Goal: Task Accomplishment & Management: Manage account settings

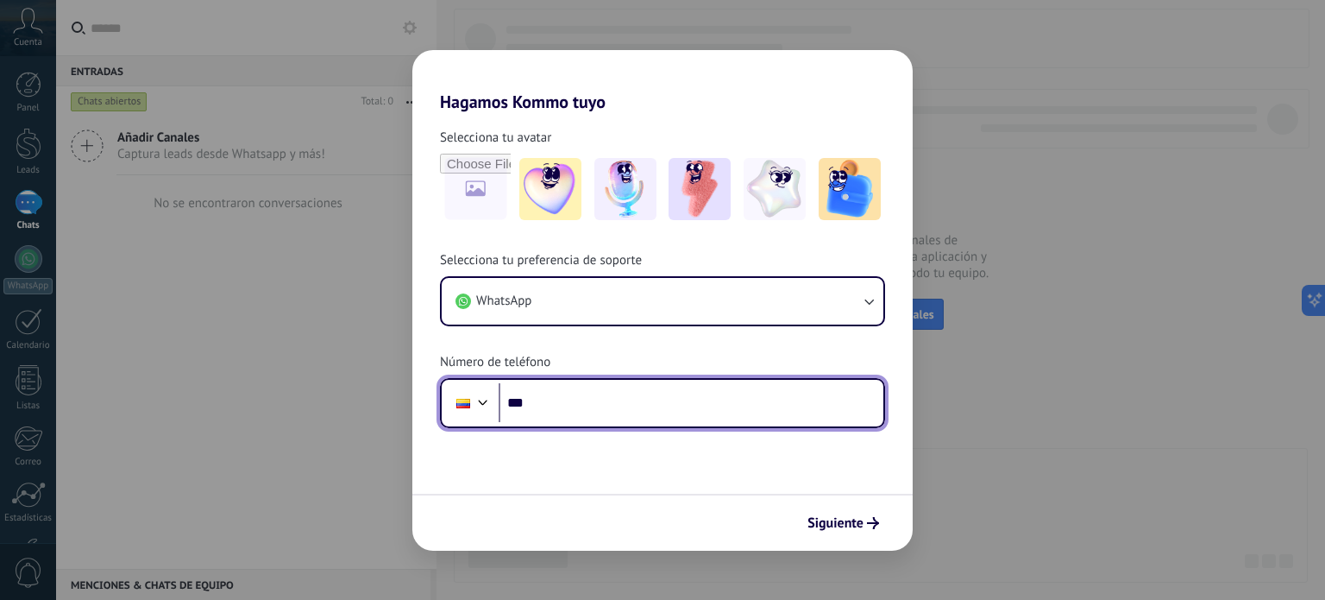
click at [645, 415] on input "***" at bounding box center [691, 403] width 385 height 40
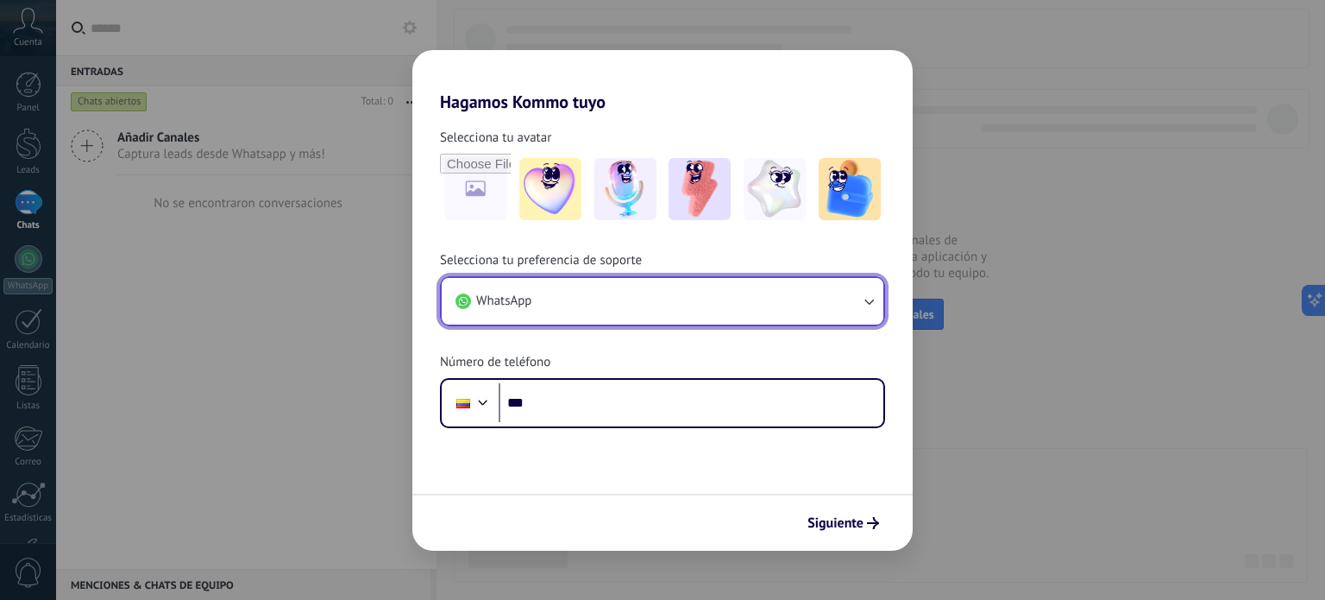
click at [859, 306] on button "WhatsApp" at bounding box center [663, 301] width 442 height 47
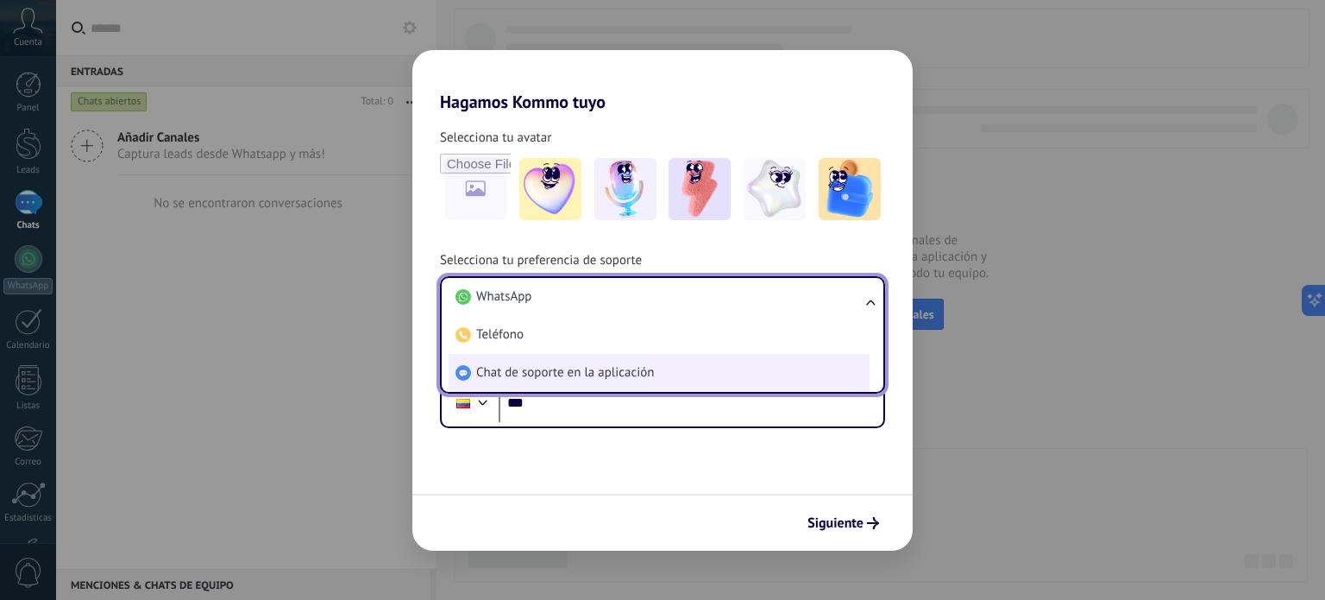
click at [560, 379] on span "Chat de soporte en la aplicación" at bounding box center [565, 372] width 178 height 17
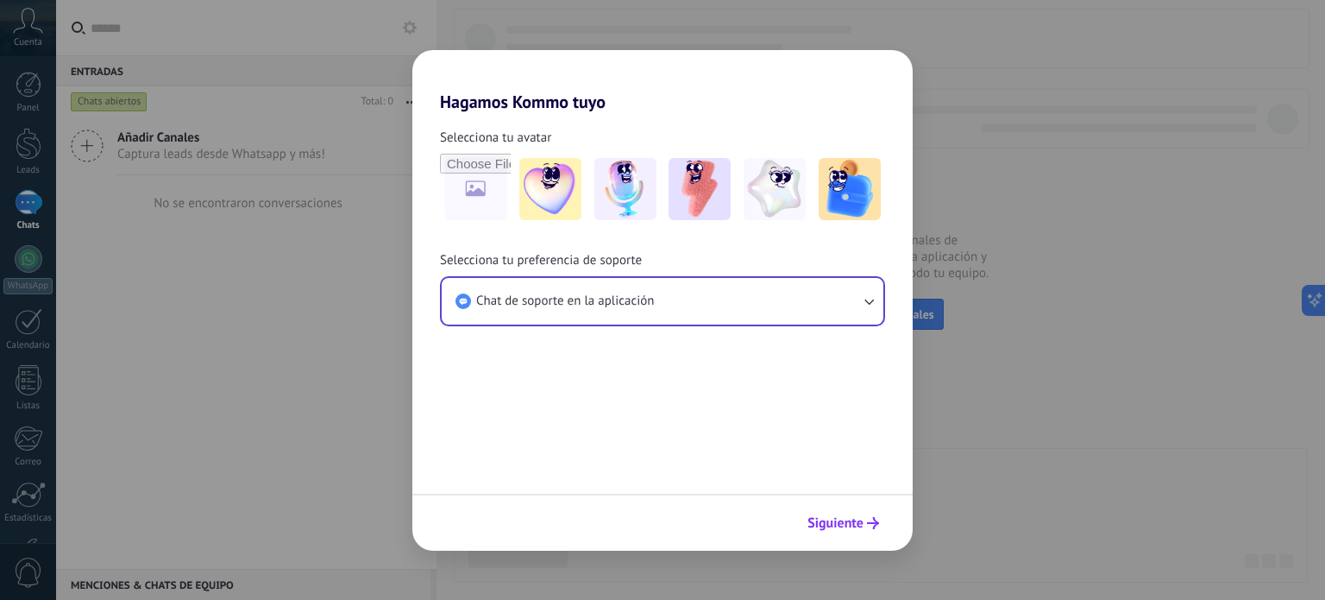
click at [849, 528] on span "Siguiente" at bounding box center [836, 523] width 56 height 12
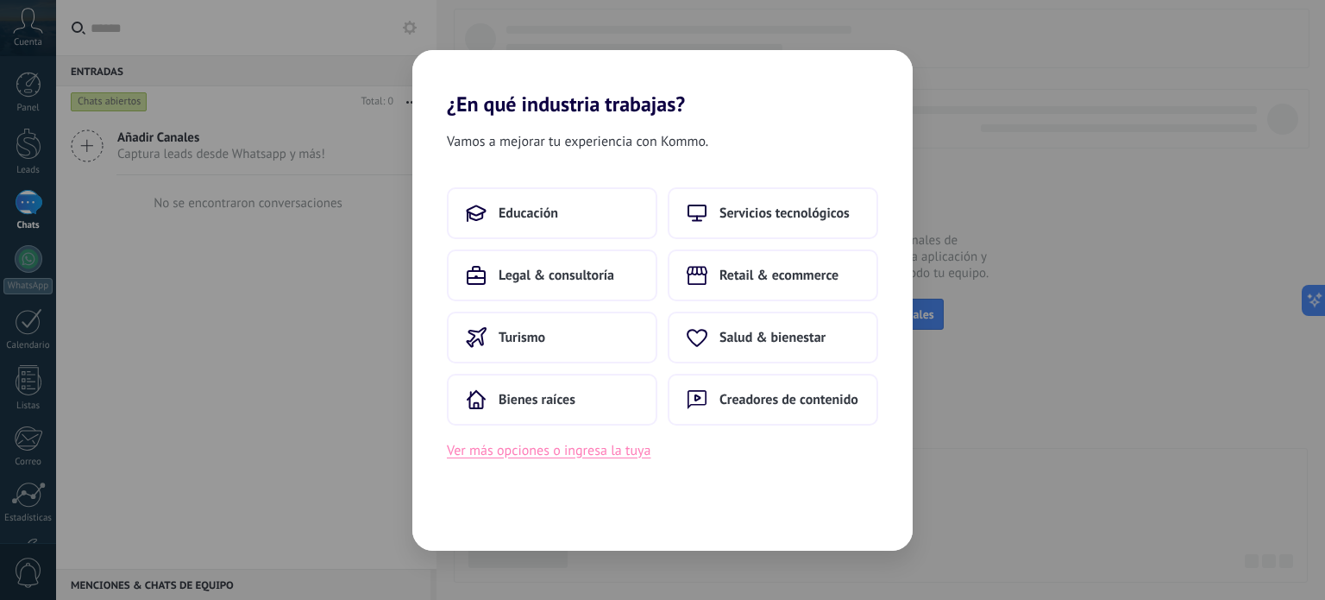
click at [599, 455] on button "Ver más opciones o ingresa la tuya" at bounding box center [549, 450] width 204 height 22
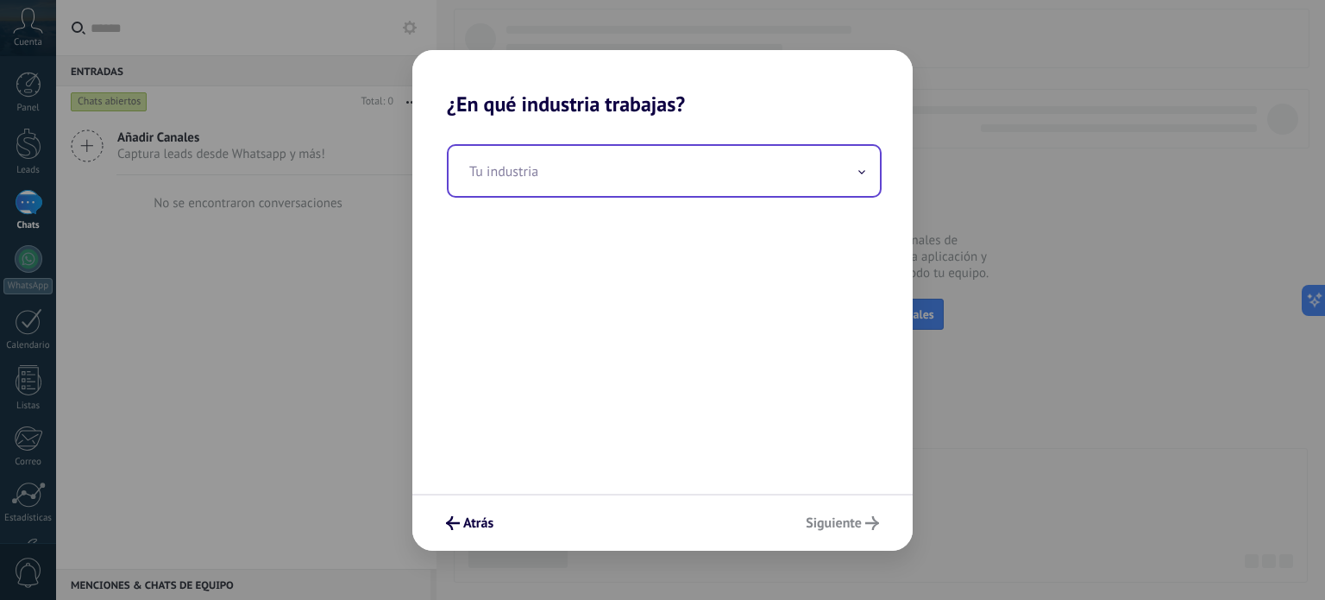
click at [608, 165] on input "text" at bounding box center [664, 171] width 431 height 50
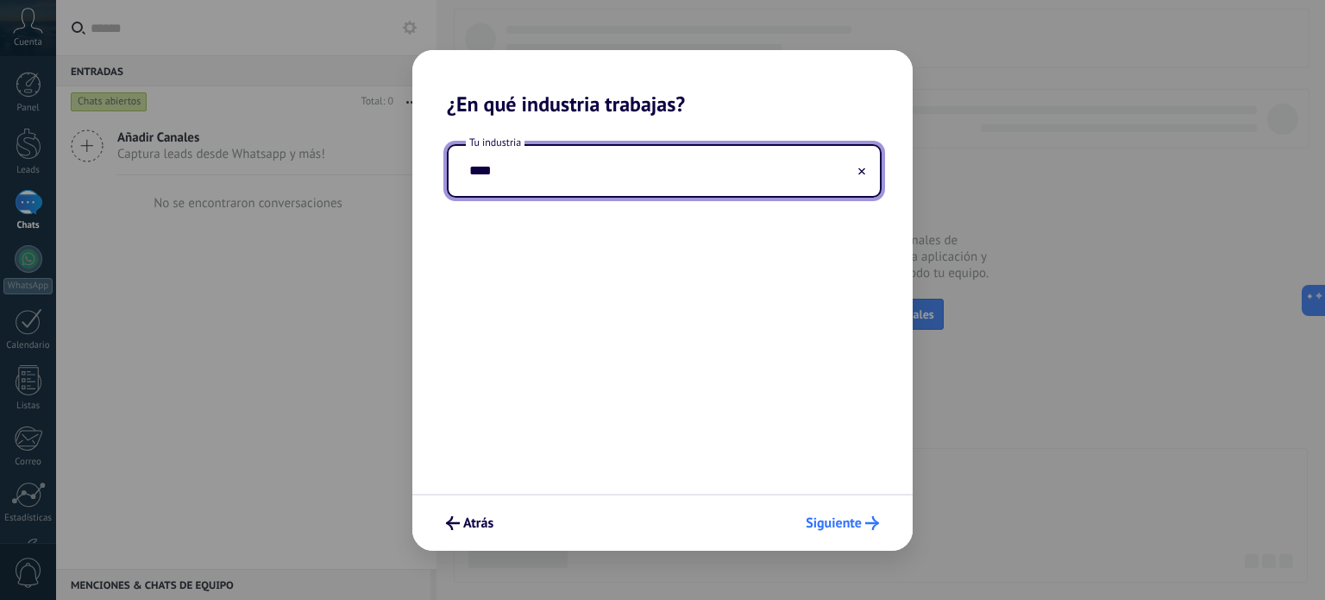
type input "****"
click at [824, 522] on span "Siguiente" at bounding box center [834, 523] width 56 height 12
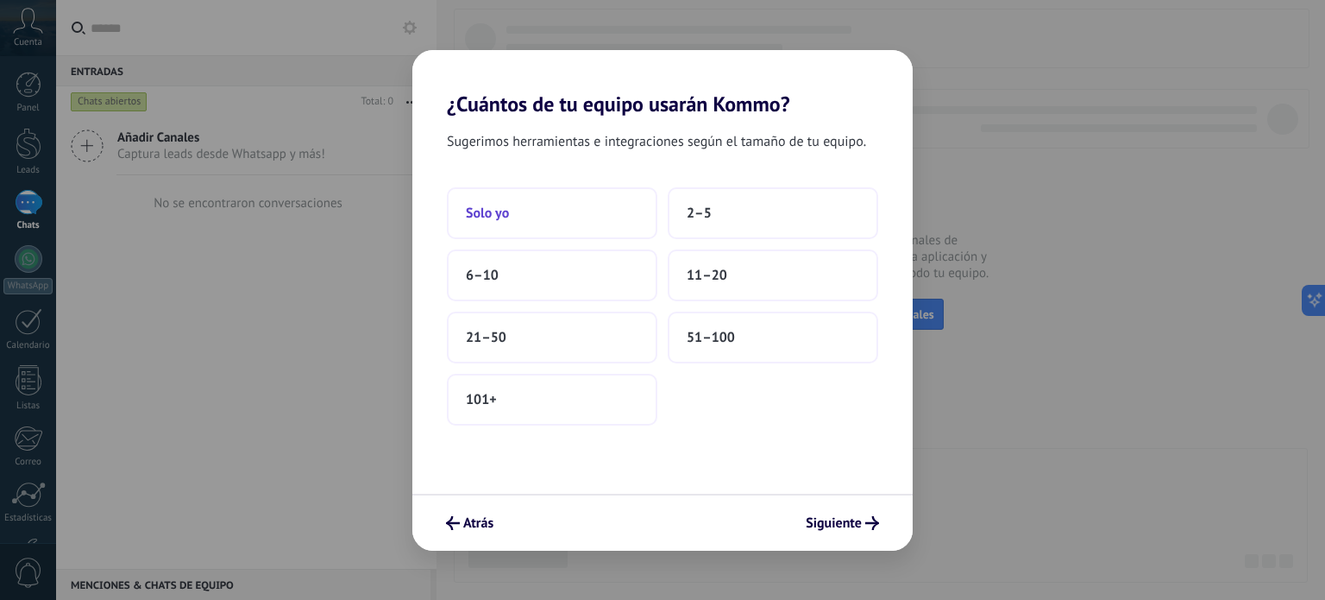
click at [576, 223] on button "Solo yo" at bounding box center [552, 213] width 211 height 52
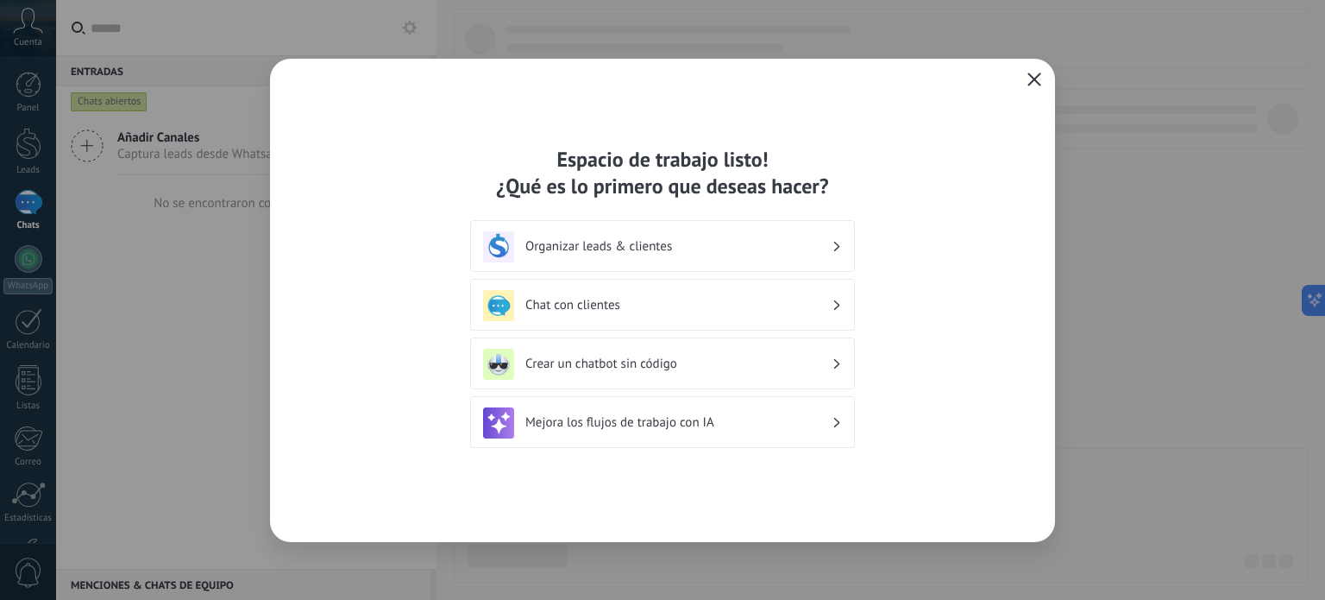
click at [647, 315] on div "Chat con clientes" at bounding box center [662, 305] width 359 height 31
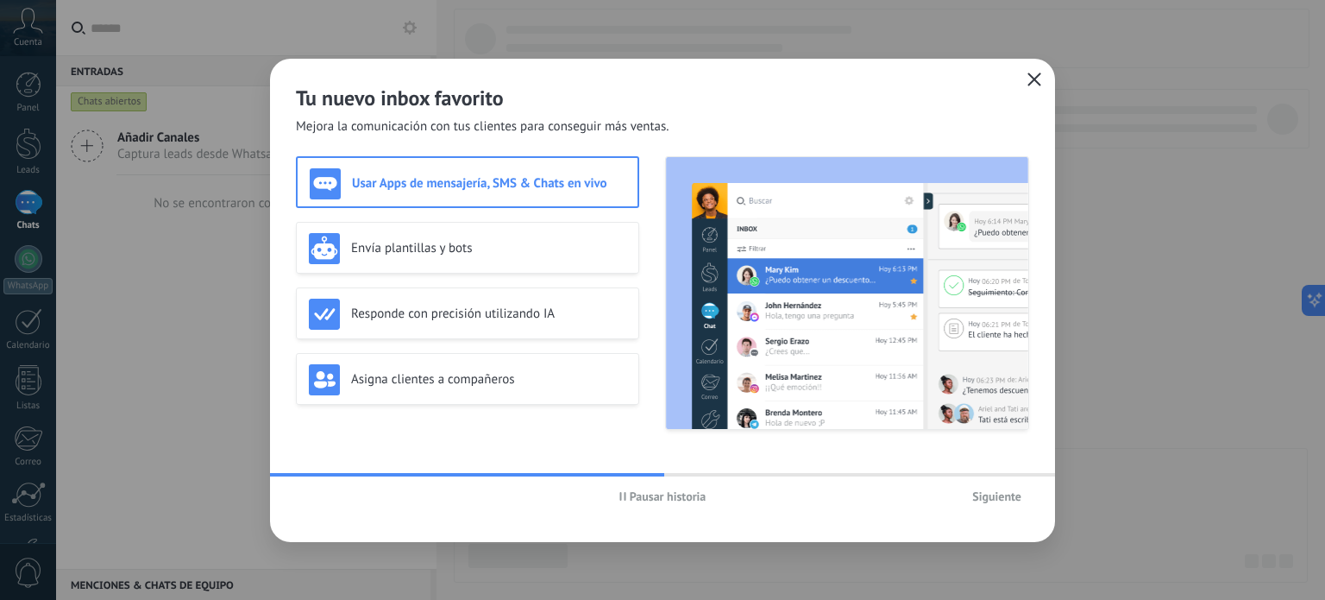
click at [407, 175] on h3 "Usar Apps de mensajería, SMS & Chats en vivo" at bounding box center [489, 183] width 274 height 16
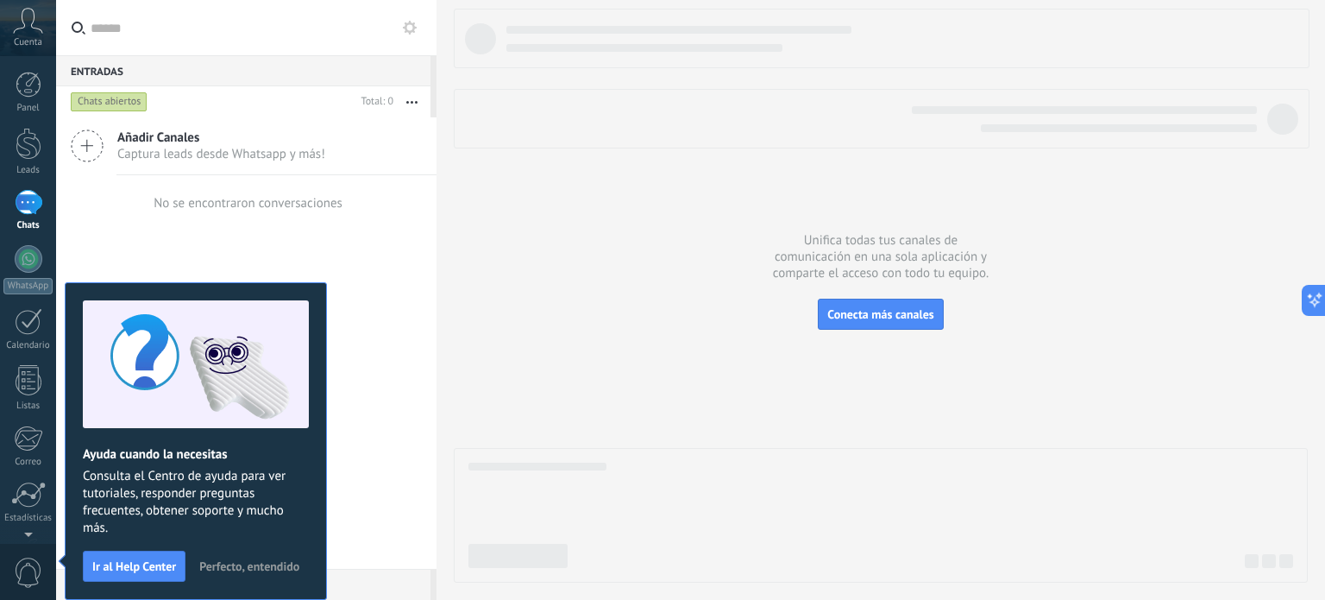
click at [211, 561] on span "Perfecto, entendido" at bounding box center [249, 566] width 100 height 12
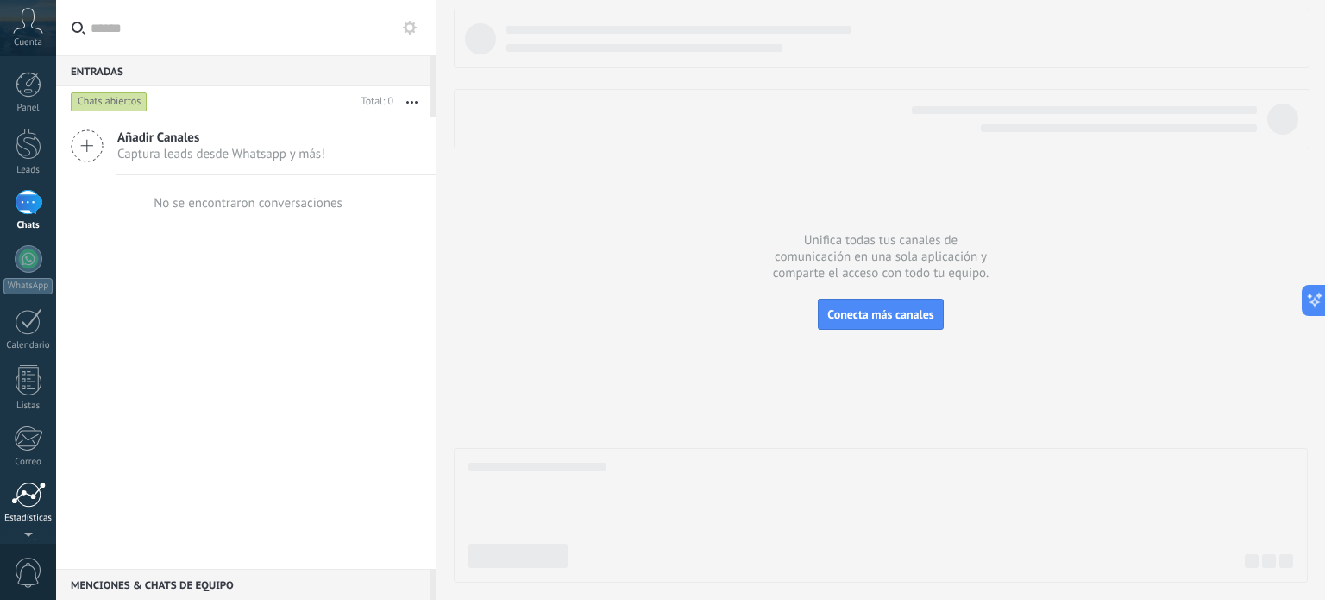
click at [41, 502] on div at bounding box center [28, 494] width 35 height 26
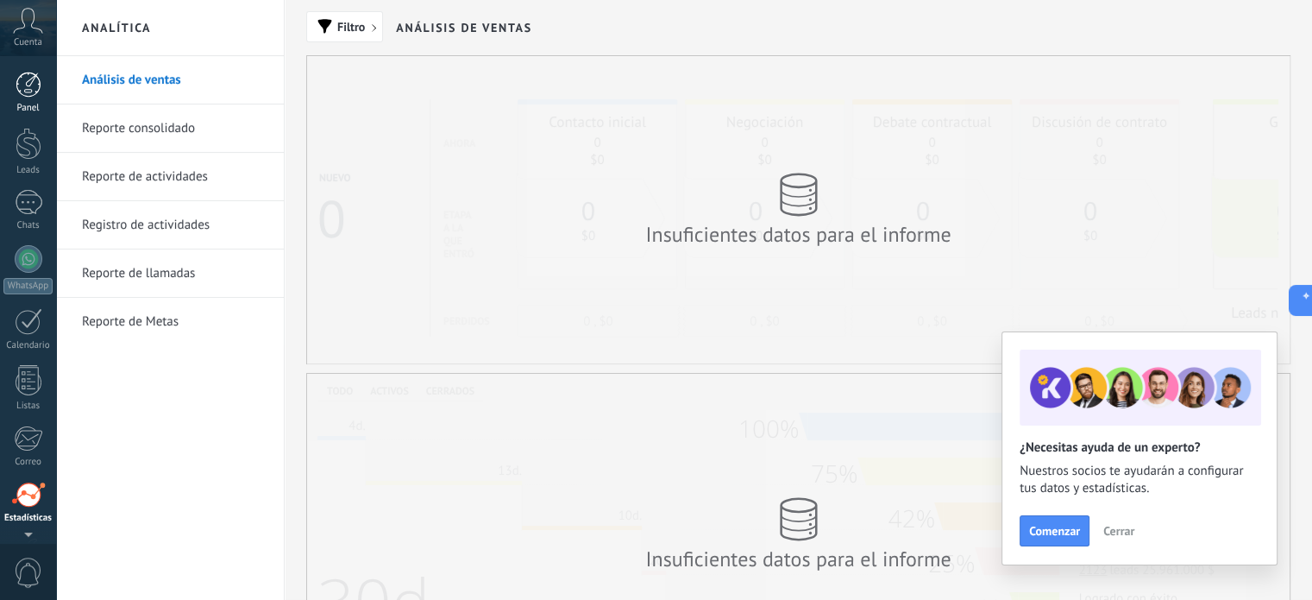
click at [34, 92] on div at bounding box center [29, 85] width 26 height 26
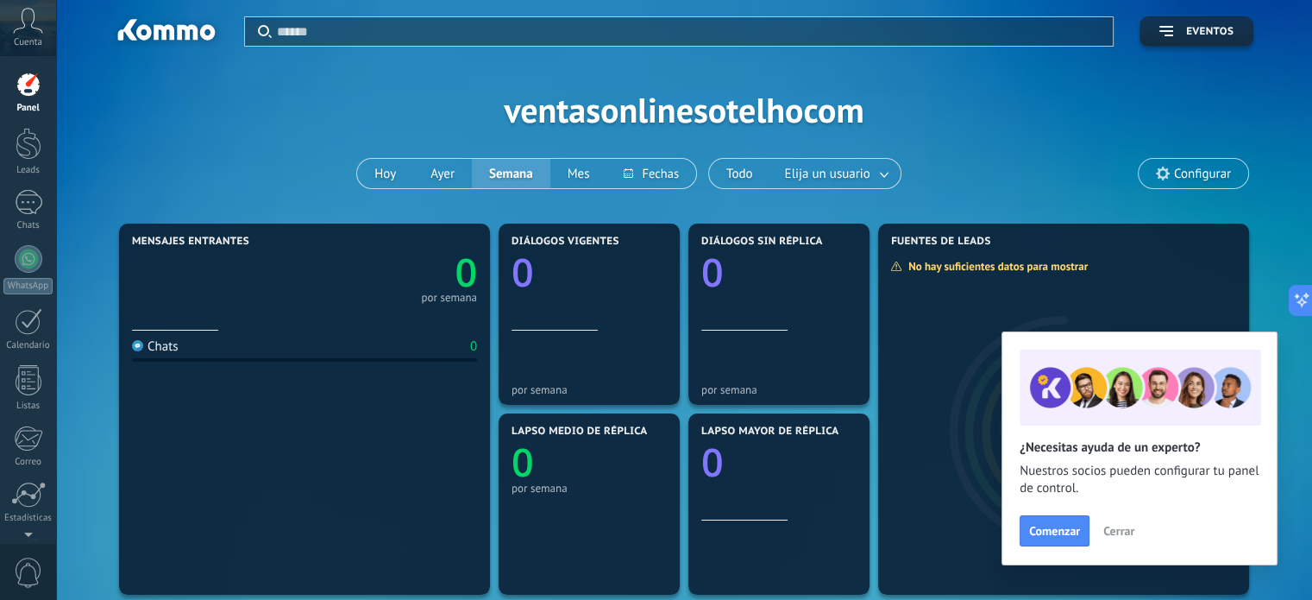
click at [1125, 537] on span "Cerrar" at bounding box center [1119, 531] width 31 height 12
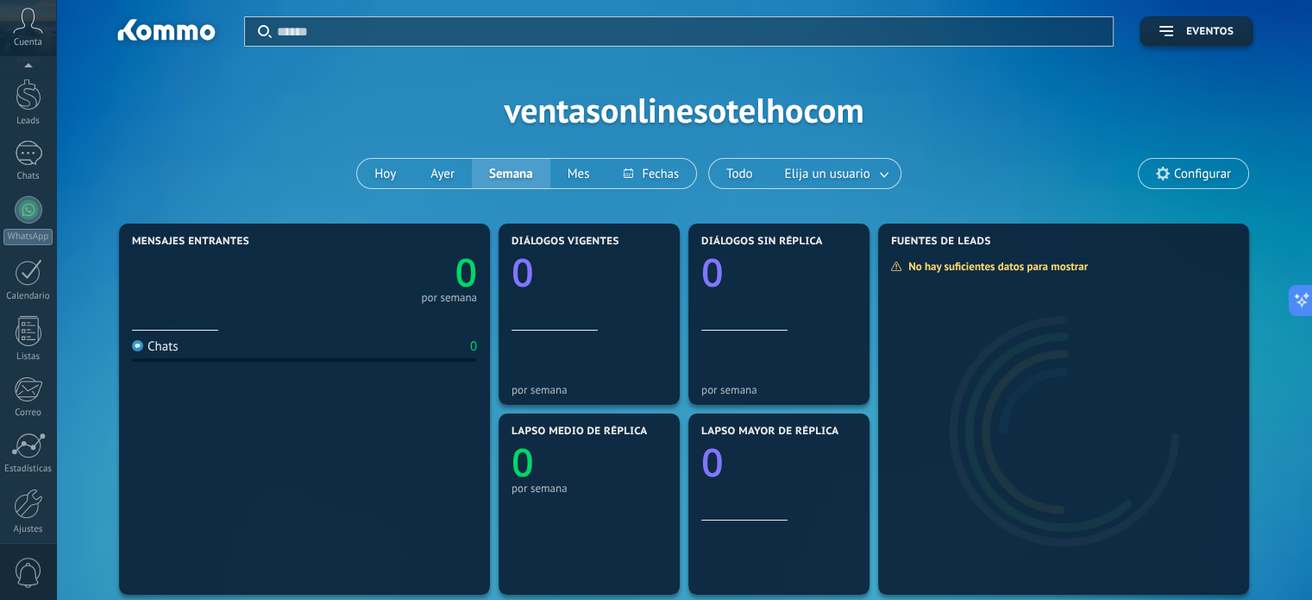
scroll to position [117, 0]
click at [24, 451] on link "Ajustes" at bounding box center [28, 443] width 56 height 47
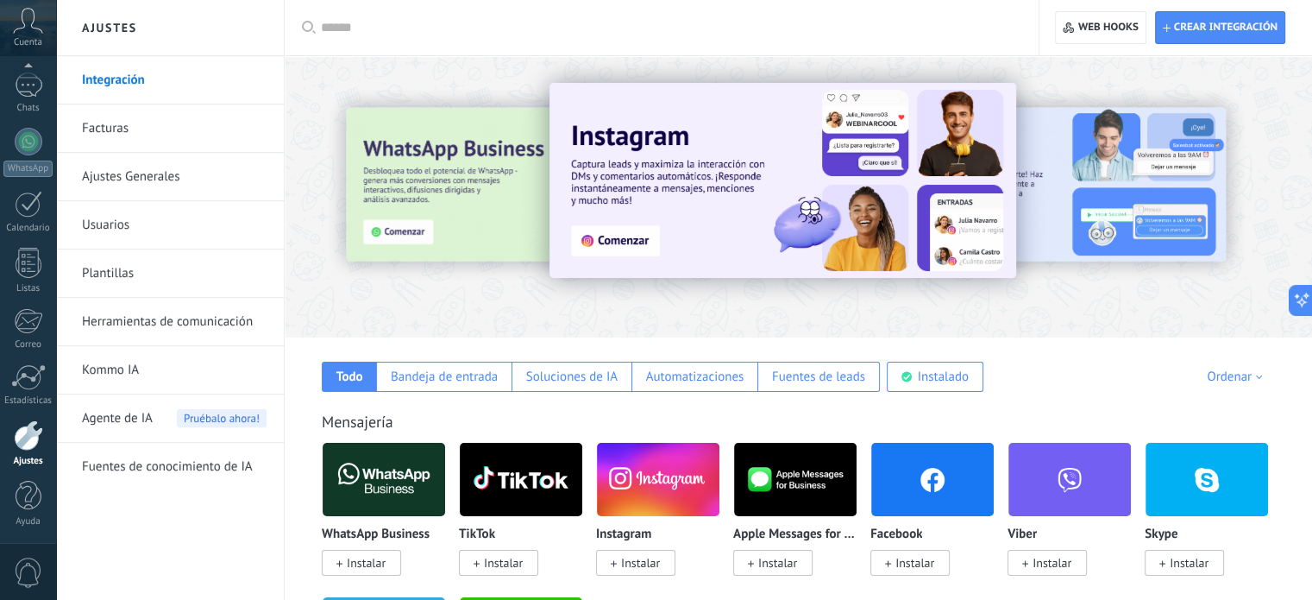
click at [104, 129] on link "Facturas" at bounding box center [174, 128] width 185 height 48
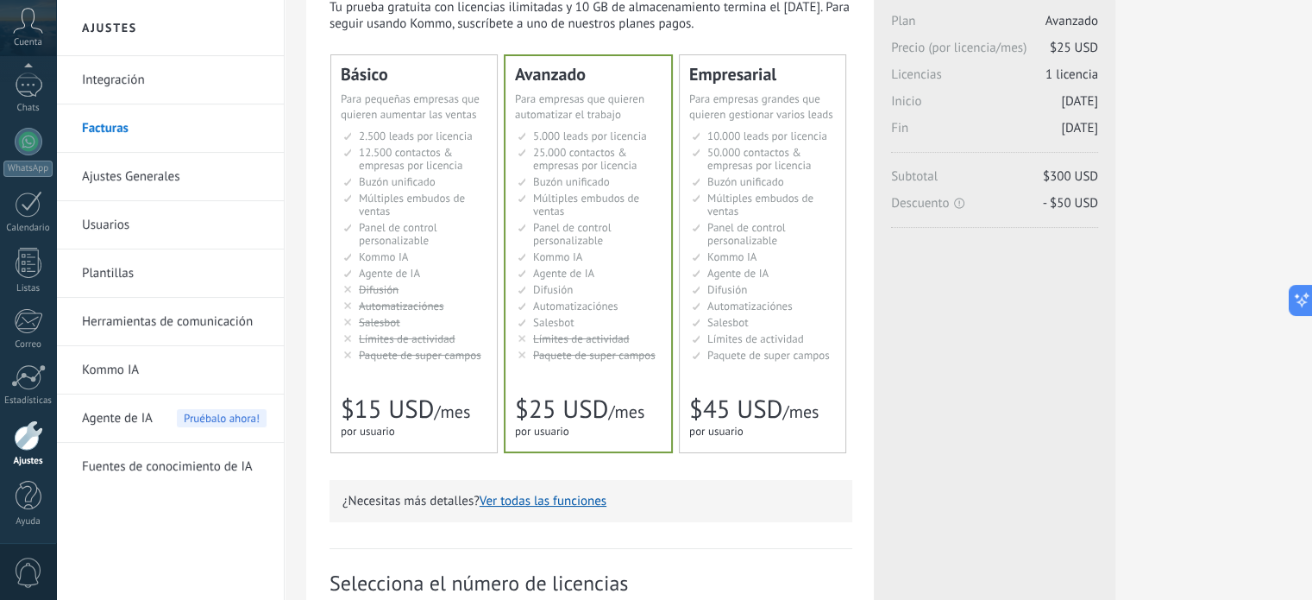
scroll to position [259, 0]
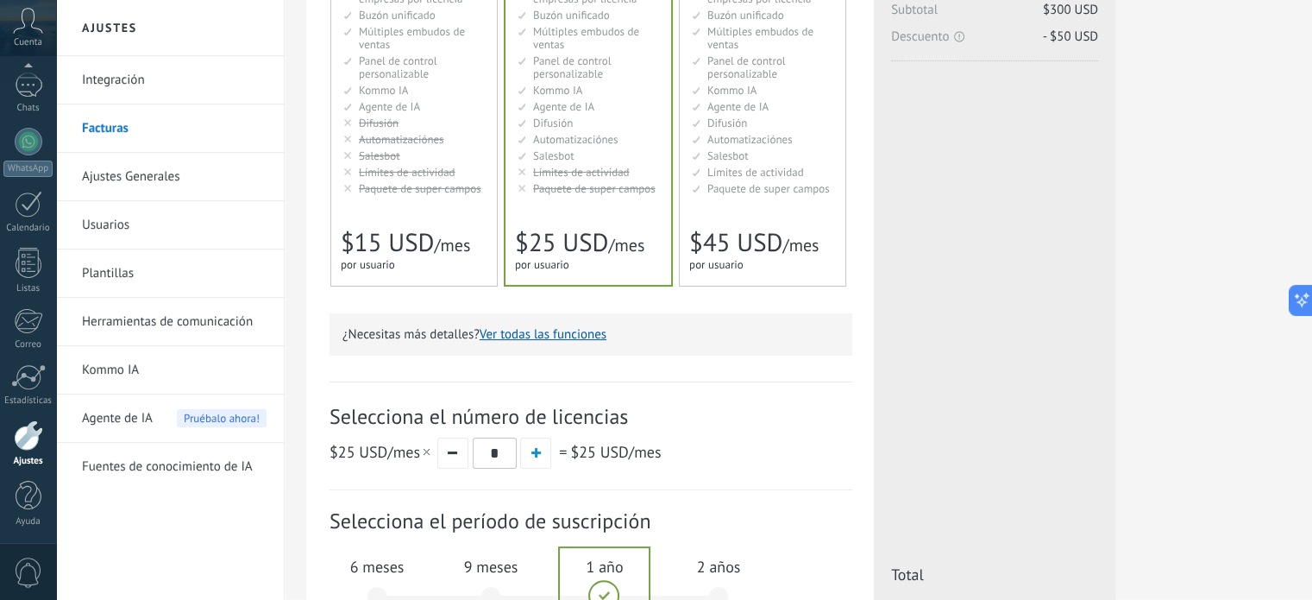
click at [28, 440] on div at bounding box center [28, 435] width 29 height 30
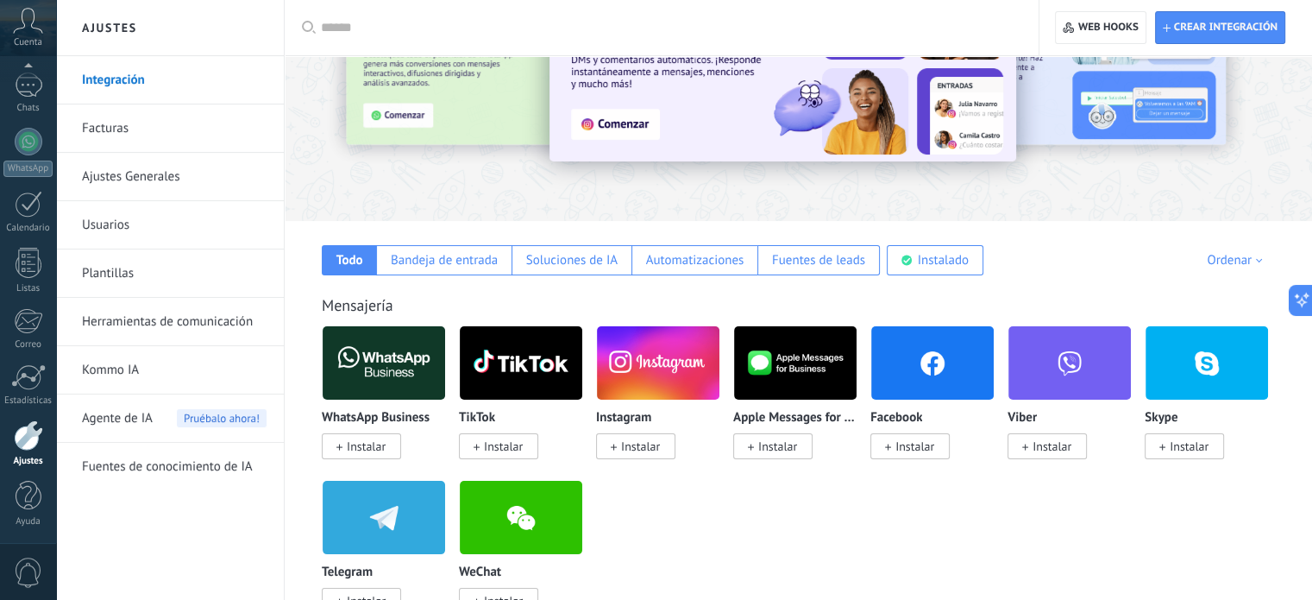
scroll to position [86, 0]
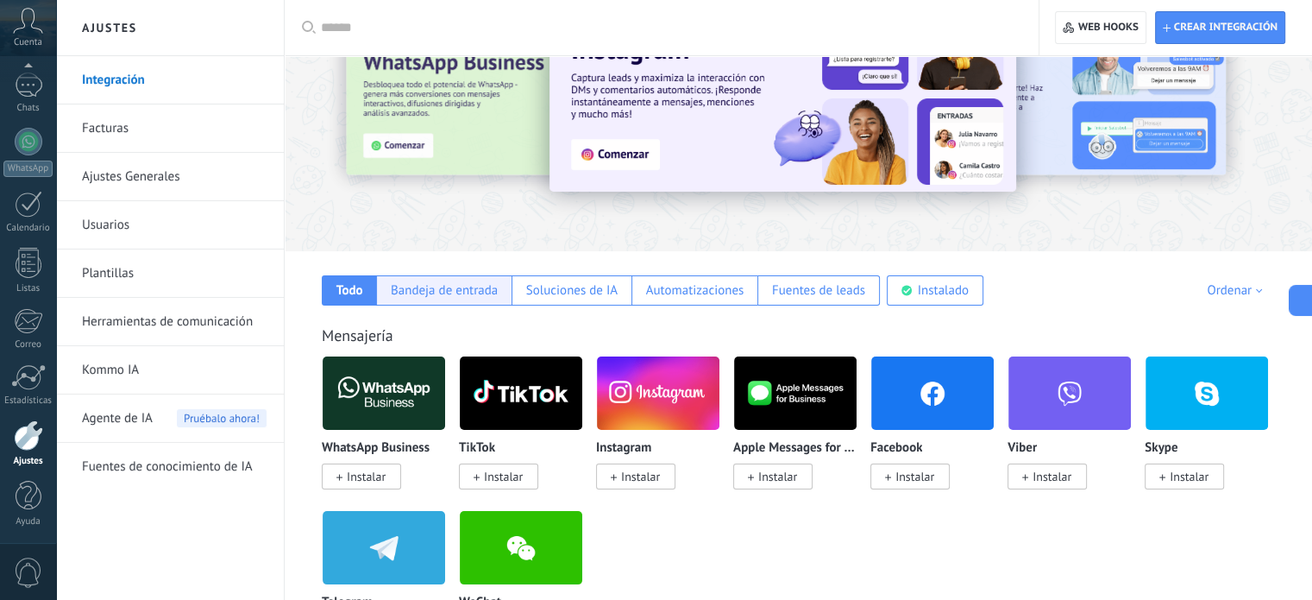
click at [449, 277] on div "Bandeja de entrada" at bounding box center [443, 290] width 135 height 30
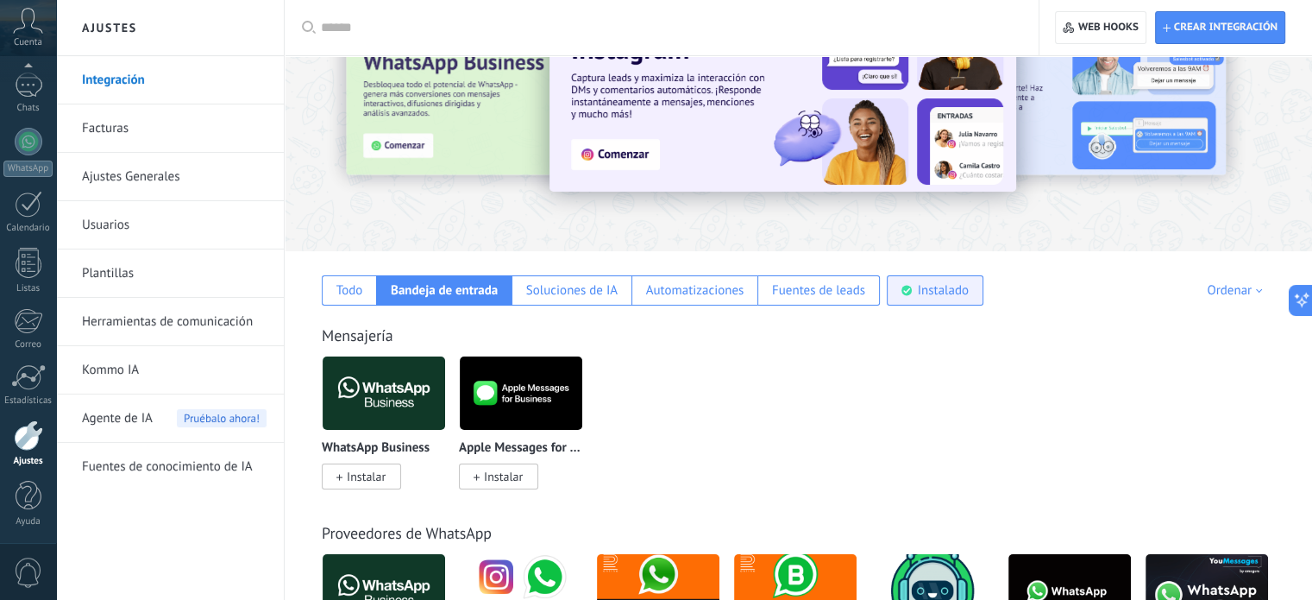
click at [949, 286] on div "Instalado" at bounding box center [943, 290] width 51 height 16
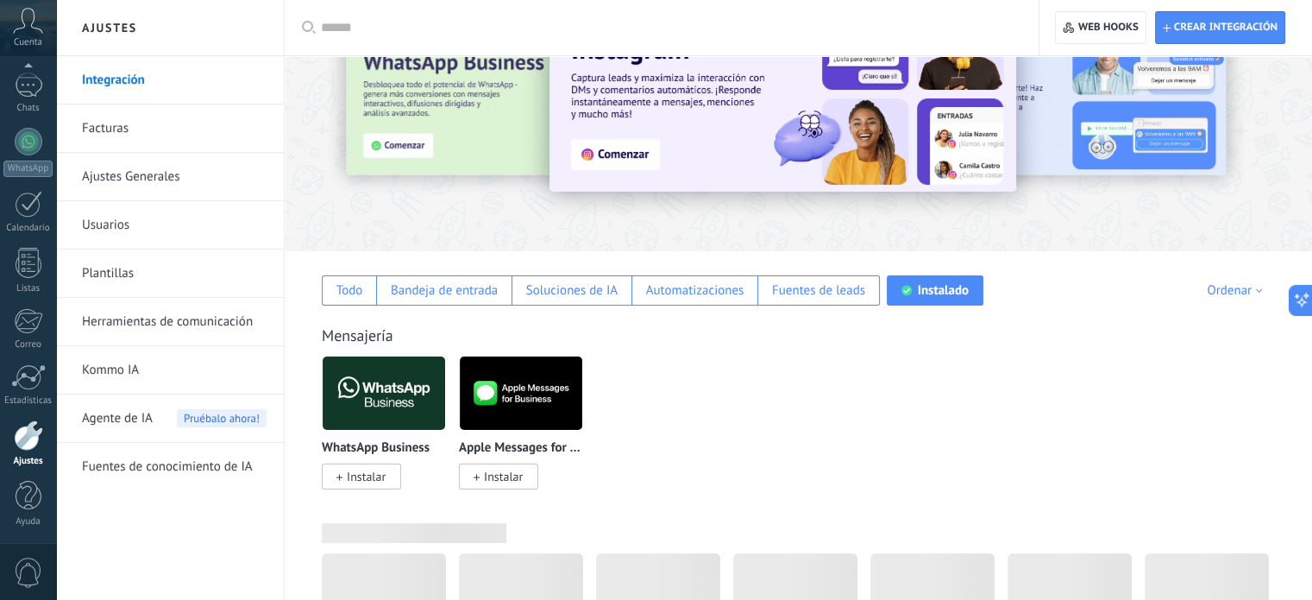
scroll to position [0, 0]
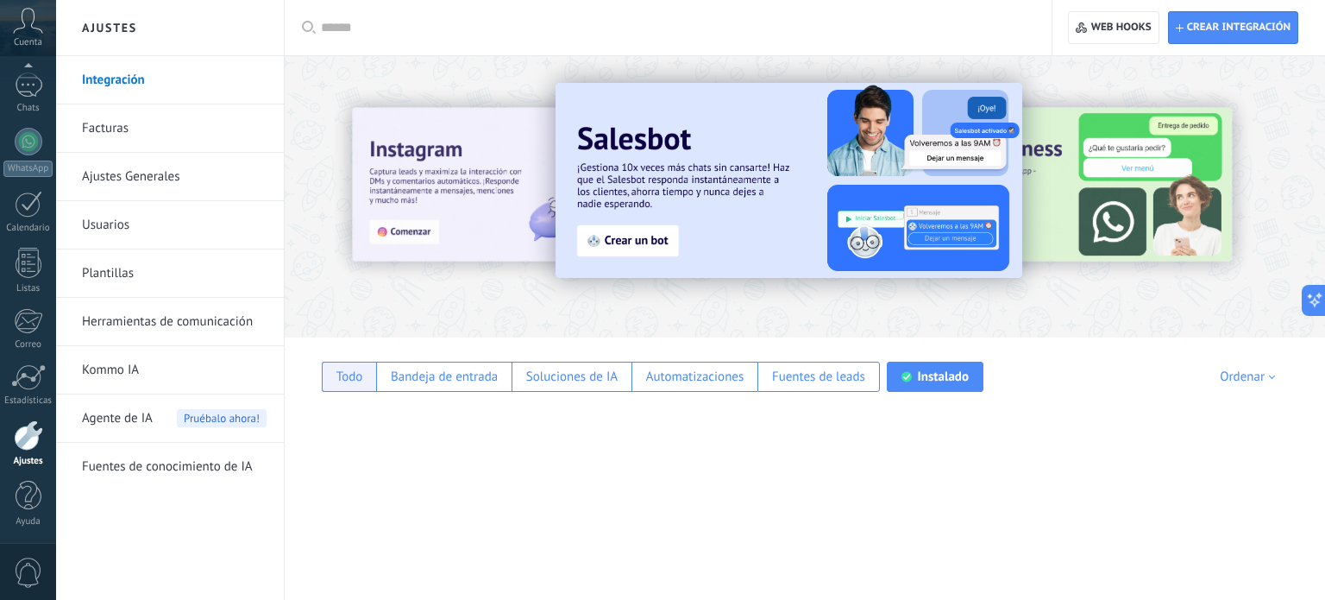
click at [331, 374] on div "Todo" at bounding box center [349, 377] width 54 height 30
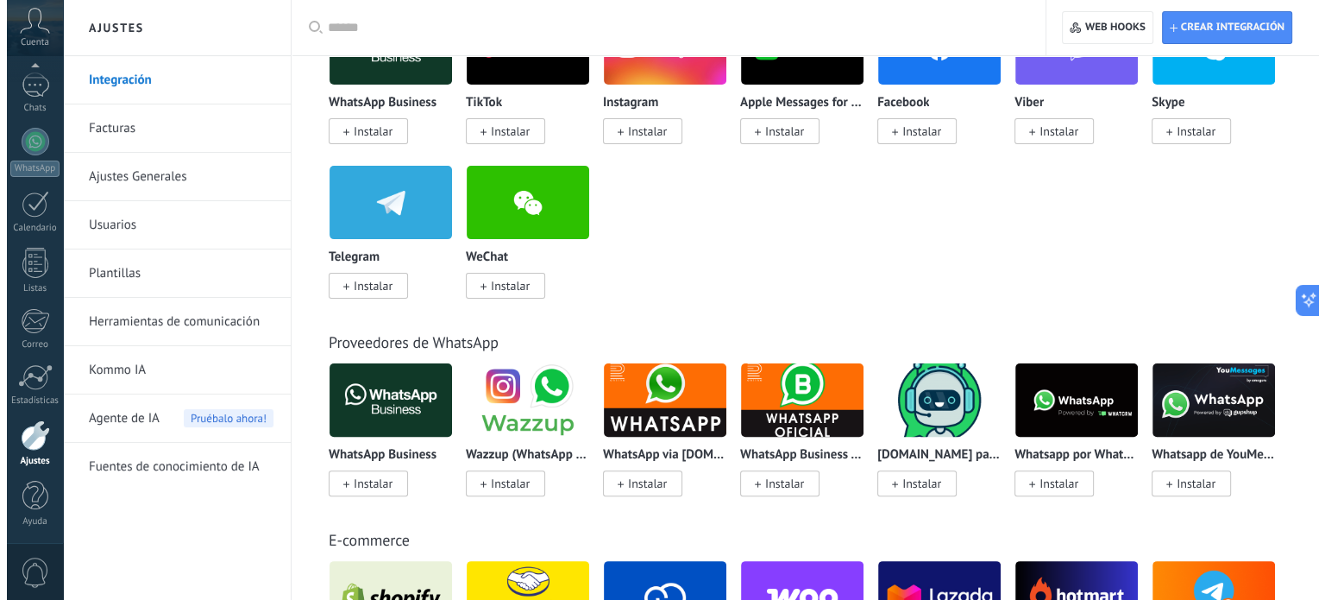
scroll to position [259, 0]
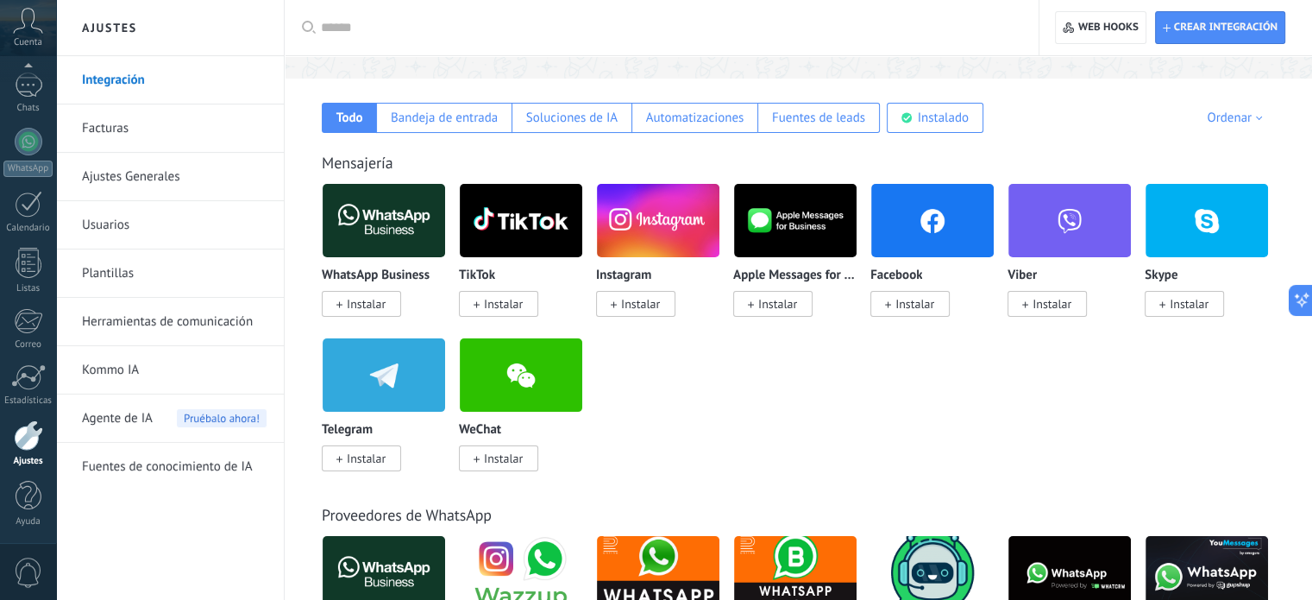
click at [359, 308] on span "Instalar" at bounding box center [366, 304] width 39 height 16
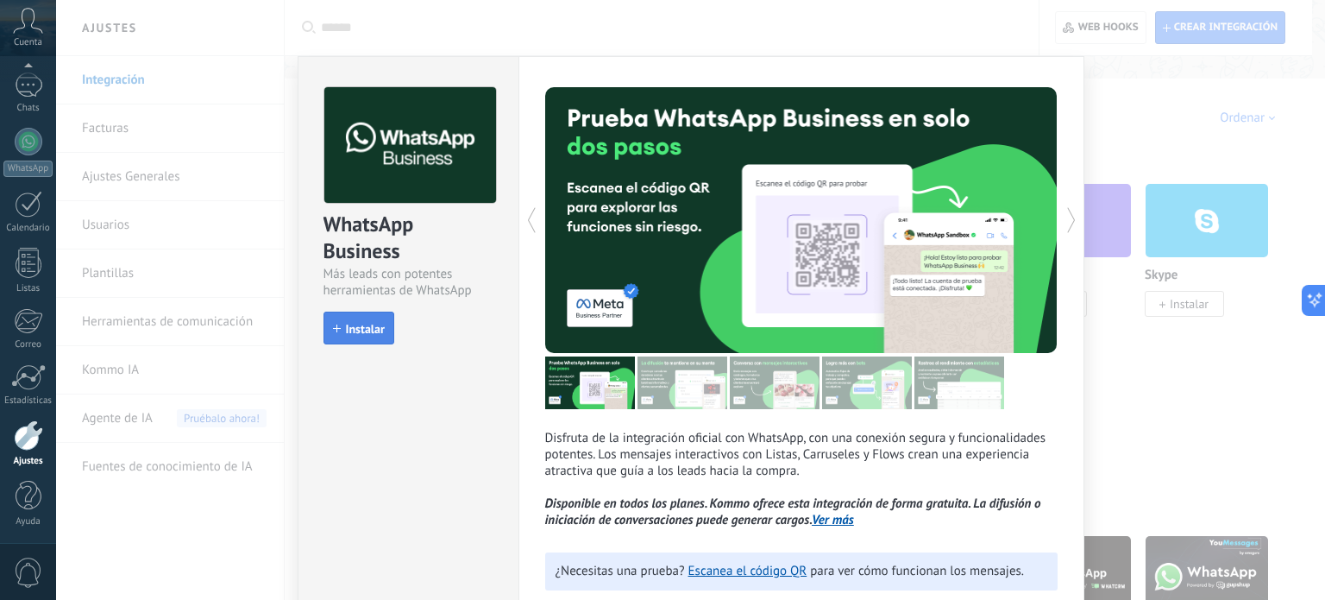
click at [383, 328] on button "Instalar" at bounding box center [359, 327] width 71 height 33
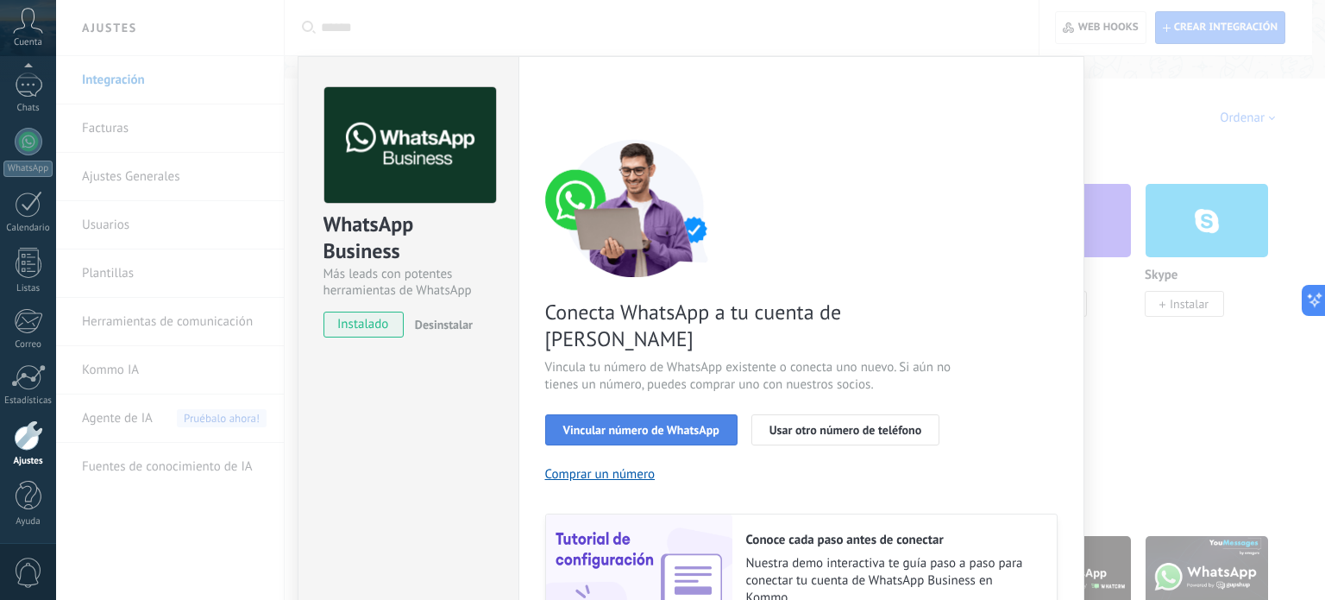
click at [680, 424] on span "Vincular número de WhatsApp" at bounding box center [641, 430] width 156 height 12
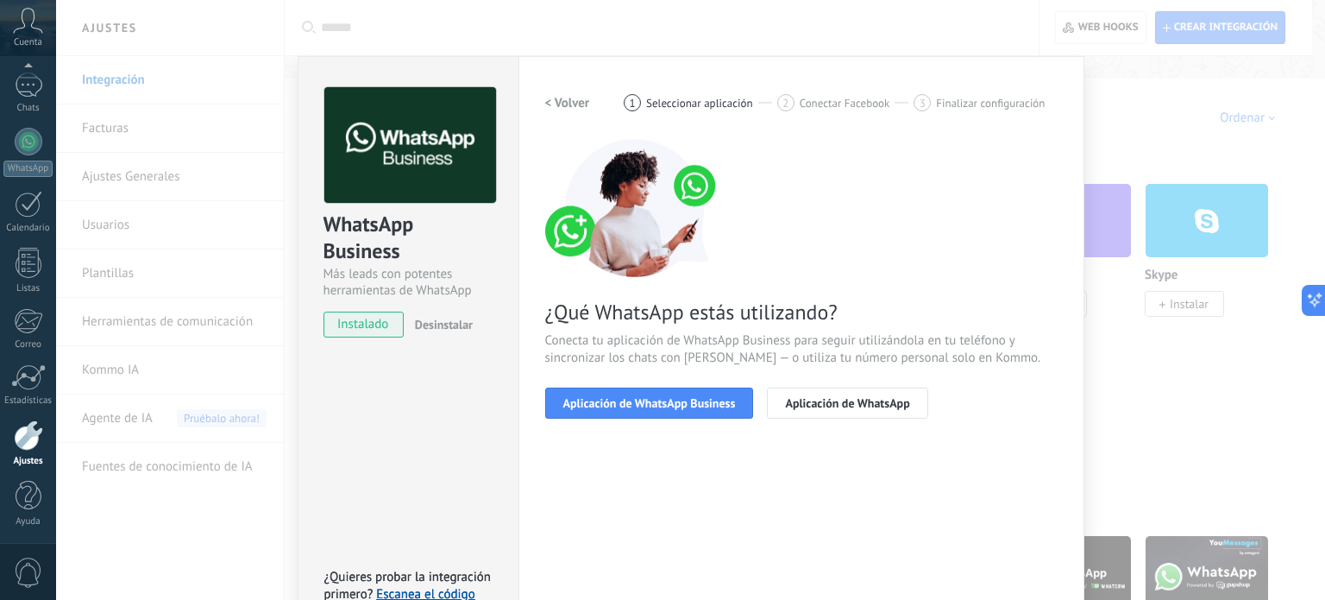
click at [555, 100] on h2 "< Volver" at bounding box center [567, 103] width 45 height 16
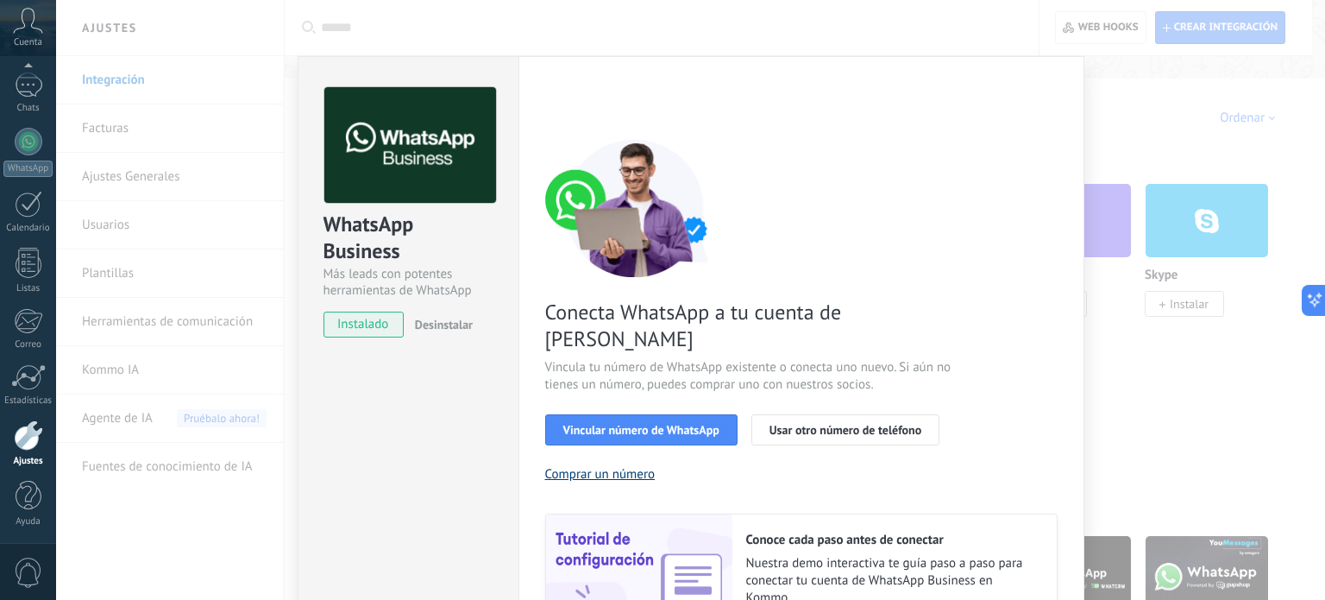
click at [621, 466] on button "Comprar un número" at bounding box center [600, 474] width 110 height 16
click at [642, 424] on span "Vincular número de WhatsApp" at bounding box center [641, 430] width 156 height 12
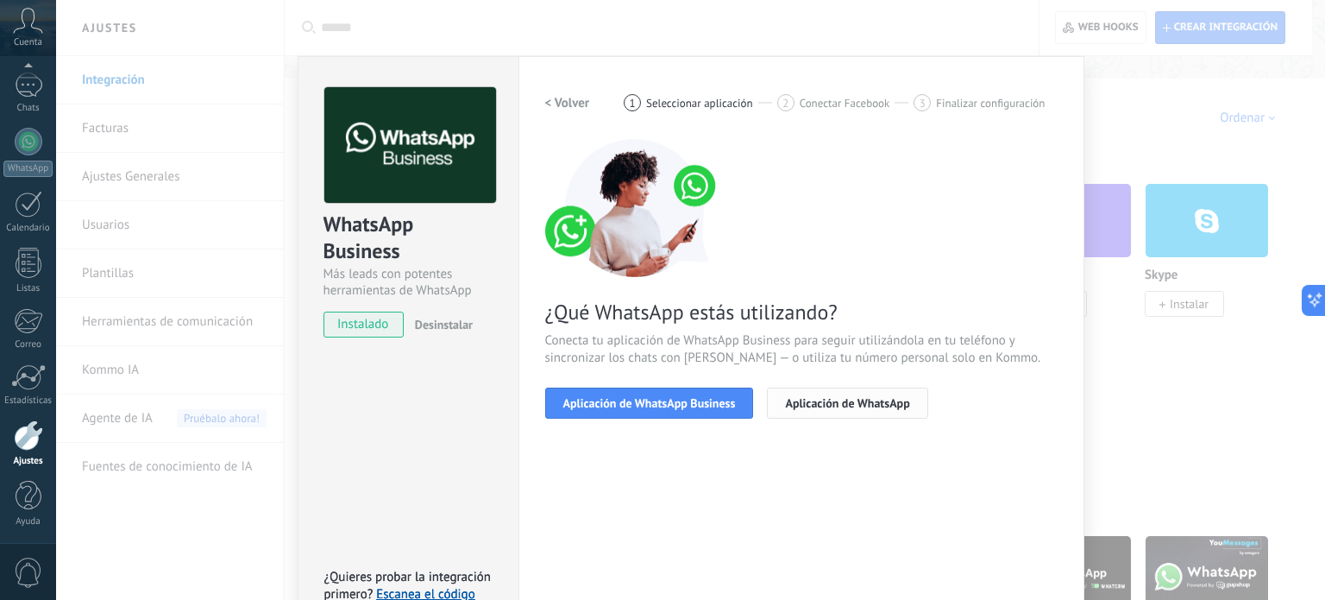
click at [828, 406] on span "Aplicación de WhatsApp" at bounding box center [847, 403] width 124 height 12
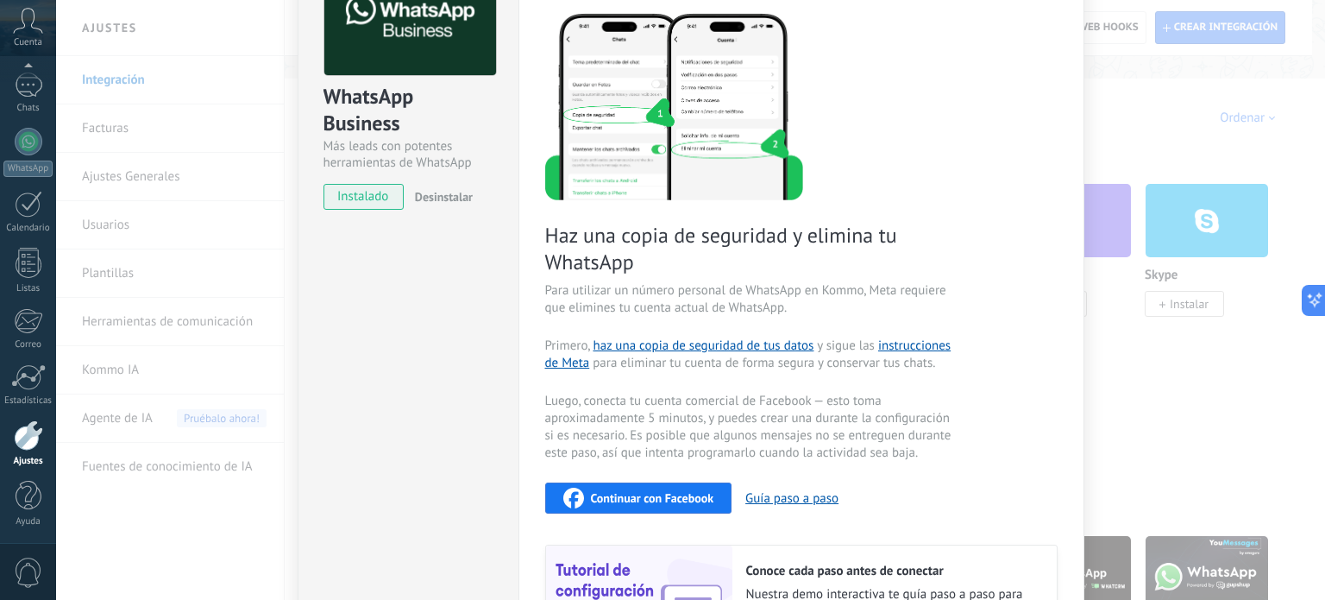
scroll to position [0, 0]
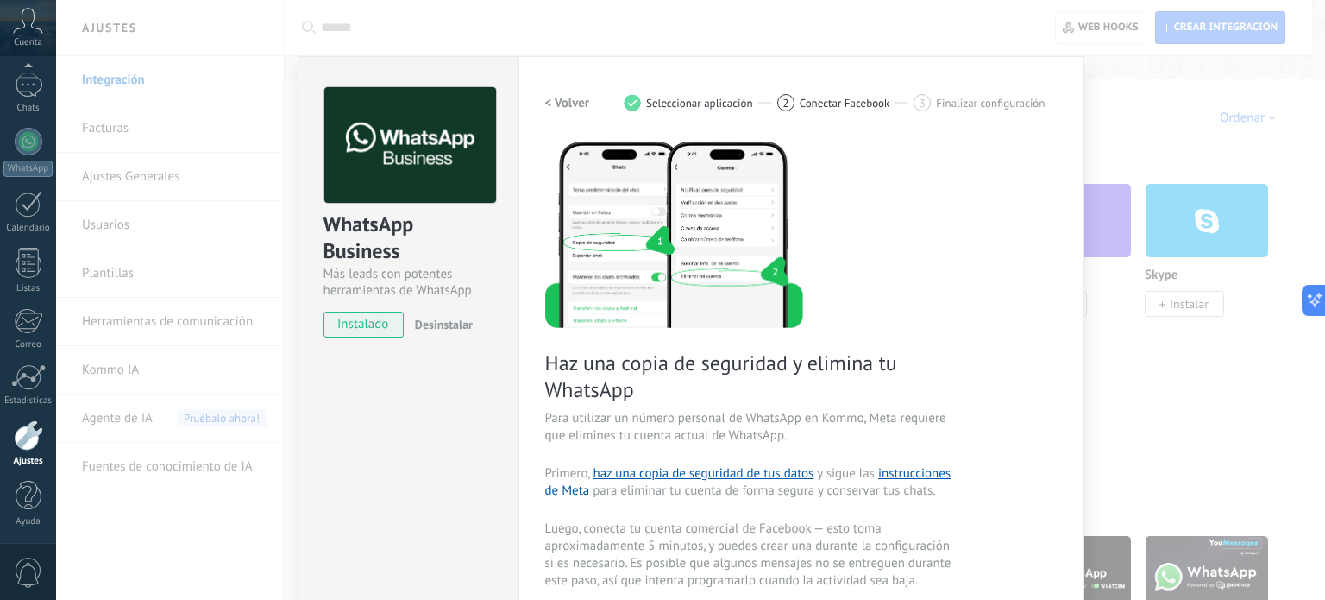
click at [548, 101] on h2 "< Volver" at bounding box center [567, 103] width 45 height 16
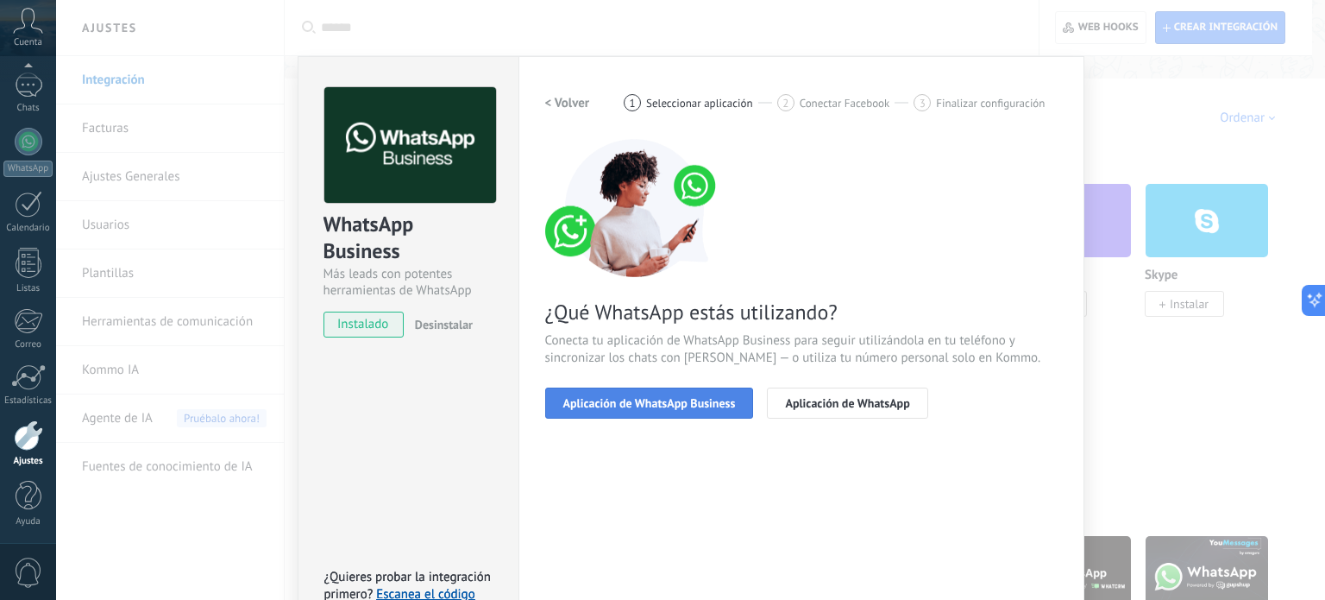
click at [632, 406] on span "Aplicación de WhatsApp Business" at bounding box center [649, 403] width 173 height 12
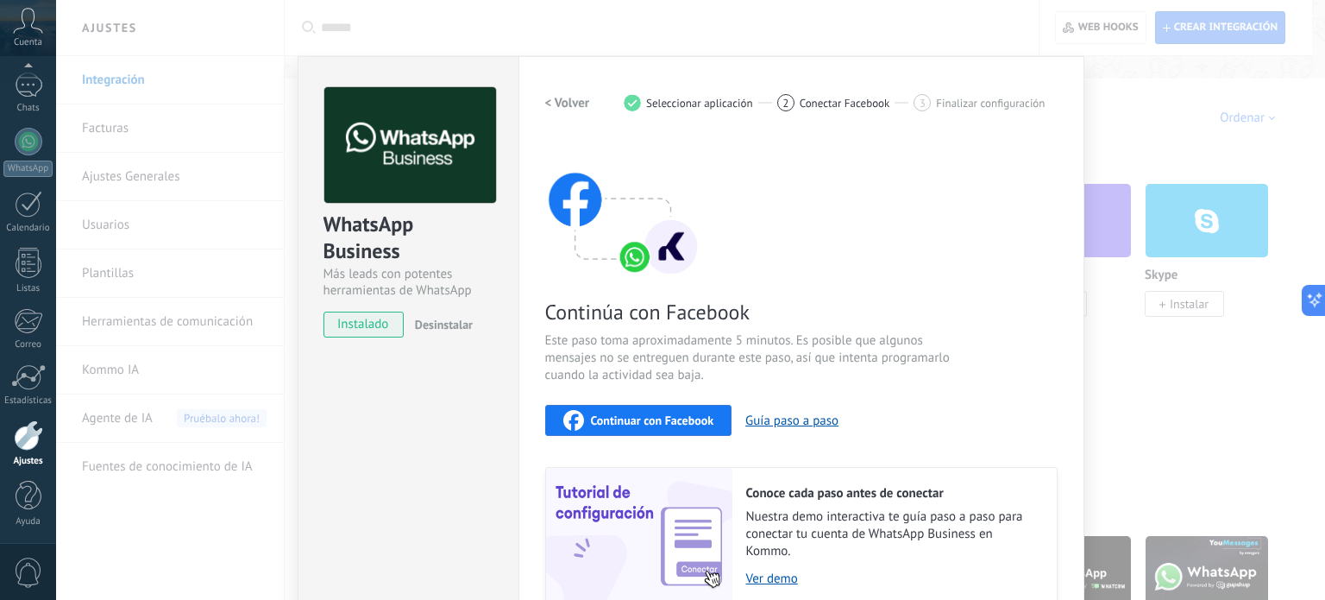
click at [638, 424] on span "Continuar con Facebook" at bounding box center [652, 420] width 123 height 12
click at [556, 113] on button "< Volver" at bounding box center [567, 102] width 45 height 31
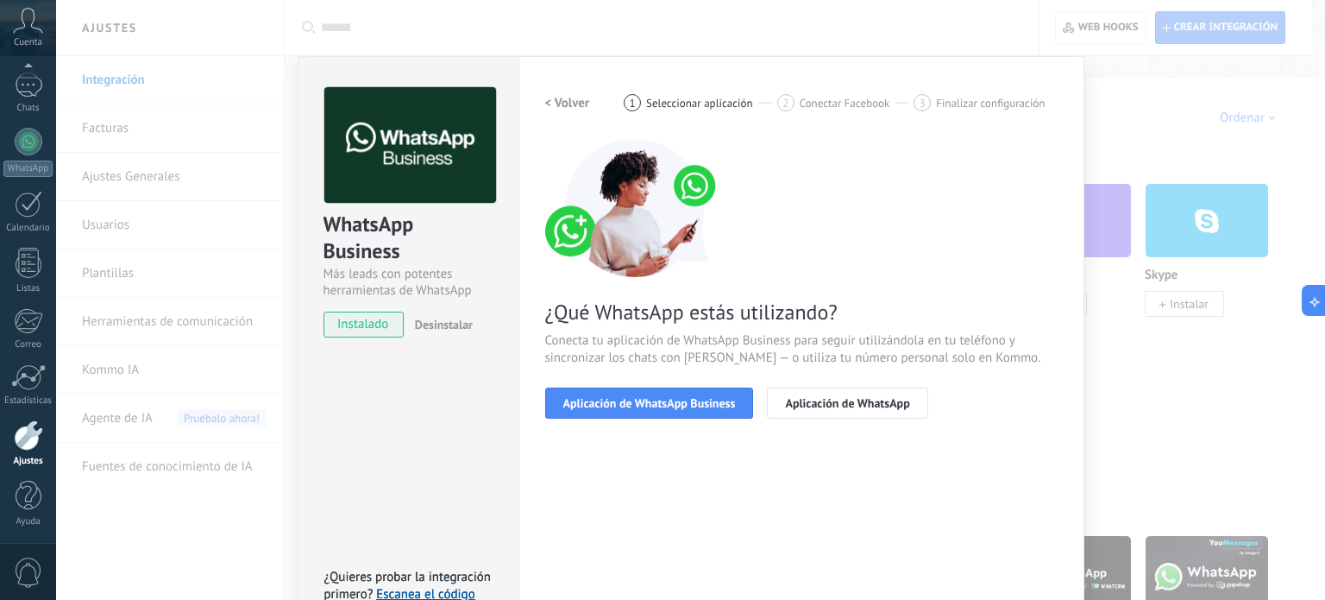
click at [554, 107] on h2 "< Volver" at bounding box center [567, 103] width 45 height 16
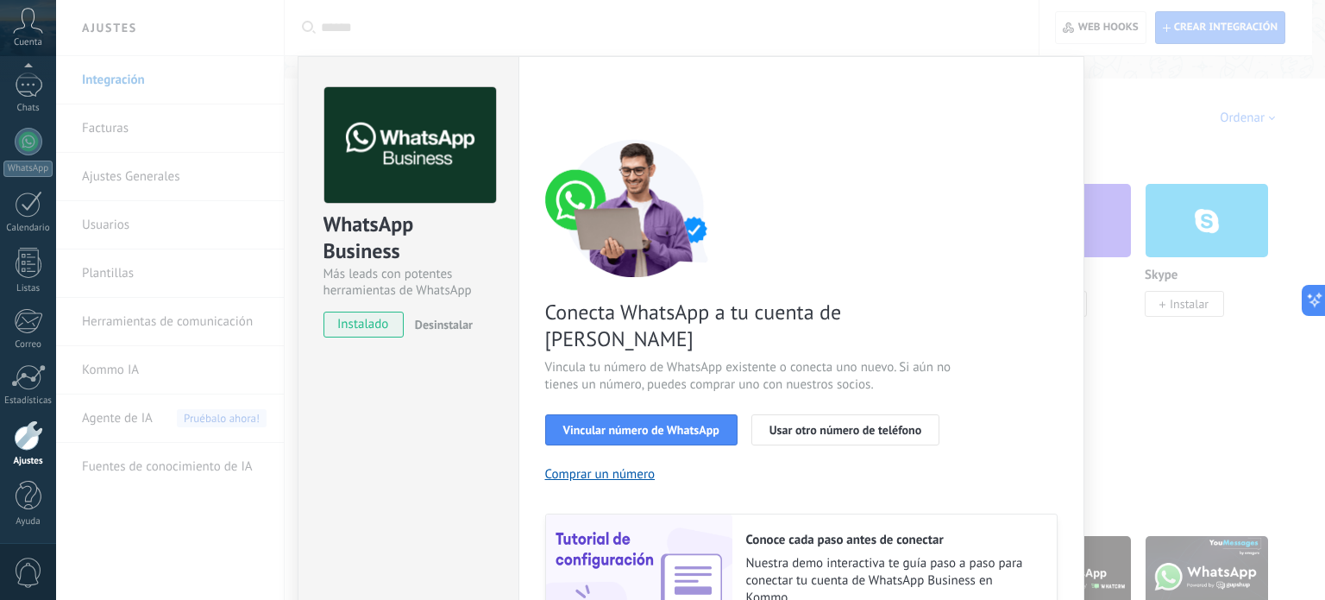
click at [554, 107] on div "< Volver 1 Seleccionar aplicación 2 Conectar Facebook 3 Finalizar configuración" at bounding box center [801, 102] width 513 height 31
click at [627, 424] on span "Vincular número de WhatsApp" at bounding box center [641, 430] width 156 height 12
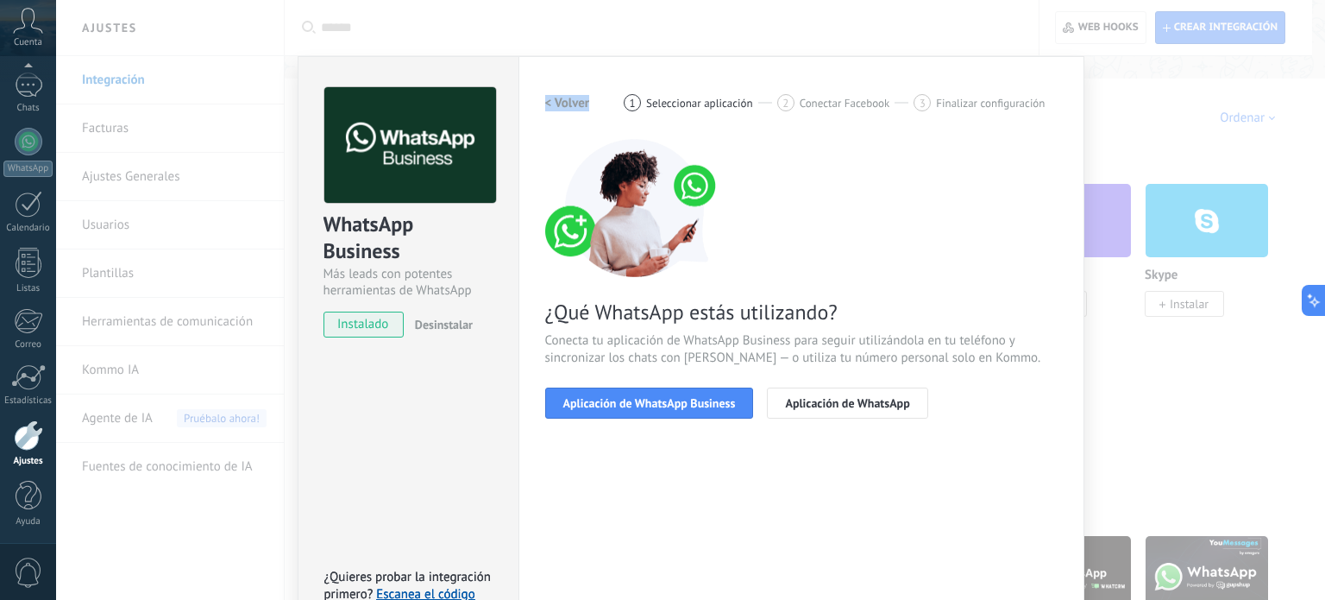
drag, startPoint x: 627, startPoint y: 406, endPoint x: 721, endPoint y: 459, distance: 107.8
click at [688, 465] on div "< Volver 1 Seleccionar aplicación 2 Conectar Facebook 3 Finalizar configuración…" at bounding box center [801, 353] width 513 height 533
click at [805, 410] on button "Aplicación de WhatsApp" at bounding box center [847, 402] width 160 height 31
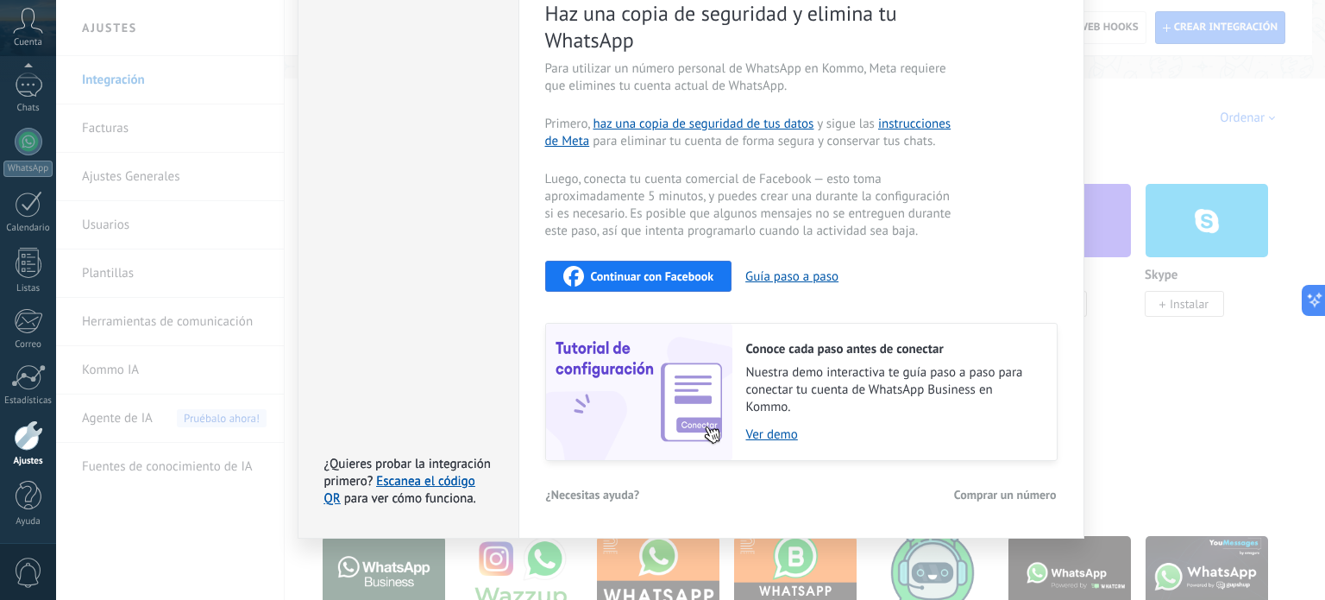
scroll to position [351, 0]
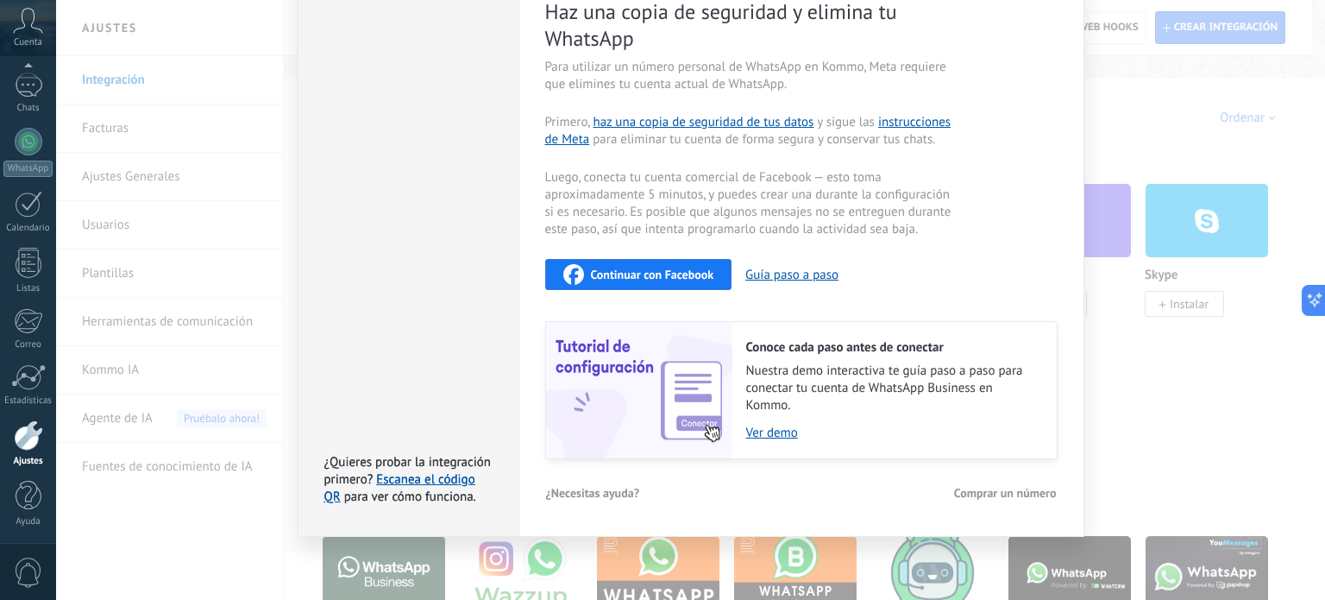
click at [634, 276] on span "Continuar con Facebook" at bounding box center [652, 274] width 123 height 12
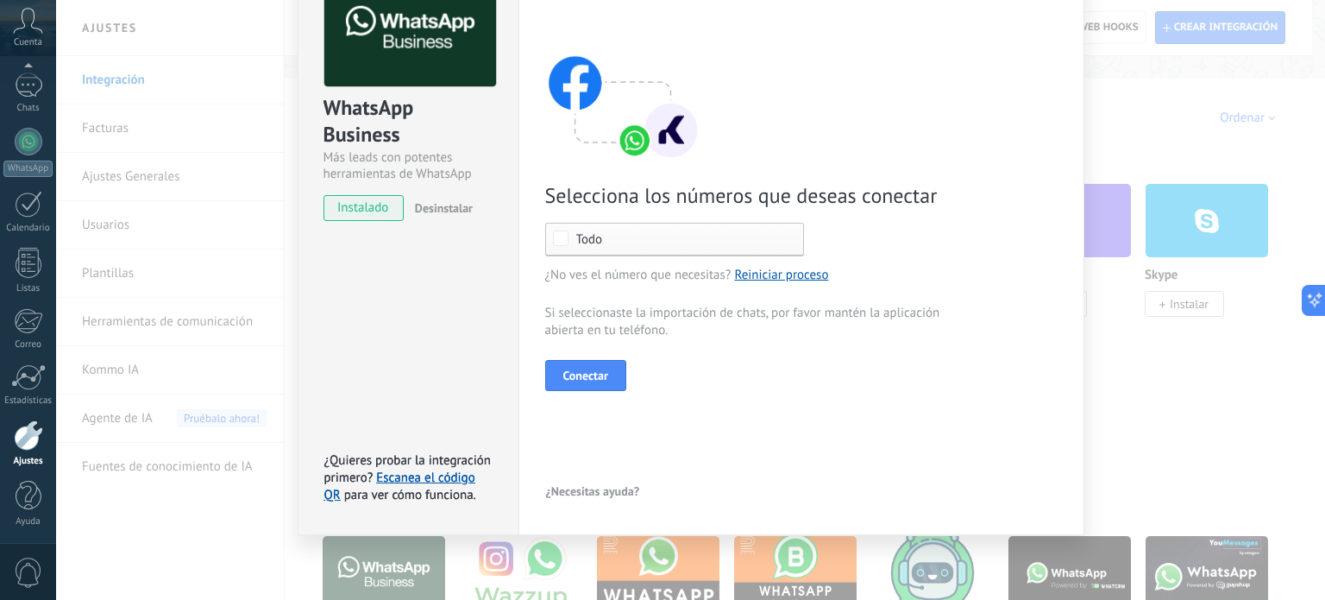
scroll to position [116, 0]
click at [645, 251] on div "Todo" at bounding box center [674, 240] width 259 height 34
click at [672, 183] on span "Selecciona los números que deseas conectar" at bounding box center [750, 196] width 411 height 27
click at [597, 379] on span "Conectar" at bounding box center [585, 376] width 45 height 12
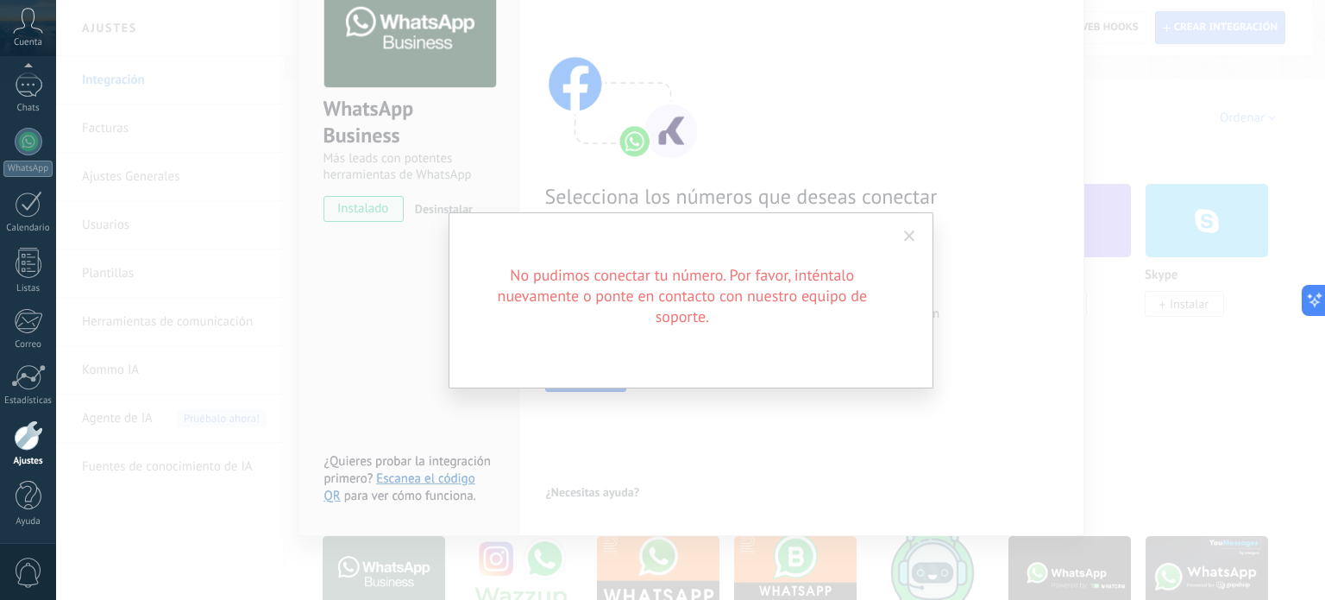
click at [907, 234] on span at bounding box center [909, 236] width 11 height 12
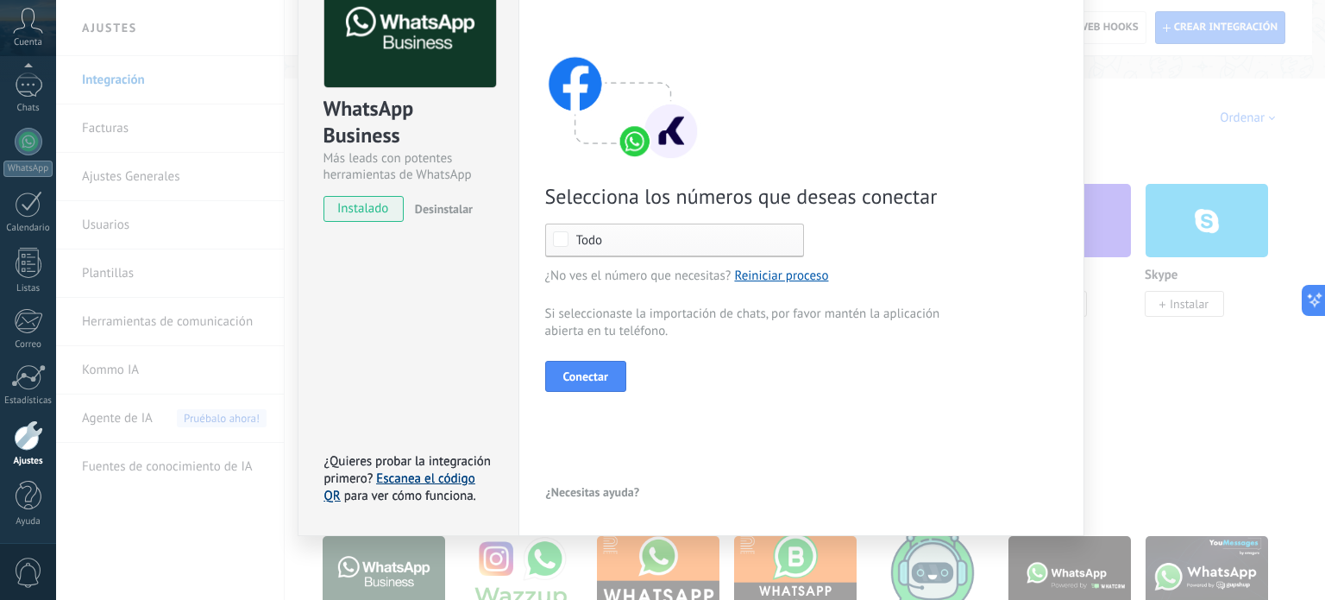
click at [439, 483] on link "Escanea el código QR" at bounding box center [399, 487] width 151 height 34
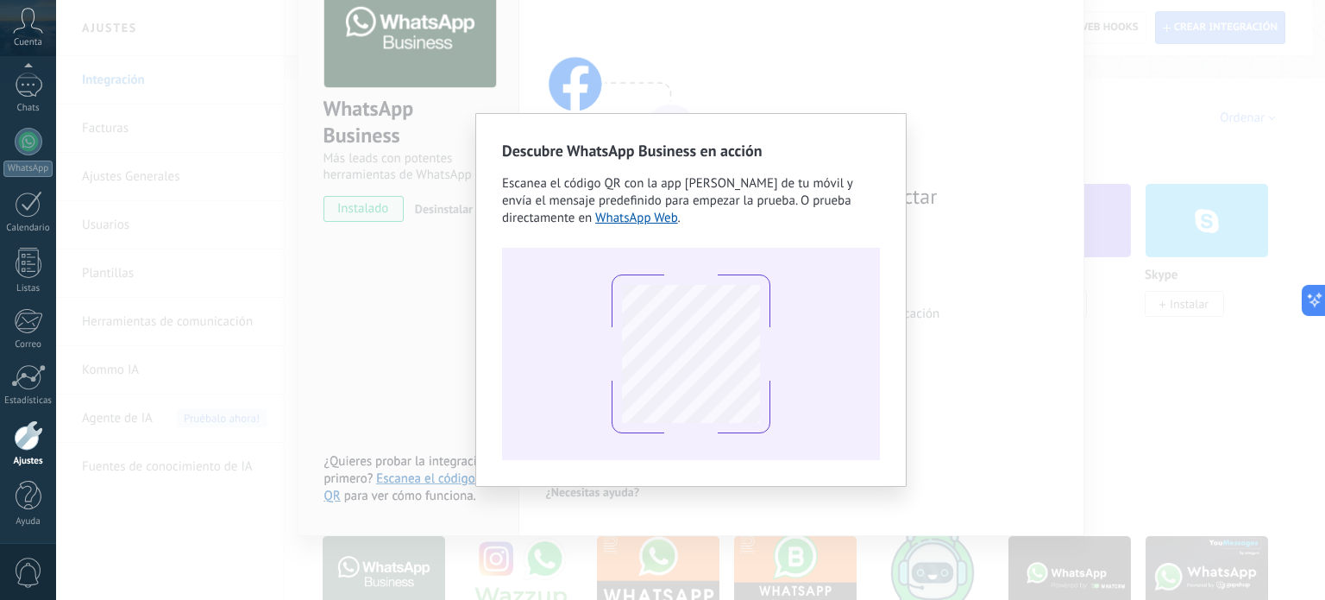
click at [978, 273] on div "Descubre WhatsApp Business en acción Escanea el código QR con la app [PERSON_NA…" at bounding box center [690, 300] width 1269 height 600
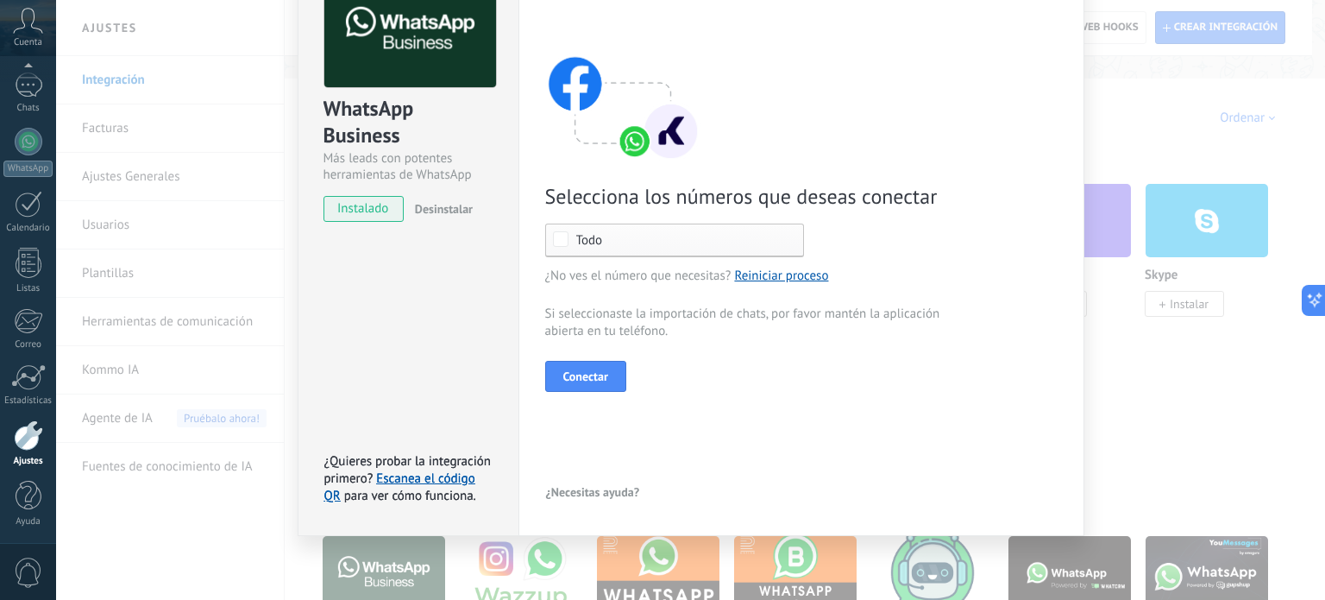
click at [286, 403] on div "WhatsApp Business Más leads con potentes herramientas de WhatsApp instalado Des…" at bounding box center [690, 300] width 1269 height 600
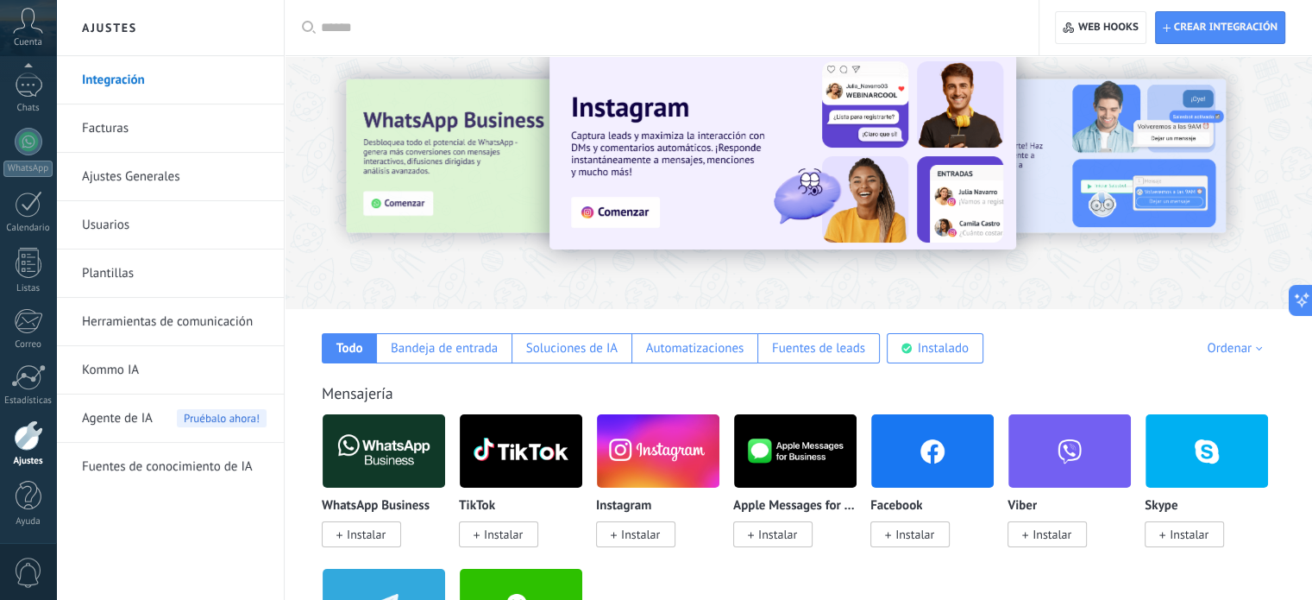
scroll to position [0, 0]
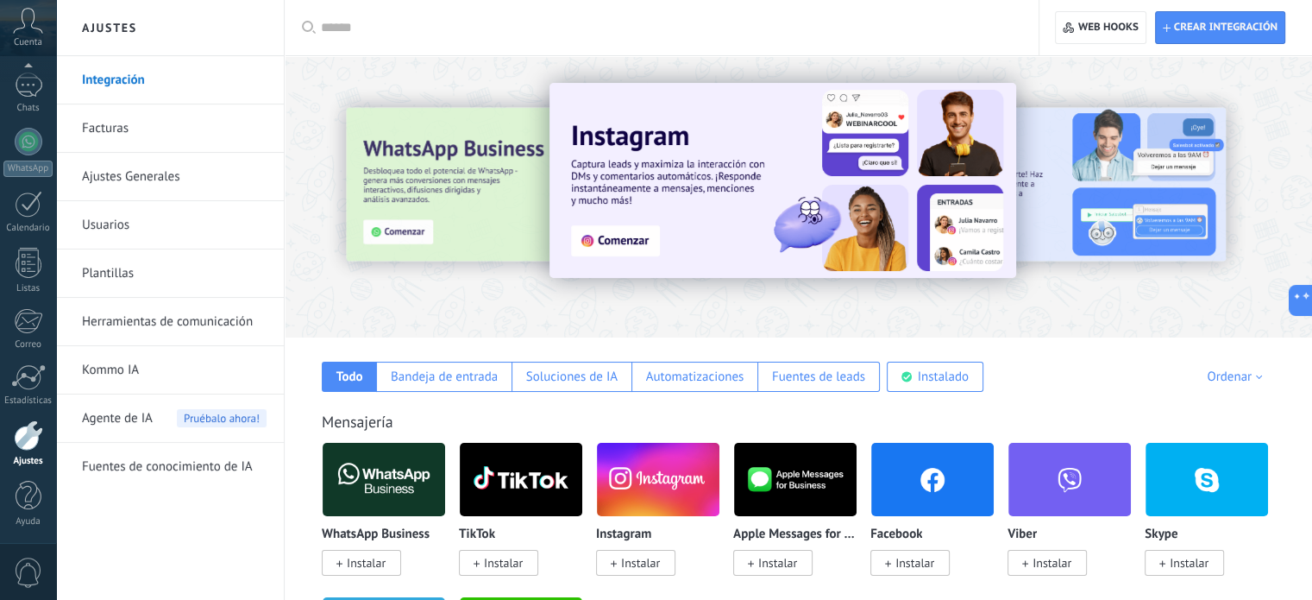
click at [97, 115] on link "Facturas" at bounding box center [174, 128] width 185 height 48
click at [104, 131] on link "Facturas" at bounding box center [174, 128] width 185 height 48
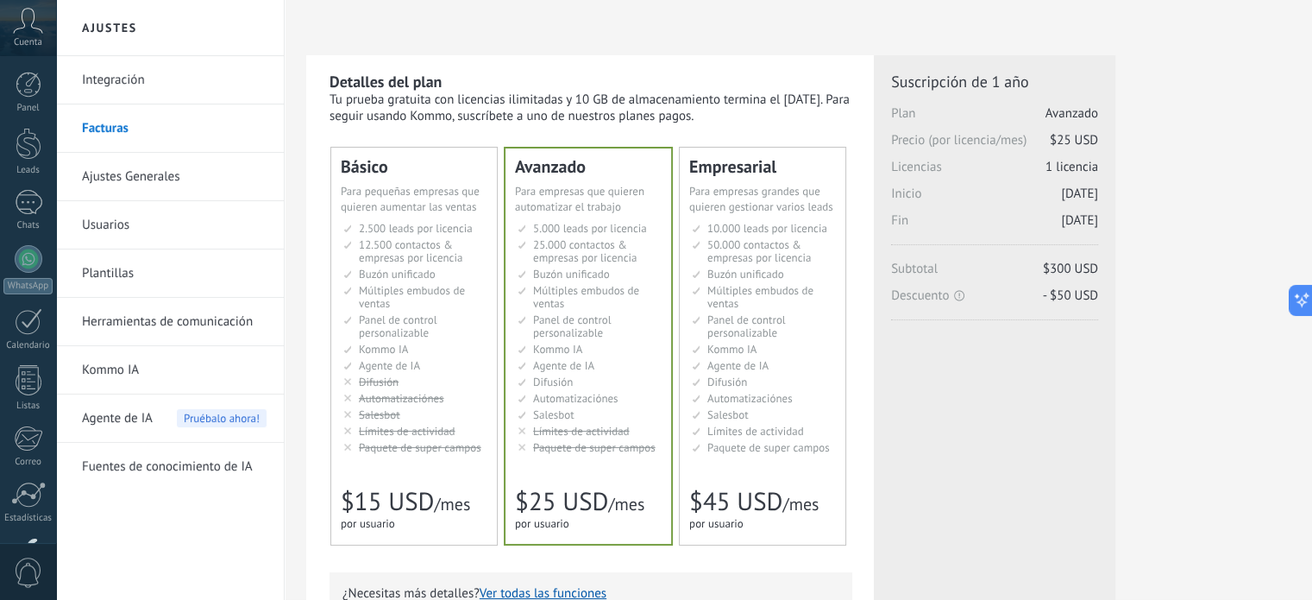
click at [766, 330] on span "Panel de control personalizable" at bounding box center [747, 326] width 79 height 28
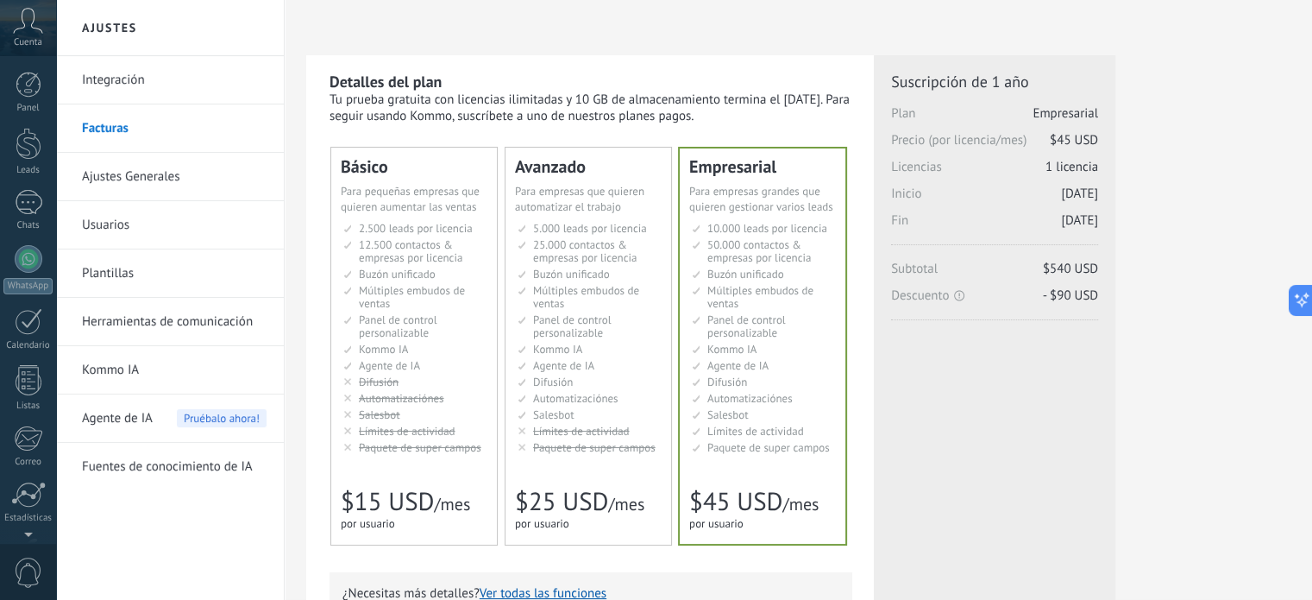
click at [61, 86] on li "Integración" at bounding box center [170, 80] width 228 height 48
click at [115, 83] on link "Integración" at bounding box center [174, 80] width 185 height 48
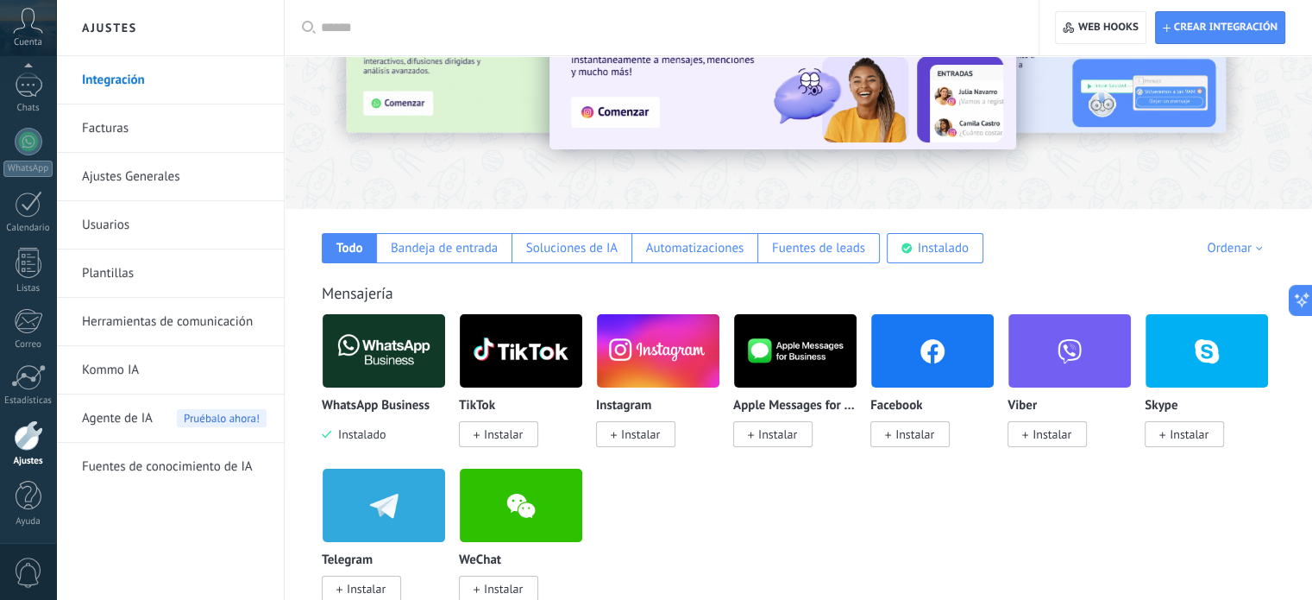
scroll to position [345, 0]
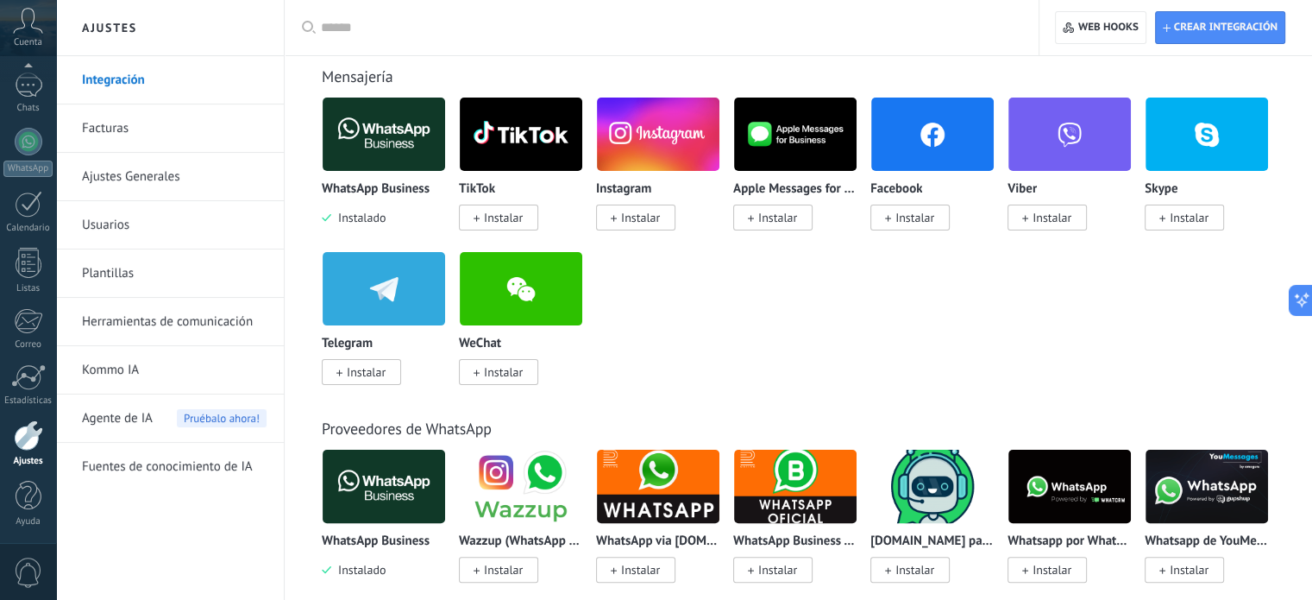
click at [510, 223] on span "Instalar" at bounding box center [503, 218] width 39 height 16
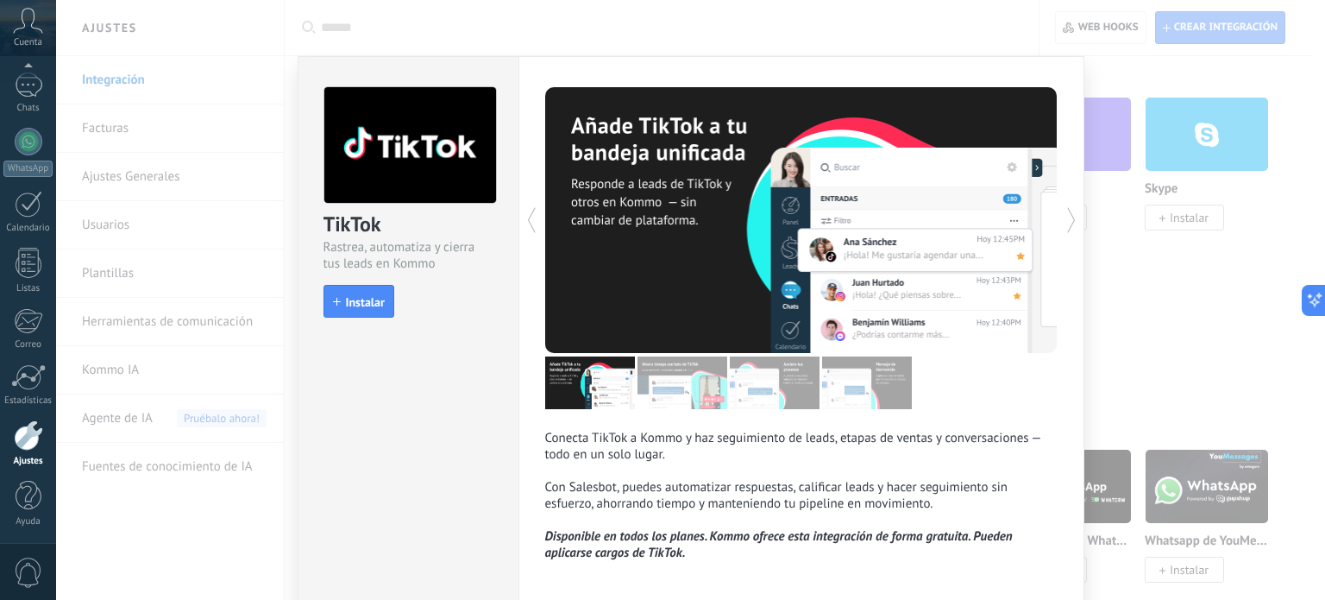
click at [1125, 344] on div "TikTok Rastrea, automatiza y cierra tus leads en Kommo install Instalar Conecta…" at bounding box center [690, 300] width 1269 height 600
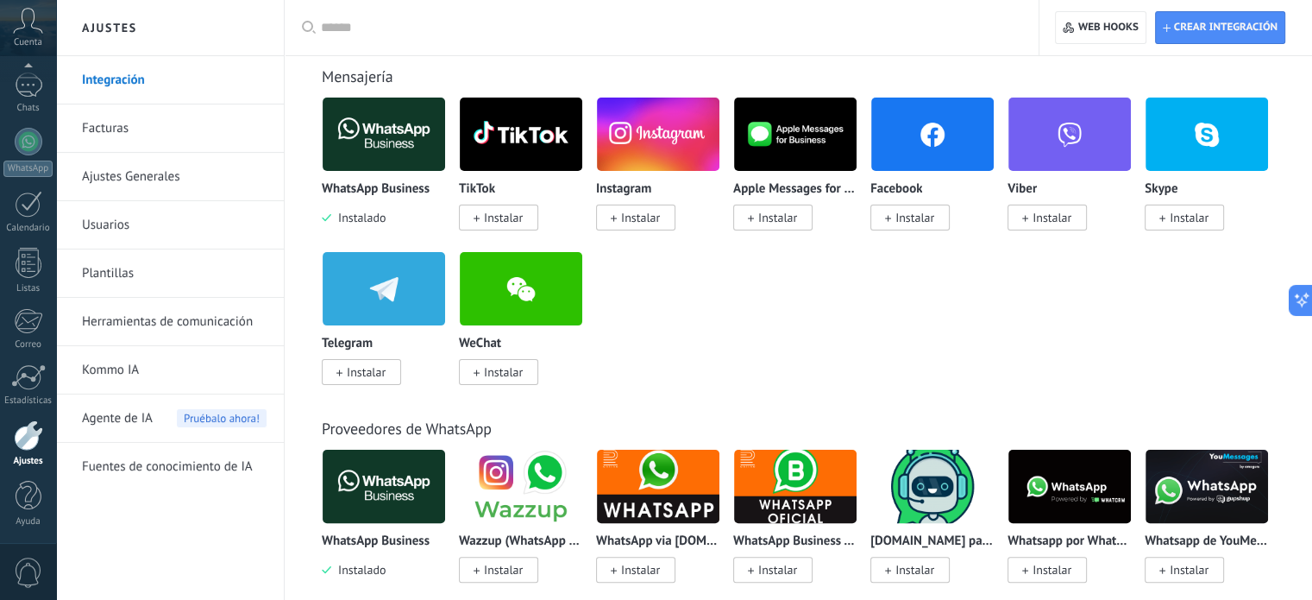
click at [376, 148] on img at bounding box center [384, 134] width 123 height 84
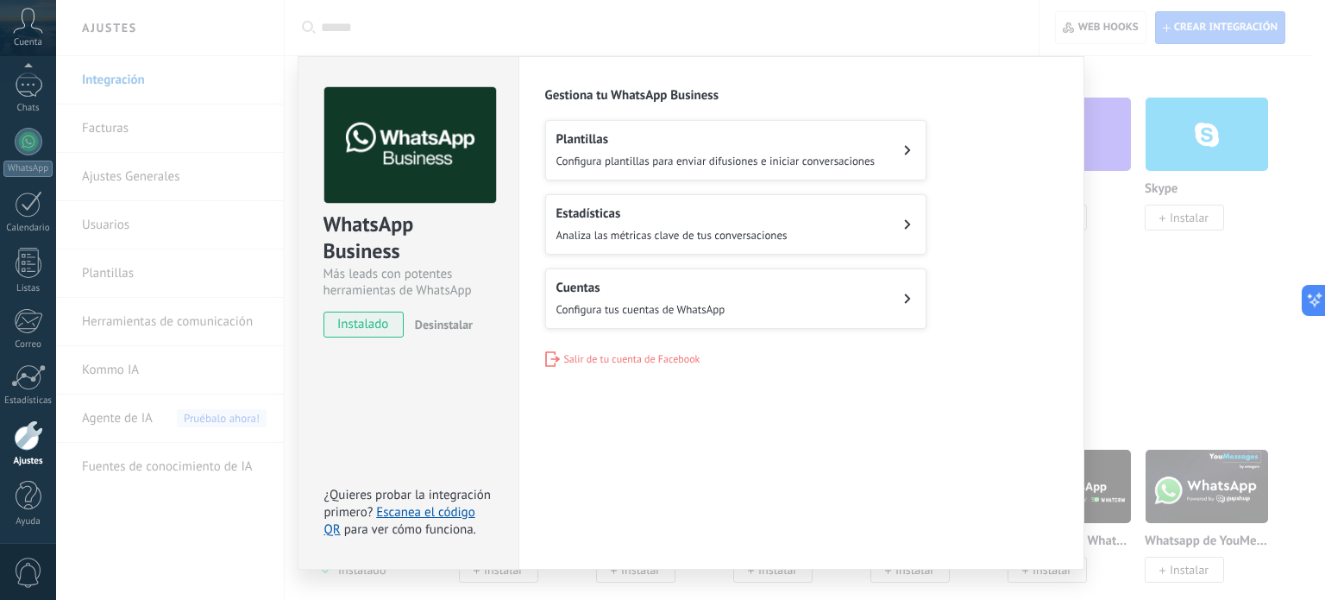
click at [680, 537] on div "Configuraciones Autorizaciones Esta pestaña registra a los usuarios que han con…" at bounding box center [802, 312] width 566 height 513
click at [274, 261] on div "WhatsApp Business Más leads con potentes herramientas de WhatsApp instalado Des…" at bounding box center [690, 300] width 1269 height 600
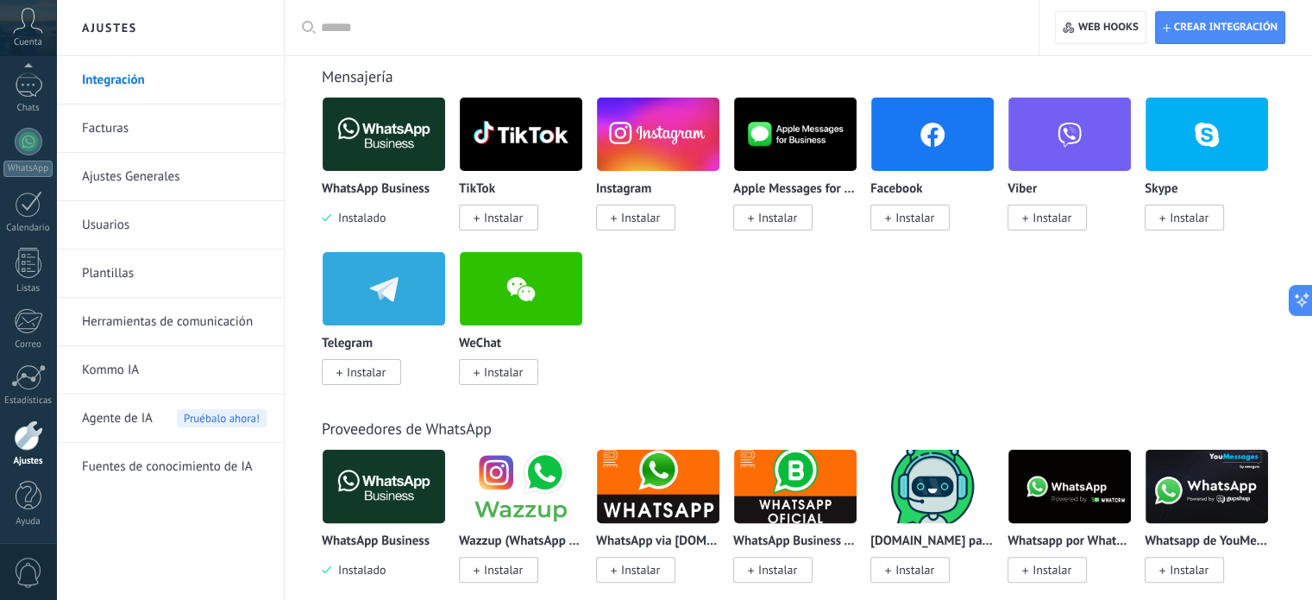
click at [653, 223] on span "Instalar" at bounding box center [640, 218] width 39 height 16
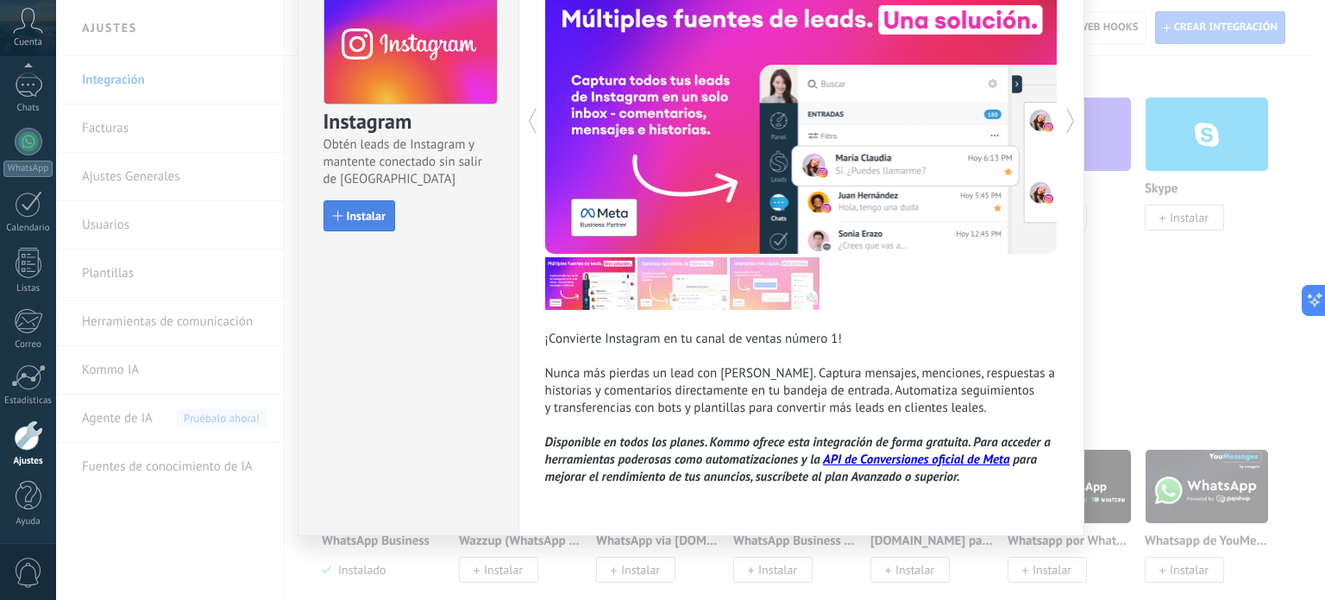
click at [376, 222] on span "Instalar" at bounding box center [366, 216] width 39 height 12
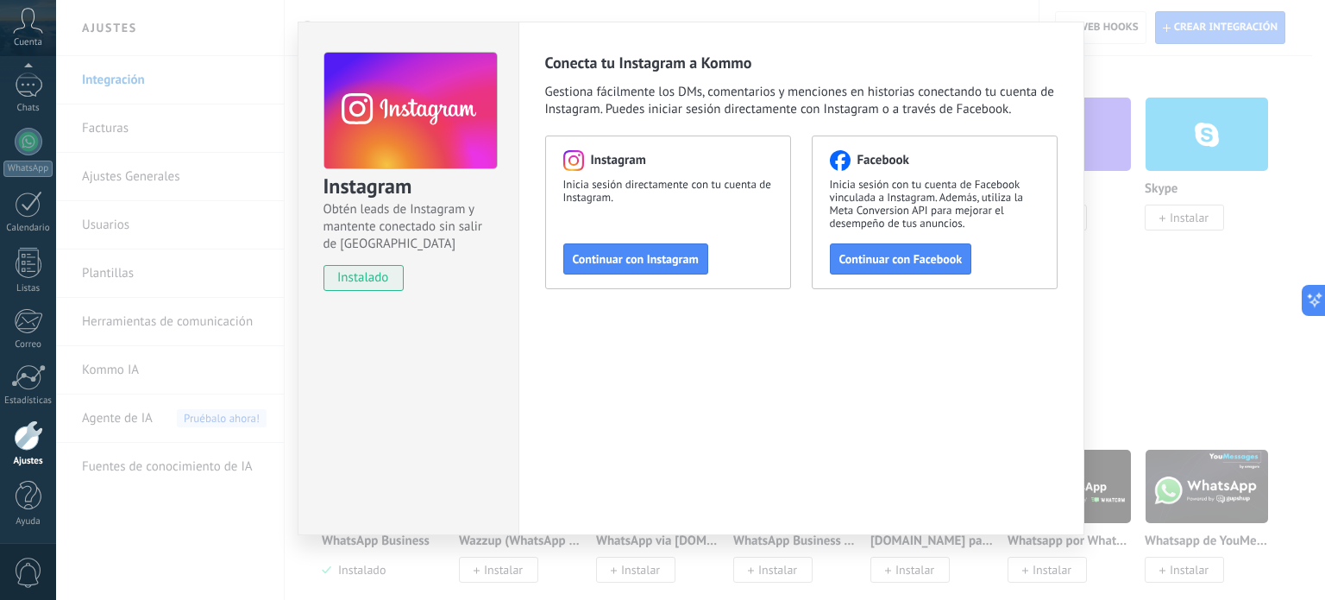
scroll to position [35, 0]
click at [670, 263] on span "Continuar con Instagram" at bounding box center [636, 259] width 126 height 12
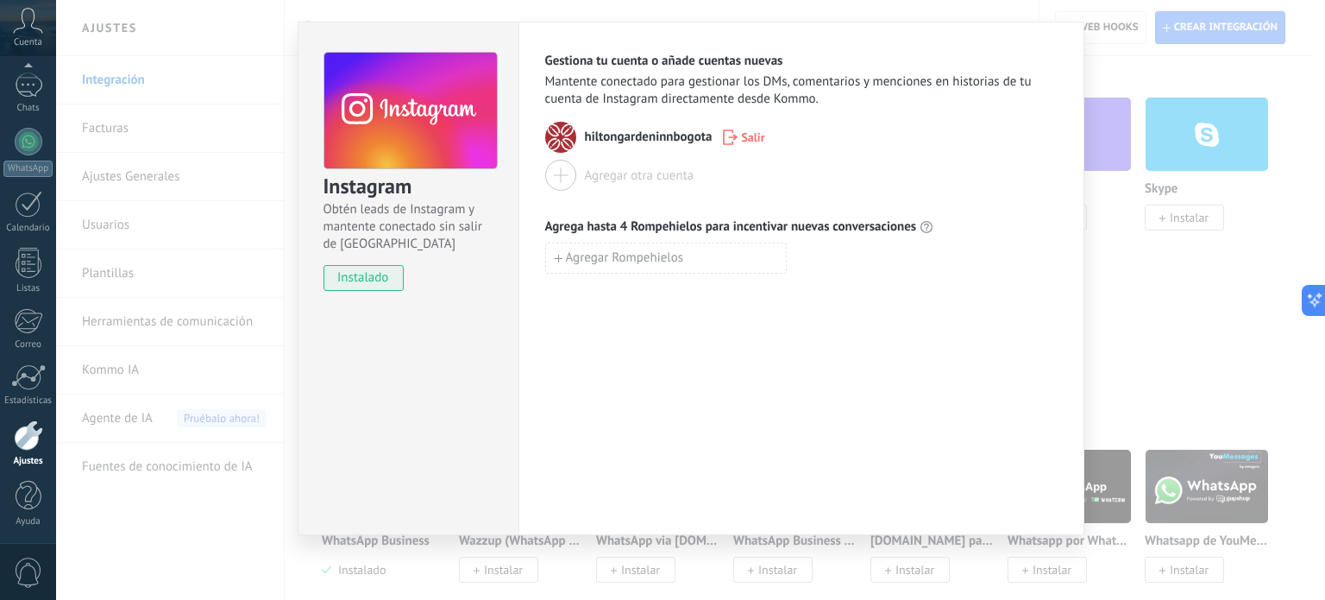
click at [613, 142] on span "hiltongardeninnbogota" at bounding box center [649, 137] width 128 height 17
click at [601, 179] on div "Agregar otra cuenta" at bounding box center [640, 175] width 110 height 16
click at [553, 175] on div at bounding box center [560, 175] width 31 height 31
click at [1199, 281] on div "Instagram Obtén leads de Instagram y mantente conectado sin salir de Kommo inst…" at bounding box center [690, 300] width 1269 height 600
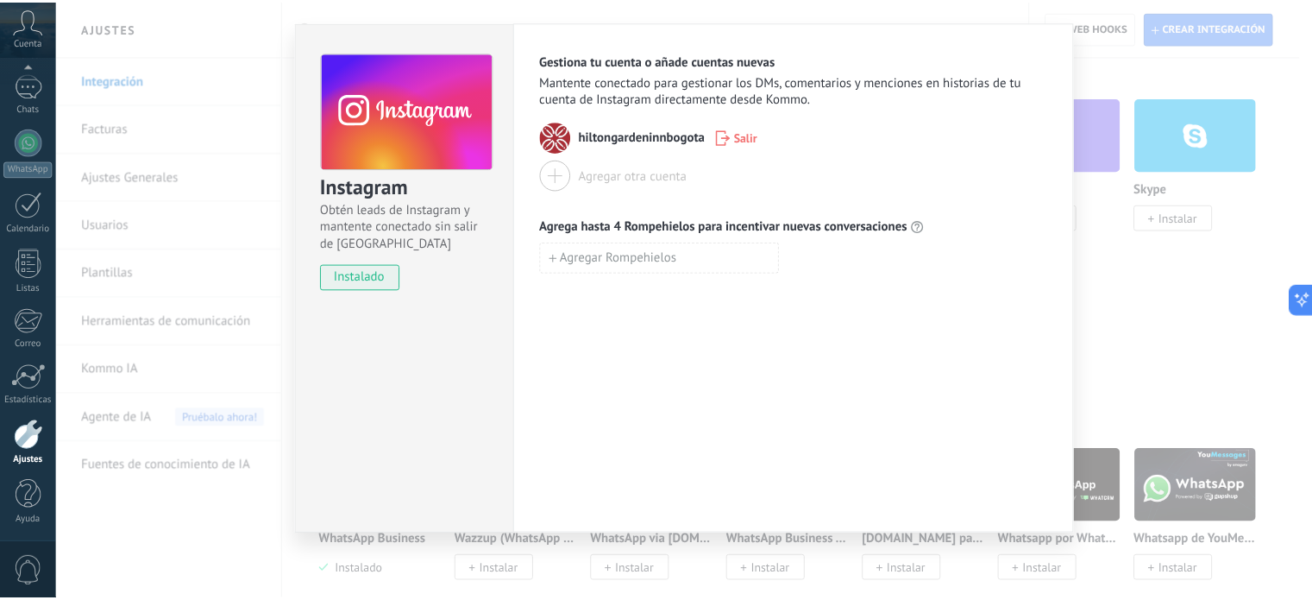
scroll to position [0, 0]
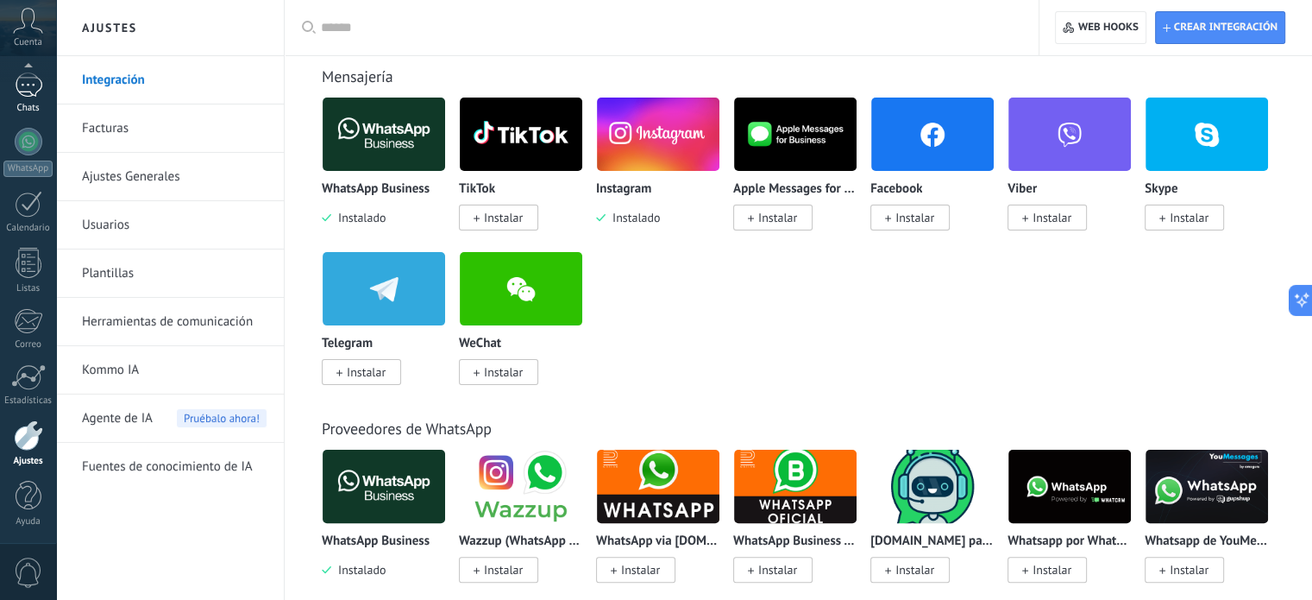
click at [24, 112] on div "Chats" at bounding box center [28, 108] width 50 height 11
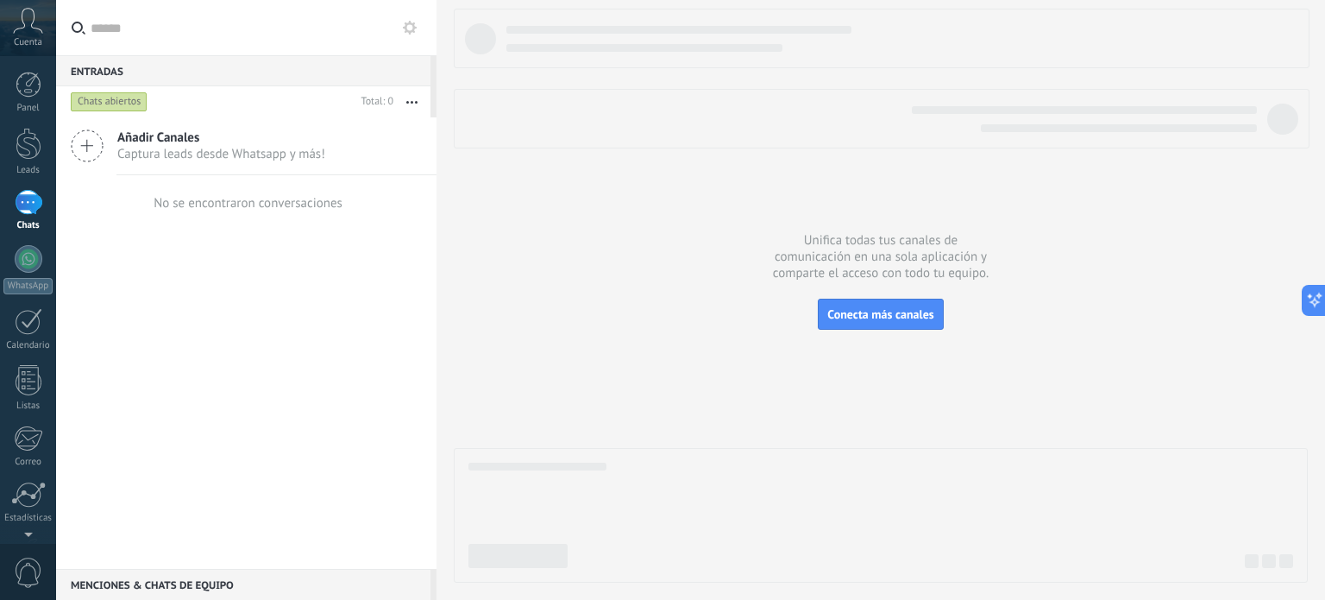
click at [79, 143] on icon at bounding box center [87, 145] width 33 height 33
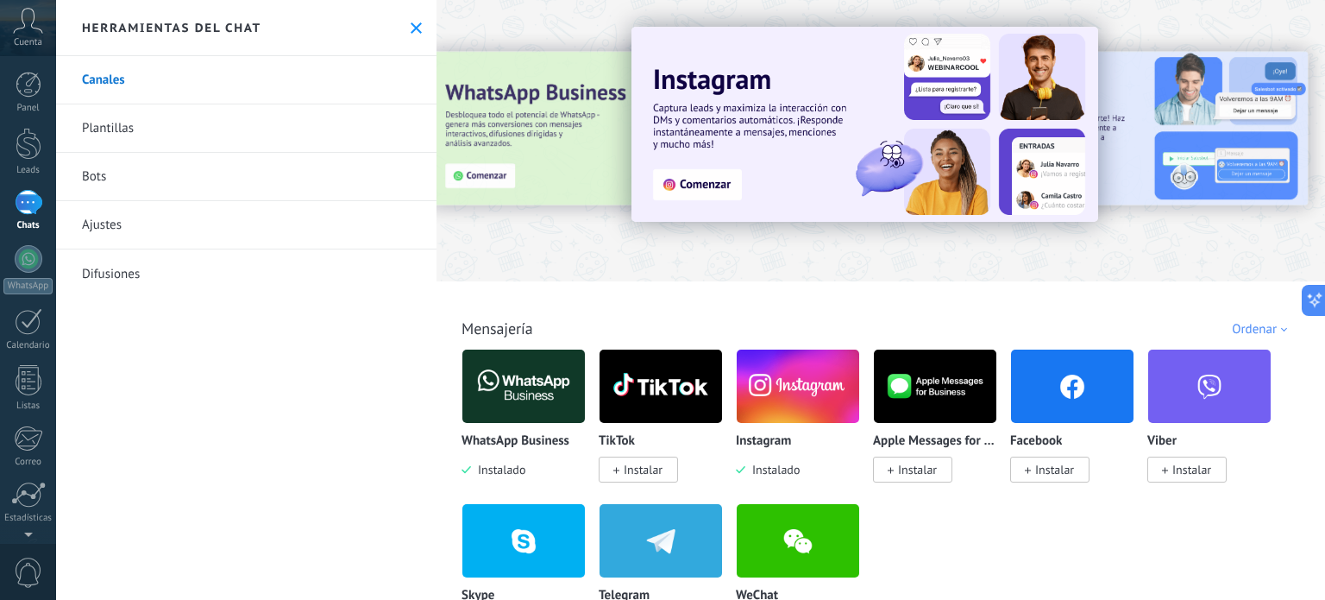
click at [796, 375] on img at bounding box center [798, 386] width 123 height 84
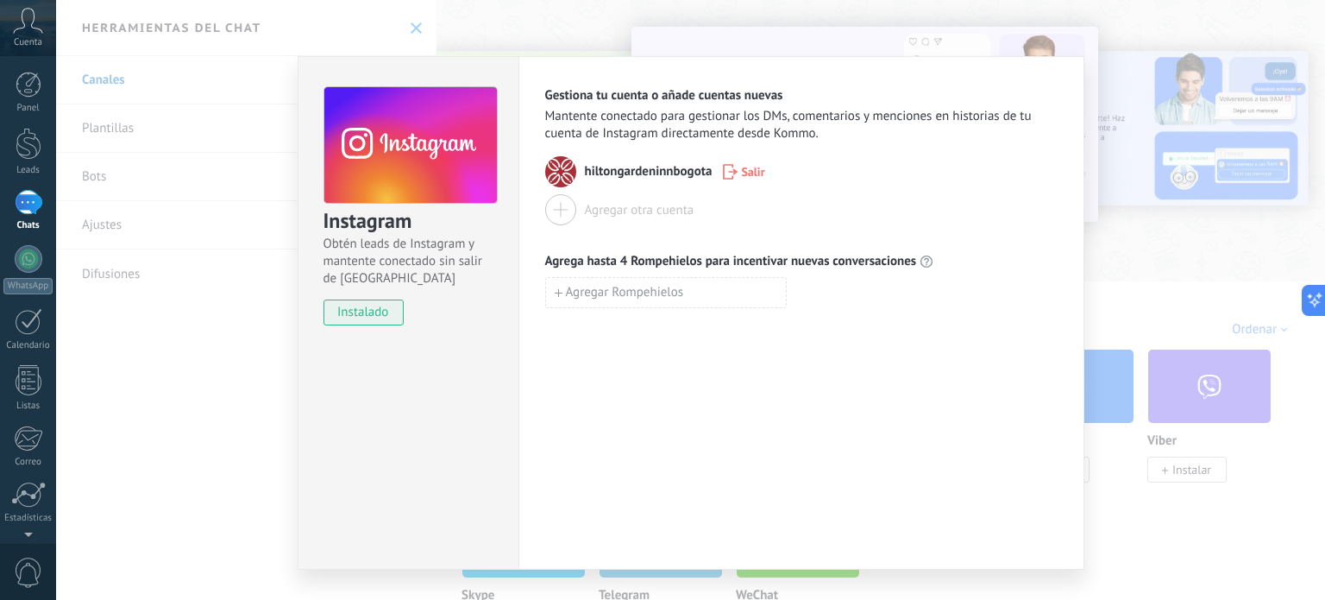
click at [621, 207] on div "Agregar otra cuenta" at bounding box center [640, 210] width 110 height 16
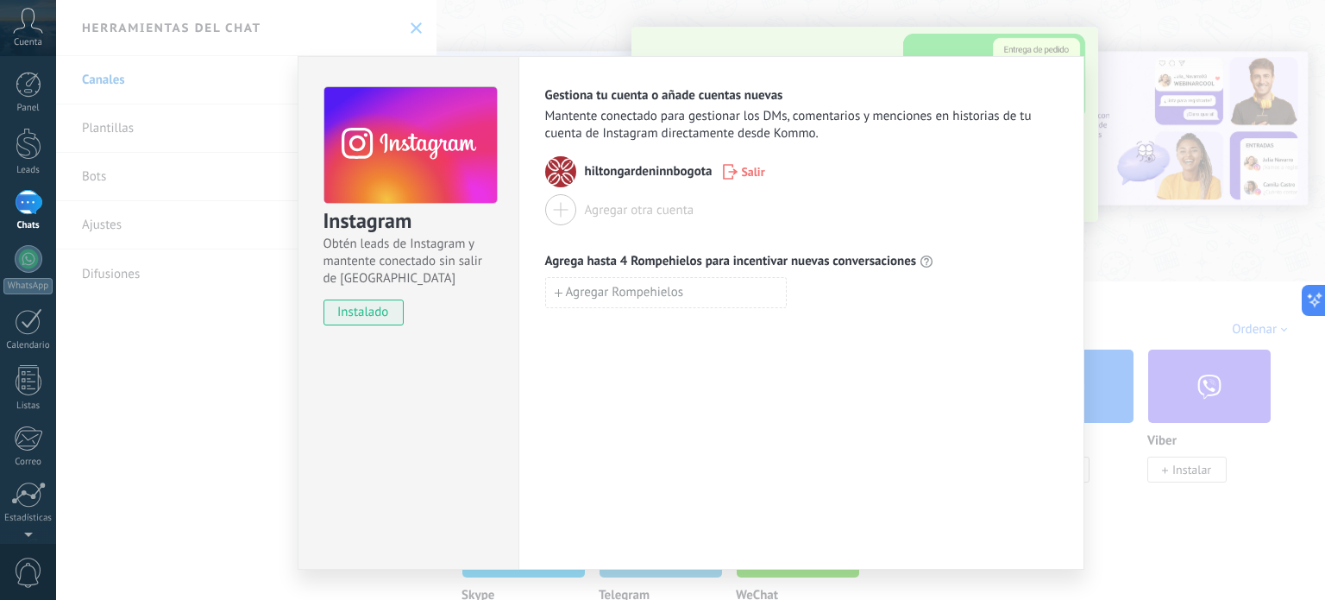
click at [566, 214] on div at bounding box center [560, 209] width 31 height 31
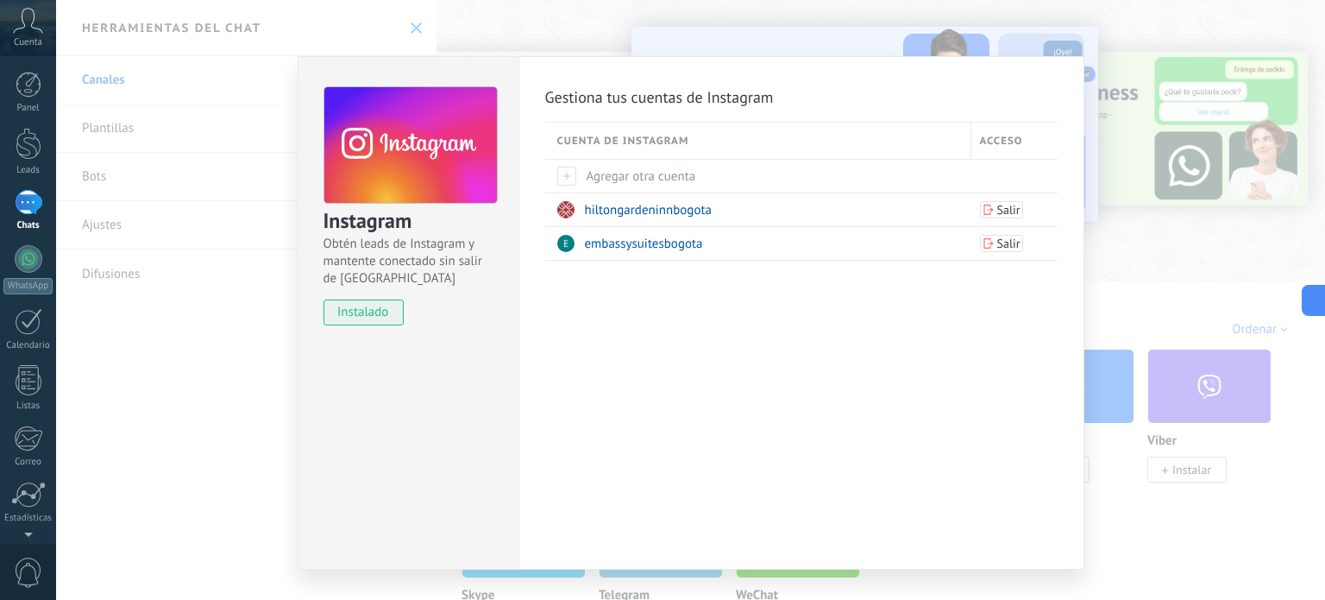
click at [466, 423] on div "Instagram Obtén leads de Instagram y mantente conectado sin salir de Kommo inst…" at bounding box center [408, 312] width 221 height 513
click at [185, 469] on div "Instagram Obtén leads de Instagram y mantente conectado sin salir de Kommo inst…" at bounding box center [690, 300] width 1269 height 600
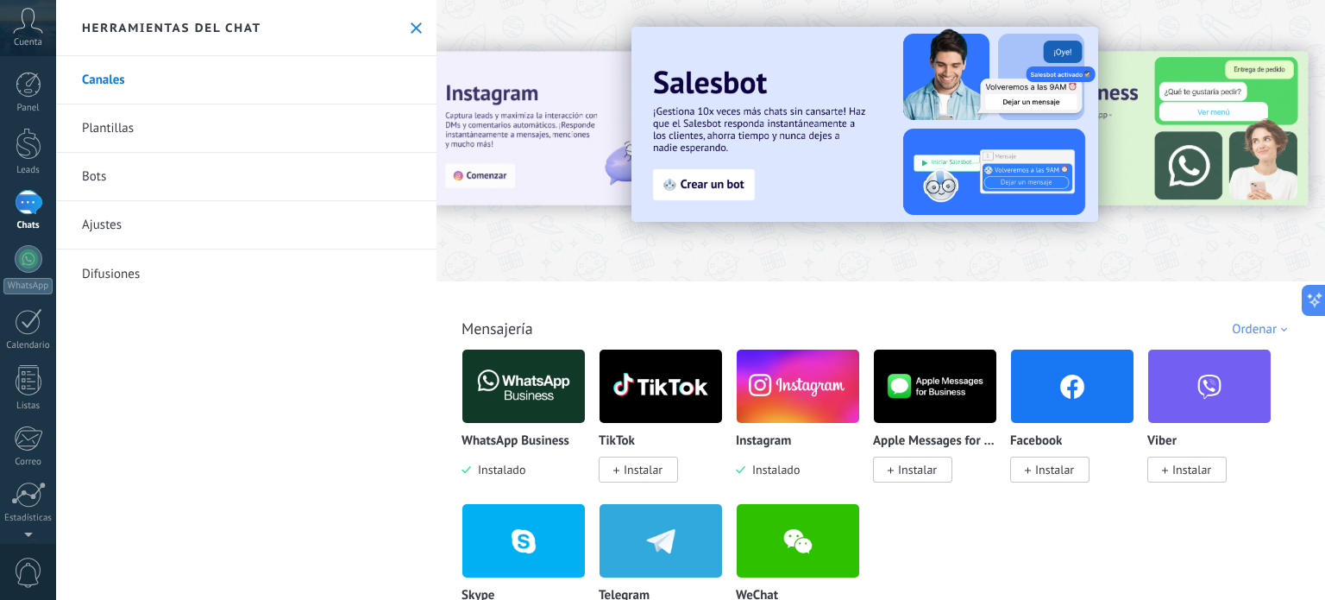
click at [190, 472] on div "Canales Plantillas Bots Ajustes Difusiones" at bounding box center [246, 328] width 380 height 544
click at [40, 209] on div "1" at bounding box center [29, 202] width 28 height 25
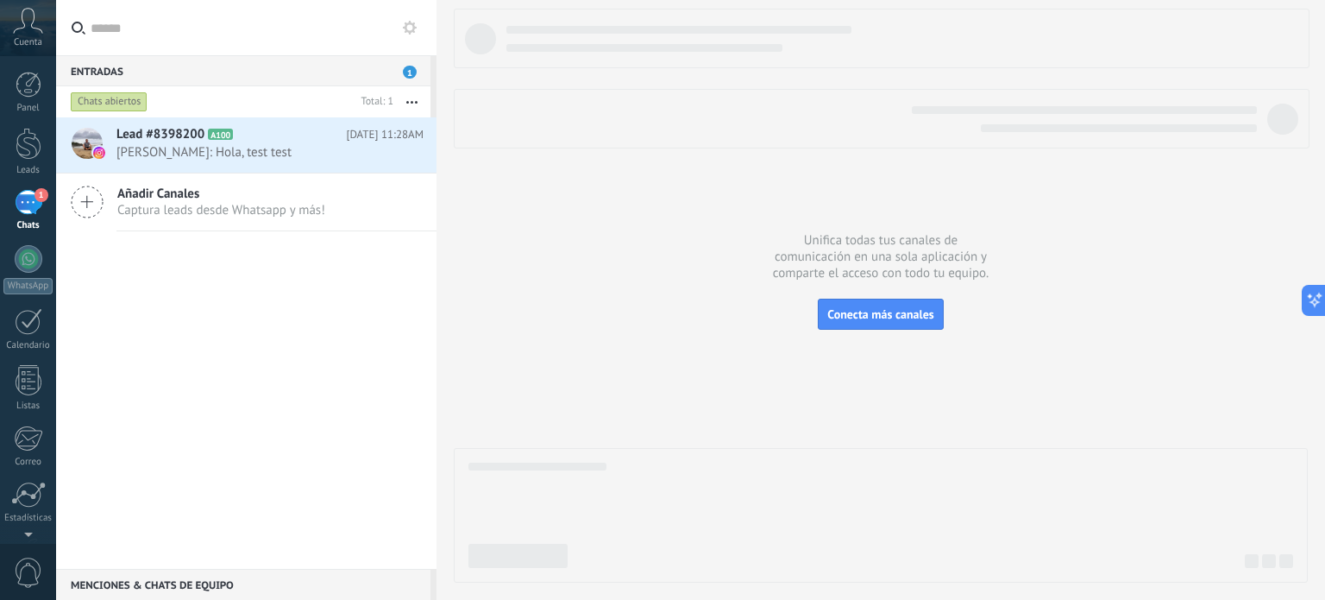
click at [253, 419] on div "Lead #8398200 A100 Hoy 11:28AM Ariel Diaz: Hola, test test Añadir Canales Captu…" at bounding box center [246, 342] width 380 height 451
click at [300, 153] on span "[PERSON_NAME]: Hola, test test" at bounding box center [253, 152] width 274 height 16
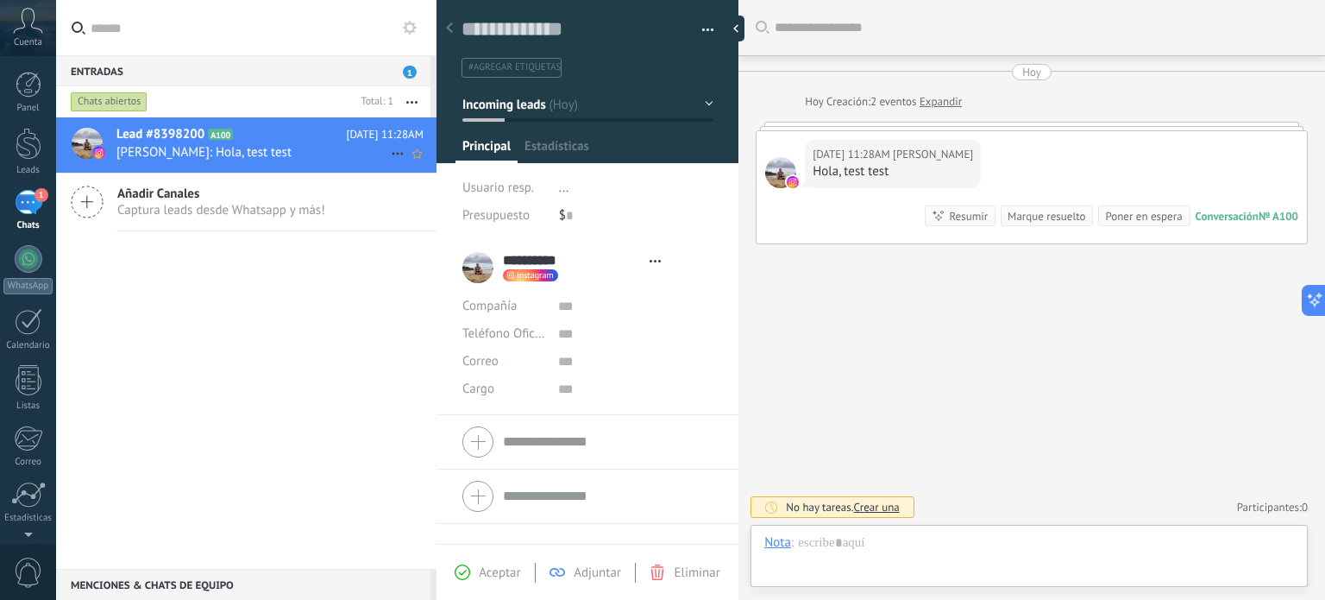
scroll to position [25, 0]
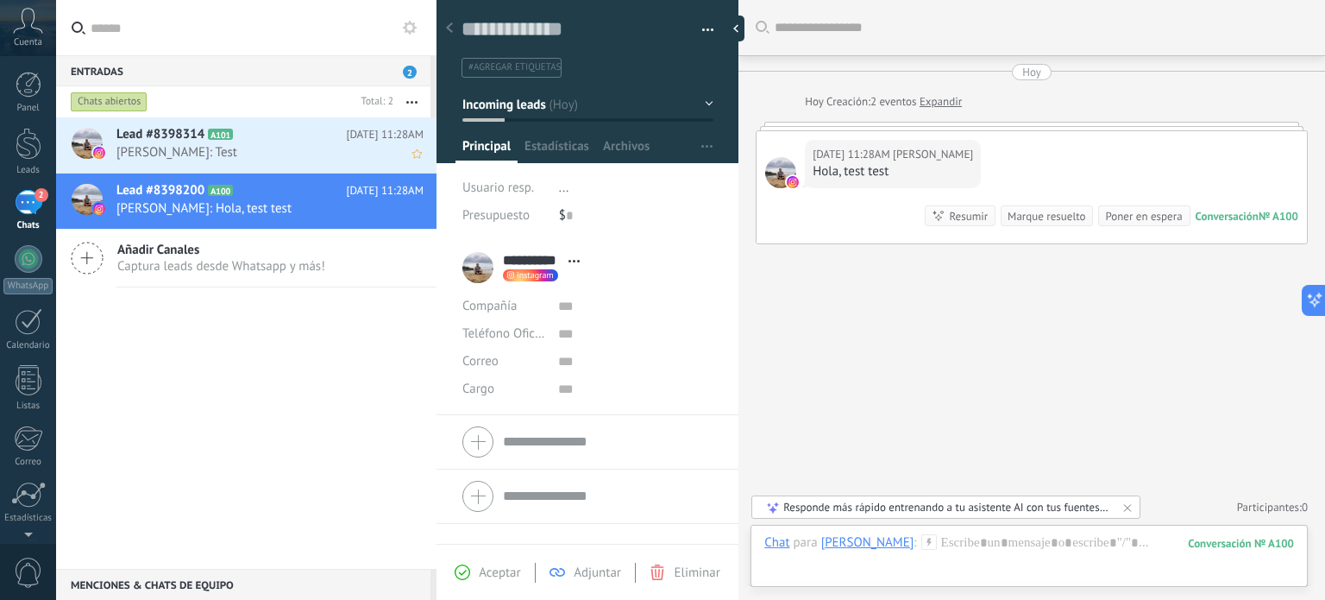
click at [300, 153] on span "[PERSON_NAME]: Test" at bounding box center [253, 152] width 274 height 16
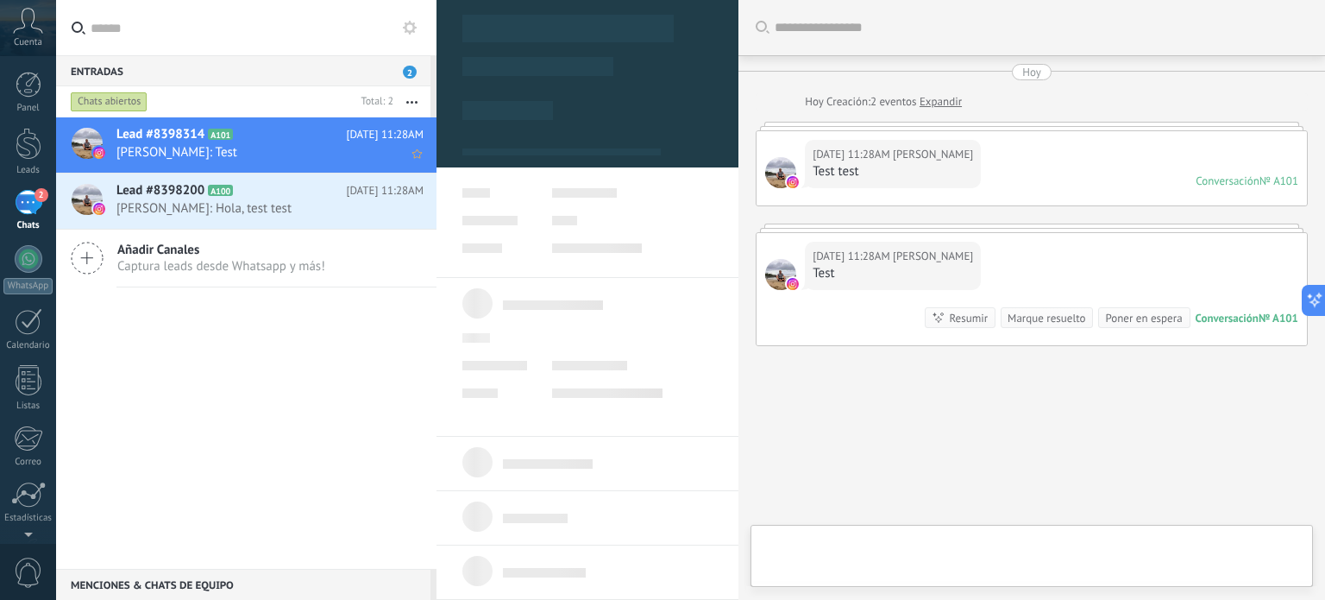
type textarea "**********"
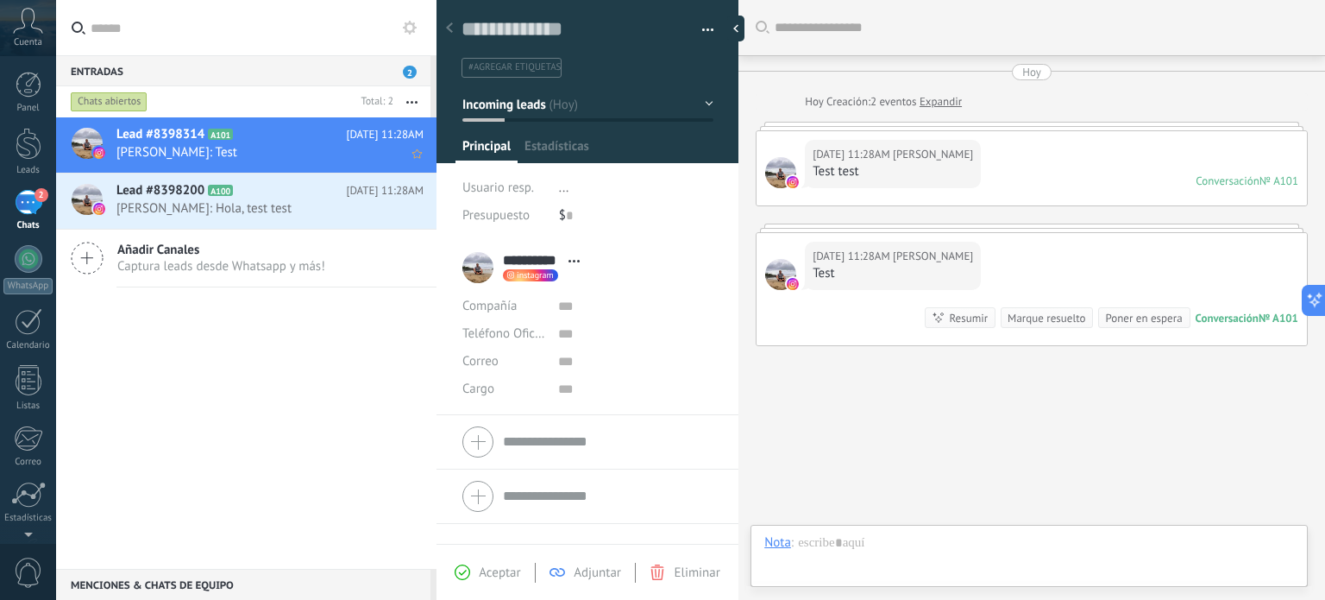
scroll to position [45, 0]
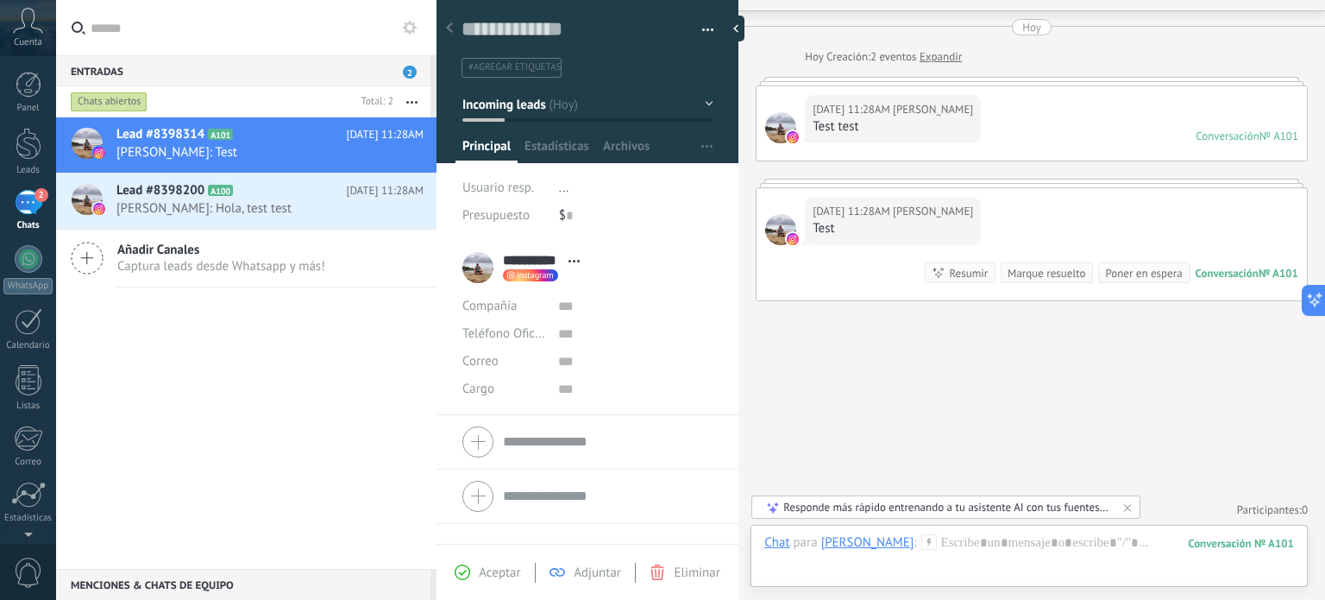
click at [327, 402] on div "Lead #8398314 A101 Hoy 11:28AM Ariel Diaz: Test Lead #8398200 A100" at bounding box center [246, 342] width 380 height 451
click at [33, 273] on link "WhatsApp" at bounding box center [28, 269] width 56 height 49
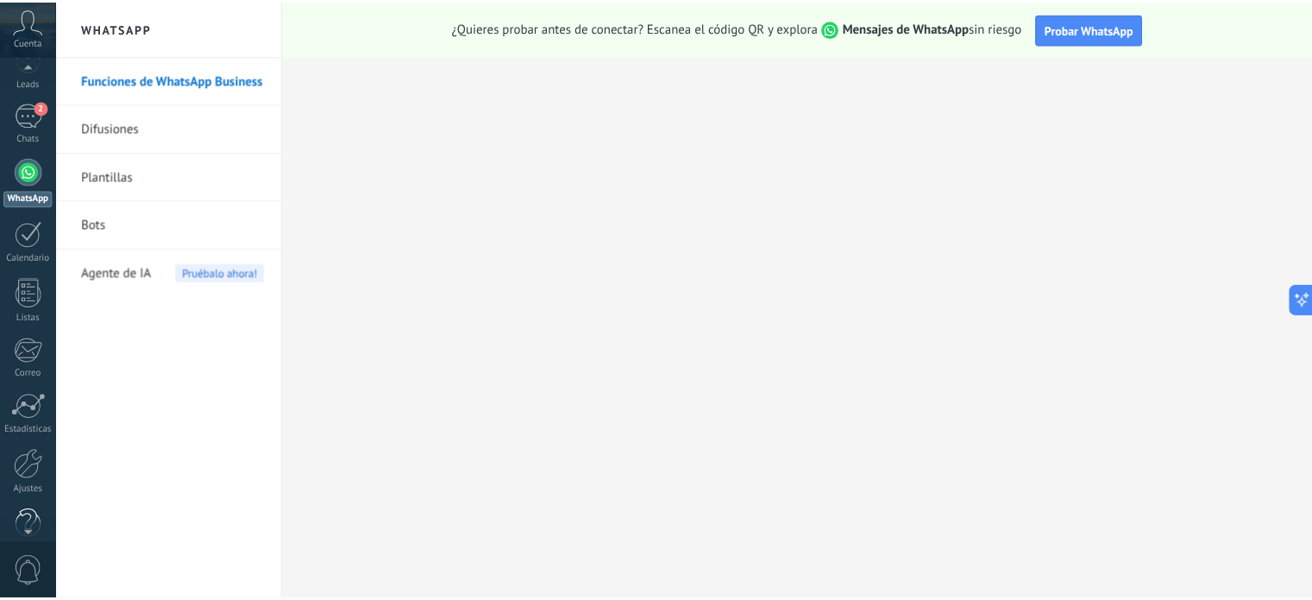
scroll to position [117, 0]
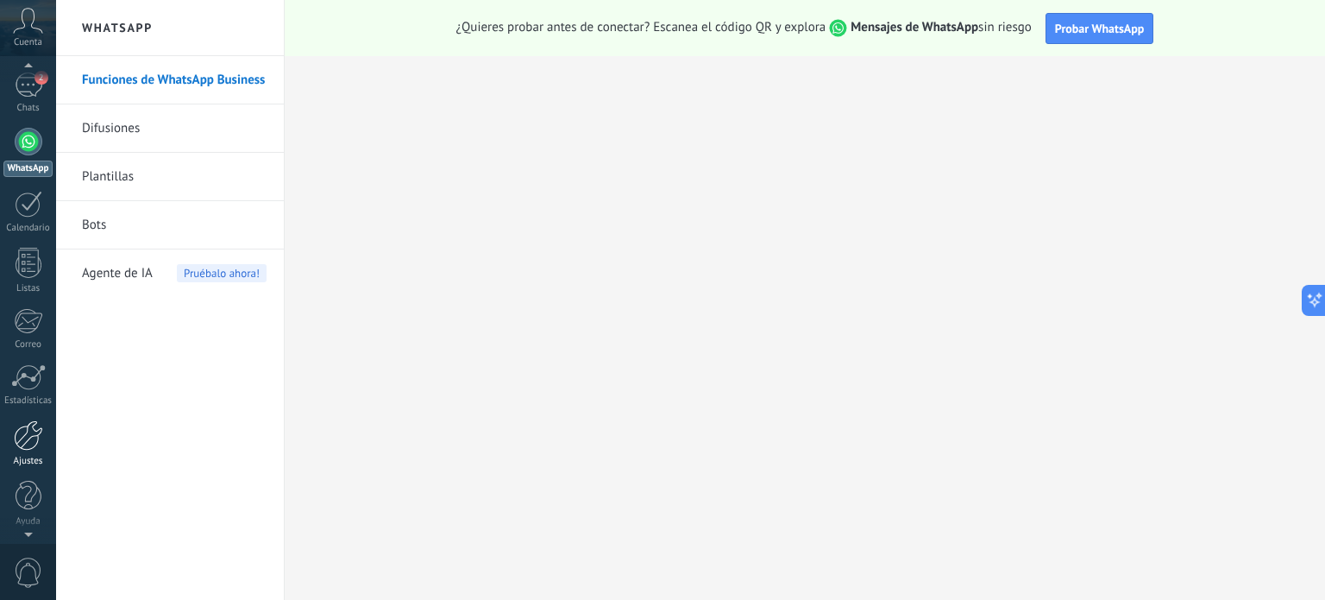
click at [25, 448] on div at bounding box center [28, 435] width 29 height 30
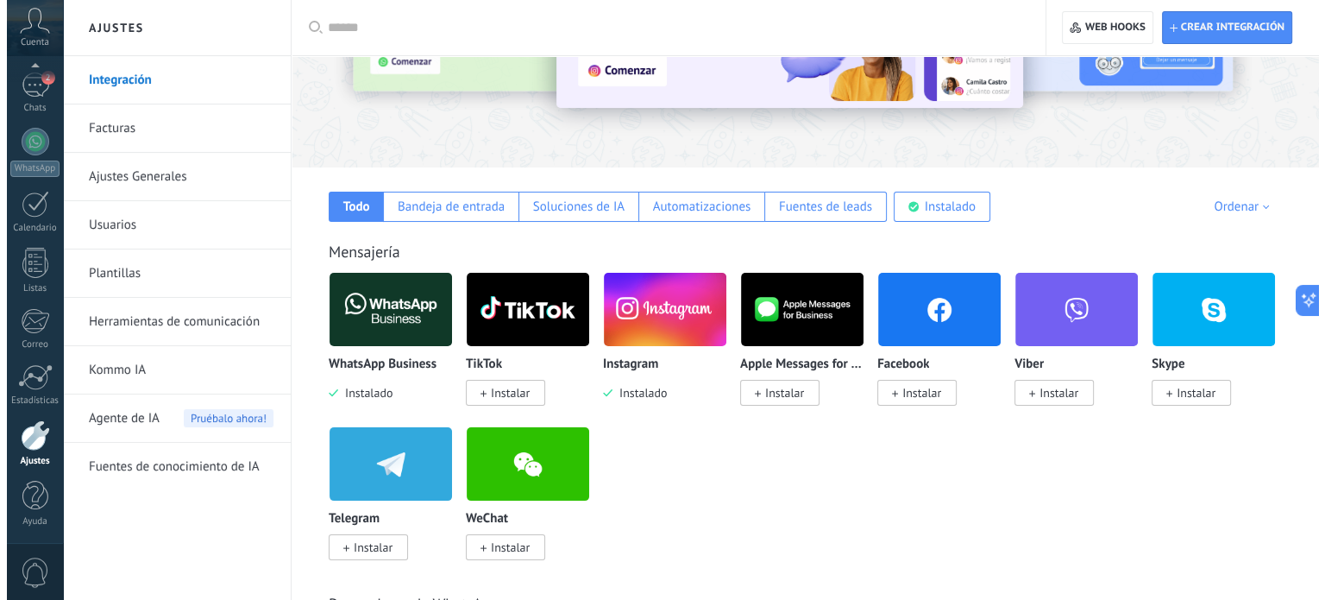
scroll to position [173, 0]
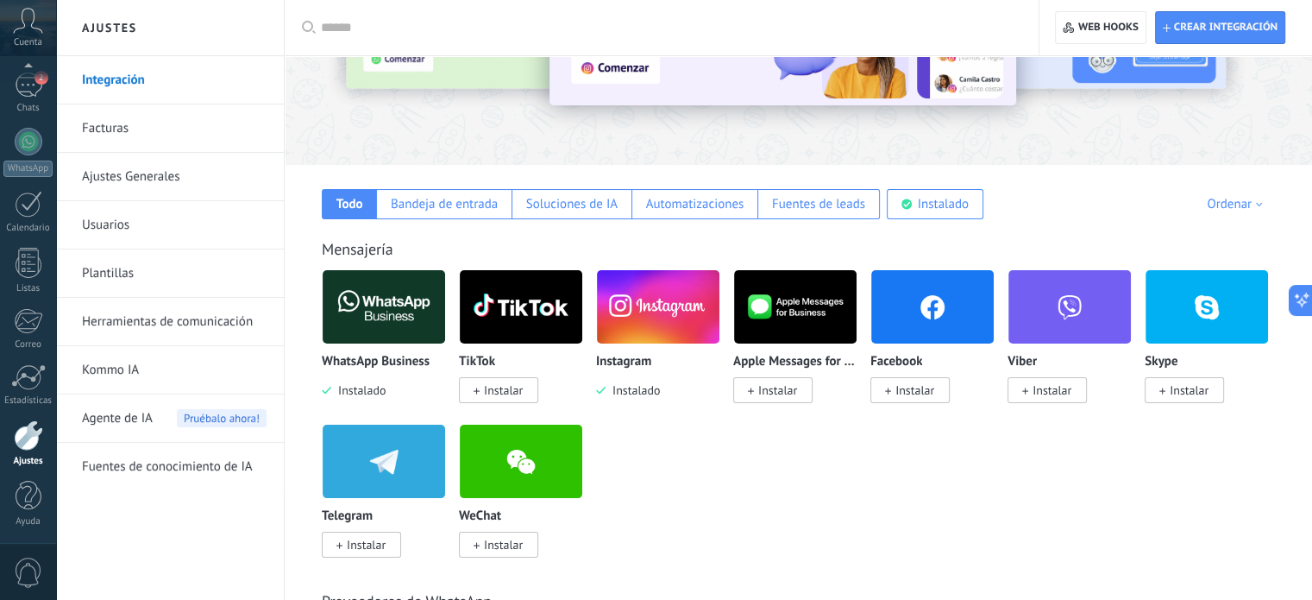
click at [504, 386] on span "Instalar" at bounding box center [503, 390] width 39 height 16
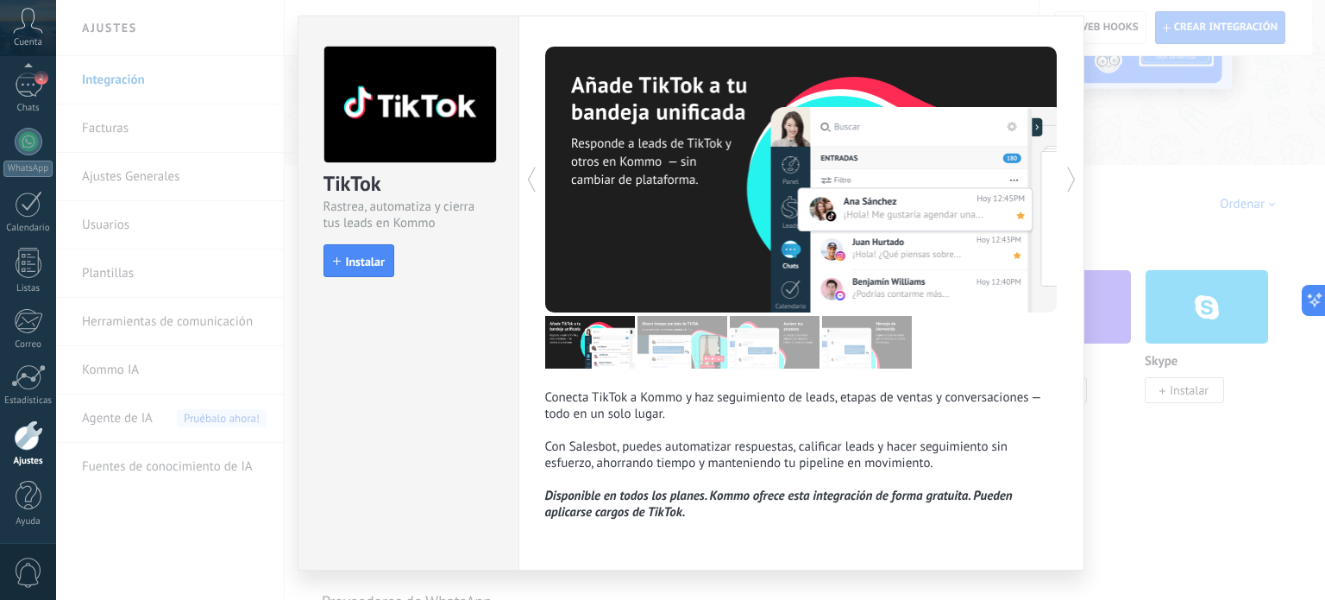
scroll to position [76, 0]
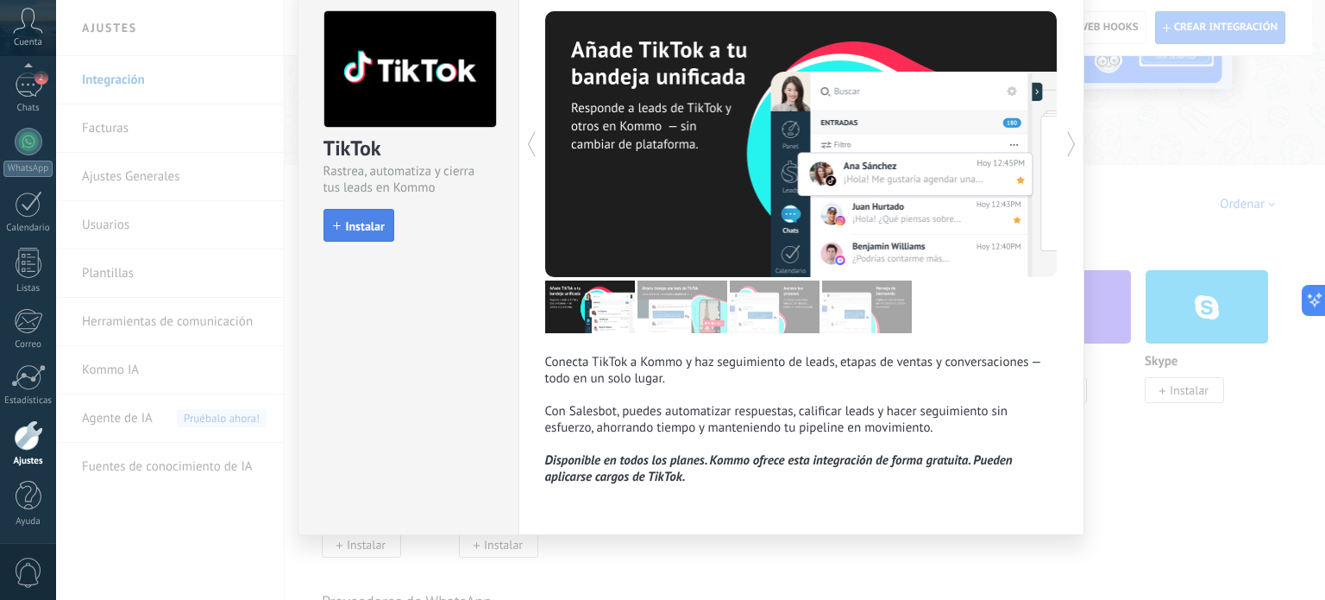
click at [358, 230] on span "Instalar" at bounding box center [365, 226] width 39 height 12
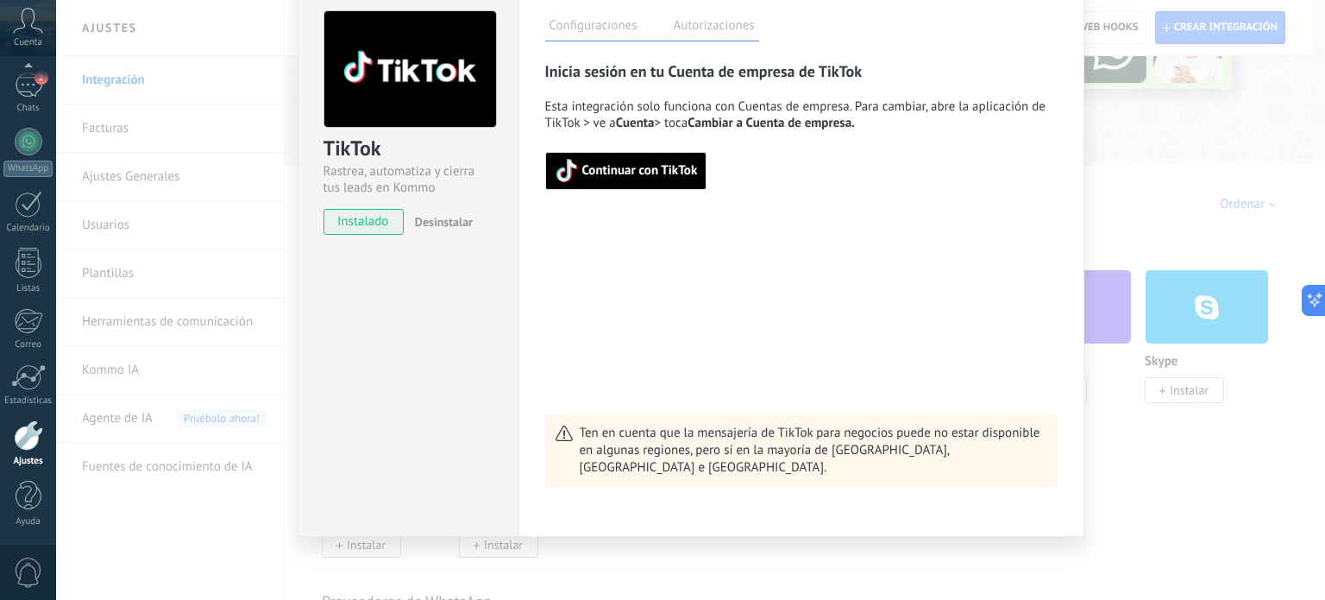
click at [645, 168] on span "Continuar con TikTok" at bounding box center [640, 171] width 116 height 12
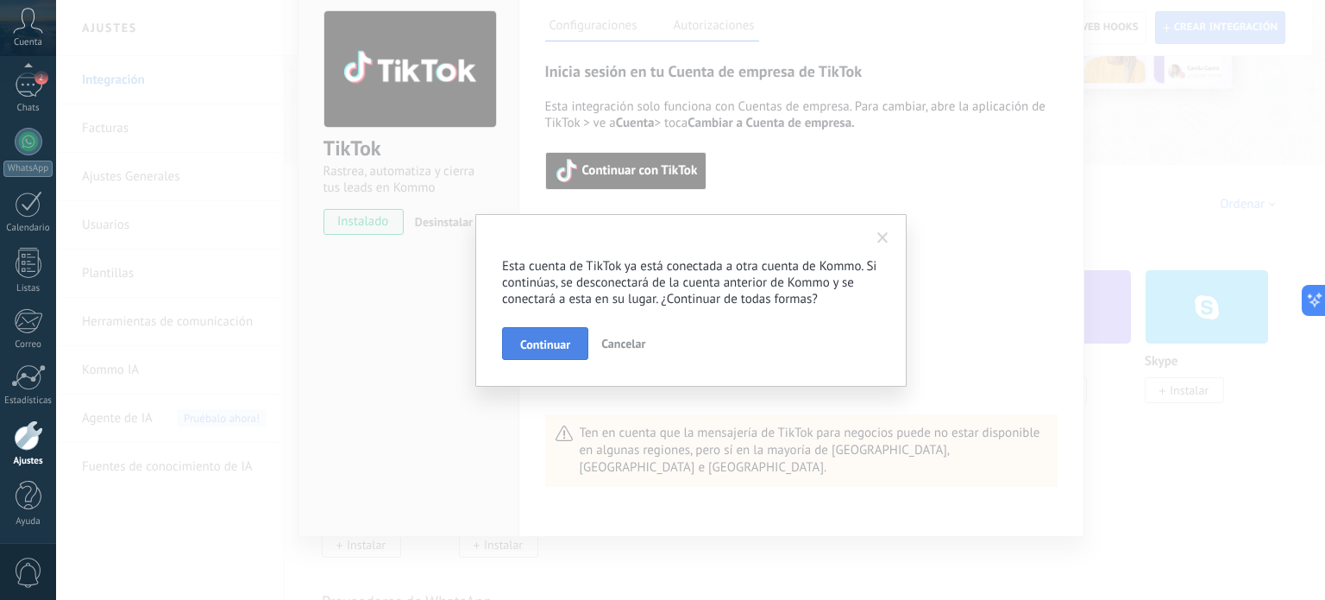
click at [543, 349] on span "Continuar" at bounding box center [545, 344] width 50 height 12
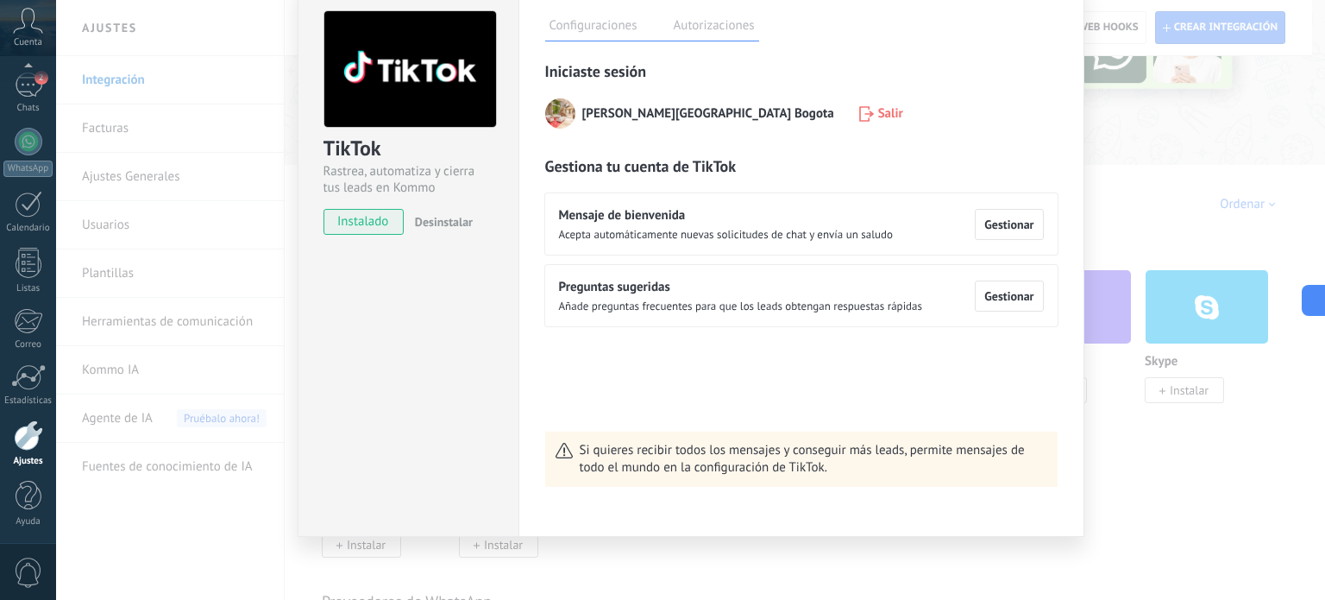
scroll to position [77, 0]
click at [1011, 292] on span "Gestionar" at bounding box center [1008, 295] width 49 height 12
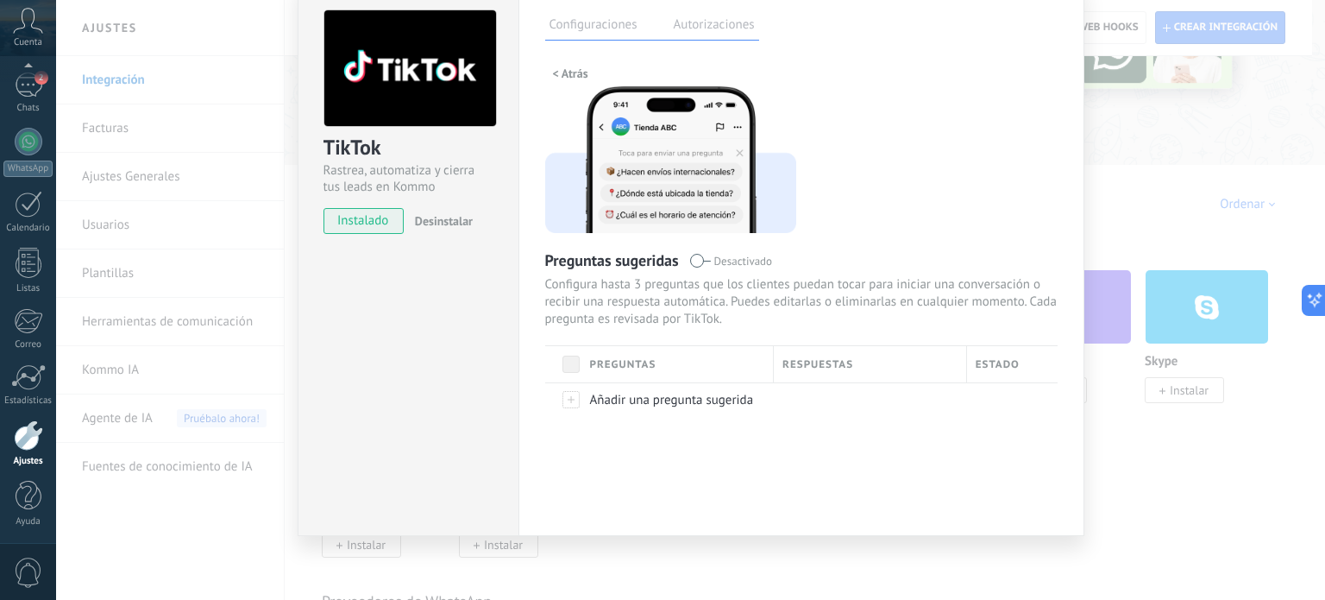
click at [1095, 175] on div "TikTok Rastrea, automatiza y cierra tus leads en Kommo instalado Desinstalar Co…" at bounding box center [690, 300] width 1269 height 600
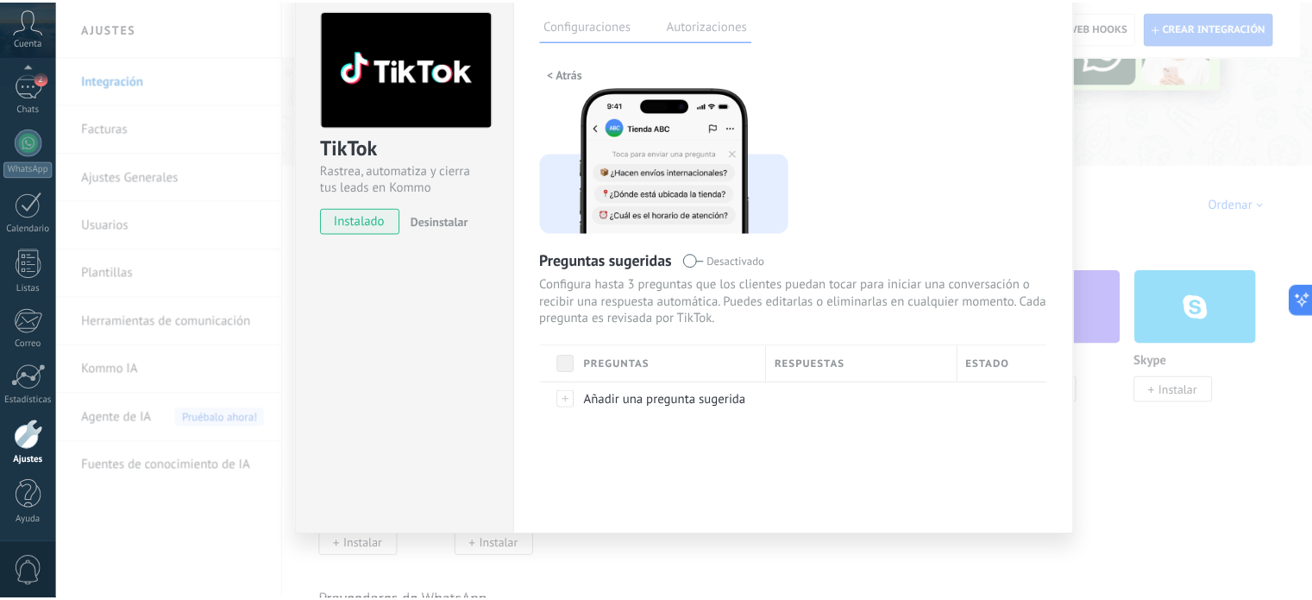
scroll to position [0, 0]
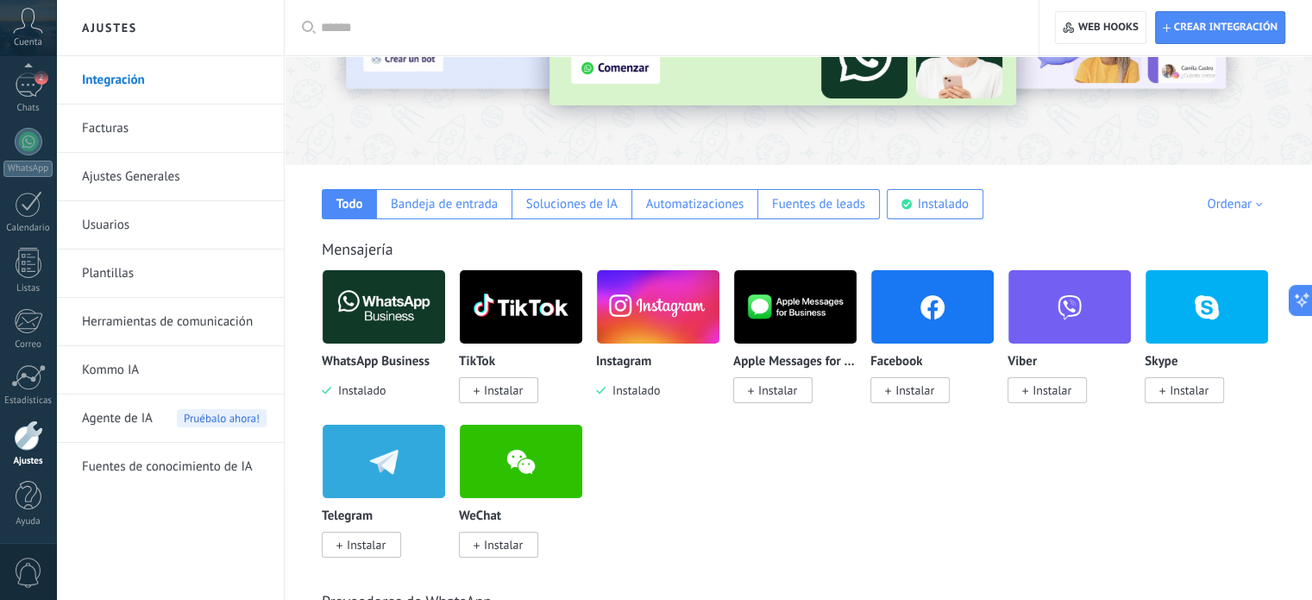
click at [529, 168] on div "Todo Bandeja de entrada Soluciones de IA Automatizaciones Fuentes de leads Inst…" at bounding box center [798, 192] width 993 height 54
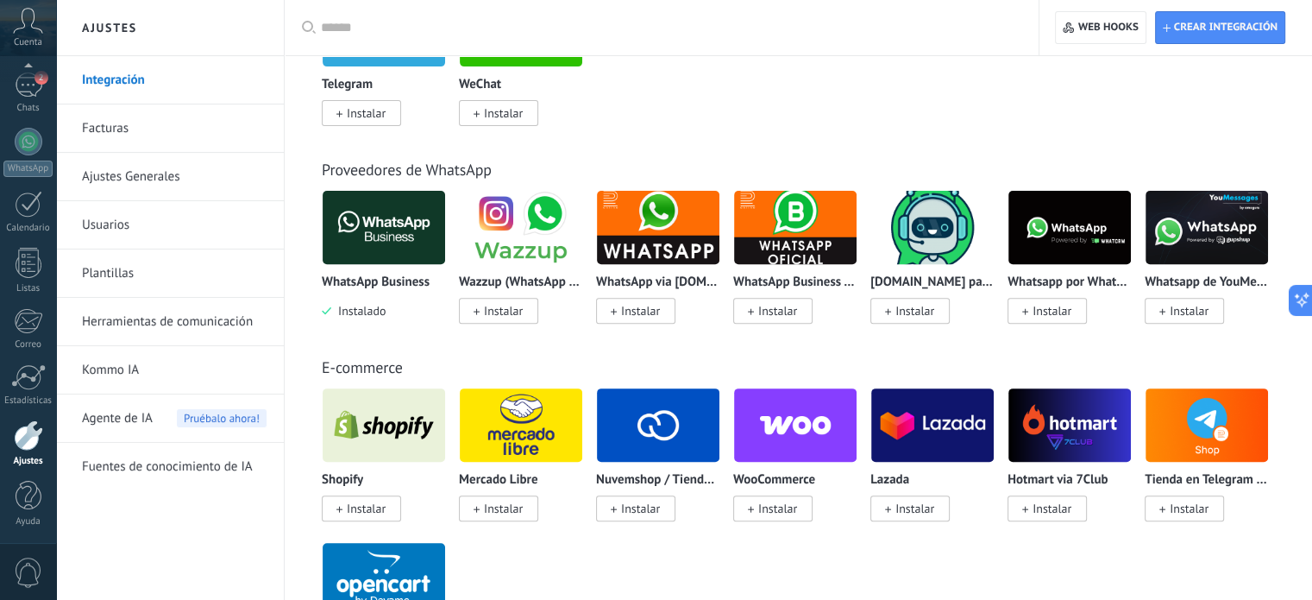
scroll to position [259, 0]
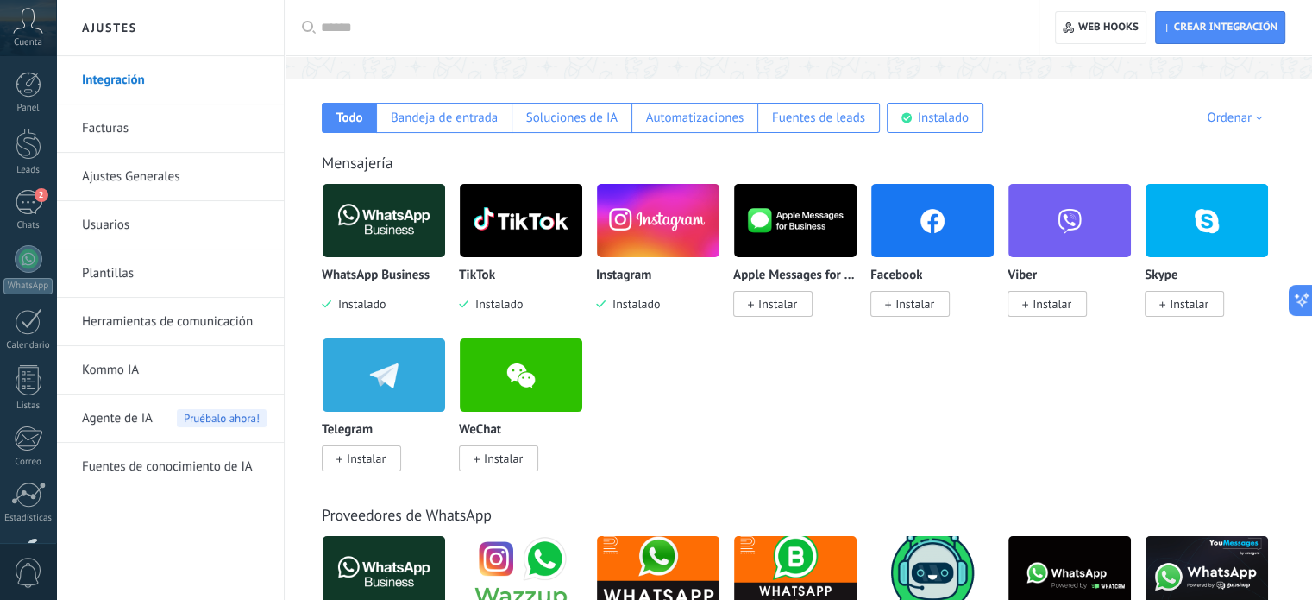
click at [905, 307] on span "Instalar" at bounding box center [915, 304] width 39 height 16
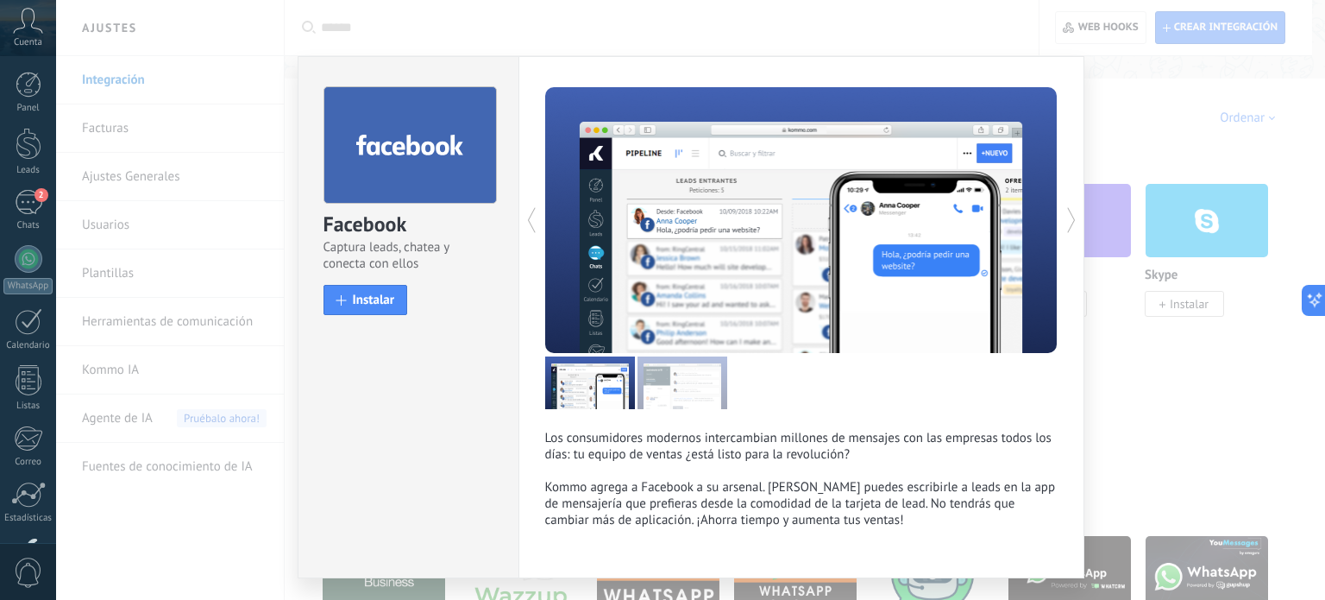
click at [1131, 389] on div "Facebook Captura leads, chatea y conecta con ellos install Instalar Los consumi…" at bounding box center [690, 300] width 1269 height 600
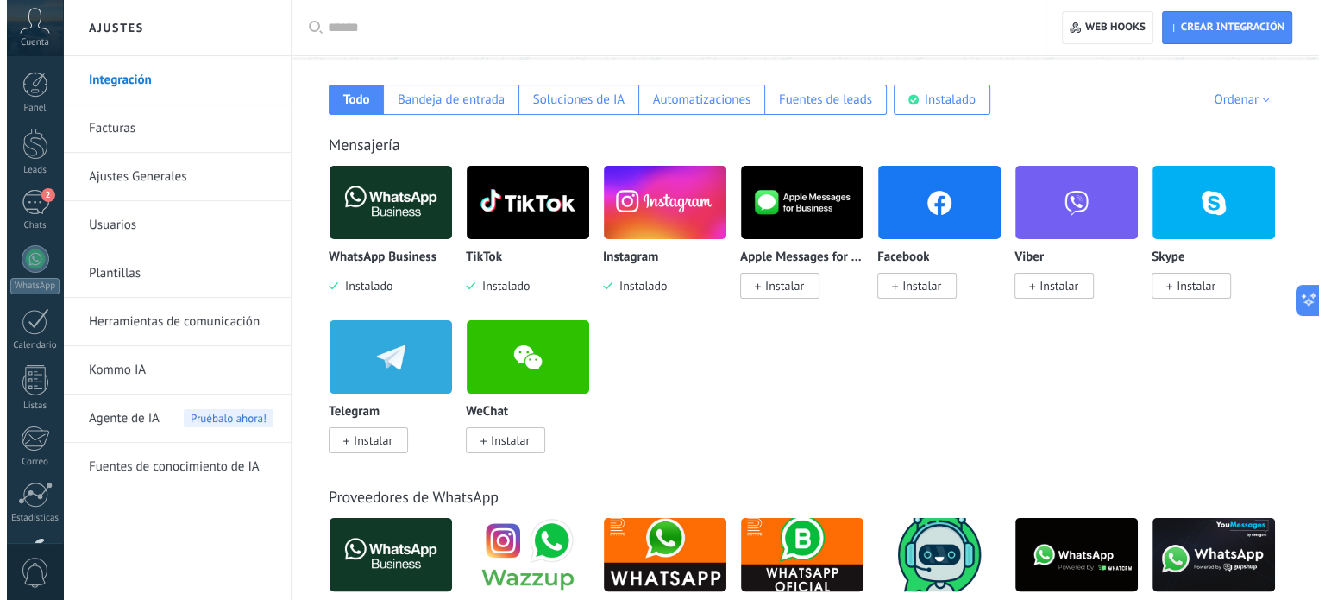
scroll to position [345, 0]
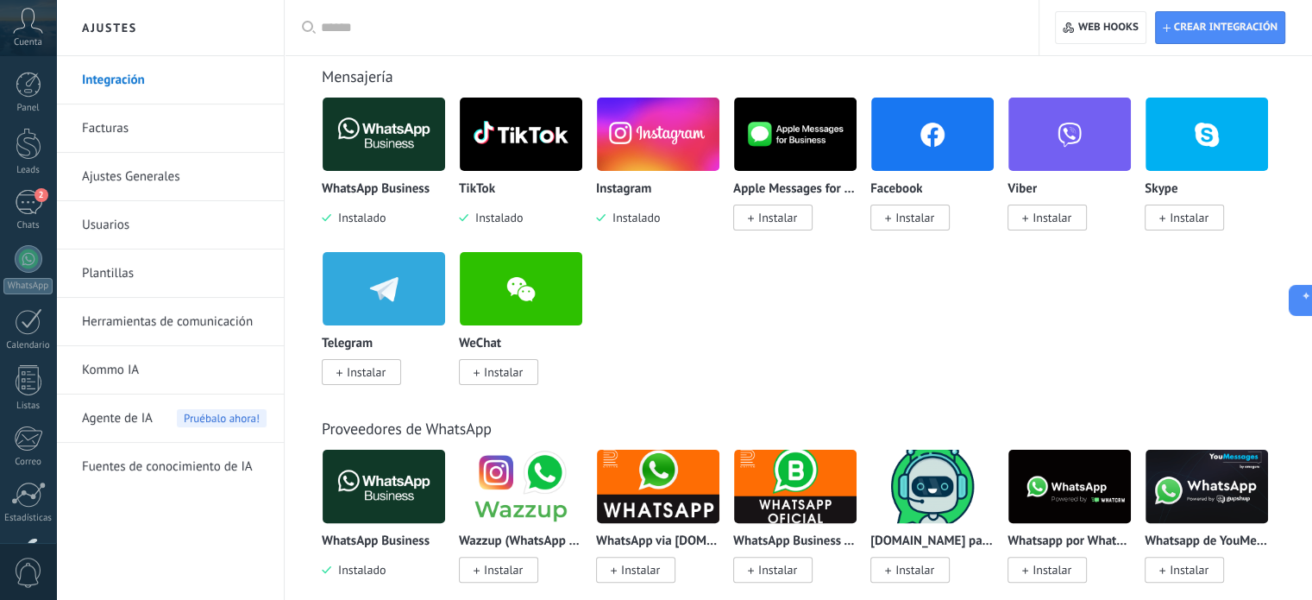
click at [899, 218] on span "Instalar" at bounding box center [915, 218] width 39 height 16
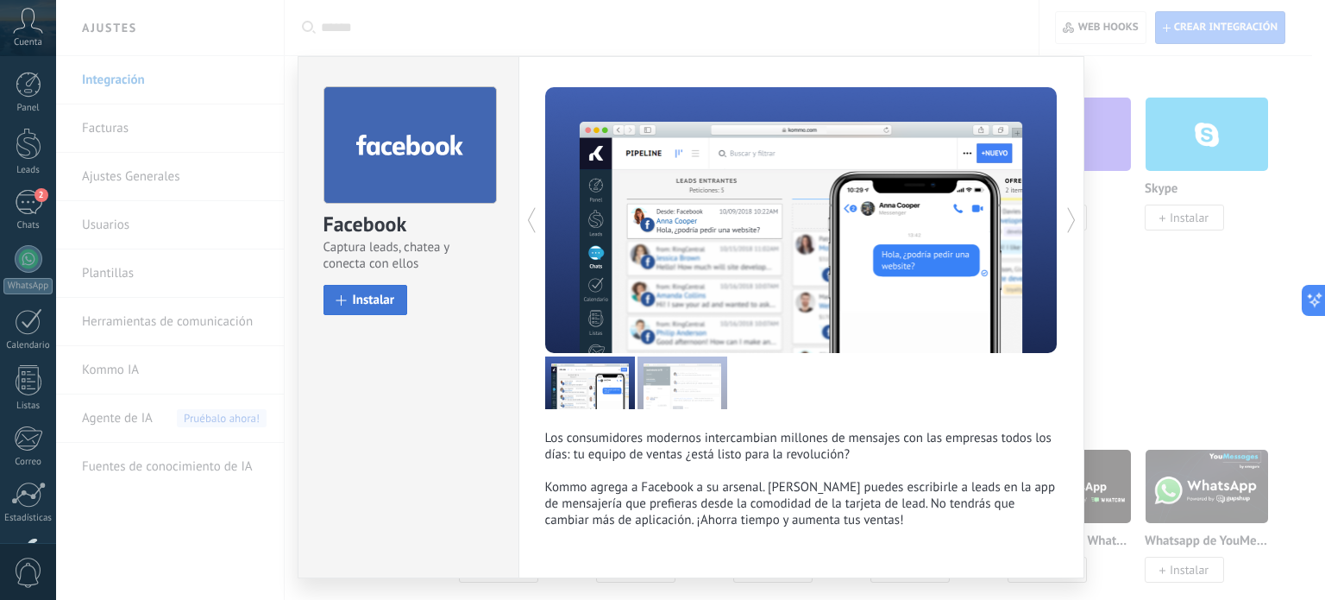
click at [378, 296] on span "Instalar" at bounding box center [374, 299] width 42 height 13
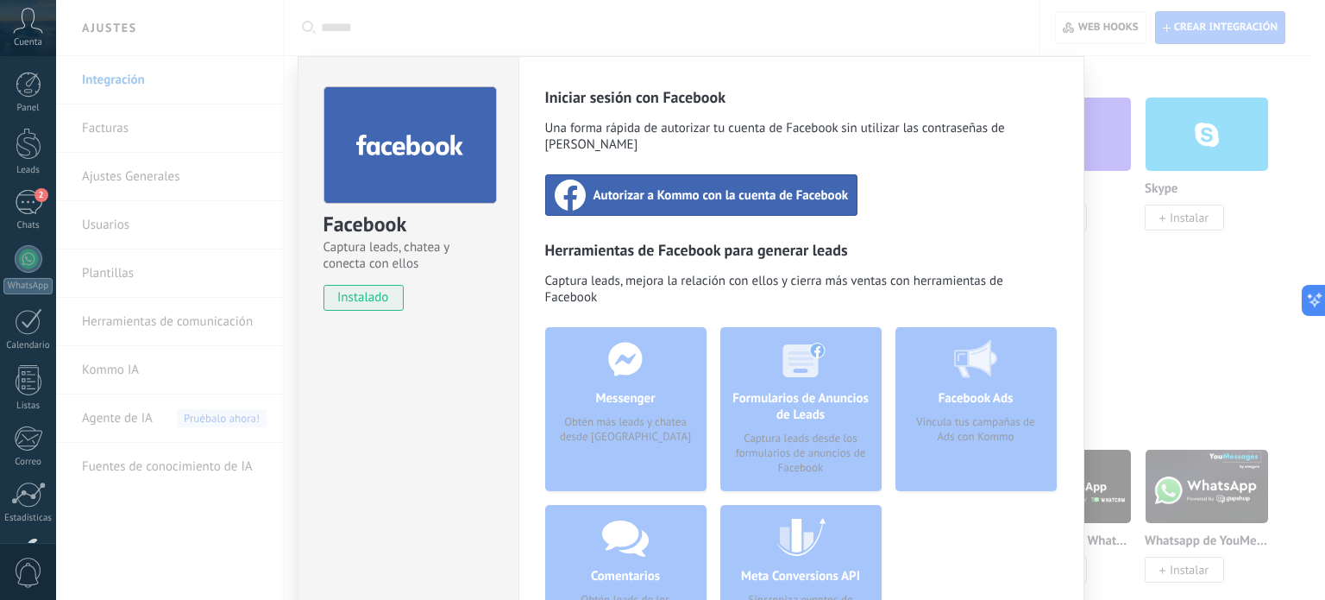
click at [647, 186] on span "Autorizar a Kommo con la cuenta de Facebook" at bounding box center [721, 194] width 255 height 17
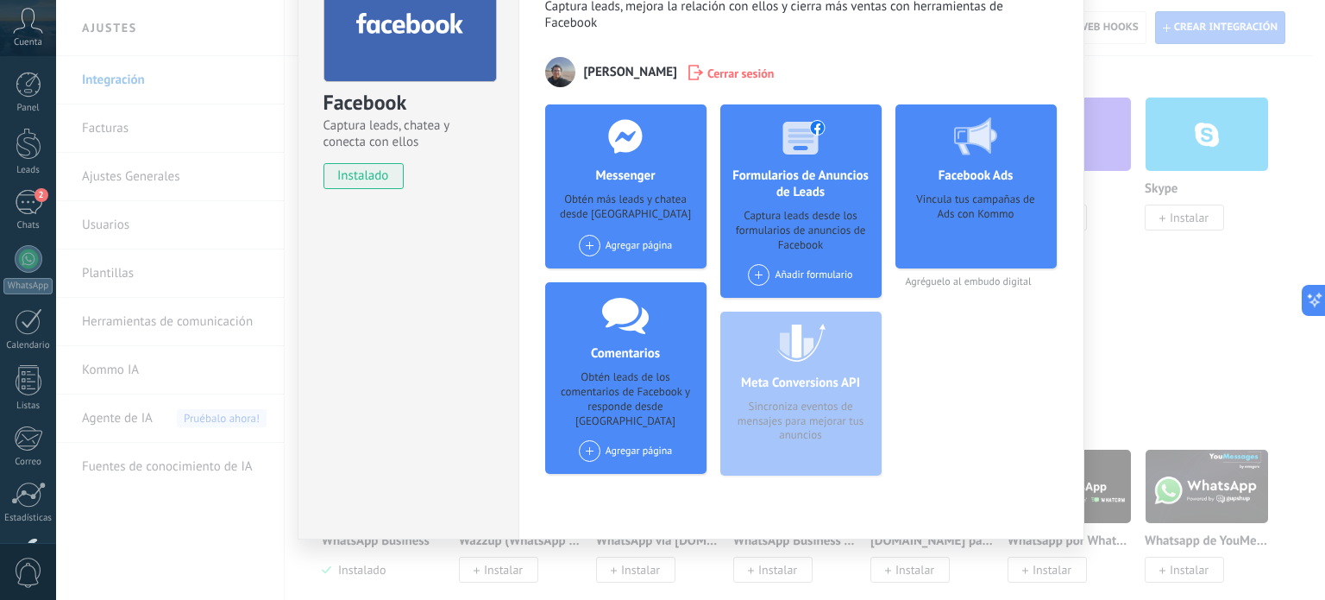
scroll to position [125, 0]
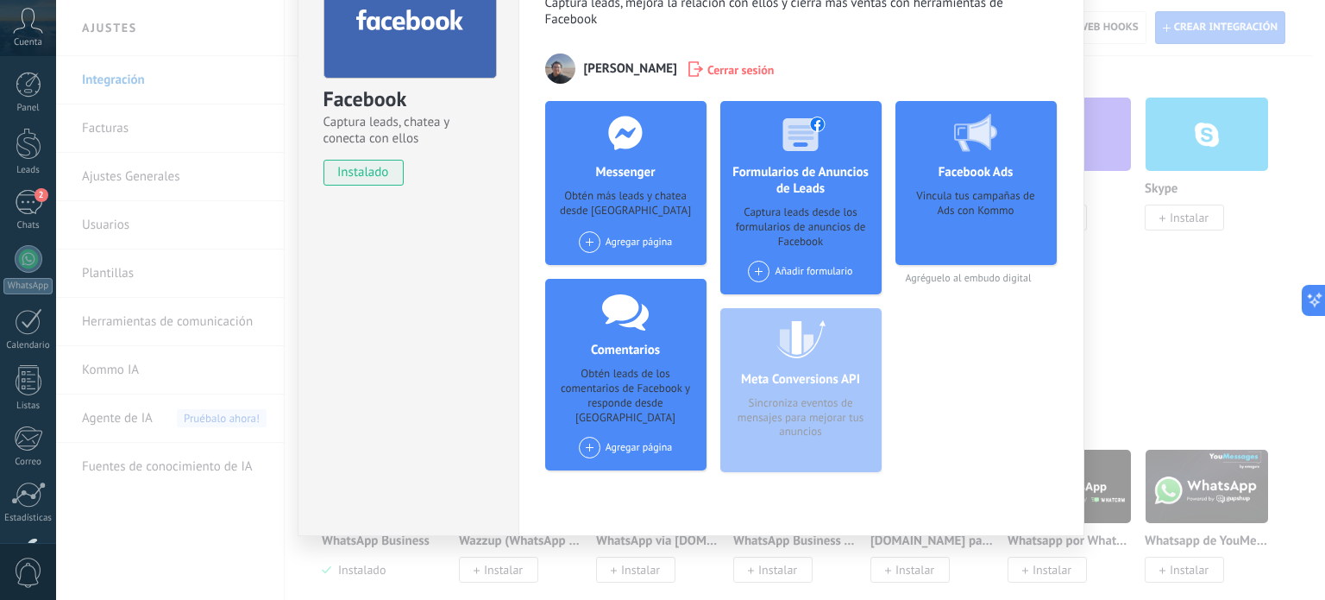
click at [601, 243] on div "Agregar página" at bounding box center [626, 242] width 94 height 22
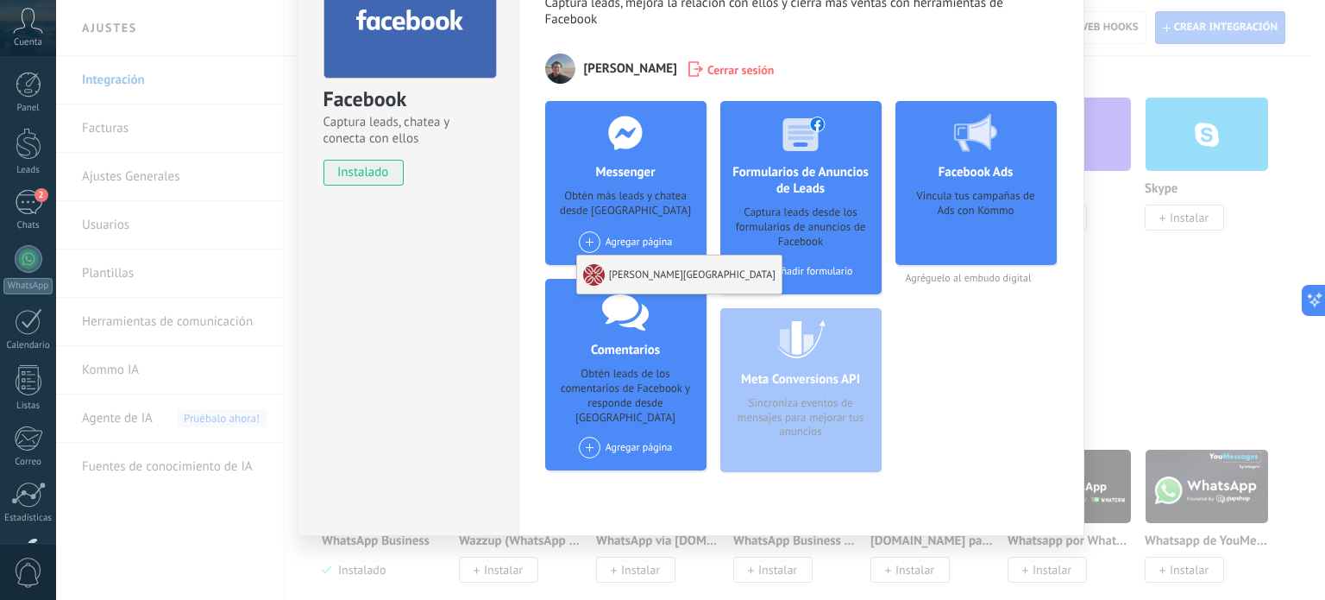
click at [630, 271] on div "[PERSON_NAME][GEOGRAPHIC_DATA]" at bounding box center [679, 274] width 204 height 38
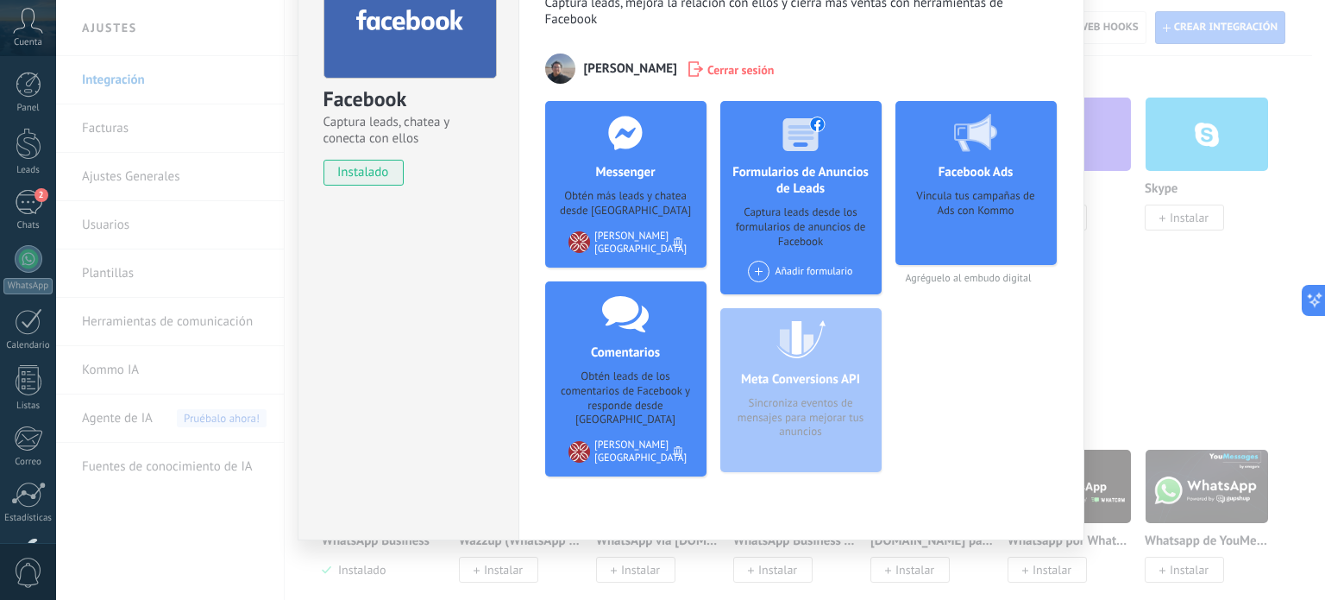
click at [789, 274] on div "Añadir formulario" at bounding box center [800, 272] width 104 height 22
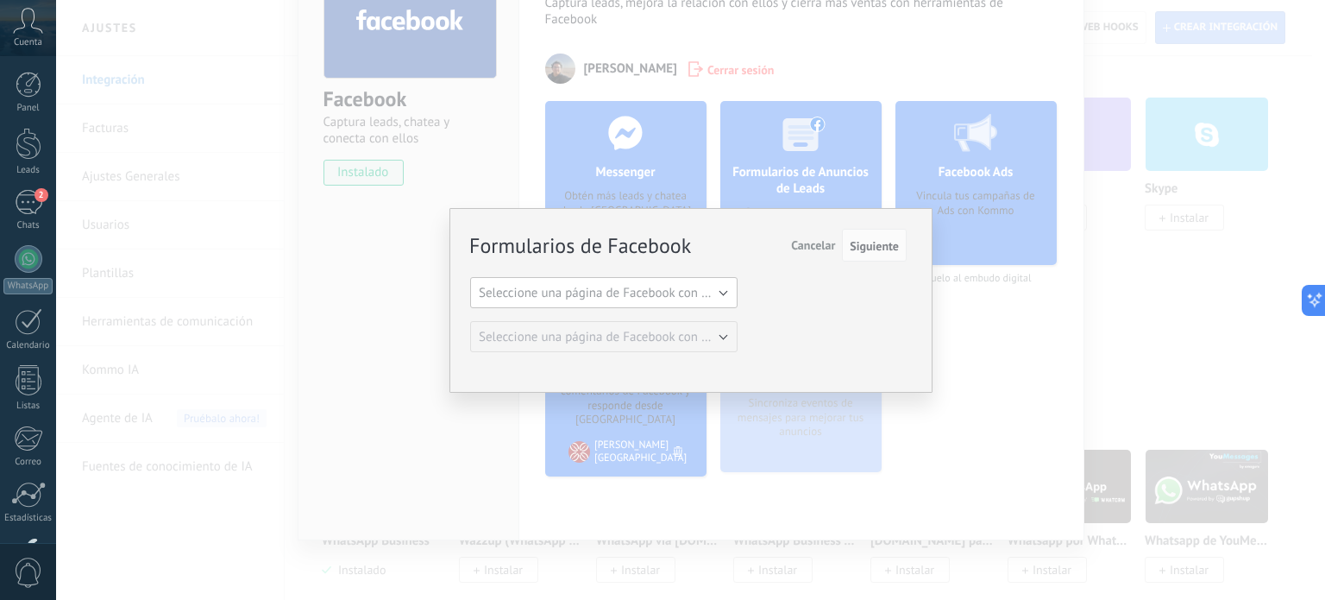
click at [703, 292] on span "Seleccione una página de Facebook con formas" at bounding box center [609, 293] width 261 height 16
click at [688, 321] on span "[PERSON_NAME][GEOGRAPHIC_DATA]" at bounding box center [596, 322] width 272 height 16
click at [720, 337] on span "Seleccione una página de Facebook con formas" at bounding box center [609, 337] width 261 height 16
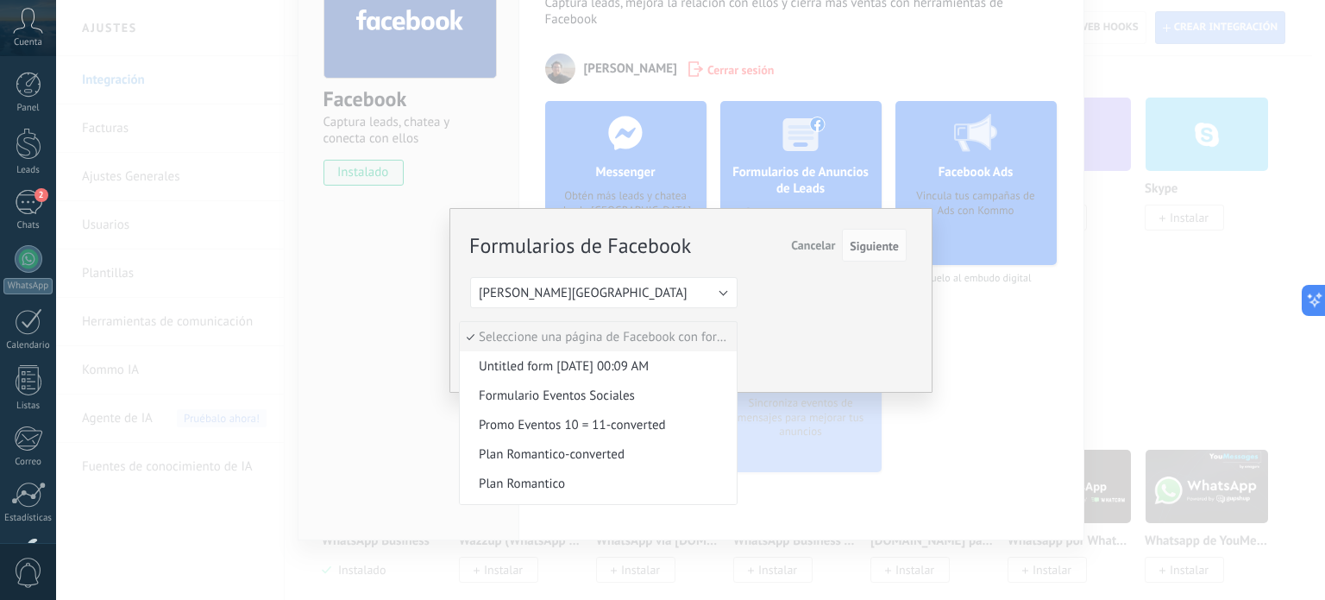
click at [719, 329] on span "Seleccione una página de Facebook con formas" at bounding box center [596, 337] width 272 height 16
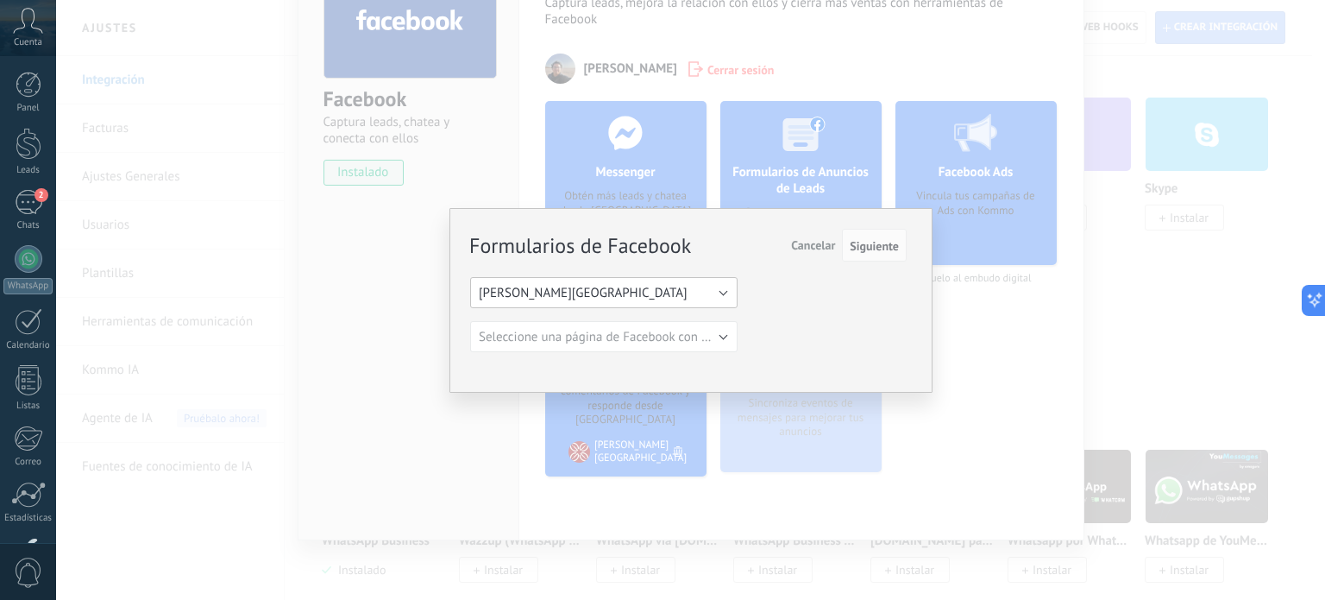
click at [709, 292] on button "[PERSON_NAME][GEOGRAPHIC_DATA]" at bounding box center [603, 292] width 267 height 31
click at [834, 234] on button "Cancelar" at bounding box center [813, 245] width 58 height 33
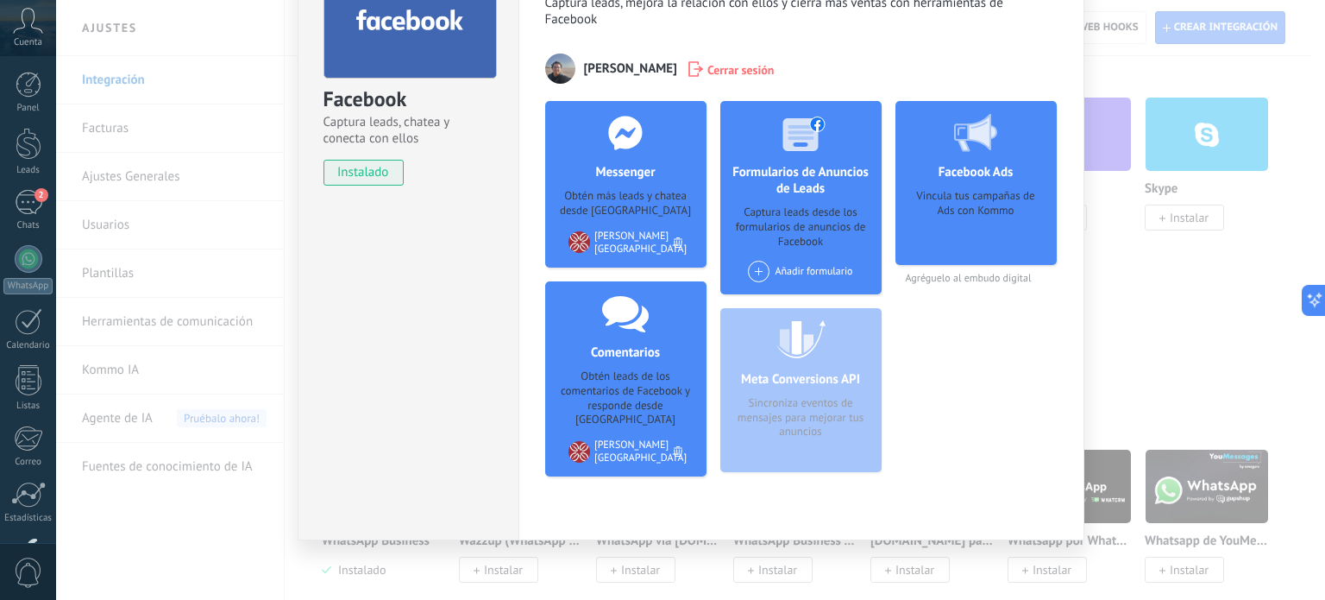
click at [364, 170] on span "instalado" at bounding box center [363, 173] width 79 height 26
click at [1180, 344] on div "Facebook Captura leads, chatea y conecta con ellos instalado Desinstalar Herram…" at bounding box center [690, 300] width 1269 height 600
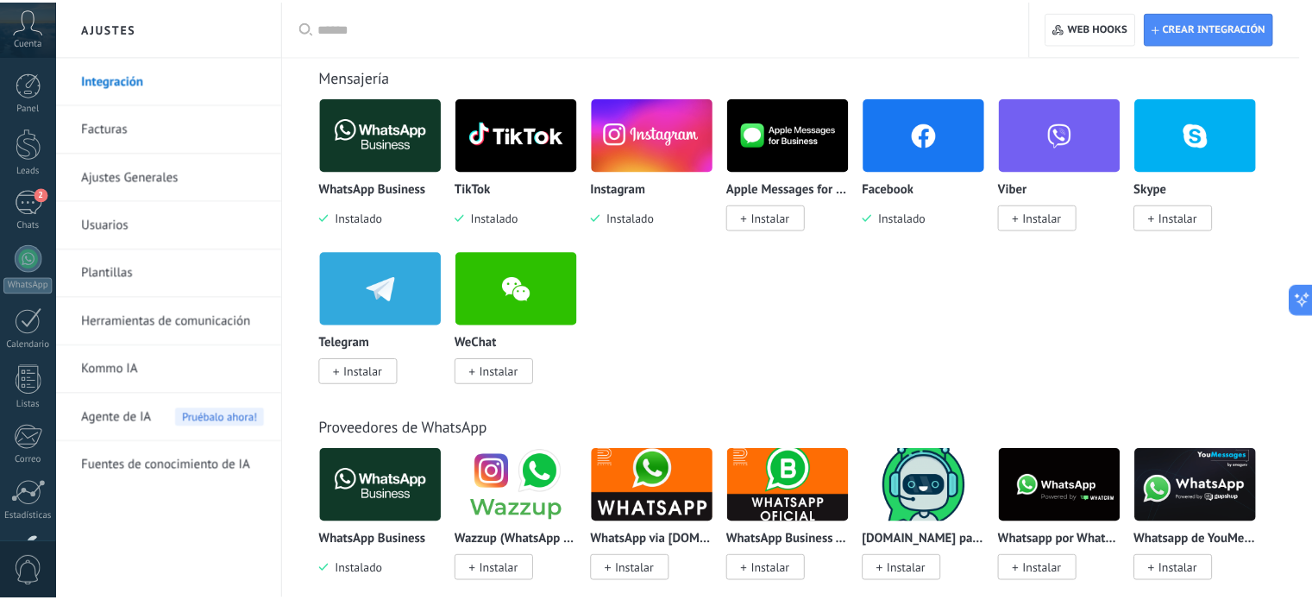
scroll to position [0, 0]
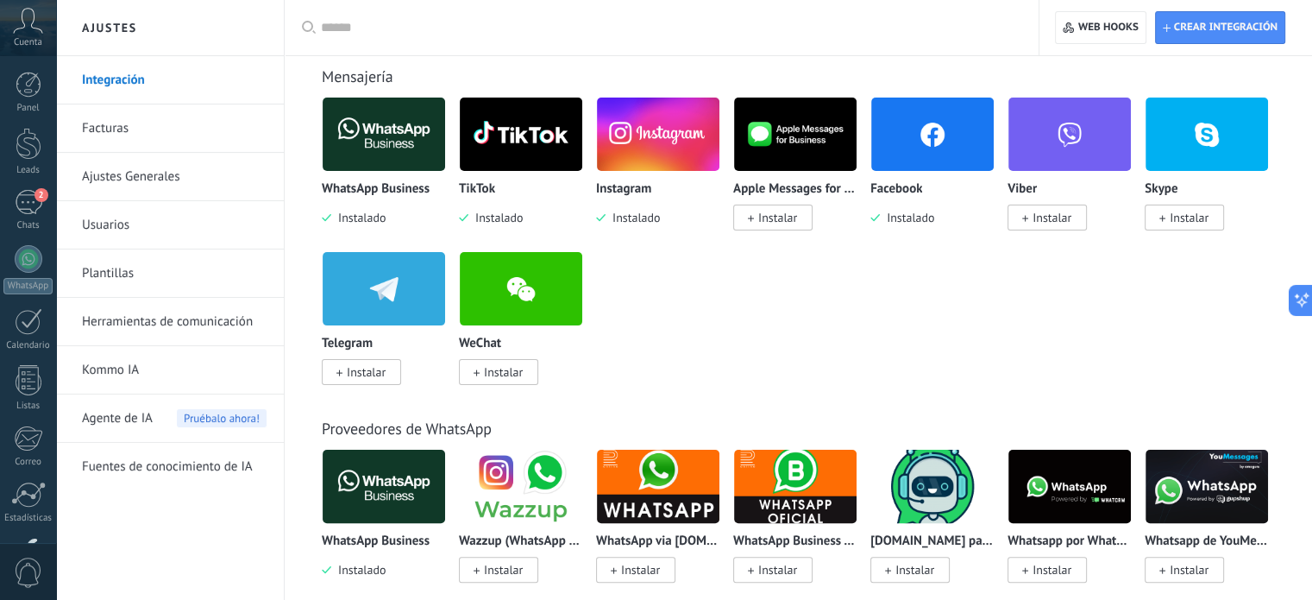
click at [922, 127] on img at bounding box center [932, 134] width 123 height 84
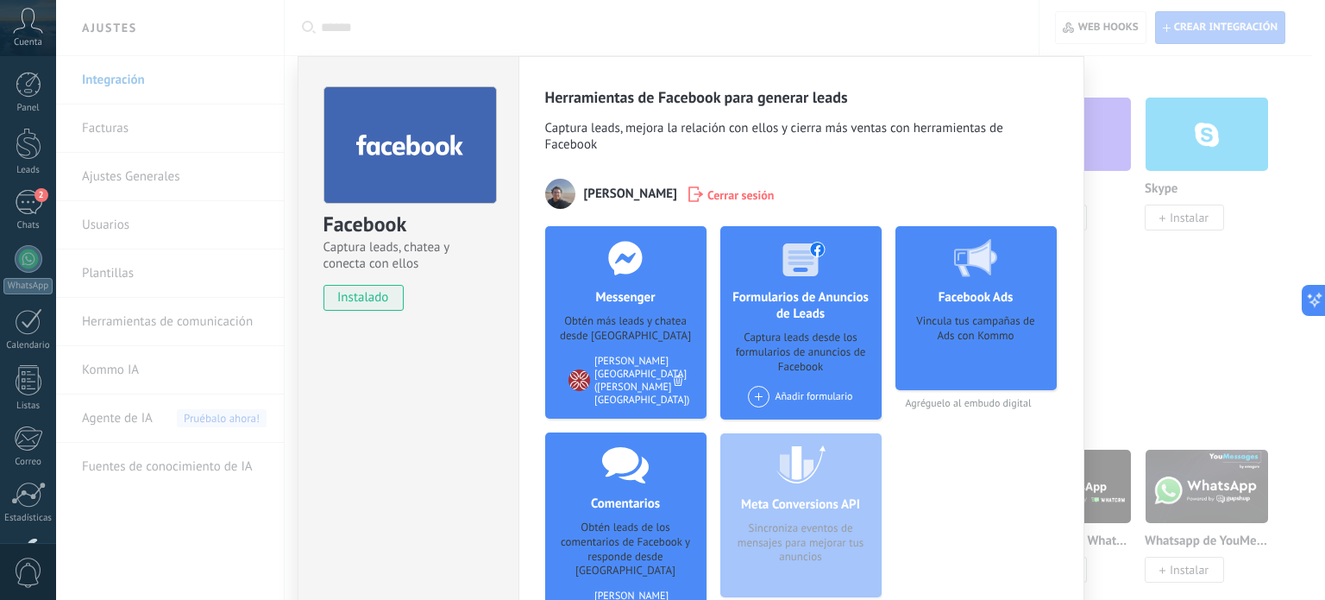
click at [1159, 299] on div "Facebook Captura leads, chatea y conecta con ellos instalado Desinstalar Herram…" at bounding box center [690, 300] width 1269 height 600
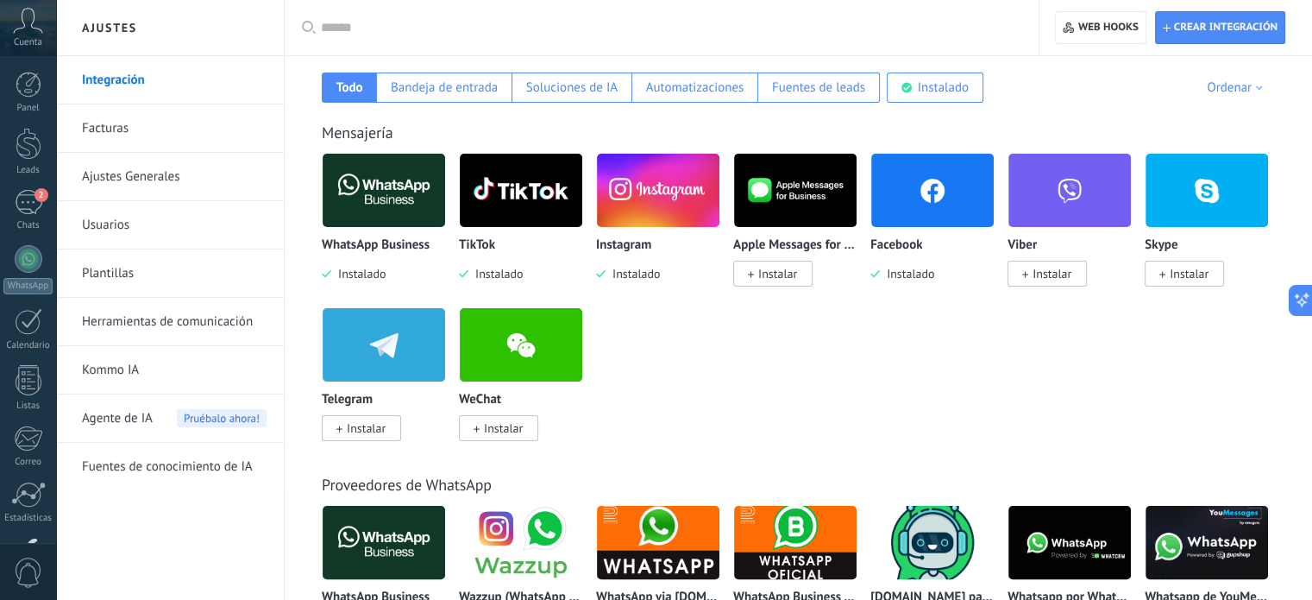
scroll to position [259, 0]
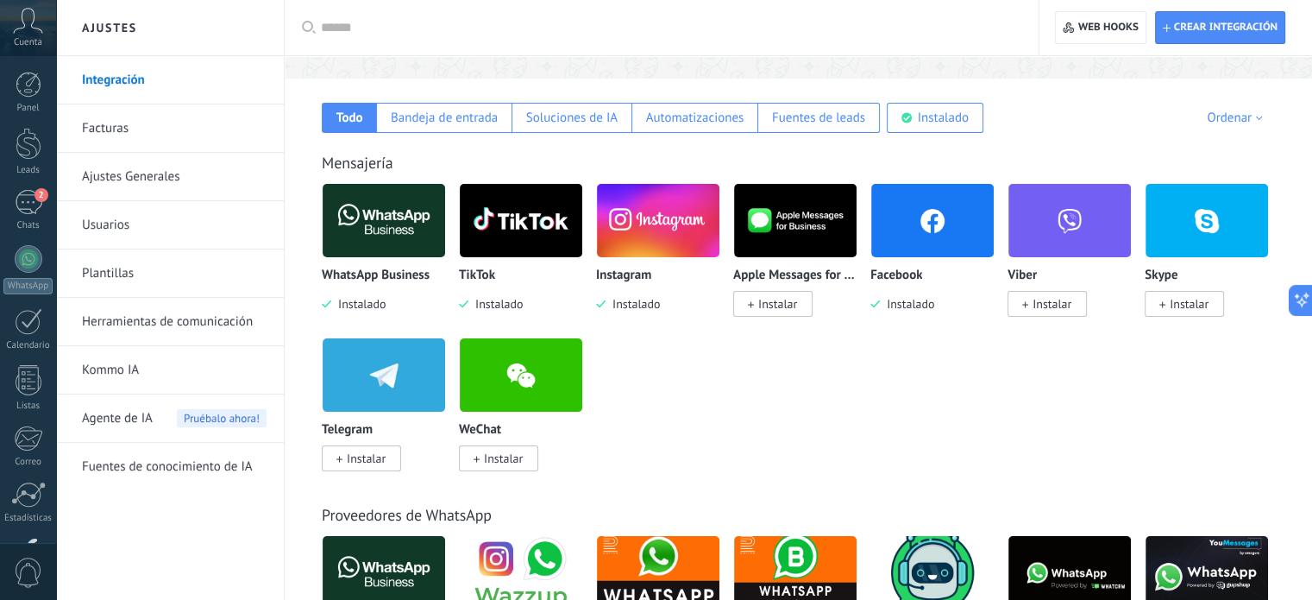
click at [604, 147] on div "Mensajería WhatsApp Business Instalado TikTok Instalado Instagram Instalado App…" at bounding box center [798, 294] width 993 height 352
click at [689, 130] on div "Automatizaciones" at bounding box center [695, 118] width 126 height 30
click at [335, 120] on div "Todo" at bounding box center [349, 118] width 54 height 30
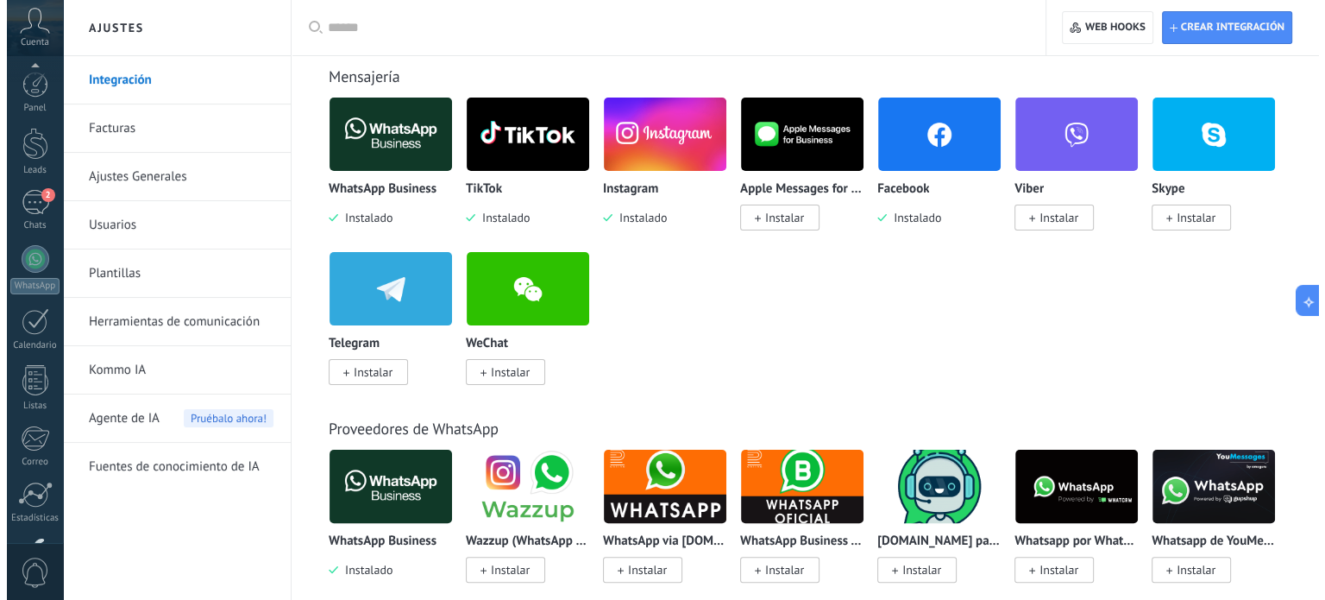
scroll to position [117, 0]
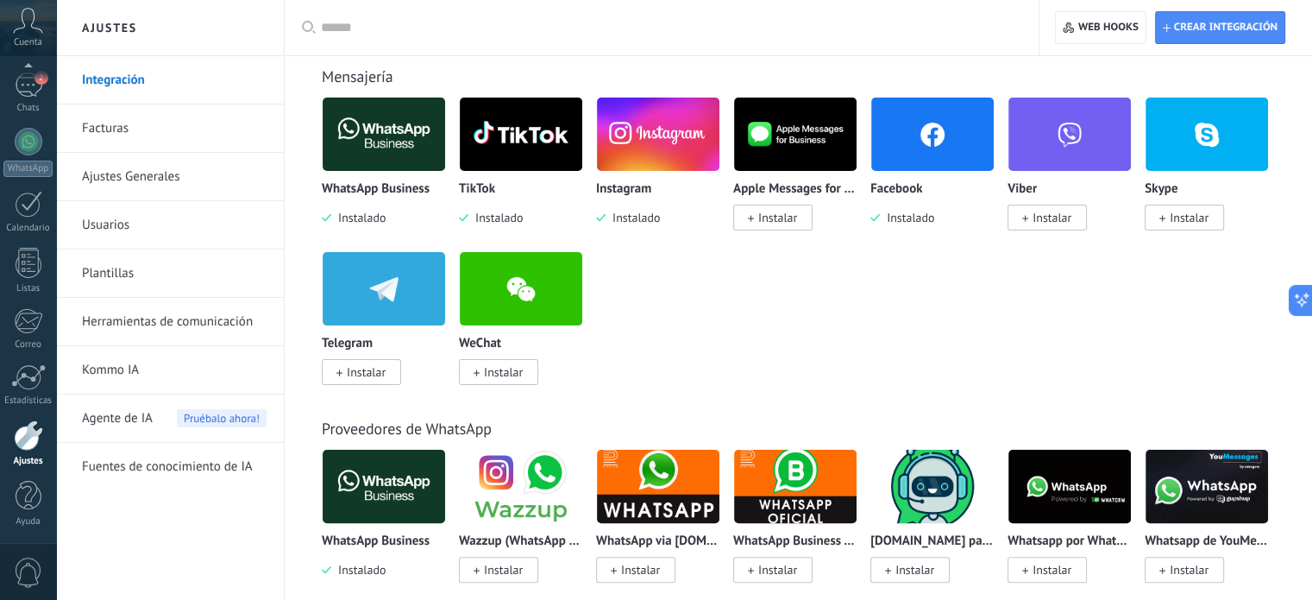
click at [360, 136] on img at bounding box center [384, 134] width 123 height 84
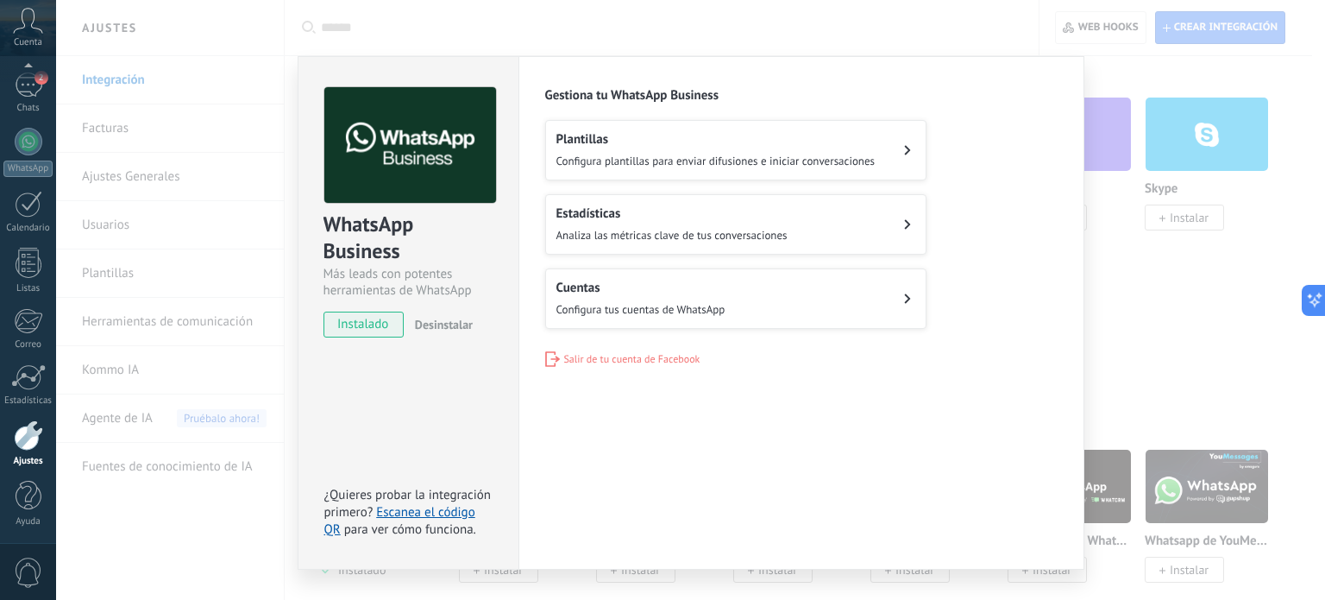
click at [777, 286] on button "Cuentas Configura tus cuentas de WhatsApp" at bounding box center [735, 298] width 381 height 60
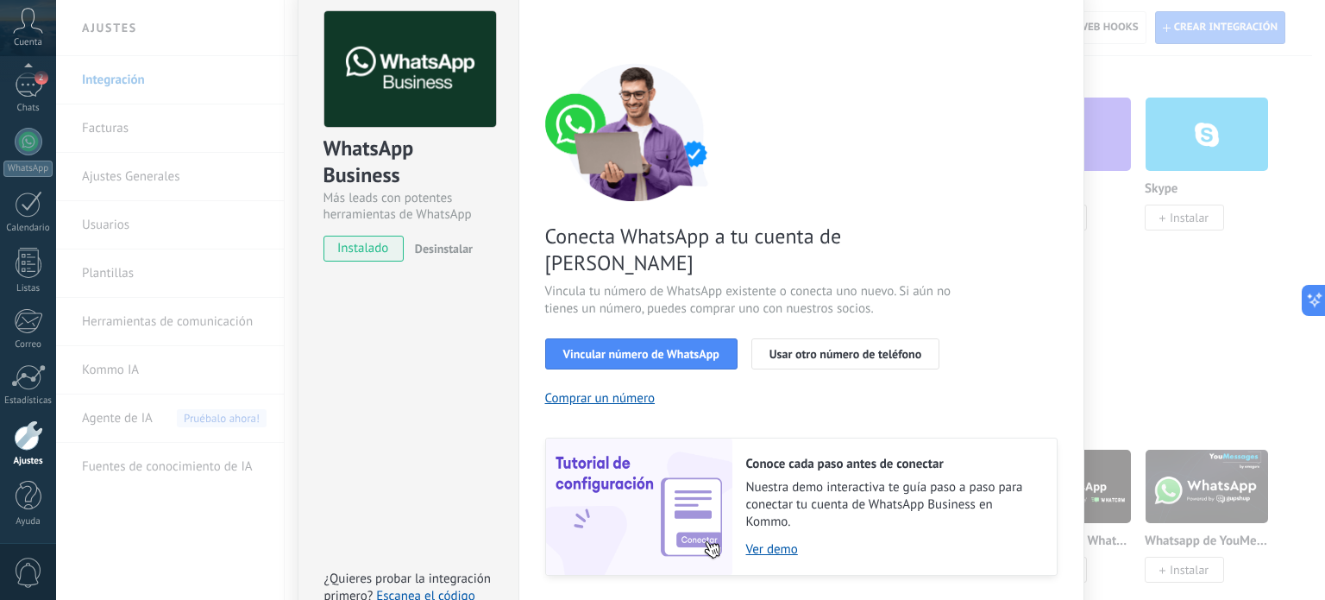
scroll to position [166, 0]
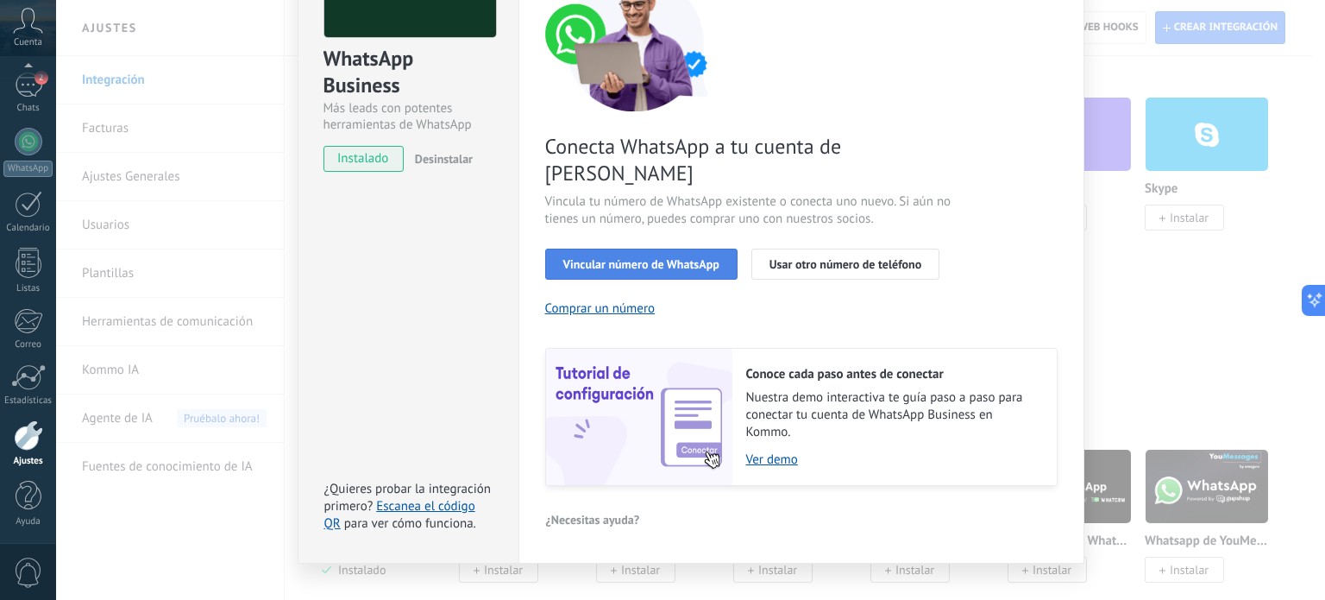
click at [620, 258] on span "Vincular número de WhatsApp" at bounding box center [641, 264] width 156 height 12
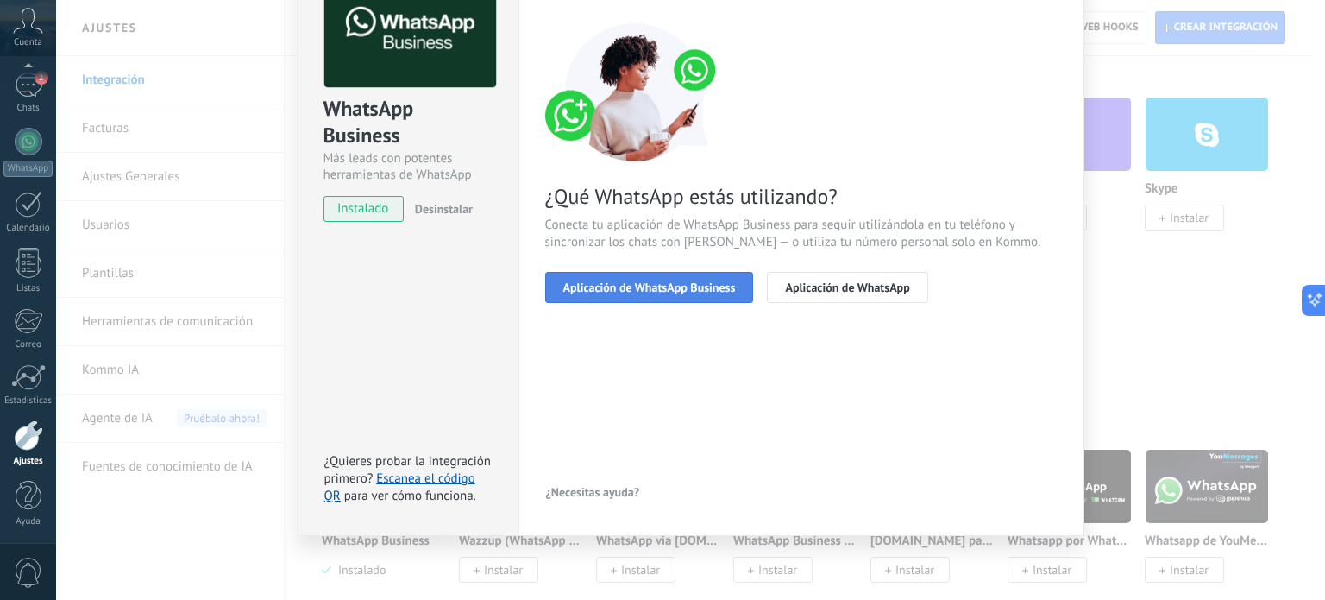
click at [642, 296] on button "Aplicación de WhatsApp Business" at bounding box center [649, 287] width 209 height 31
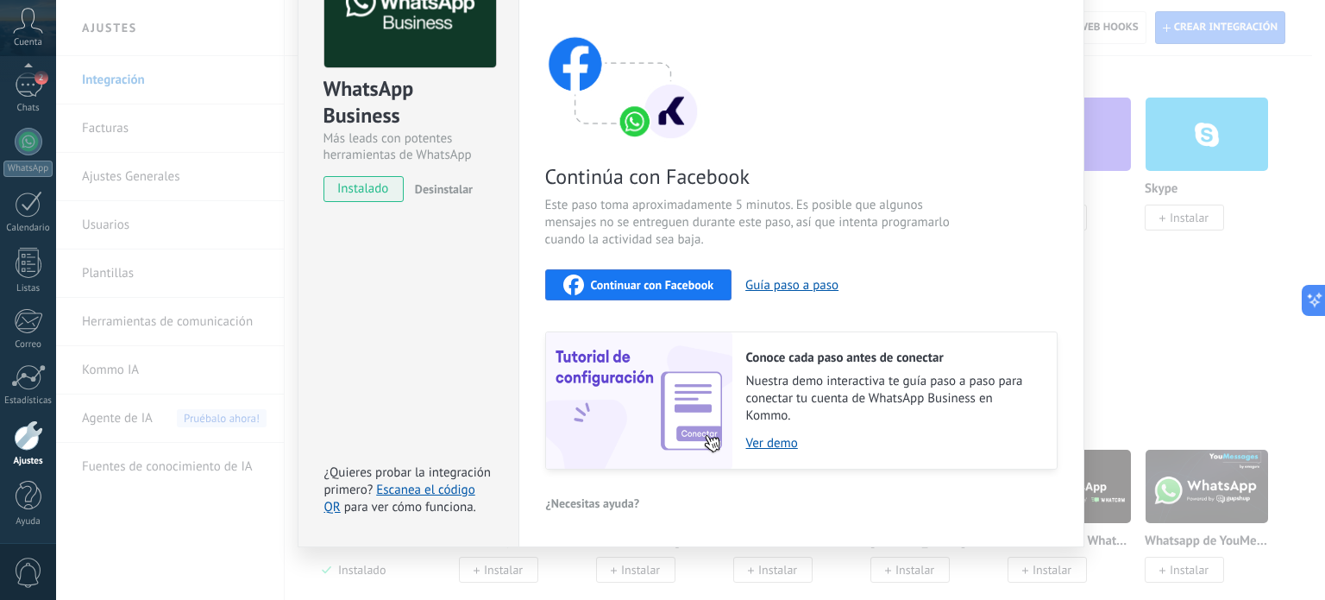
scroll to position [146, 0]
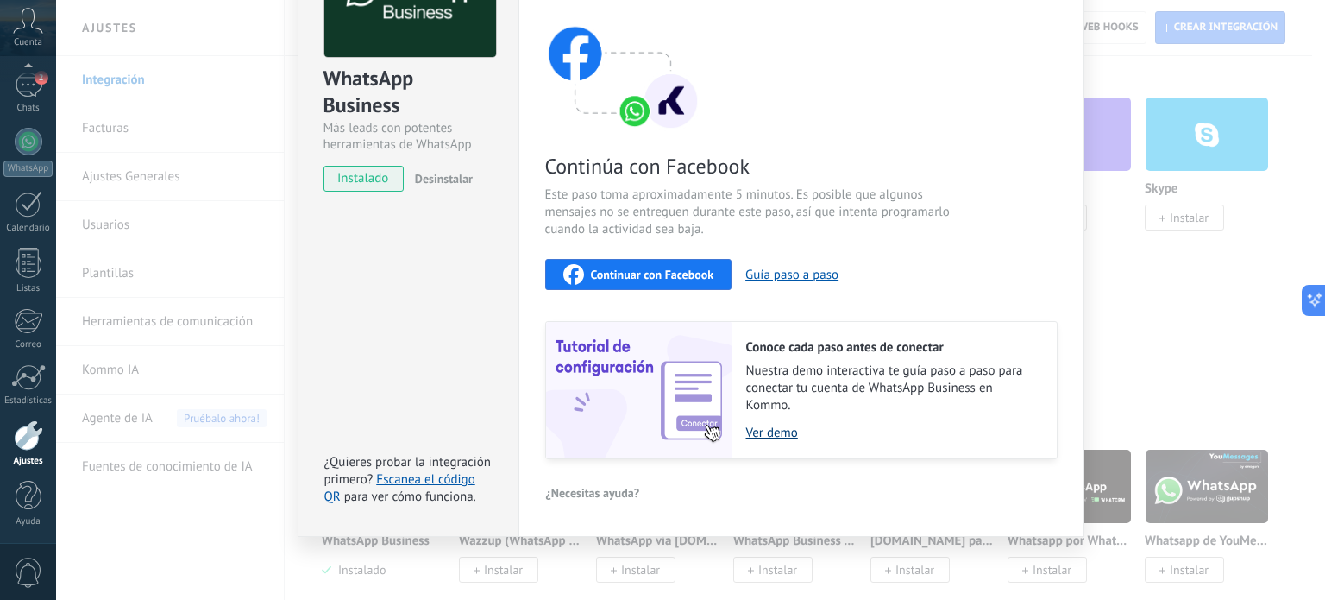
click at [766, 435] on link "Ver demo" at bounding box center [892, 433] width 293 height 16
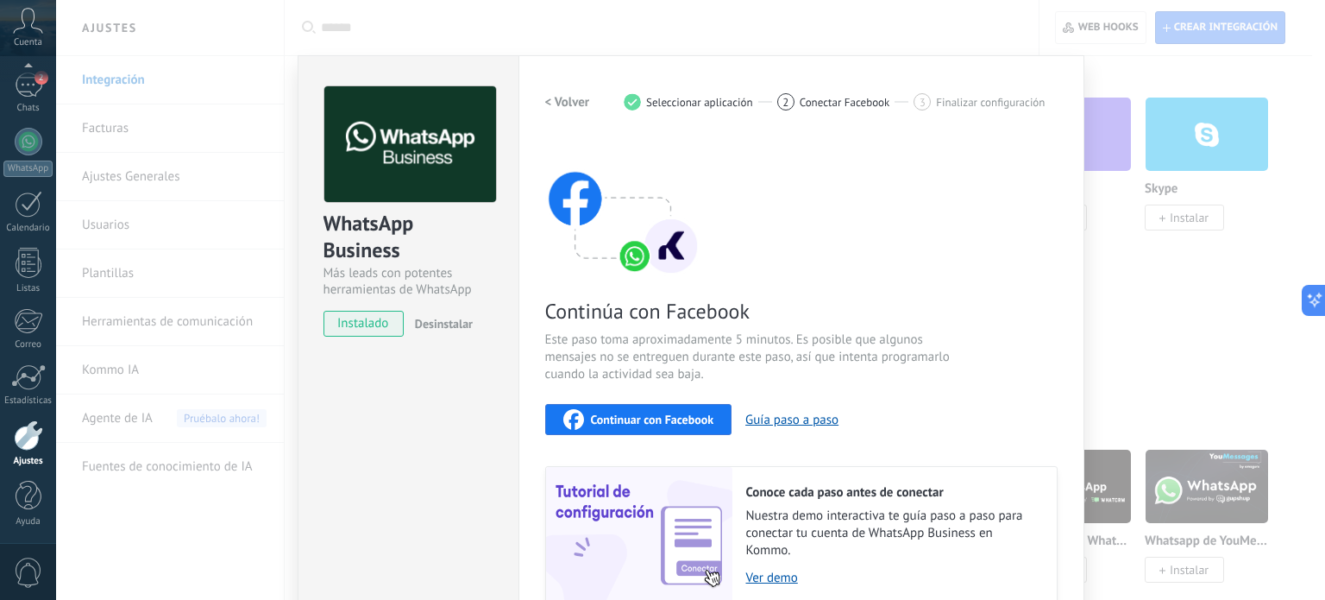
scroll to position [0, 0]
click at [800, 104] on span "Conectar Facebook" at bounding box center [845, 103] width 91 height 13
click at [618, 414] on span "Continuar con Facebook" at bounding box center [652, 420] width 123 height 12
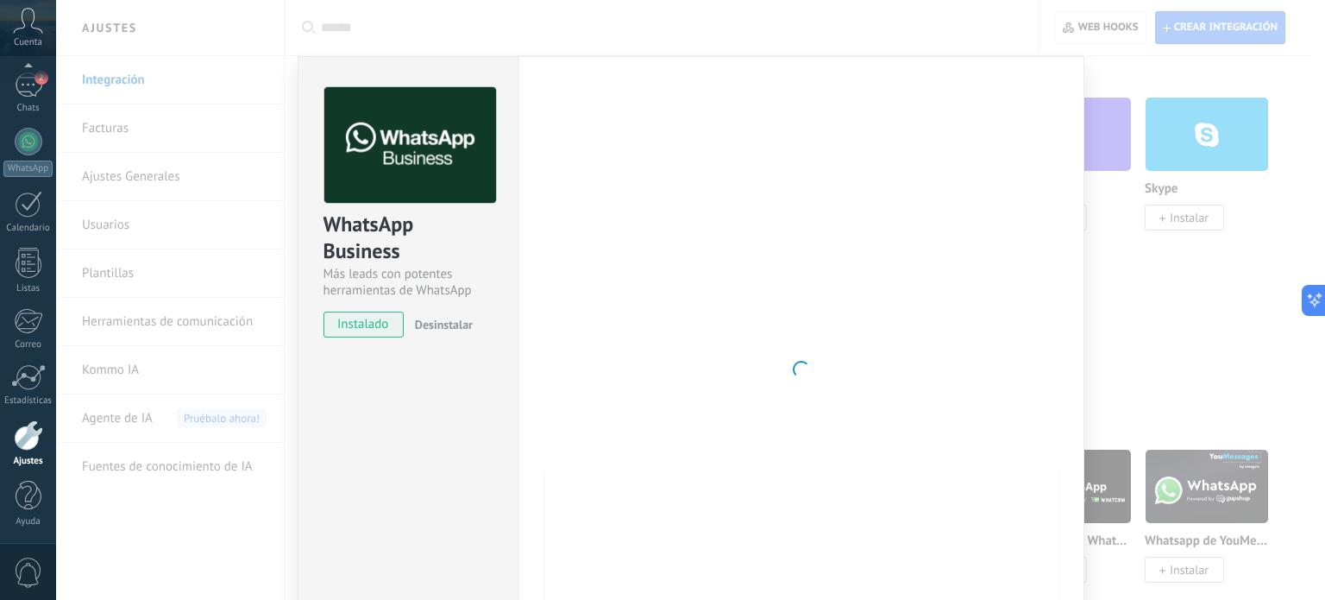
click at [758, 351] on div at bounding box center [801, 369] width 513 height 564
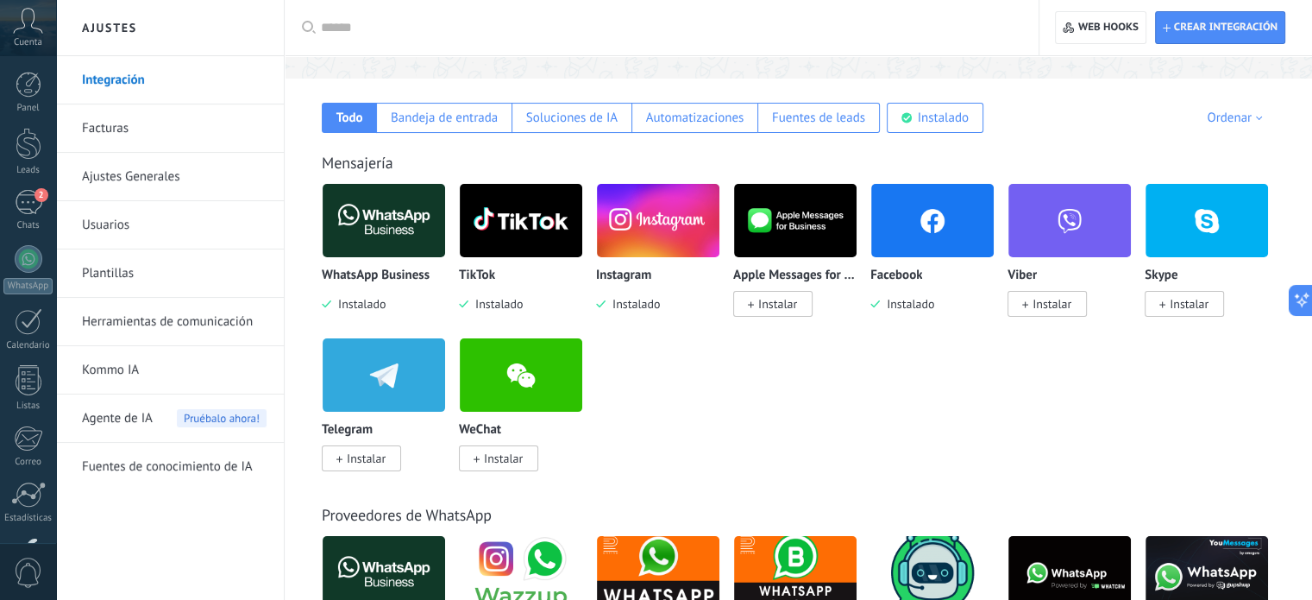
click at [632, 210] on img at bounding box center [658, 221] width 123 height 84
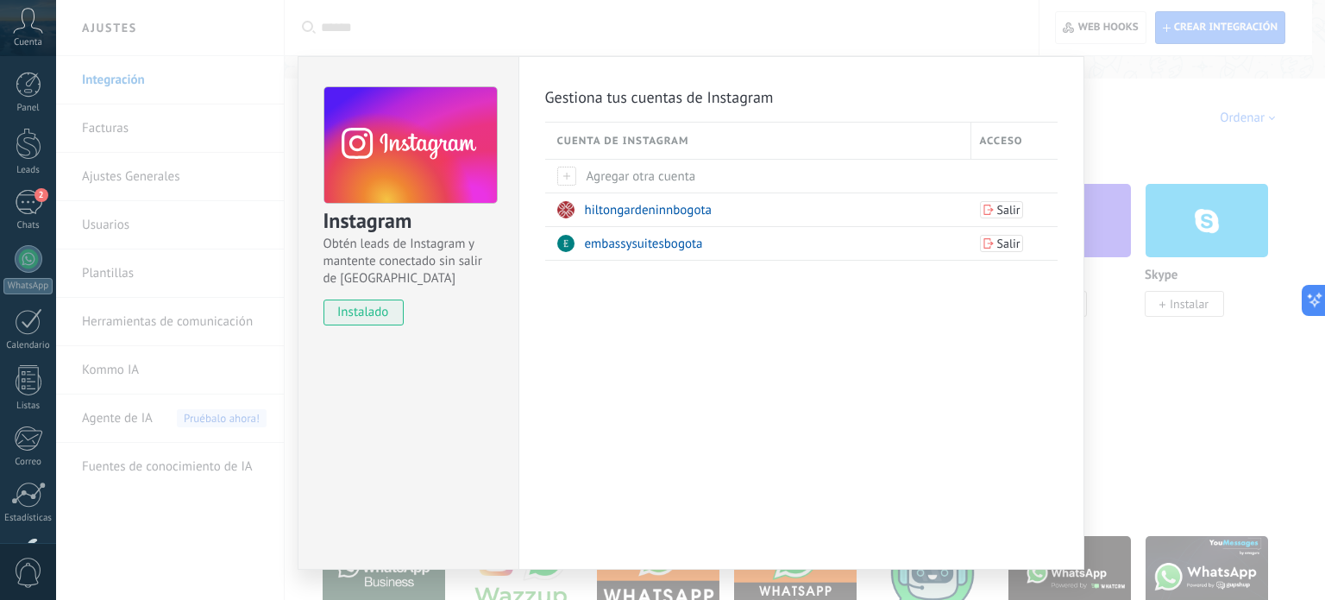
click at [1116, 437] on div "Instagram Obtén leads de Instagram y mantente conectado sin salir de Kommo inst…" at bounding box center [690, 300] width 1269 height 600
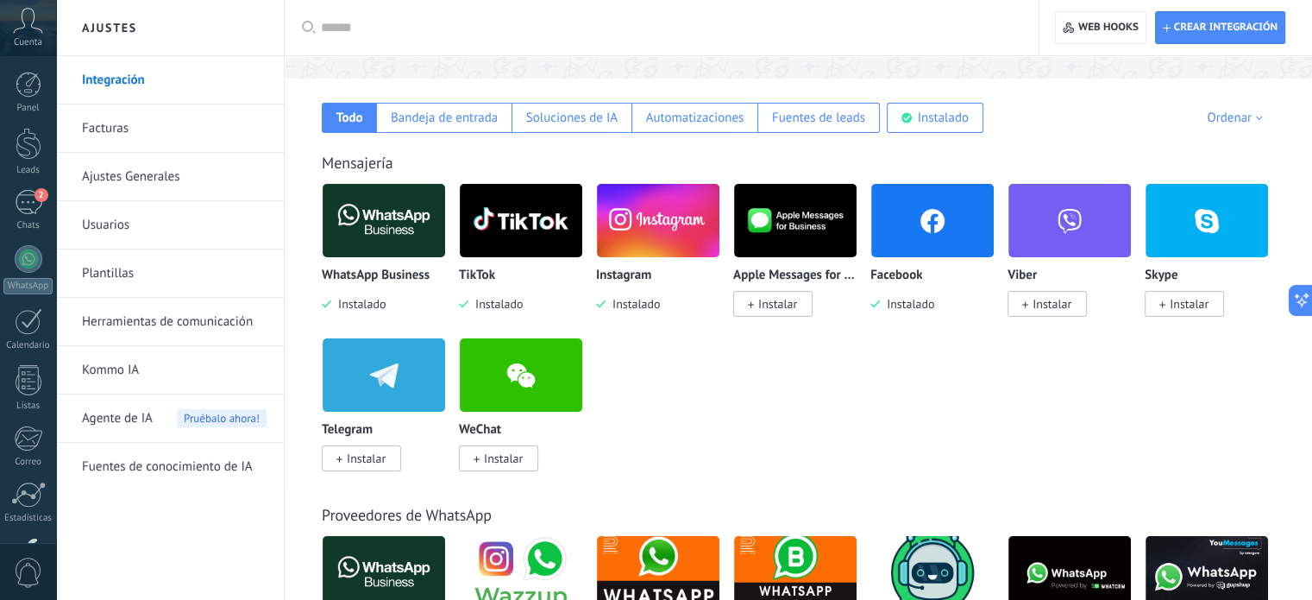
click at [372, 231] on img at bounding box center [384, 221] width 123 height 84
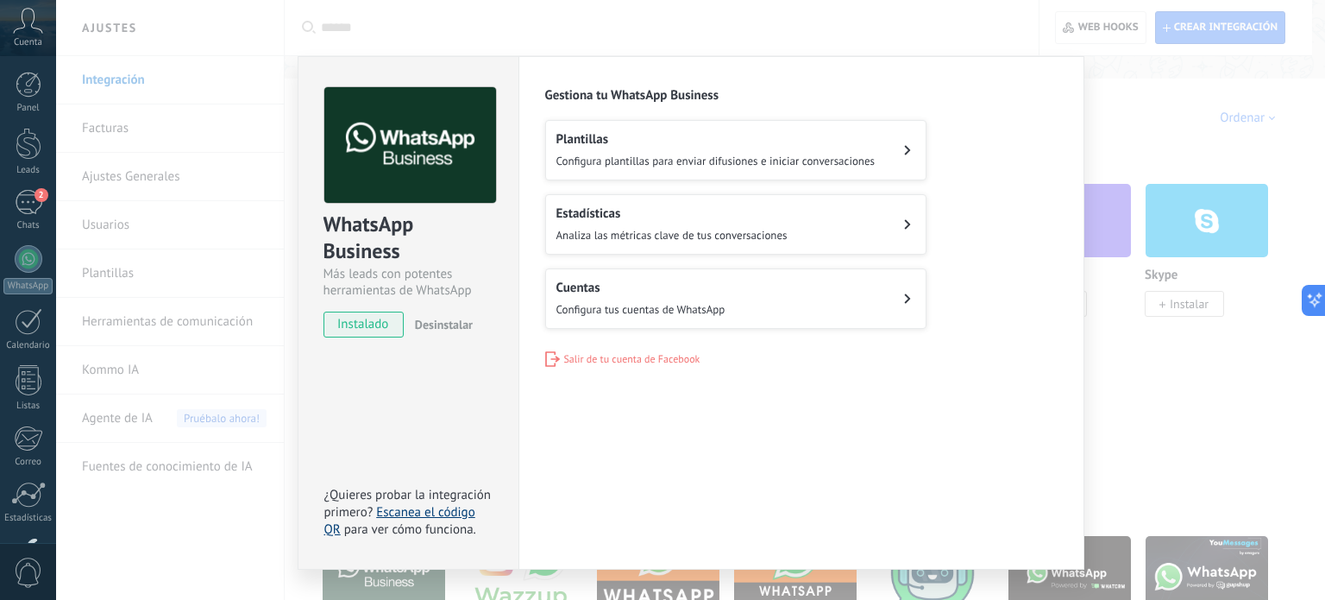
click at [433, 513] on link "Escanea el código QR" at bounding box center [399, 521] width 151 height 34
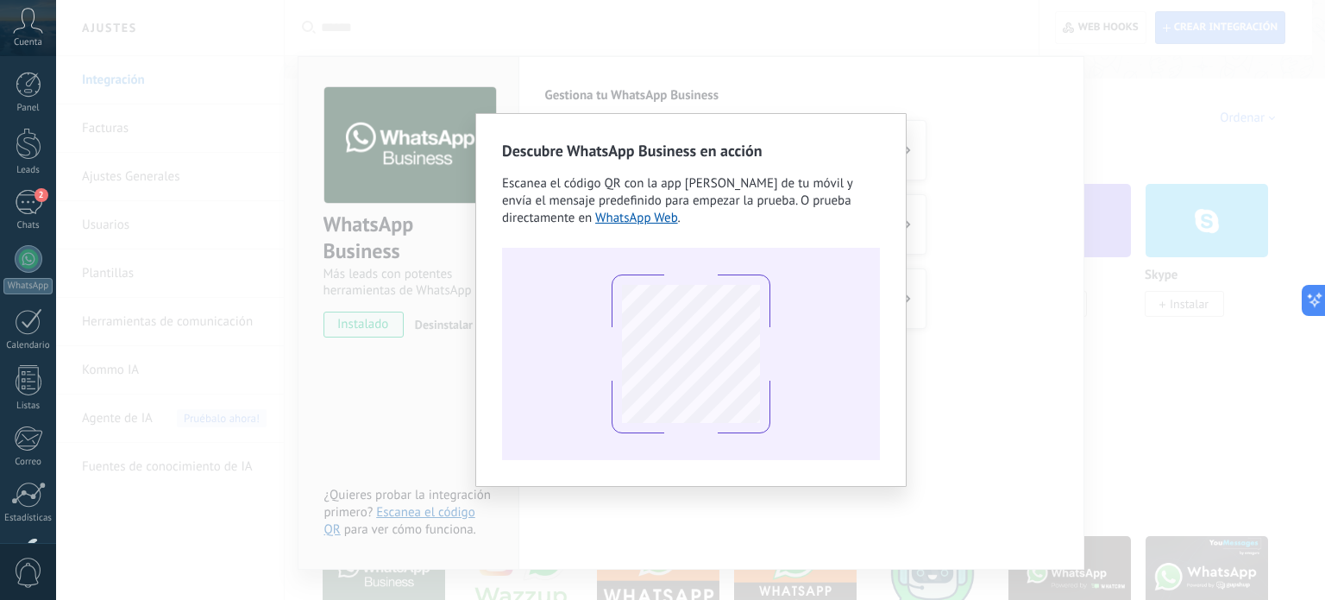
click at [445, 394] on div "Descubre WhatsApp Business en acción Escanea el código QR con la app [PERSON_NA…" at bounding box center [690, 300] width 1269 height 600
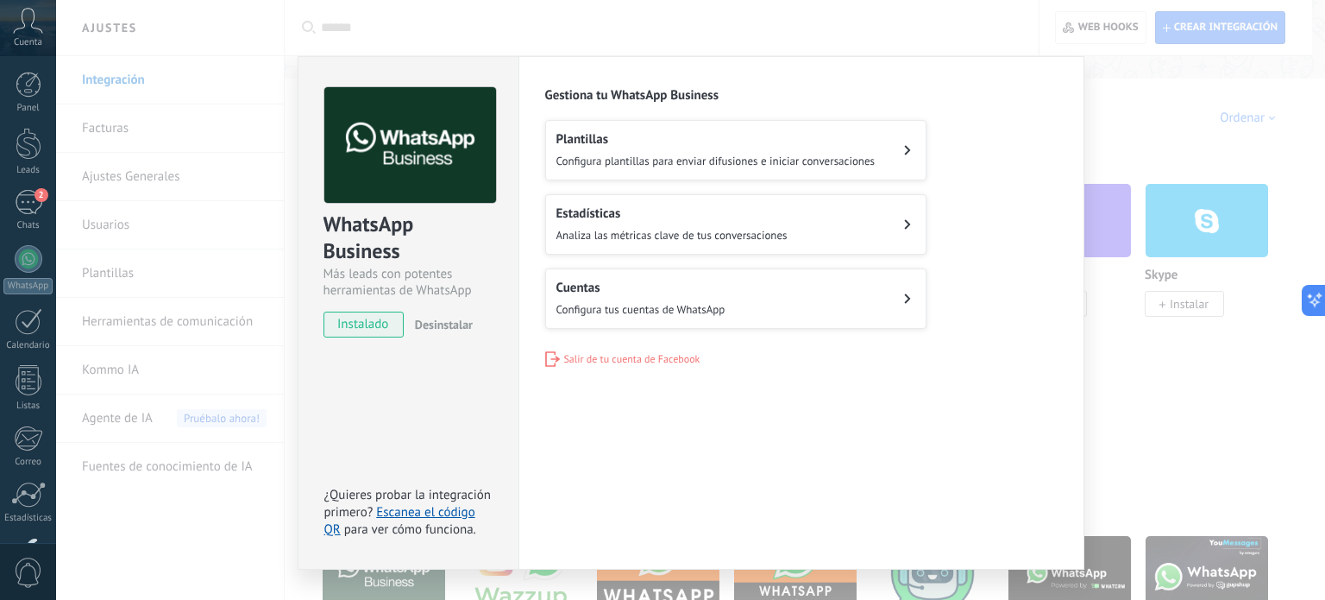
click at [638, 303] on span "Configura tus cuentas de WhatsApp" at bounding box center [641, 309] width 169 height 15
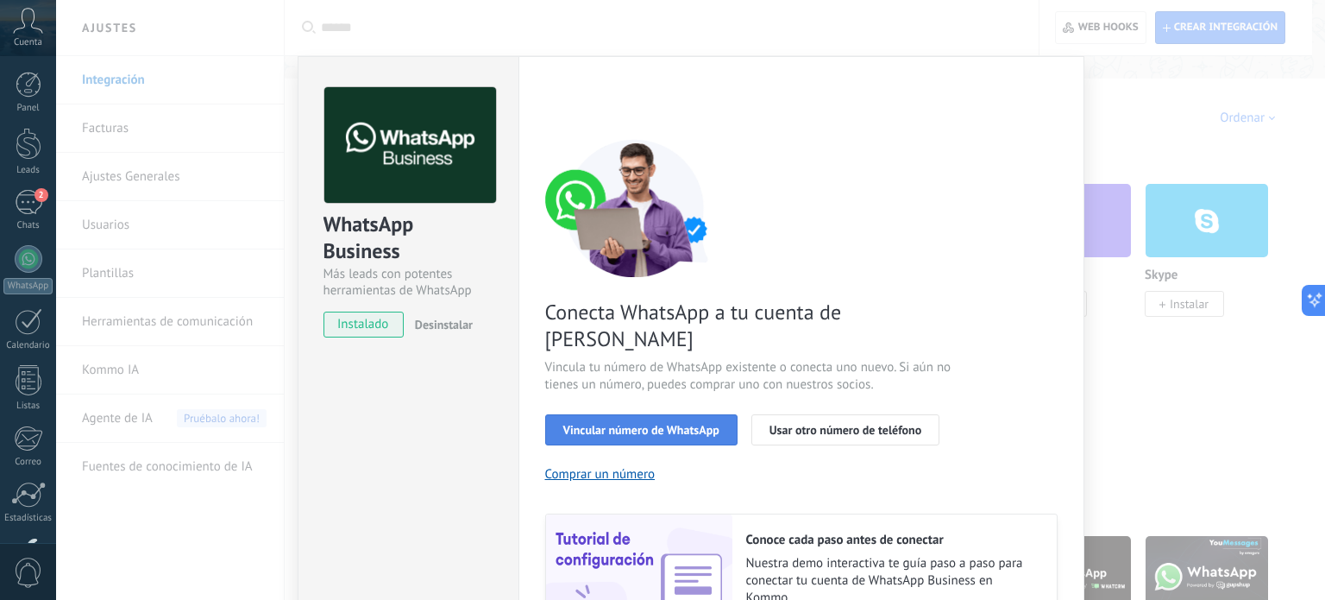
click at [643, 424] on span "Vincular número de WhatsApp" at bounding box center [641, 430] width 156 height 12
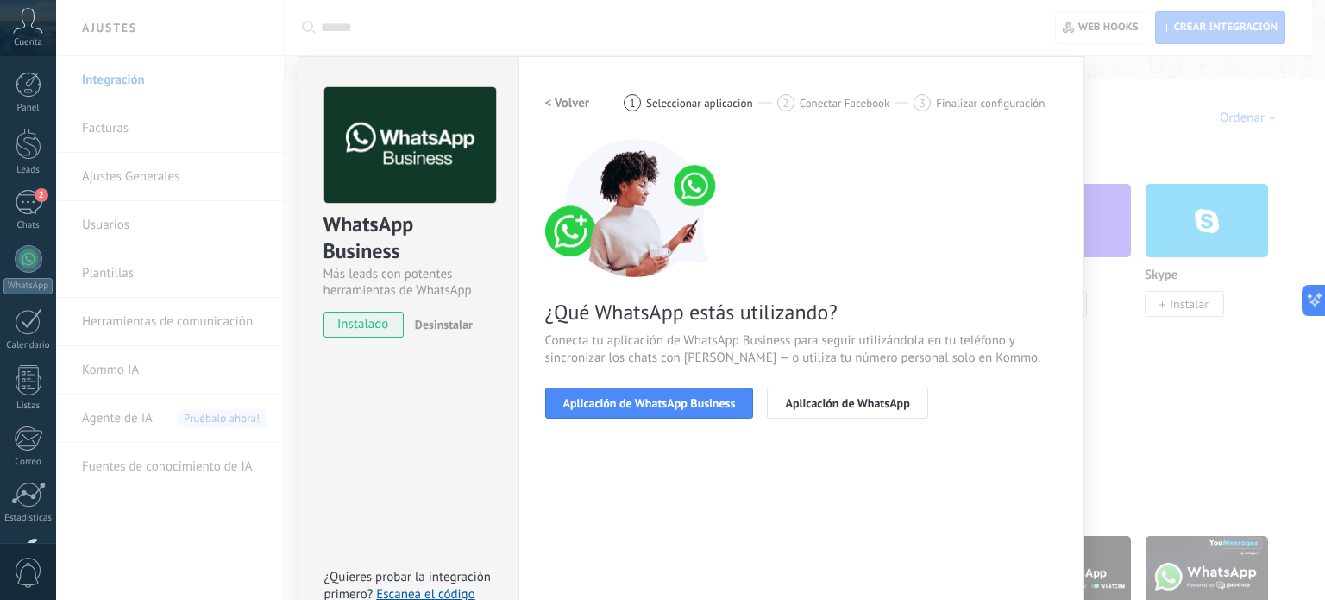
scroll to position [116, 0]
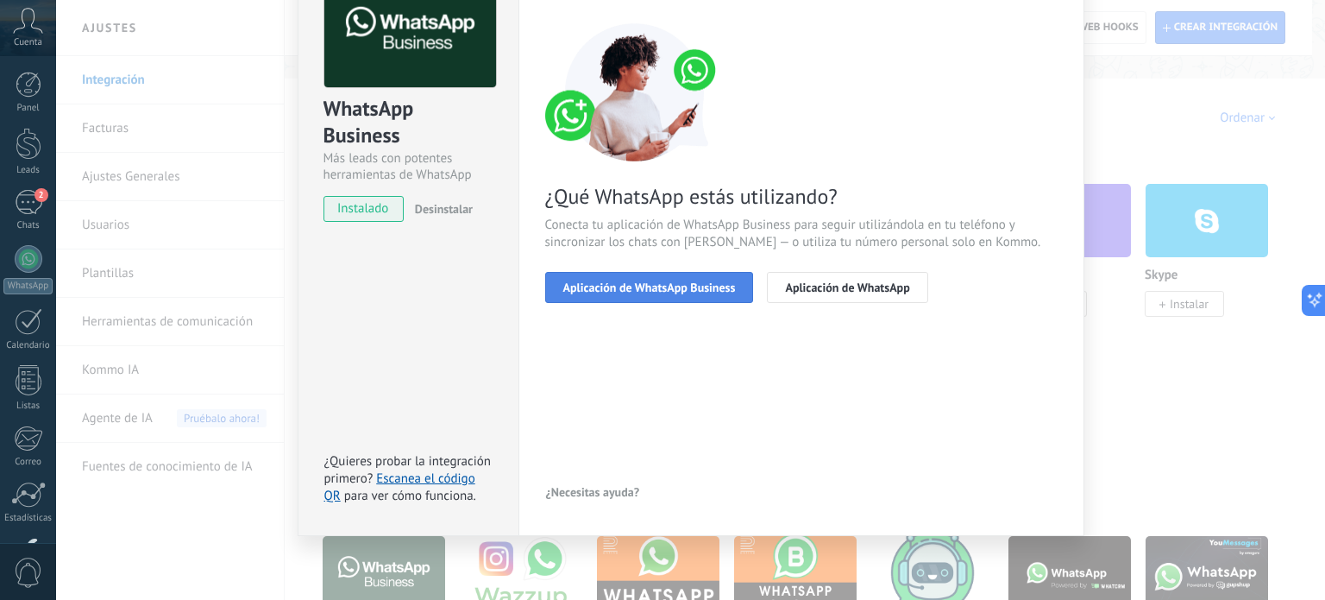
click at [676, 281] on span "Aplicación de WhatsApp Business" at bounding box center [649, 287] width 173 height 12
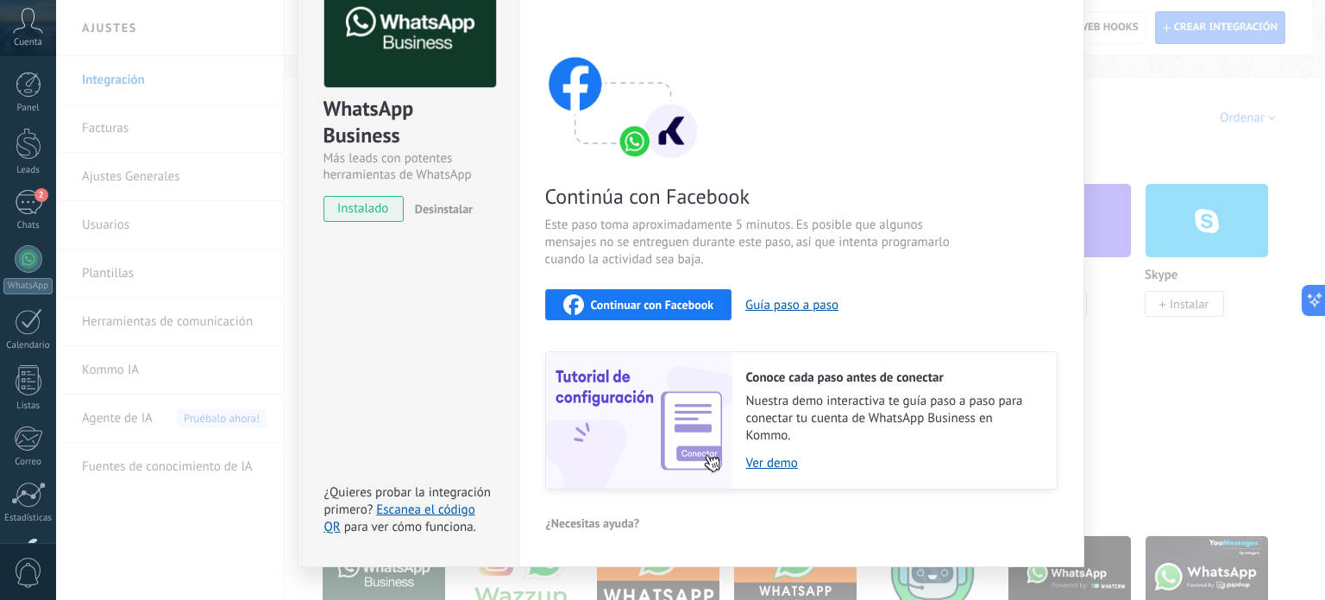
click at [654, 310] on span "Continuar con Facebook" at bounding box center [652, 305] width 123 height 12
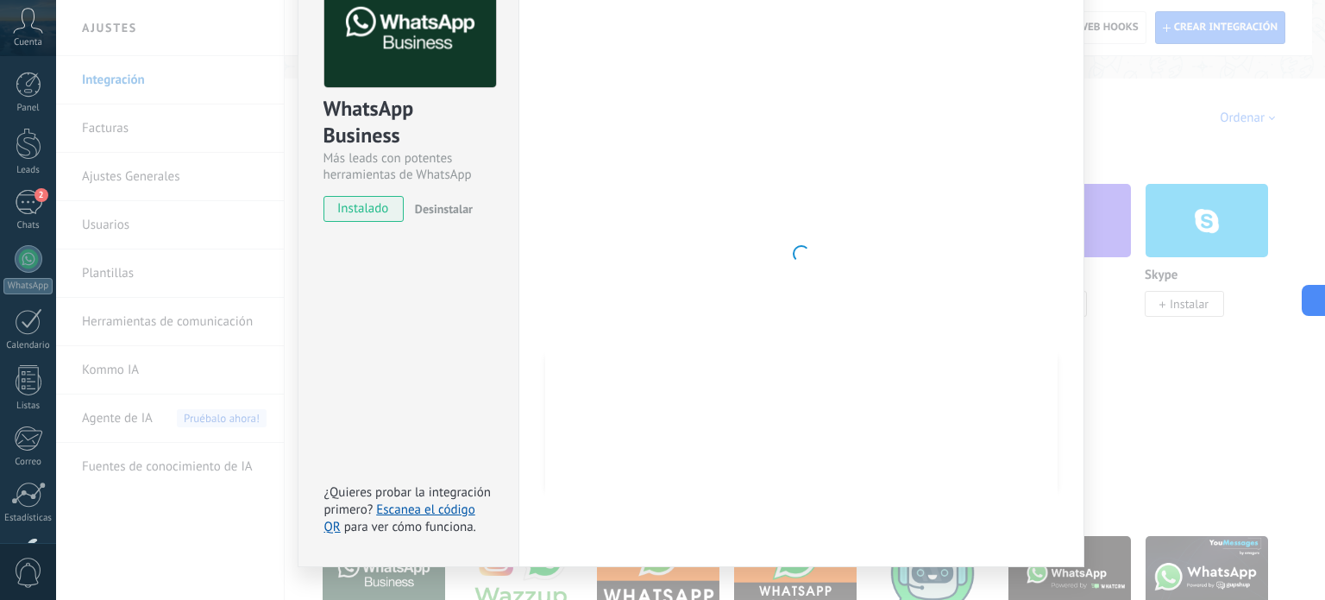
click at [785, 226] on div at bounding box center [801, 254] width 513 height 564
click at [785, 230] on div at bounding box center [801, 254] width 513 height 564
click at [785, 234] on div at bounding box center [801, 254] width 513 height 564
drag, startPoint x: 785, startPoint y: 234, endPoint x: 785, endPoint y: 251, distance: 17.3
click at [785, 237] on div at bounding box center [801, 254] width 513 height 564
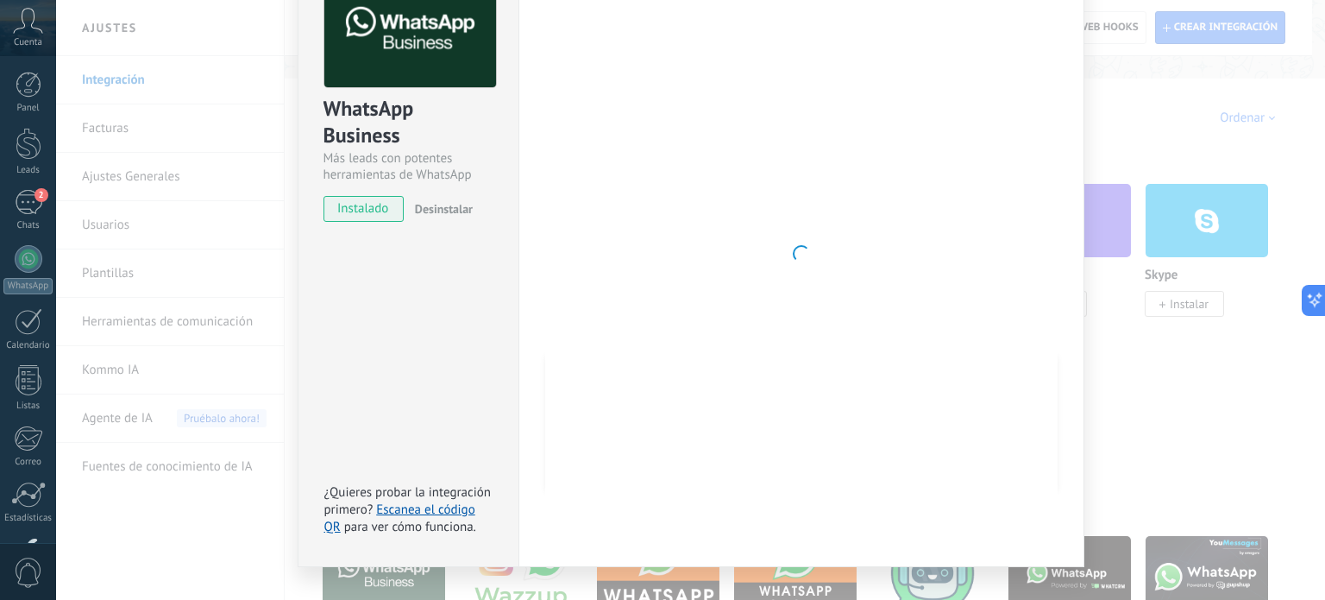
drag, startPoint x: 785, startPoint y: 251, endPoint x: 802, endPoint y: 312, distance: 63.4
click at [802, 312] on div at bounding box center [801, 254] width 513 height 564
drag, startPoint x: 813, startPoint y: 313, endPoint x: 848, endPoint y: 311, distance: 35.4
click at [834, 318] on div at bounding box center [801, 254] width 513 height 564
click at [775, 310] on div at bounding box center [801, 254] width 513 height 564
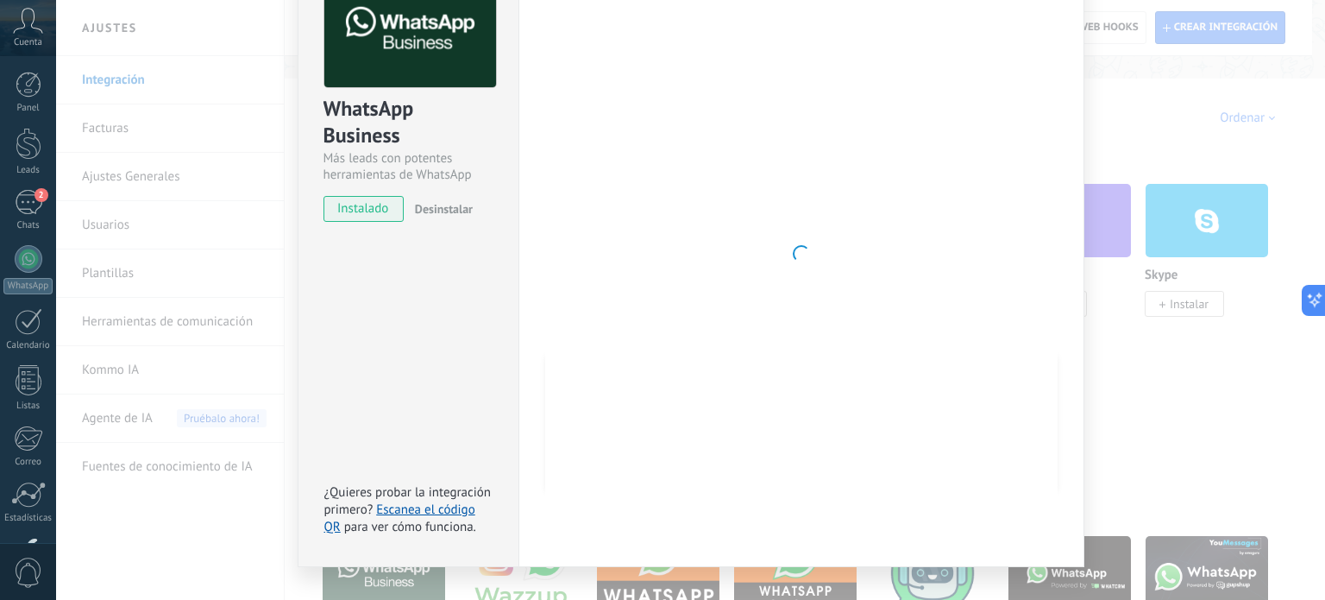
click at [1115, 114] on div "WhatsApp Business Más leads con potentes herramientas de WhatsApp instalado Des…" at bounding box center [690, 300] width 1269 height 600
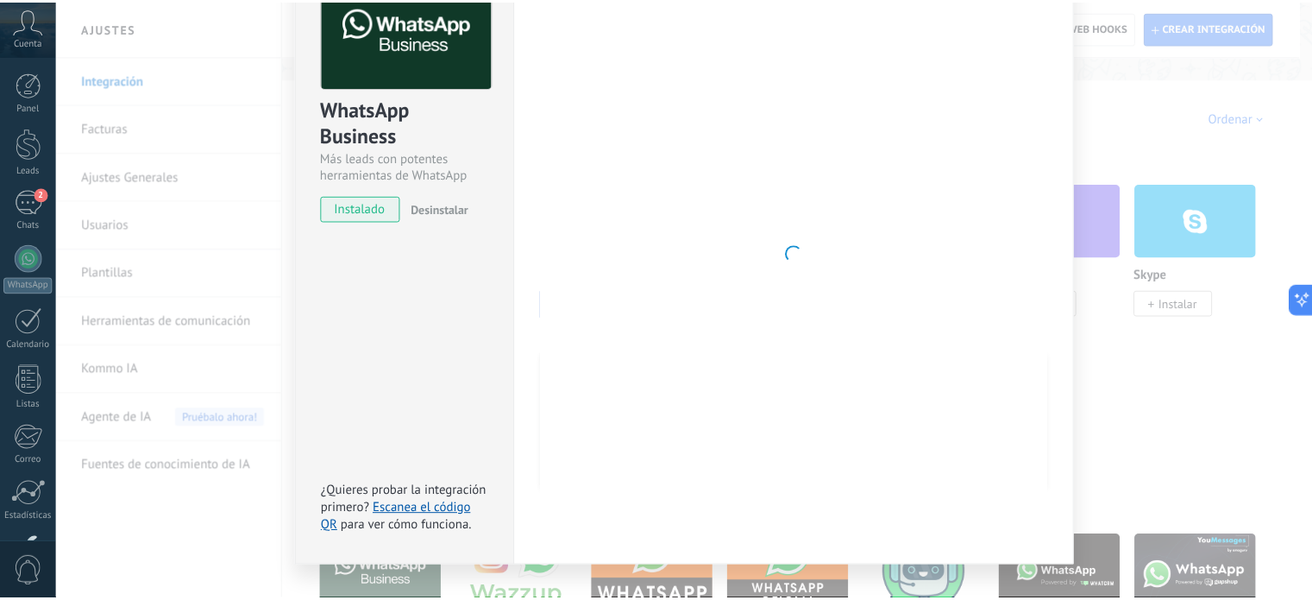
scroll to position [0, 0]
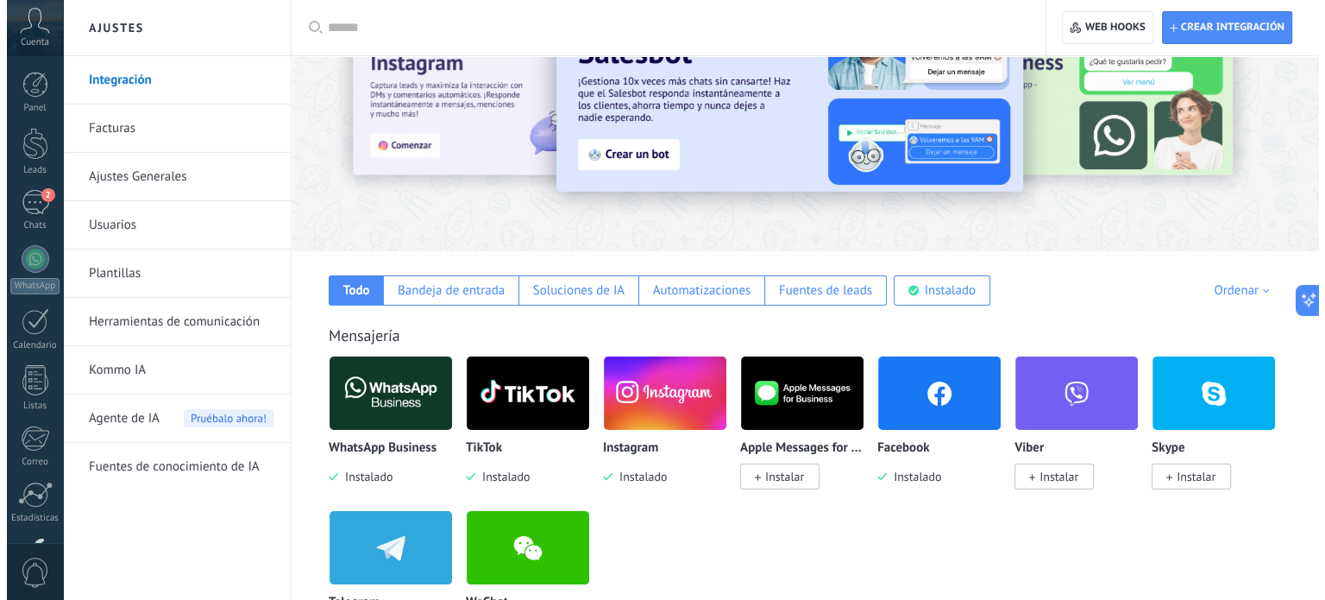
scroll to position [173, 0]
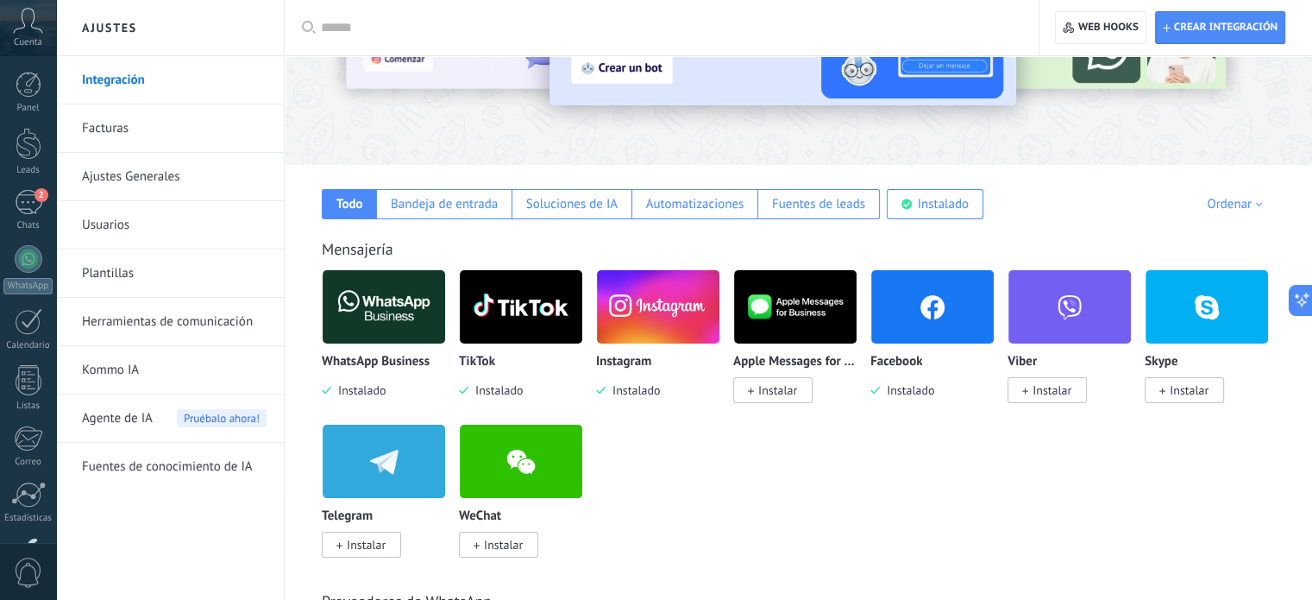
click at [377, 324] on img at bounding box center [384, 307] width 123 height 84
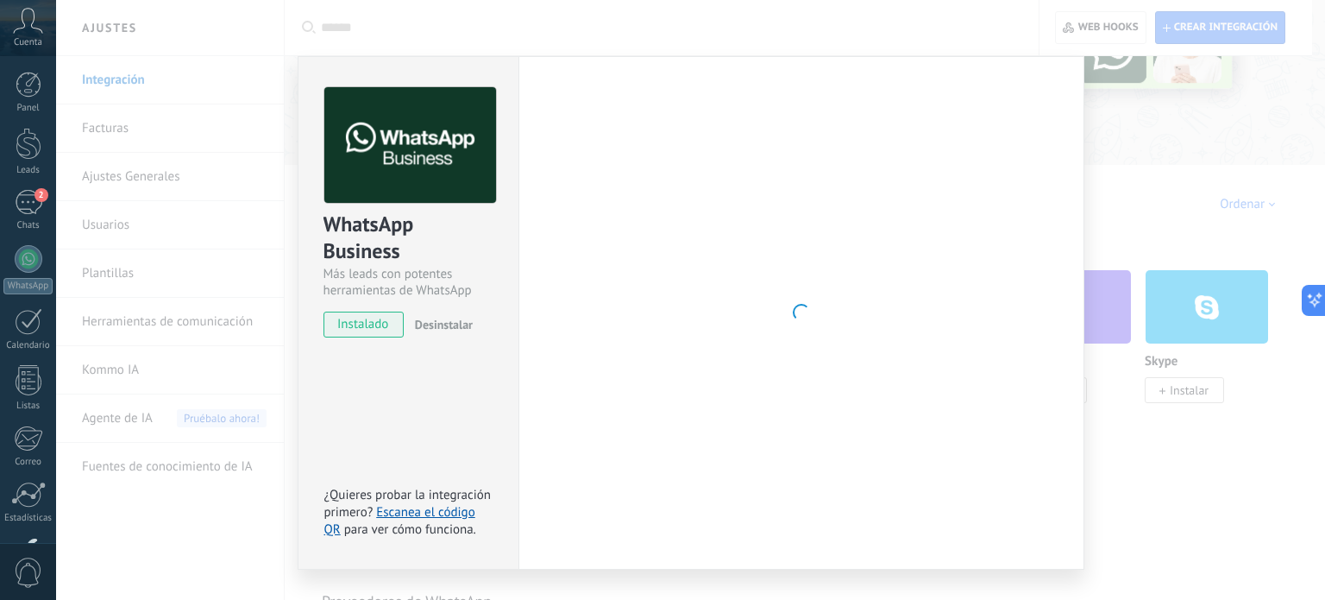
click at [437, 326] on span "Desinstalar" at bounding box center [444, 325] width 58 height 16
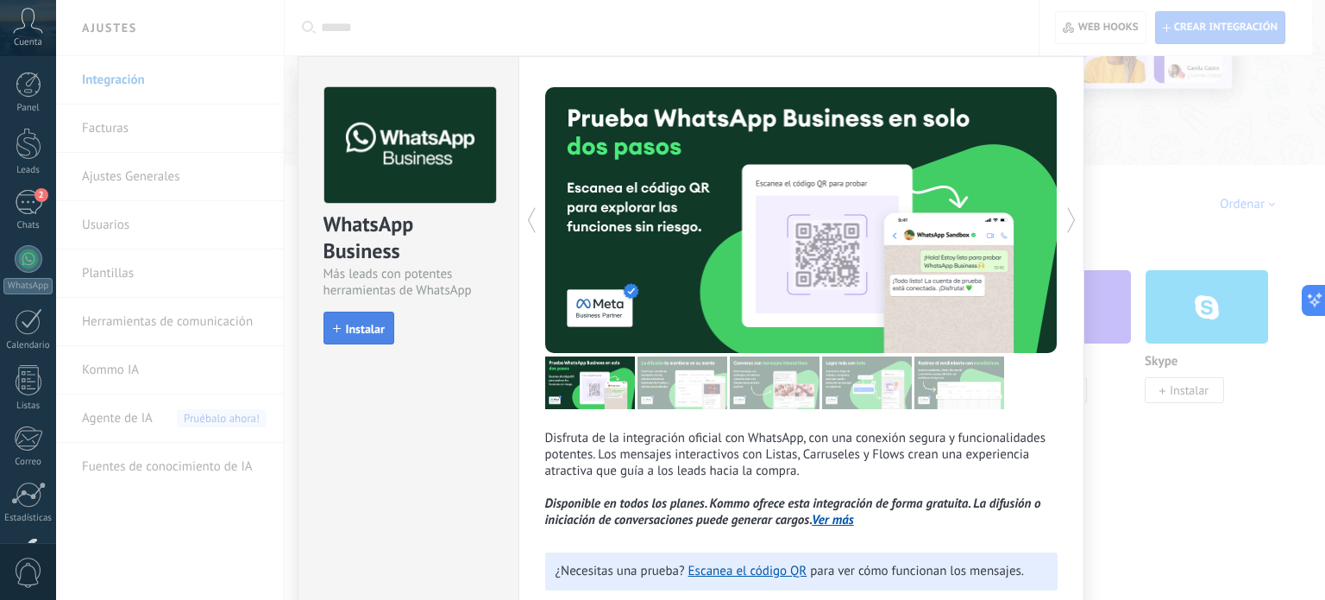
click at [349, 327] on span "Instalar" at bounding box center [365, 329] width 39 height 12
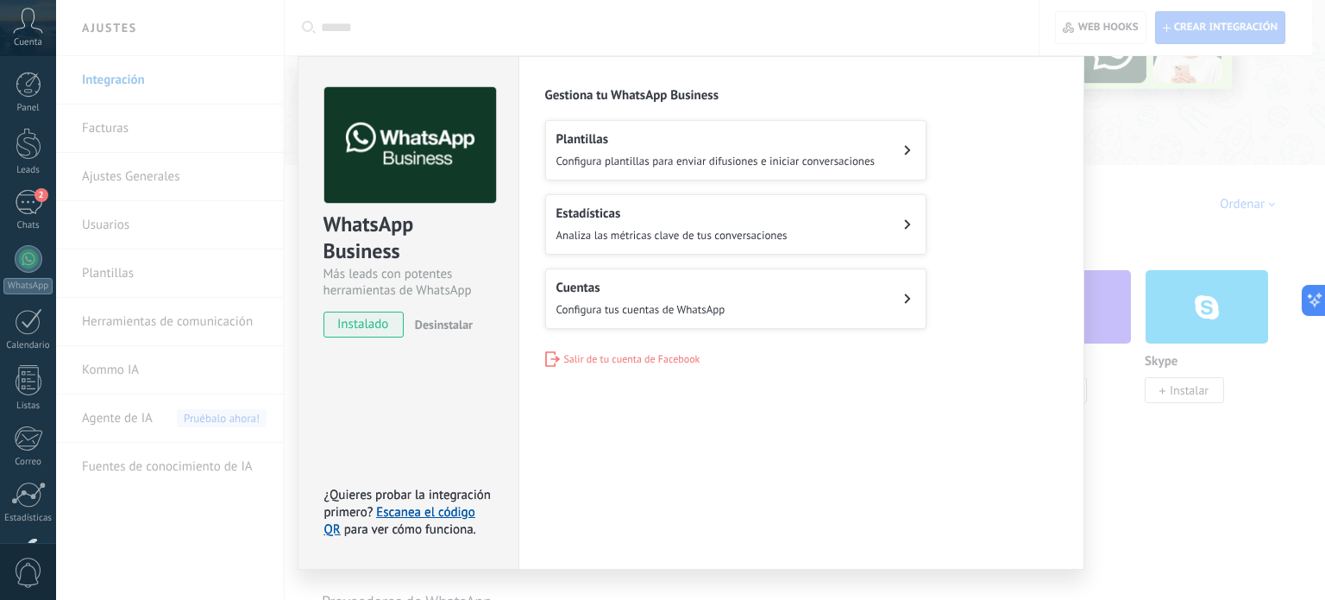
click at [614, 296] on div "Cuentas Configura tus cuentas de WhatsApp" at bounding box center [641, 299] width 169 height 38
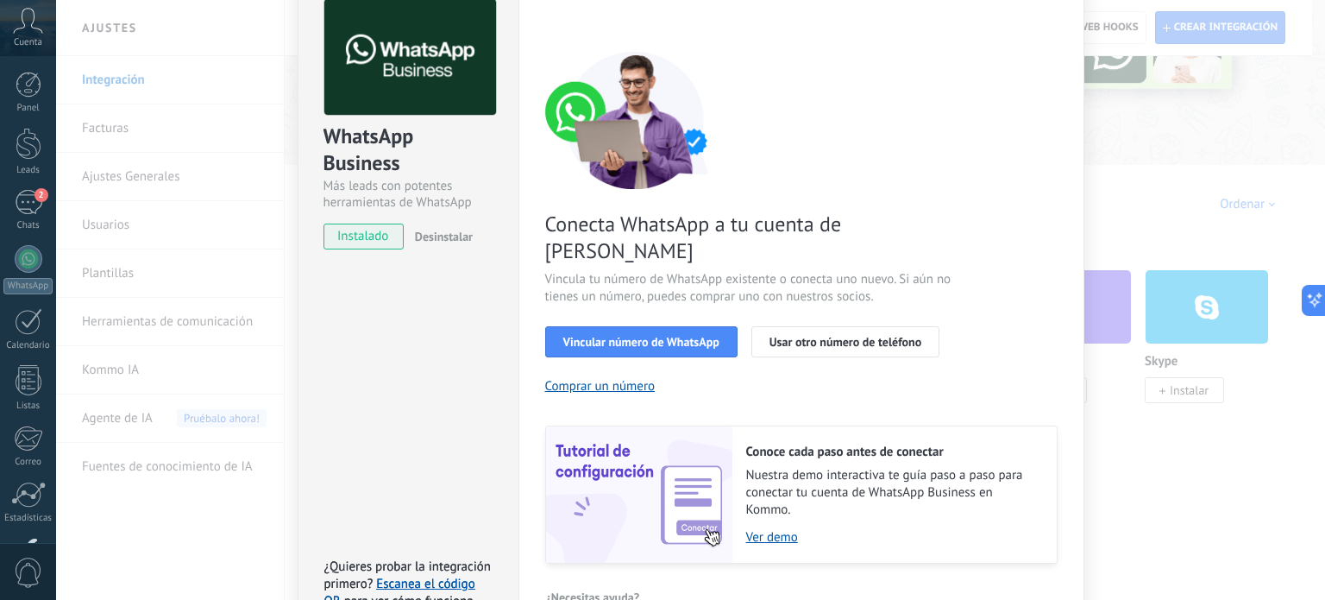
scroll to position [166, 0]
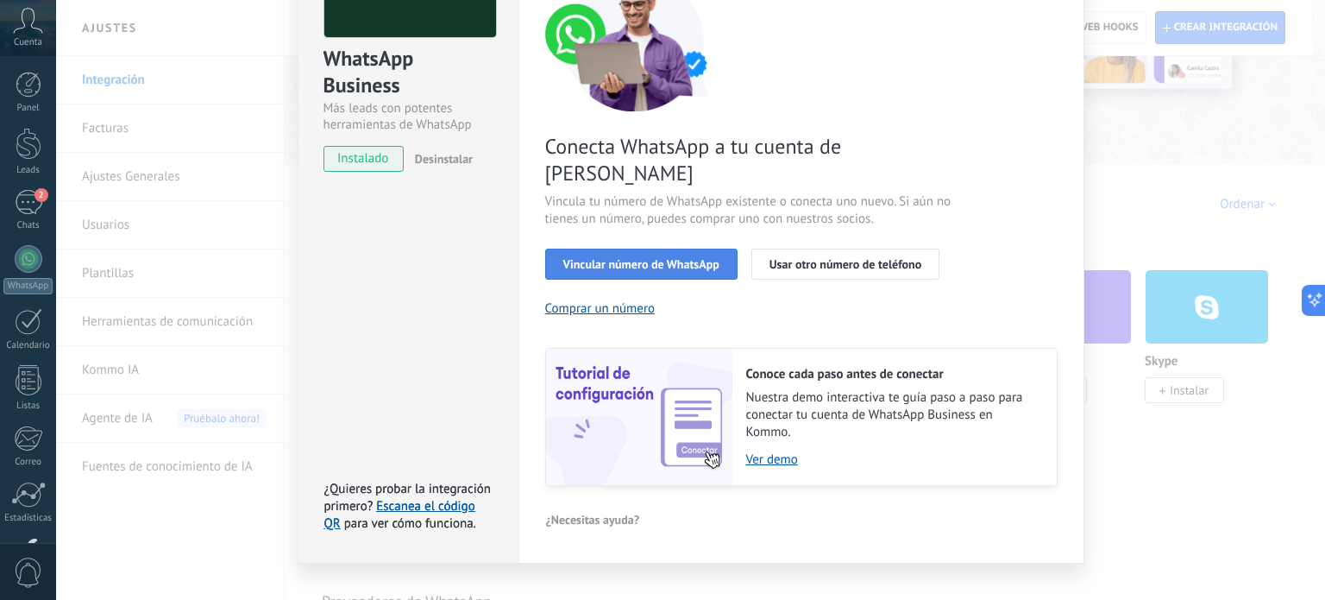
click at [679, 258] on span "Vincular número de WhatsApp" at bounding box center [641, 264] width 156 height 12
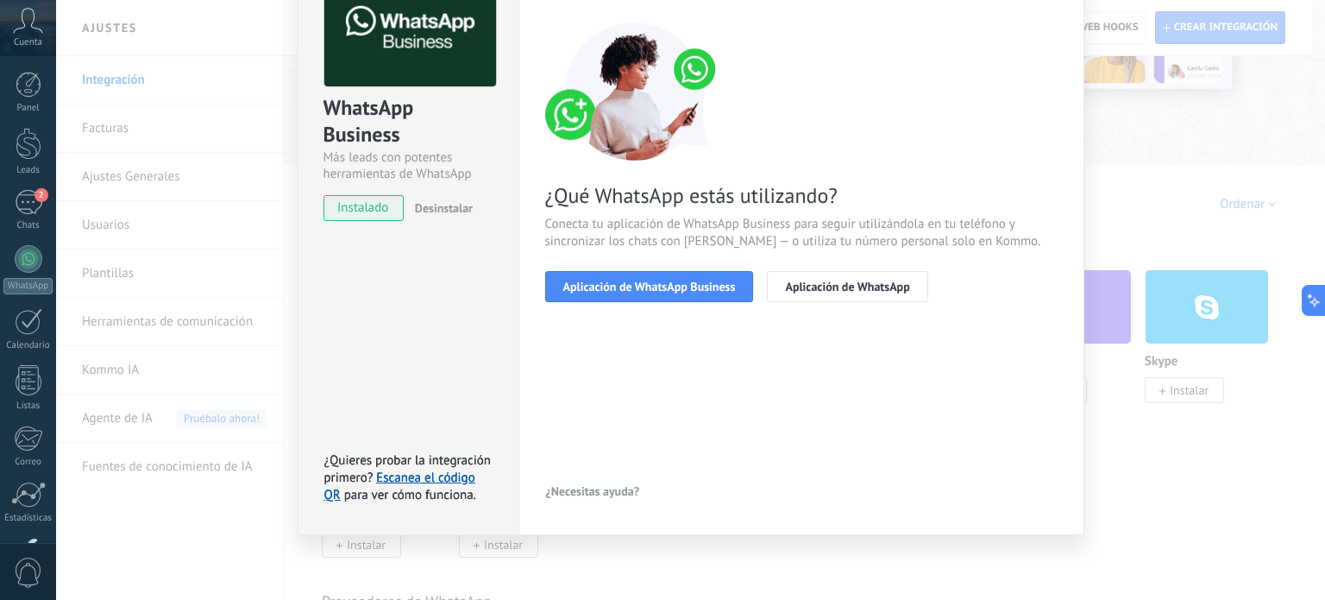
scroll to position [116, 0]
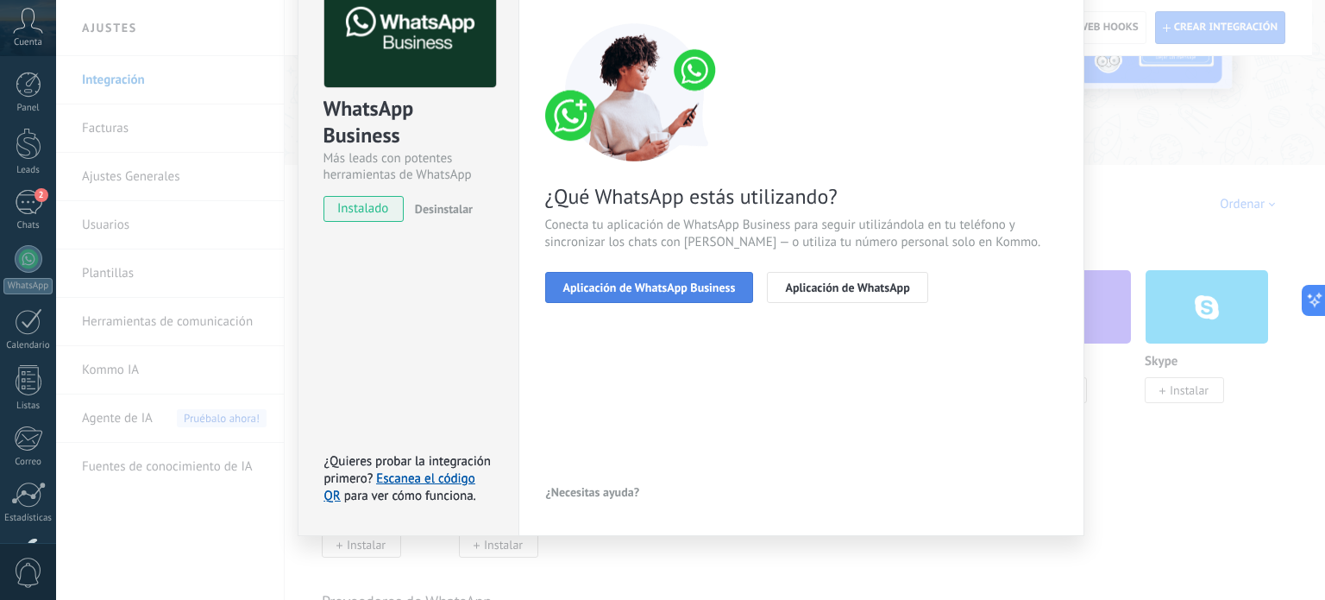
click at [646, 290] on span "Aplicación de WhatsApp Business" at bounding box center [649, 287] width 173 height 12
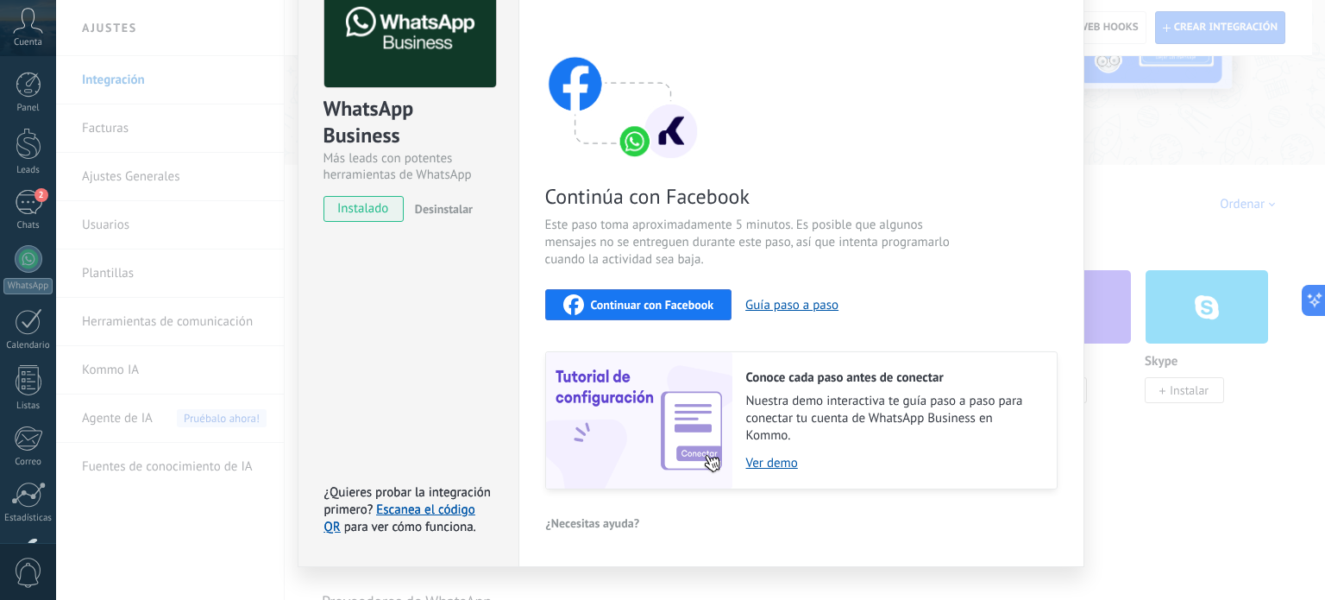
click at [646, 290] on button "Continuar con Facebook" at bounding box center [638, 304] width 187 height 31
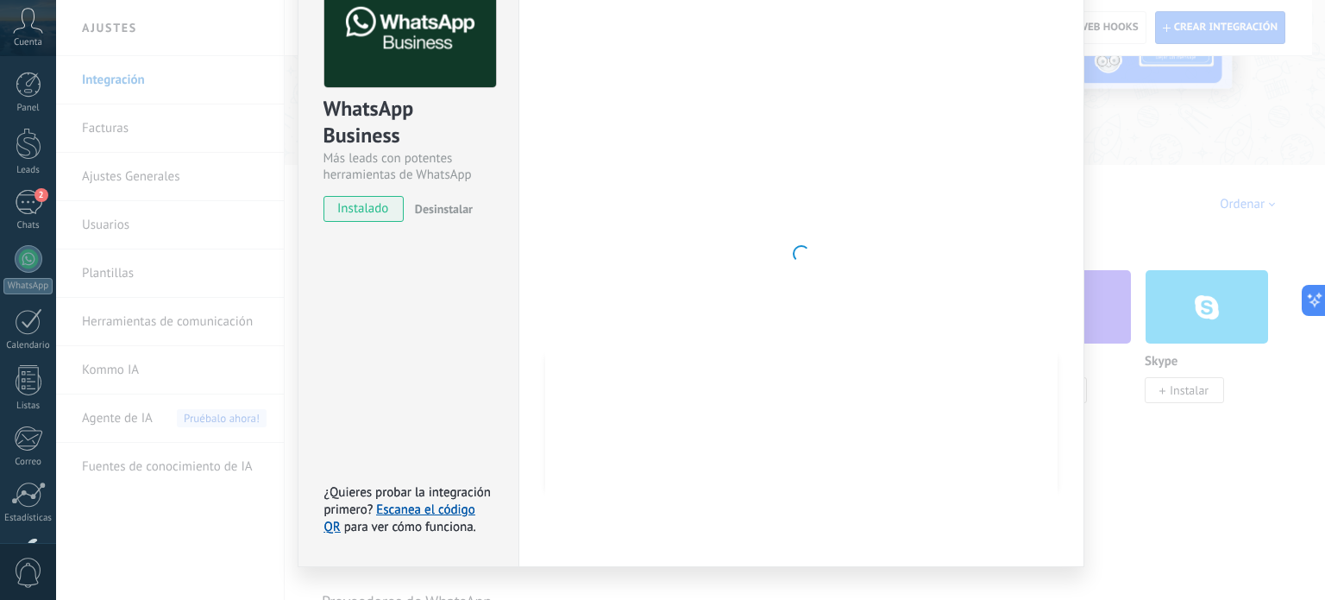
click at [649, 267] on div at bounding box center [801, 254] width 513 height 564
click at [737, 381] on div at bounding box center [801, 254] width 513 height 564
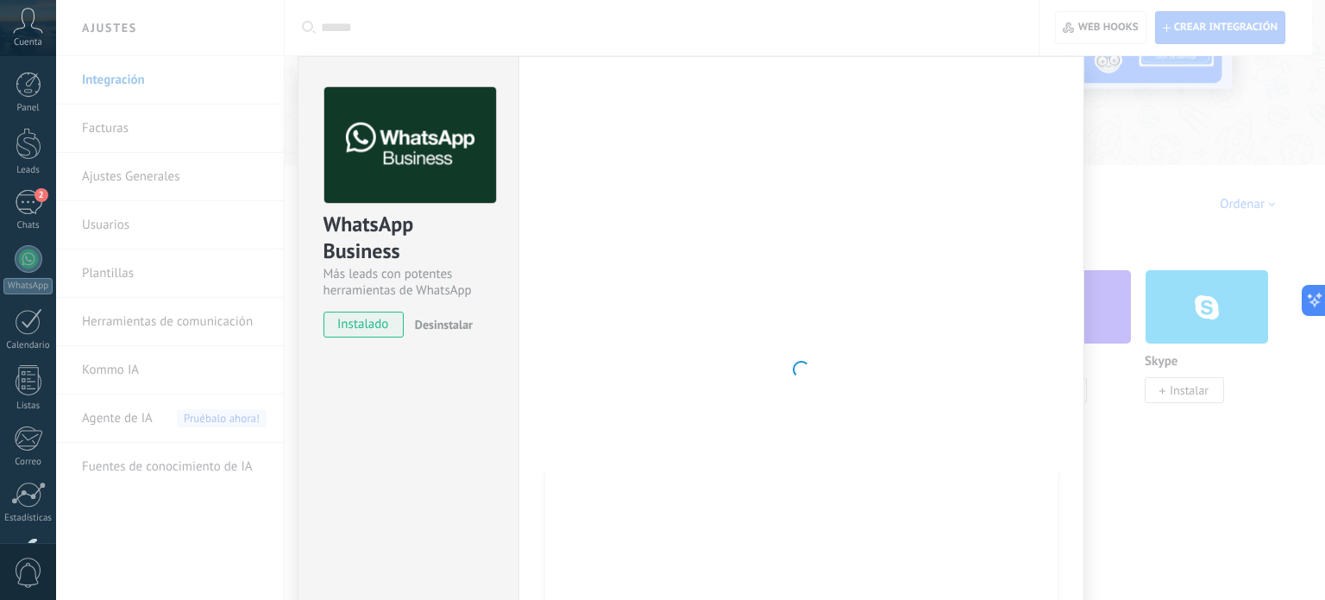
scroll to position [86, 0]
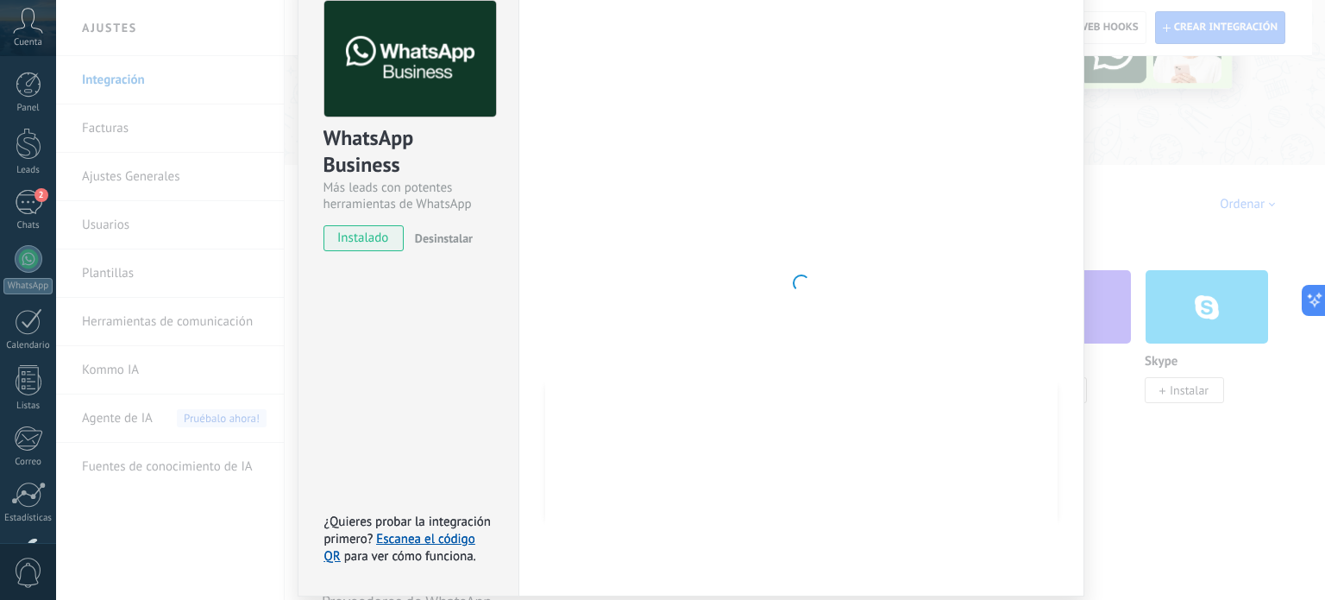
drag, startPoint x: 953, startPoint y: 13, endPoint x: 726, endPoint y: 73, distance: 234.8
click at [726, 73] on div at bounding box center [801, 283] width 513 height 564
click at [435, 544] on link "Escanea el código QR" at bounding box center [399, 548] width 151 height 34
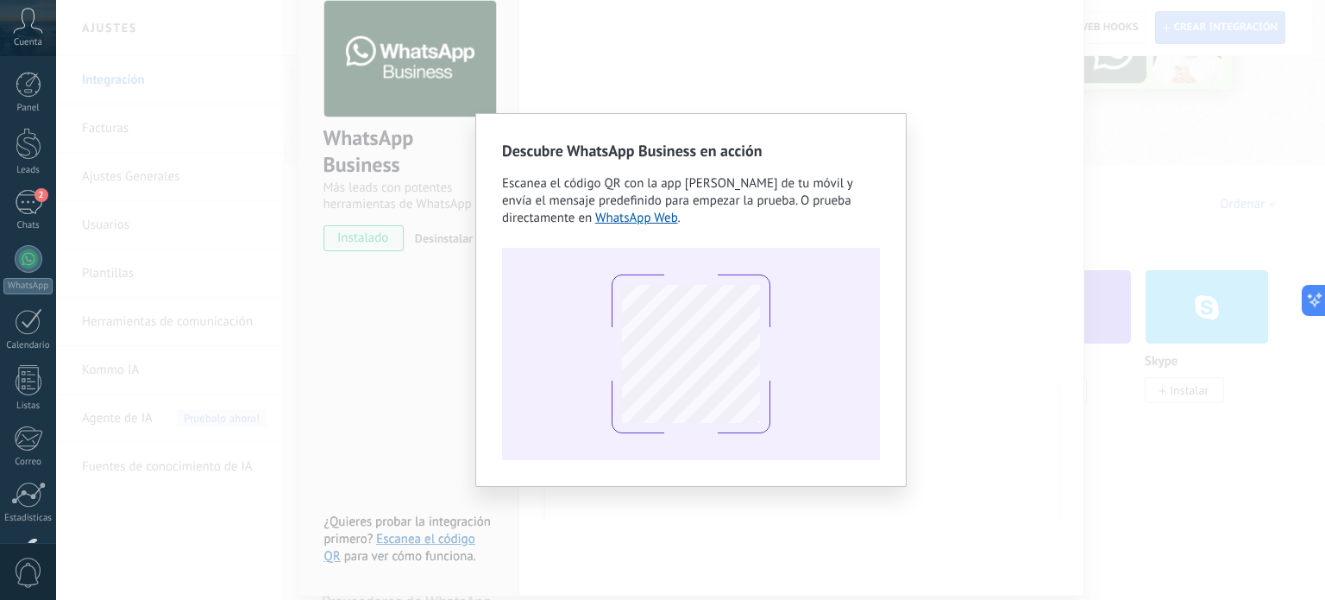
click at [583, 281] on div at bounding box center [691, 354] width 378 height 212
click at [630, 223] on link "WhatsApp Web" at bounding box center [636, 218] width 83 height 16
click at [374, 392] on div "Descubre WhatsApp Business en acción Escanea el código QR con la app de cámara …" at bounding box center [690, 300] width 1269 height 600
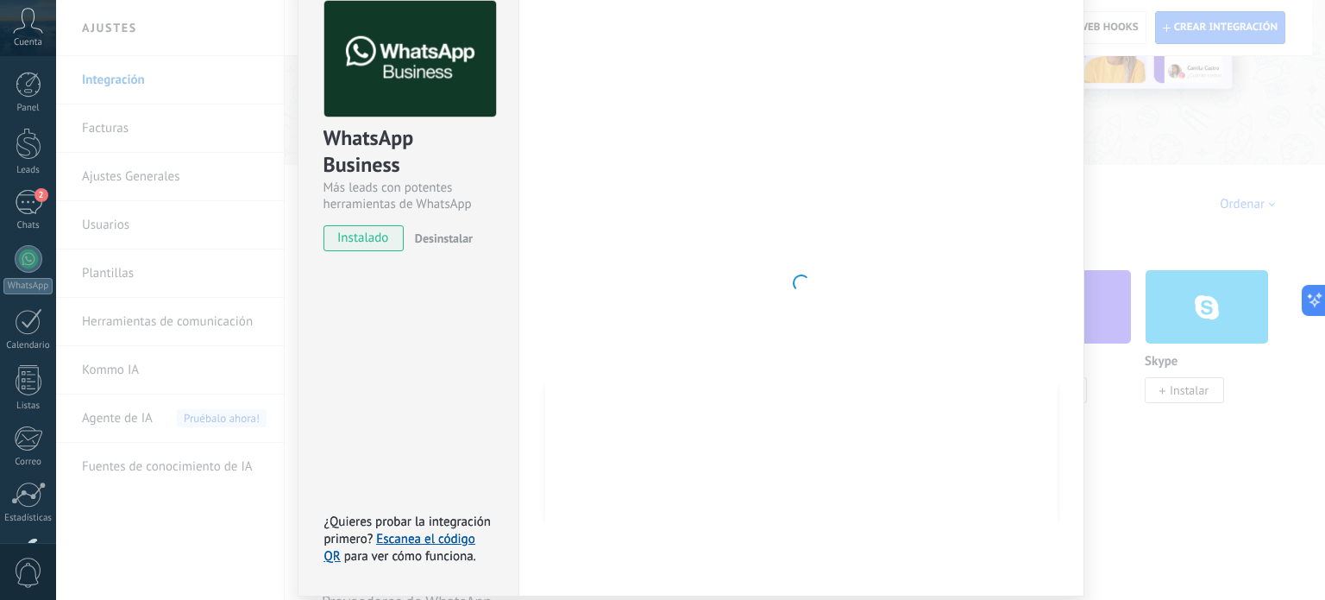
click at [613, 471] on div at bounding box center [801, 283] width 513 height 564
click at [415, 242] on span "Desinstalar" at bounding box center [444, 238] width 58 height 16
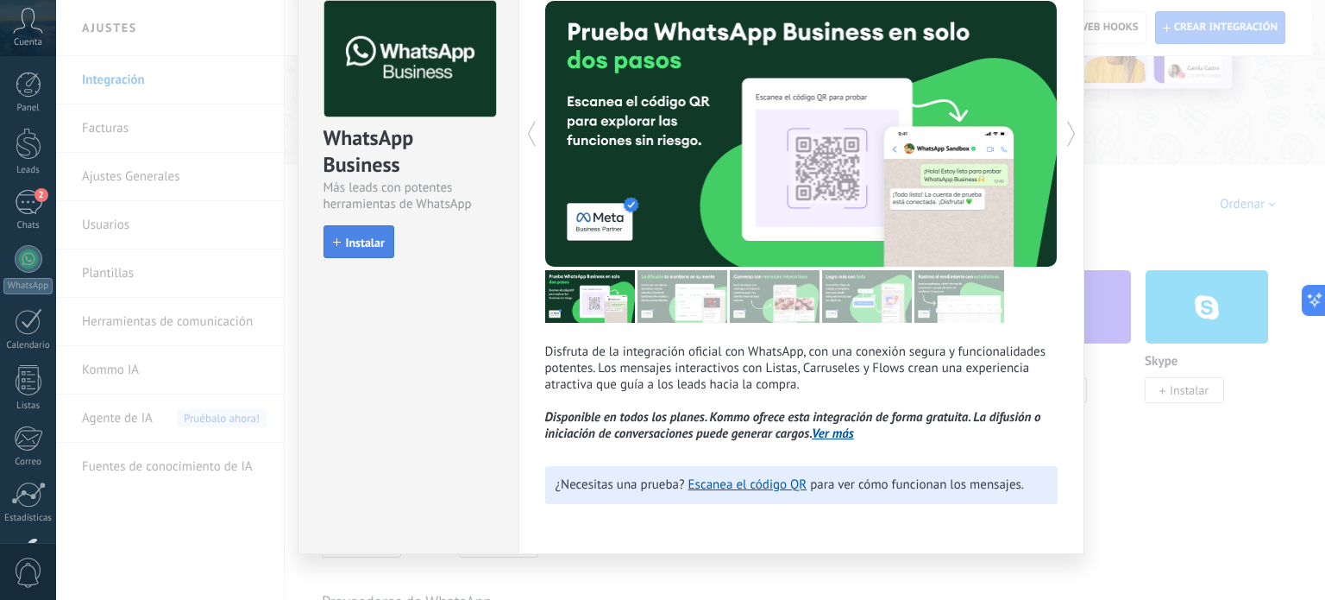
click at [368, 246] on span "Instalar" at bounding box center [365, 242] width 39 height 12
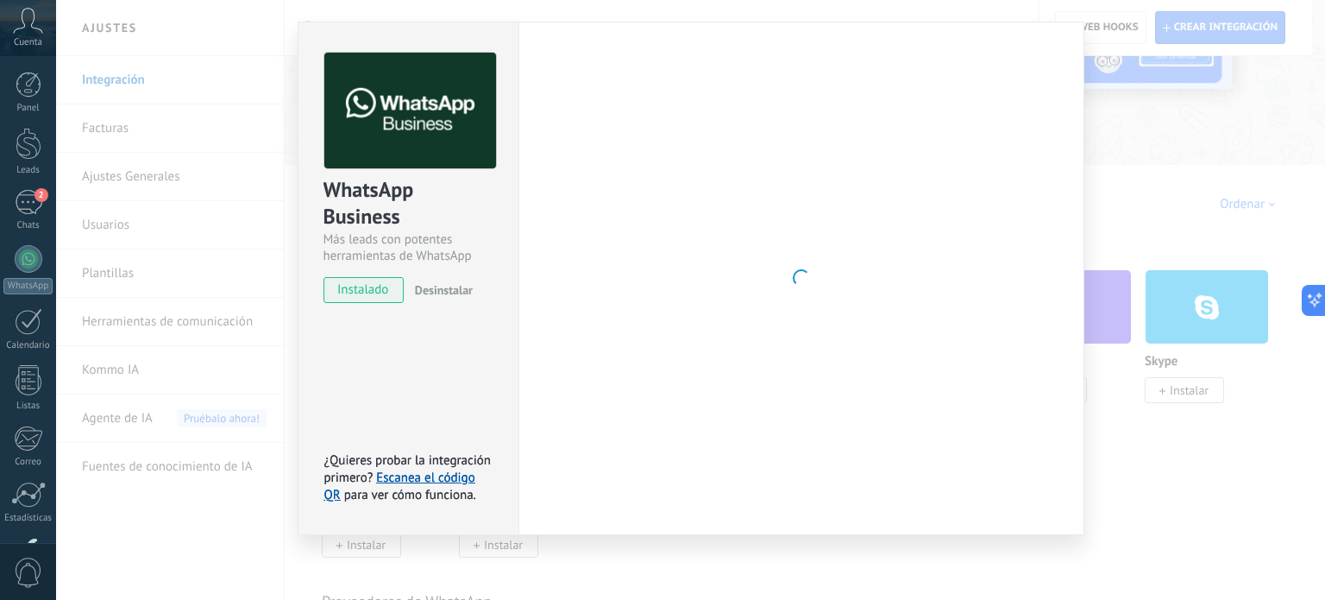
scroll to position [35, 0]
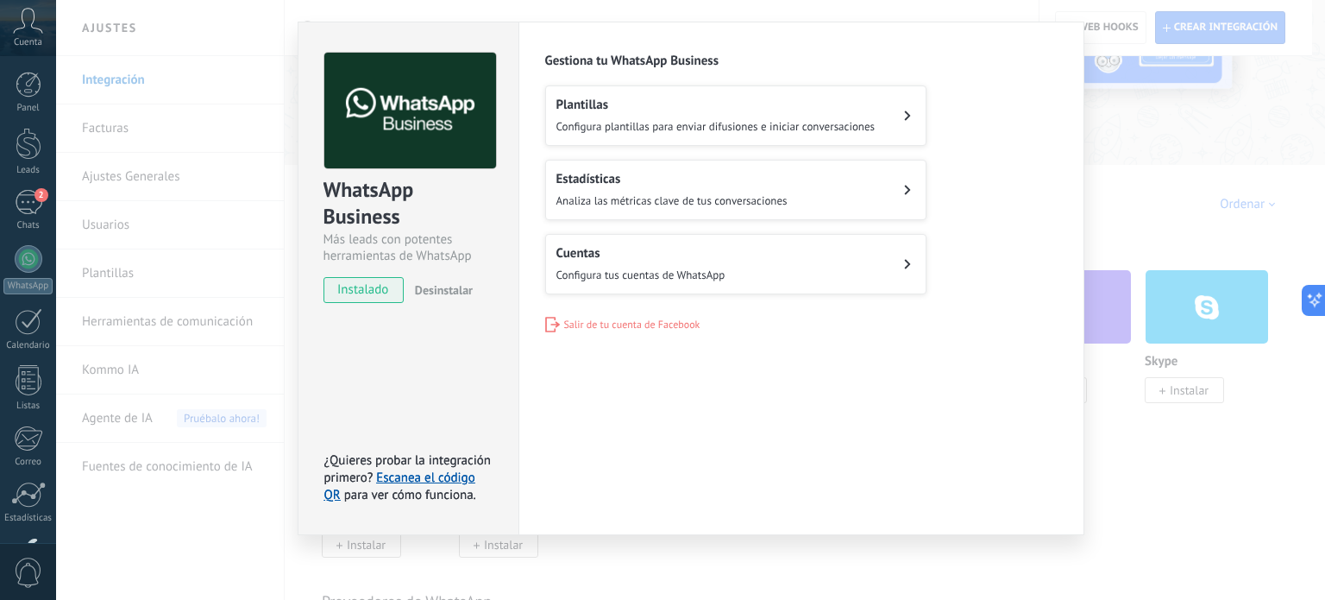
click at [650, 275] on span "Configura tus cuentas de WhatsApp" at bounding box center [641, 274] width 169 height 15
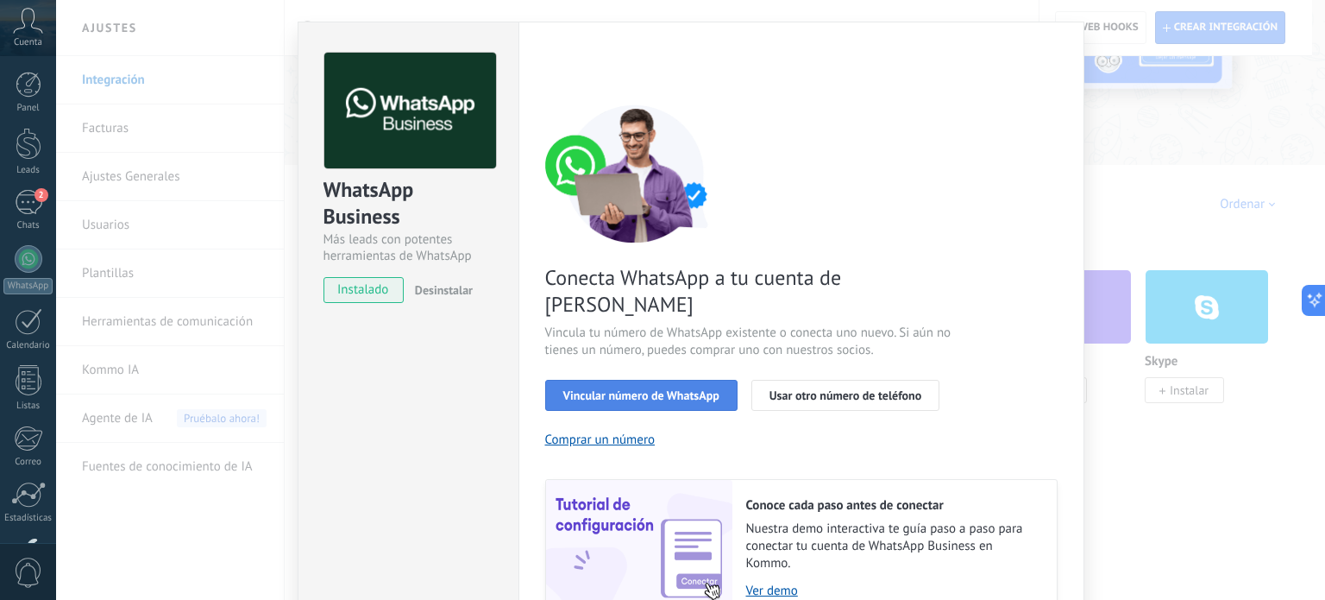
click at [668, 389] on span "Vincular número de WhatsApp" at bounding box center [641, 395] width 156 height 12
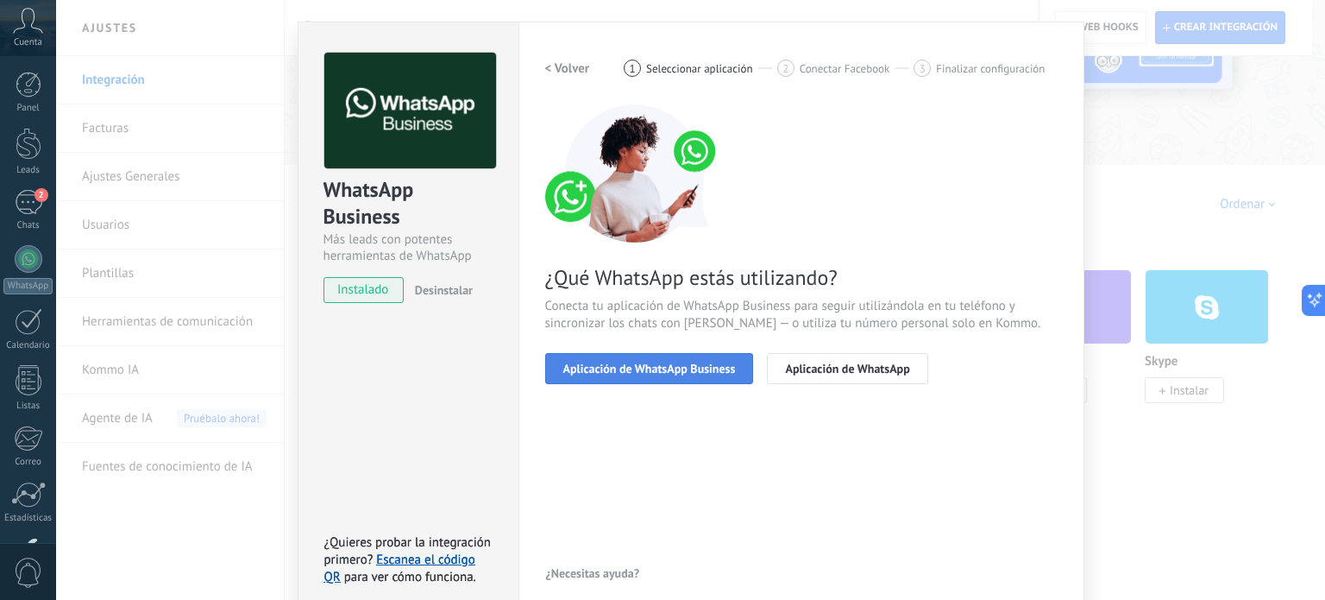
click at [663, 370] on span "Aplicación de WhatsApp Business" at bounding box center [649, 368] width 173 height 12
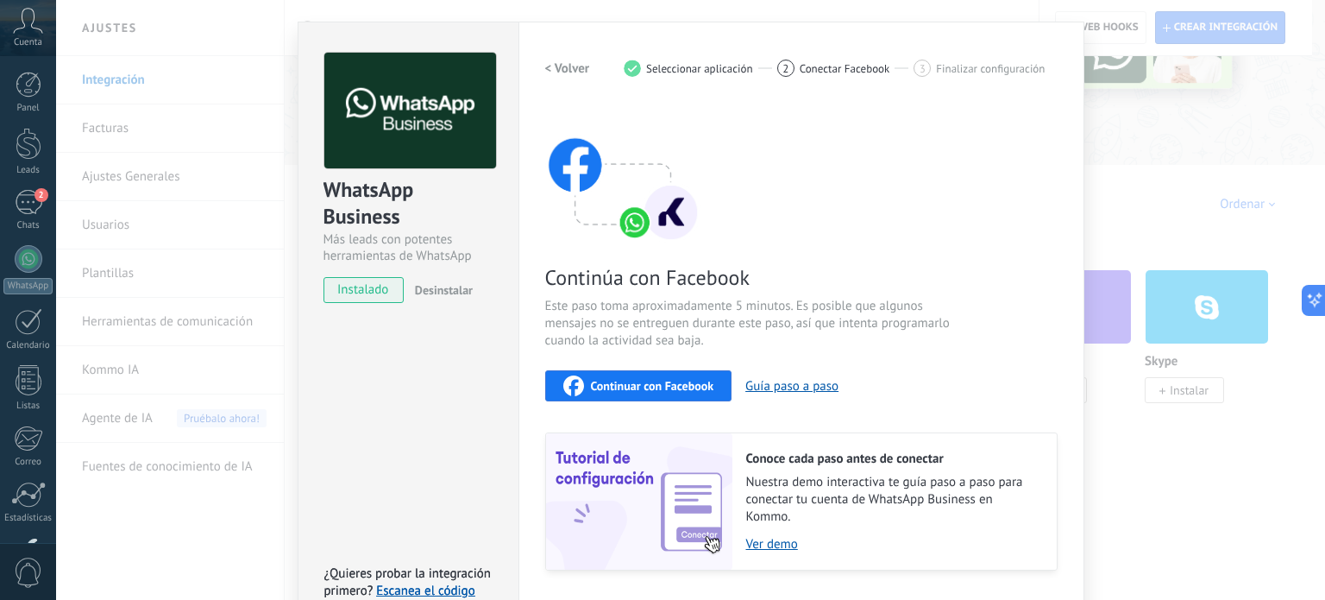
click at [663, 380] on span "Continuar con Facebook" at bounding box center [652, 386] width 123 height 12
click at [713, 68] on span "Seleccionar aplicación" at bounding box center [699, 68] width 107 height 13
click at [816, 72] on span "Conectar Facebook" at bounding box center [845, 68] width 91 height 13
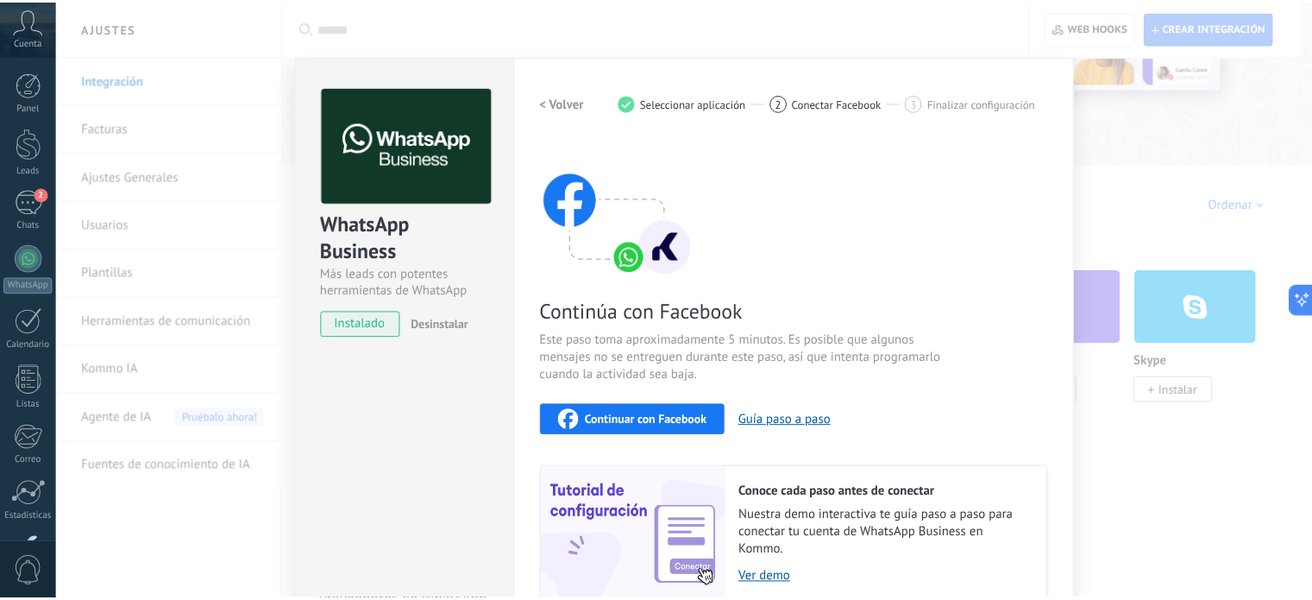
scroll to position [0, 0]
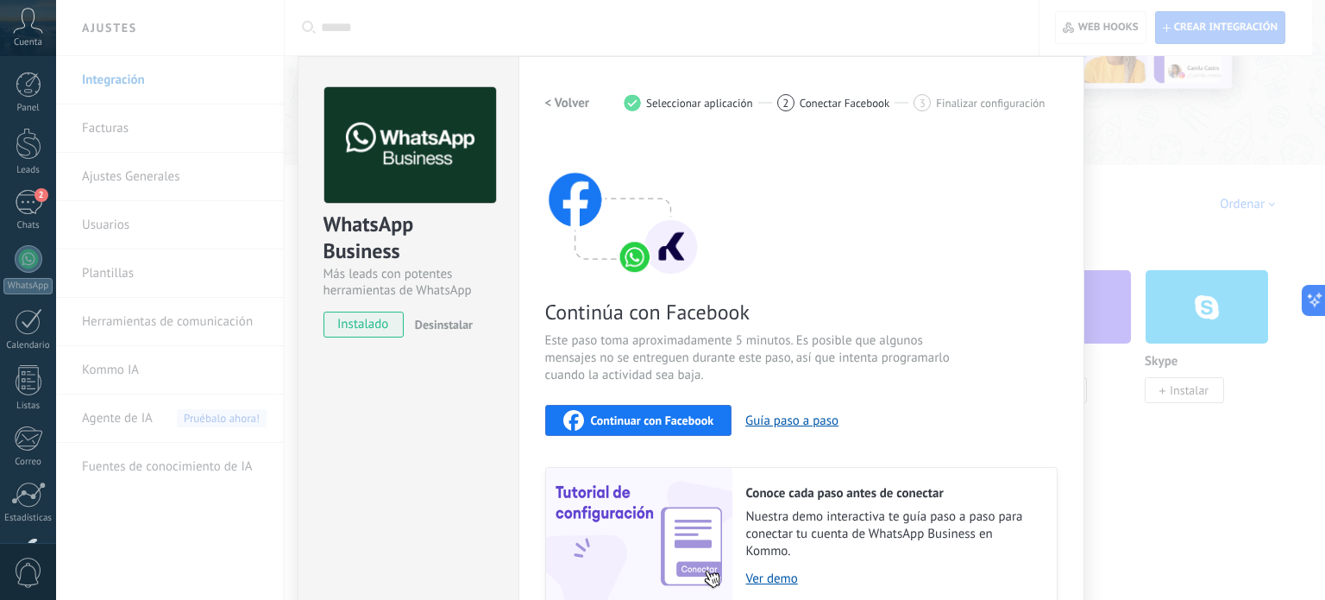
click at [662, 427] on div "Continuar con Facebook" at bounding box center [638, 420] width 151 height 21
click at [1139, 248] on div "WhatsApp Business Más leads con potentes herramientas de WhatsApp instalado Des…" at bounding box center [690, 300] width 1269 height 600
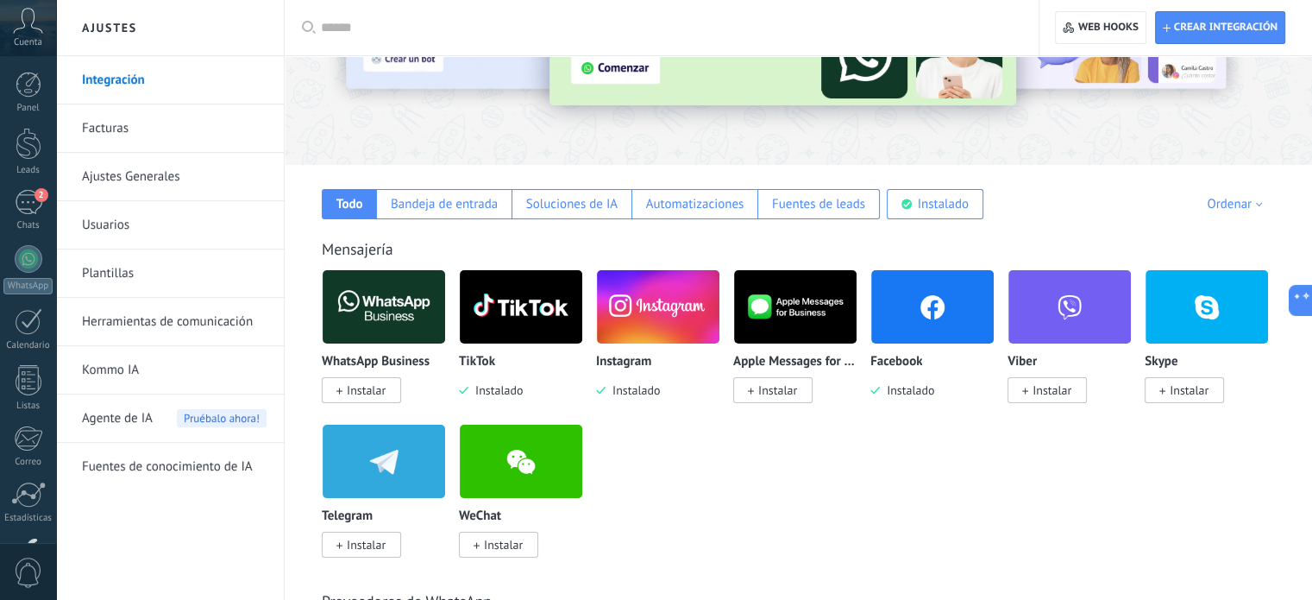
click at [877, 481] on div "WhatsApp Business Instalar TikTok Instalado Instagram Instalado Apple Messages …" at bounding box center [808, 423] width 972 height 309
click at [31, 198] on div at bounding box center [29, 204] width 28 height 27
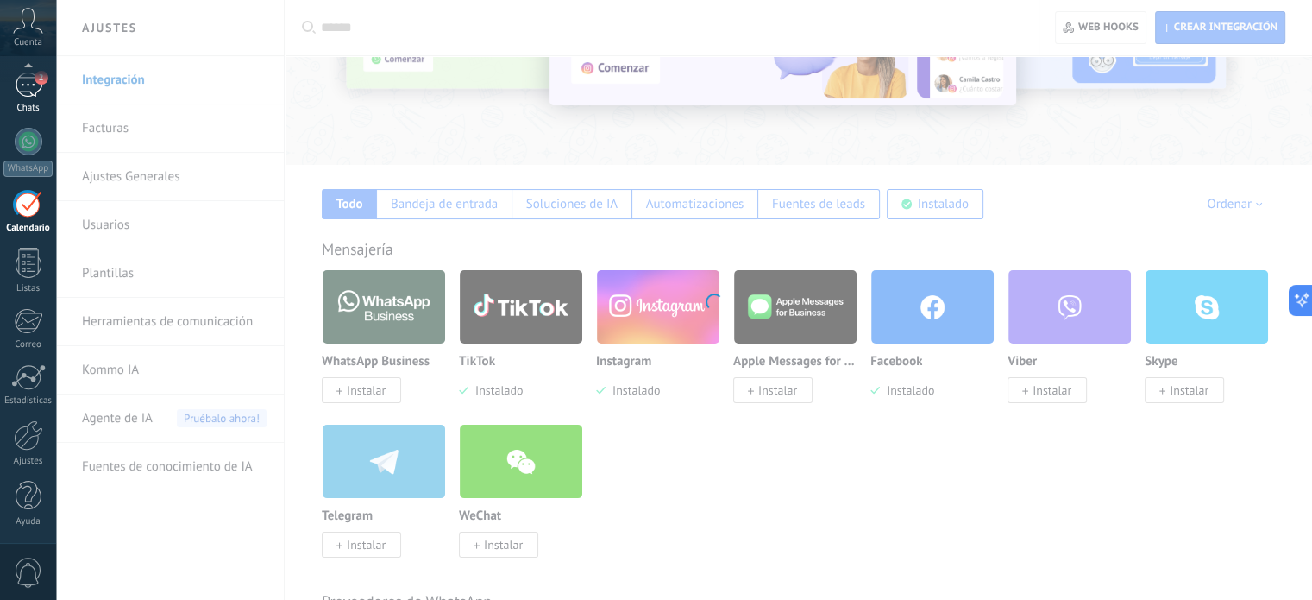
click at [25, 106] on div "Chats" at bounding box center [28, 108] width 50 height 11
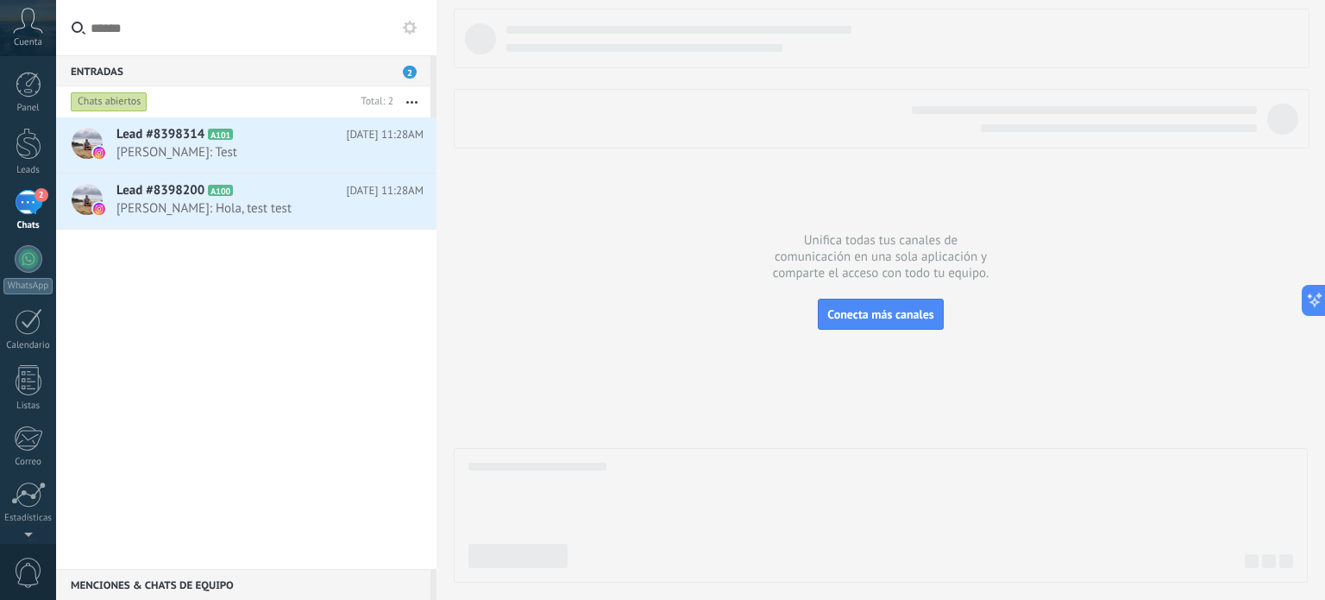
click at [286, 370] on div "Lead #8398314 A101 Hoy 11:28AM Ariel Diaz: Test Lead #8398200 A100" at bounding box center [246, 342] width 380 height 451
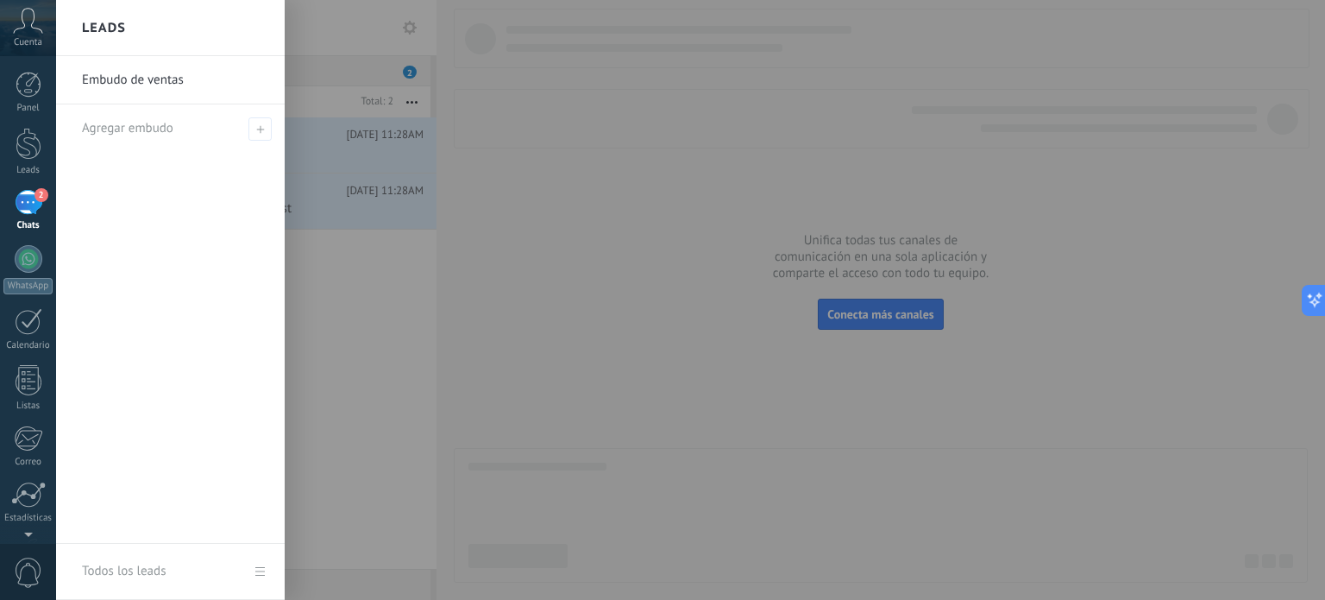
click at [339, 404] on div at bounding box center [718, 300] width 1325 height 600
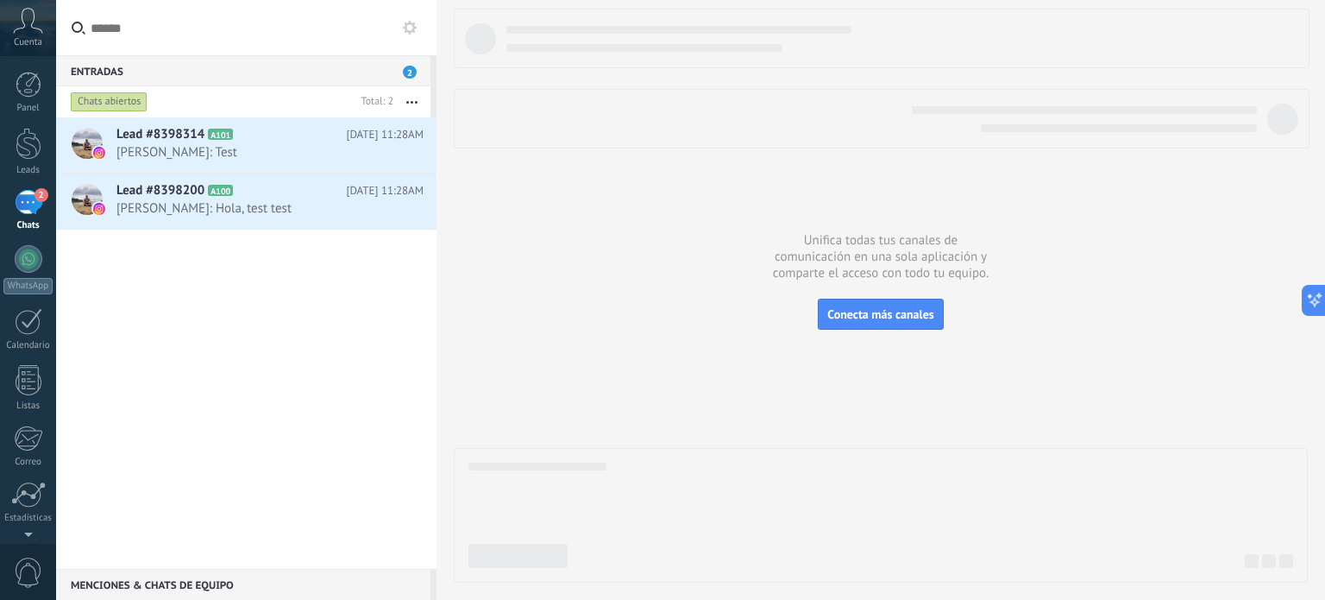
click at [228, 362] on div "Lead #8398314 A101 Hoy 11:28AM Ariel Diaz: Test Lead #8398200 A100" at bounding box center [246, 342] width 380 height 451
click at [35, 497] on div at bounding box center [28, 494] width 35 height 26
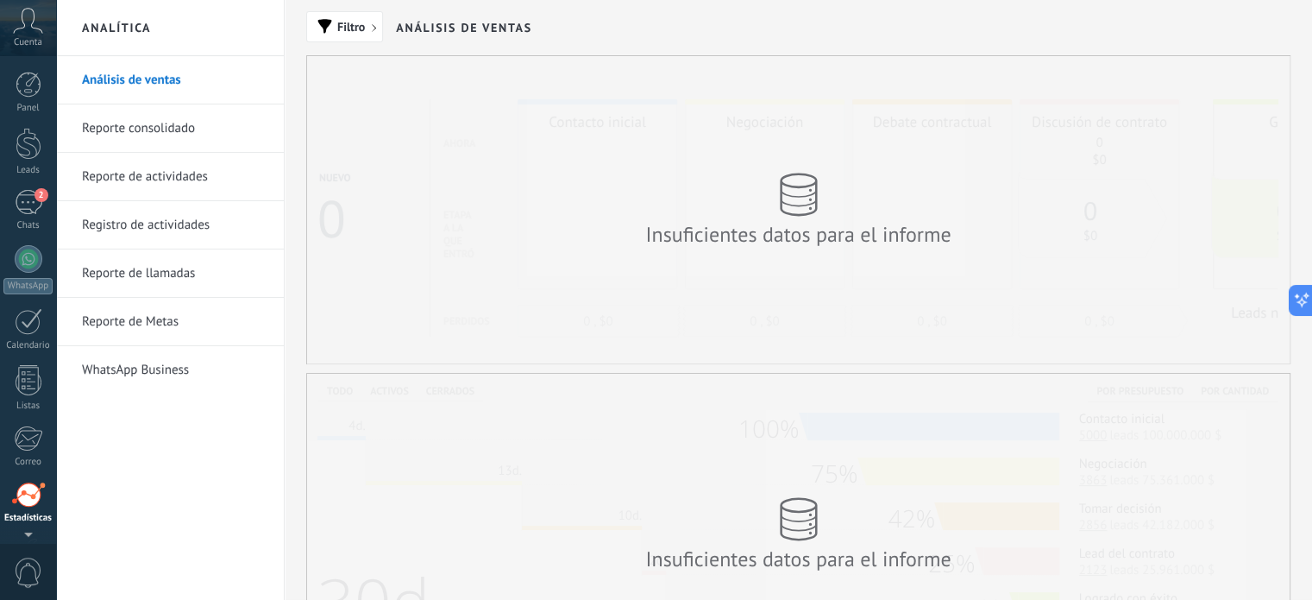
scroll to position [117, 0]
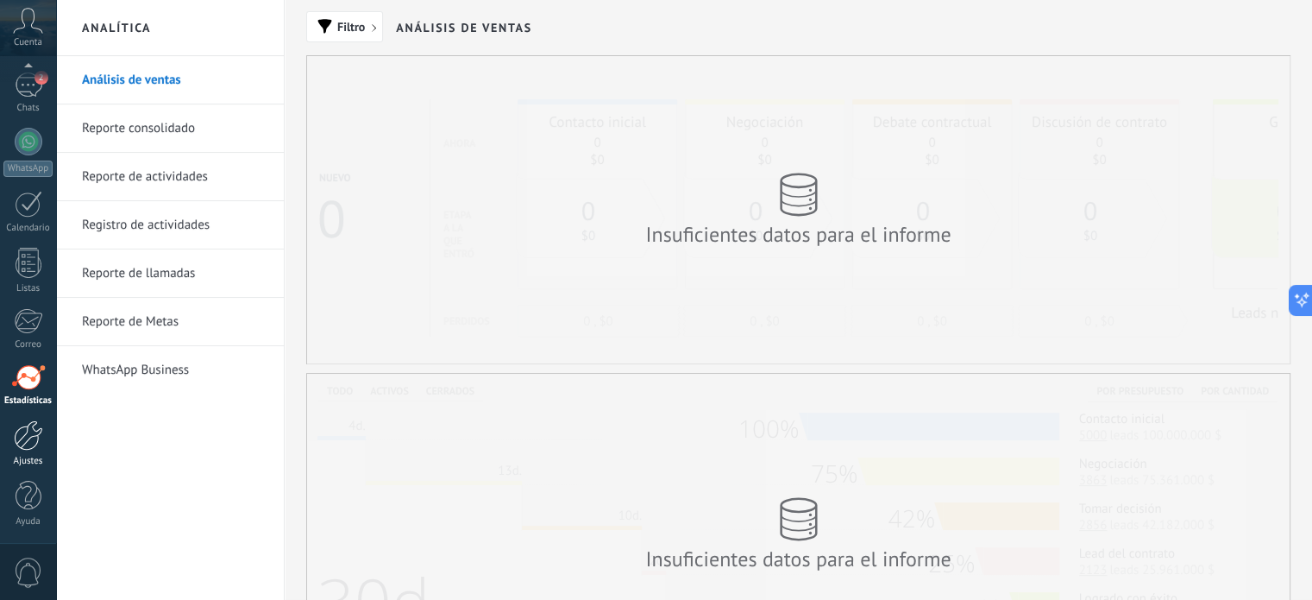
click at [23, 456] on div "Ajustes" at bounding box center [28, 461] width 50 height 11
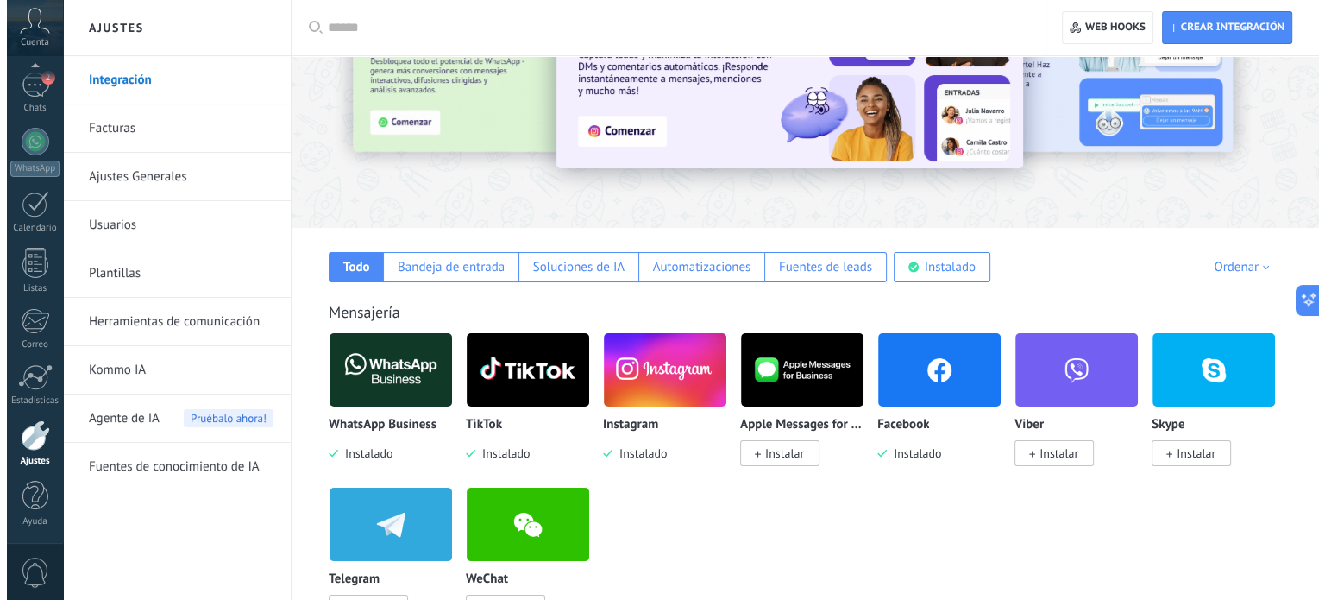
scroll to position [173, 0]
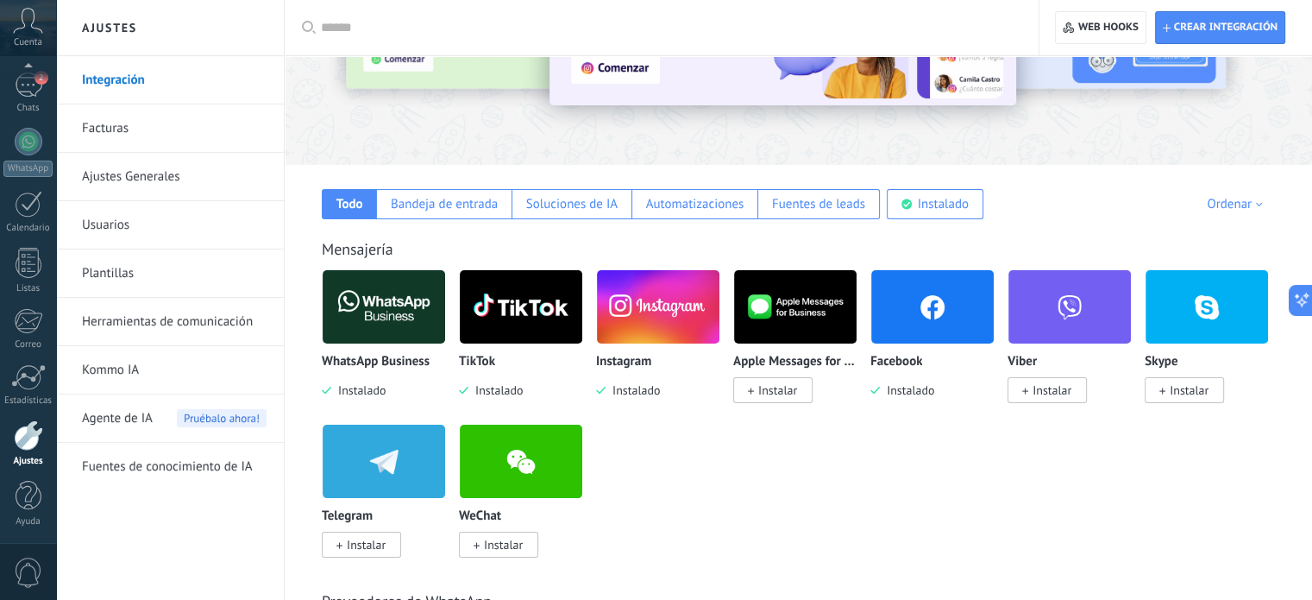
click at [421, 298] on img at bounding box center [384, 307] width 123 height 84
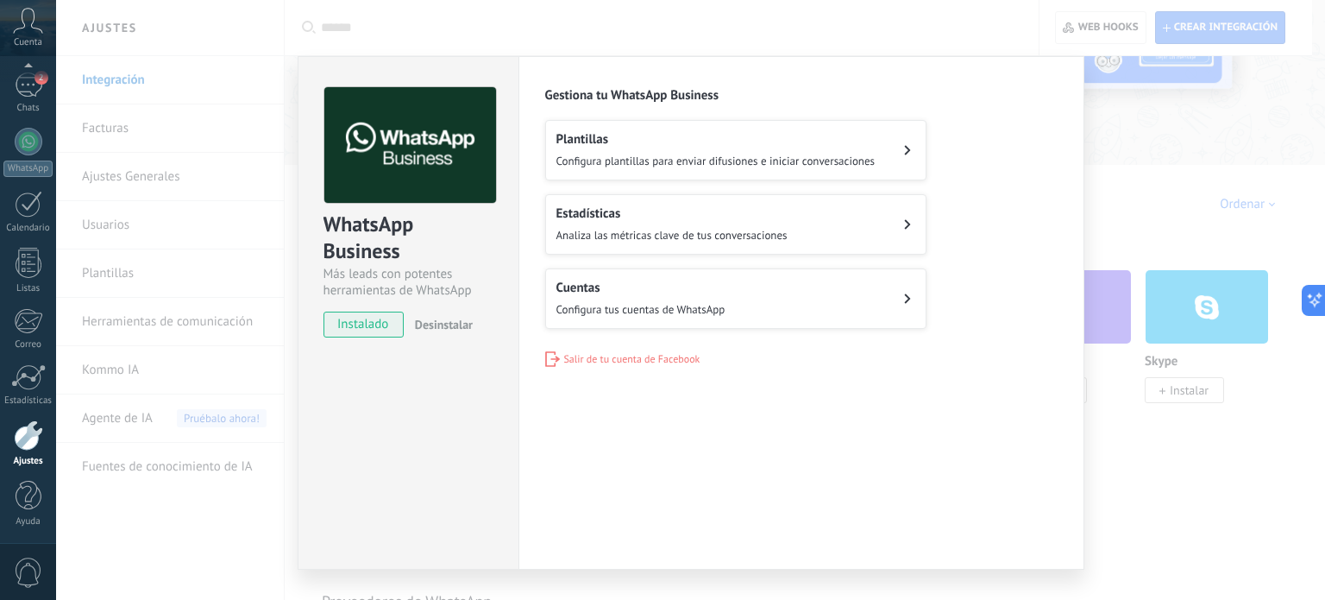
click at [611, 292] on h2 "Cuentas" at bounding box center [641, 288] width 169 height 16
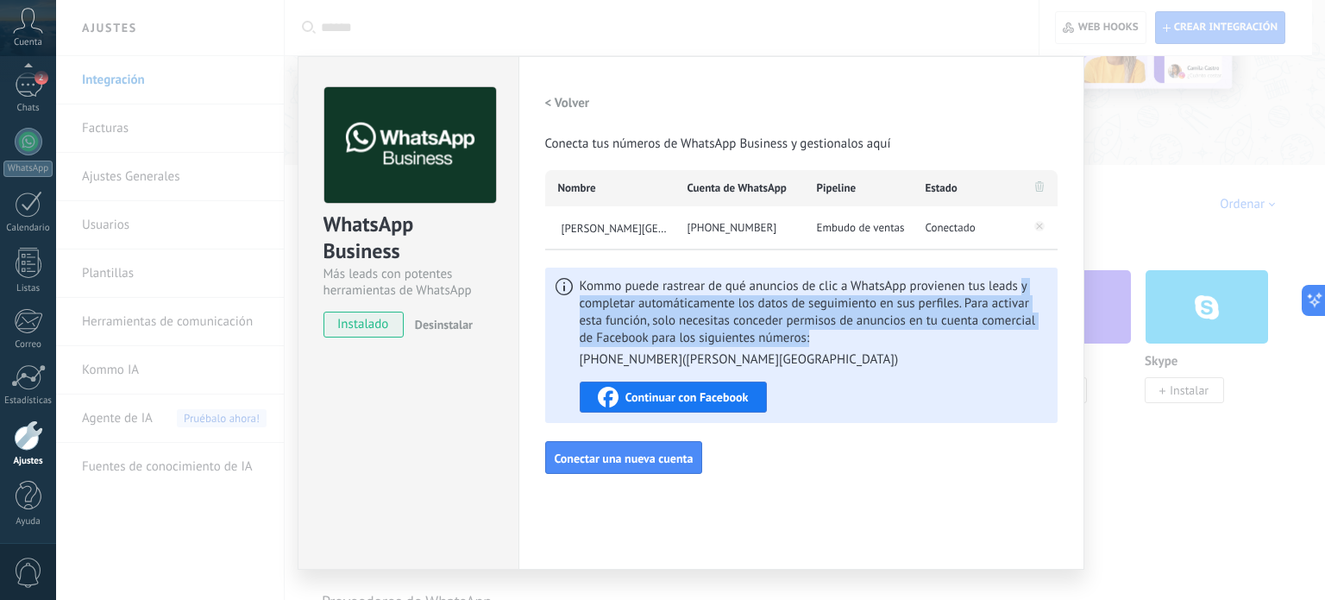
drag, startPoint x: 1018, startPoint y: 286, endPoint x: 1032, endPoint y: 331, distance: 47.8
click at [1032, 331] on span "Kommo puede rastrear de qué anuncios de clic a WhatsApp provienen tus leads y c…" at bounding box center [814, 323] width 468 height 91
click at [689, 392] on span "Continuar con Facebook" at bounding box center [687, 397] width 123 height 12
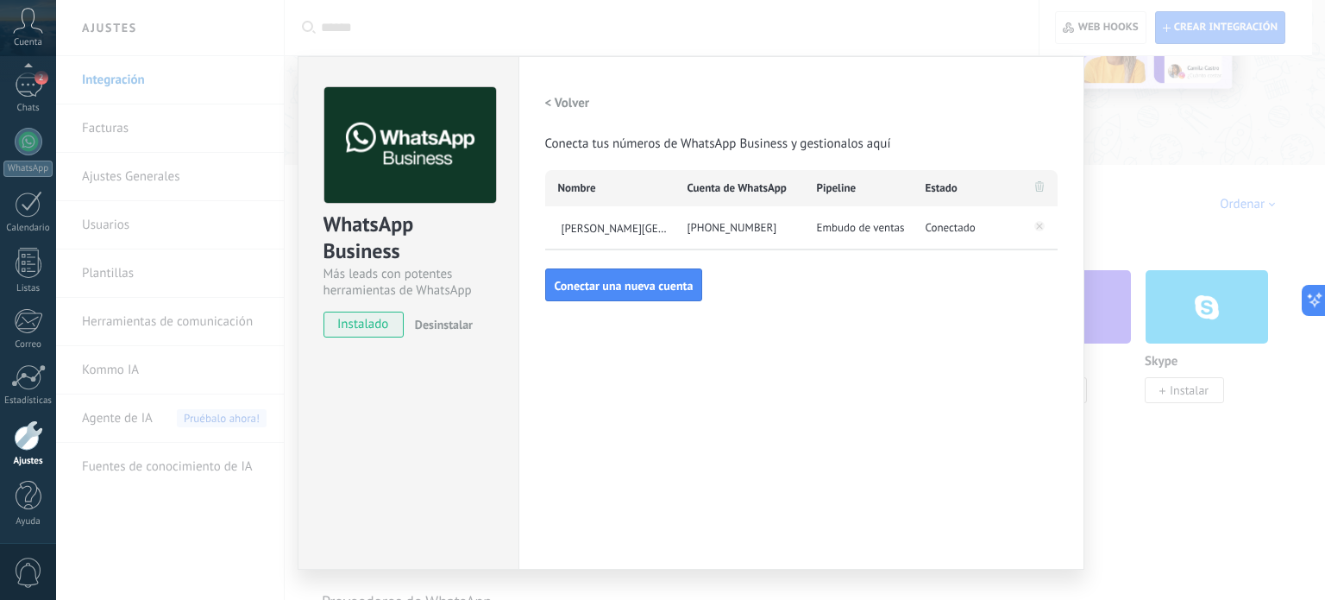
click at [754, 384] on div "Configuraciones Autorizaciones Esta pestaña registra a los usuarios que han con…" at bounding box center [802, 312] width 566 height 513
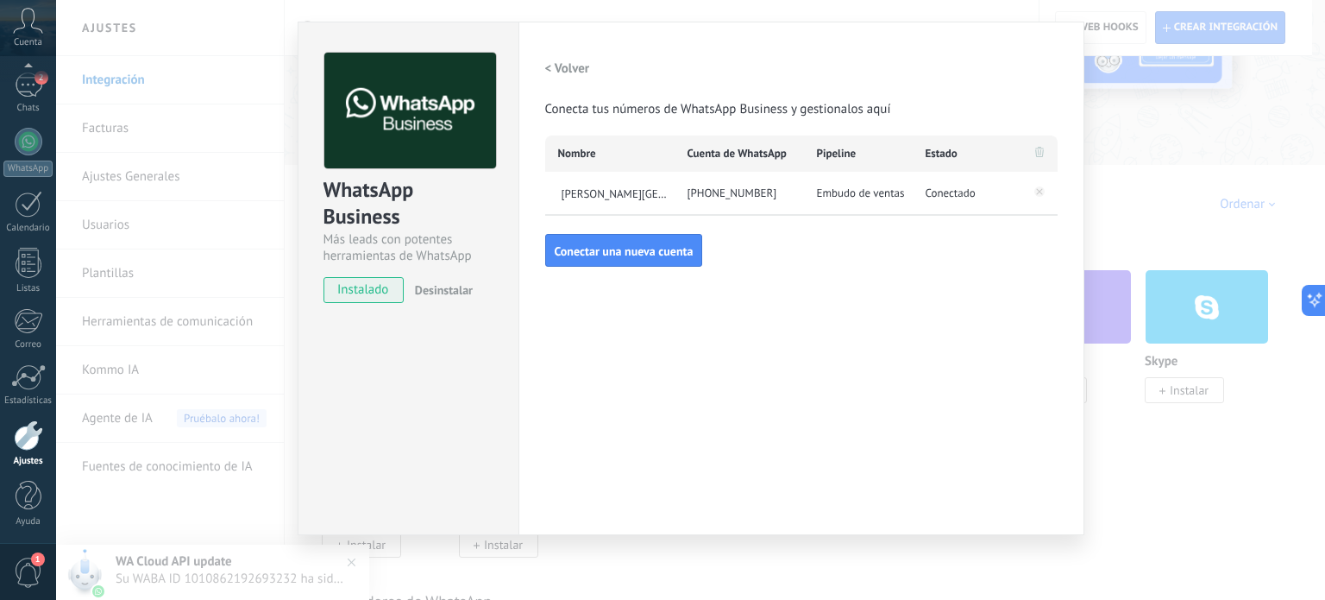
scroll to position [0, 0]
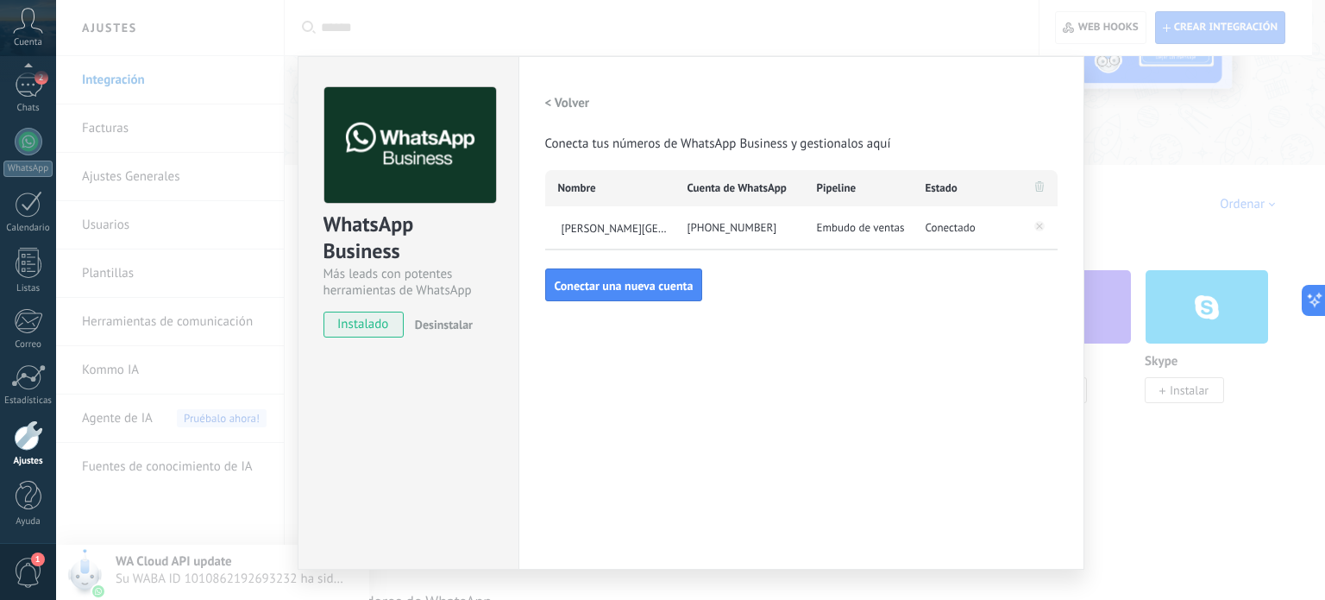
click at [697, 387] on div "Configuraciones Autorizaciones Esta pestaña registra a los usuarios que han con…" at bounding box center [802, 312] width 566 height 513
click at [569, 103] on h2 "< Volver" at bounding box center [567, 103] width 45 height 16
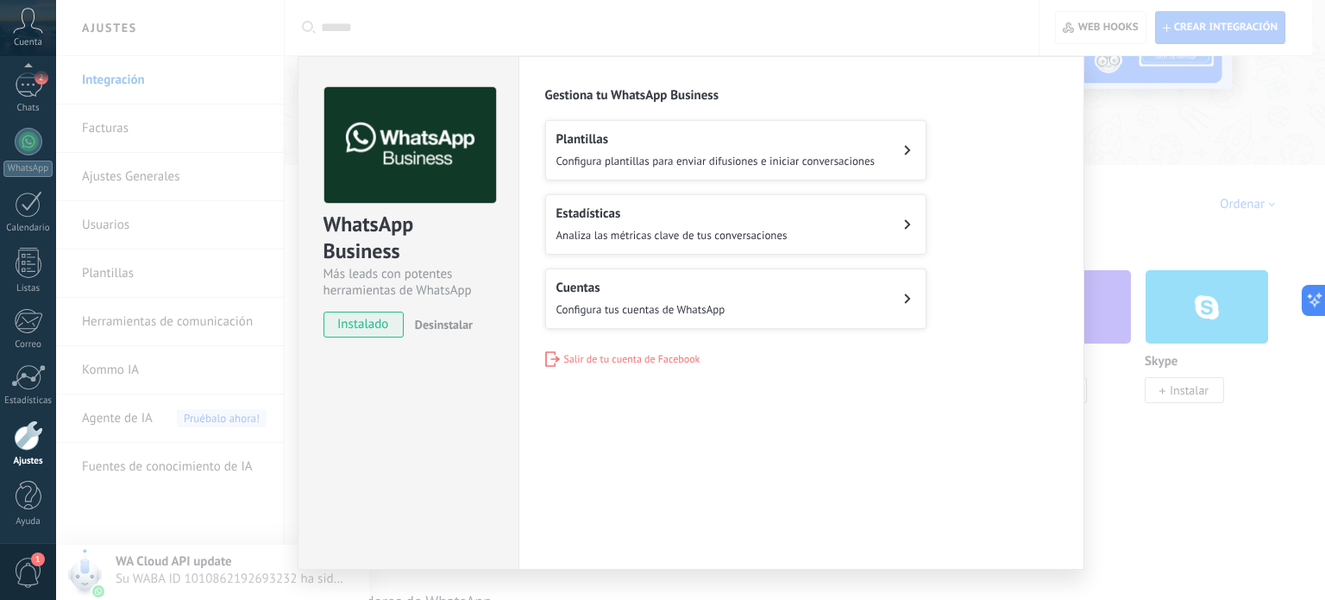
click at [702, 154] on span "Configura plantillas para enviar difusiones e iniciar conversaciones" at bounding box center [716, 161] width 319 height 15
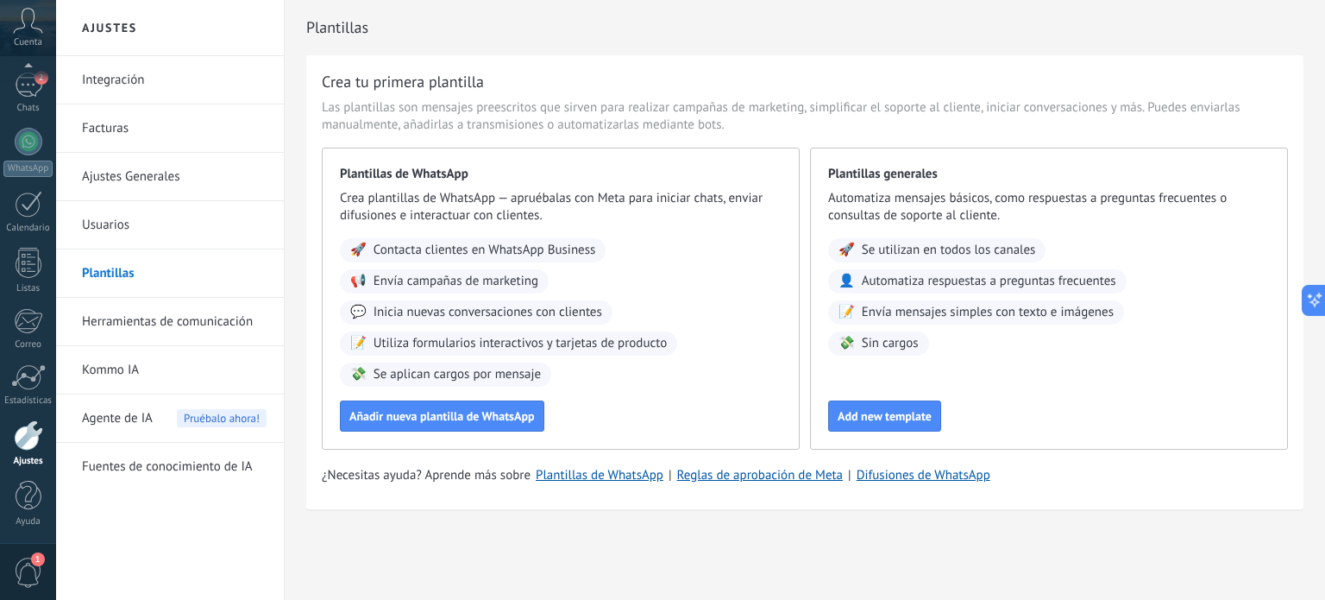
click at [720, 450] on div "Crea tu primera plantilla Las plantillas son mensajes preescritos que sirven pa…" at bounding box center [804, 282] width 997 height 454
click at [40, 445] on div at bounding box center [28, 435] width 29 height 30
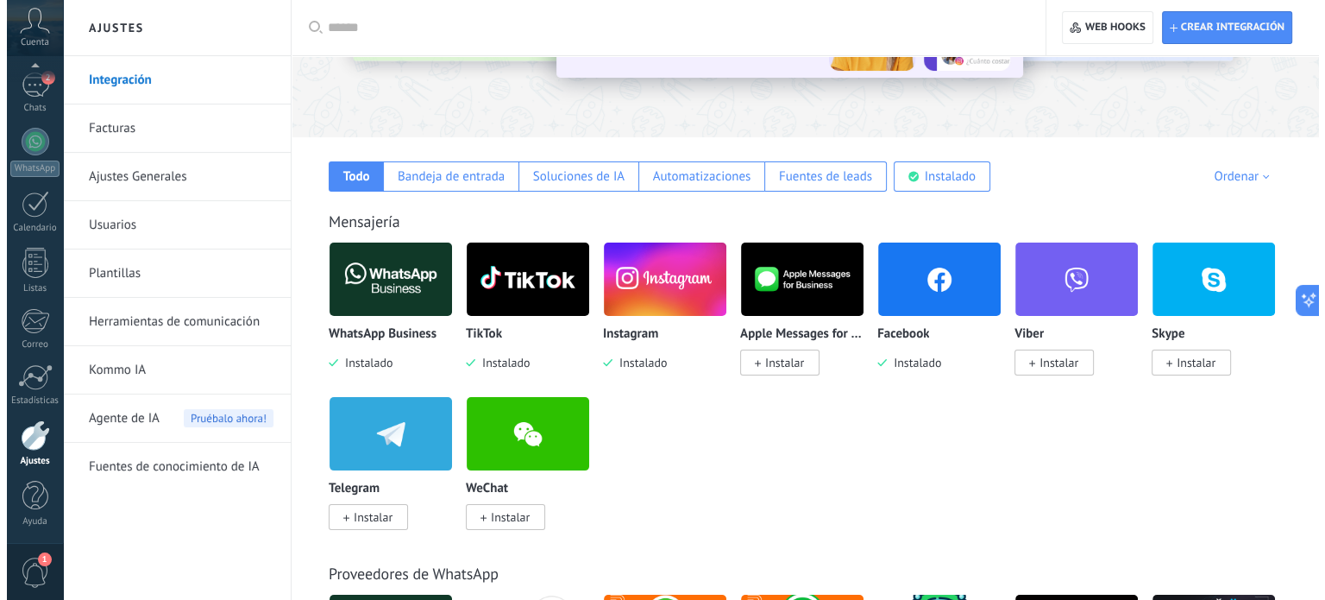
scroll to position [173, 0]
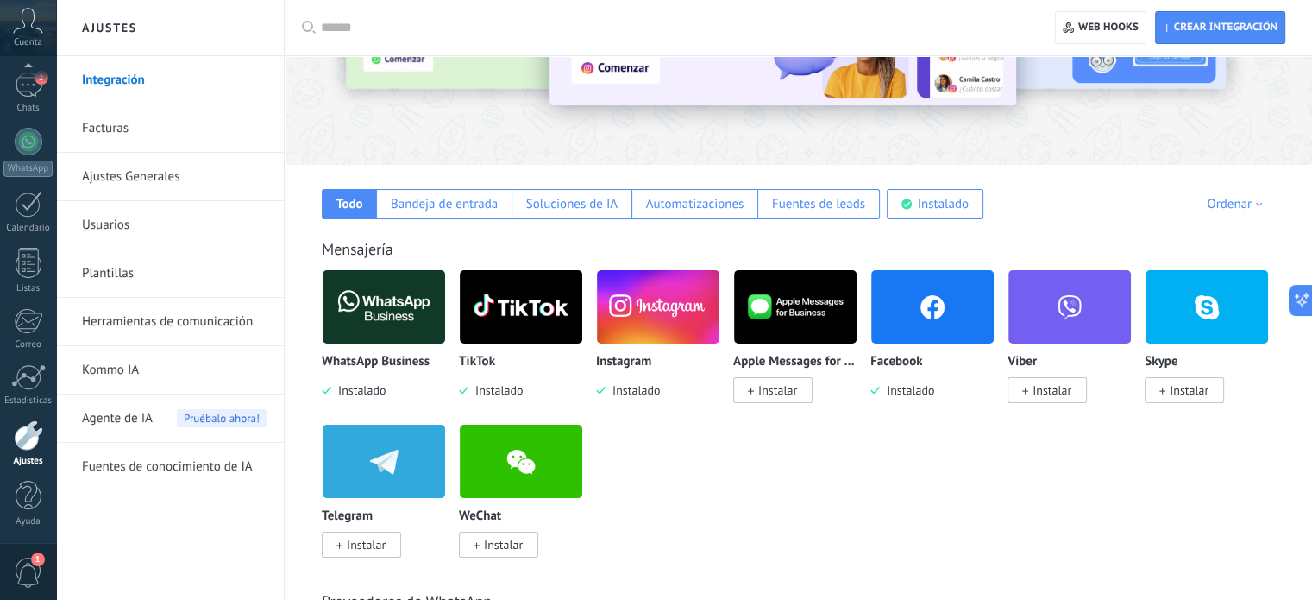
click at [376, 299] on img at bounding box center [384, 307] width 123 height 84
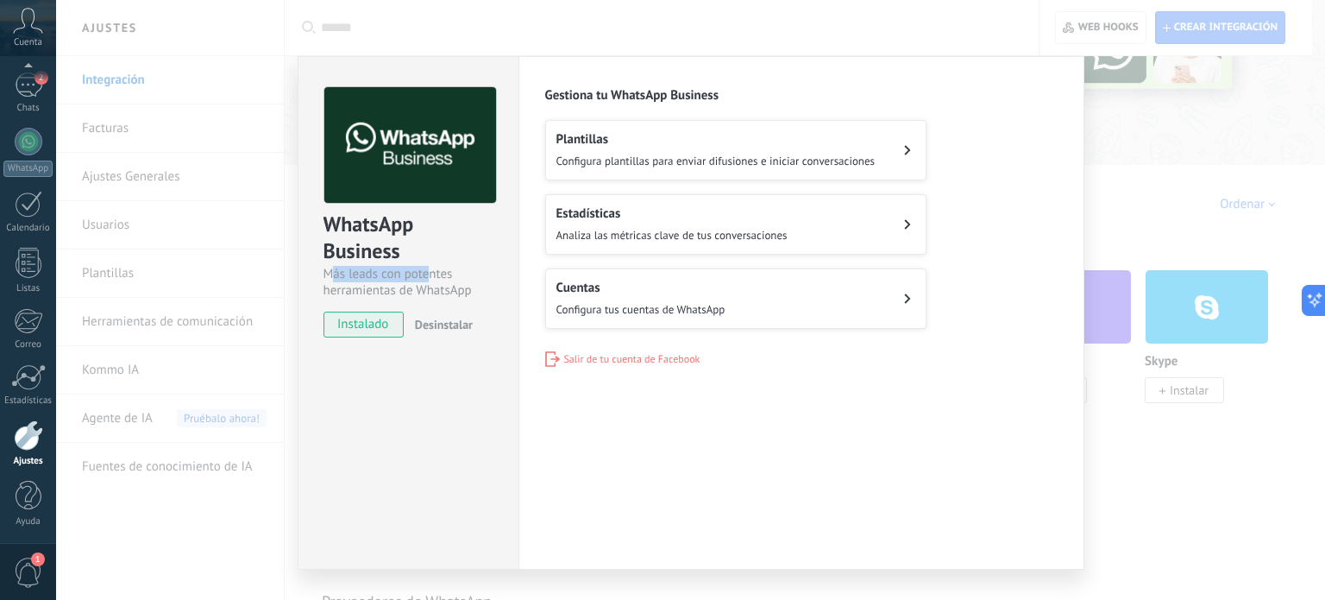
drag, startPoint x: 330, startPoint y: 274, endPoint x: 425, endPoint y: 275, distance: 94.0
click at [425, 275] on div "Más leads con potentes herramientas de WhatsApp" at bounding box center [409, 282] width 170 height 33
click at [820, 296] on button "Cuentas Configura tus cuentas de WhatsApp" at bounding box center [735, 298] width 381 height 60
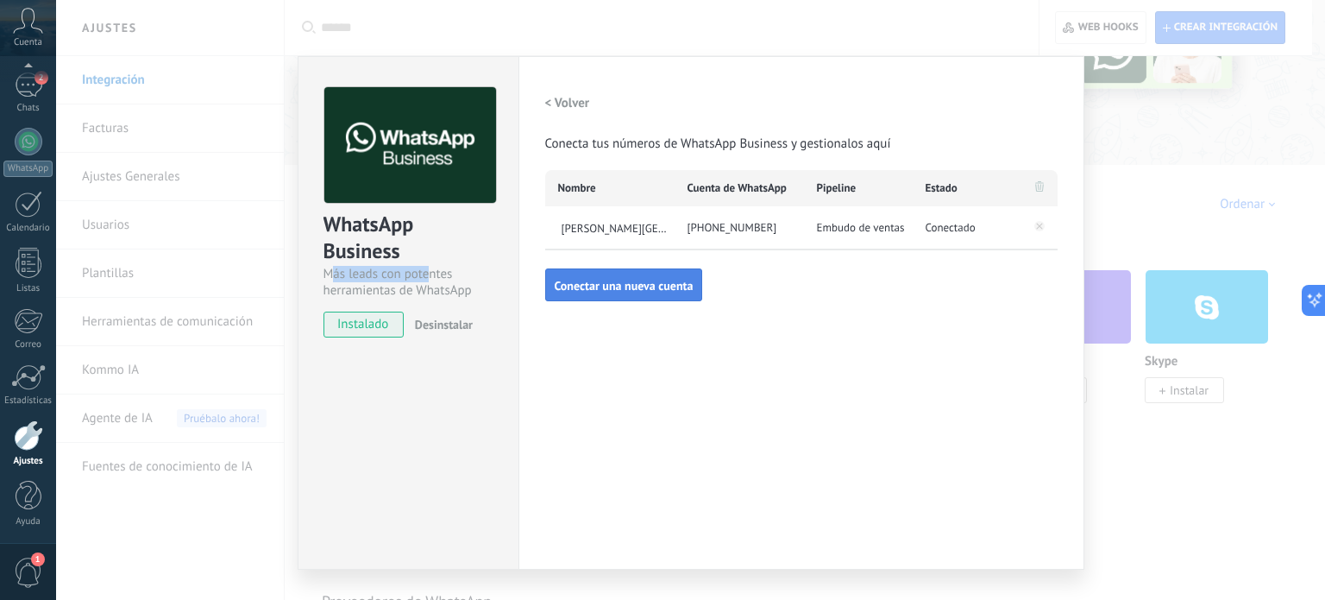
click at [651, 292] on button "Conectar una nueva cuenta" at bounding box center [624, 284] width 158 height 33
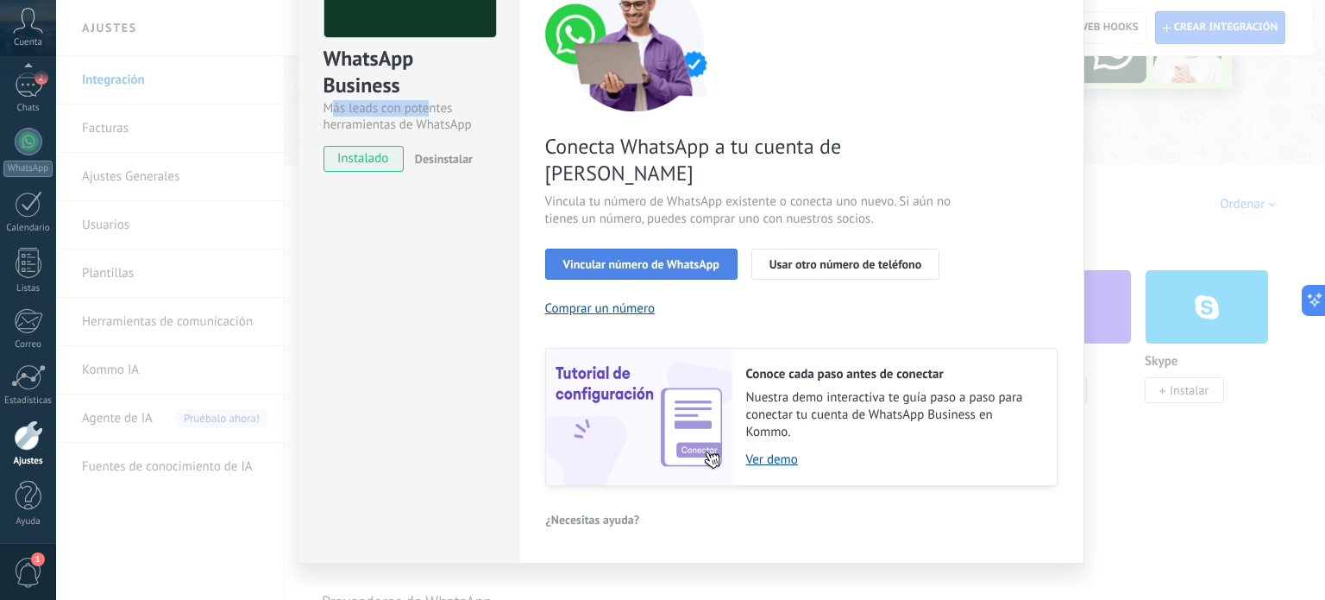
click at [632, 258] on span "Vincular número de WhatsApp" at bounding box center [641, 264] width 156 height 12
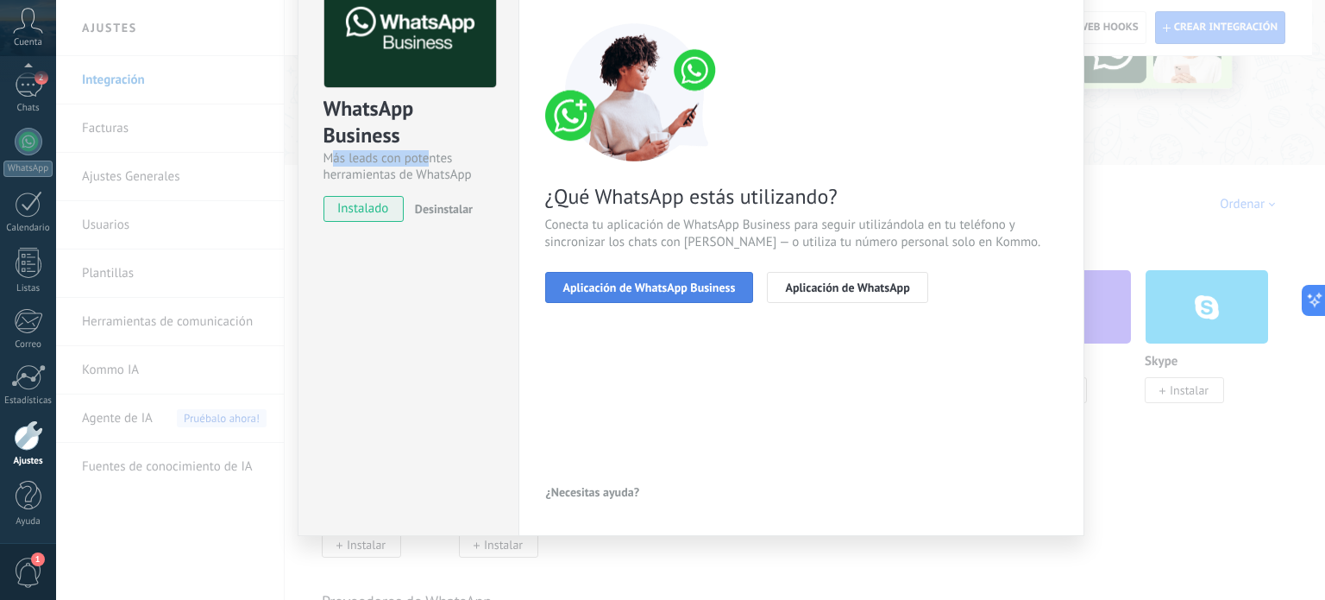
click at [640, 291] on span "Aplicación de WhatsApp Business" at bounding box center [649, 287] width 173 height 12
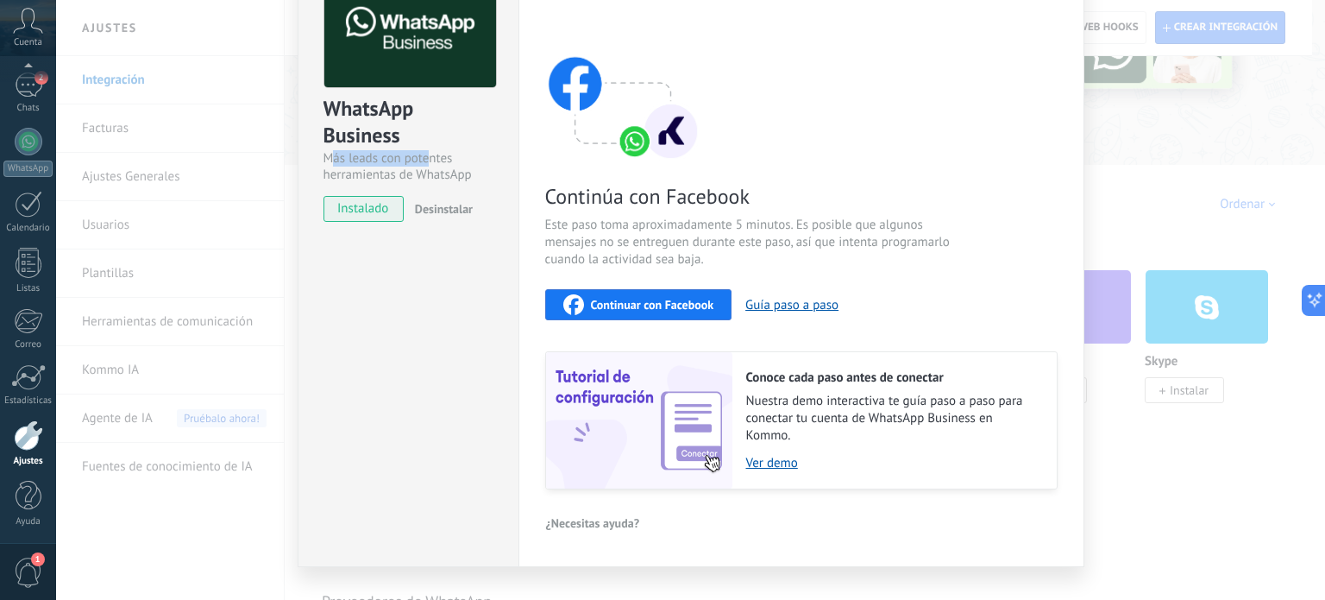
click at [630, 301] on span "Continuar con Facebook" at bounding box center [652, 305] width 123 height 12
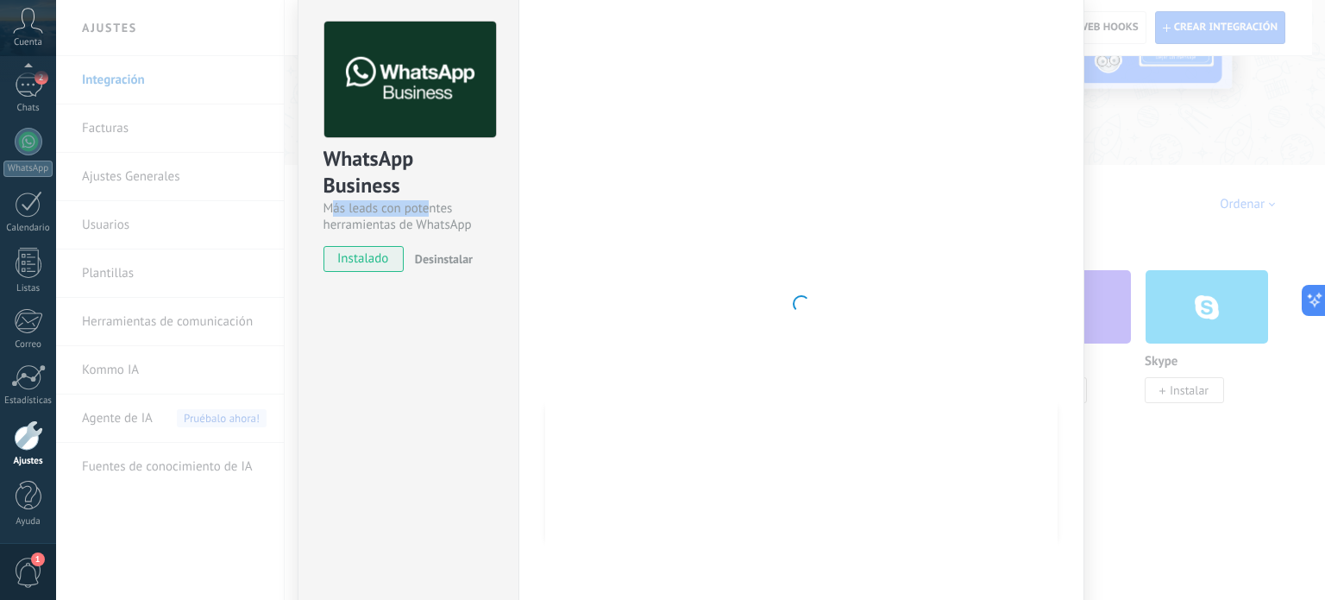
scroll to position [0, 0]
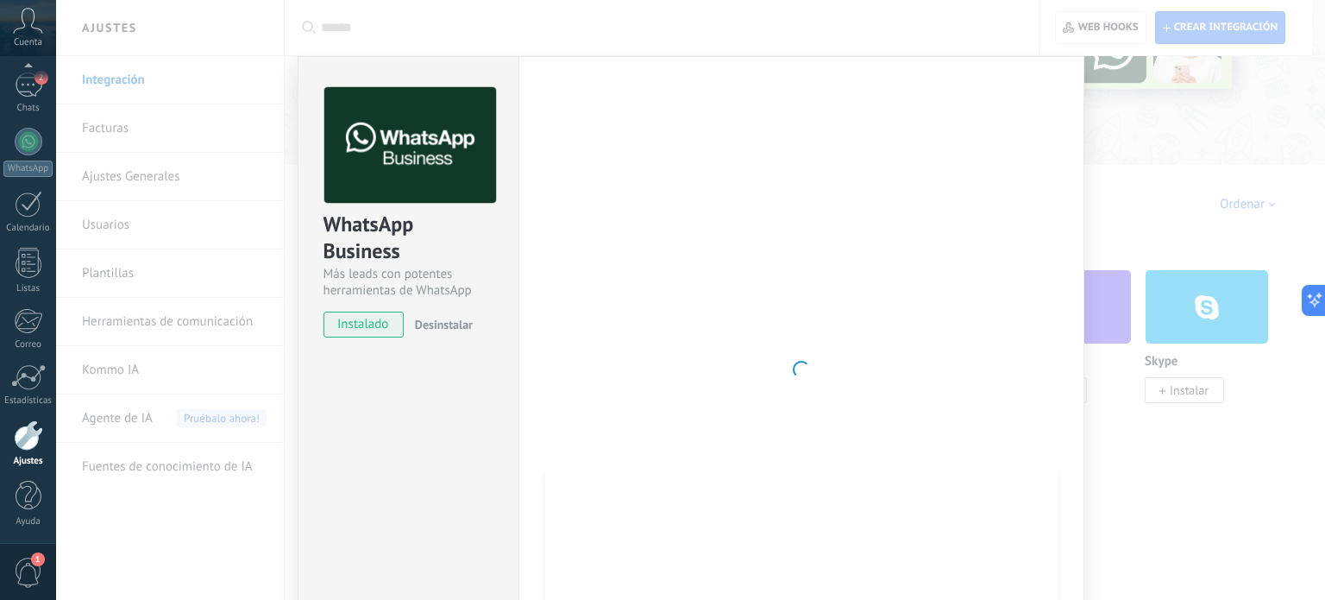
click at [760, 285] on div at bounding box center [801, 369] width 513 height 564
click at [450, 413] on div "WhatsApp Business Más leads con potentes herramientas de WhatsApp instalado Des…" at bounding box center [408, 369] width 221 height 626
click at [1175, 198] on div "WhatsApp Business Más leads con potentes herramientas de WhatsApp instalado Des…" at bounding box center [690, 300] width 1269 height 600
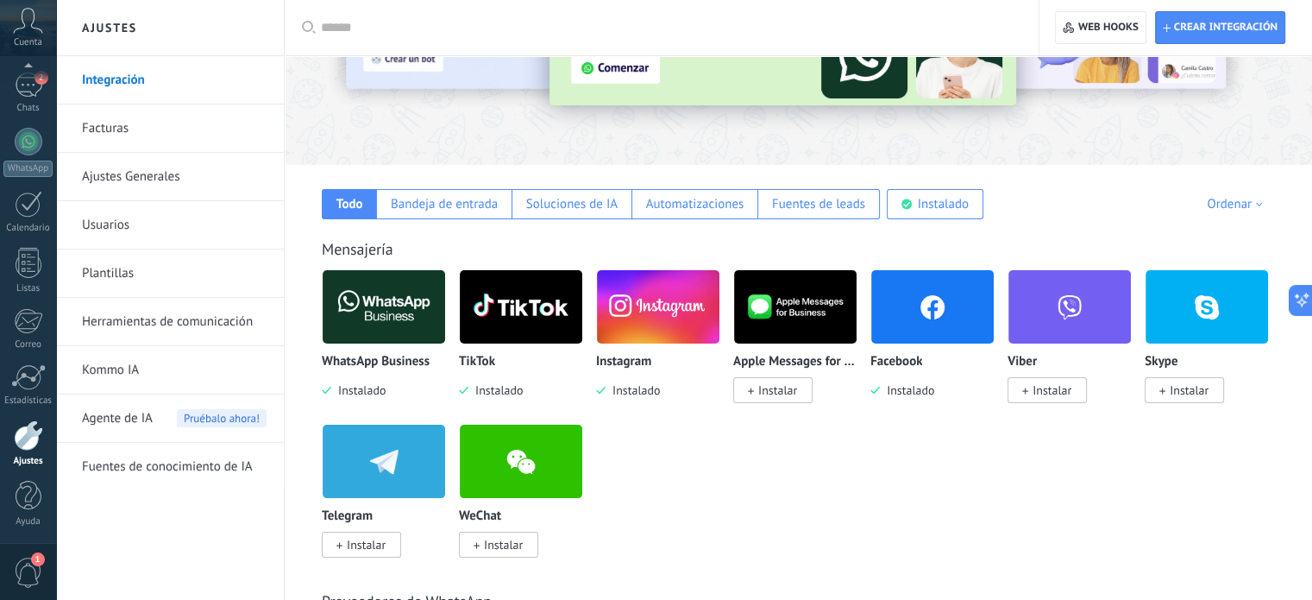
click at [383, 320] on img at bounding box center [384, 307] width 123 height 84
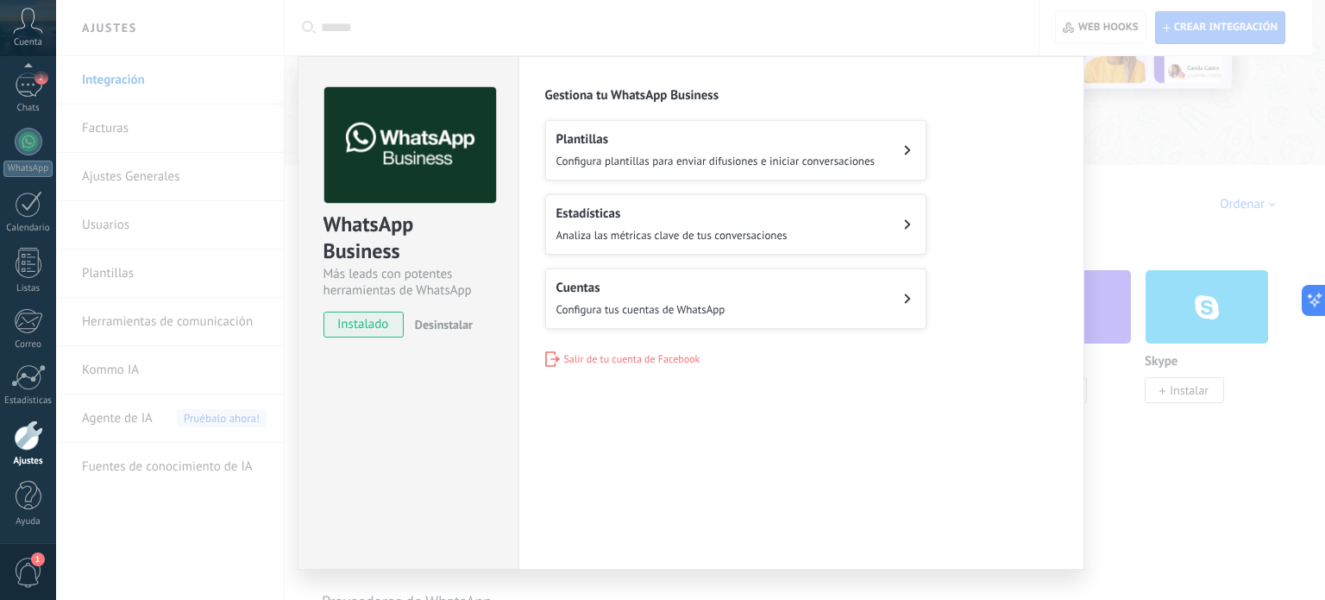
click at [628, 298] on div "Cuentas Configura tus cuentas de WhatsApp" at bounding box center [641, 299] width 169 height 38
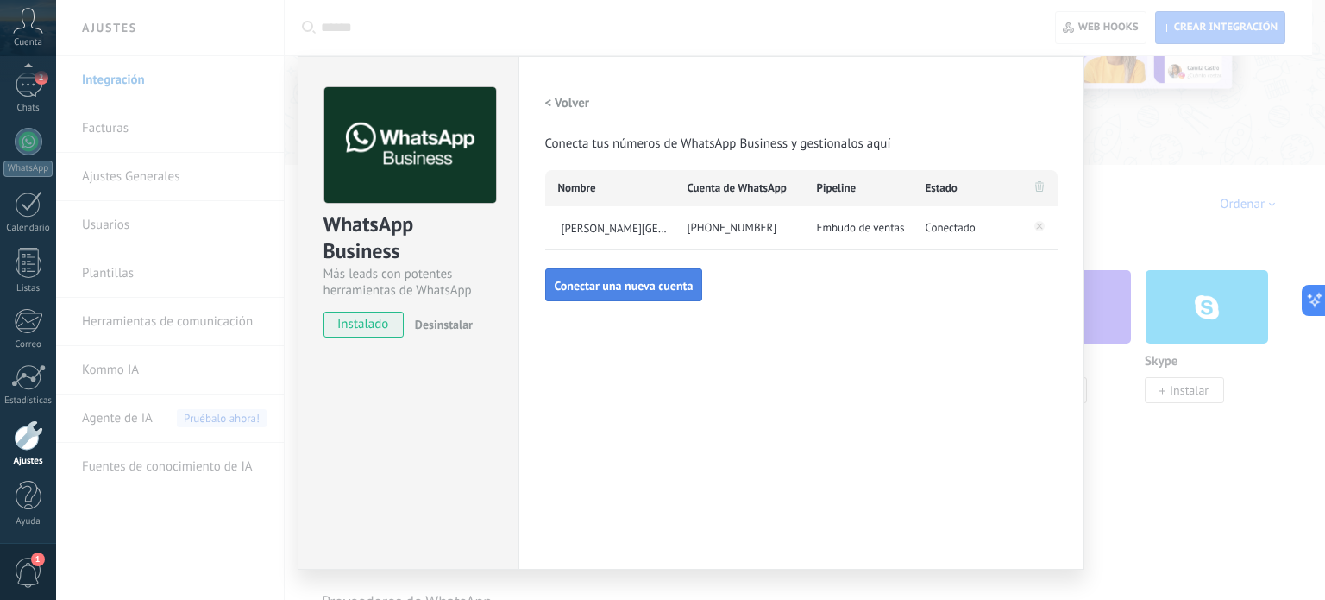
click at [606, 288] on span "Conectar una nueva cuenta" at bounding box center [624, 286] width 139 height 12
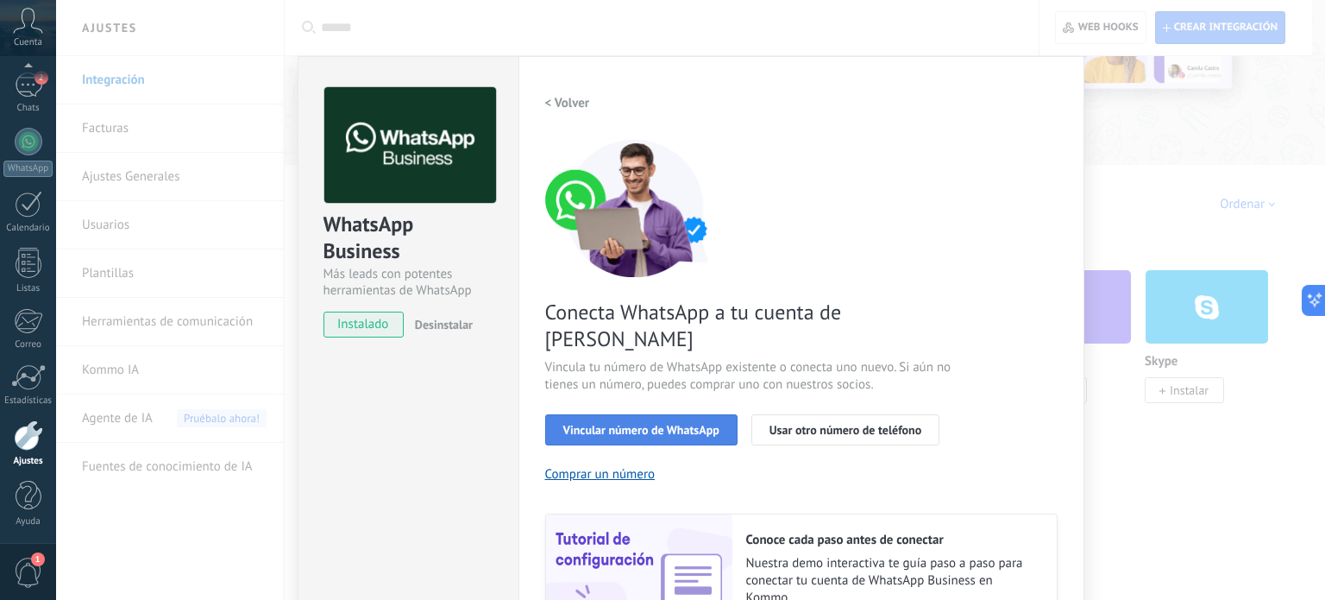
scroll to position [166, 0]
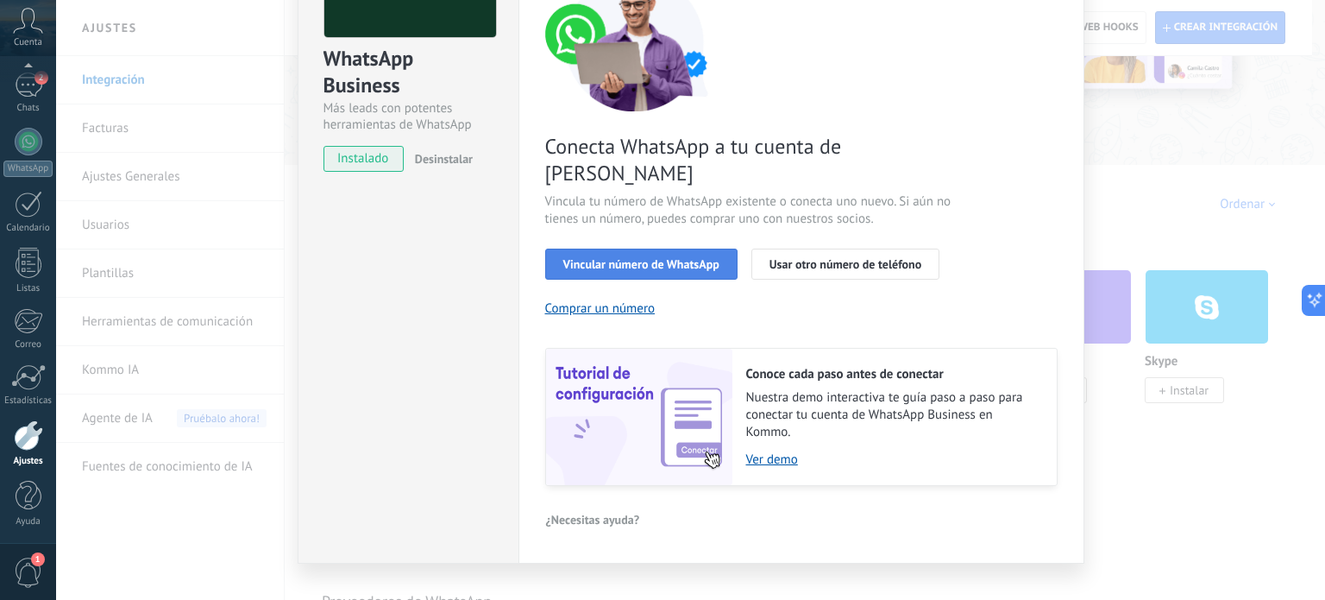
click at [673, 258] on span "Vincular número de WhatsApp" at bounding box center [641, 264] width 156 height 12
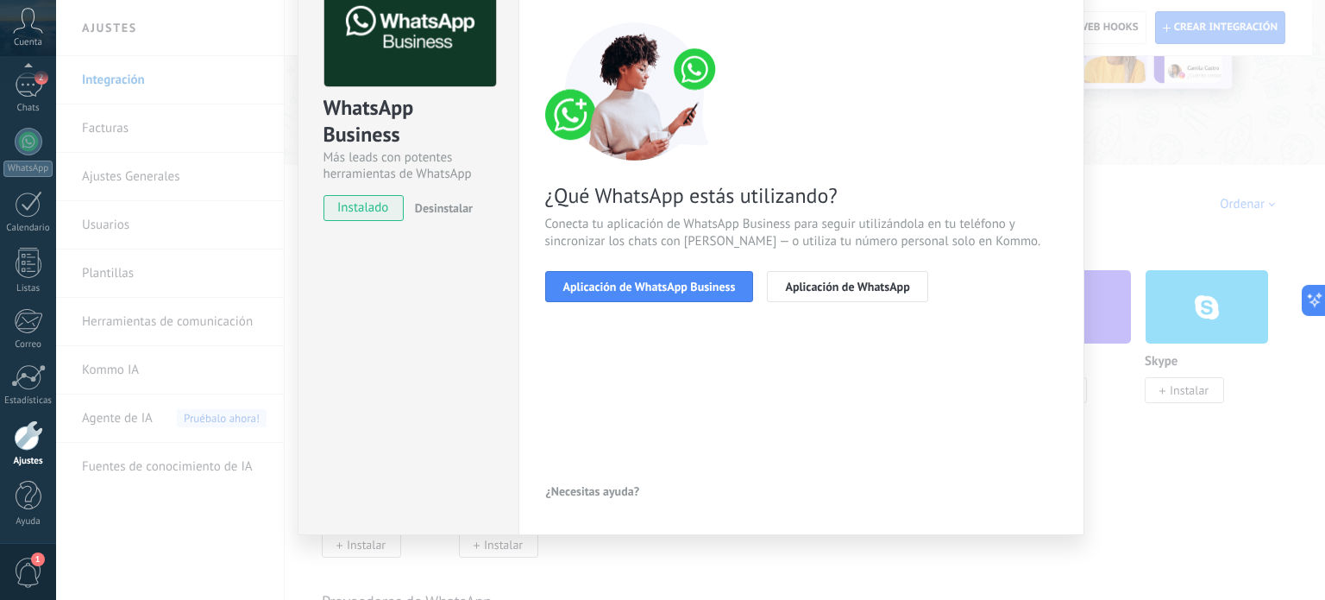
scroll to position [116, 0]
click at [663, 294] on button "Aplicación de WhatsApp Business" at bounding box center [649, 287] width 209 height 31
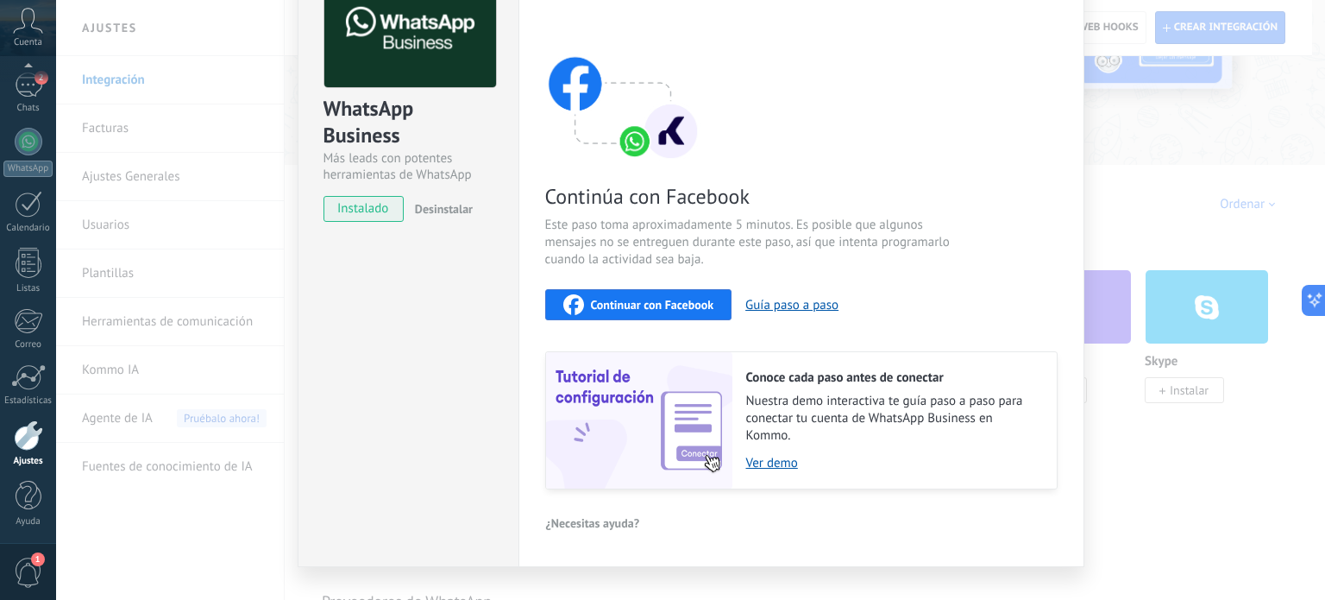
click at [652, 299] on span "Continuar con Facebook" at bounding box center [652, 305] width 123 height 12
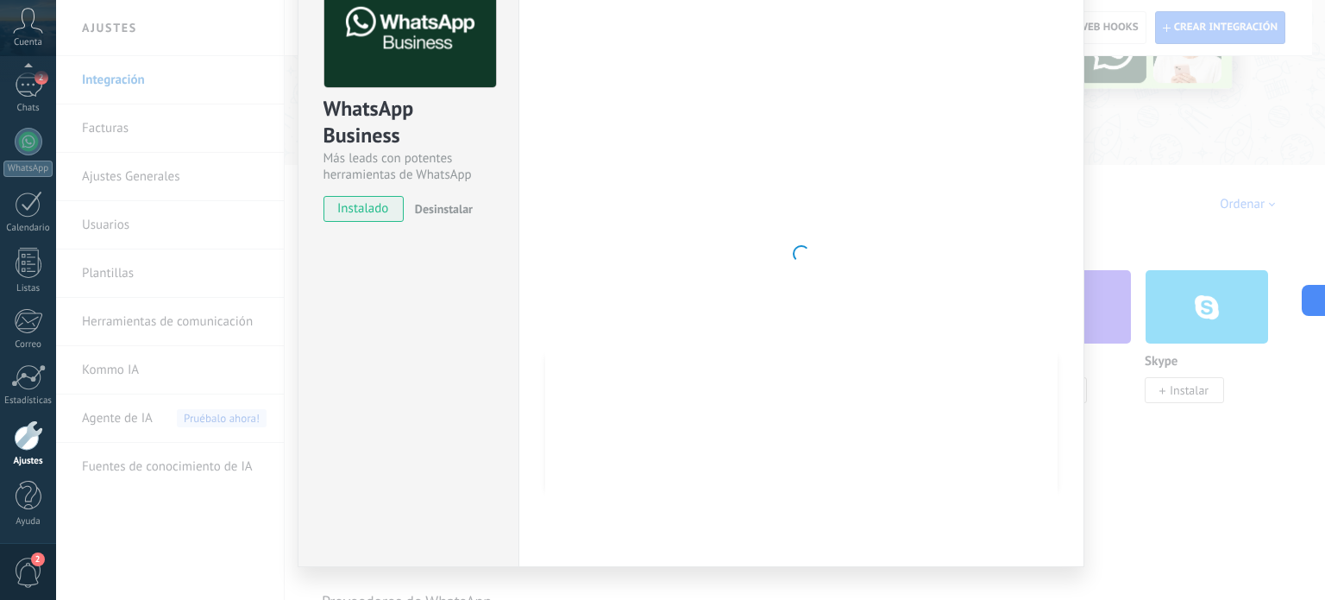
click at [434, 399] on div "WhatsApp Business Más leads con potentes herramientas de WhatsApp instalado Des…" at bounding box center [408, 253] width 221 height 626
click at [1176, 206] on div "WhatsApp Business Más leads con potentes herramientas de WhatsApp instalado Des…" at bounding box center [690, 300] width 1269 height 600
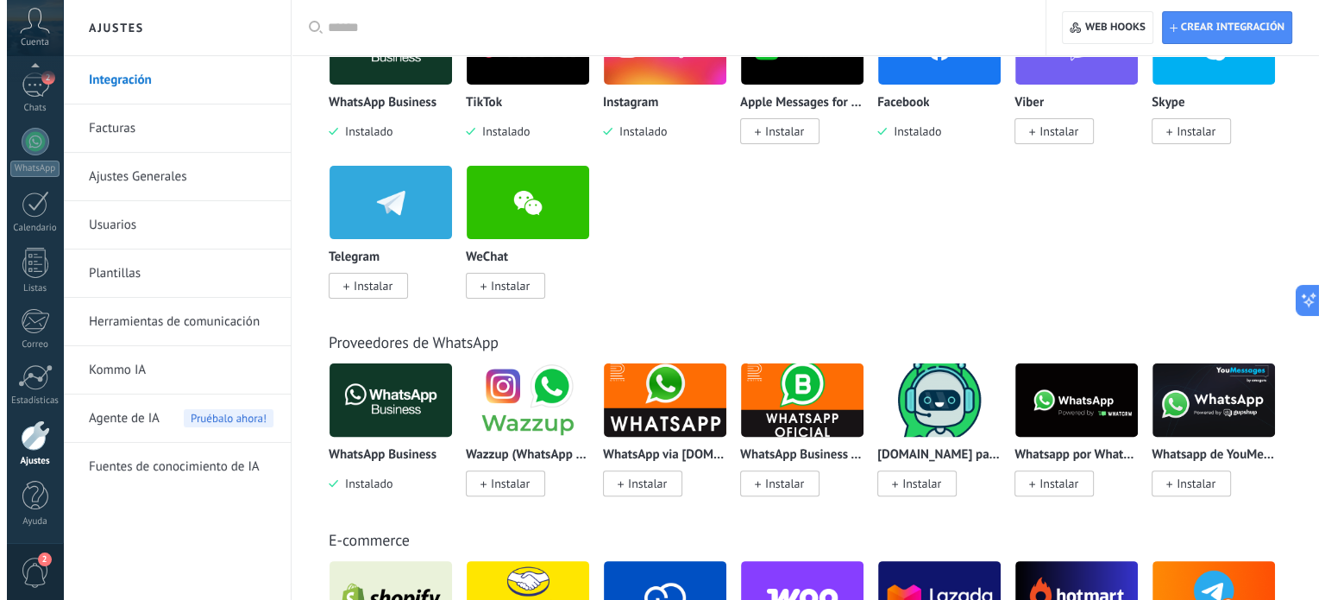
scroll to position [518, 0]
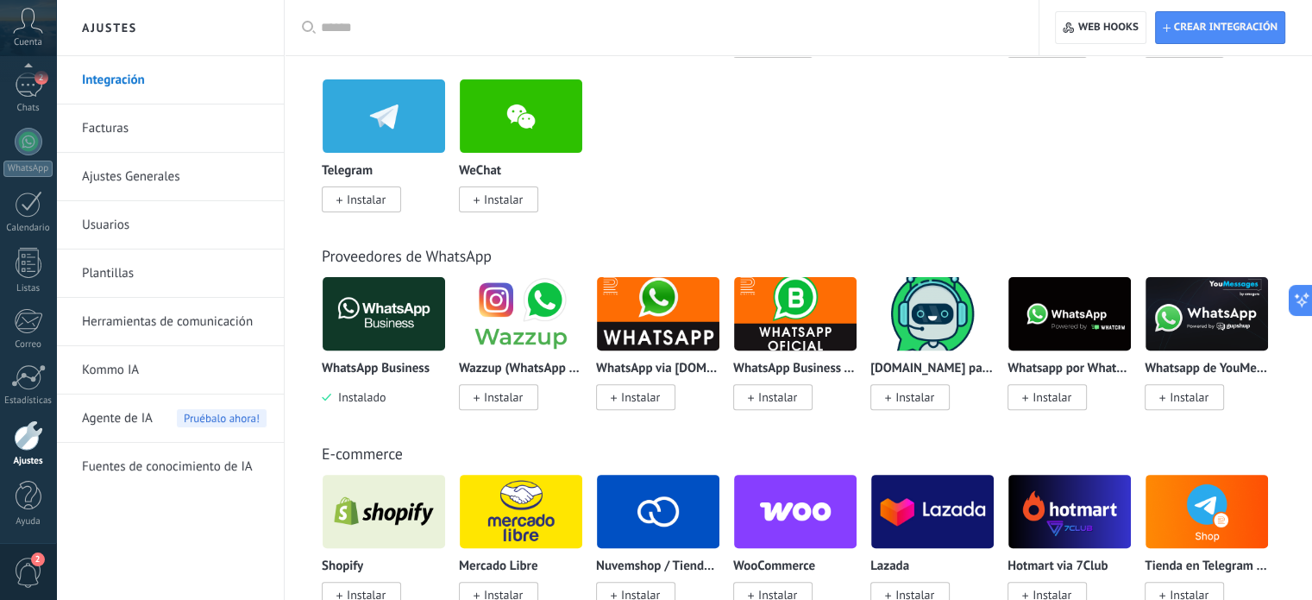
click at [399, 310] on img at bounding box center [384, 314] width 123 height 84
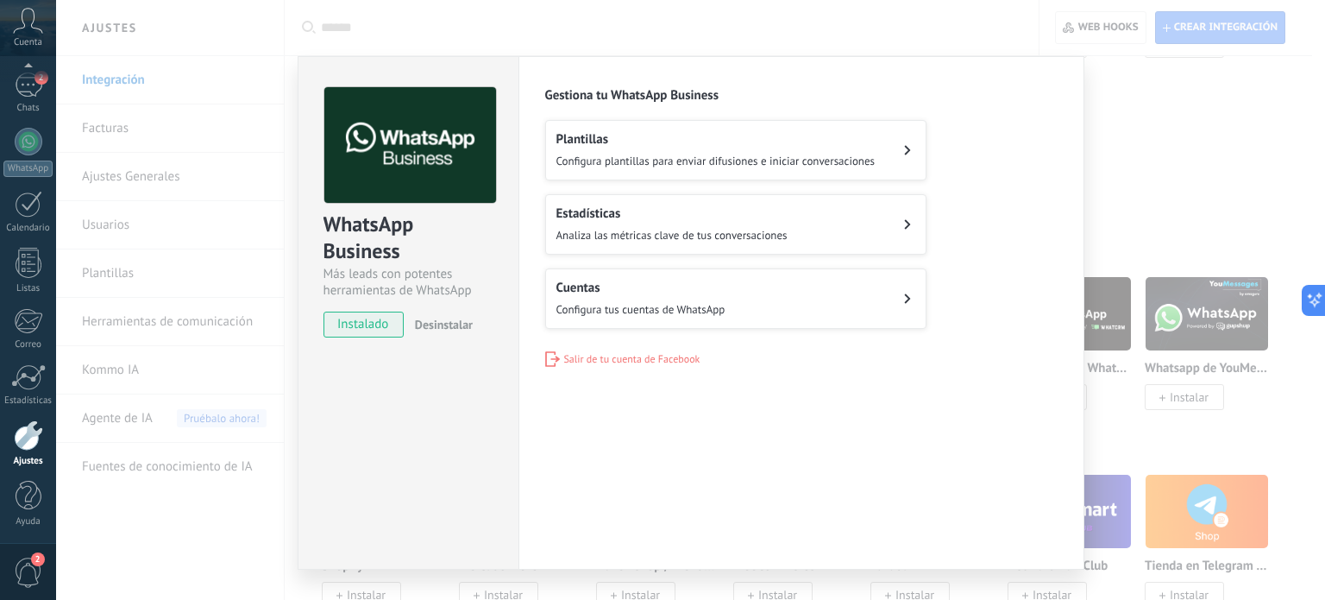
click at [722, 230] on span "Analiza las métricas clave de tus conversaciones" at bounding box center [672, 235] width 231 height 15
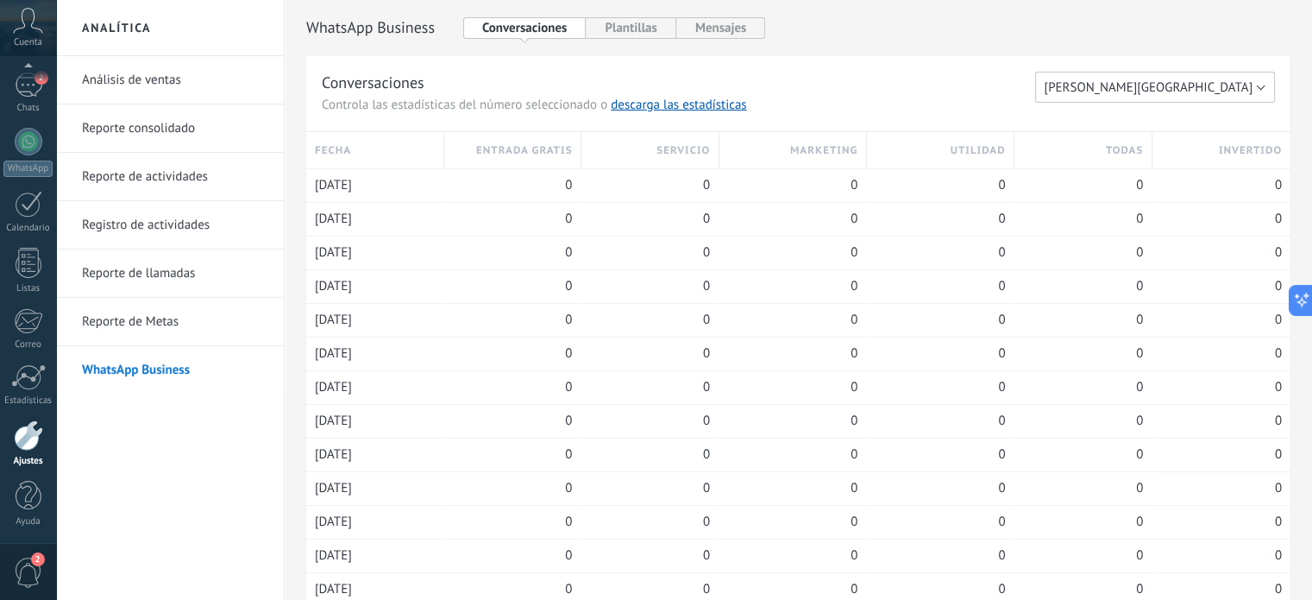
click at [1146, 100] on button "[GEOGRAPHIC_DATA]" at bounding box center [1155, 87] width 240 height 31
click at [1146, 99] on li "[GEOGRAPHIC_DATA]" at bounding box center [1149, 86] width 249 height 29
click at [25, 96] on div "2" at bounding box center [29, 84] width 28 height 25
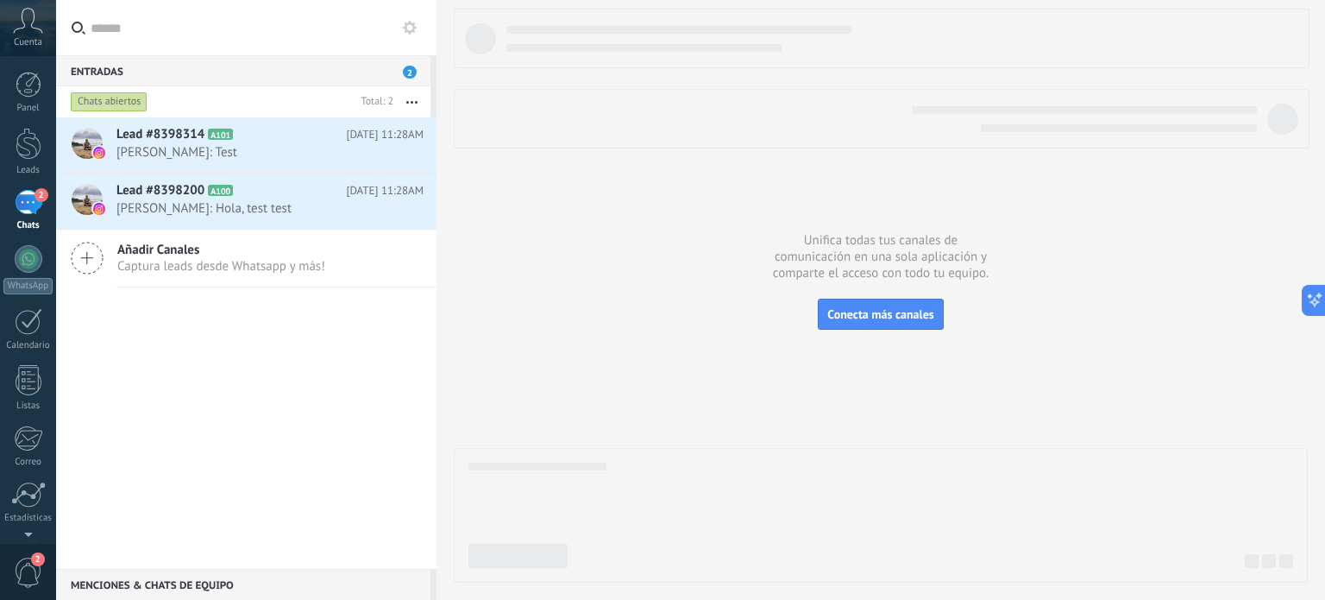
click at [83, 254] on icon at bounding box center [87, 258] width 33 height 33
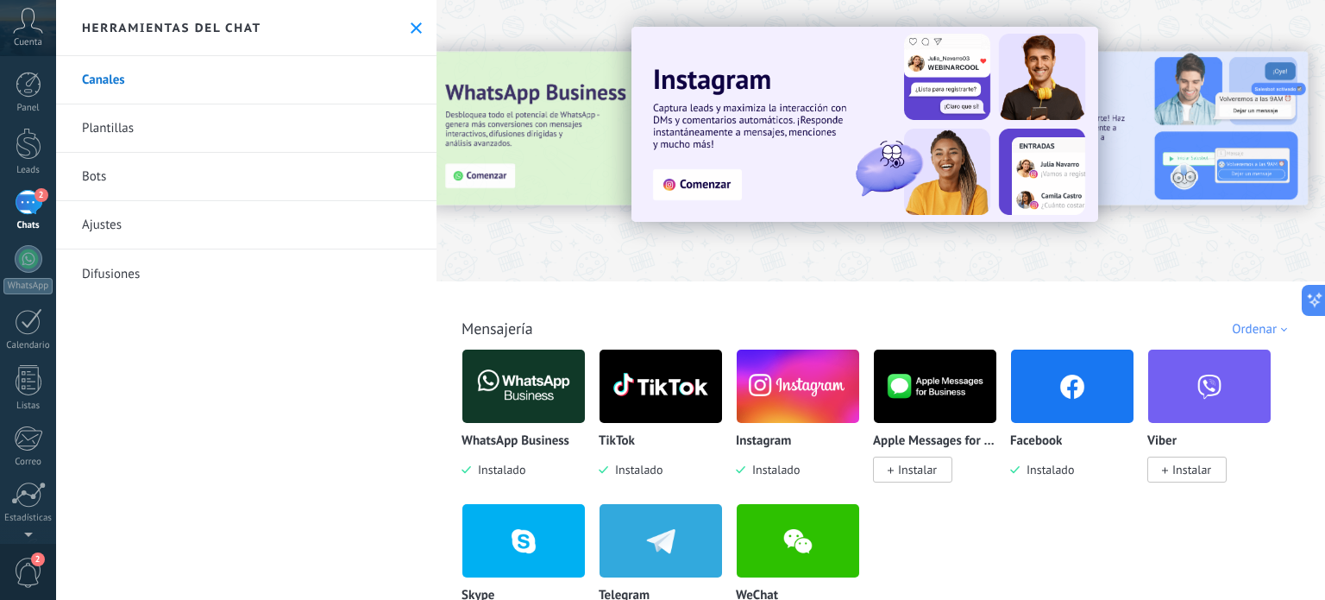
click at [531, 382] on img at bounding box center [523, 386] width 123 height 84
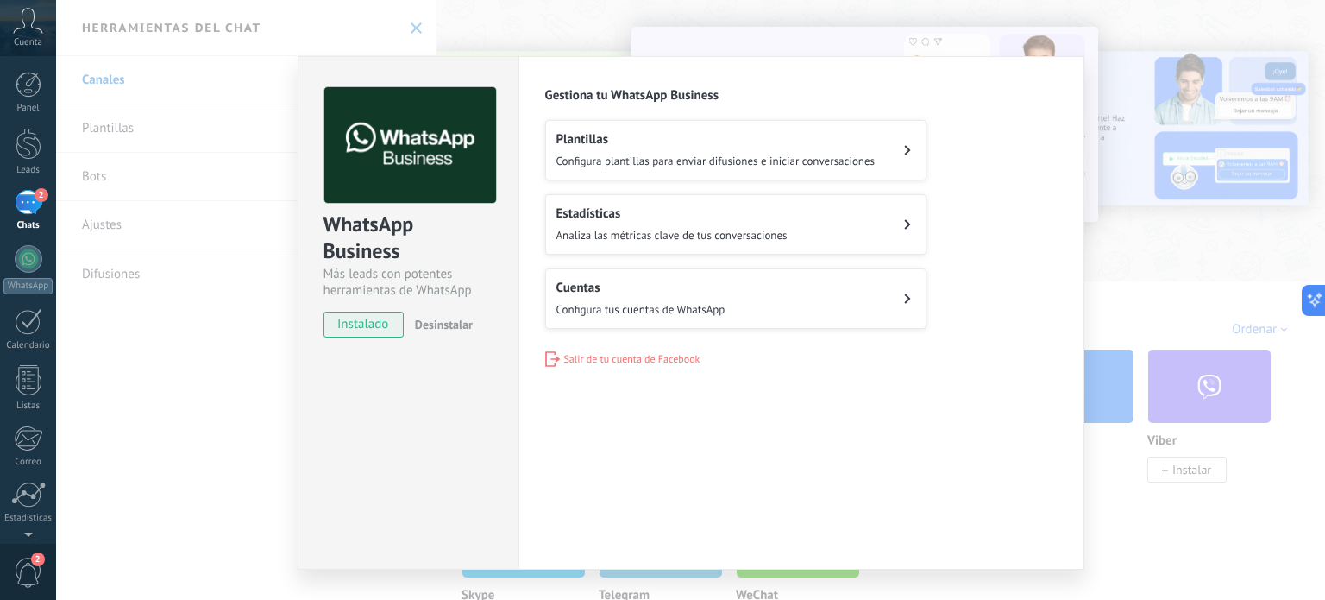
click at [668, 299] on div "Cuentas Configura tus cuentas de WhatsApp" at bounding box center [641, 299] width 169 height 38
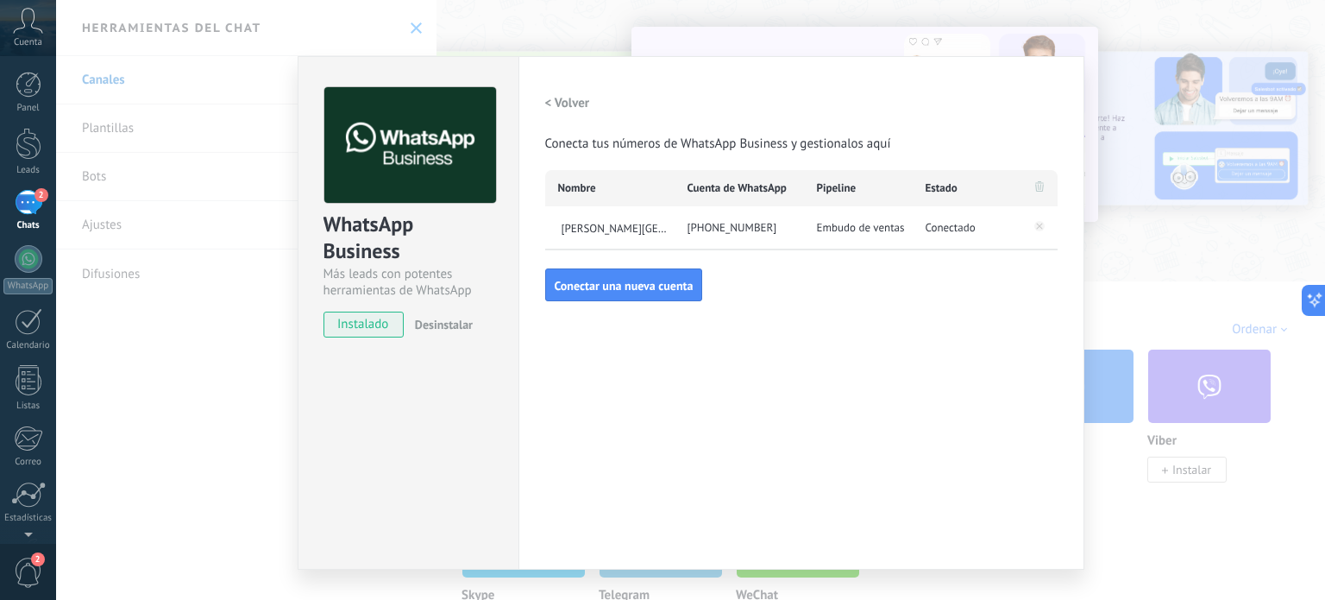
click at [1136, 261] on div "WhatsApp Business Más leads con potentes herramientas de WhatsApp instalado Des…" at bounding box center [690, 300] width 1269 height 600
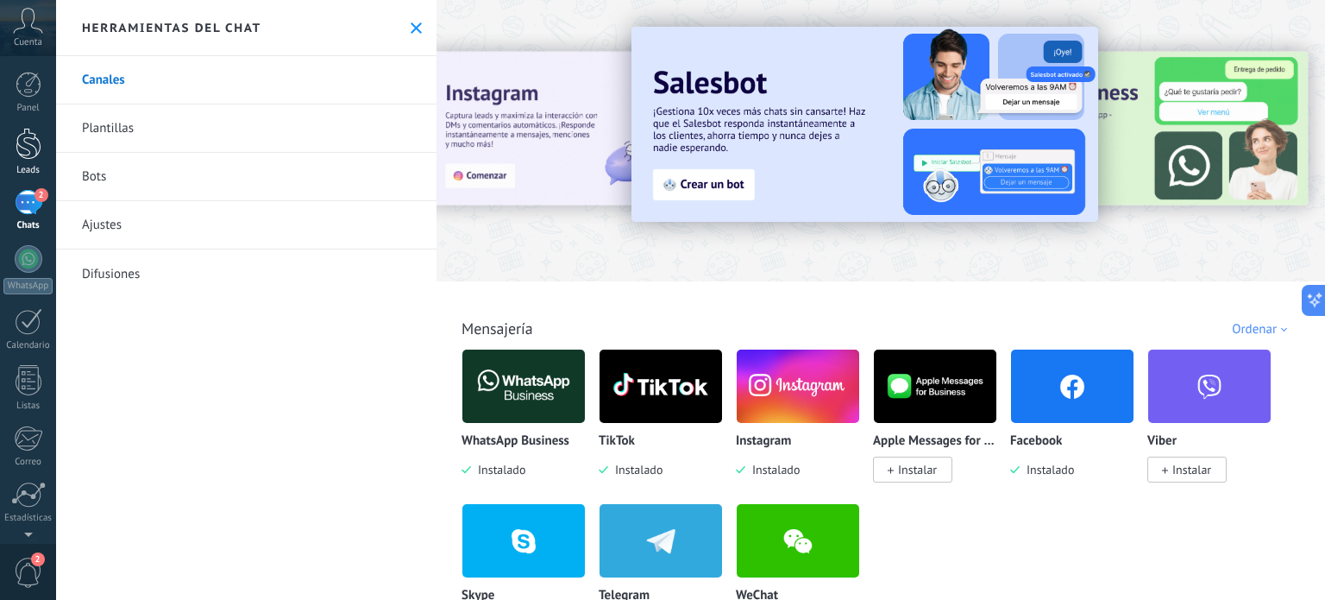
click at [34, 140] on div at bounding box center [29, 144] width 26 height 32
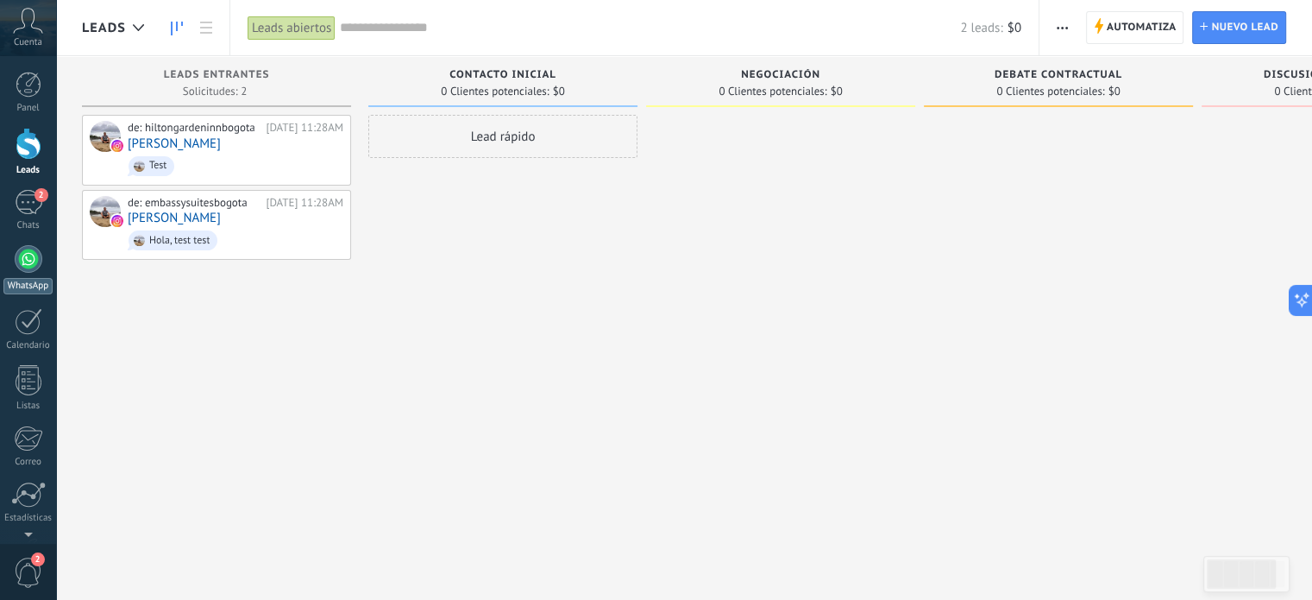
click at [28, 268] on div at bounding box center [29, 259] width 28 height 28
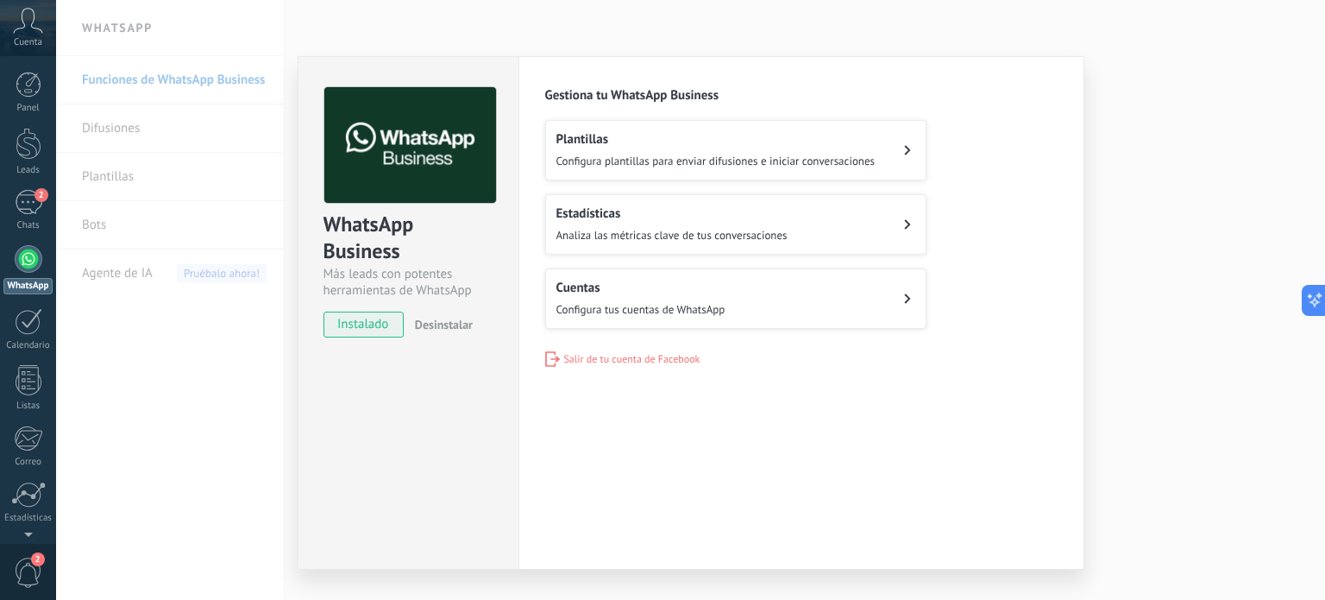
drag, startPoint x: 421, startPoint y: 506, endPoint x: 449, endPoint y: 531, distance: 36.7
click at [449, 531] on div "WhatsApp Business Más leads con potentes herramientas de WhatsApp instalado Des…" at bounding box center [408, 312] width 221 height 513
click at [535, 510] on div "Configuraciones Autorizaciones Esta pestaña registra a los usuarios que han con…" at bounding box center [802, 312] width 566 height 513
click at [592, 358] on span "Salir de tu cuenta de Facebook" at bounding box center [632, 359] width 136 height 13
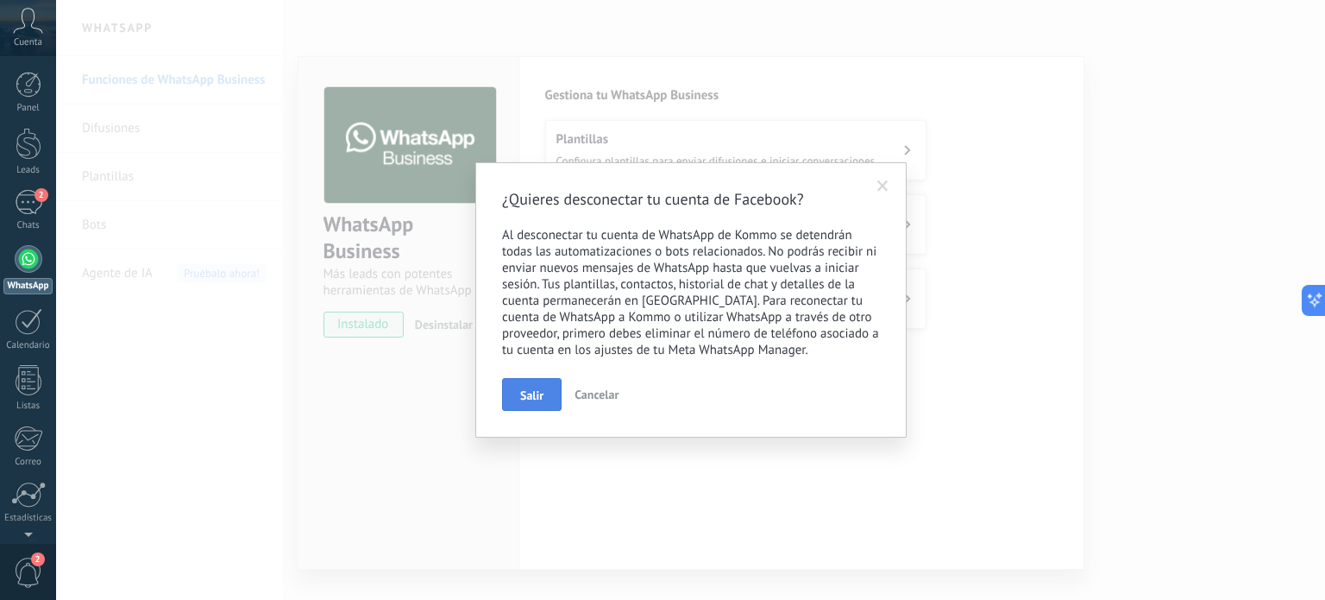
click at [531, 391] on span "Salir" at bounding box center [531, 395] width 23 height 12
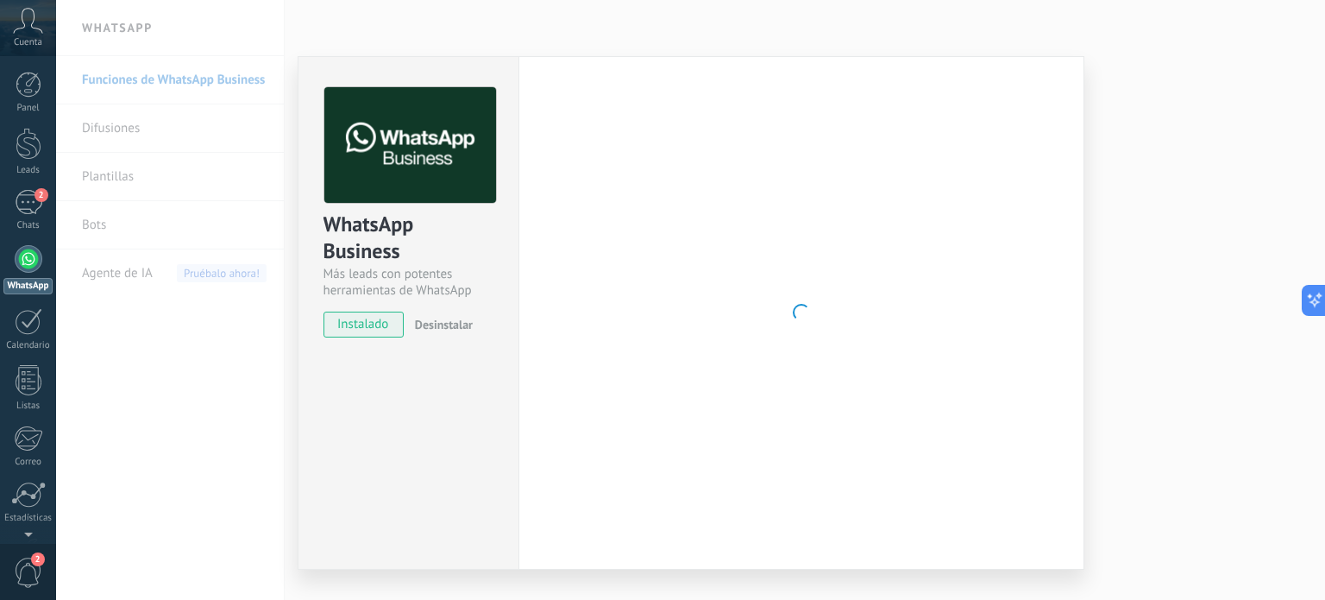
click at [452, 324] on span "Desinstalar" at bounding box center [444, 325] width 58 height 16
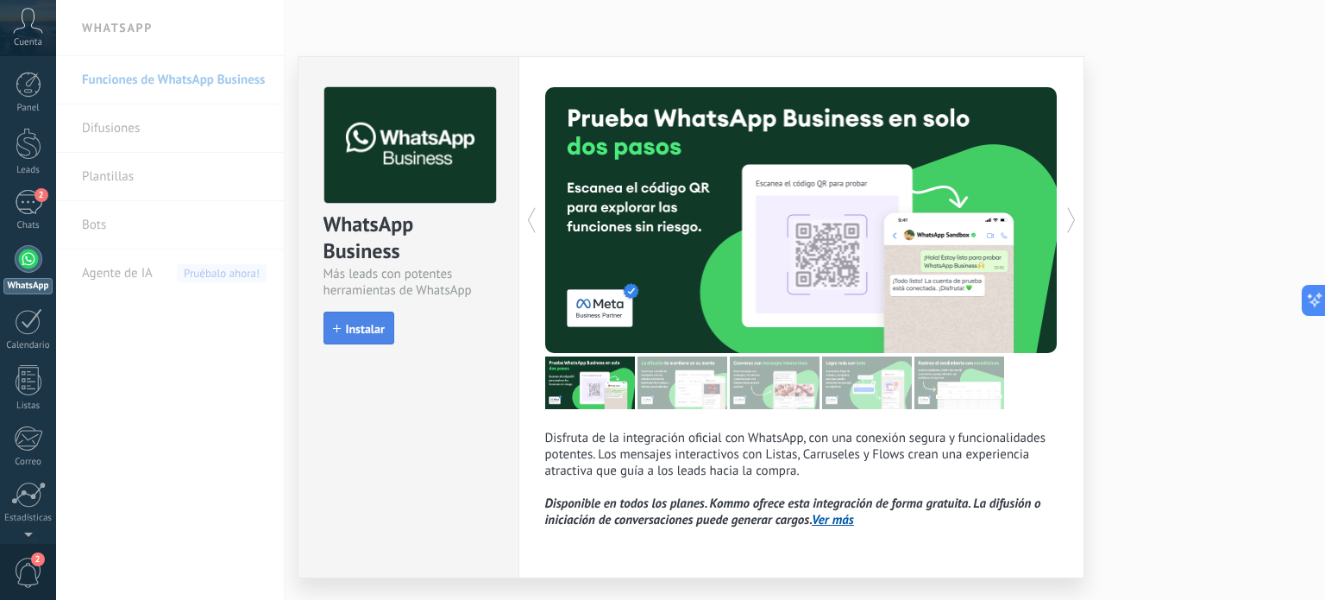
click at [379, 330] on span "Instalar" at bounding box center [365, 329] width 39 height 12
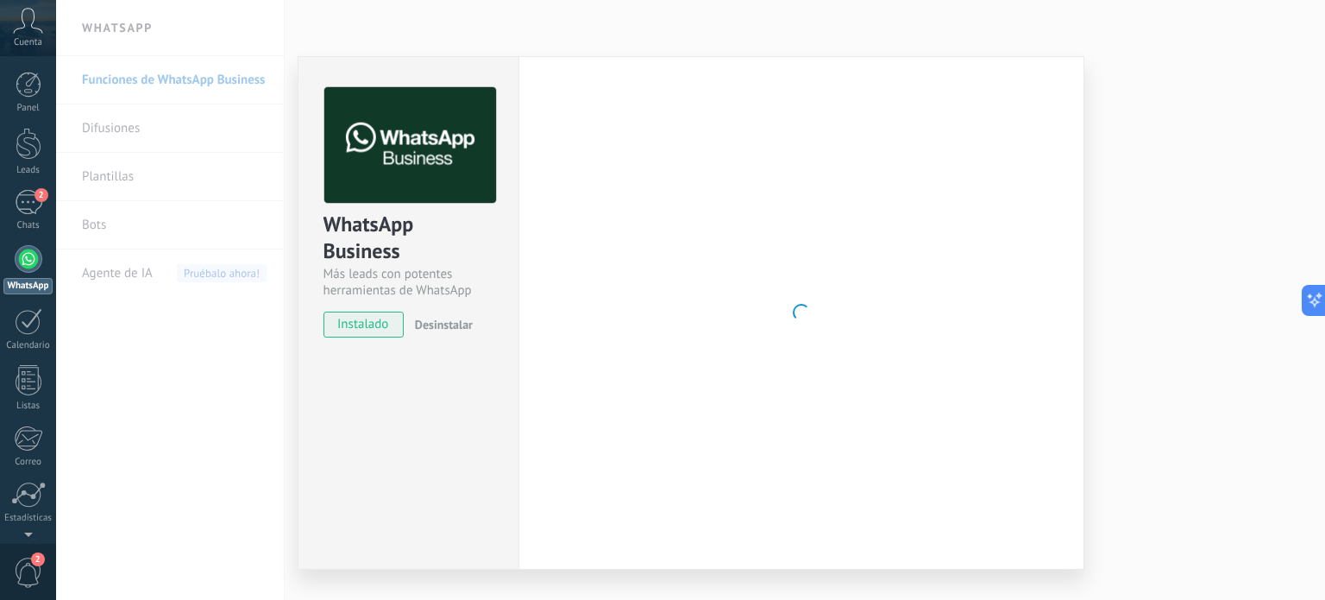
click at [1158, 107] on div "WhatsApp Business Más leads con potentes herramientas de WhatsApp instalado Des…" at bounding box center [690, 300] width 1269 height 600
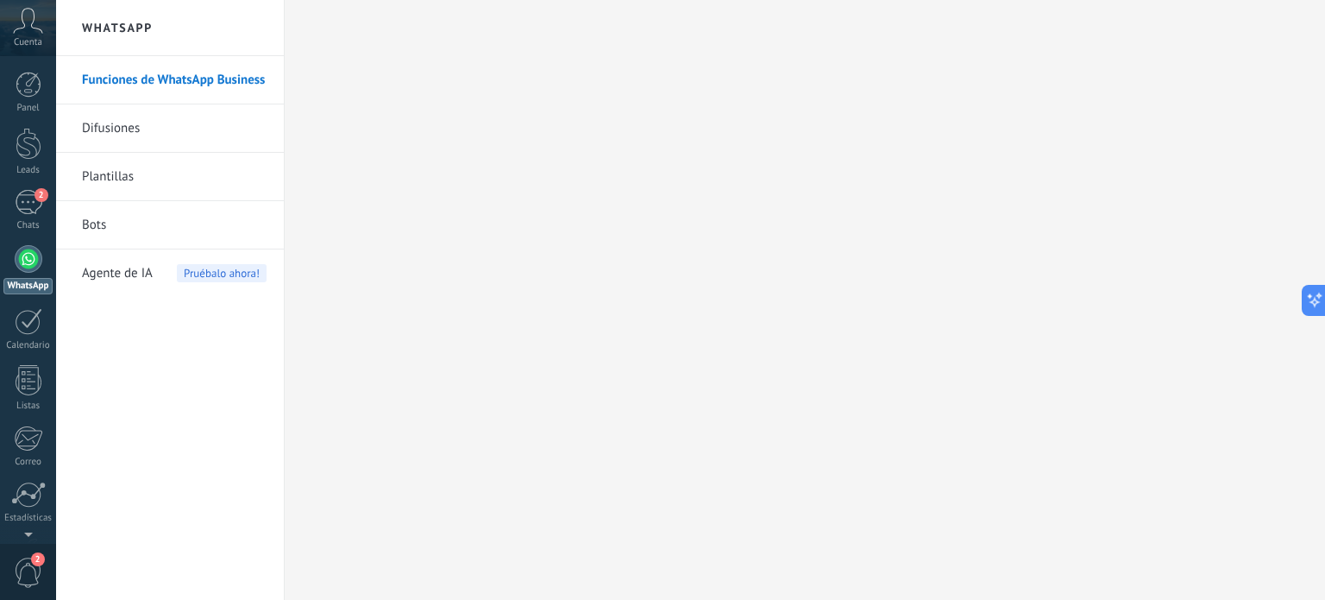
click at [143, 369] on div "Funciones de WhatsApp Business Difusiones Plantillas Bots Agente de IA Pruébalo…" at bounding box center [170, 328] width 228 height 544
click at [41, 265] on link "WhatsApp" at bounding box center [28, 269] width 56 height 49
click at [20, 196] on div "2" at bounding box center [29, 202] width 28 height 25
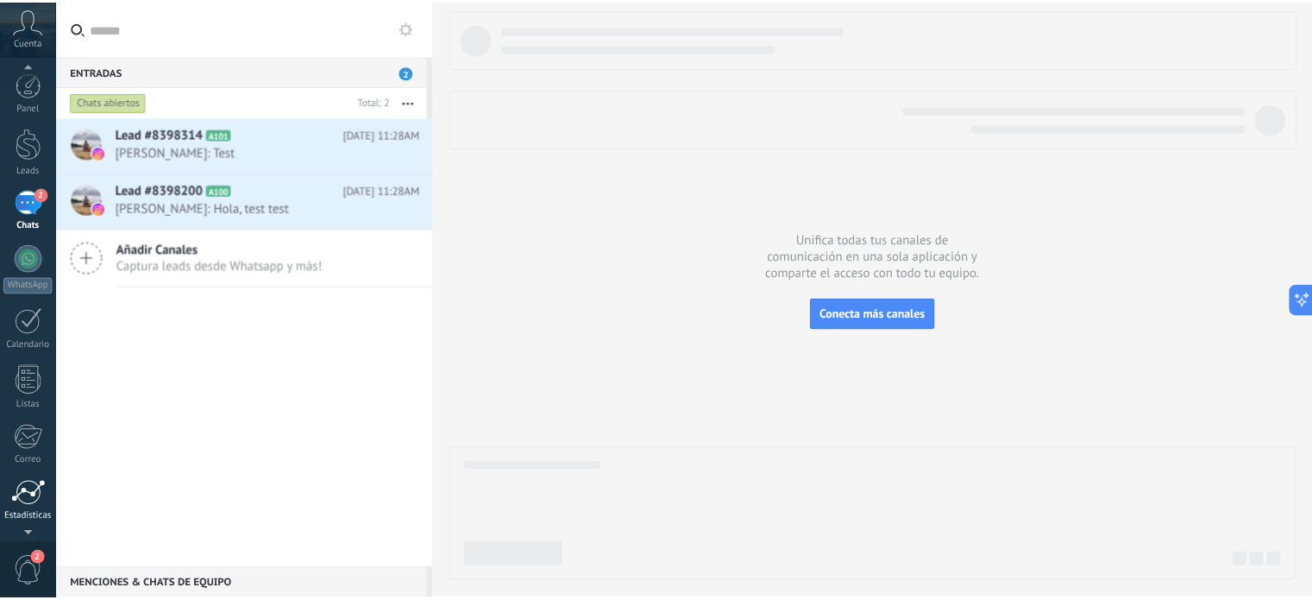
scroll to position [117, 0]
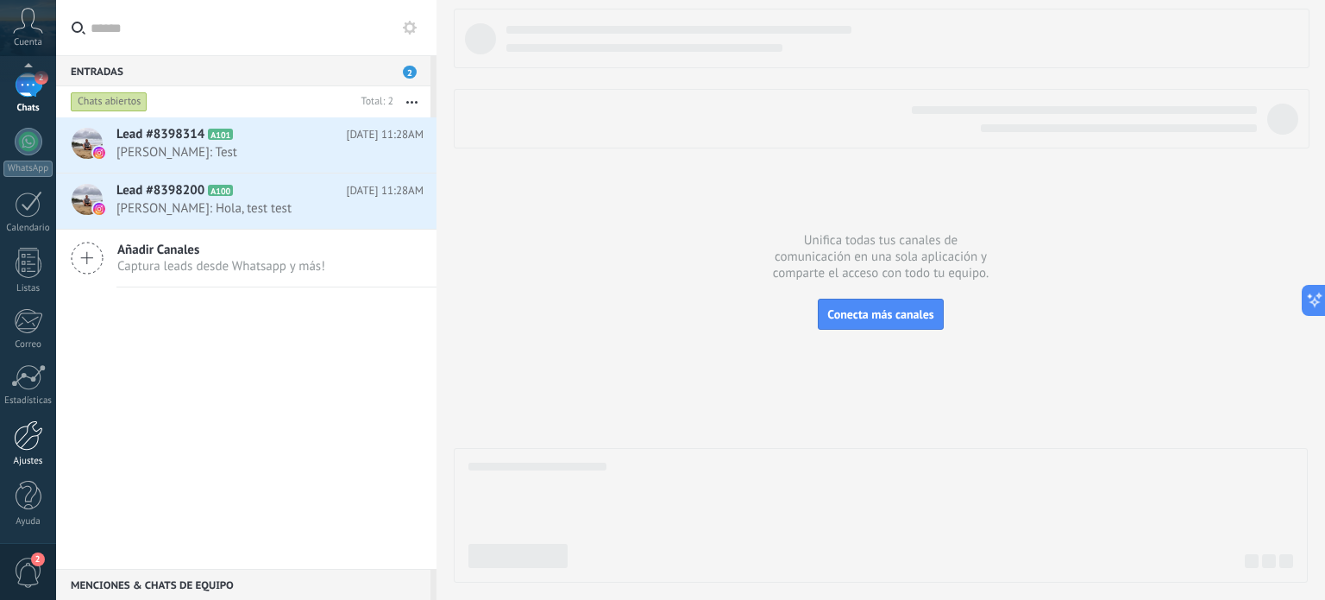
click at [31, 448] on div at bounding box center [28, 435] width 29 height 30
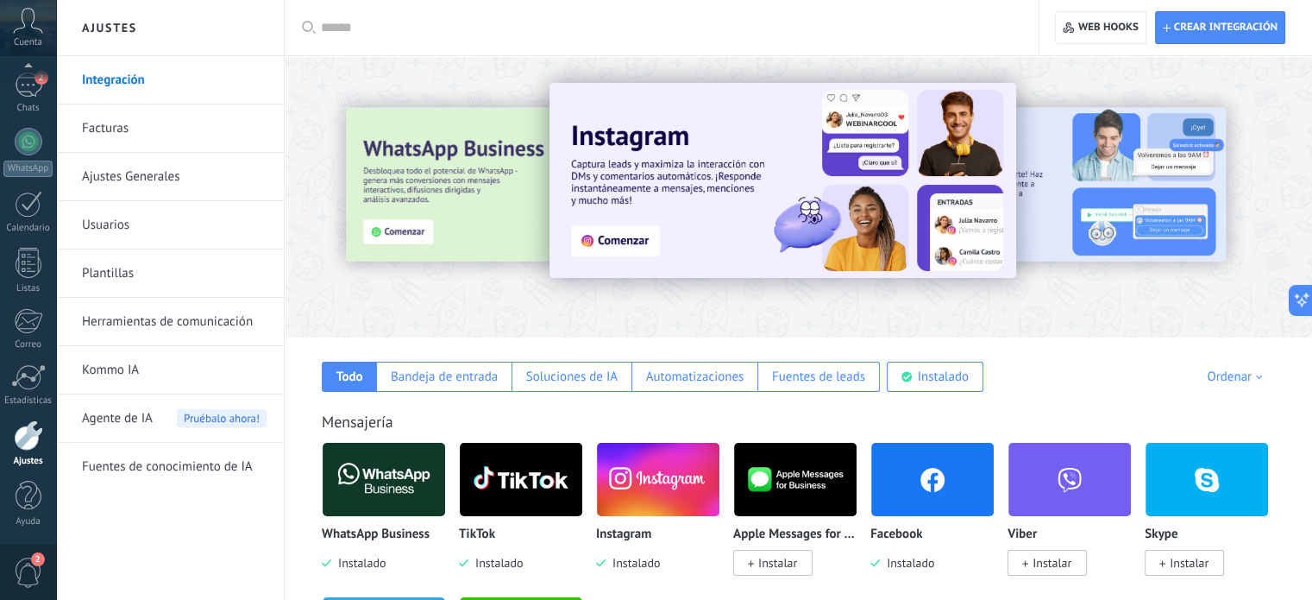
click at [142, 81] on link "Integración" at bounding box center [174, 80] width 185 height 48
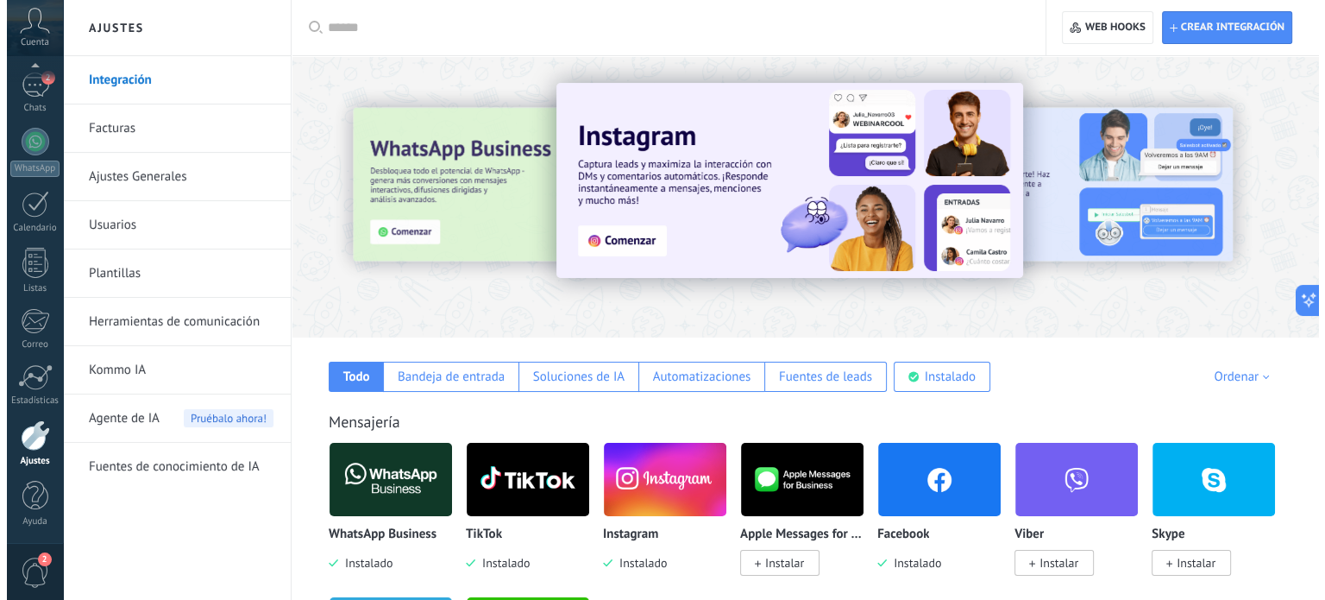
scroll to position [259, 0]
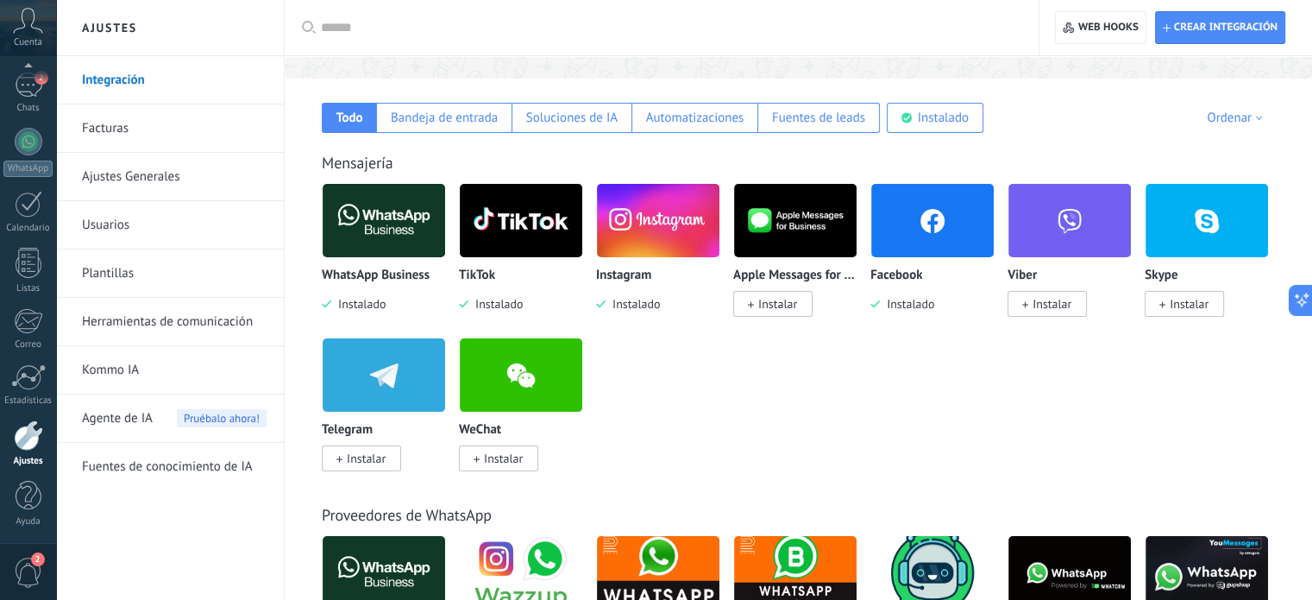
click at [385, 226] on img at bounding box center [384, 221] width 123 height 84
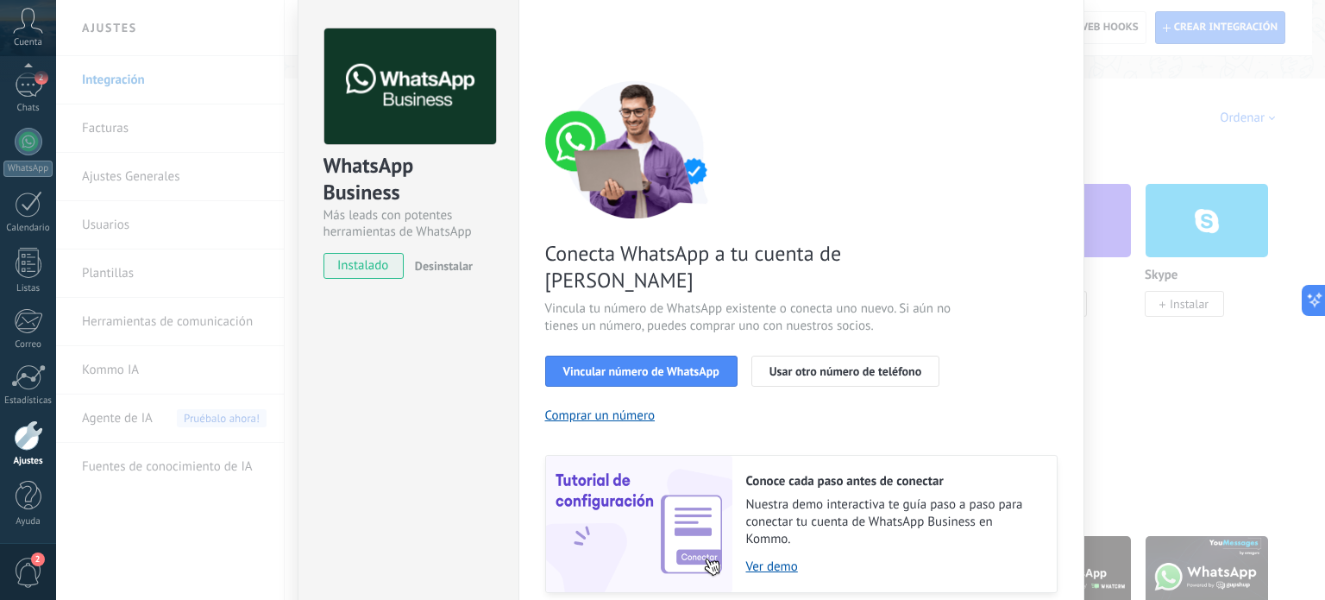
scroll to position [166, 0]
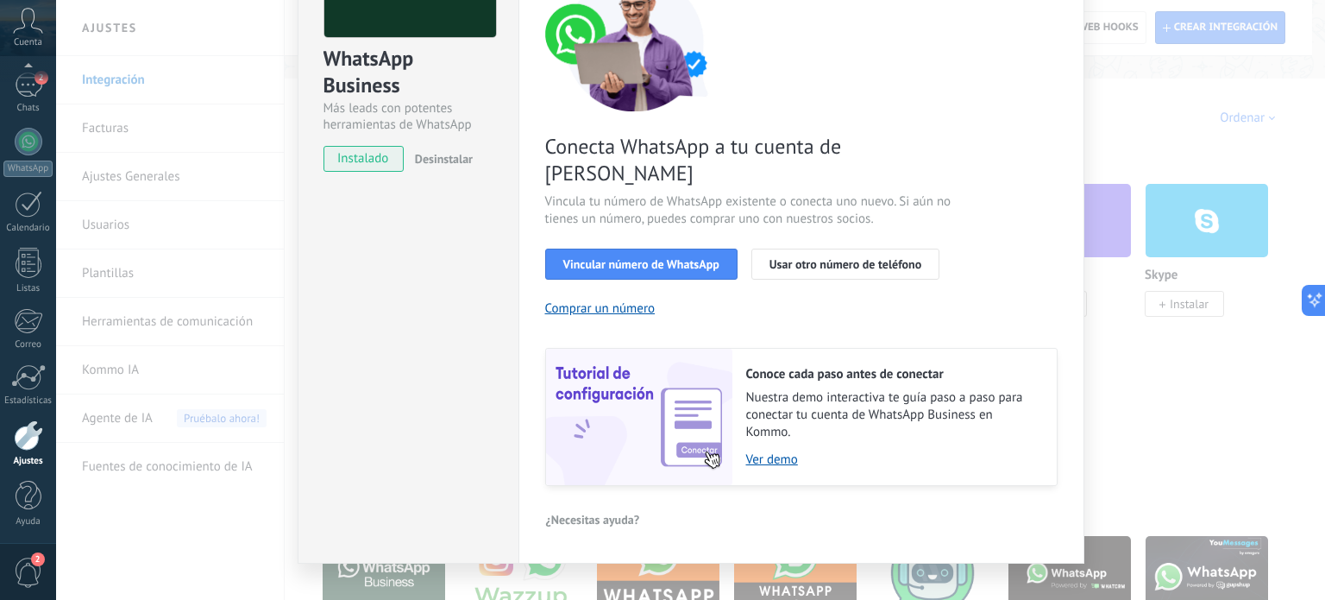
click at [447, 151] on span "Desinstalar" at bounding box center [444, 159] width 58 height 16
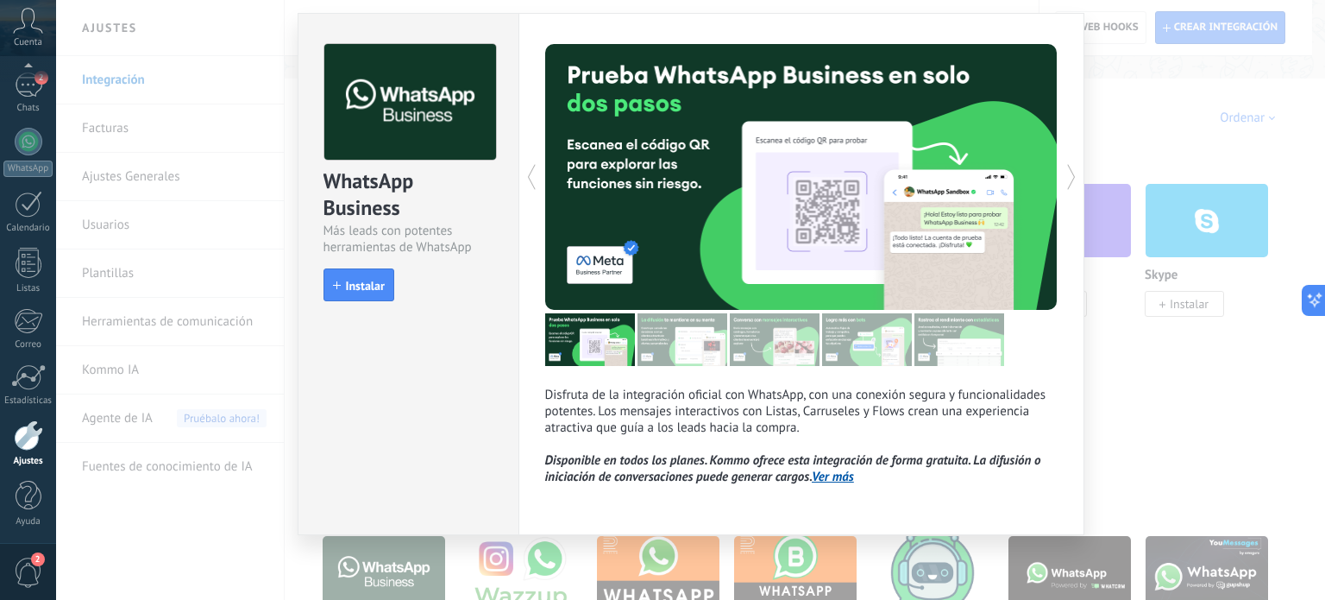
click at [1111, 113] on div "WhatsApp Business Más leads con potentes herramientas de WhatsApp install Insta…" at bounding box center [690, 300] width 1269 height 600
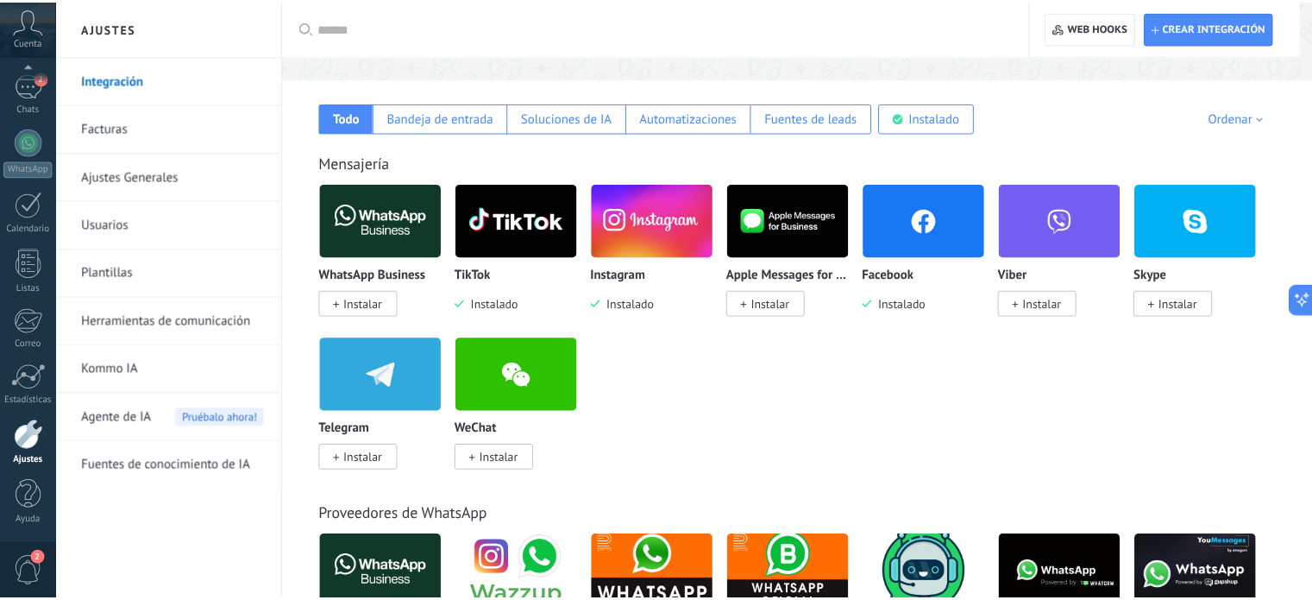
scroll to position [0, 0]
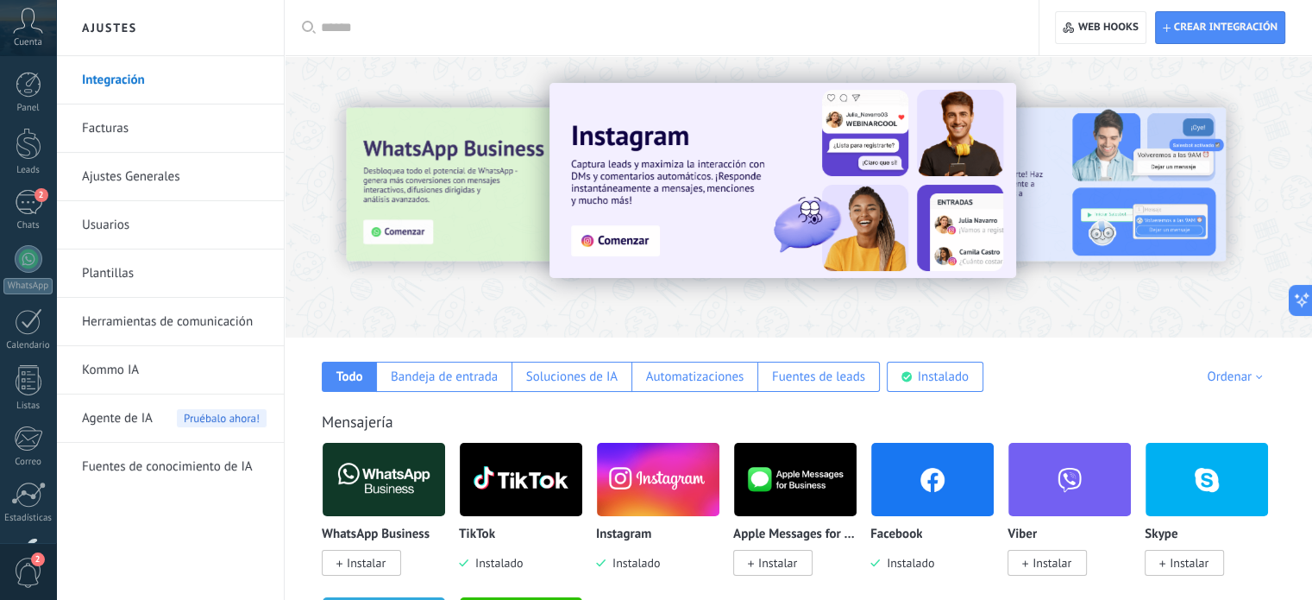
click at [162, 80] on link "Integración" at bounding box center [174, 80] width 185 height 48
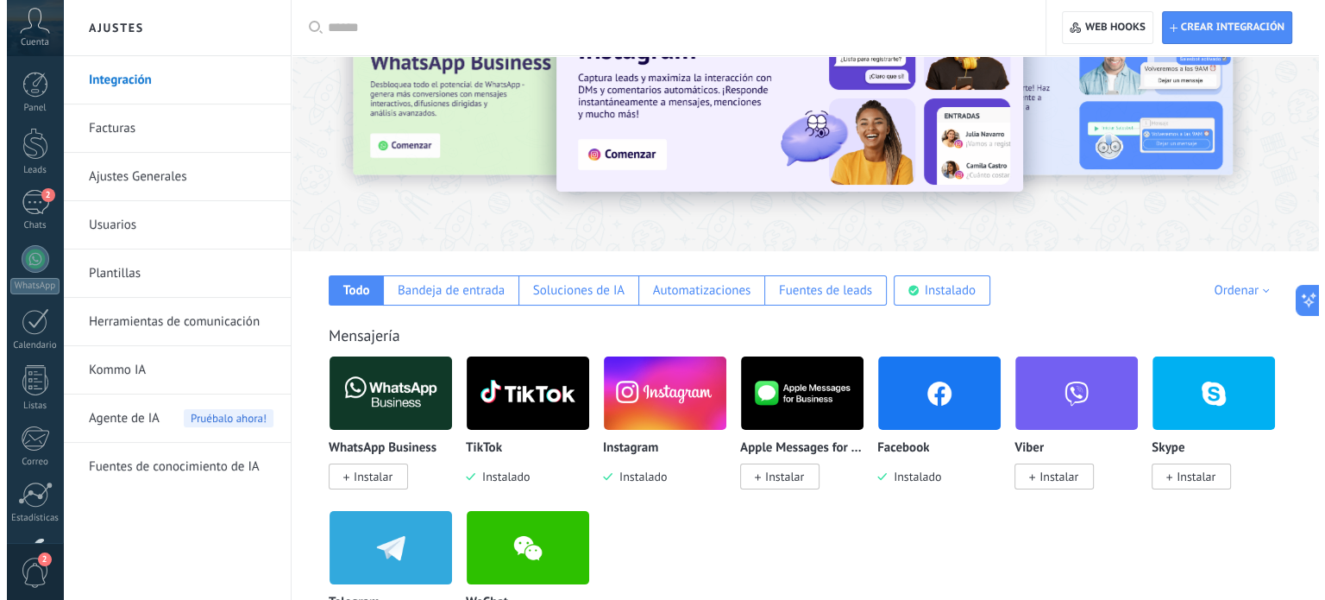
scroll to position [173, 0]
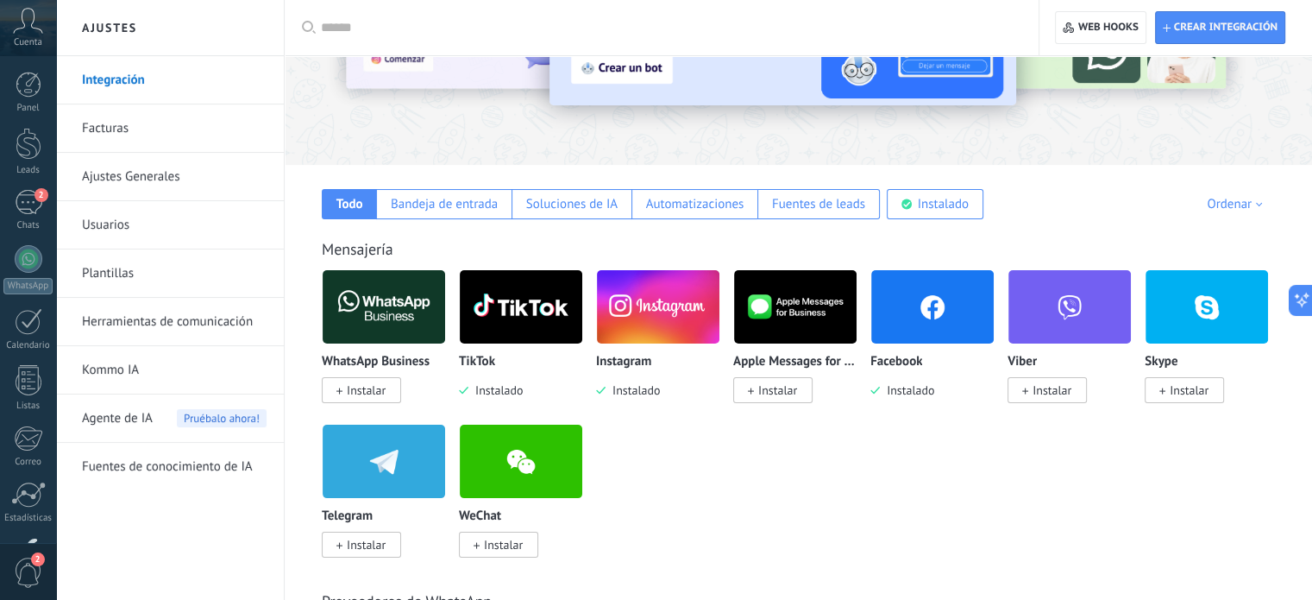
click at [365, 307] on img at bounding box center [384, 307] width 123 height 84
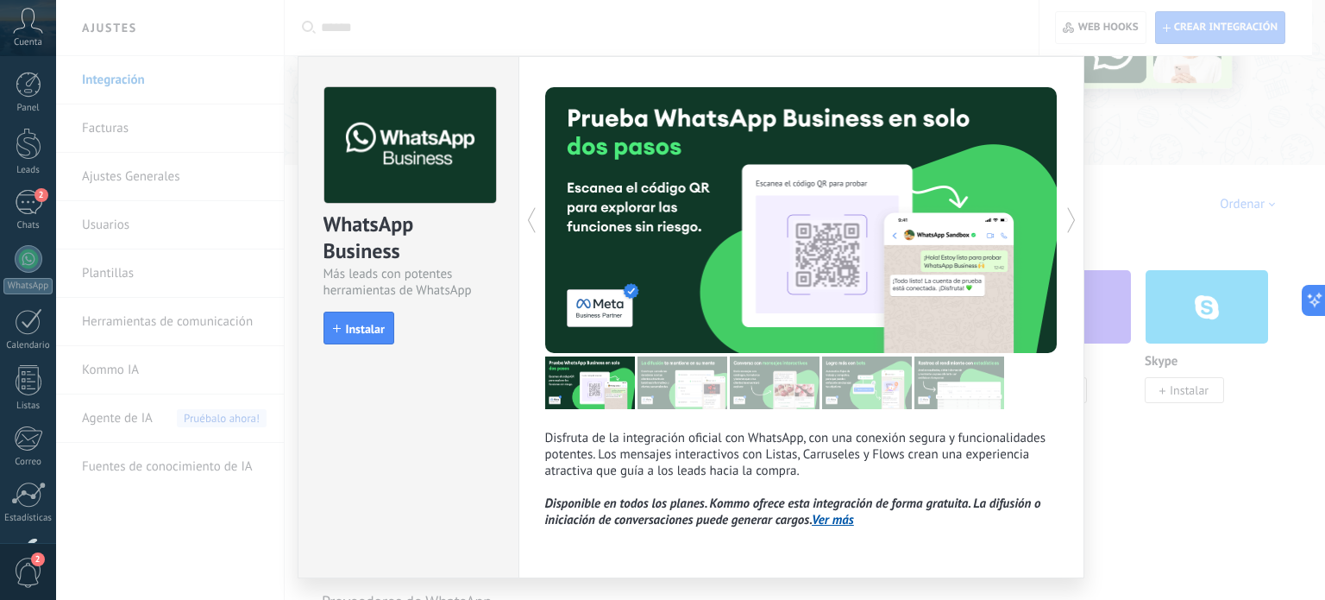
scroll to position [43, 0]
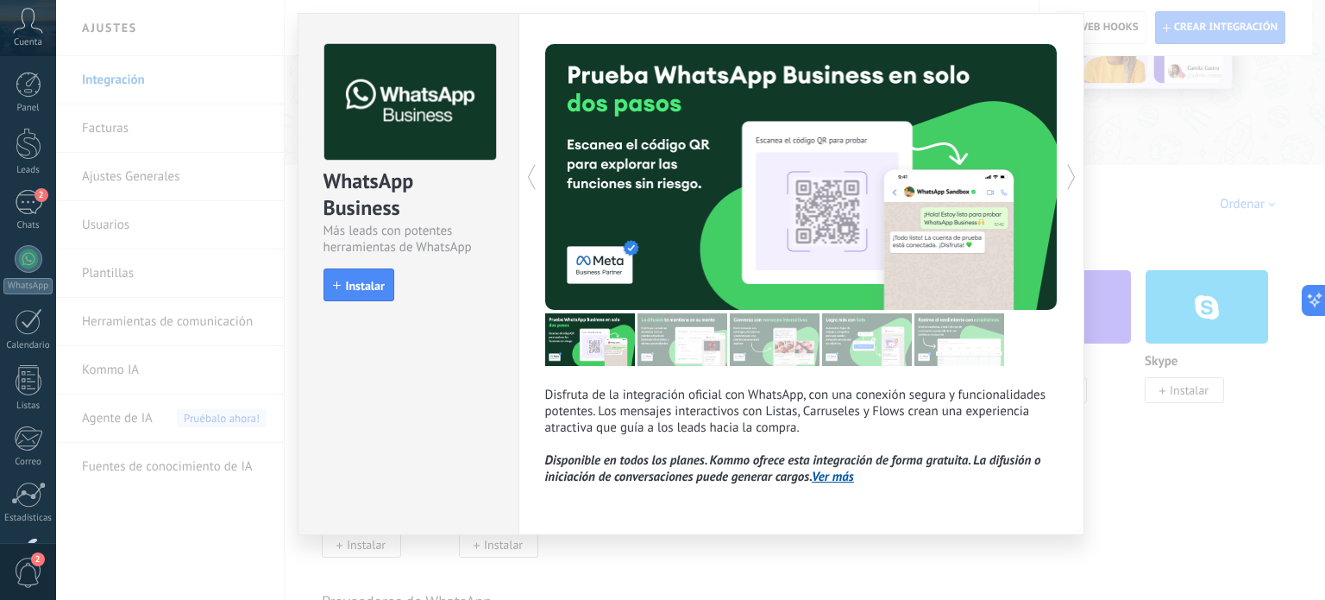
click at [835, 479] on link "Ver más" at bounding box center [833, 477] width 42 height 16
click at [462, 405] on div "WhatsApp Business Más leads con potentes herramientas de WhatsApp install Insta…" at bounding box center [408, 274] width 221 height 522
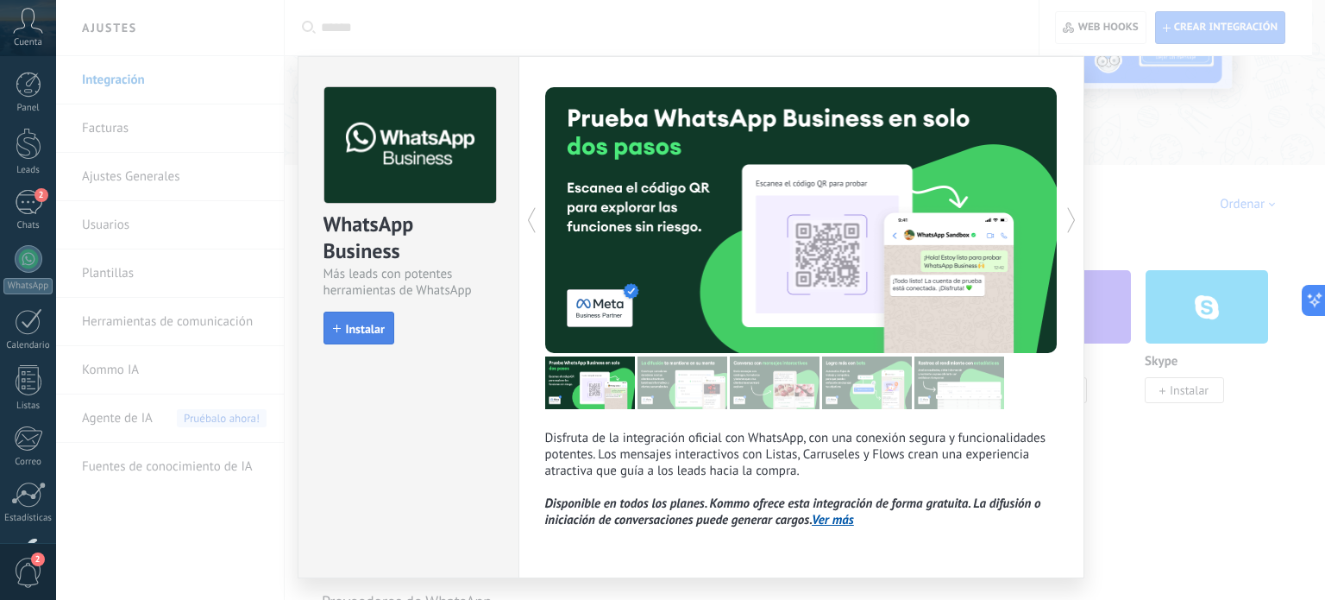
click at [340, 317] on button "Instalar" at bounding box center [359, 327] width 71 height 33
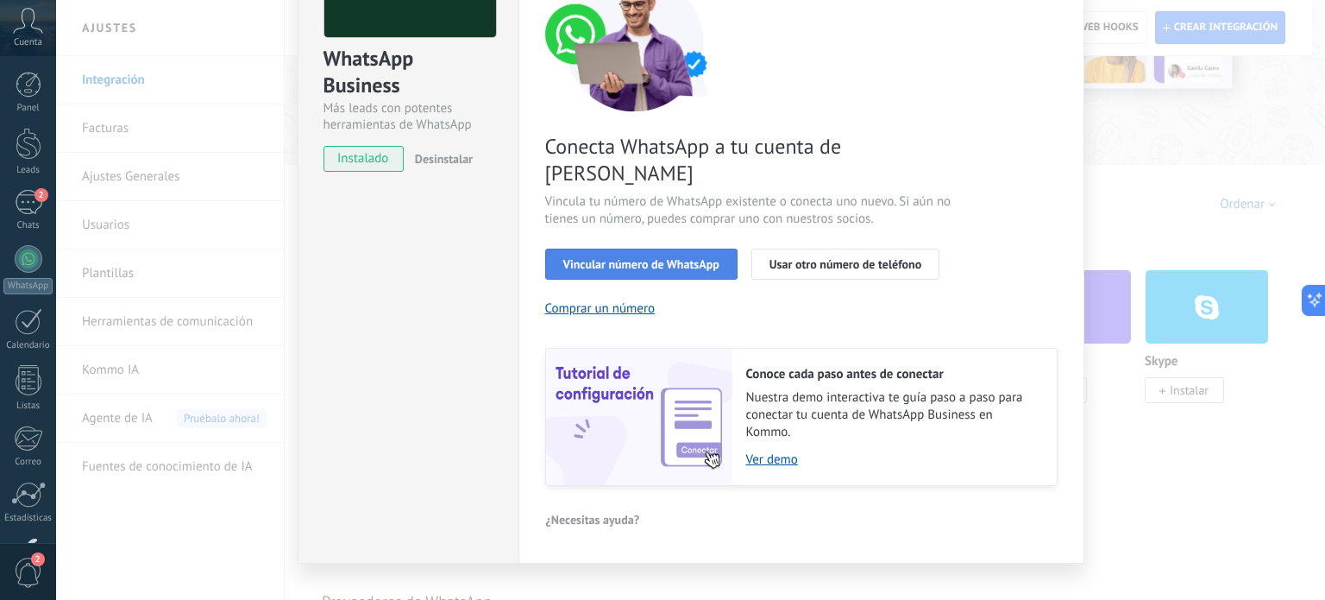
click at [682, 249] on button "Vincular número de WhatsApp" at bounding box center [641, 263] width 192 height 31
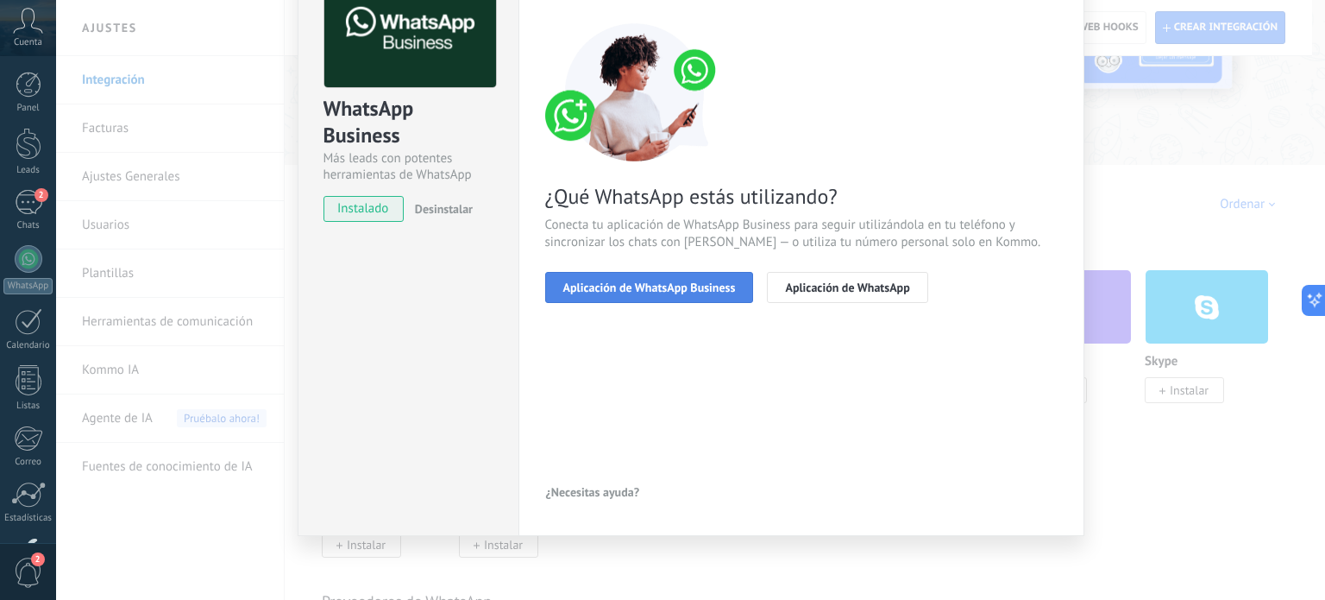
click at [687, 281] on span "Aplicación de WhatsApp Business" at bounding box center [649, 287] width 173 height 12
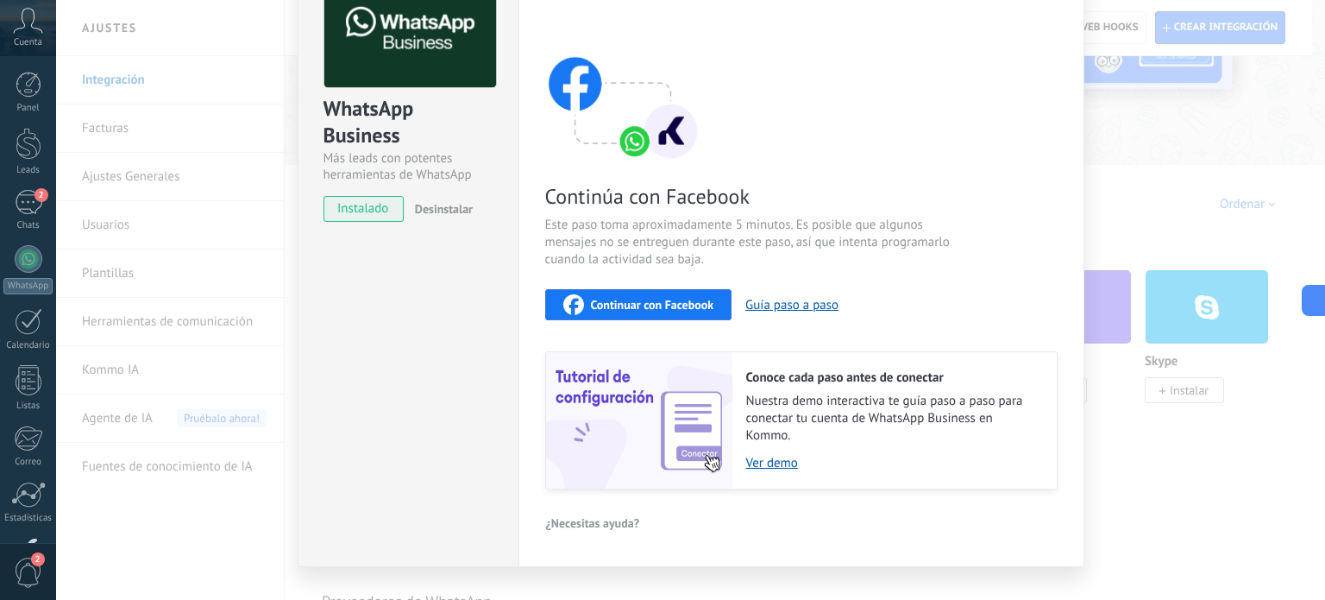
click at [635, 305] on span "Continuar con Facebook" at bounding box center [652, 305] width 123 height 12
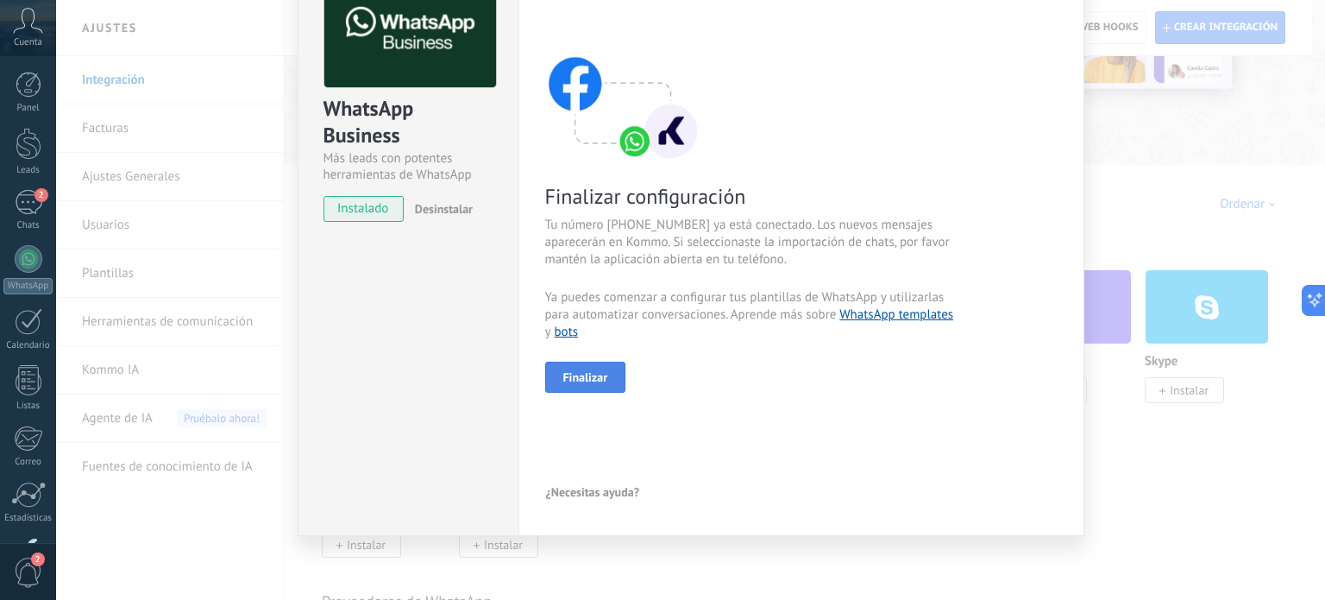
click at [576, 374] on span "Finalizar" at bounding box center [585, 377] width 45 height 12
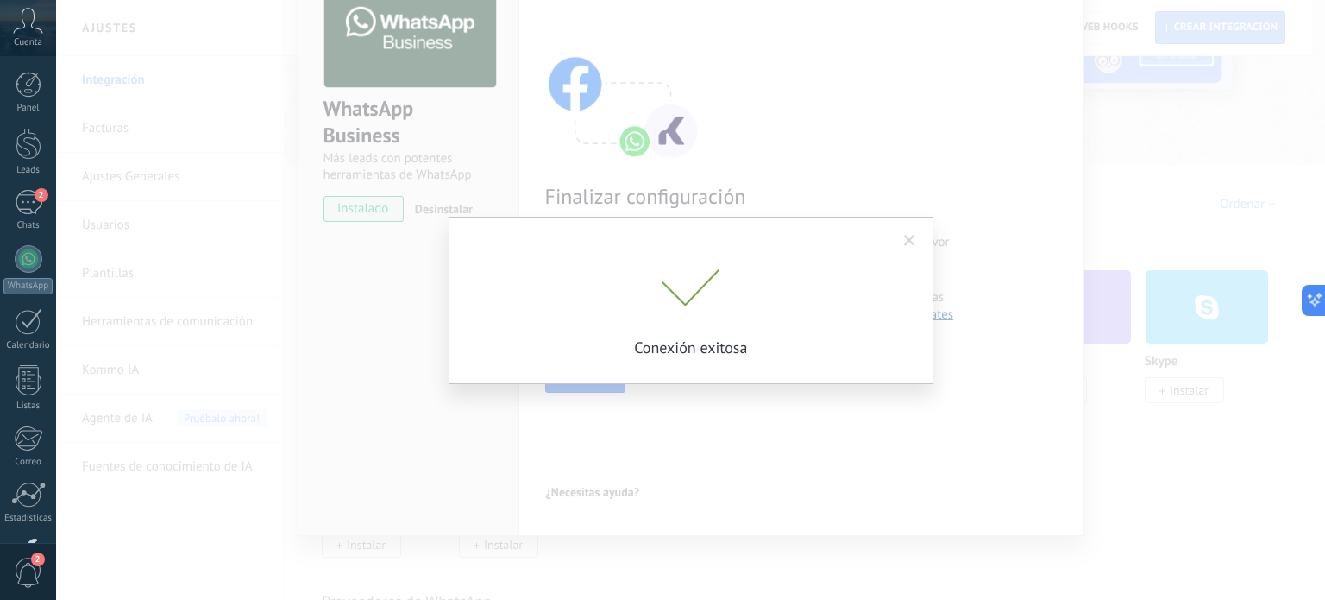
scroll to position [35, 0]
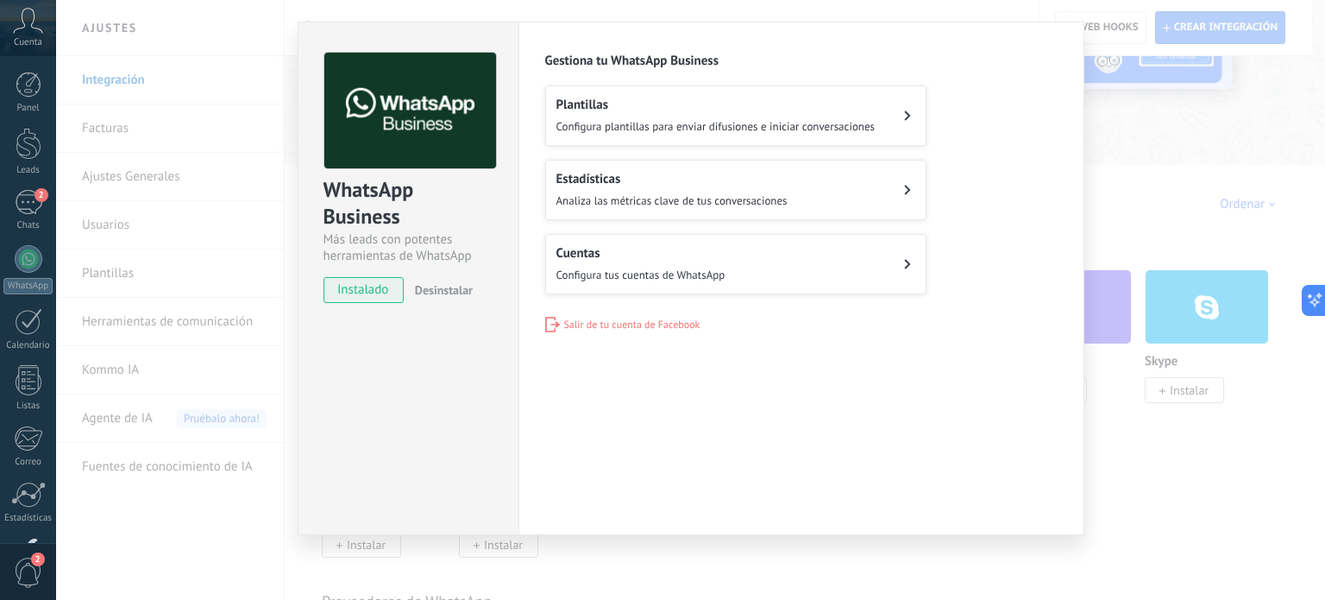
click at [677, 268] on span "Configura tus cuentas de WhatsApp" at bounding box center [641, 274] width 169 height 15
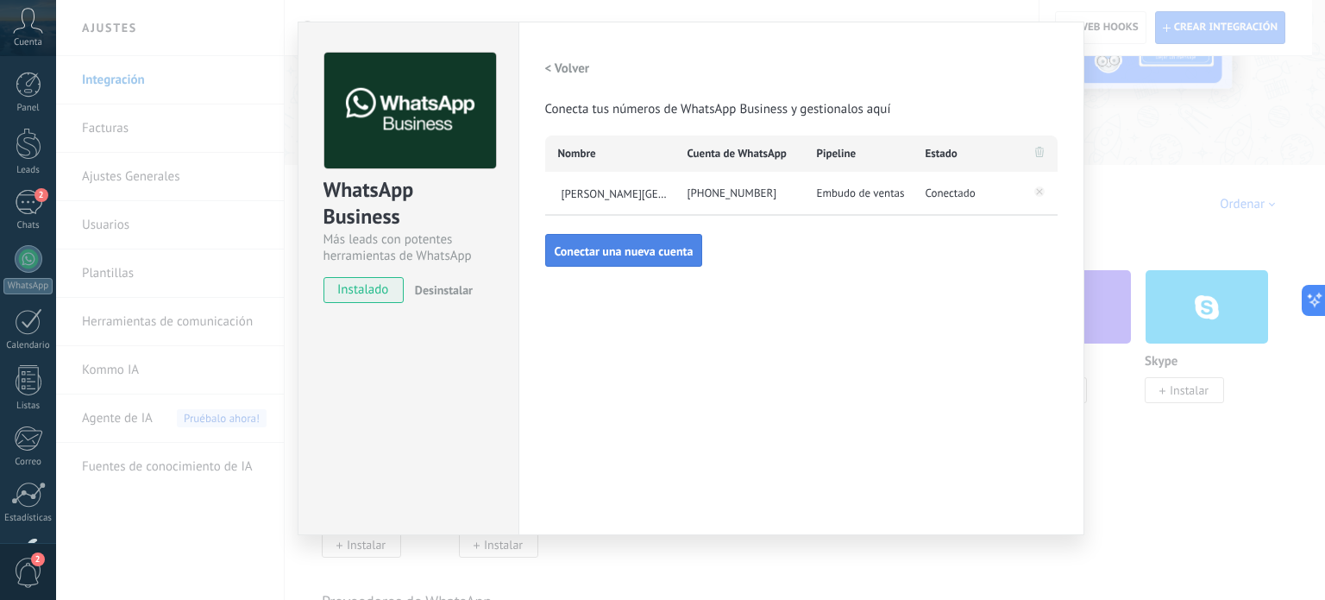
click at [632, 251] on span "Conectar una nueva cuenta" at bounding box center [624, 251] width 139 height 12
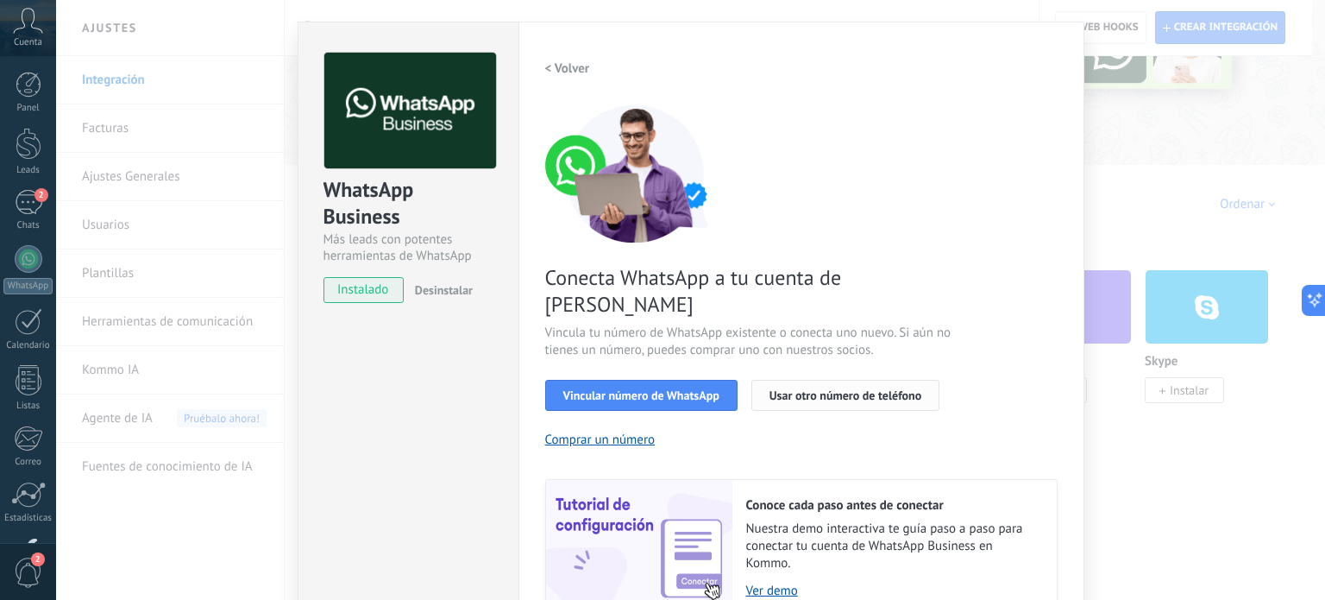
click at [790, 389] on span "Usar otro número de teléfono" at bounding box center [846, 395] width 152 height 12
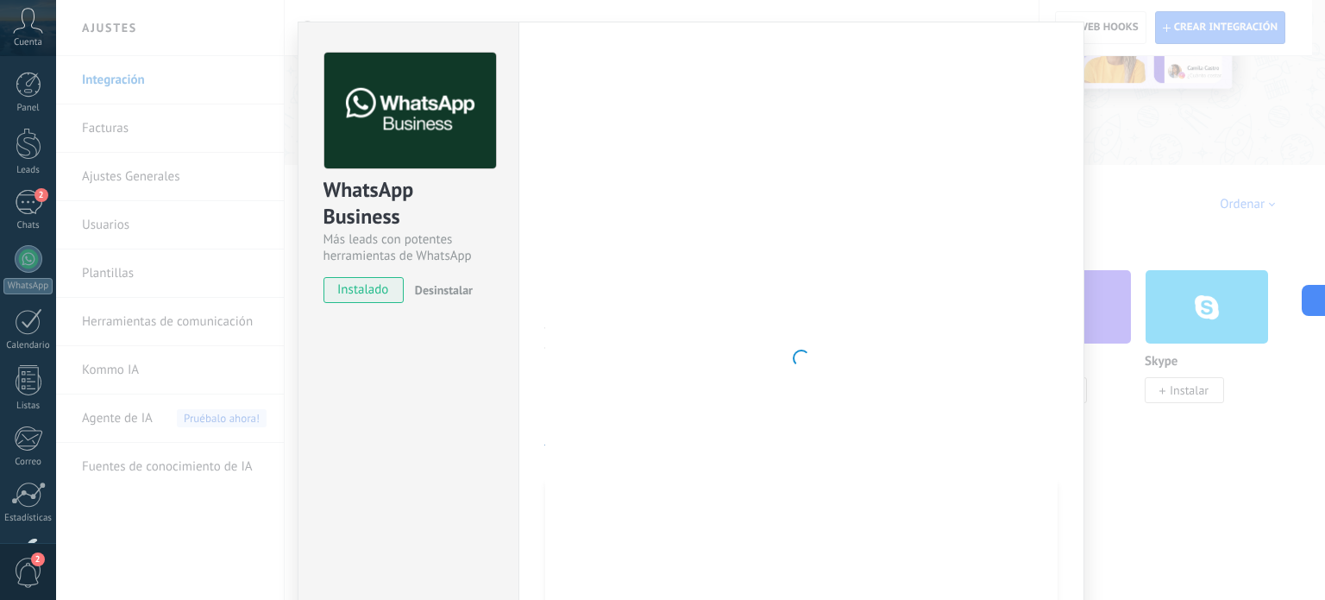
click at [342, 399] on div "WhatsApp Business Más leads con potentes herramientas de WhatsApp instalado Des…" at bounding box center [408, 358] width 221 height 673
click at [286, 447] on div "WhatsApp Business Más leads con potentes herramientas de WhatsApp instalado Des…" at bounding box center [690, 300] width 1269 height 600
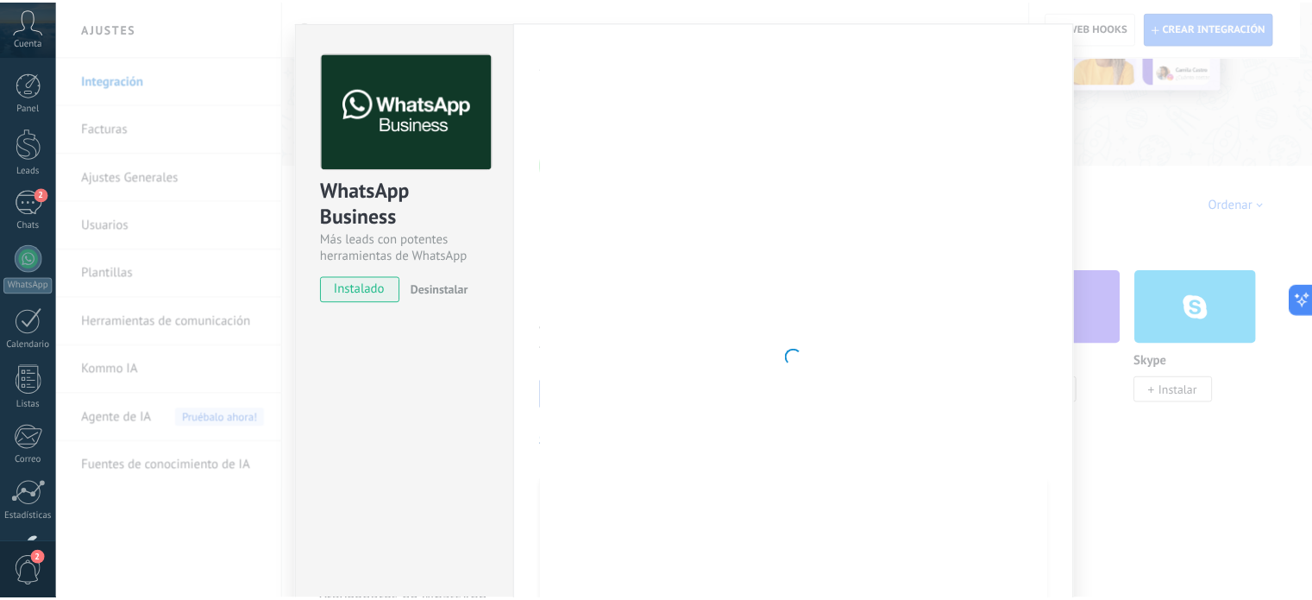
scroll to position [0, 0]
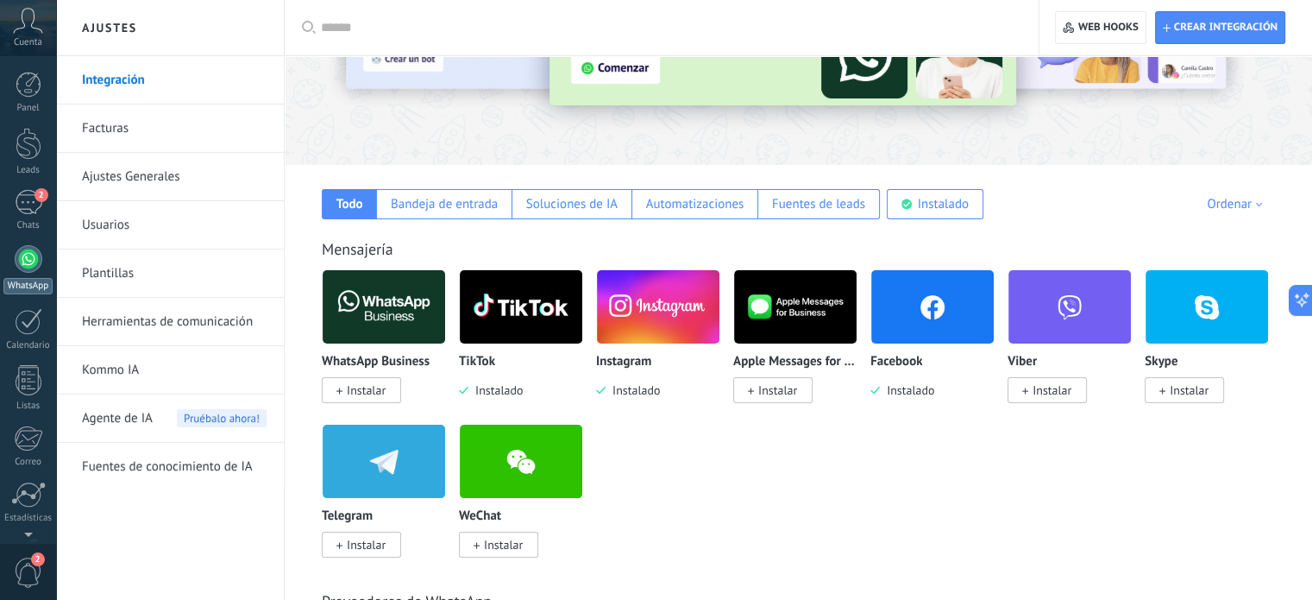
click at [27, 173] on div "Panel Leads 2 Chats WhatsApp Clientes" at bounding box center [28, 367] width 56 height 590
click at [21, 188] on div "Panel Leads 2 Chats WhatsApp Clientes" at bounding box center [28, 249] width 56 height 590
click at [25, 110] on div "Chats" at bounding box center [28, 108] width 50 height 11
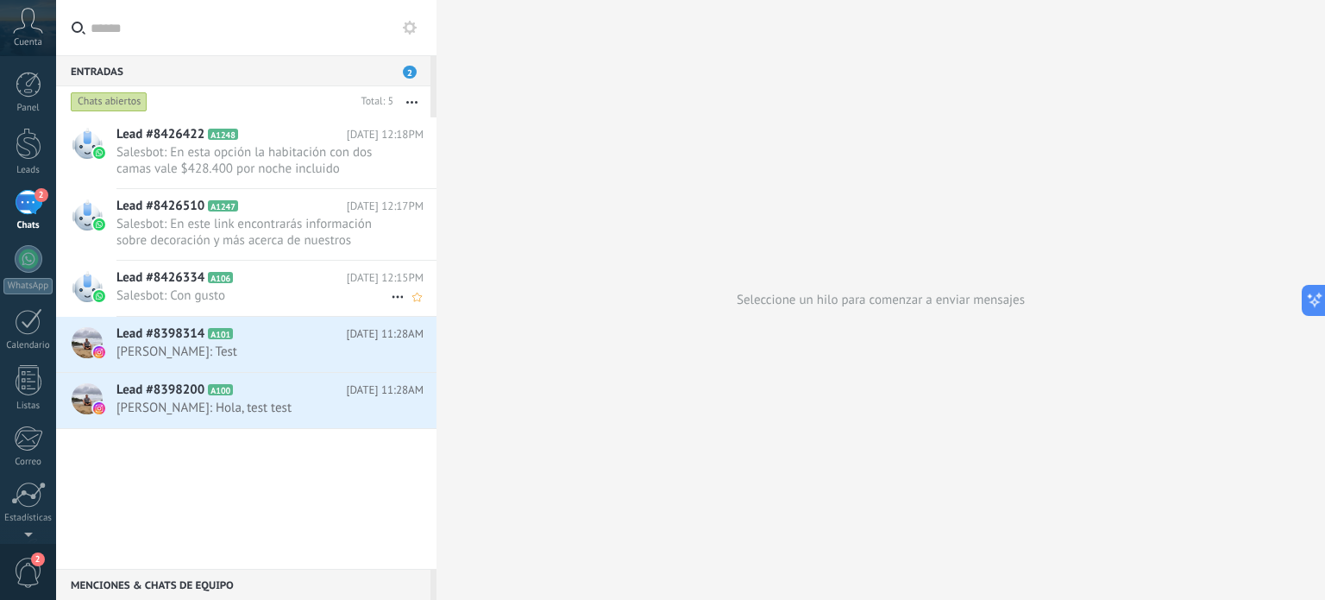
click at [283, 290] on span "Salesbot: Con gusto" at bounding box center [253, 295] width 274 height 16
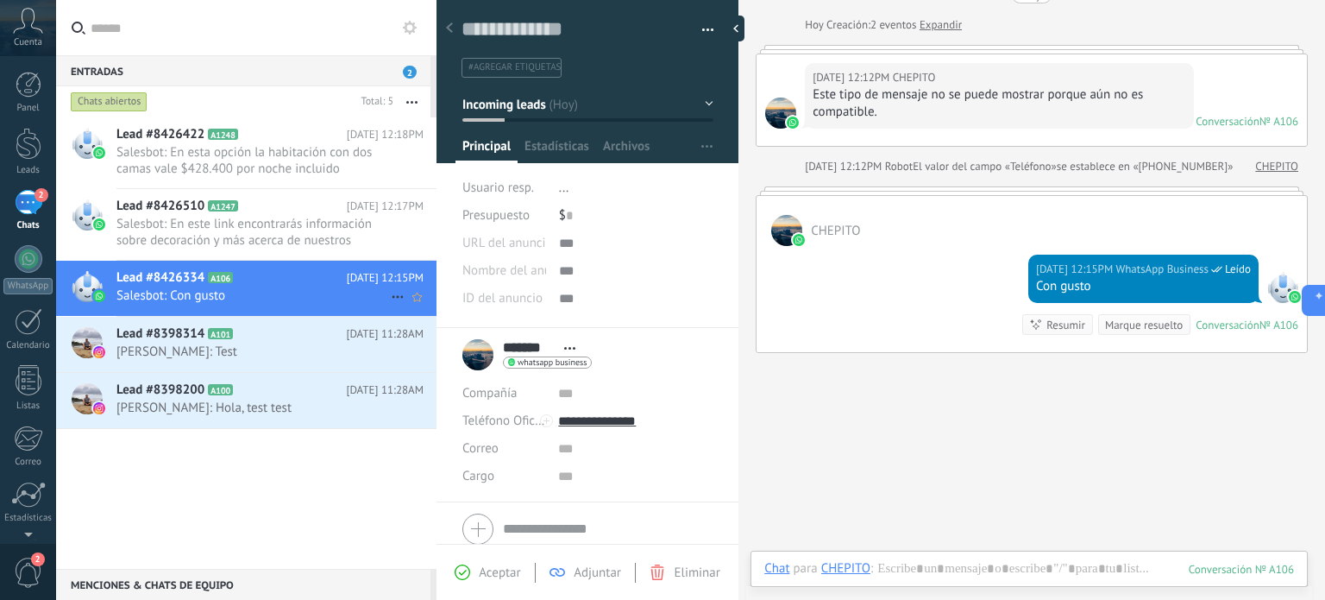
scroll to position [25, 0]
click at [263, 227] on span "Salesbot: En este link encontrarás información sobre decoración y más acerca de…" at bounding box center [253, 232] width 274 height 33
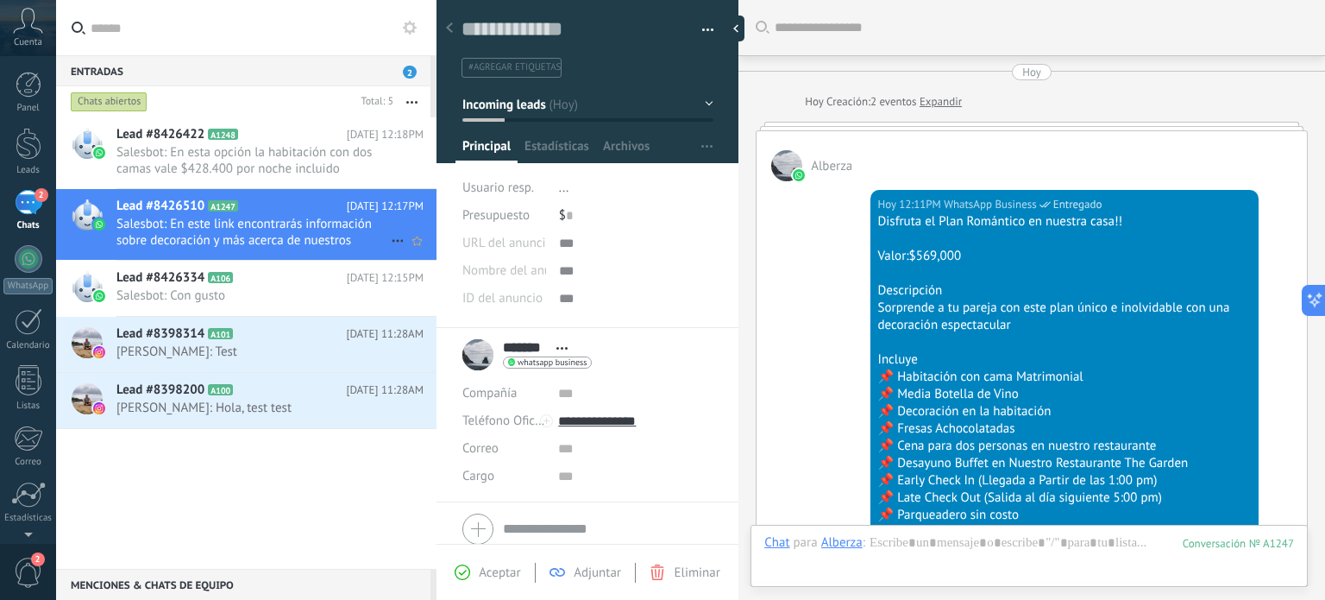
scroll to position [915, 0]
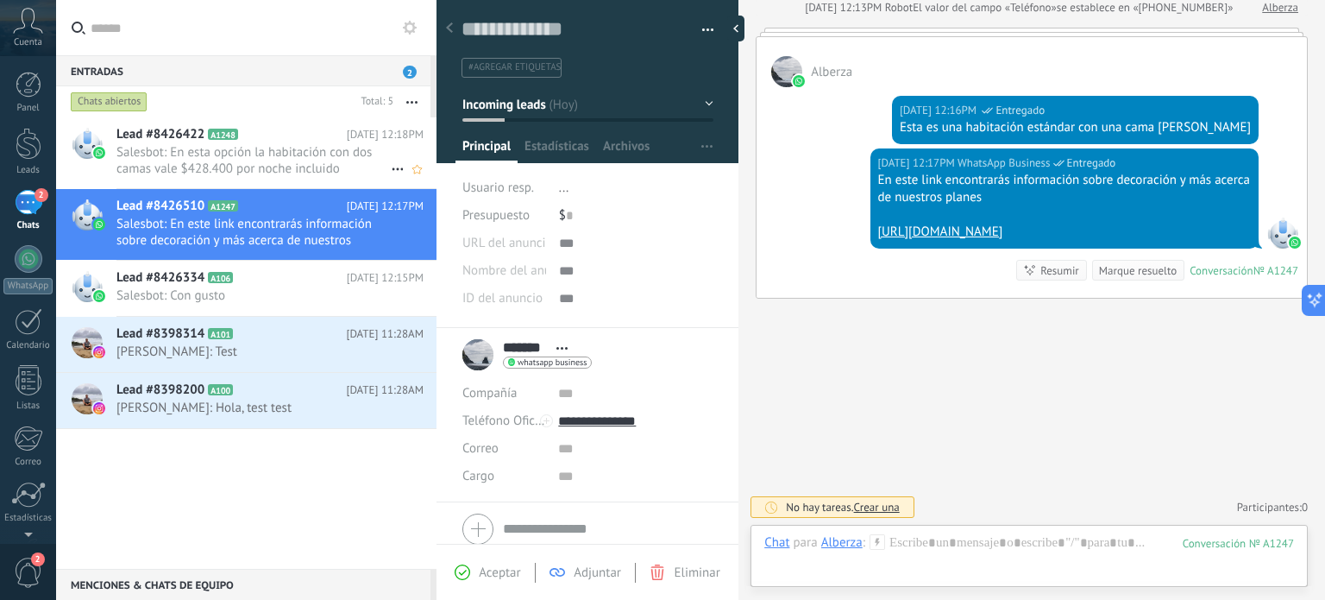
click at [248, 159] on span "Salesbot: En esta opción la habitación con dos camas vale $428.400 por noche in…" at bounding box center [253, 160] width 274 height 33
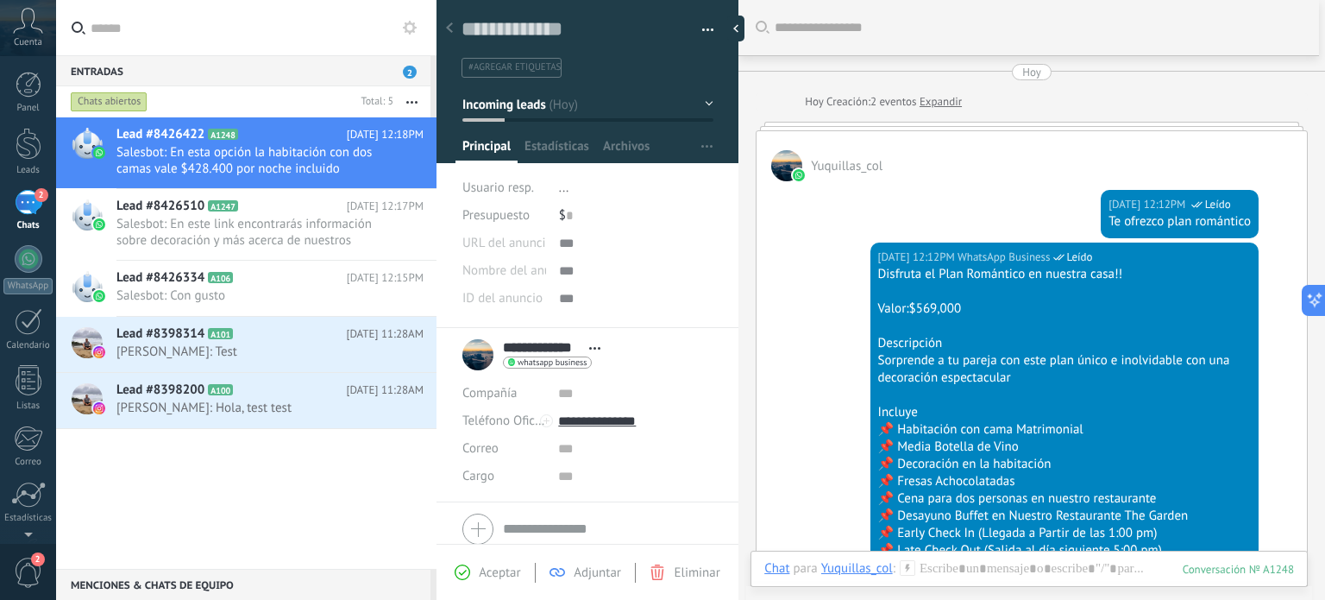
scroll to position [1888, 0]
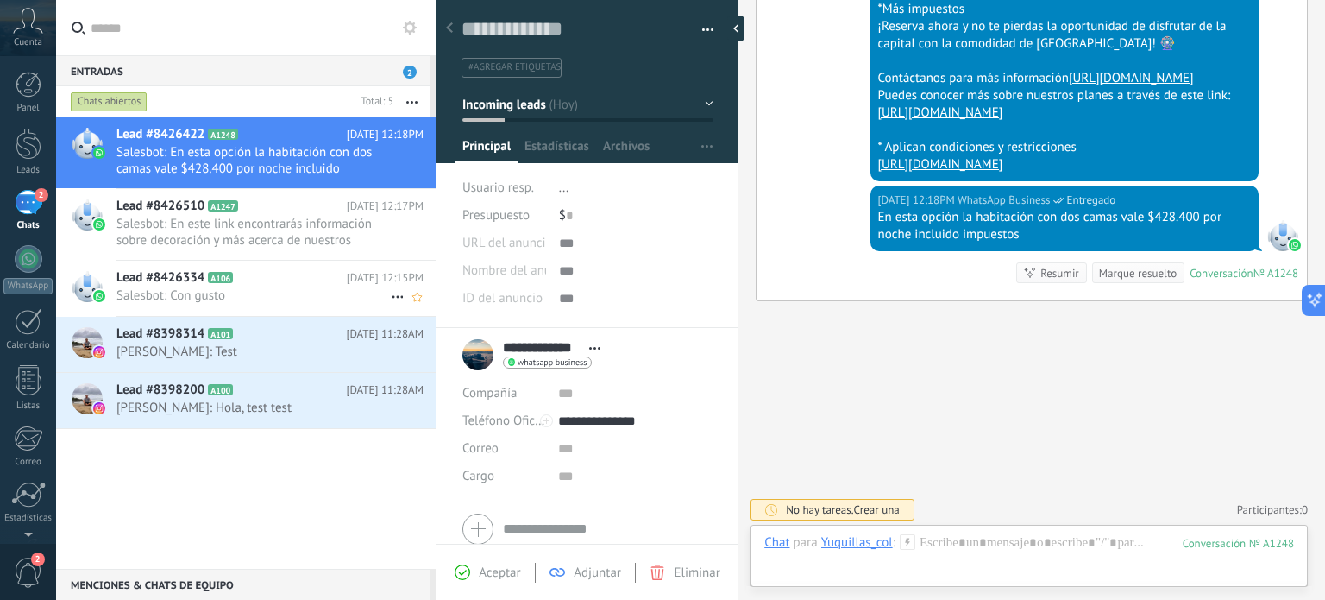
click at [200, 287] on span "Salesbot: Con gusto" at bounding box center [253, 295] width 274 height 16
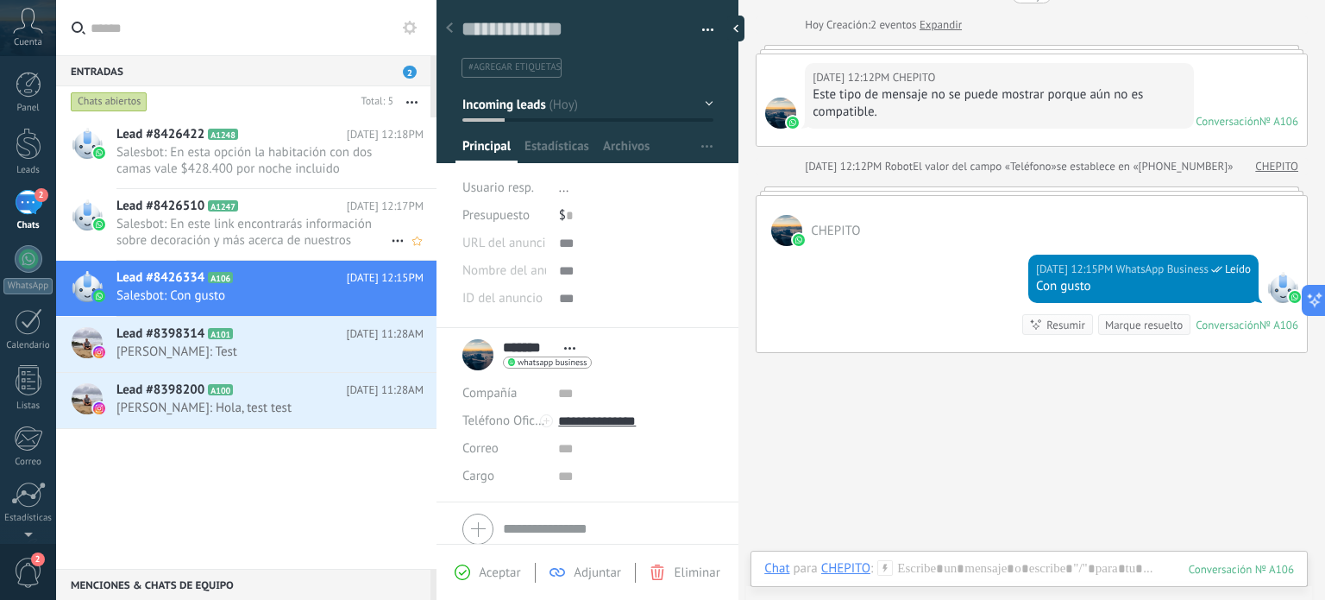
click at [255, 205] on icon at bounding box center [251, 206] width 17 height 17
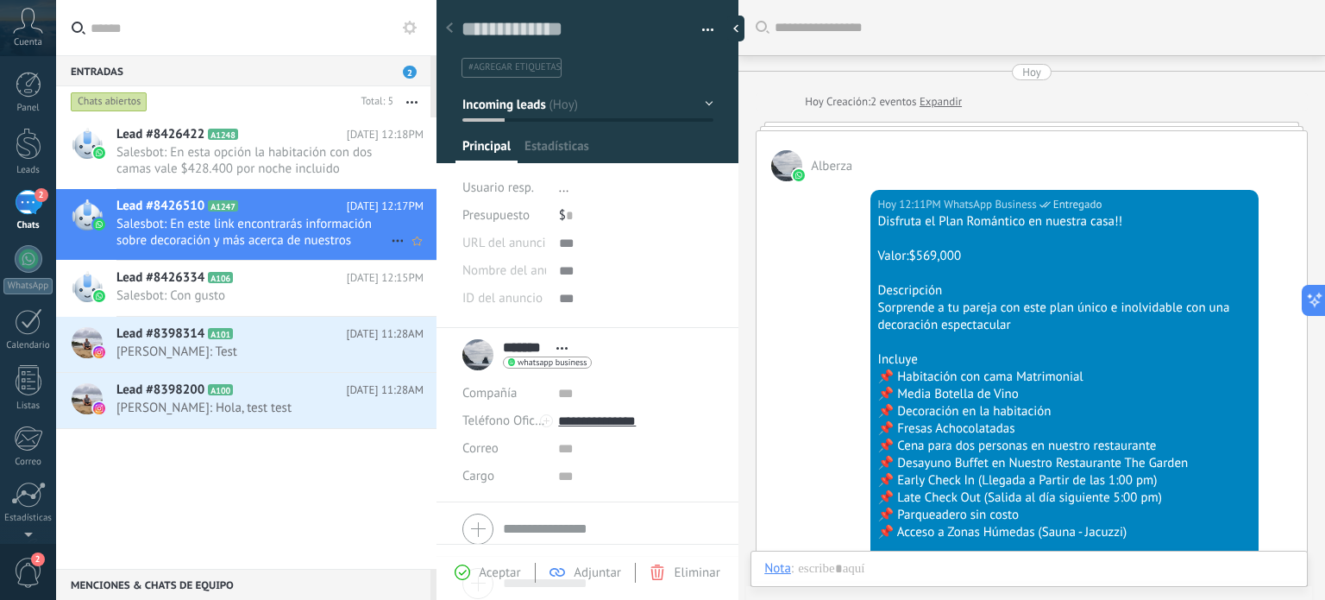
scroll to position [838, 0]
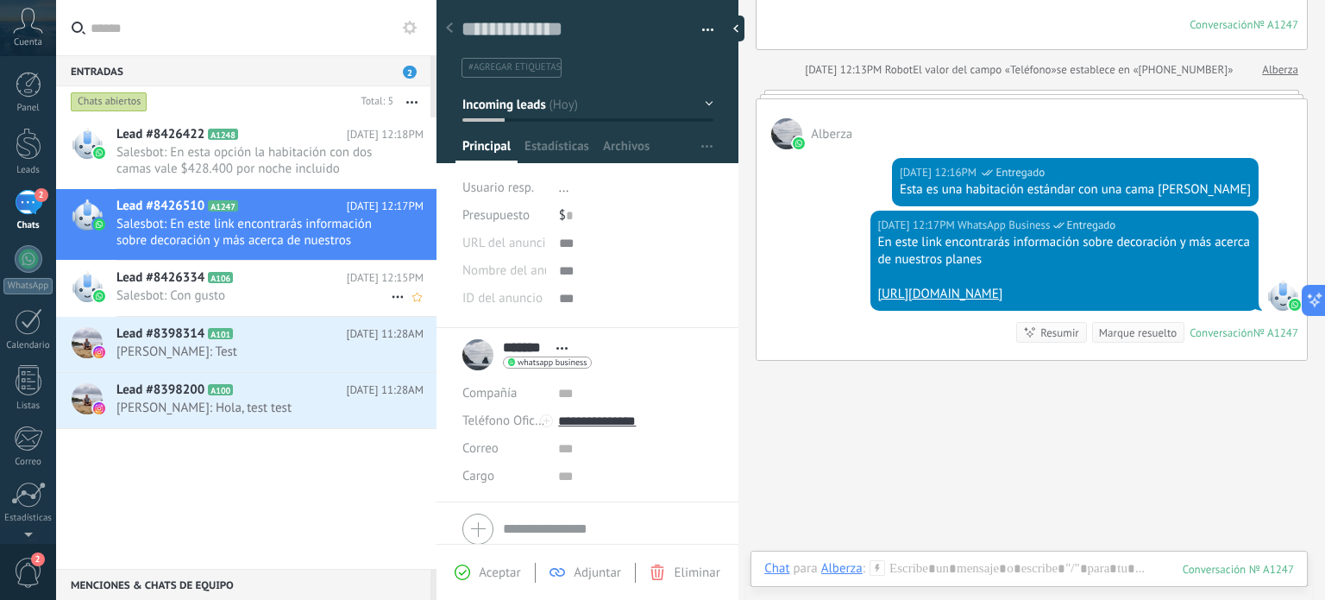
click at [266, 314] on link "Lead #8426334 A106 Hoy 12:15PM Salesbot: Con gusto" at bounding box center [246, 288] width 380 height 55
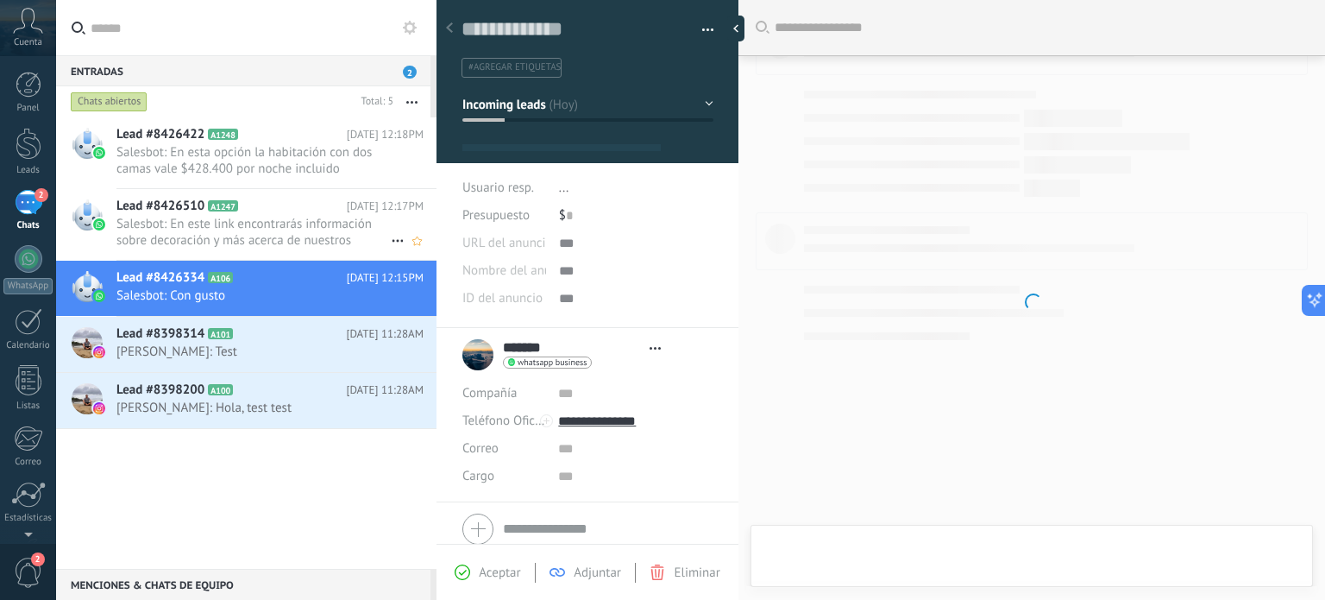
click at [276, 230] on span "Salesbot: En este link encontrarás información sobre decoración y más acerca de…" at bounding box center [253, 232] width 274 height 33
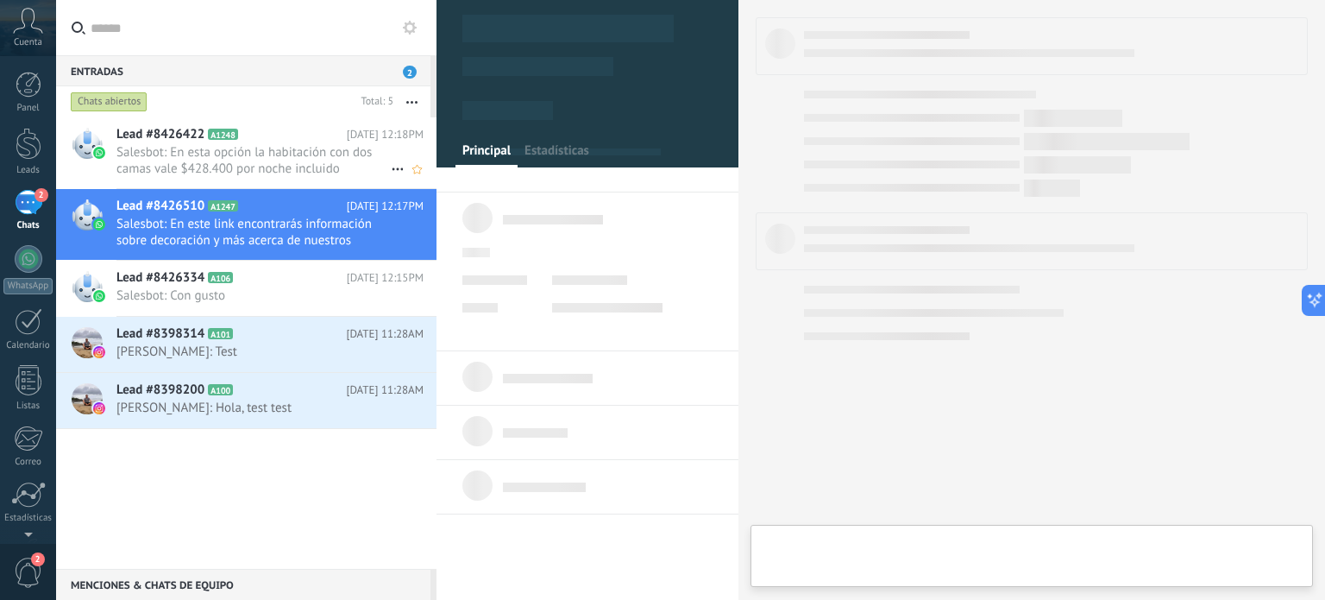
click at [266, 151] on span "Salesbot: En esta opción la habitación con dos camas vale $428.400 por noche in…" at bounding box center [253, 160] width 274 height 33
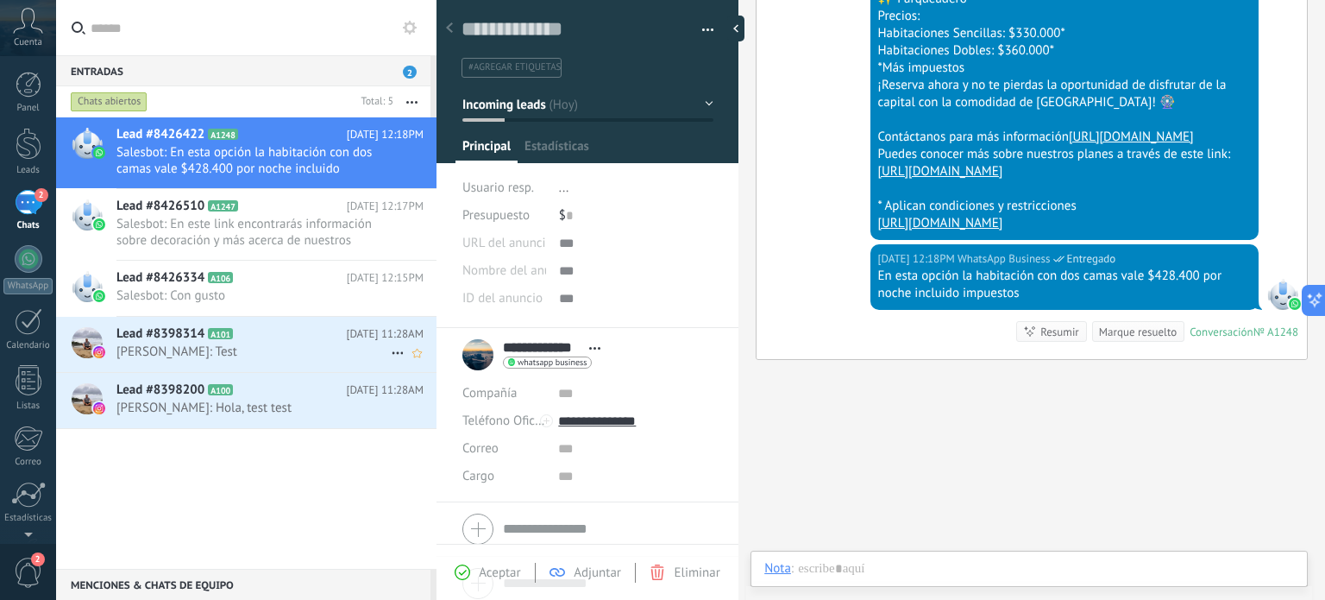
scroll to position [25, 0]
click at [266, 358] on span "Ariel Diaz: Test" at bounding box center [253, 351] width 274 height 16
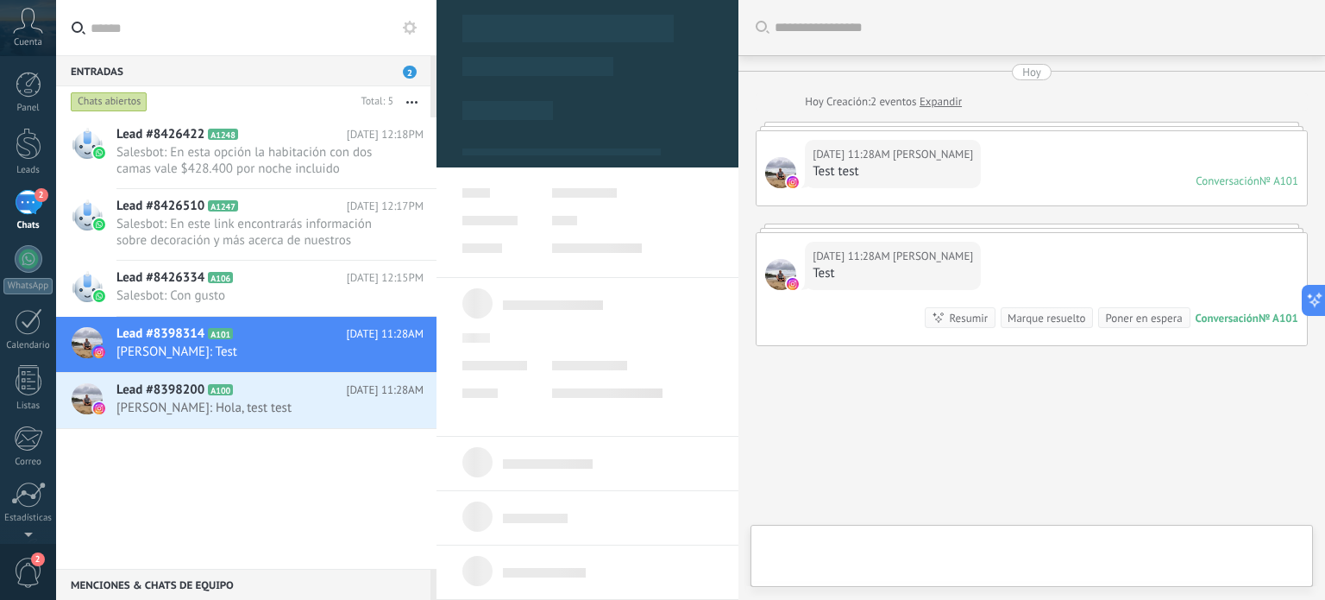
scroll to position [25, 0]
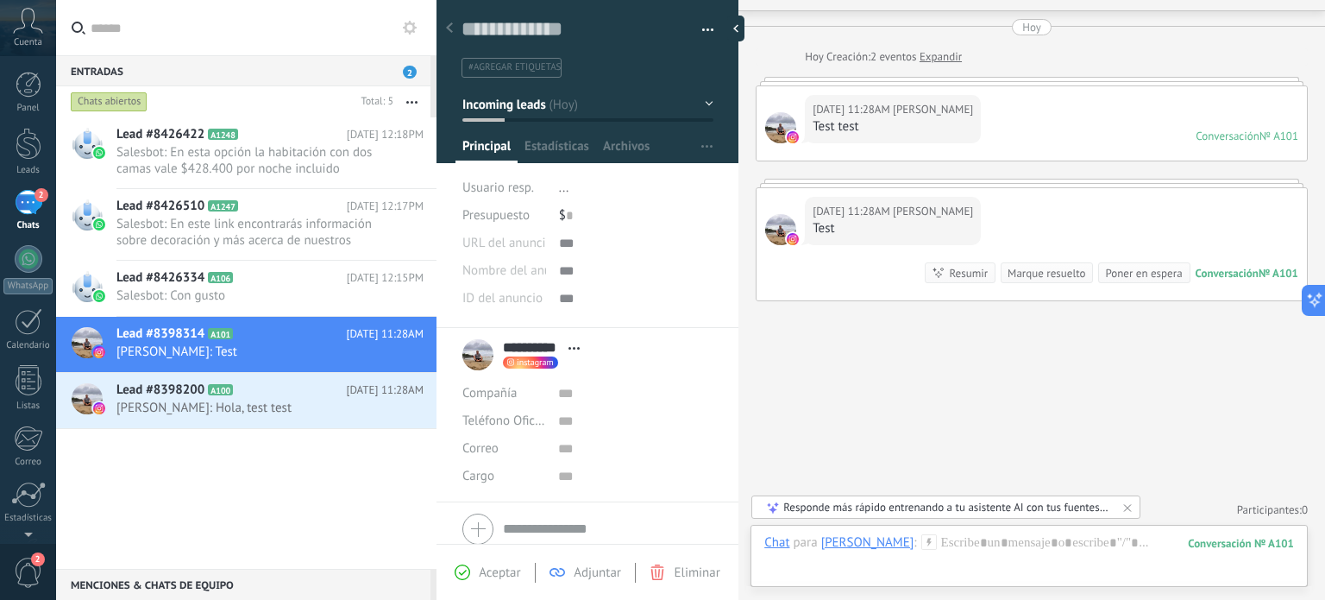
click at [873, 548] on div "[PERSON_NAME]" at bounding box center [867, 542] width 93 height 16
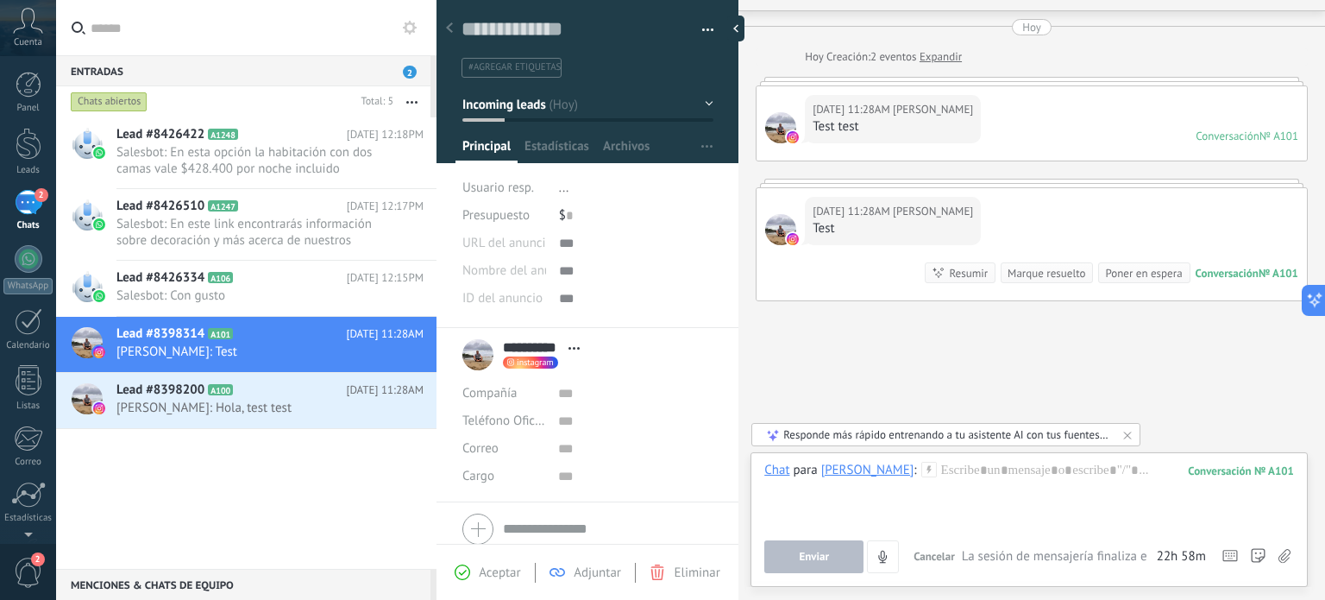
click at [1127, 356] on div "Buscar Carga más Hoy Hoy Creación: 2 eventos Expandir Hoy 11:28AM Ariel Diaz Te…" at bounding box center [1032, 278] width 587 height 647
click at [1164, 386] on div "Buscar Carga más Hoy Hoy Creación: 2 eventos Expandir Hoy 11:28AM Ariel Diaz Te…" at bounding box center [1032, 278] width 587 height 647
click at [242, 473] on div "Lead #8426422 A1248 Hoy 12:18PM Salesbot: En esta opción la habitación con dos …" at bounding box center [246, 342] width 380 height 451
click at [217, 403] on span "Ariel Diaz: Hola, test test" at bounding box center [253, 407] width 274 height 16
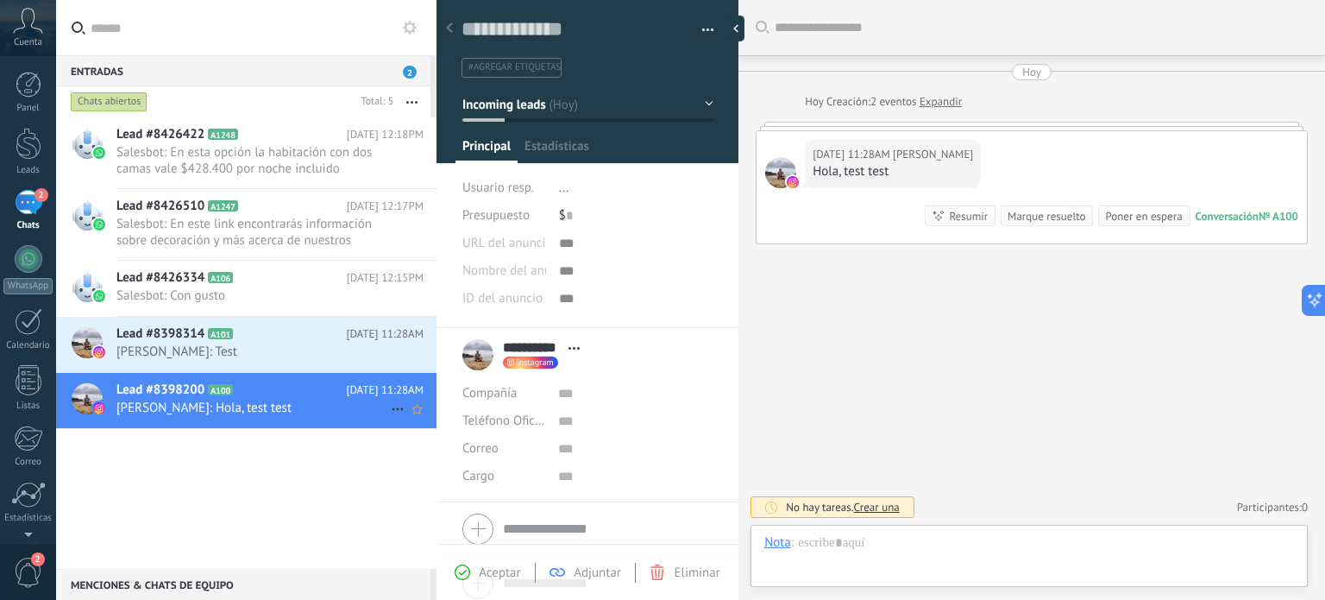
scroll to position [25, 0]
click at [202, 348] on span "Ariel Diaz: Test" at bounding box center [253, 351] width 274 height 16
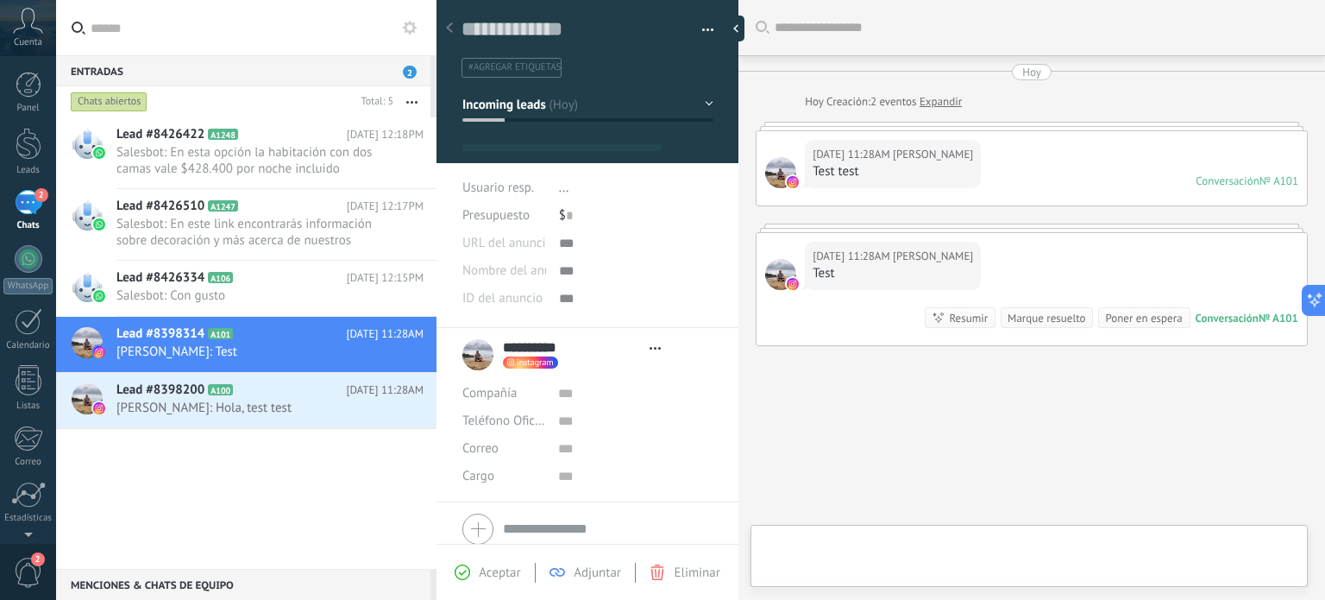
scroll to position [45, 0]
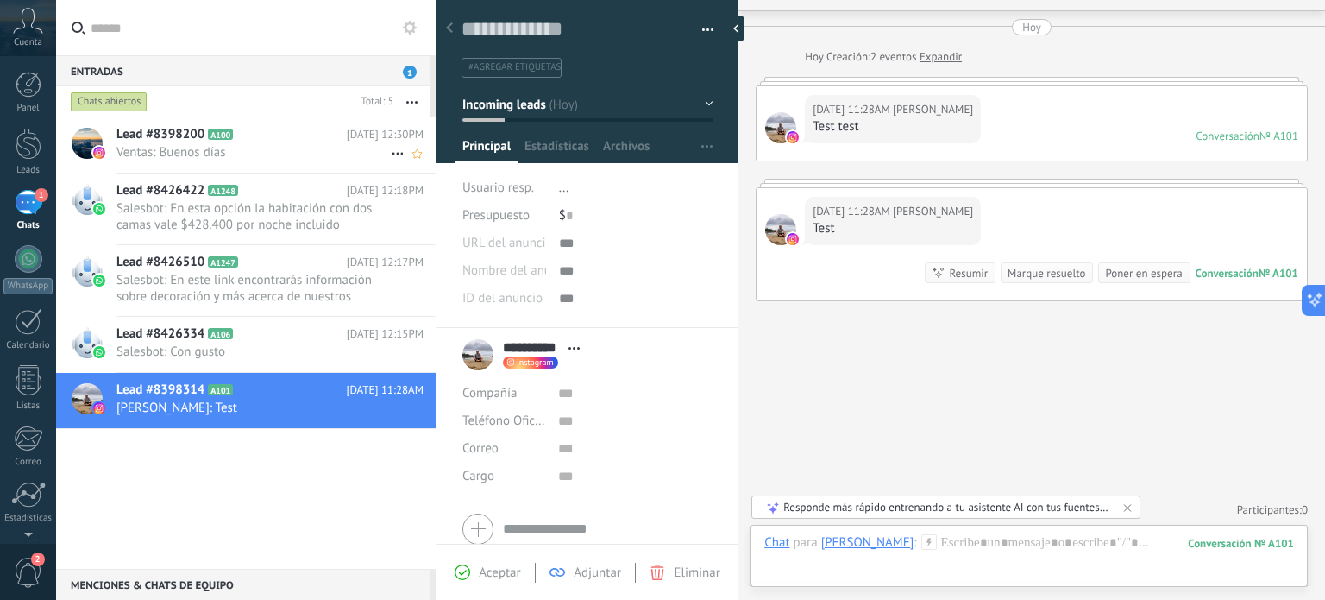
click at [211, 144] on span "Ventas: Buenos días" at bounding box center [253, 152] width 274 height 16
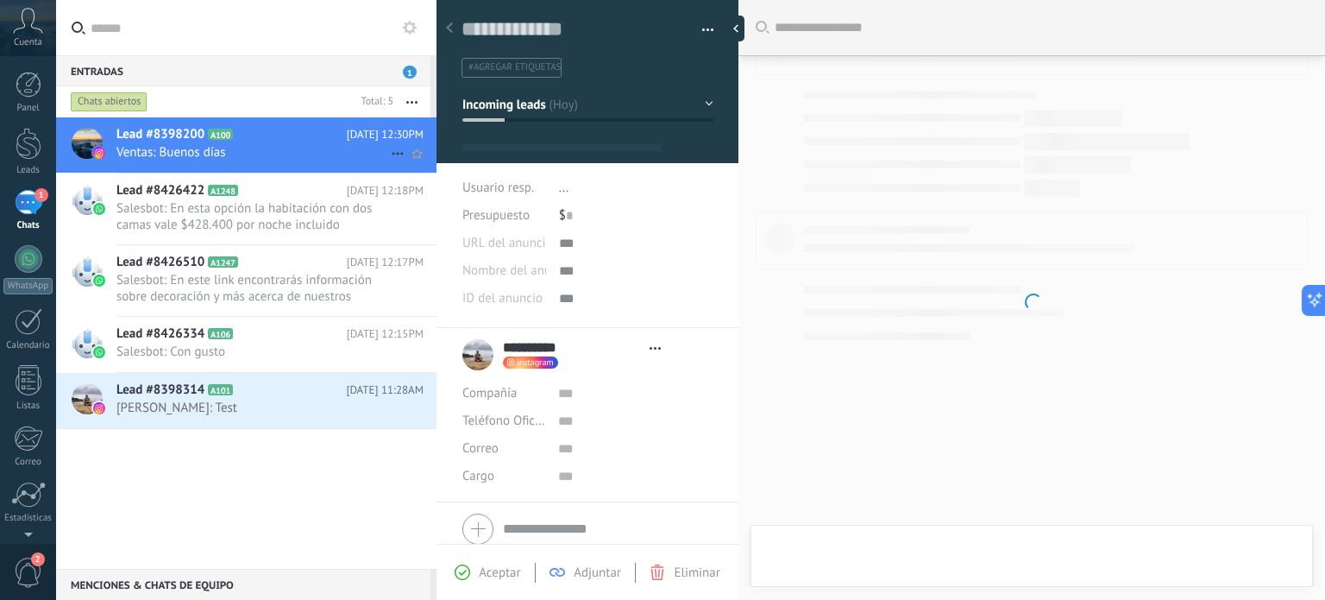
scroll to position [25, 0]
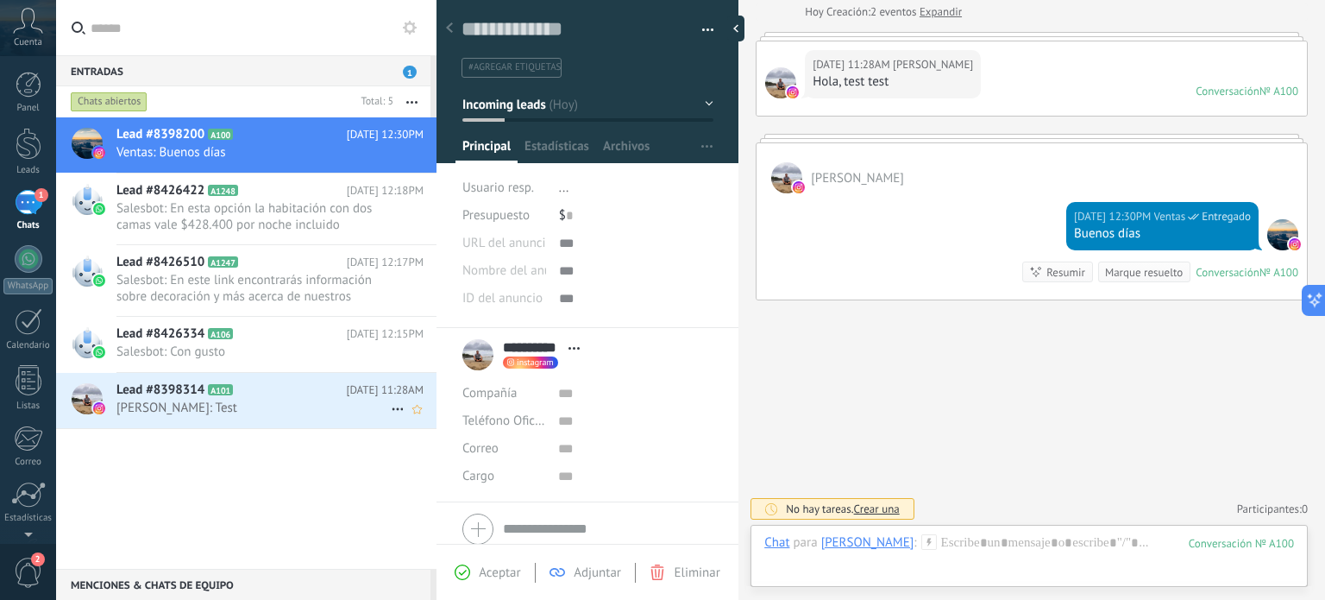
click at [245, 387] on icon at bounding box center [246, 389] width 17 height 17
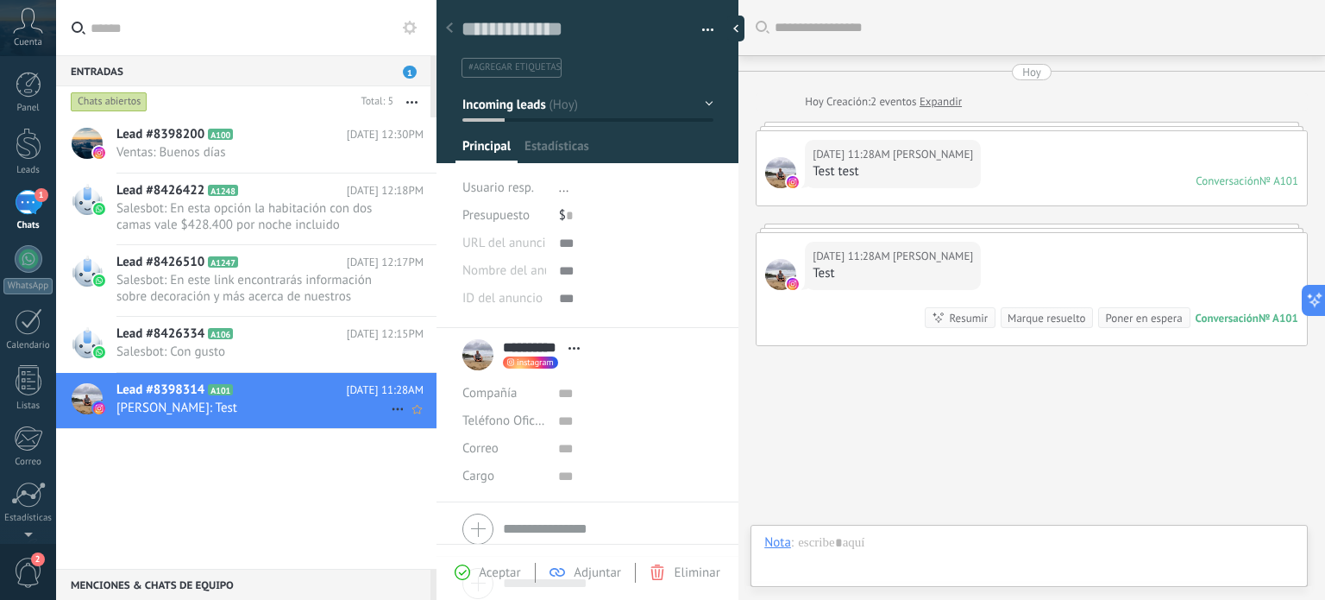
scroll to position [45, 0]
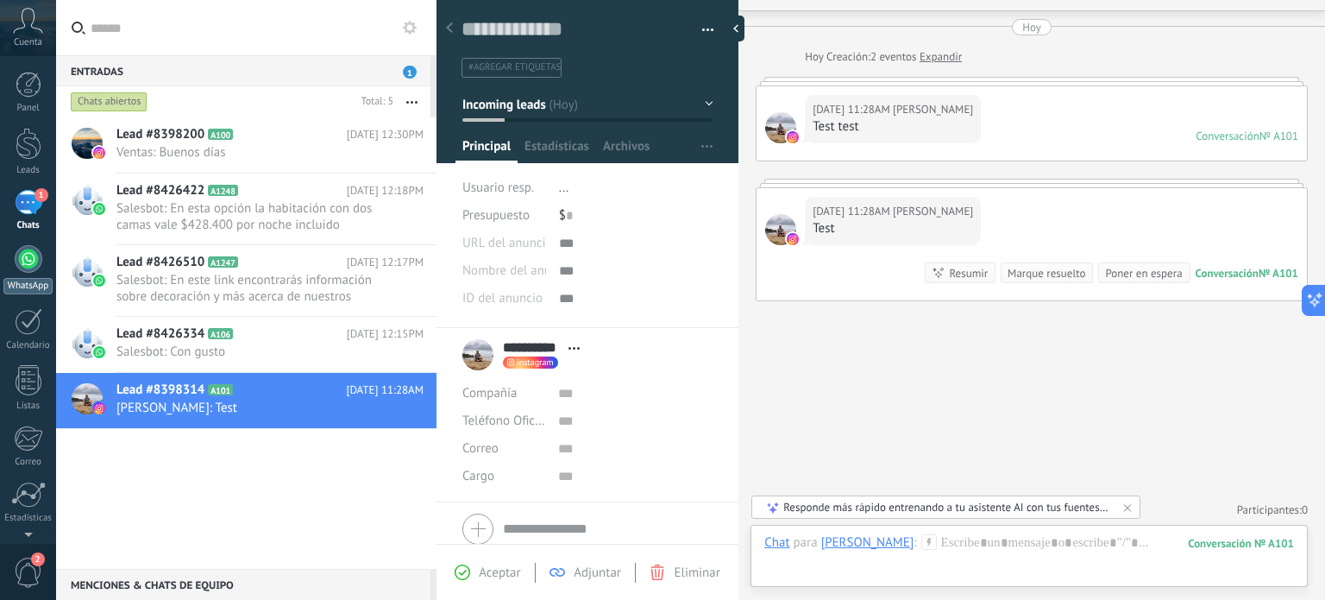
click at [23, 246] on div at bounding box center [29, 259] width 28 height 28
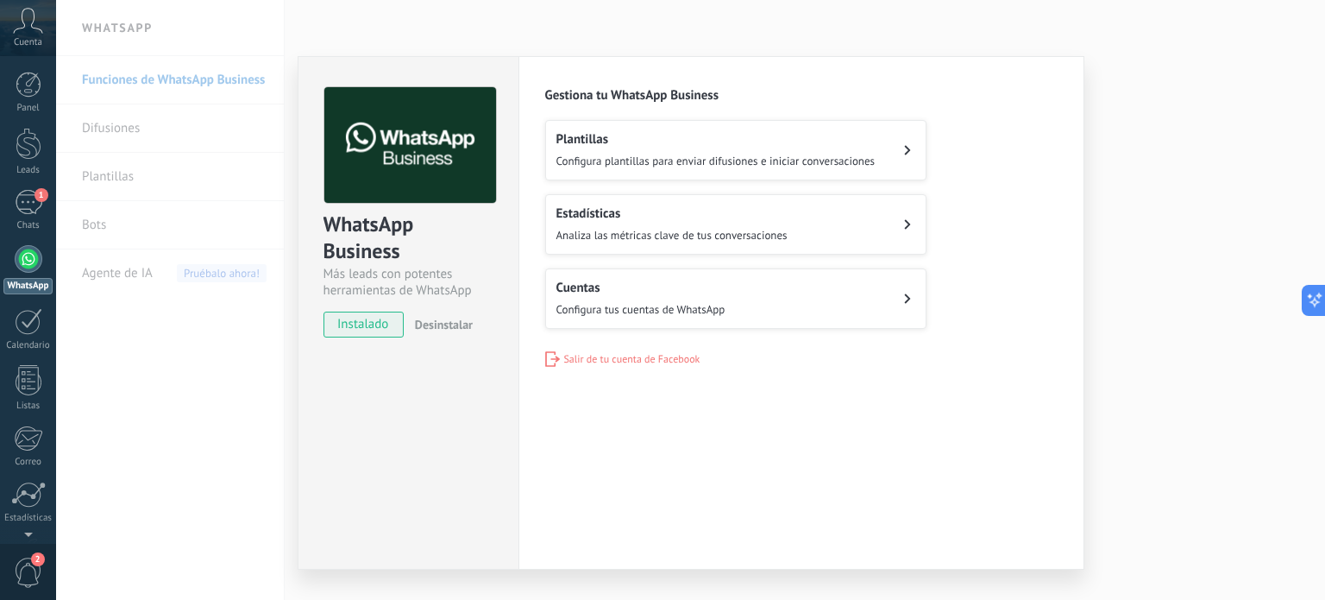
click at [619, 294] on div "Cuentas Configura tus cuentas de WhatsApp" at bounding box center [641, 299] width 169 height 38
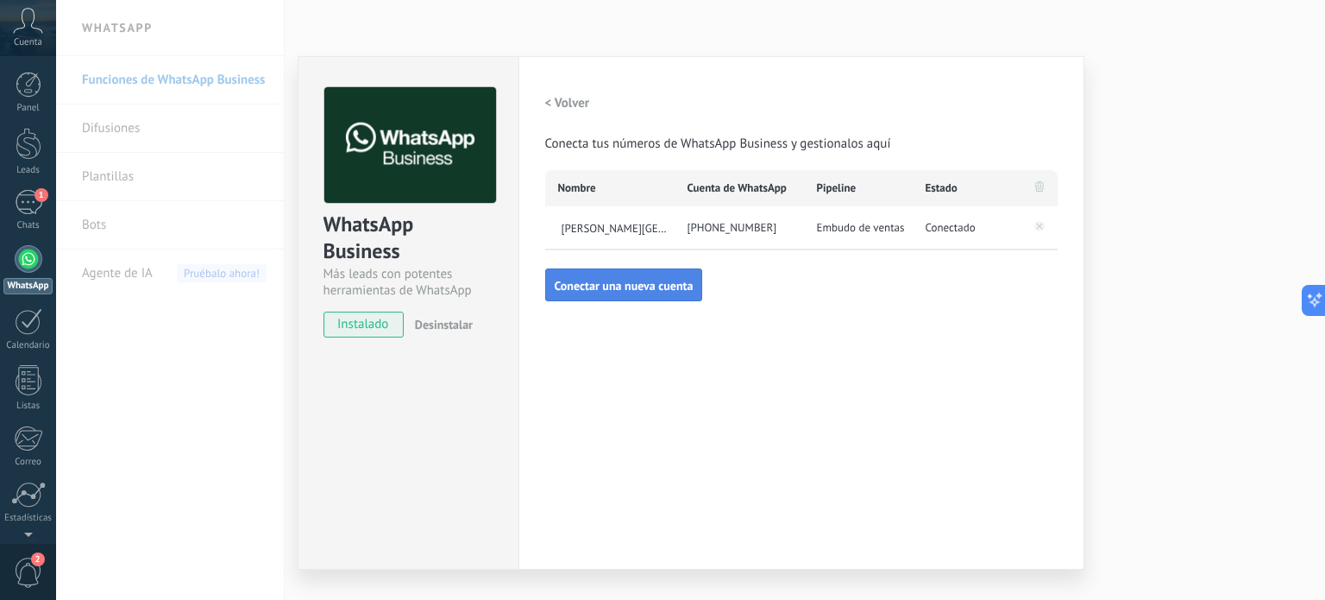
click at [642, 272] on button "Conectar una nueva cuenta" at bounding box center [624, 284] width 158 height 33
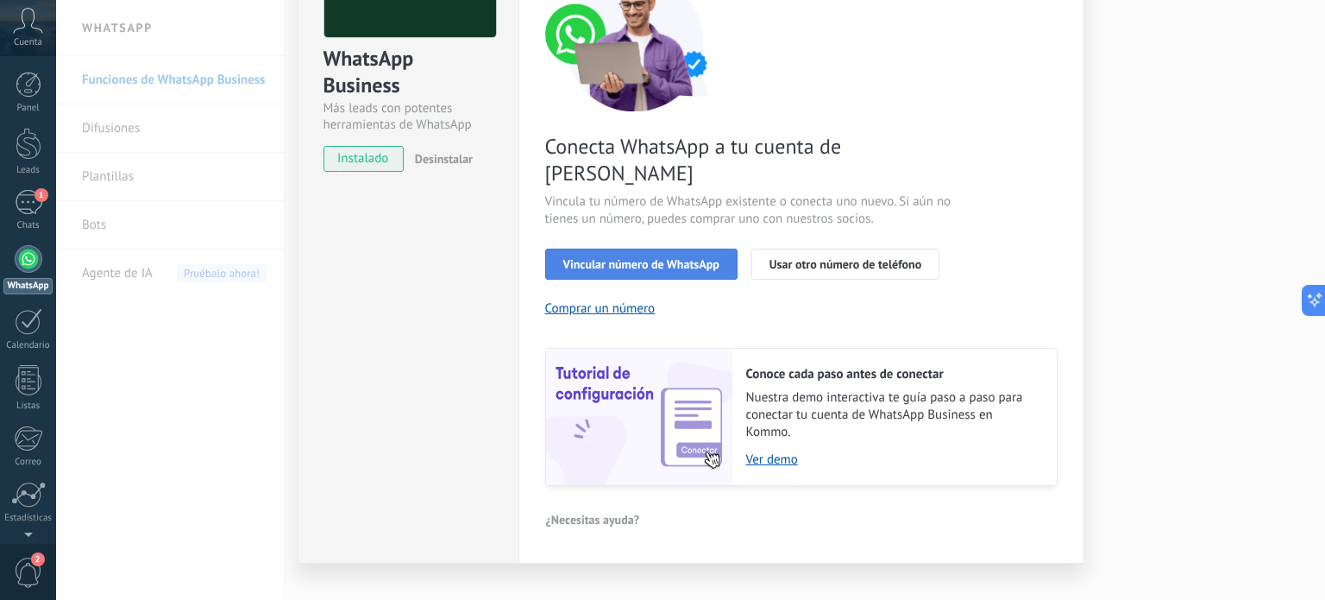
click at [659, 258] on span "Vincular número de WhatsApp" at bounding box center [641, 264] width 156 height 12
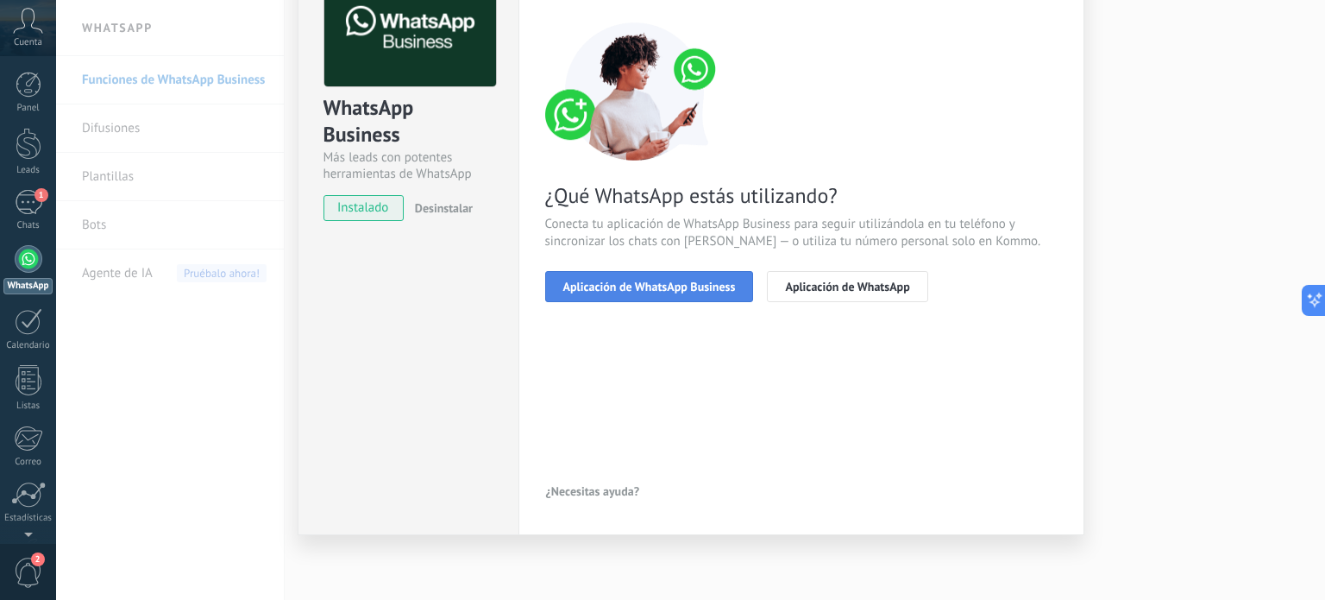
scroll to position [116, 0]
click at [648, 282] on span "Aplicación de WhatsApp Business" at bounding box center [649, 287] width 173 height 12
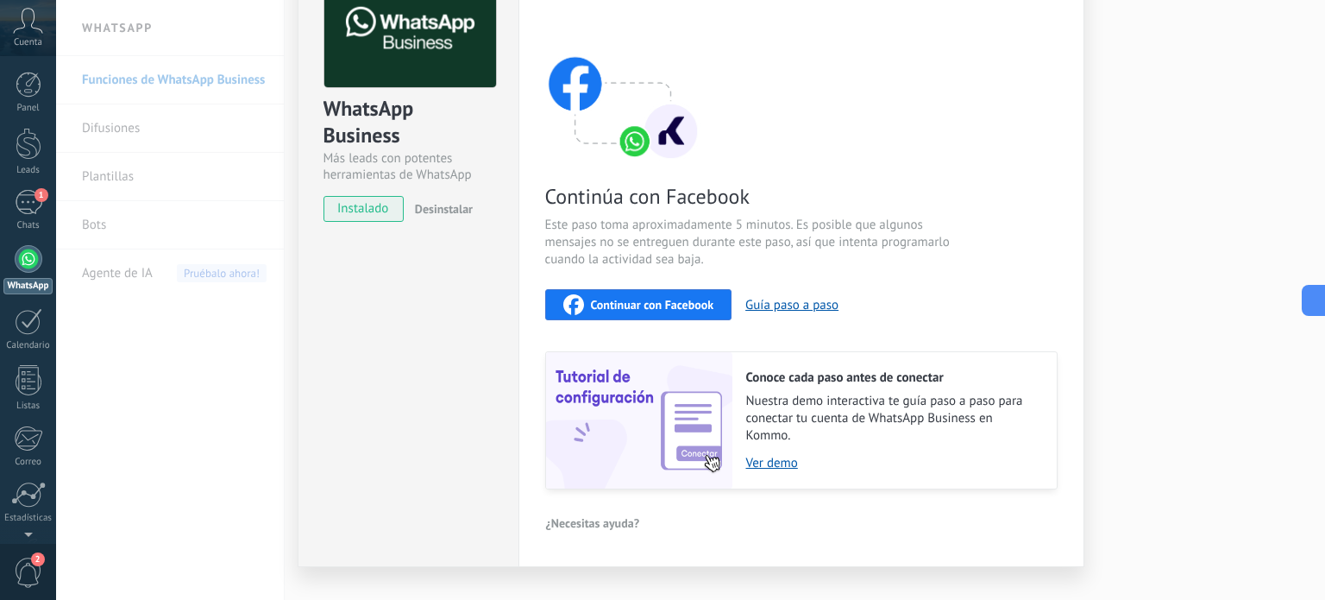
click at [673, 305] on span "Continuar con Facebook" at bounding box center [652, 305] width 123 height 12
click at [630, 322] on div "Continúa con Facebook Este paso toma aproximadamente 5 minutos. Es posible que …" at bounding box center [801, 256] width 513 height 466
click at [629, 303] on span "Continuar con Facebook" at bounding box center [652, 305] width 123 height 12
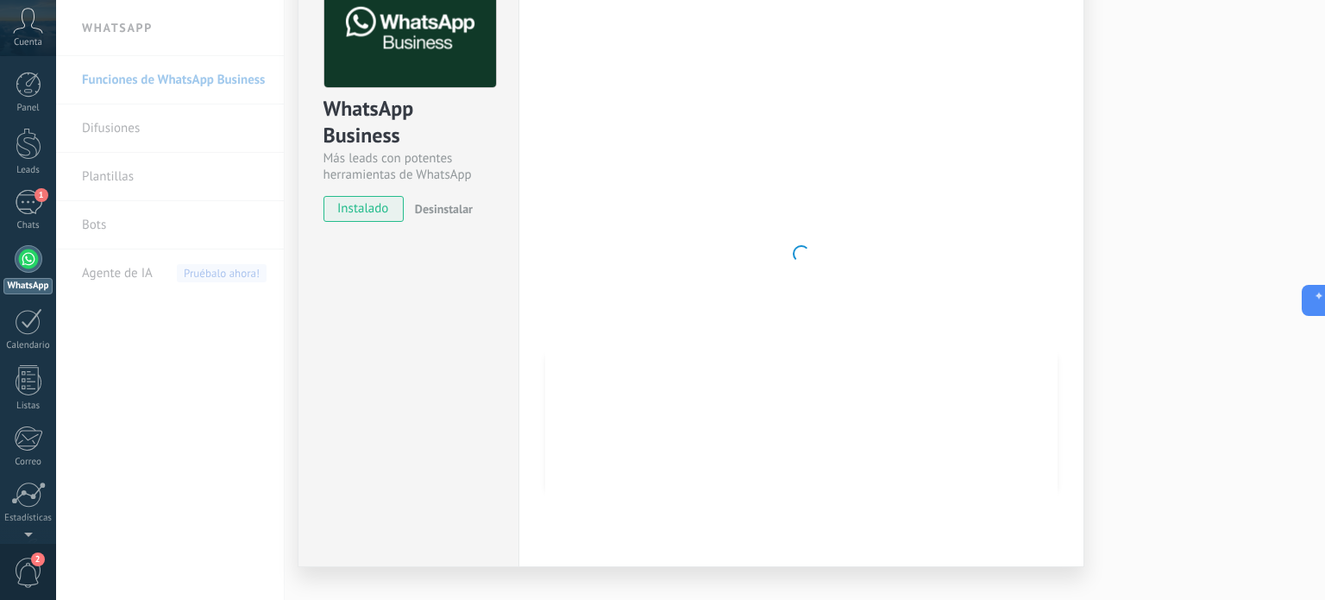
click at [419, 332] on div "WhatsApp Business Más leads con potentes herramientas de WhatsApp instalado Des…" at bounding box center [408, 253] width 221 height 626
click at [1236, 121] on div "WhatsApp Business Más leads con potentes herramientas de WhatsApp instalado Des…" at bounding box center [690, 300] width 1269 height 600
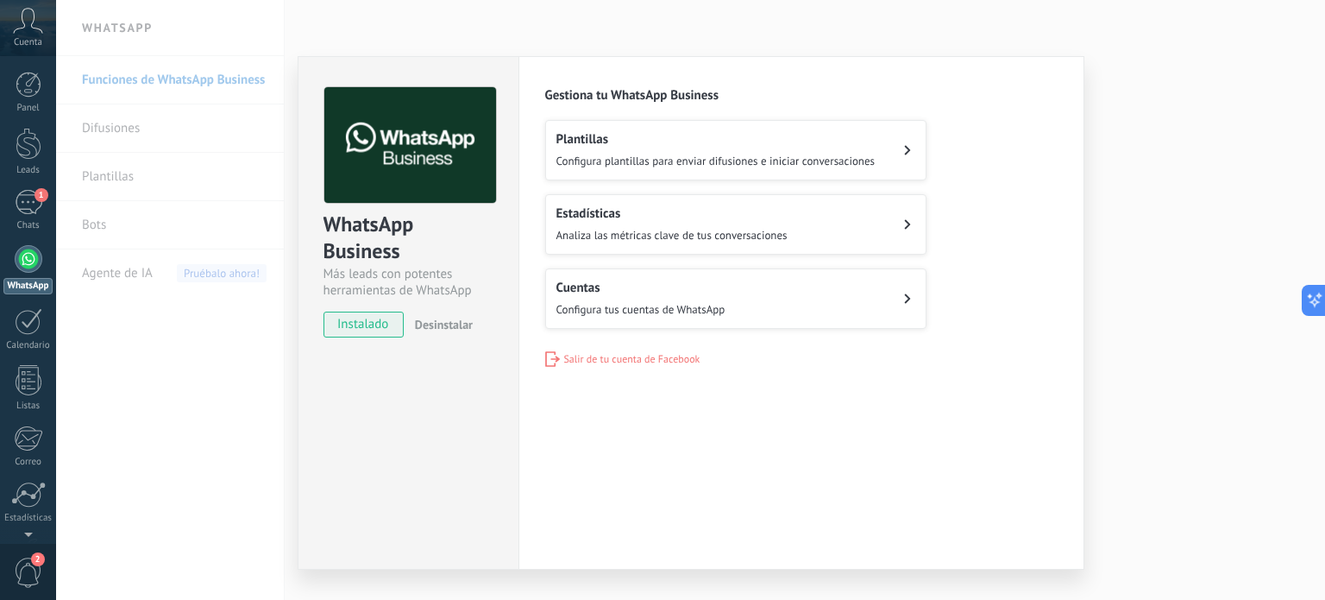
click at [645, 294] on div "Cuentas Configura tus cuentas de WhatsApp" at bounding box center [641, 299] width 169 height 38
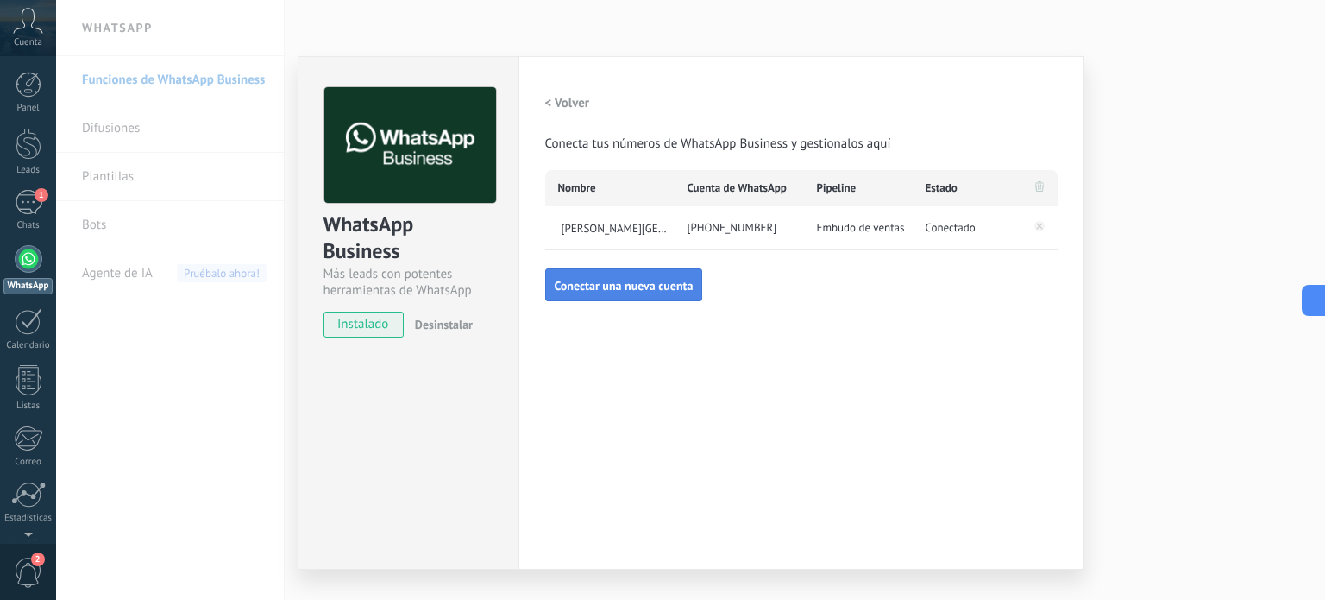
click at [633, 280] on span "Conectar una nueva cuenta" at bounding box center [624, 286] width 139 height 12
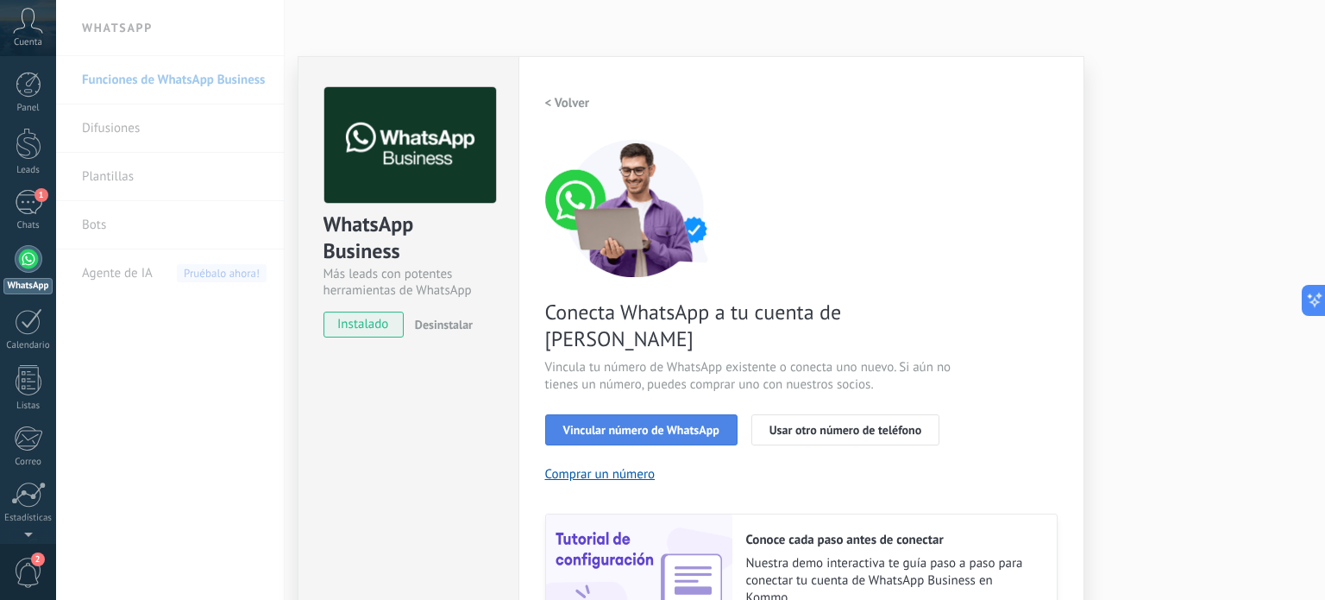
click at [644, 414] on button "Vincular número de WhatsApp" at bounding box center [641, 429] width 192 height 31
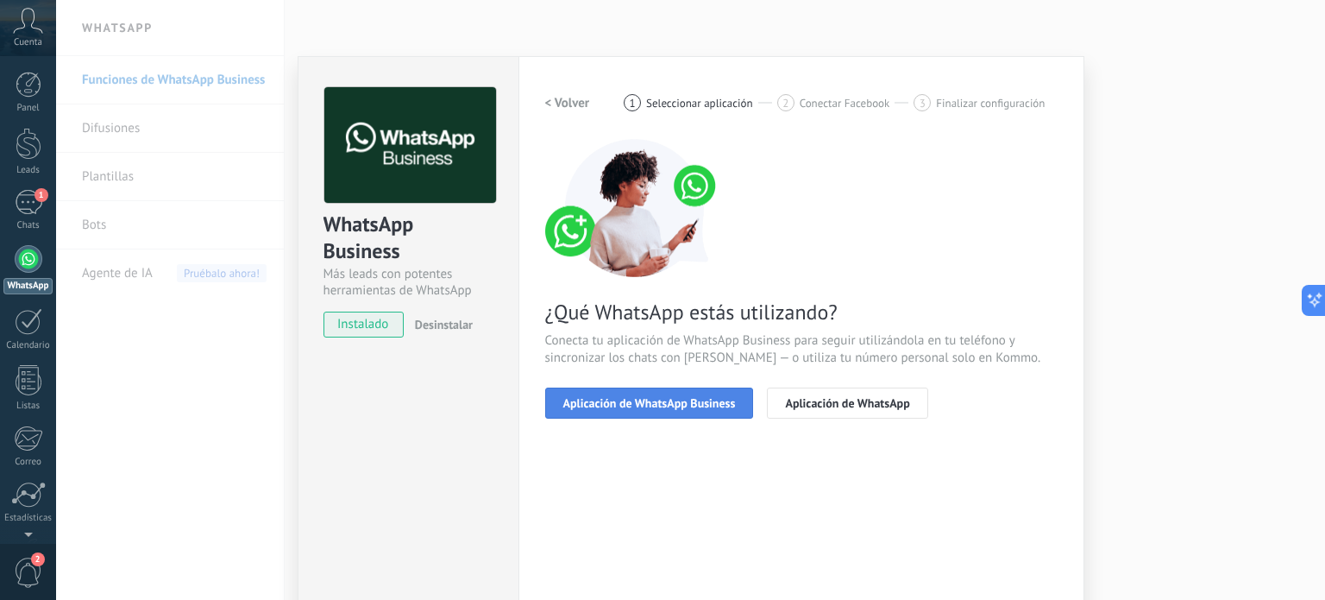
click at [644, 406] on span "Aplicación de WhatsApp Business" at bounding box center [649, 403] width 173 height 12
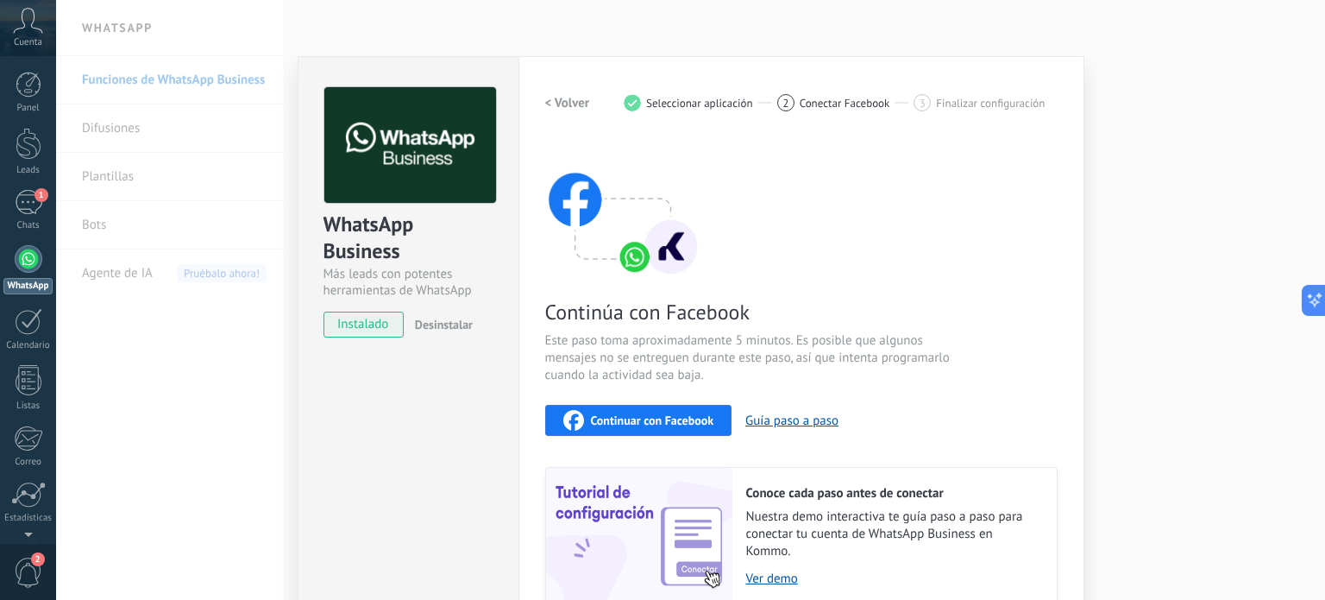
click at [644, 406] on button "Continuar con Facebook" at bounding box center [638, 420] width 187 height 31
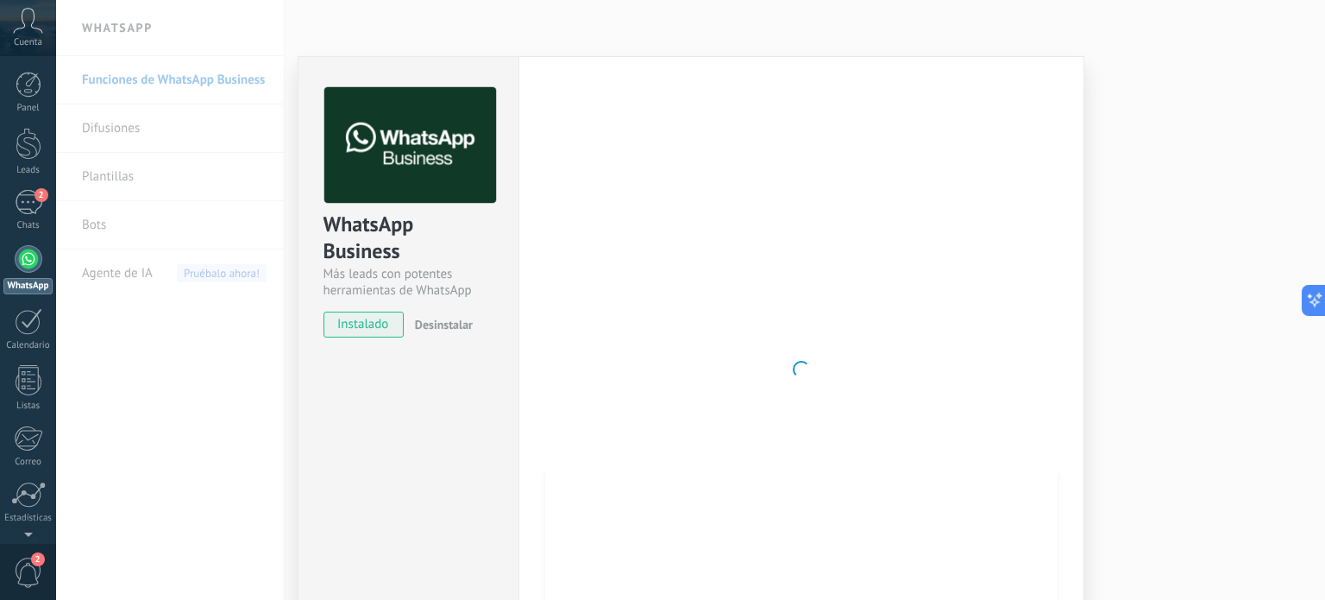
click at [1165, 137] on div "WhatsApp Business Más leads con potentes herramientas de WhatsApp instalado Des…" at bounding box center [690, 300] width 1269 height 600
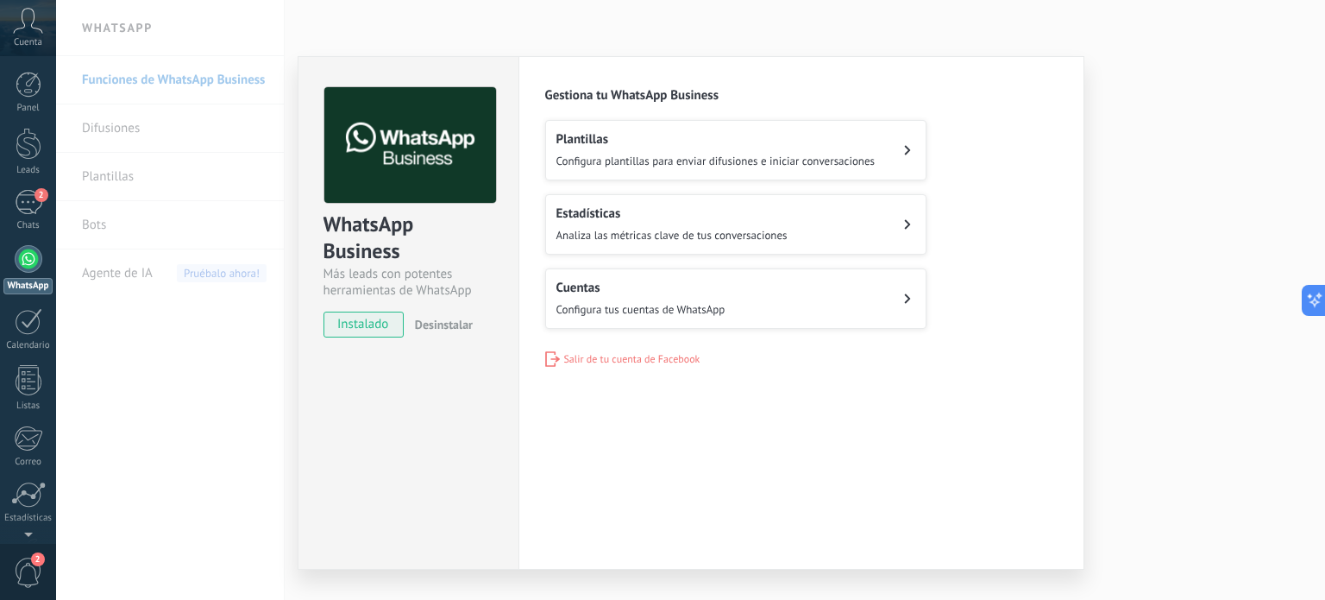
click at [628, 303] on span "Configura tus cuentas de WhatsApp" at bounding box center [641, 309] width 169 height 15
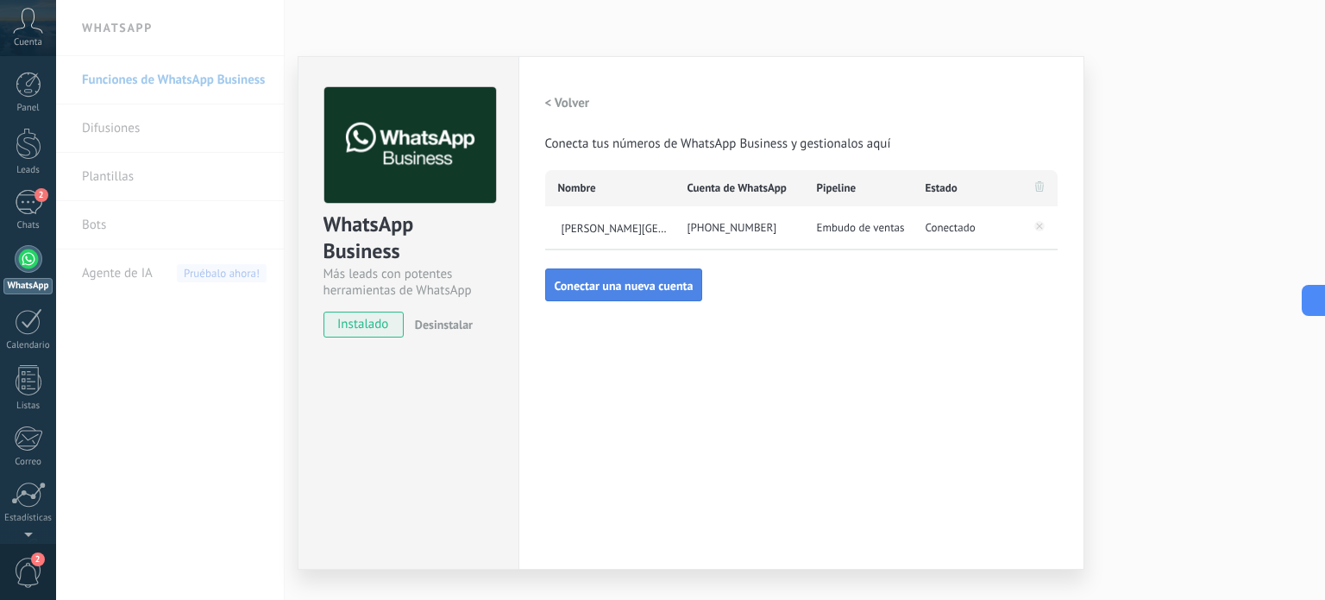
click at [631, 280] on span "Conectar una nueva cuenta" at bounding box center [624, 286] width 139 height 12
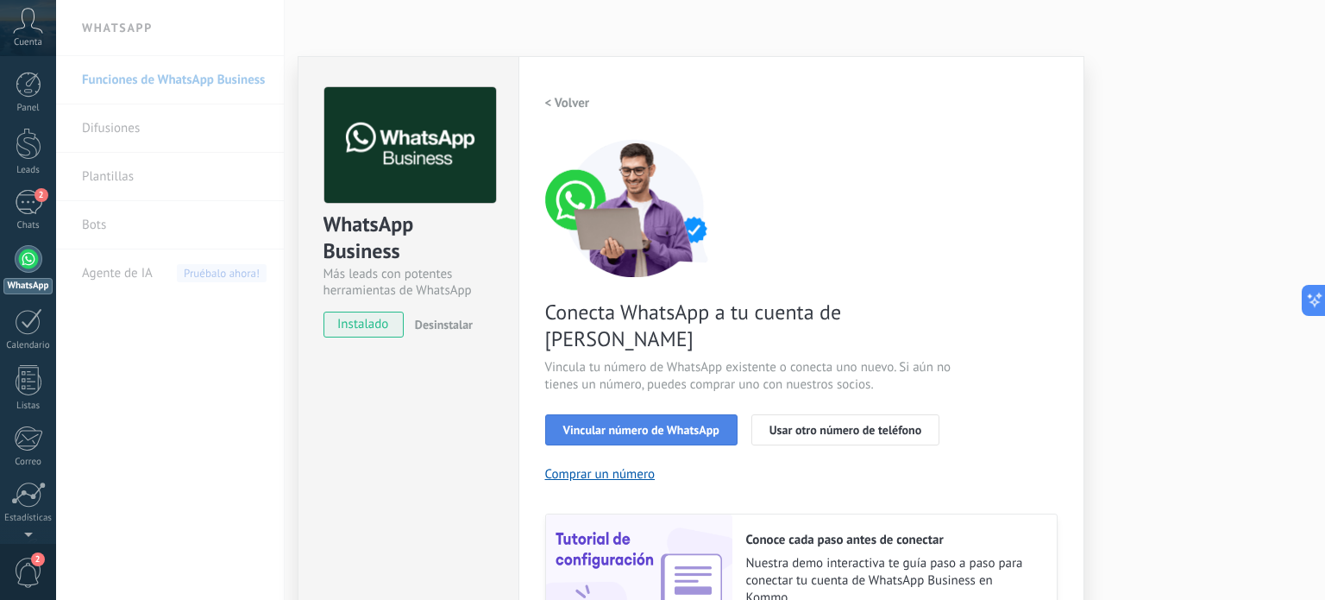
click at [651, 424] on span "Vincular número de WhatsApp" at bounding box center [641, 430] width 156 height 12
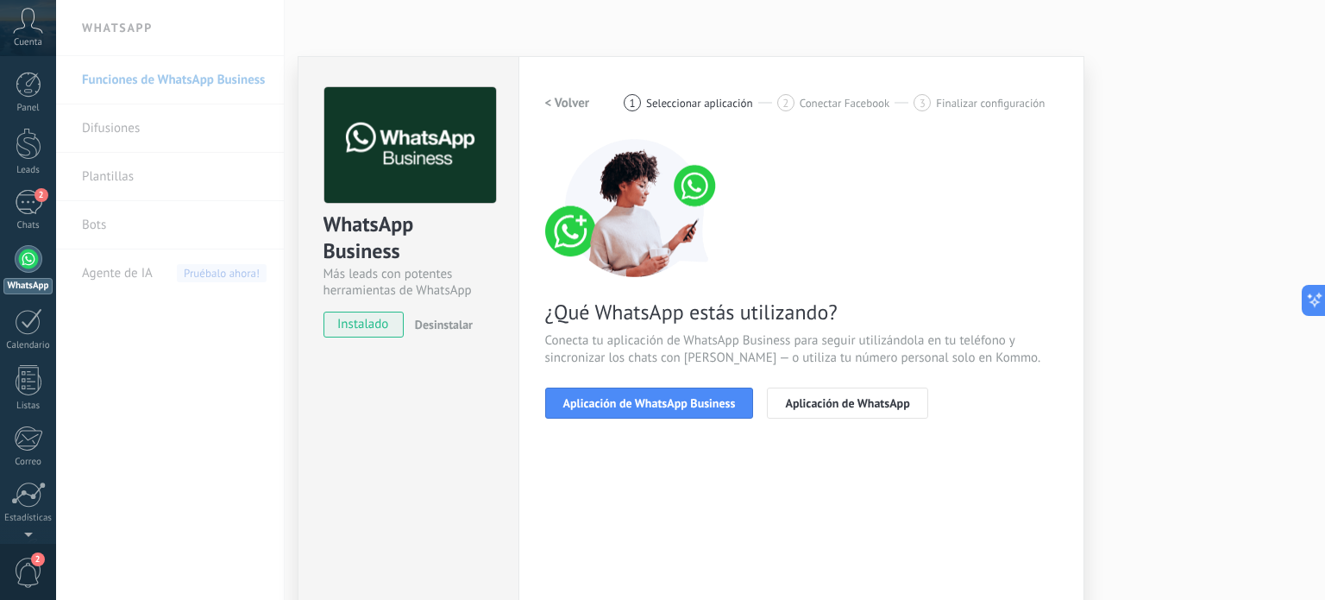
click at [651, 397] on span "Aplicación de WhatsApp Business" at bounding box center [649, 403] width 173 height 12
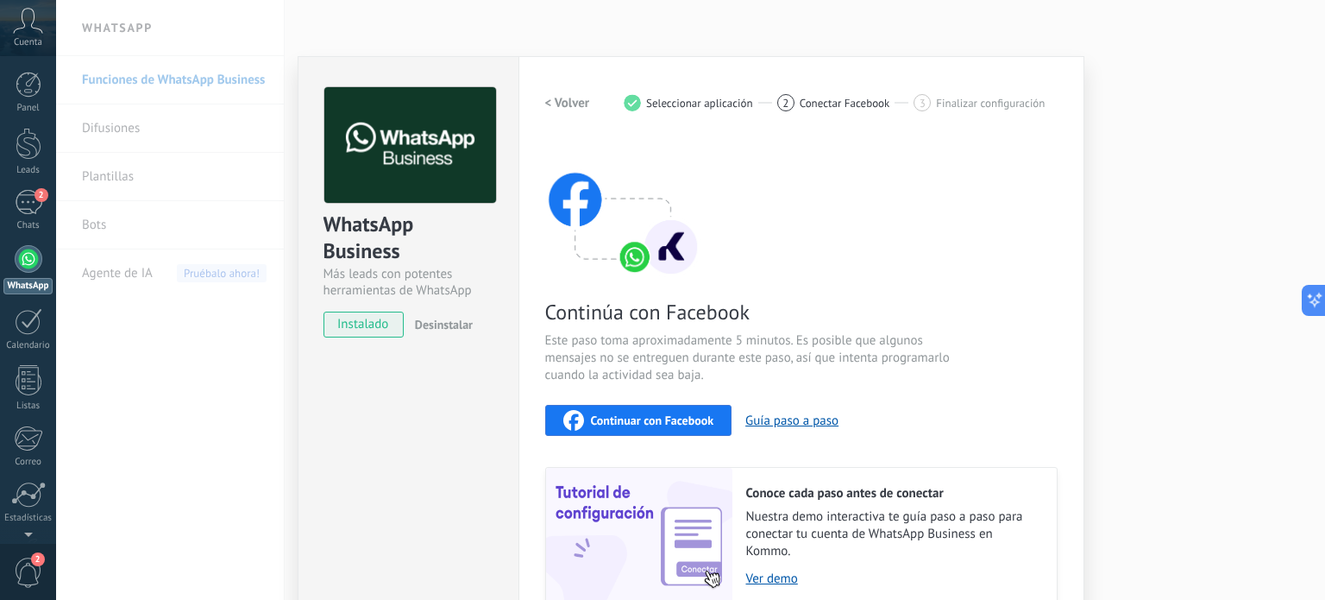
click at [651, 414] on span "Continuar con Facebook" at bounding box center [652, 420] width 123 height 12
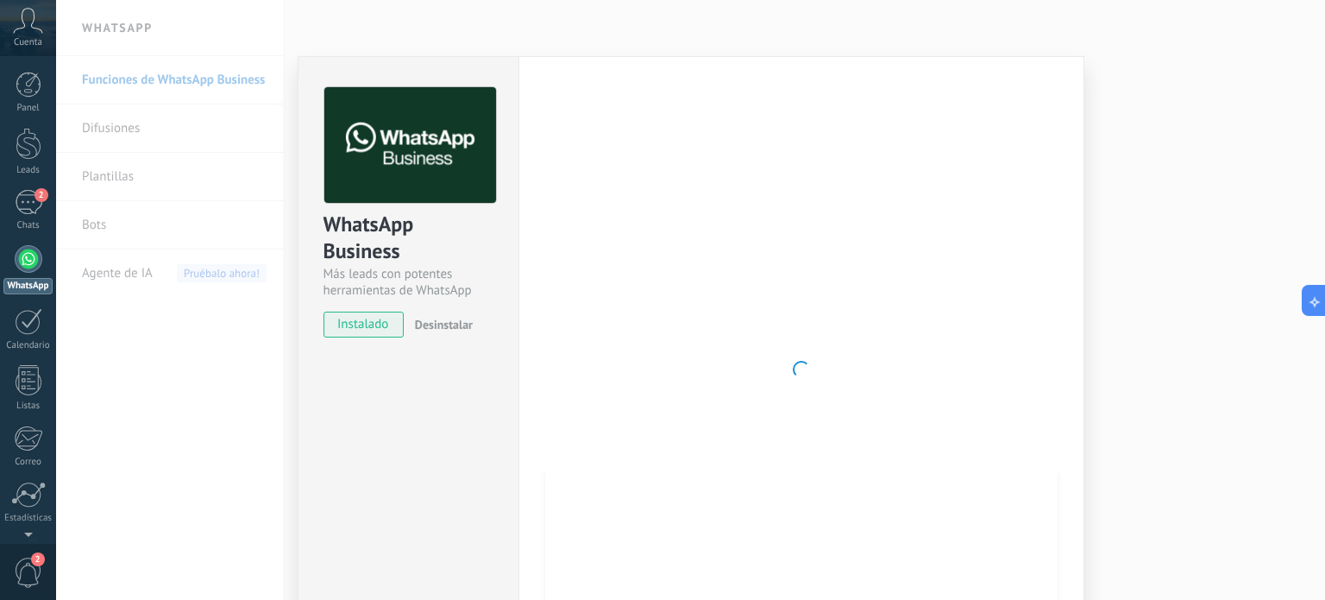
drag, startPoint x: 684, startPoint y: 276, endPoint x: 699, endPoint y: 292, distance: 22.0
click at [699, 292] on div at bounding box center [801, 369] width 513 height 564
click at [699, 290] on div at bounding box center [801, 369] width 513 height 564
click at [274, 42] on div "WhatsApp Business Más leads con potentes herramientas de WhatsApp instalado Des…" at bounding box center [690, 300] width 1269 height 600
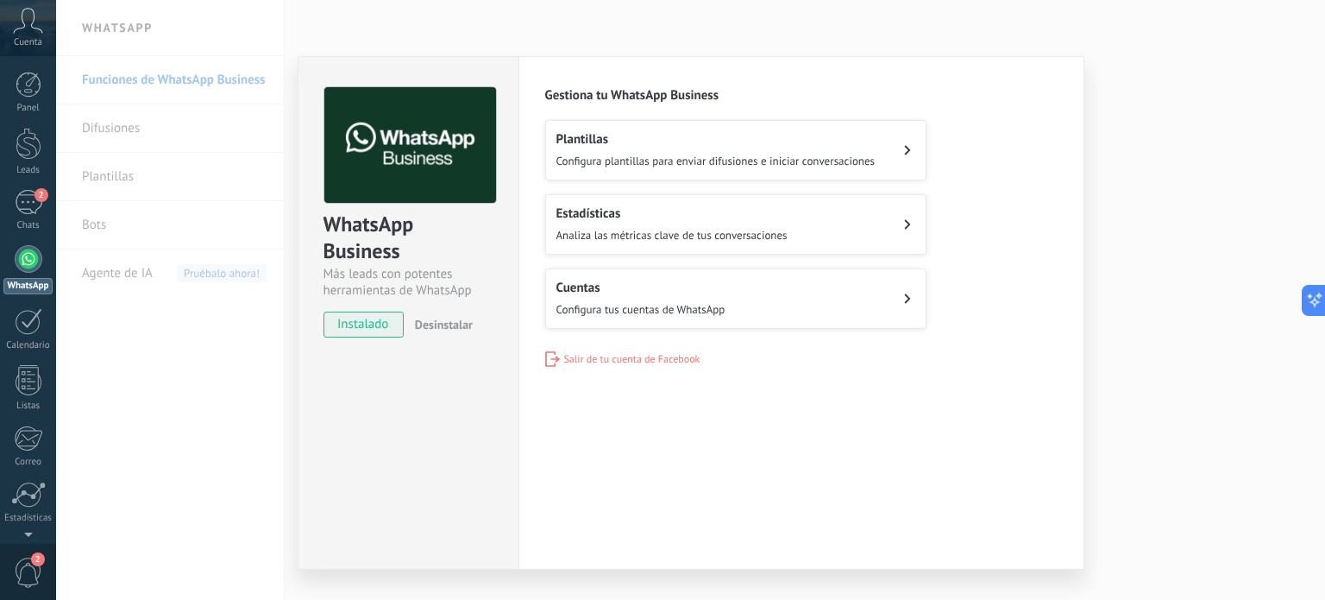
click at [657, 148] on div "Plantillas Configura plantillas para enviar difusiones e iniciar conversaciones" at bounding box center [716, 150] width 319 height 38
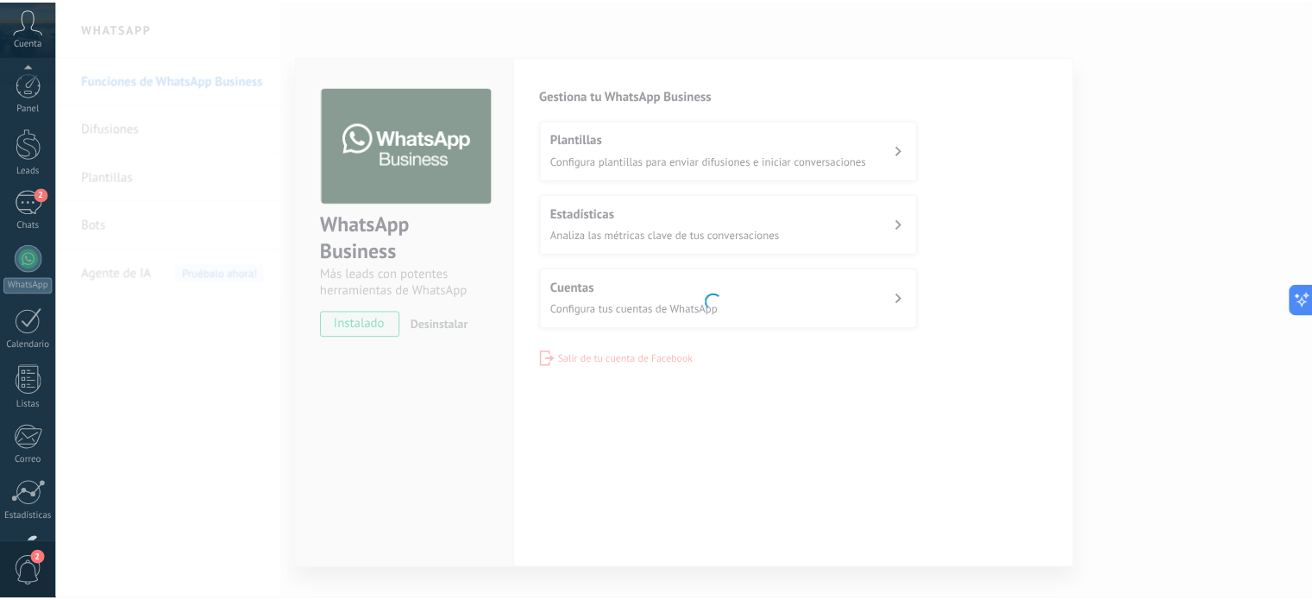
scroll to position [117, 0]
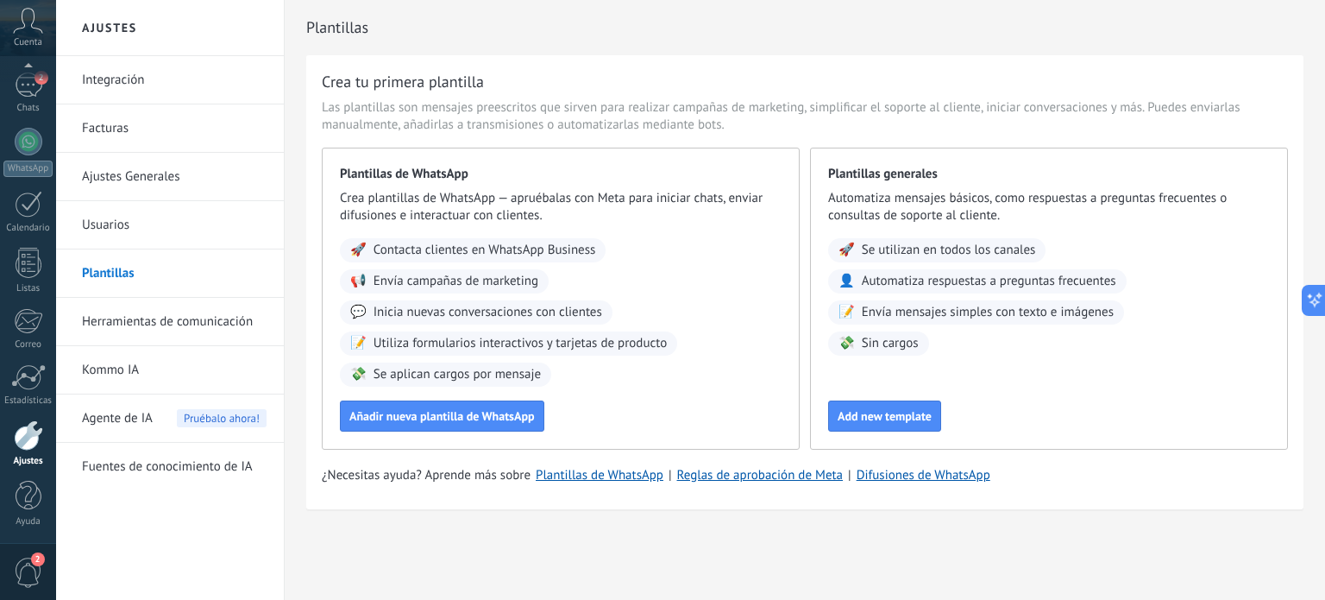
click at [132, 82] on link "Integración" at bounding box center [174, 80] width 185 height 48
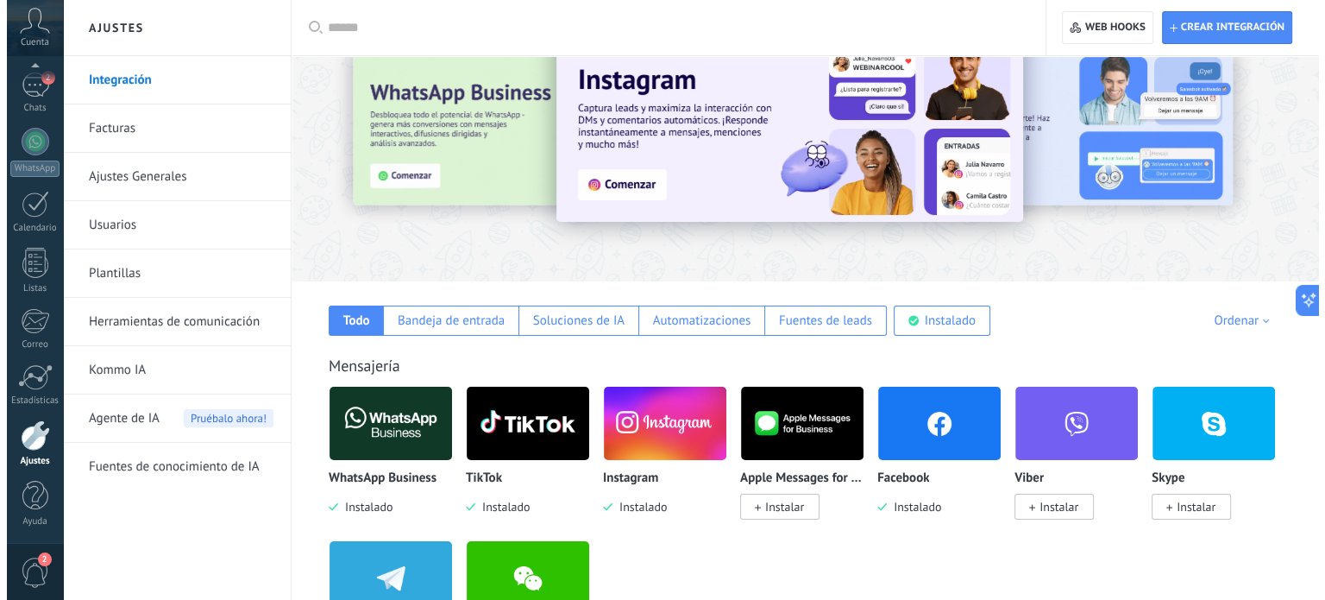
scroll to position [86, 0]
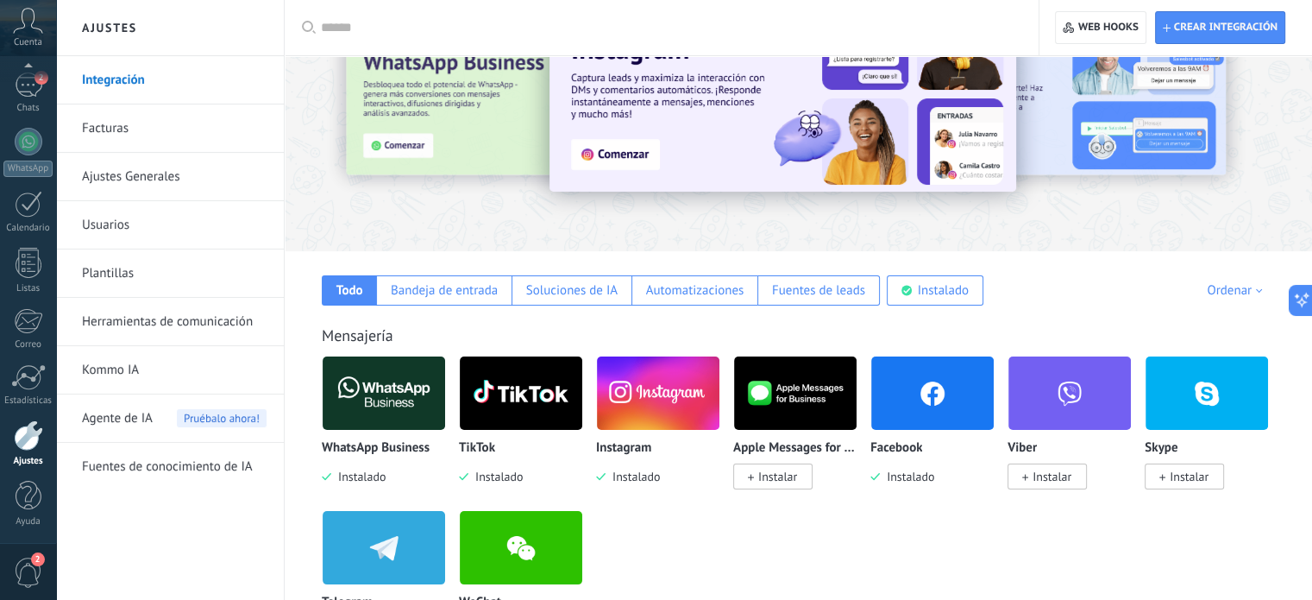
click at [366, 393] on img at bounding box center [384, 393] width 123 height 84
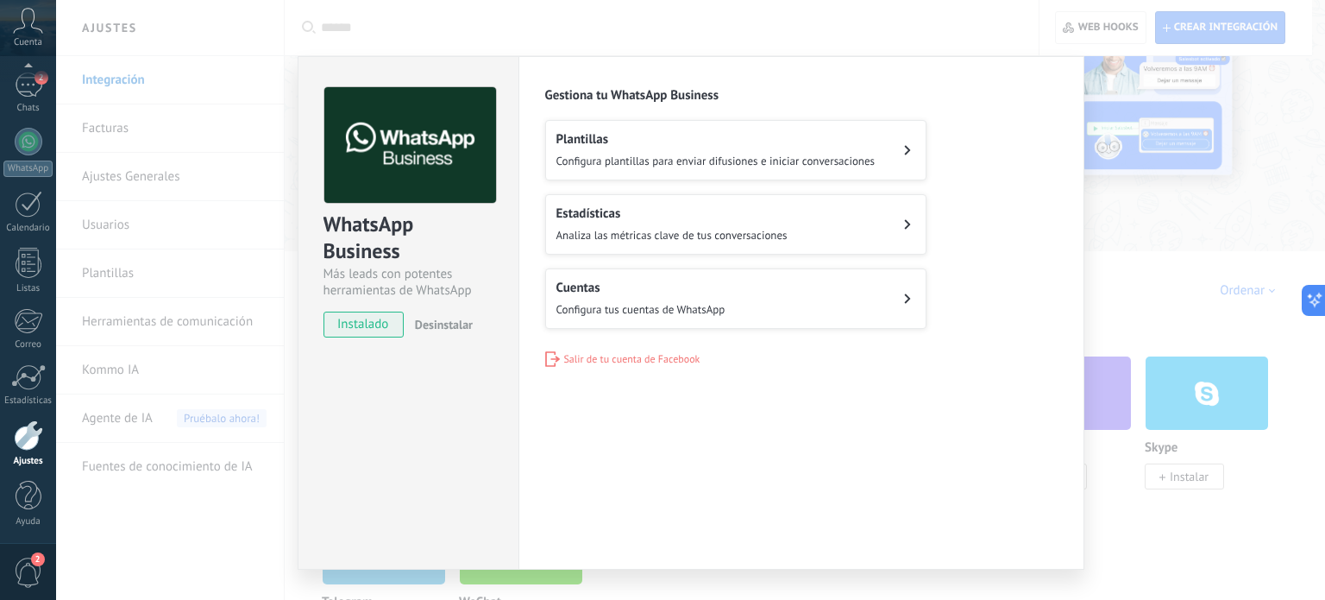
click at [732, 141] on h2 "Plantillas" at bounding box center [716, 139] width 319 height 16
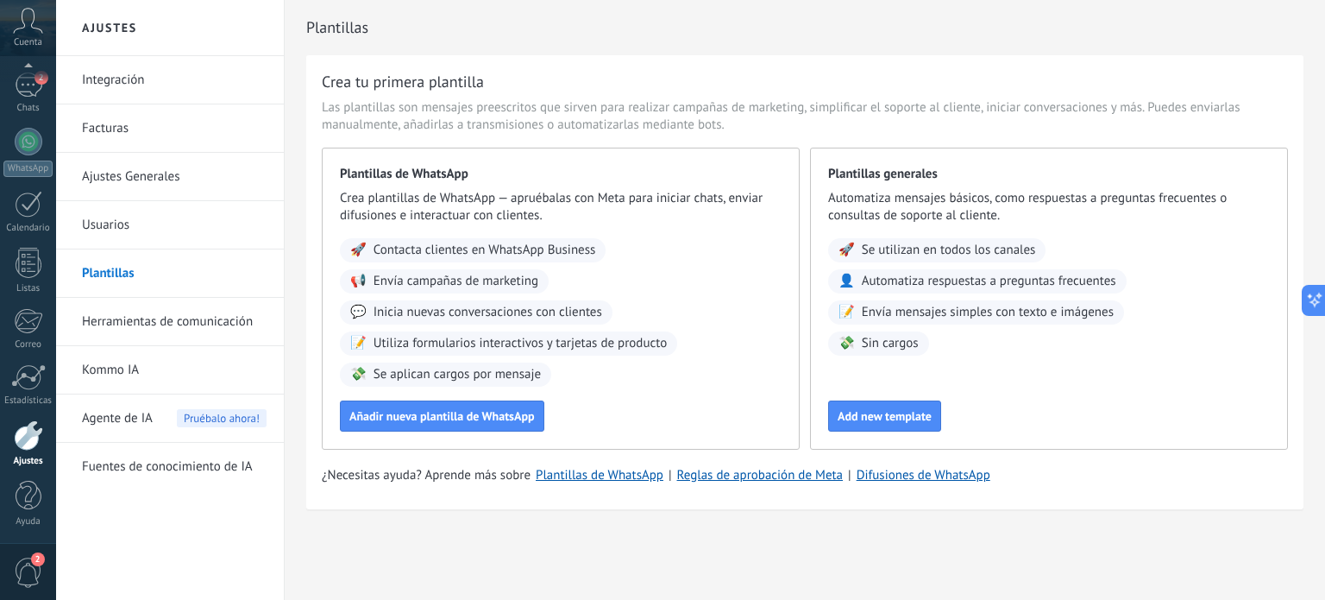
click at [151, 92] on link "Integración" at bounding box center [174, 80] width 185 height 48
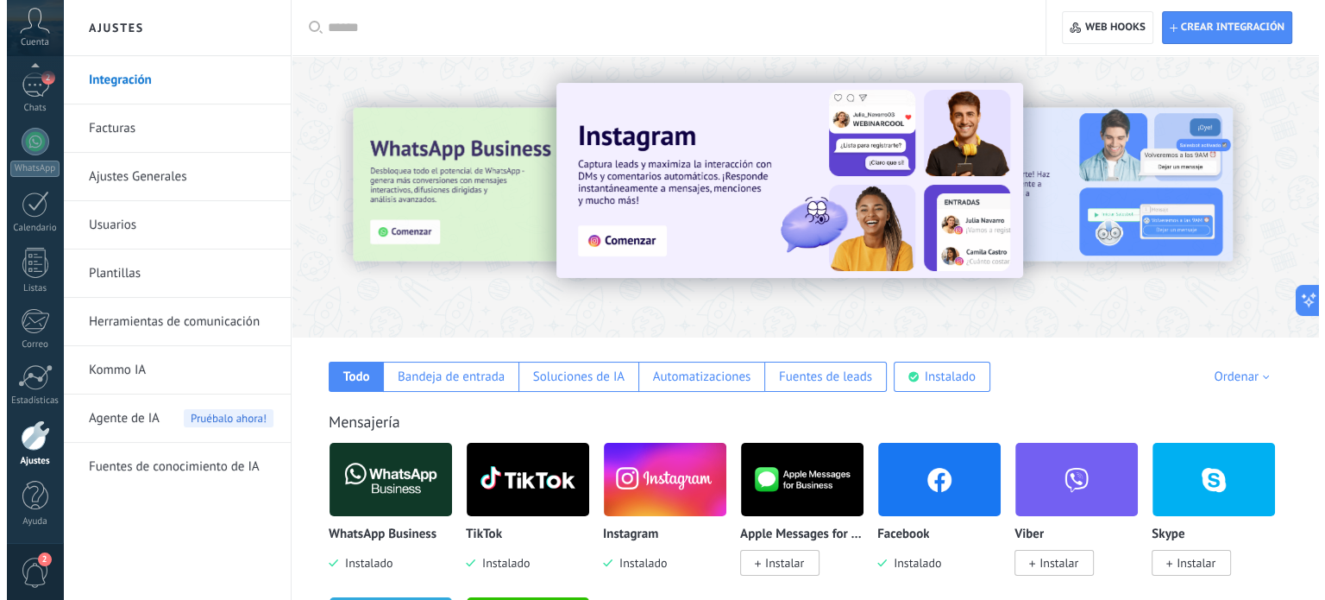
scroll to position [259, 0]
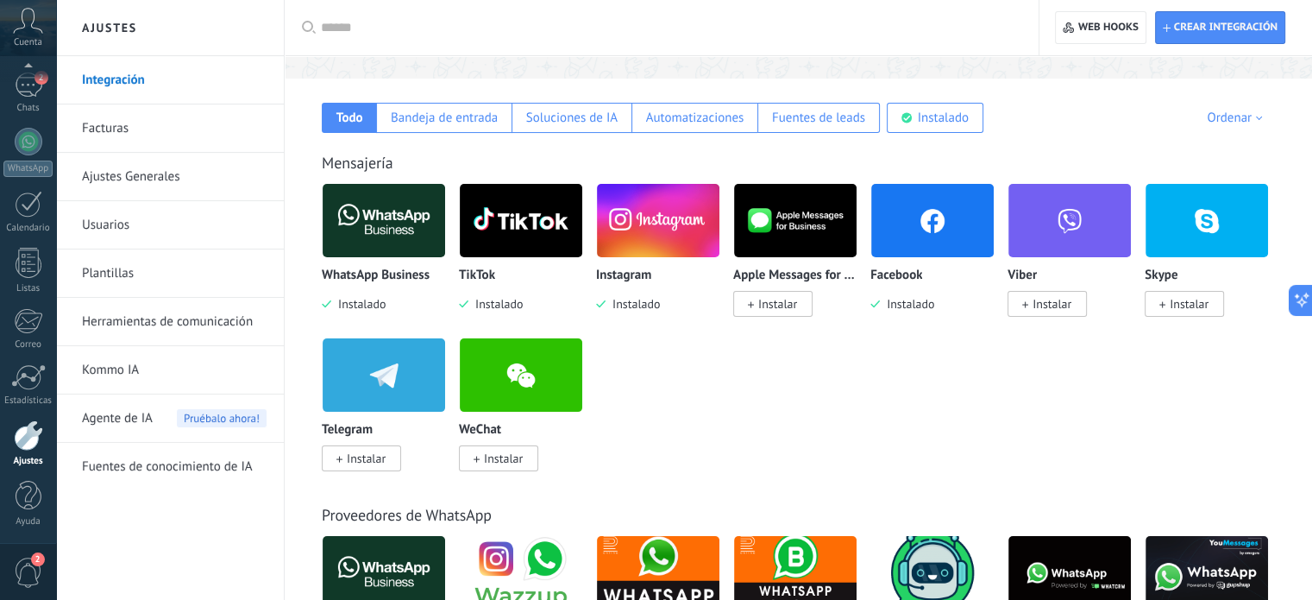
click at [368, 242] on img at bounding box center [384, 221] width 123 height 84
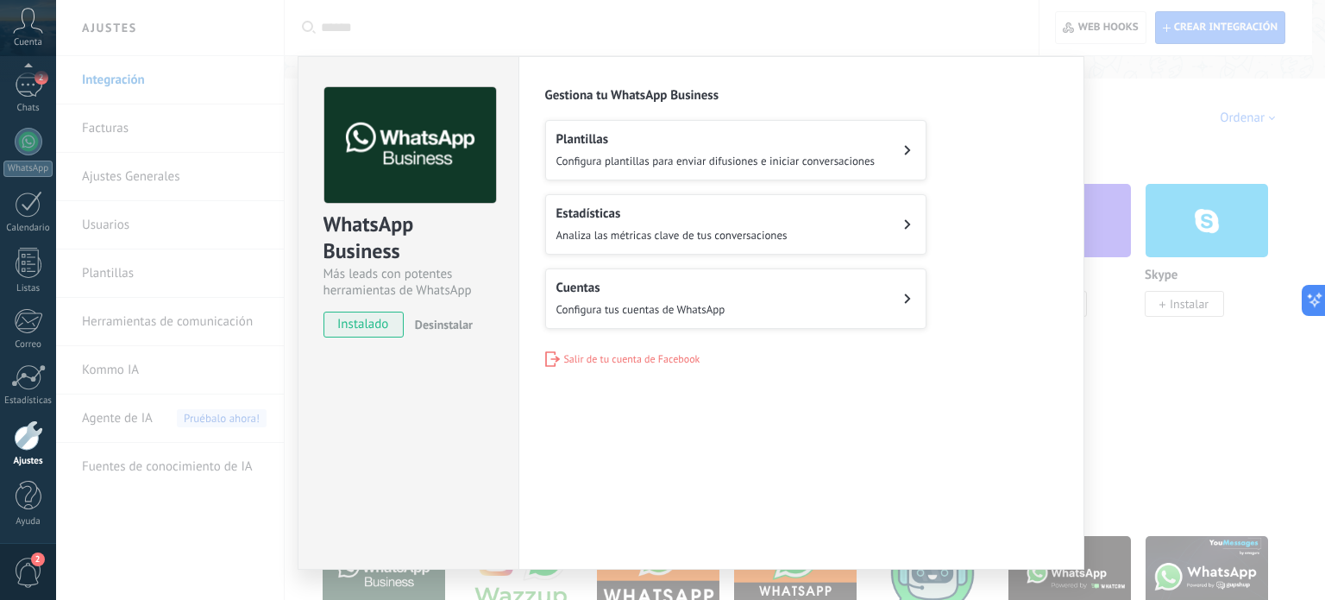
click at [757, 313] on button "Cuentas Configura tus cuentas de WhatsApp" at bounding box center [735, 298] width 381 height 60
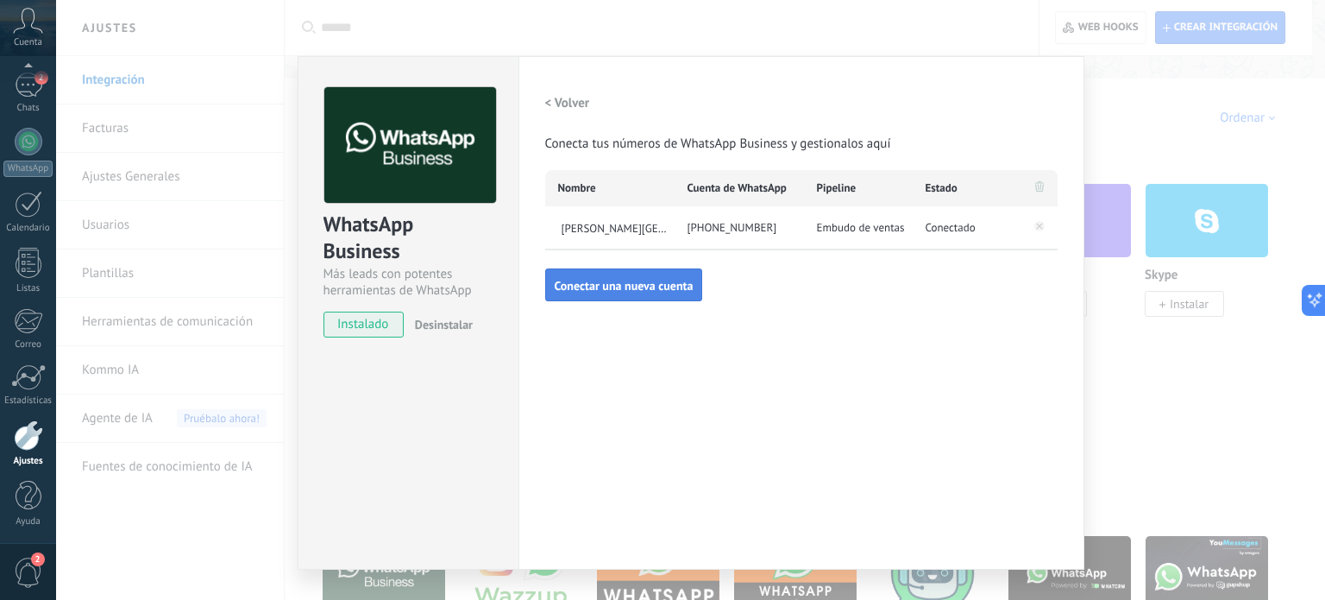
click at [574, 282] on span "Conectar una nueva cuenta" at bounding box center [624, 286] width 139 height 12
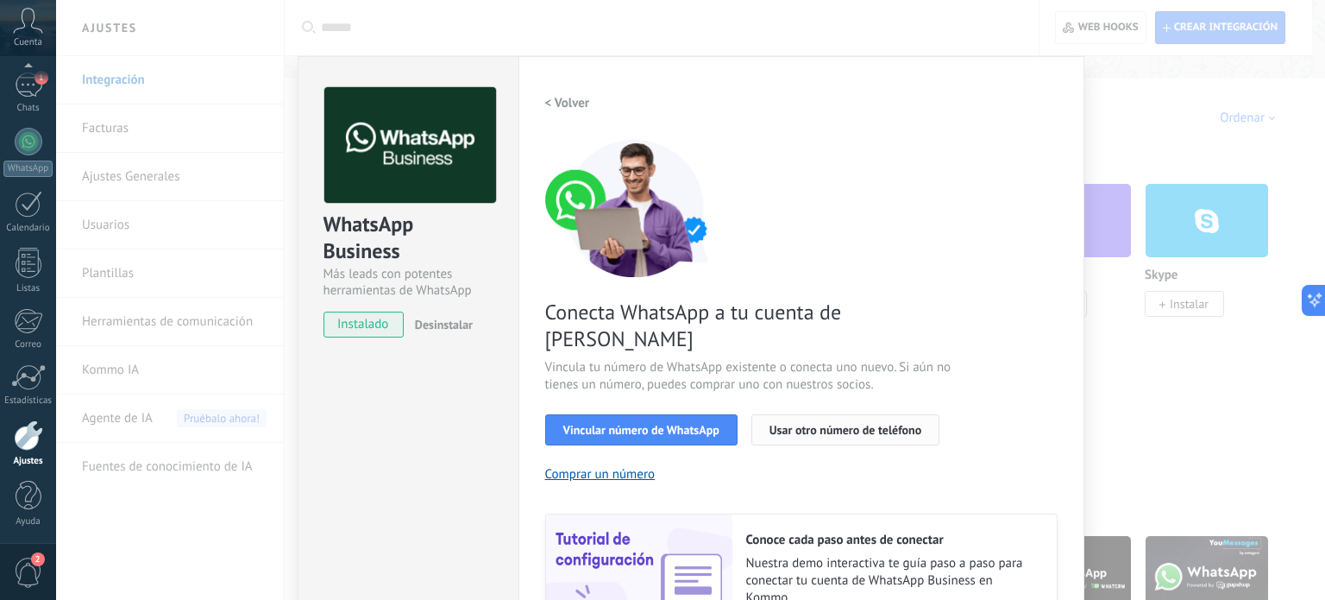
click at [814, 424] on span "Usar otro número de teléfono" at bounding box center [846, 430] width 152 height 12
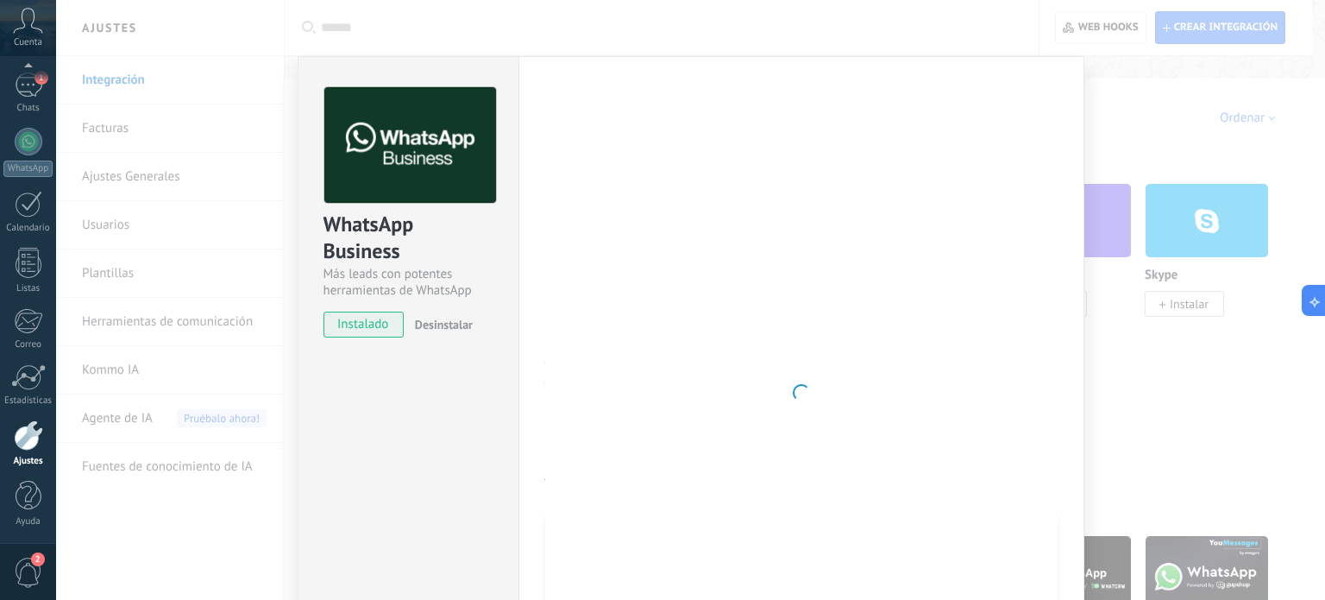
click at [519, 376] on div "Configuraciones Autorizaciones Esta pestaña registra a los usuarios que han con…" at bounding box center [802, 392] width 566 height 673
click at [433, 327] on span "Desinstalar" at bounding box center [444, 325] width 58 height 16
click at [394, 324] on span "instalado" at bounding box center [363, 324] width 79 height 26
click at [387, 324] on span "instalado" at bounding box center [363, 324] width 79 height 26
click at [387, 320] on span "instalado" at bounding box center [363, 324] width 79 height 26
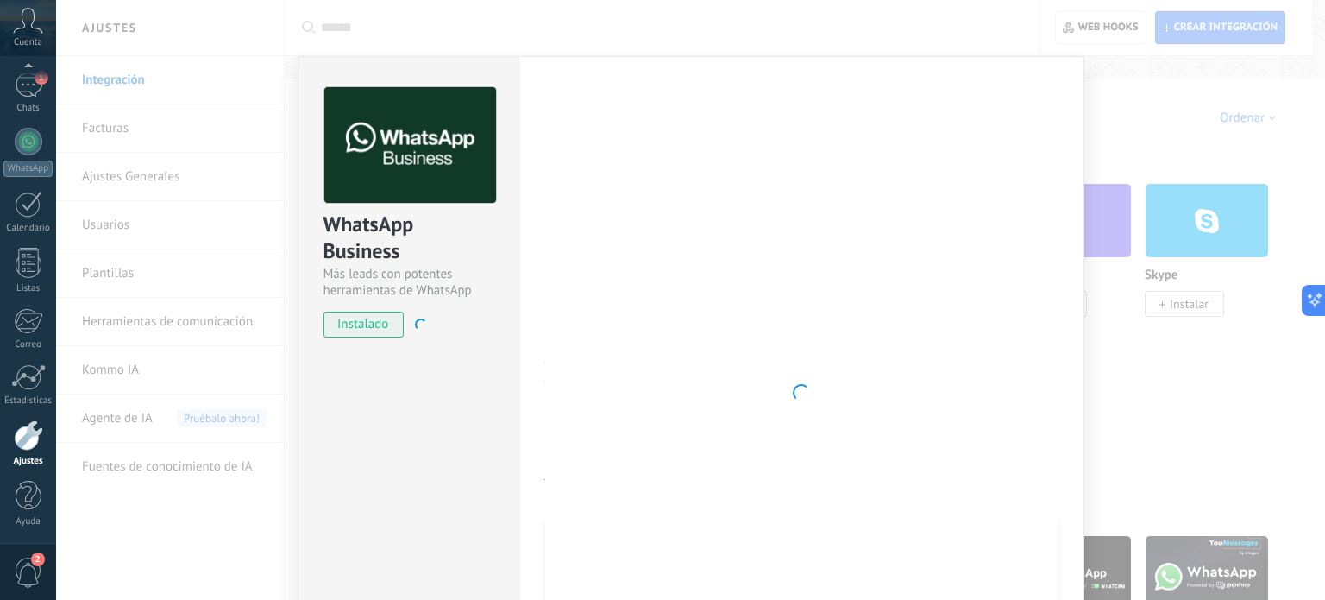
click at [393, 318] on span "instalado" at bounding box center [363, 324] width 79 height 26
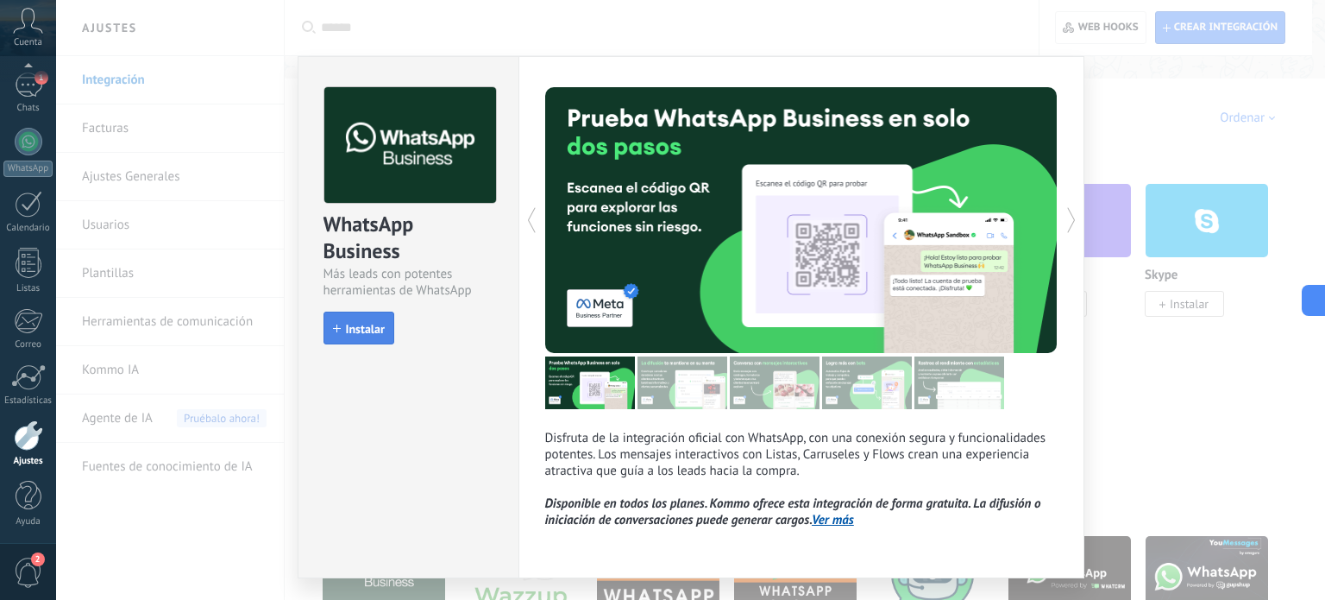
click at [350, 330] on span "Instalar" at bounding box center [365, 329] width 39 height 12
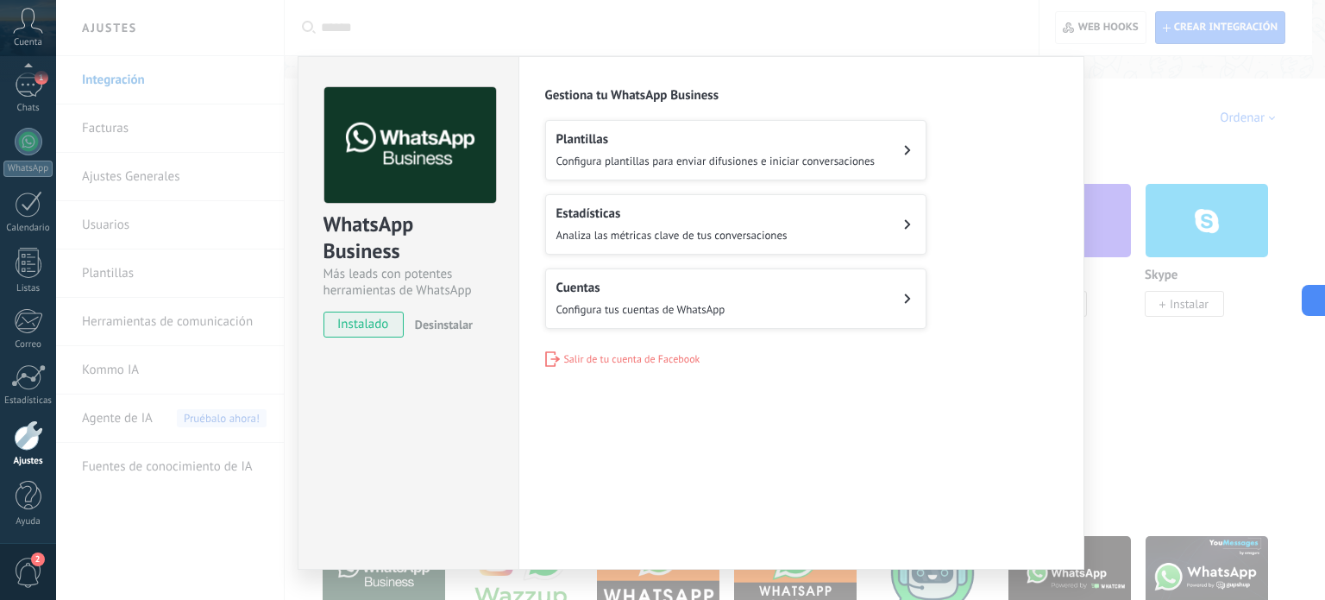
click at [642, 295] on div "Cuentas Configura tus cuentas de WhatsApp" at bounding box center [641, 299] width 169 height 38
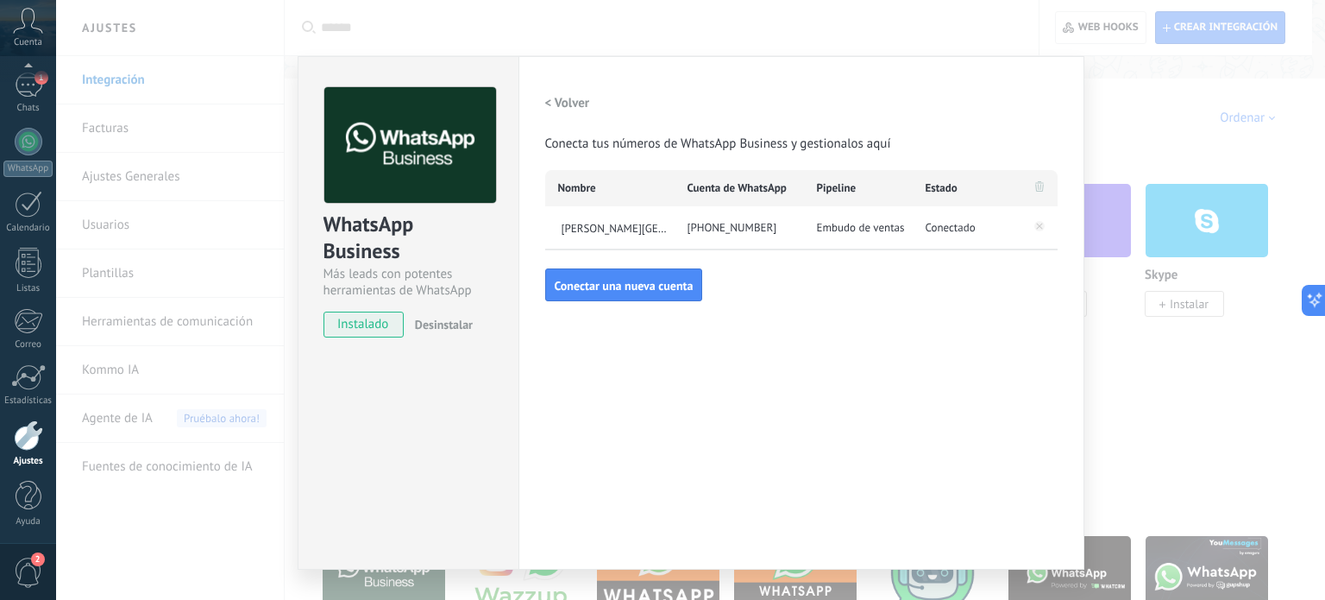
click at [642, 295] on button "Conectar una nueva cuenta" at bounding box center [624, 284] width 158 height 33
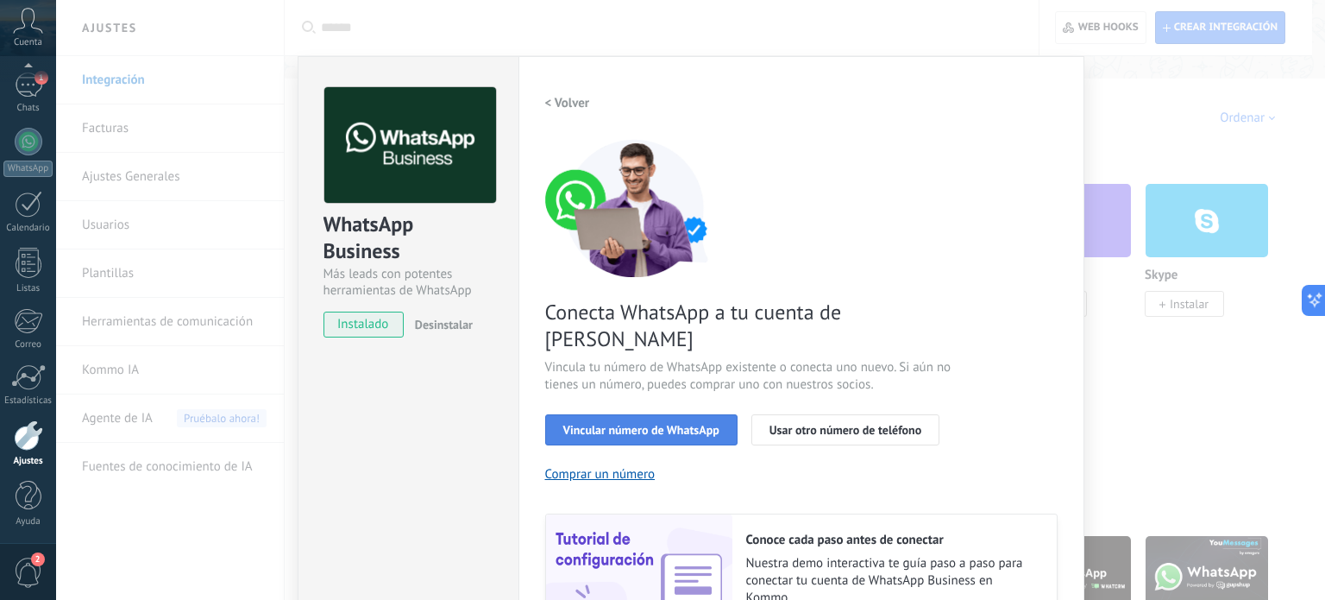
click at [642, 424] on span "Vincular número de WhatsApp" at bounding box center [641, 430] width 156 height 12
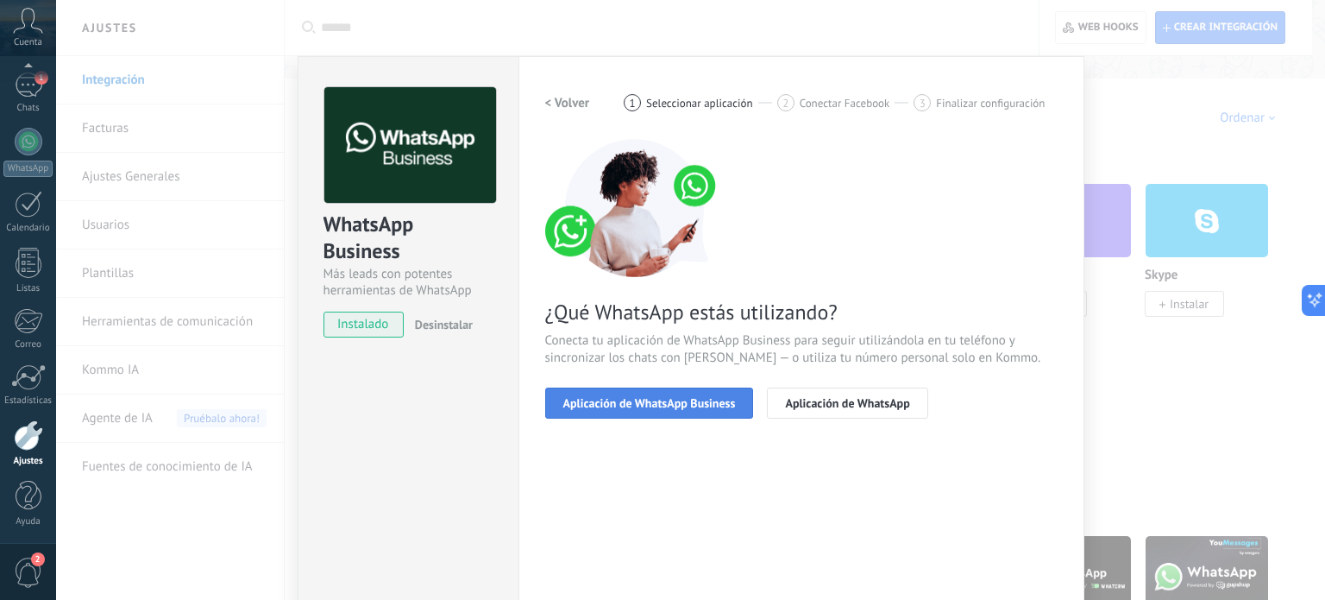
click at [642, 401] on span "Aplicación de WhatsApp Business" at bounding box center [649, 403] width 173 height 12
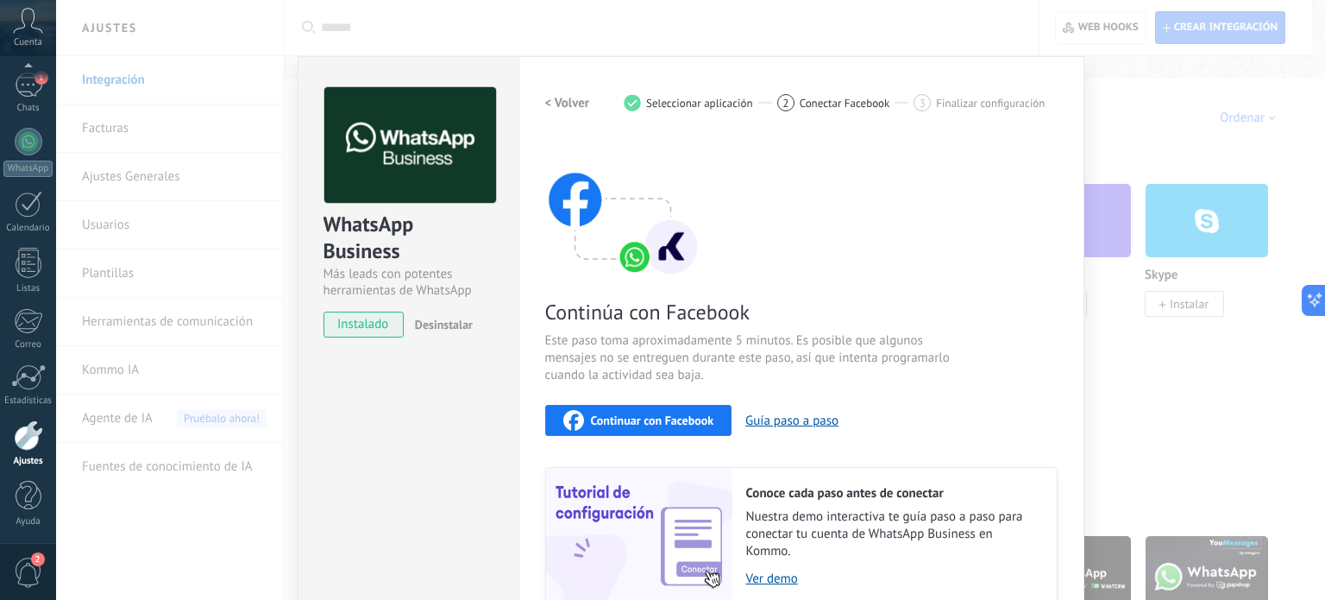
click at [635, 410] on div "Continuar con Facebook" at bounding box center [638, 420] width 151 height 21
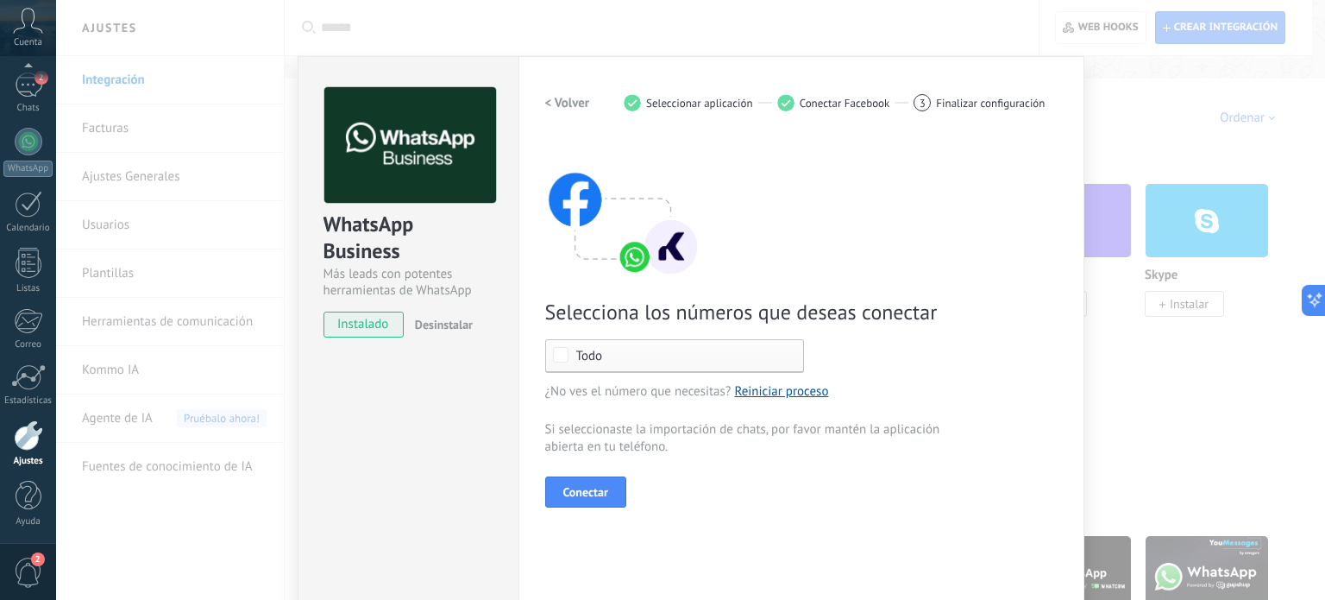
click at [628, 339] on div "Todo" at bounding box center [674, 356] width 259 height 34
click at [633, 342] on label "Ninguno" at bounding box center [674, 355] width 257 height 31
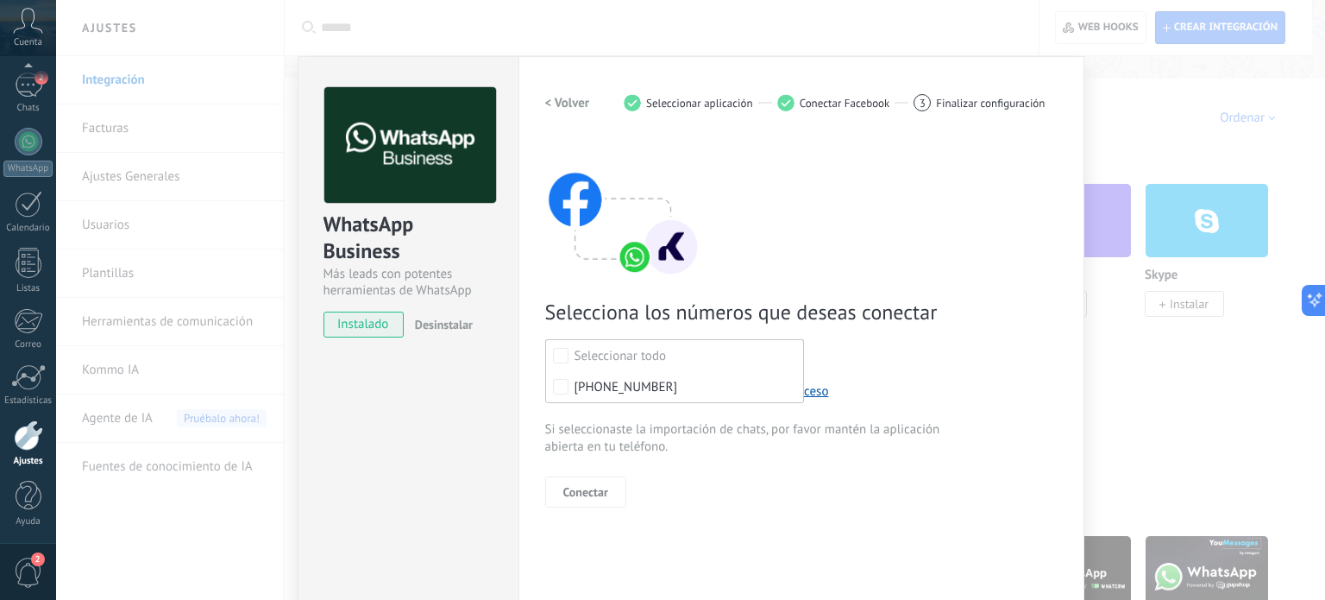
click at [732, 282] on div "Selecciona los números que deseas conectar Seleccionar todo +57 320 2571267 Tod…" at bounding box center [801, 323] width 513 height 368
drag, startPoint x: 808, startPoint y: 97, endPoint x: 899, endPoint y: 101, distance: 90.7
click at [899, 101] on div "2 Conectar Facebook" at bounding box center [845, 102] width 137 height 17
click at [1085, 154] on div "WhatsApp Business Más leads con potentes herramientas de WhatsApp instalado Des…" at bounding box center [690, 300] width 1269 height 600
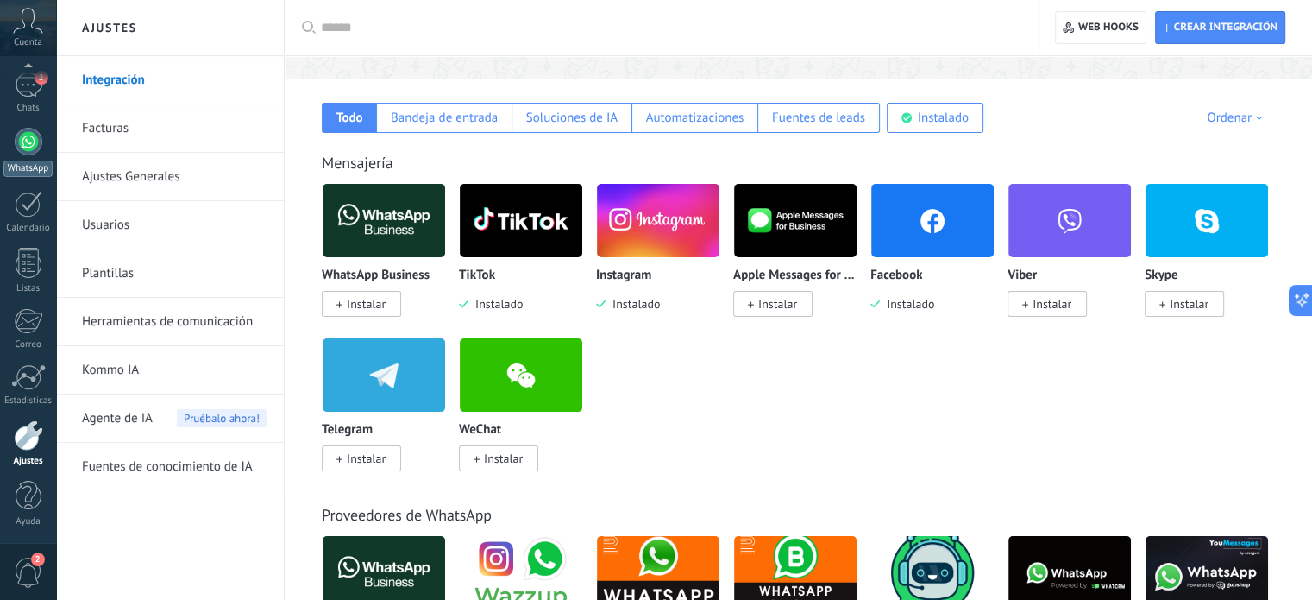
click at [31, 134] on div at bounding box center [29, 142] width 28 height 28
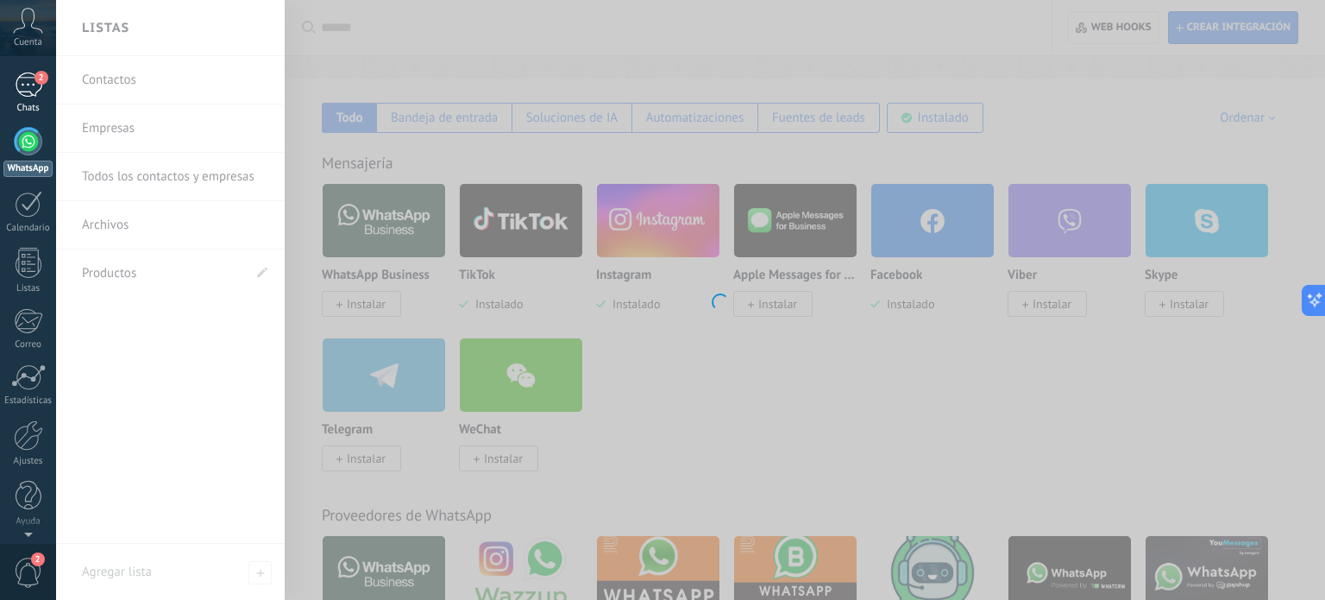
click at [38, 98] on link "2 Chats" at bounding box center [28, 92] width 56 height 41
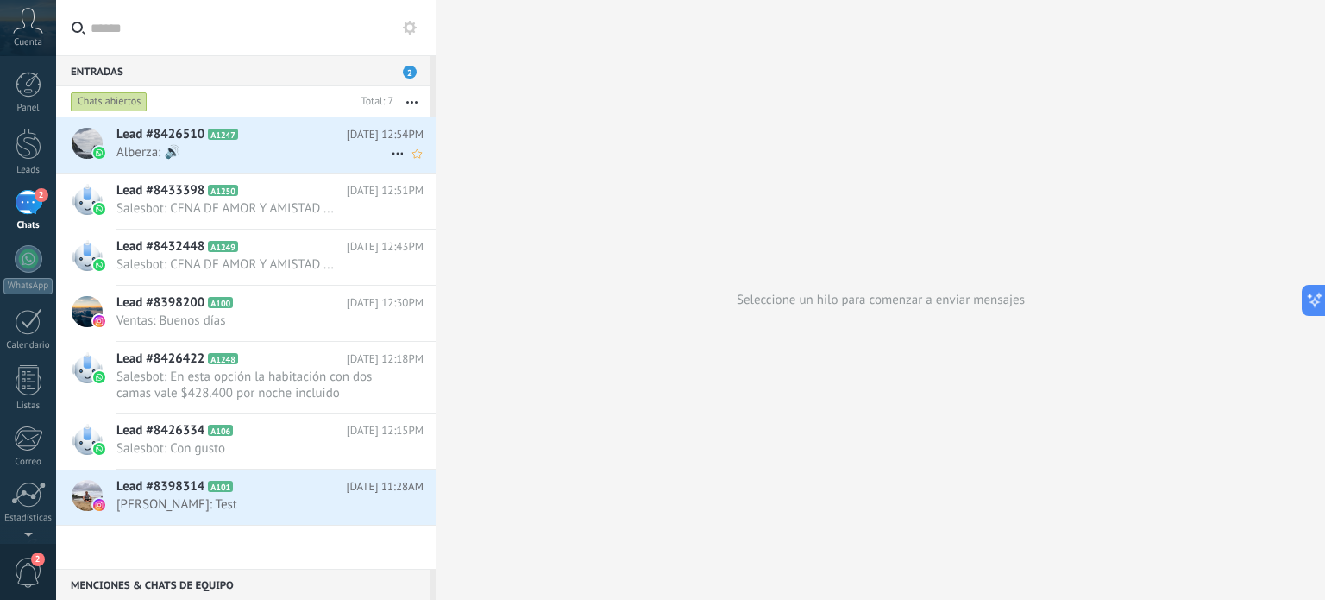
click at [225, 153] on span "Alberza: 🔊" at bounding box center [253, 152] width 274 height 16
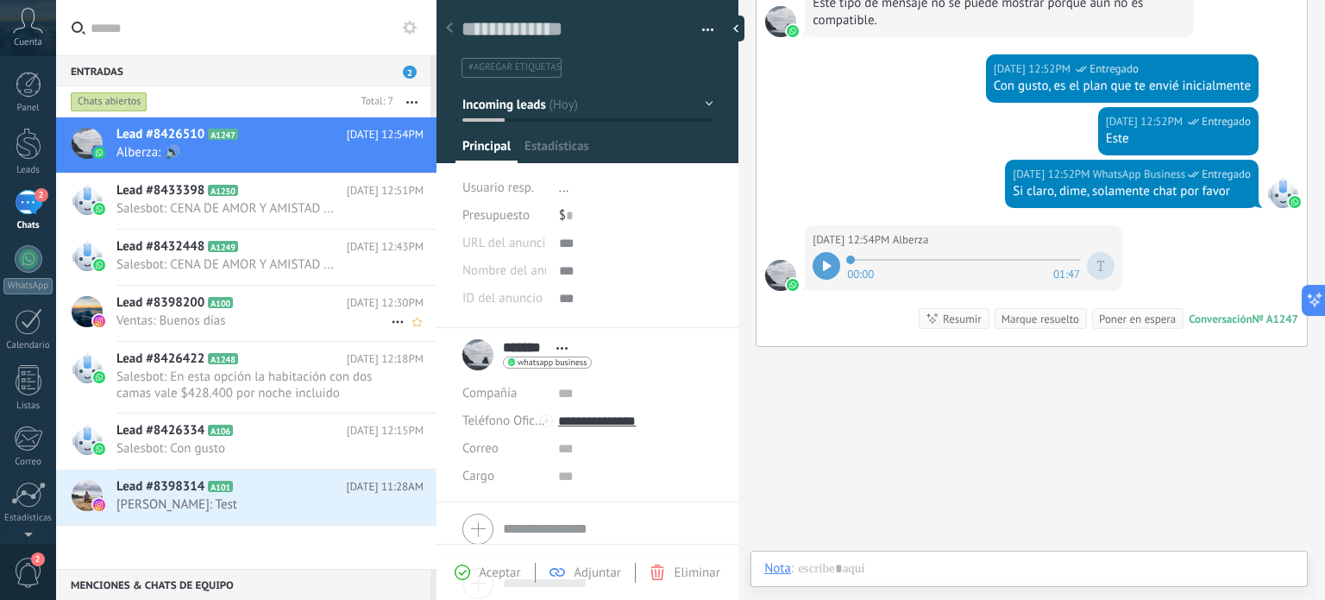
scroll to position [25, 0]
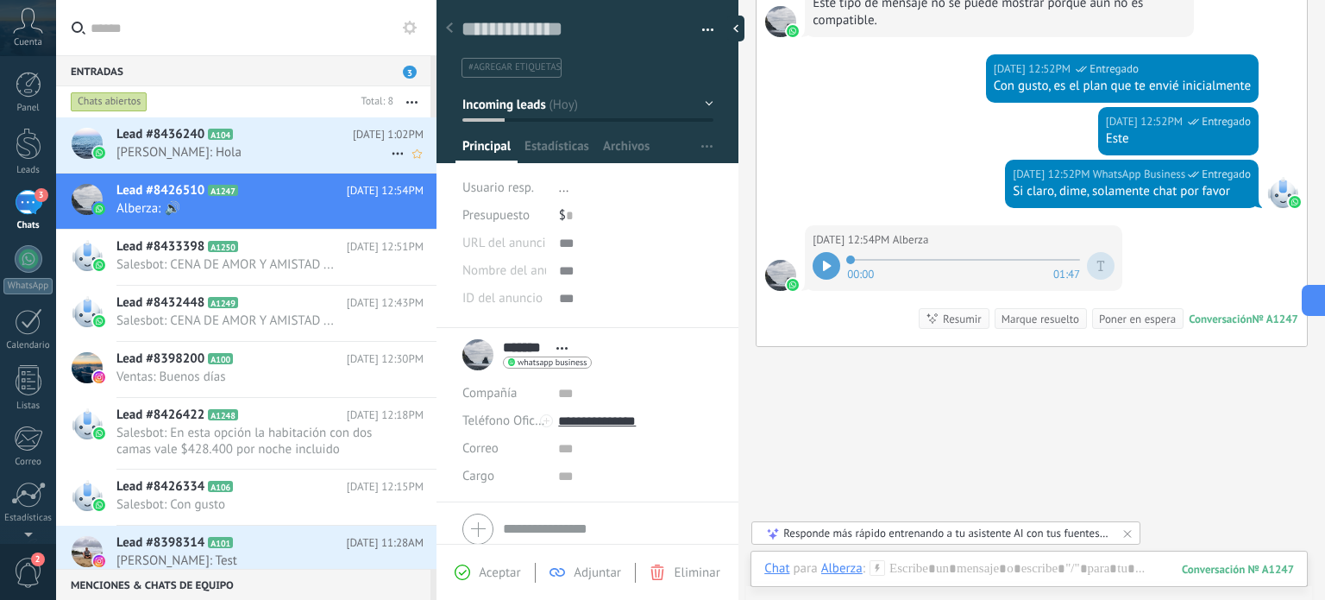
click at [83, 133] on div at bounding box center [87, 143] width 31 height 31
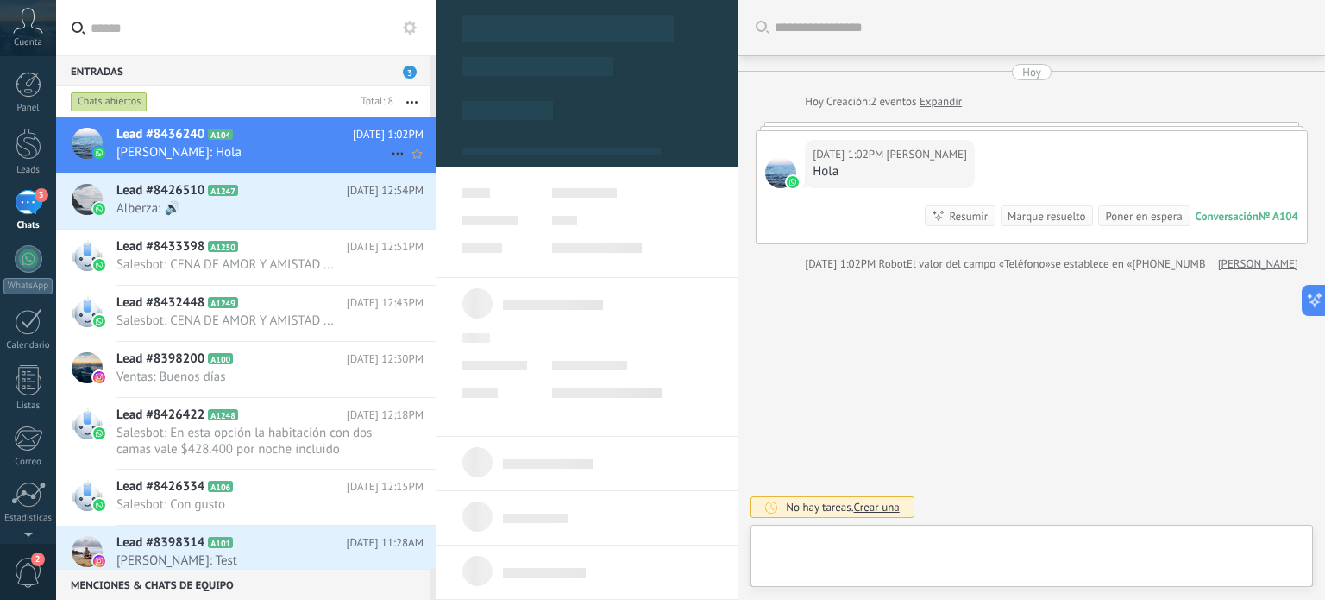
type textarea "**********"
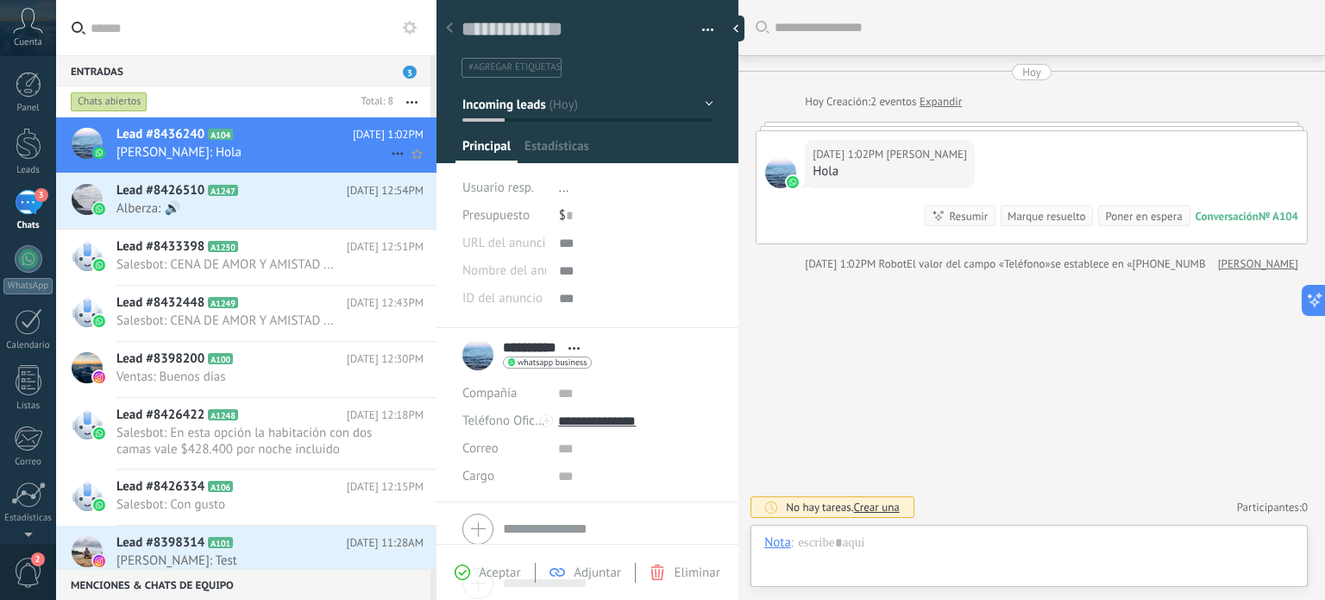
scroll to position [25, 0]
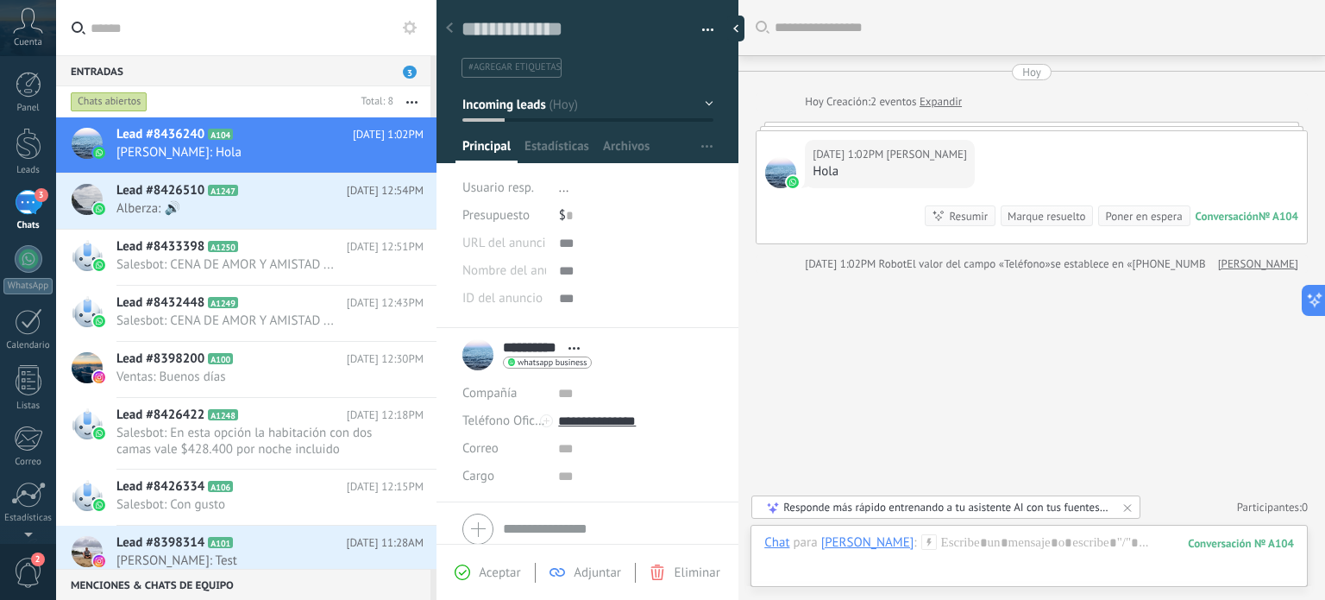
click at [484, 349] on div "**********" at bounding box center [526, 354] width 129 height 43
click at [31, 207] on div "3" at bounding box center [29, 202] width 28 height 25
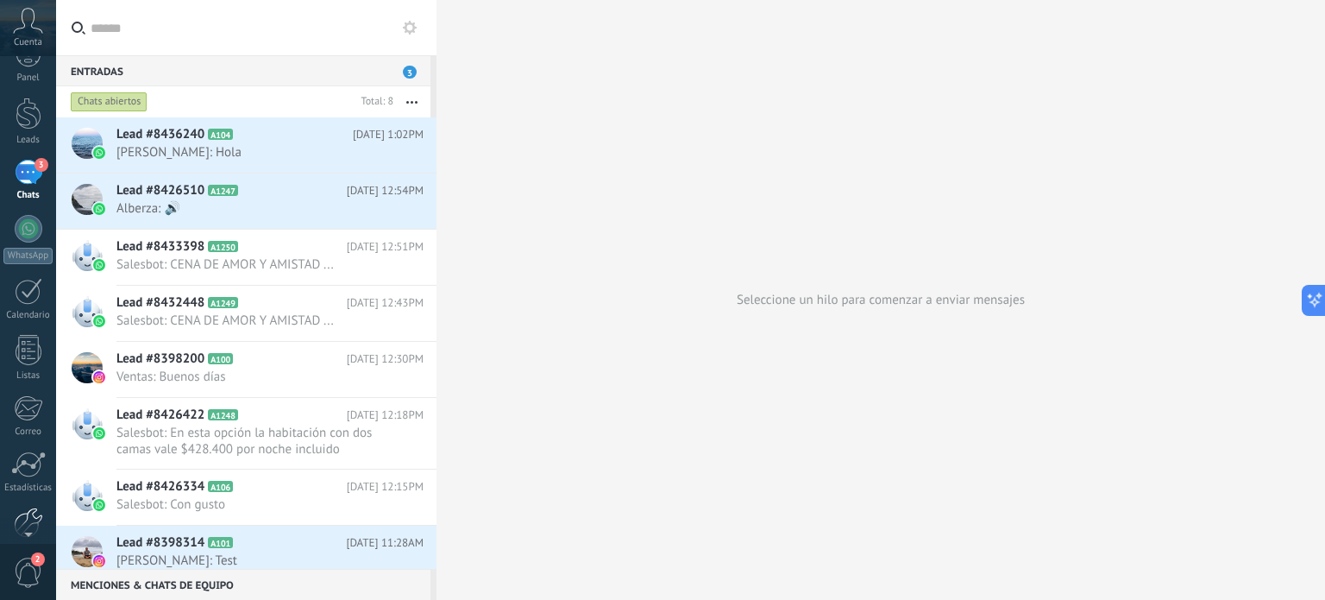
click at [25, 511] on div at bounding box center [28, 522] width 29 height 30
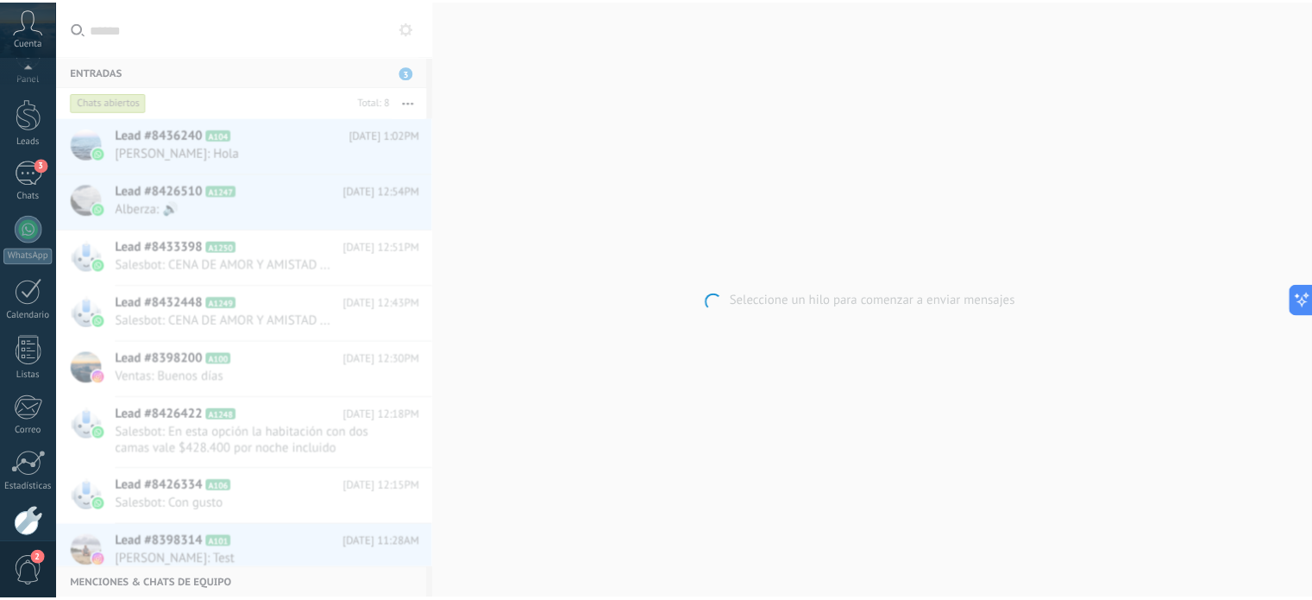
scroll to position [117, 0]
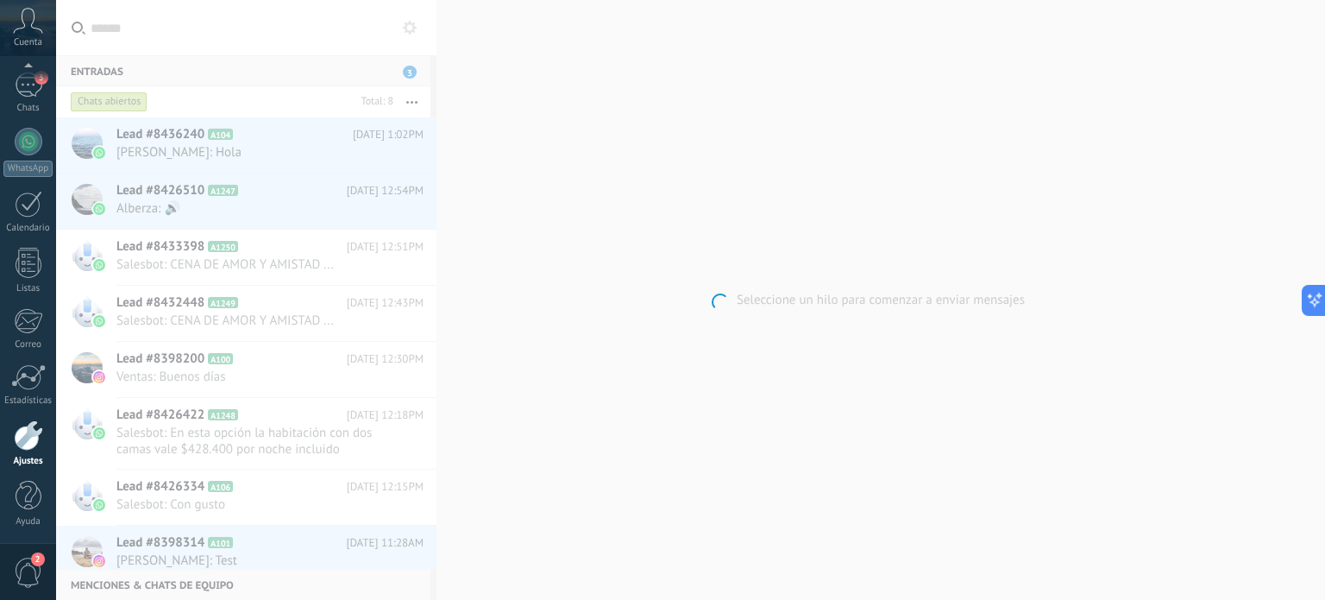
click at [19, 436] on div at bounding box center [28, 435] width 29 height 30
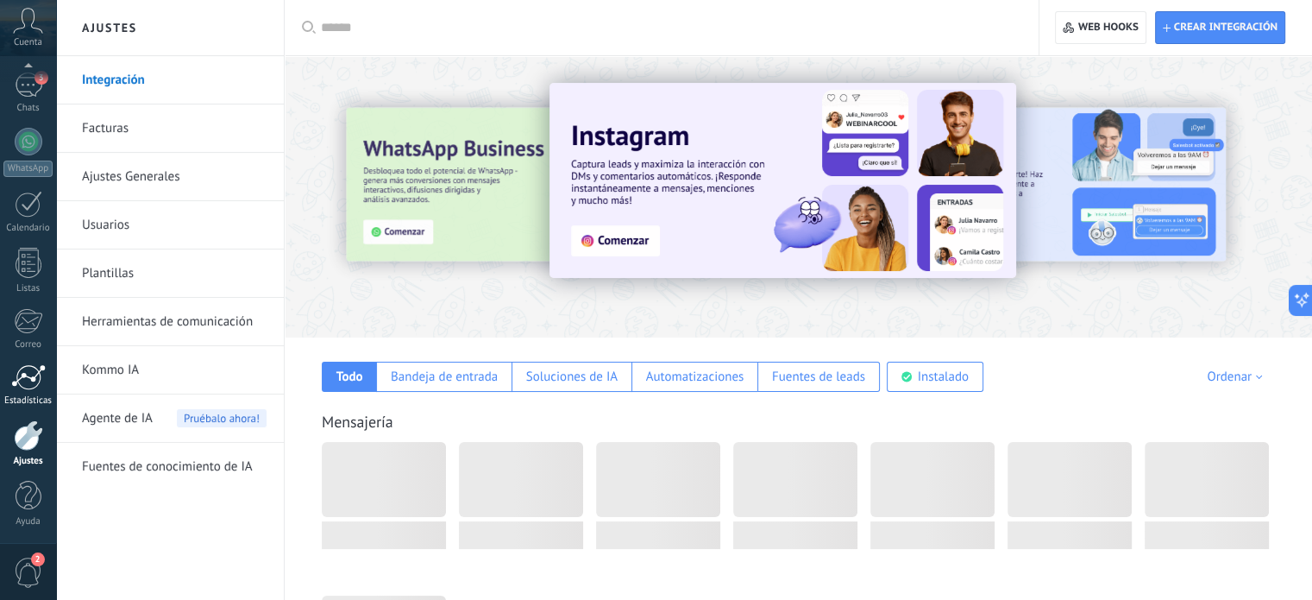
click at [28, 396] on div "Estadísticas" at bounding box center [28, 400] width 50 height 11
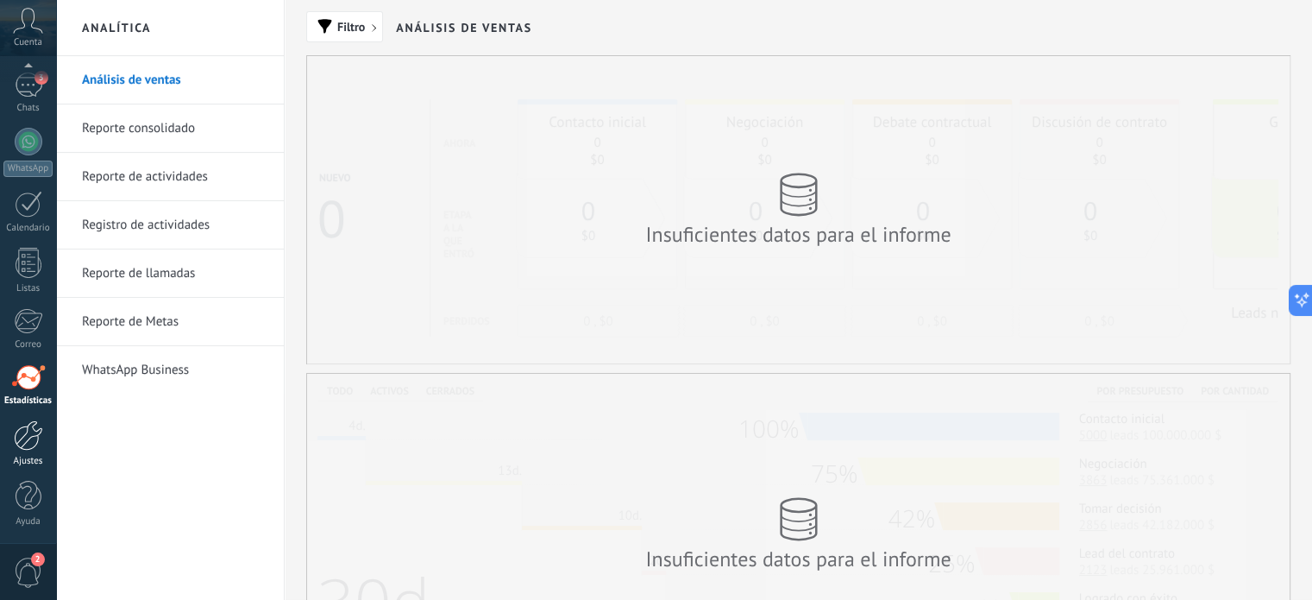
click at [28, 462] on div "Ajustes" at bounding box center [28, 461] width 50 height 11
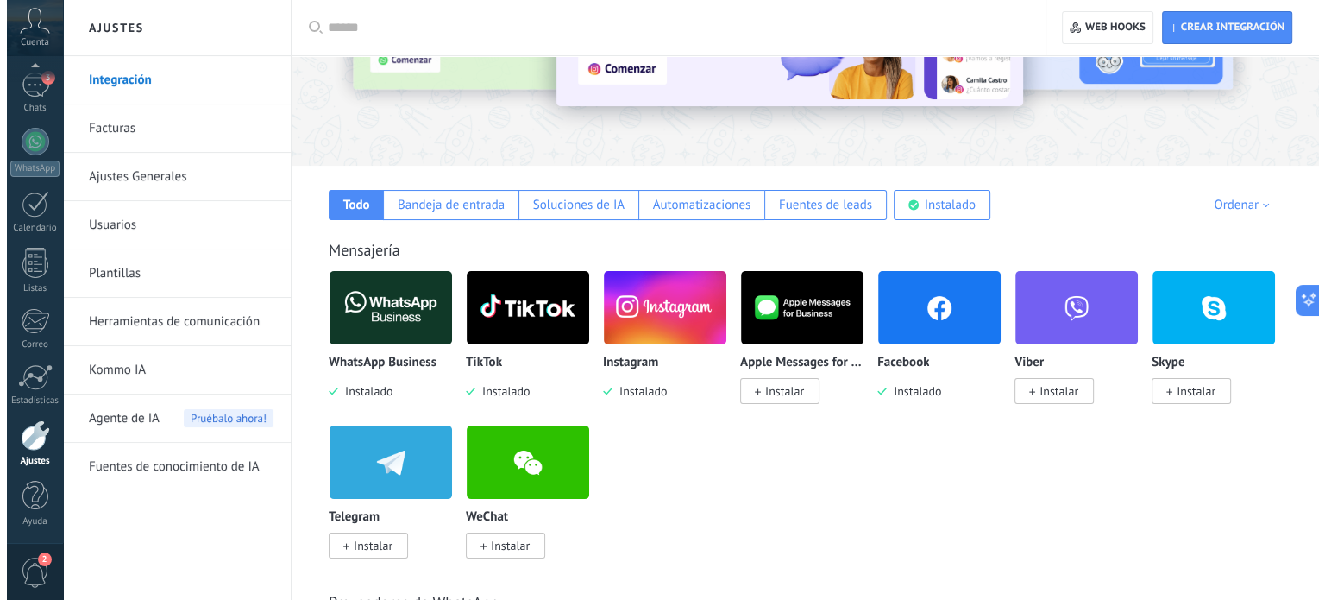
scroll to position [259, 0]
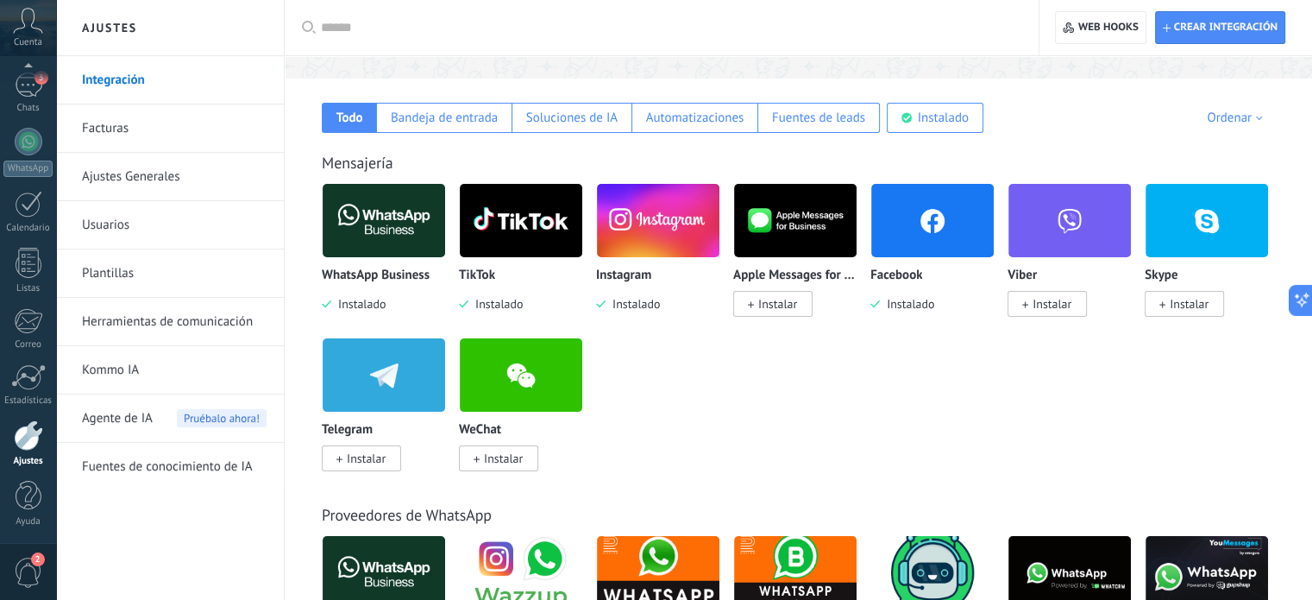
click at [377, 227] on img at bounding box center [384, 221] width 123 height 84
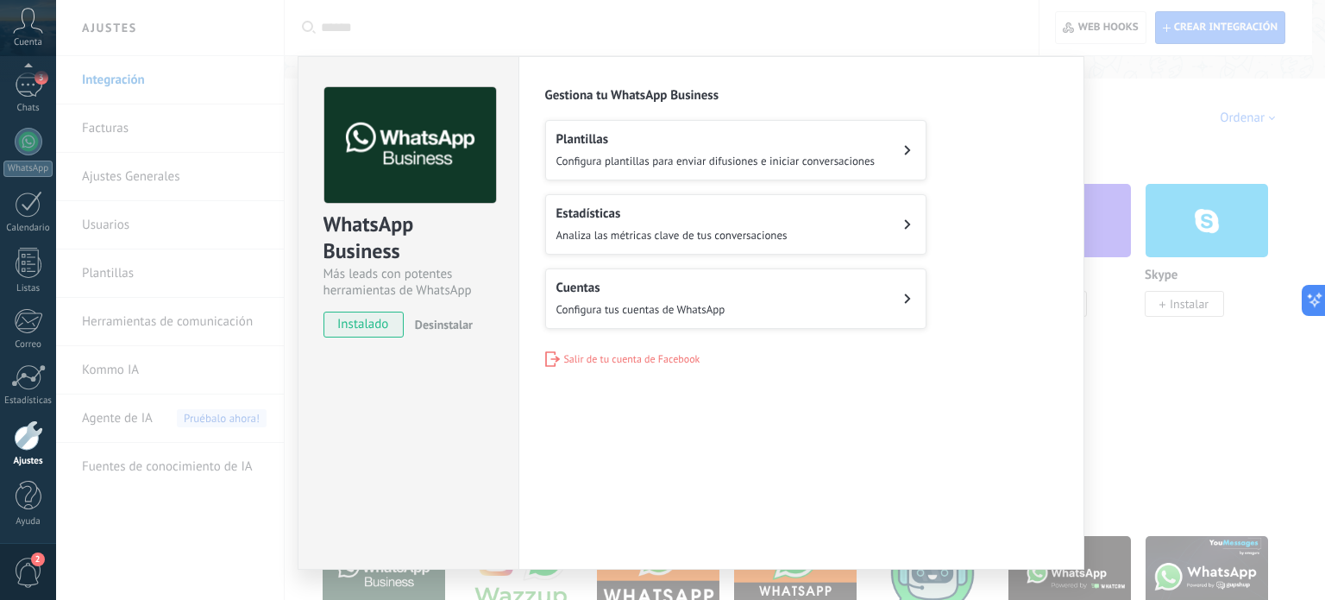
click at [676, 276] on button "Cuentas Configura tus cuentas de WhatsApp" at bounding box center [735, 298] width 381 height 60
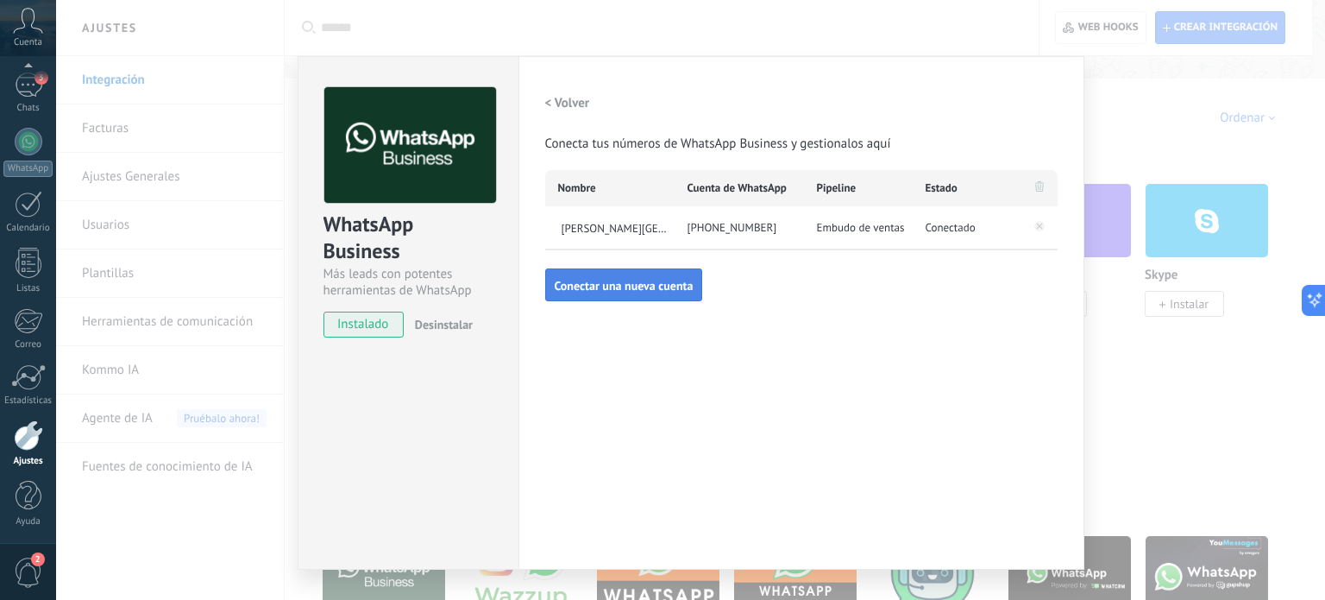
click at [607, 280] on span "Conectar una nueva cuenta" at bounding box center [624, 286] width 139 height 12
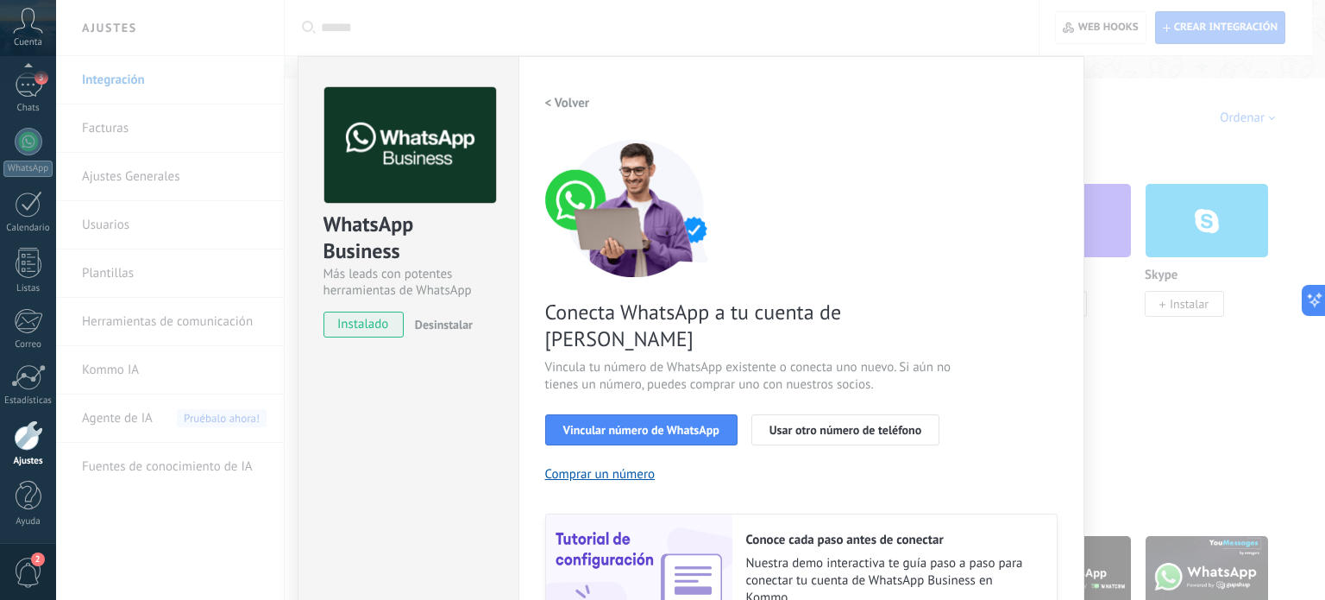
scroll to position [166, 0]
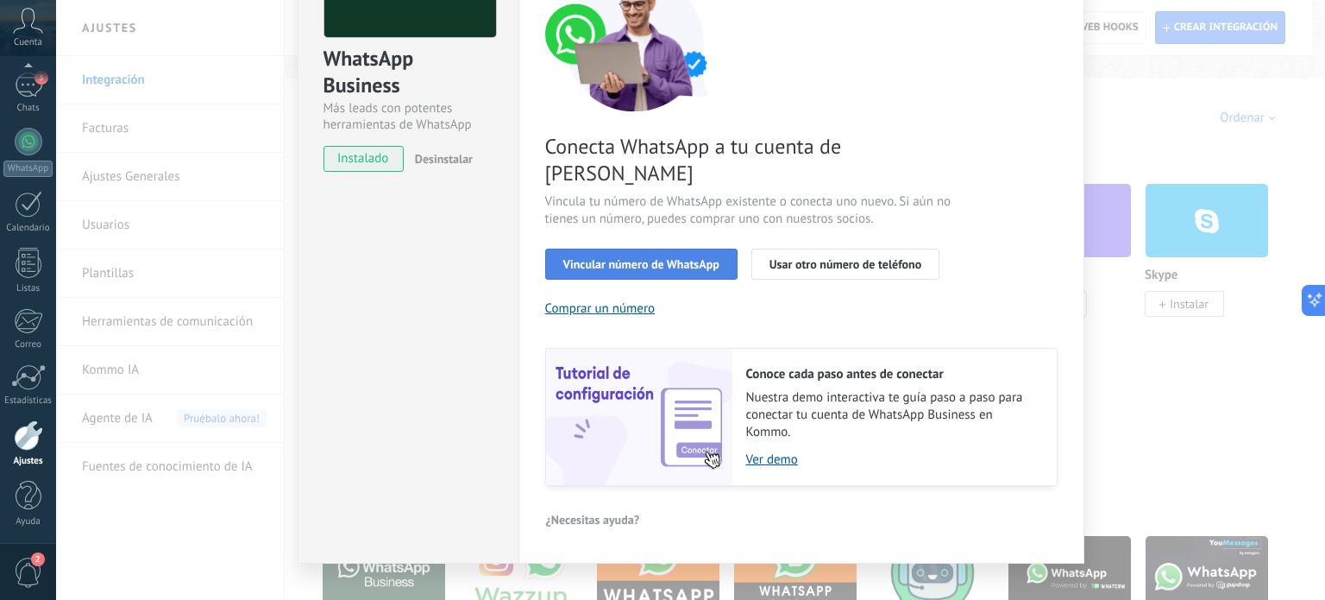
click at [613, 258] on span "Vincular número de WhatsApp" at bounding box center [641, 264] width 156 height 12
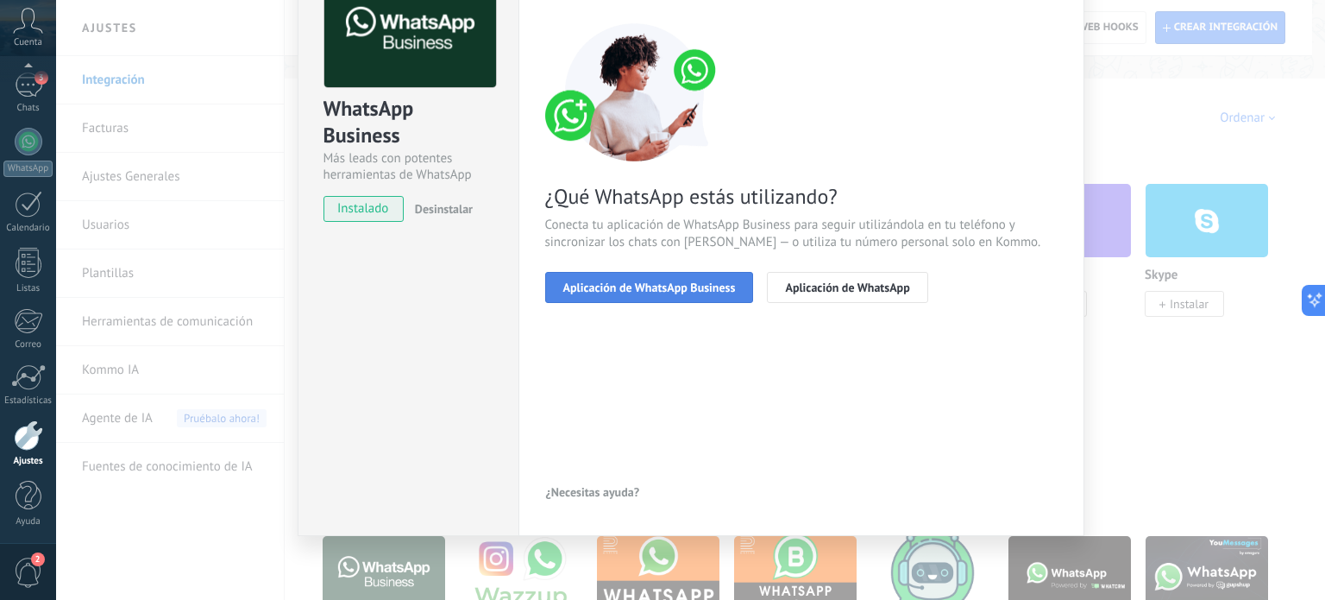
click at [625, 281] on span "Aplicación de WhatsApp Business" at bounding box center [649, 287] width 173 height 12
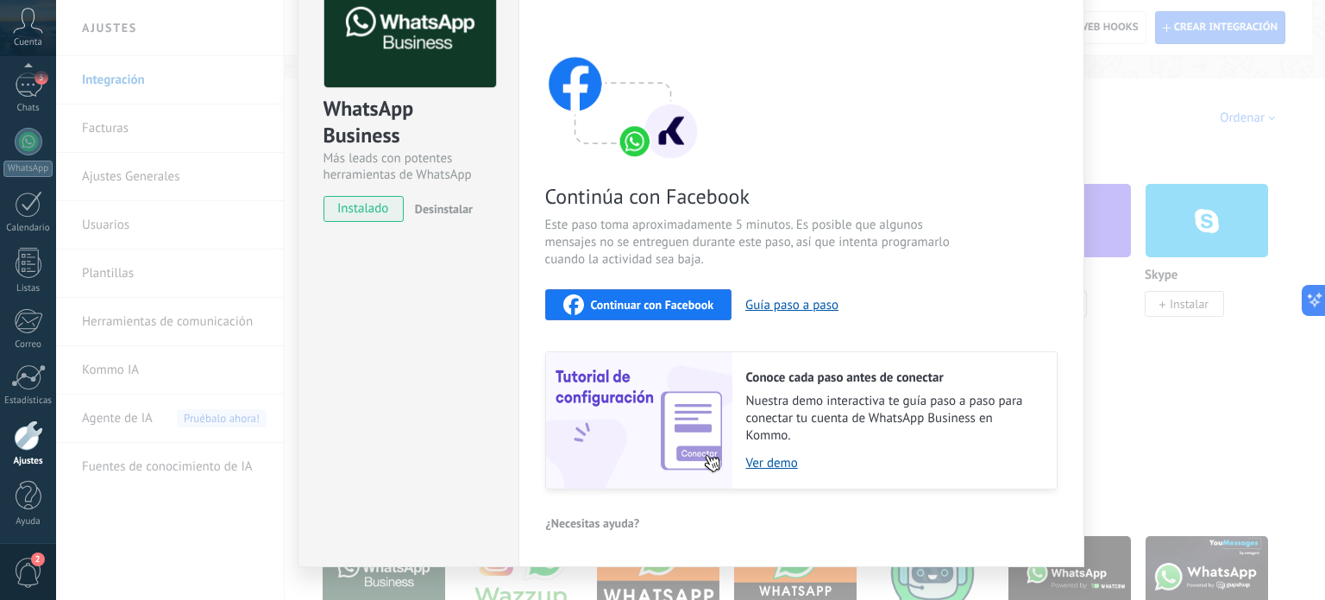
click at [625, 299] on span "Continuar con Facebook" at bounding box center [652, 305] width 123 height 12
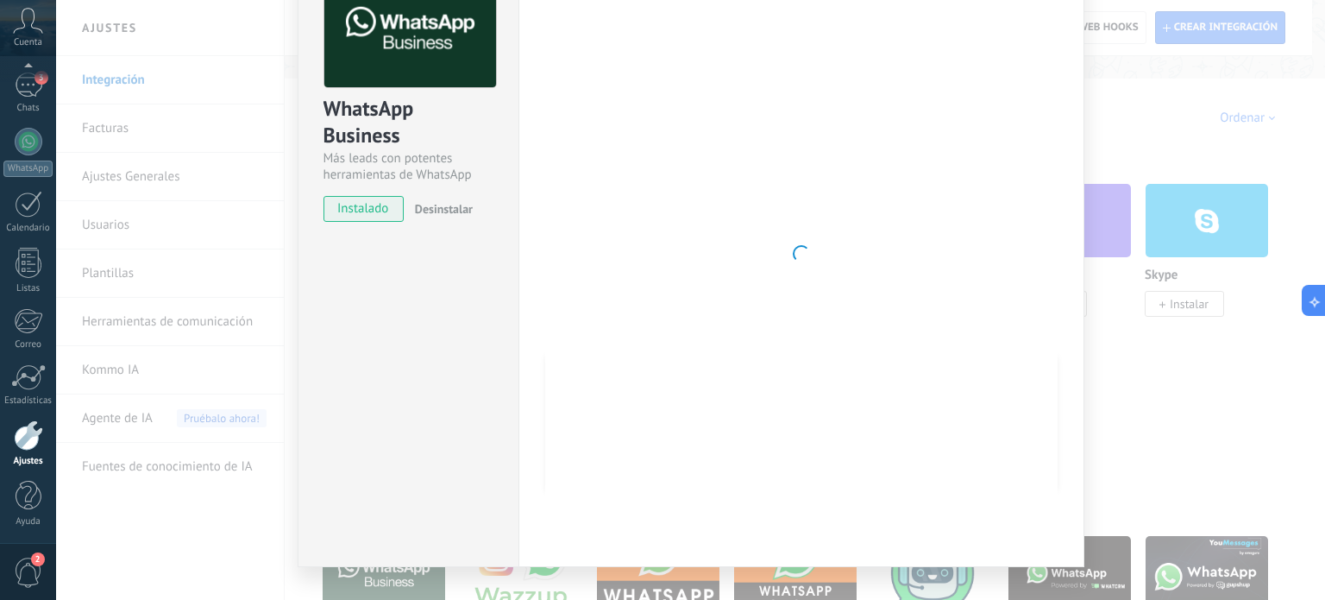
click at [642, 408] on div at bounding box center [801, 254] width 513 height 564
drag, startPoint x: 642, startPoint y: 408, endPoint x: 695, endPoint y: 204, distance: 210.5
click at [601, 324] on div at bounding box center [801, 254] width 513 height 564
drag, startPoint x: 855, startPoint y: 387, endPoint x: 749, endPoint y: 232, distance: 187.4
click at [708, 317] on div at bounding box center [801, 254] width 513 height 564
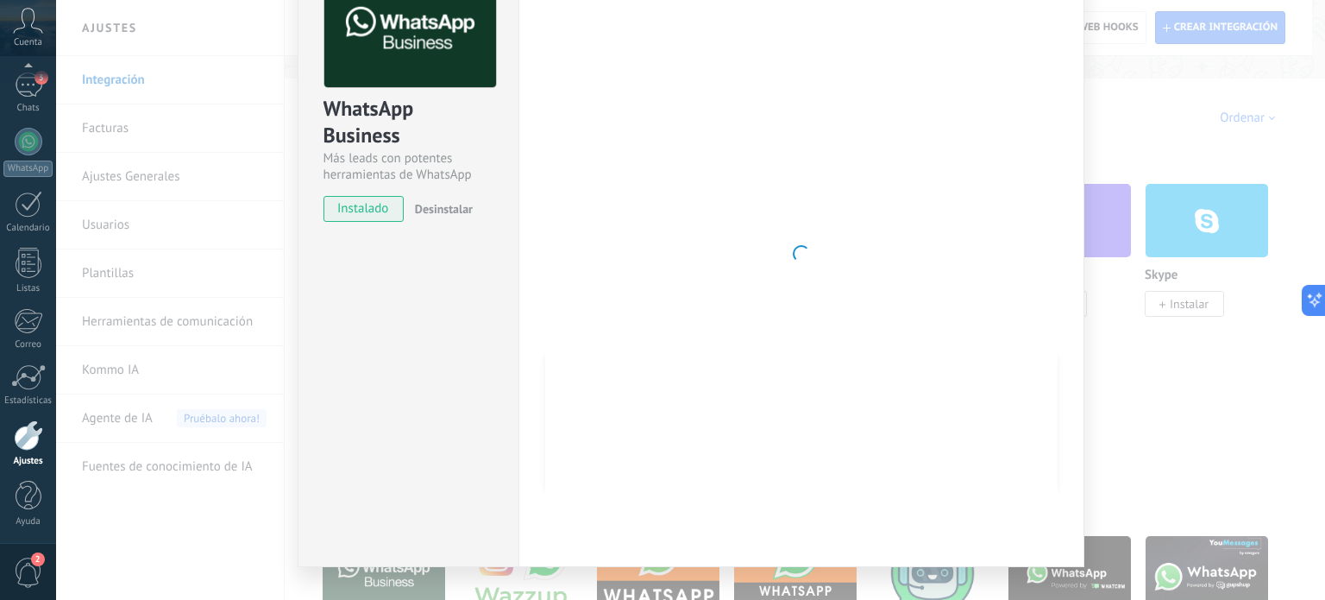
drag, startPoint x: 936, startPoint y: 333, endPoint x: 685, endPoint y: 121, distance: 328.8
click at [733, 227] on div at bounding box center [801, 254] width 513 height 564
click at [272, 285] on div "WhatsApp Business Más leads con potentes herramientas de WhatsApp instalado Des…" at bounding box center [690, 300] width 1269 height 600
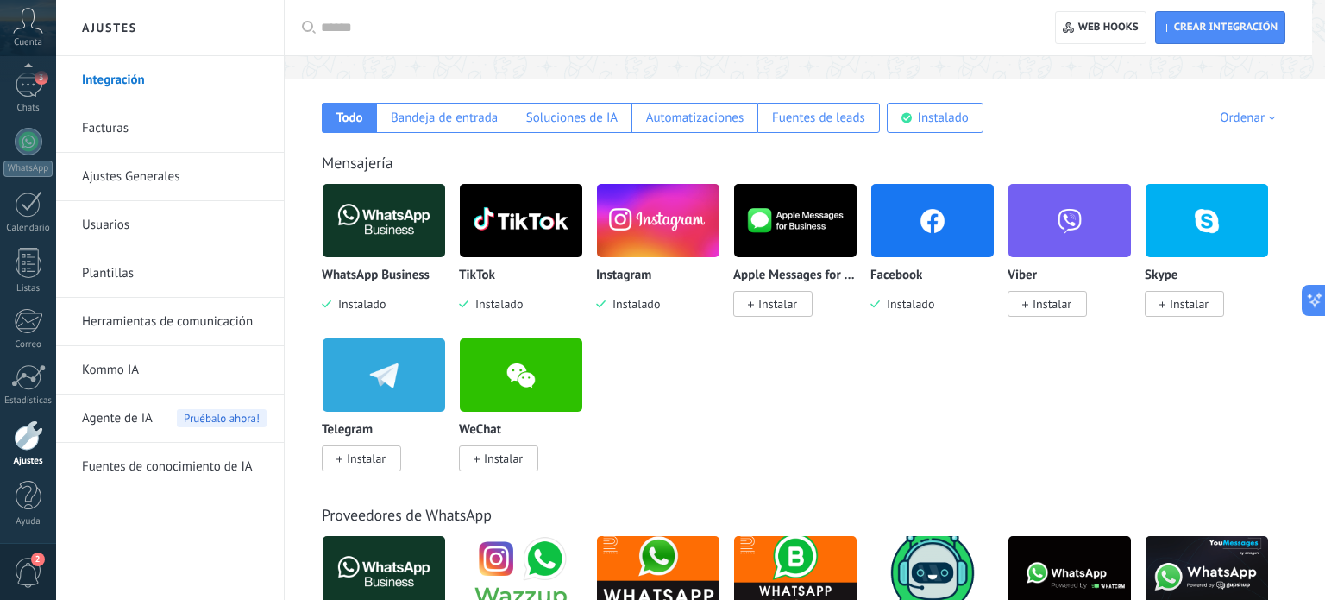
scroll to position [0, 0]
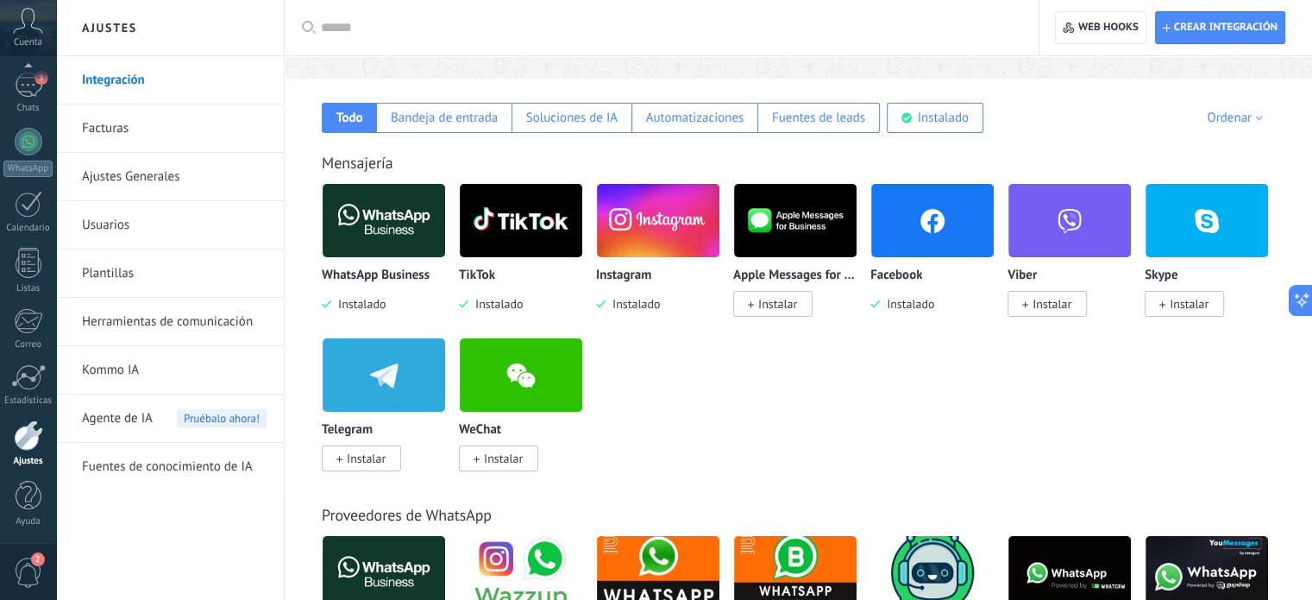
click at [951, 223] on img at bounding box center [932, 221] width 123 height 84
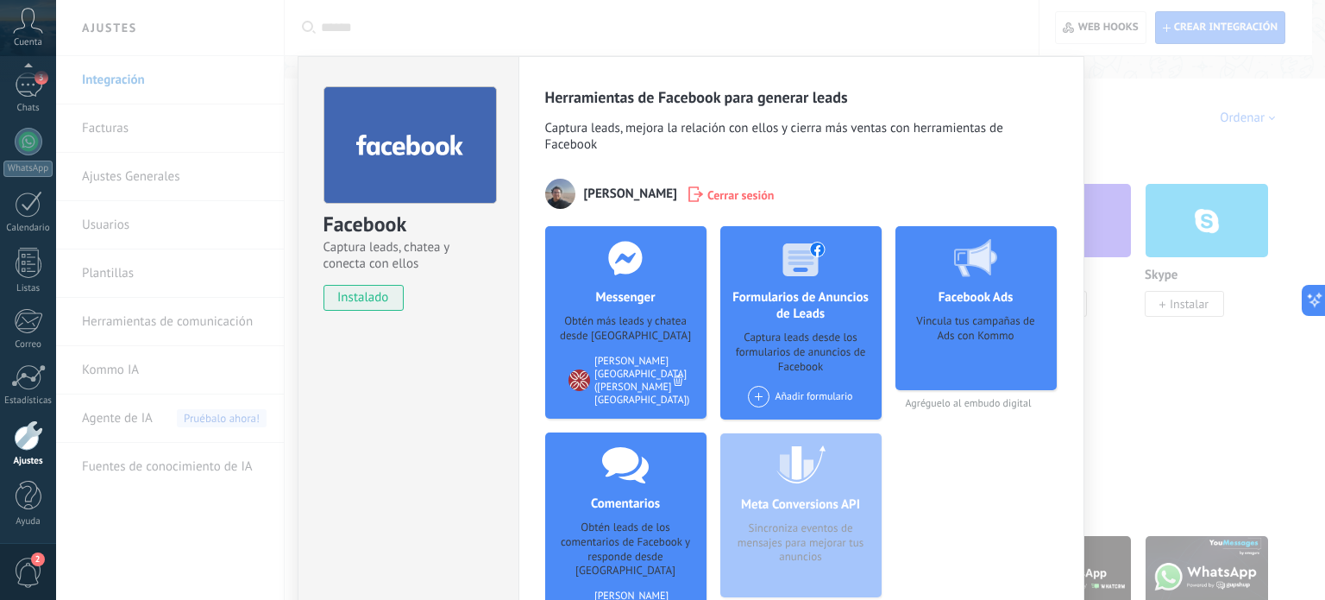
click at [635, 309] on div "Messenger Obtén más leads y chatea desde Kommo Agregar página Hilton Garden Inn…" at bounding box center [625, 322] width 161 height 192
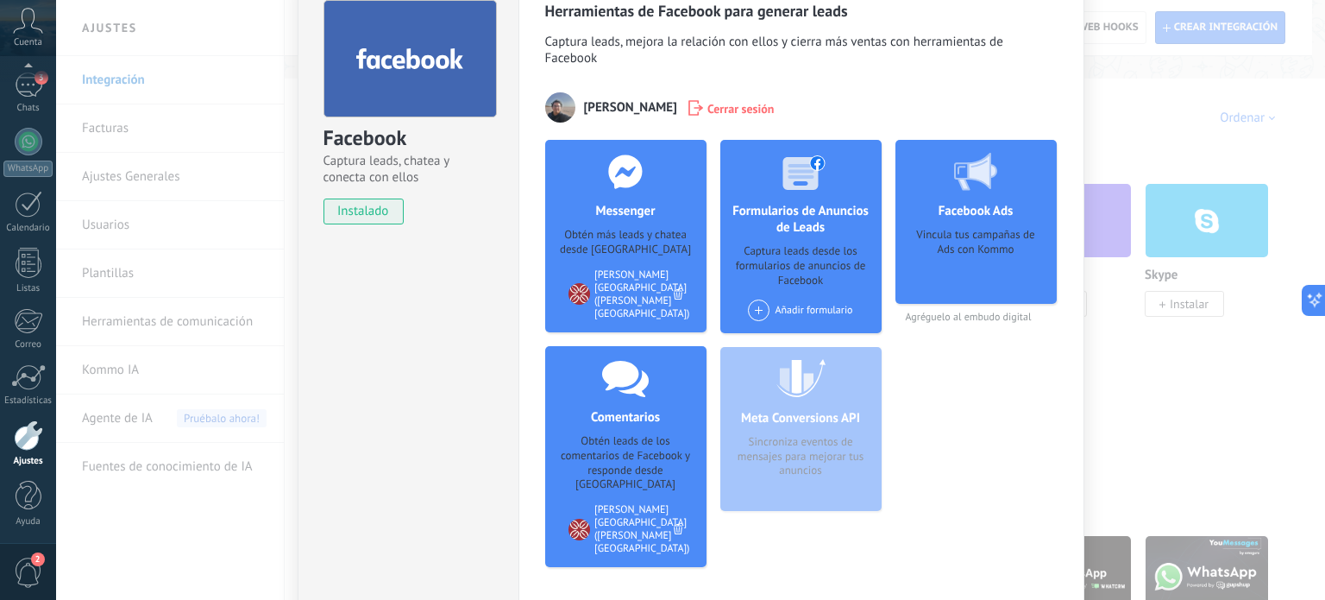
scroll to position [173, 0]
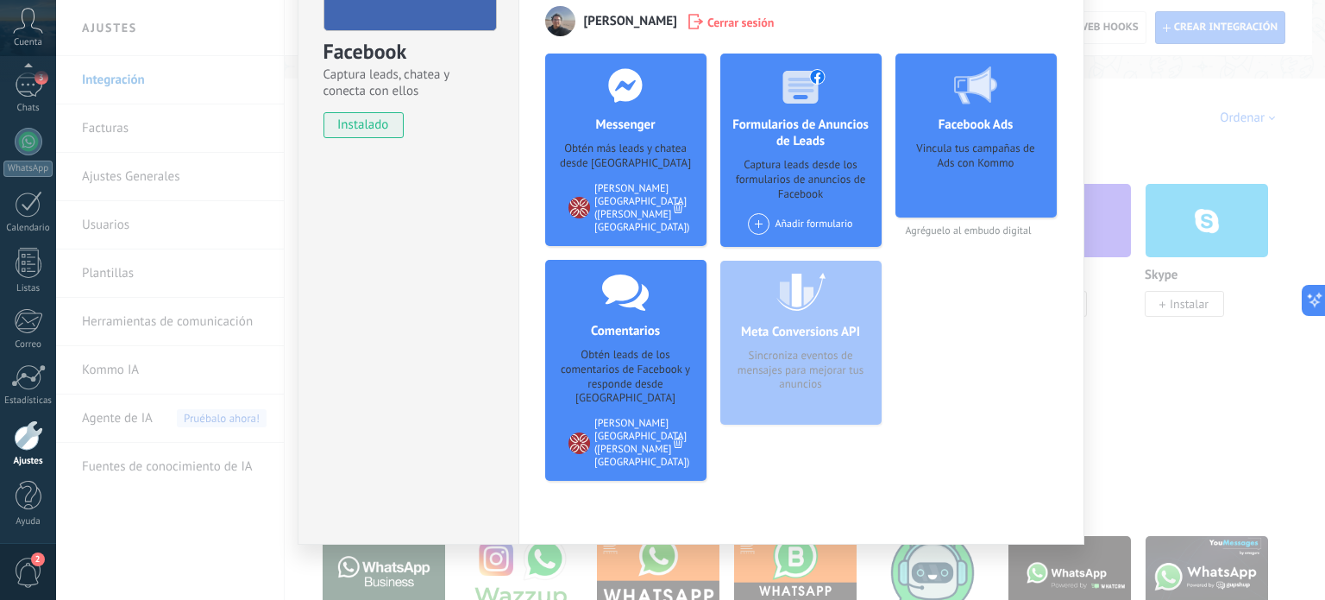
click at [954, 123] on h4 "Facebook Ads" at bounding box center [976, 124] width 84 height 16
click at [967, 103] on icon at bounding box center [975, 85] width 43 height 38
click at [937, 236] on span "Agréguelo al embudo digital" at bounding box center [976, 230] width 161 height 13
click at [1129, 405] on div "Facebook Captura leads, chatea y conecta con ellos instalado Desinstalar Herram…" at bounding box center [690, 300] width 1269 height 600
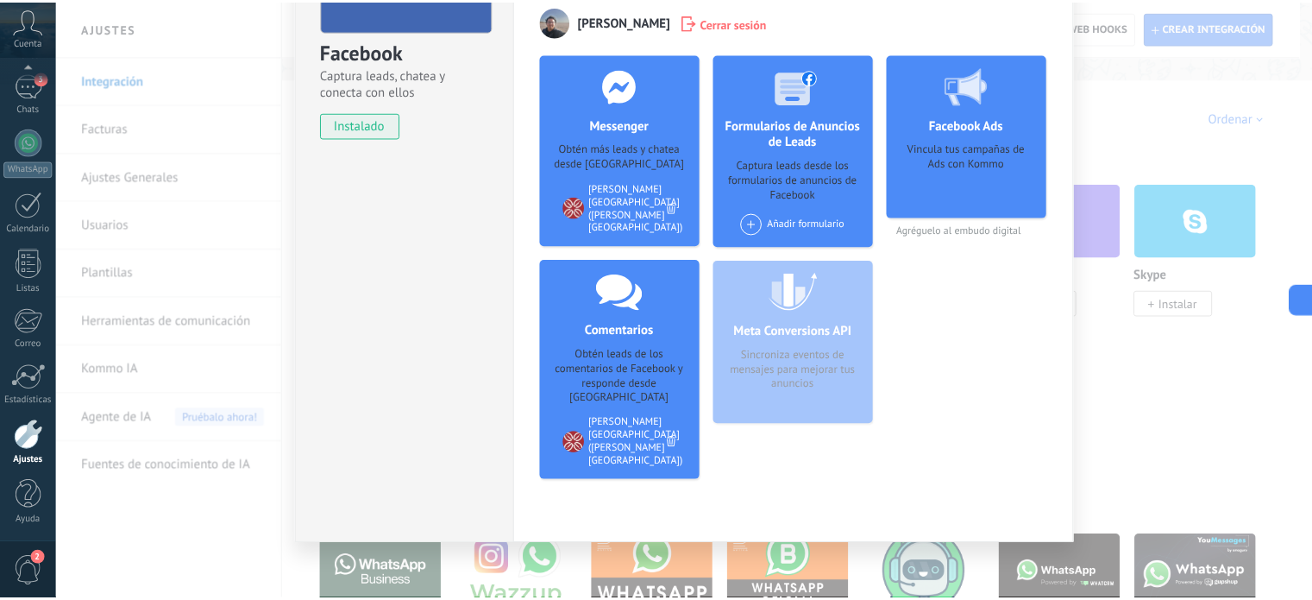
scroll to position [0, 0]
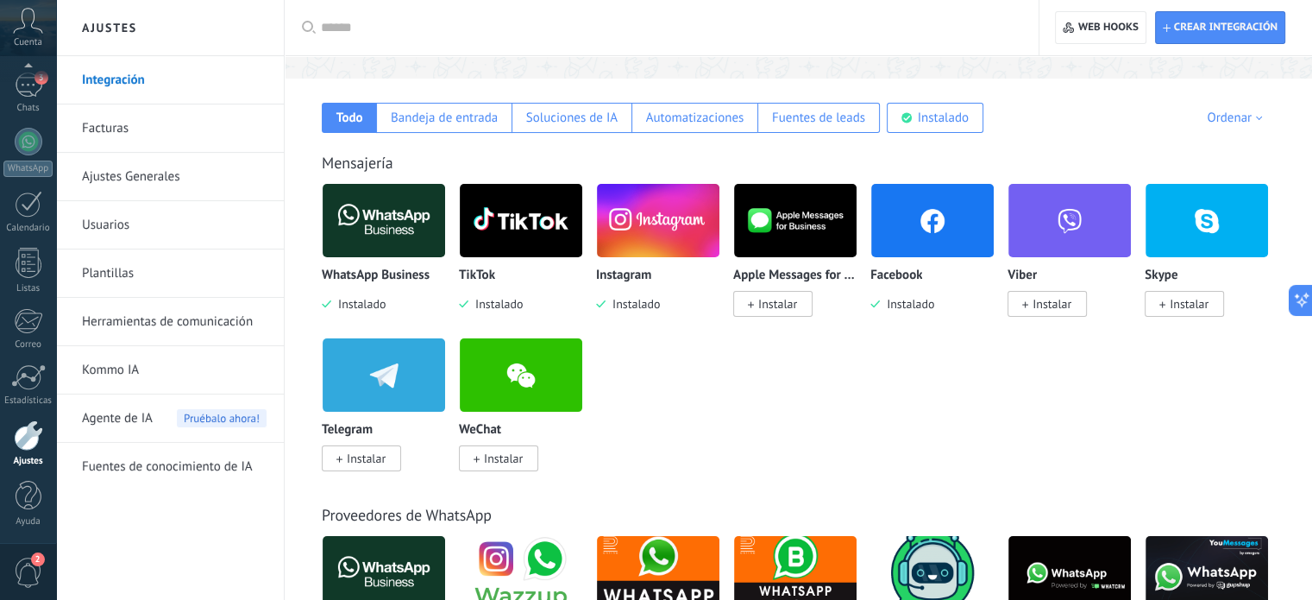
click at [513, 217] on img at bounding box center [521, 221] width 123 height 84
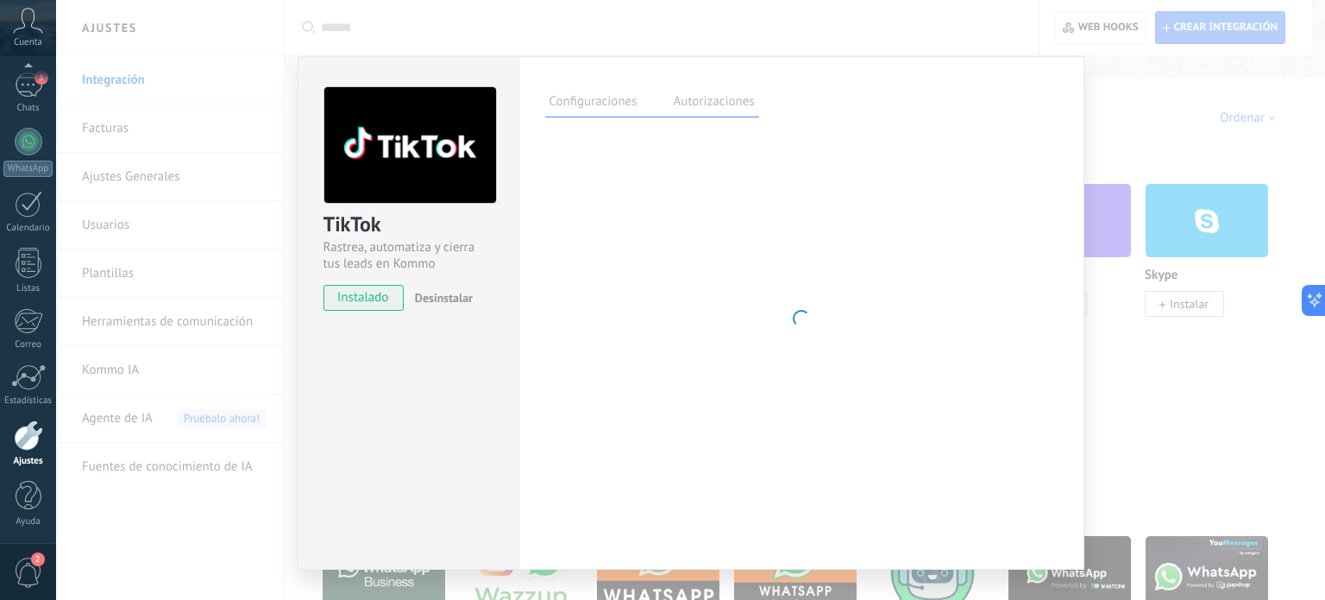
click at [1130, 143] on div "TikTok Rastrea, automatiza y cierra tus leads en Kommo instalado Desinstalar Co…" at bounding box center [690, 300] width 1269 height 600
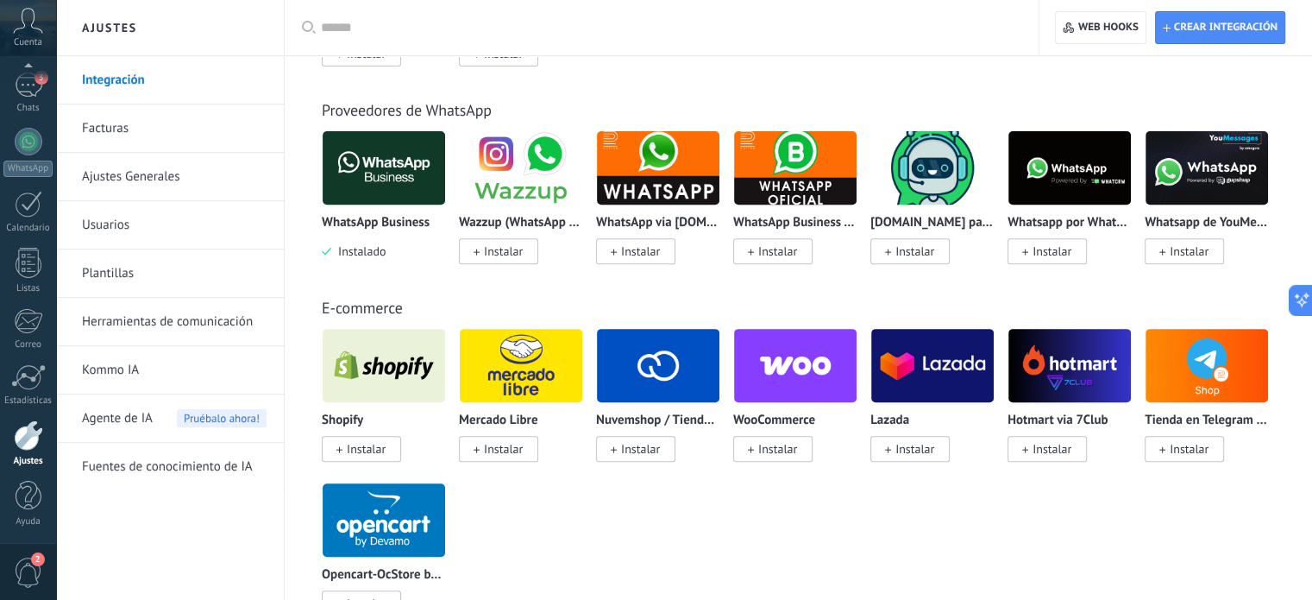
scroll to position [690, 0]
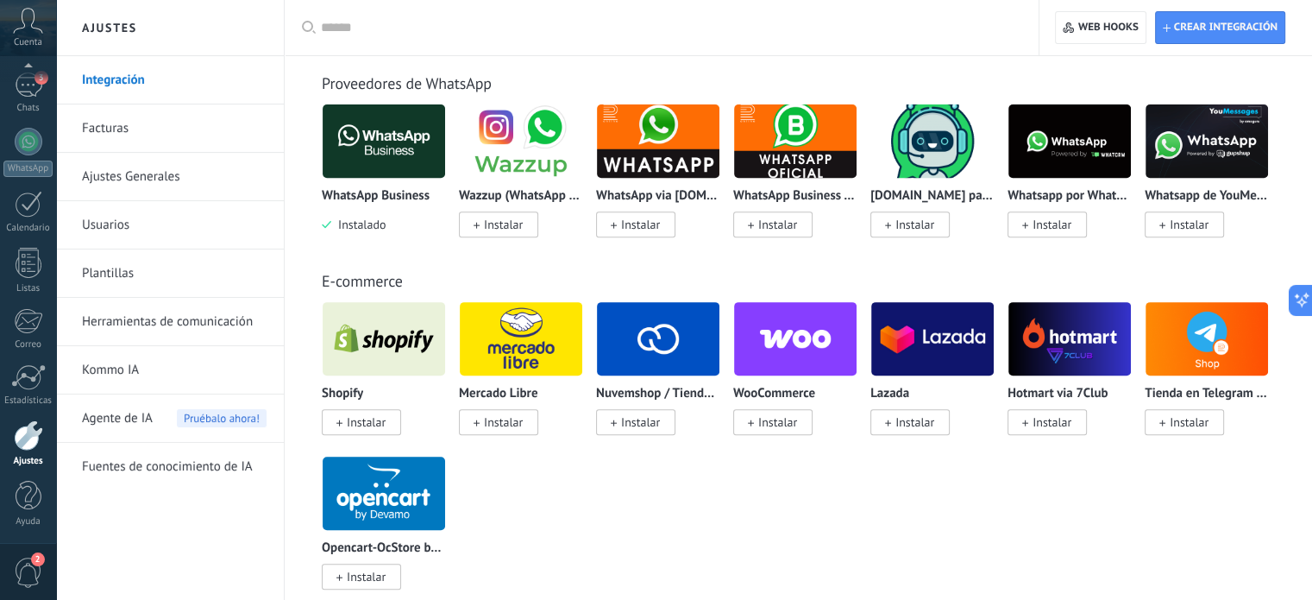
click at [370, 142] on img at bounding box center [384, 141] width 123 height 84
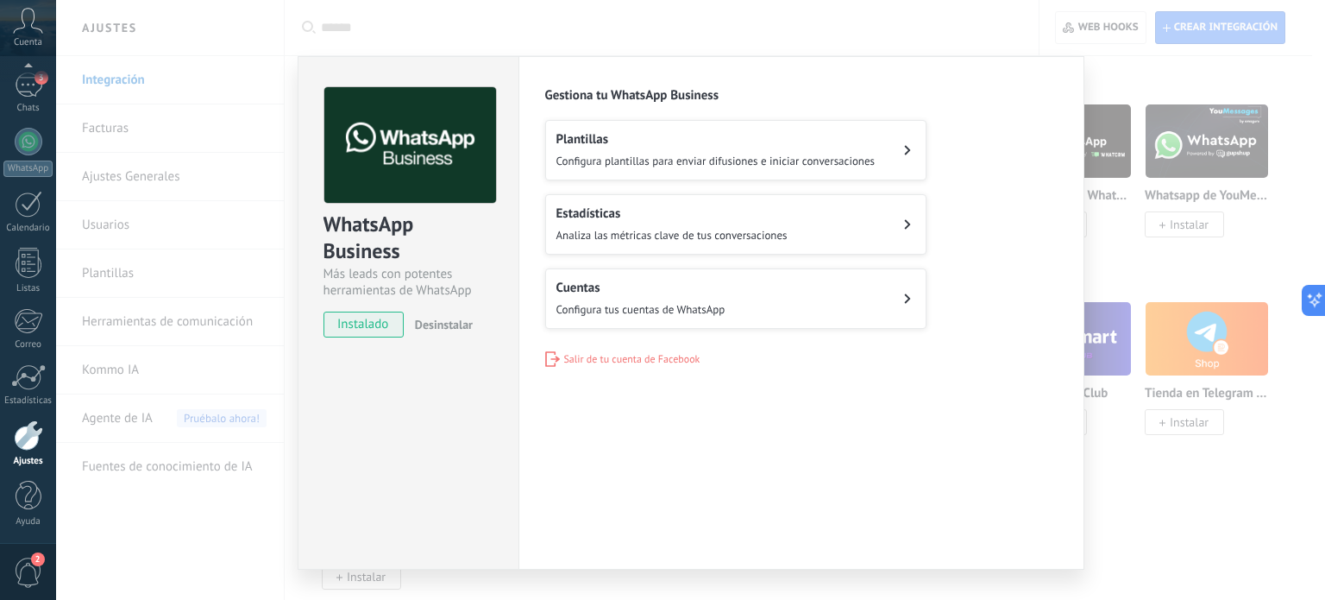
click at [1127, 263] on div "WhatsApp Business Más leads con potentes herramientas de WhatsApp instalado Des…" at bounding box center [690, 300] width 1269 height 600
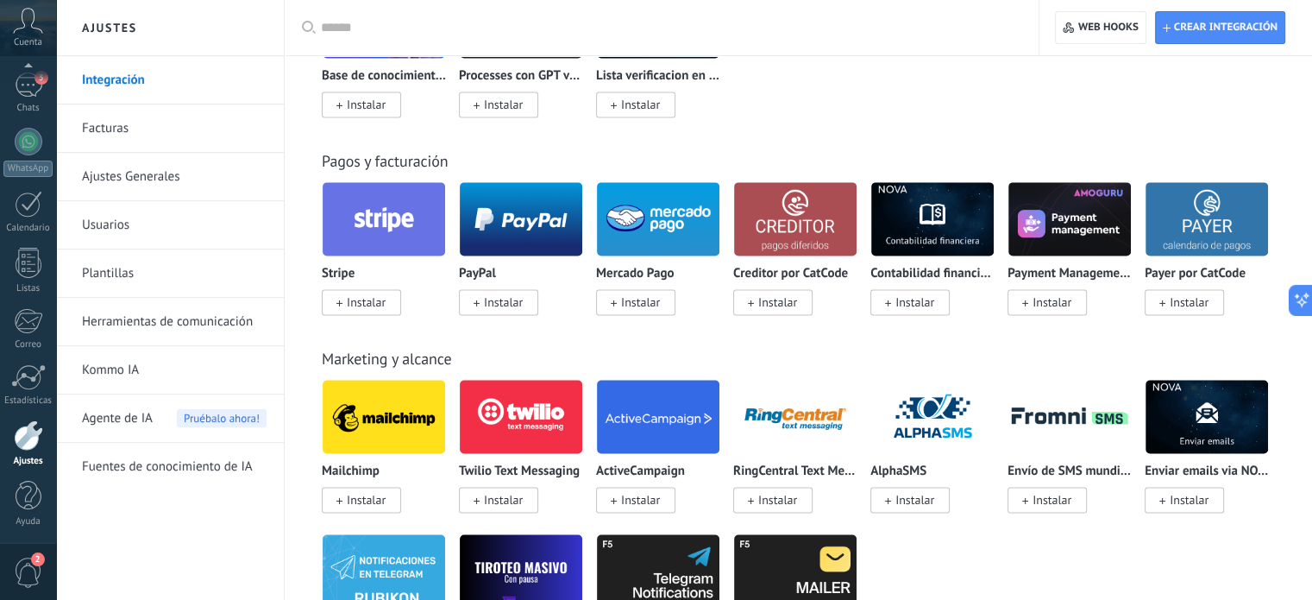
scroll to position [109, 0]
click at [28, 34] on div "Cuenta" at bounding box center [28, 28] width 56 height 56
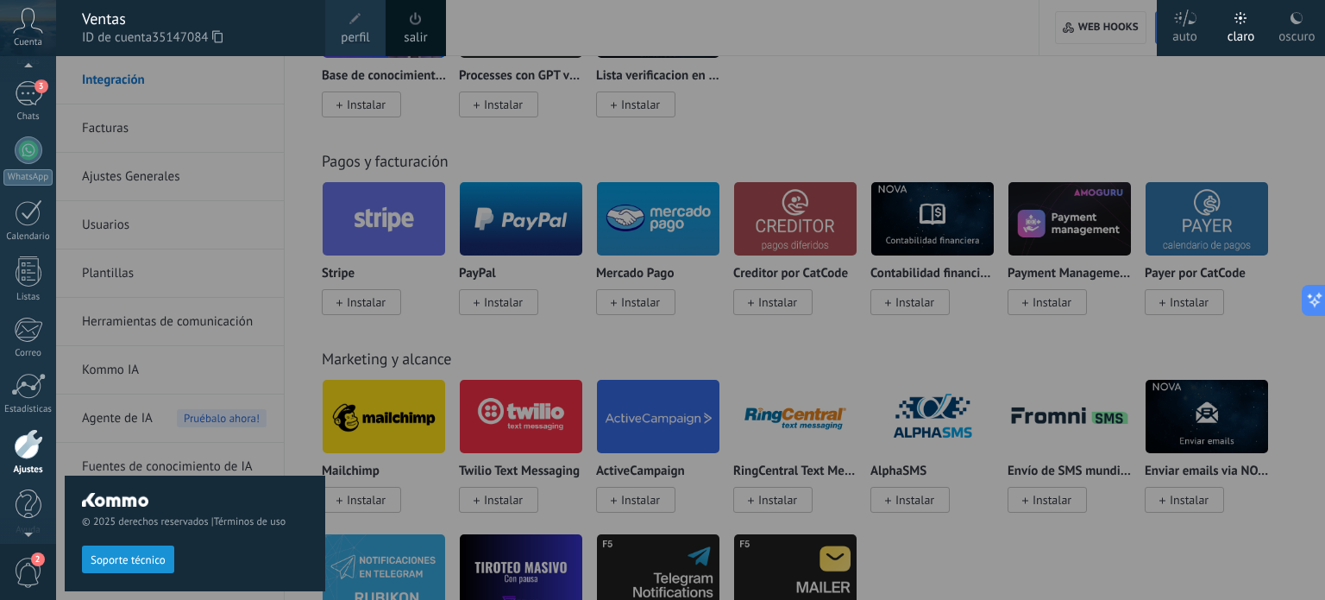
click at [415, 30] on link "salir" at bounding box center [415, 37] width 23 height 19
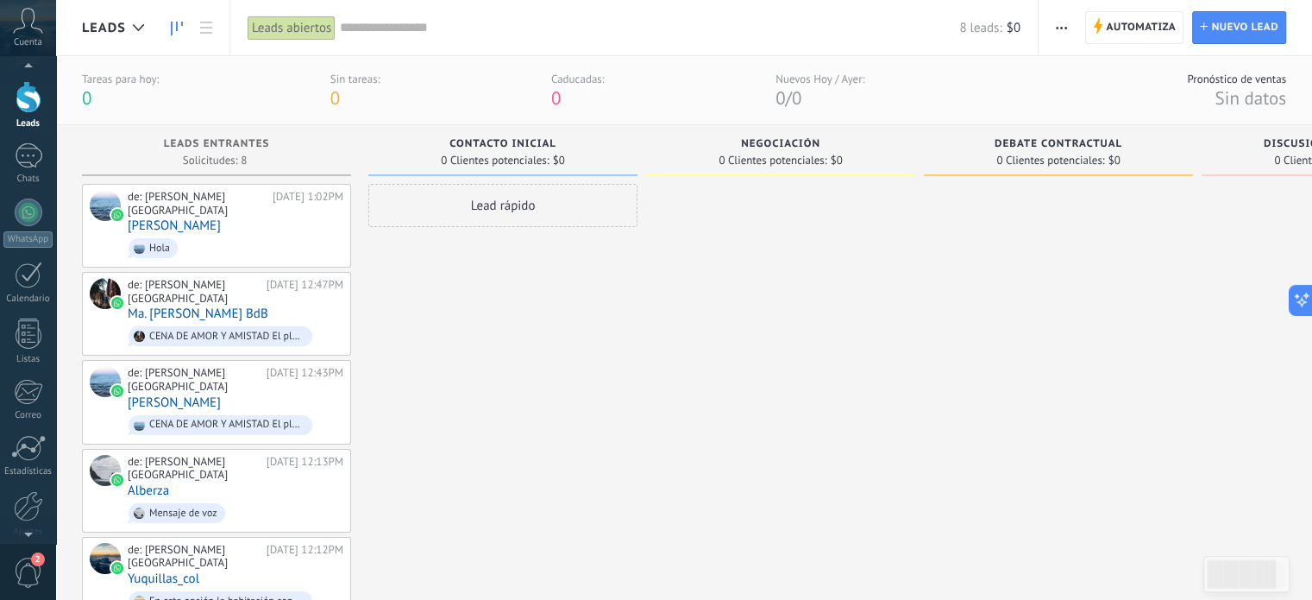
scroll to position [79, 0]
click at [28, 475] on div at bounding box center [28, 473] width 29 height 30
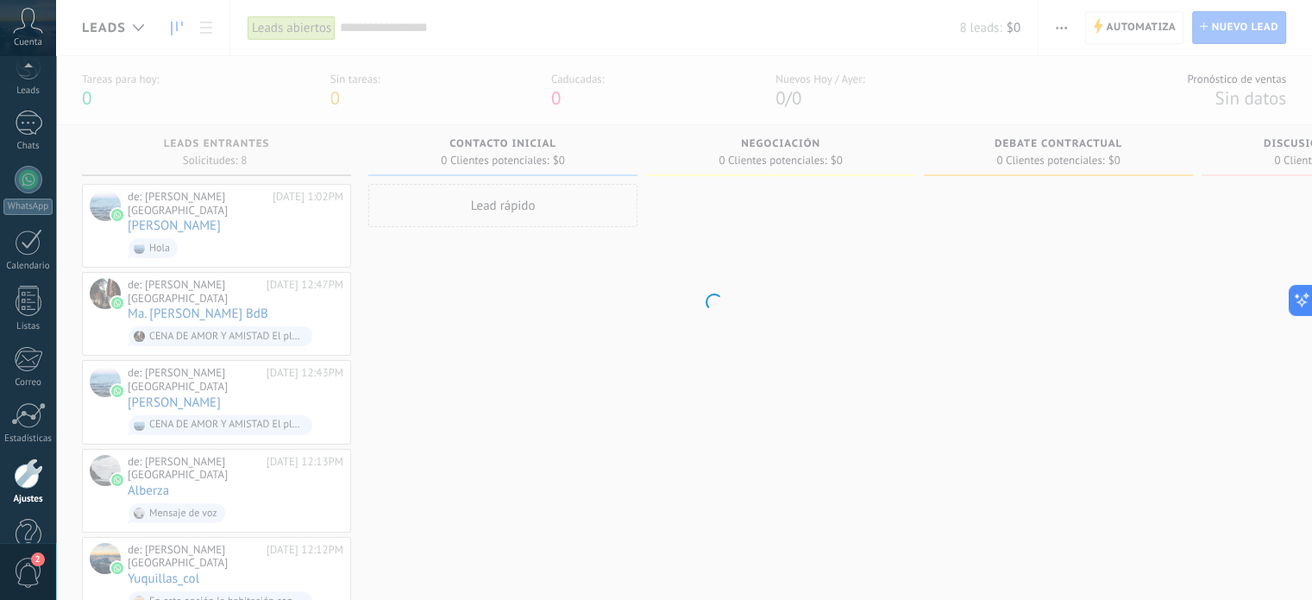
scroll to position [117, 0]
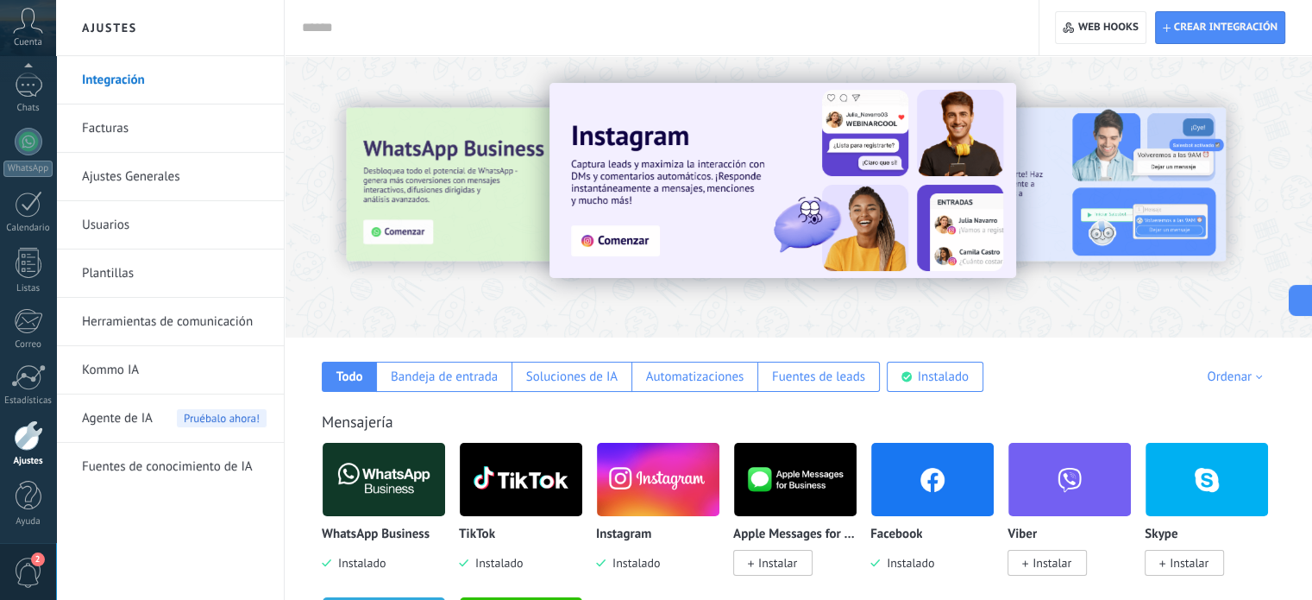
click at [97, 88] on link "Integración" at bounding box center [174, 80] width 185 height 48
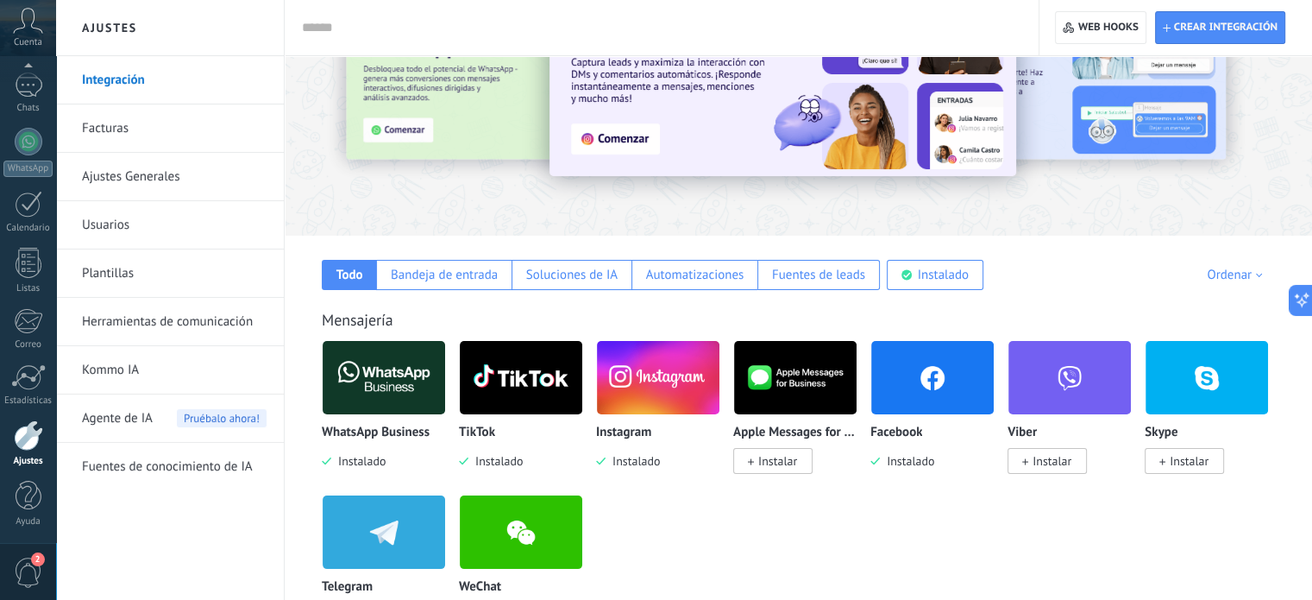
scroll to position [173, 0]
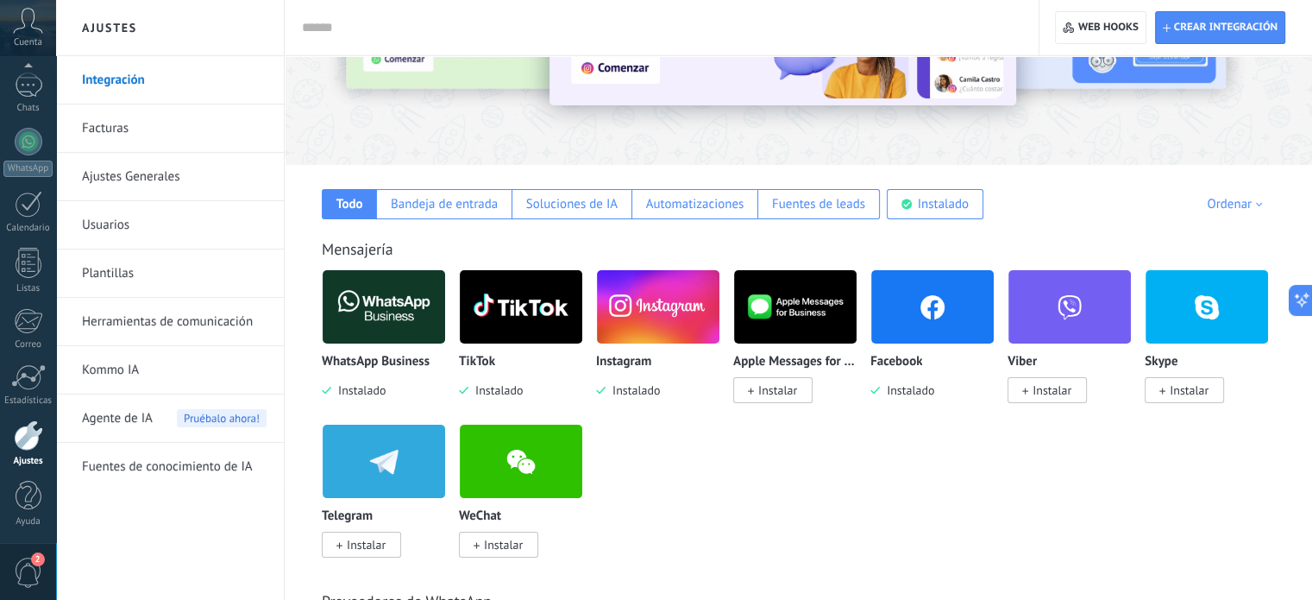
click at [352, 336] on img at bounding box center [384, 307] width 123 height 84
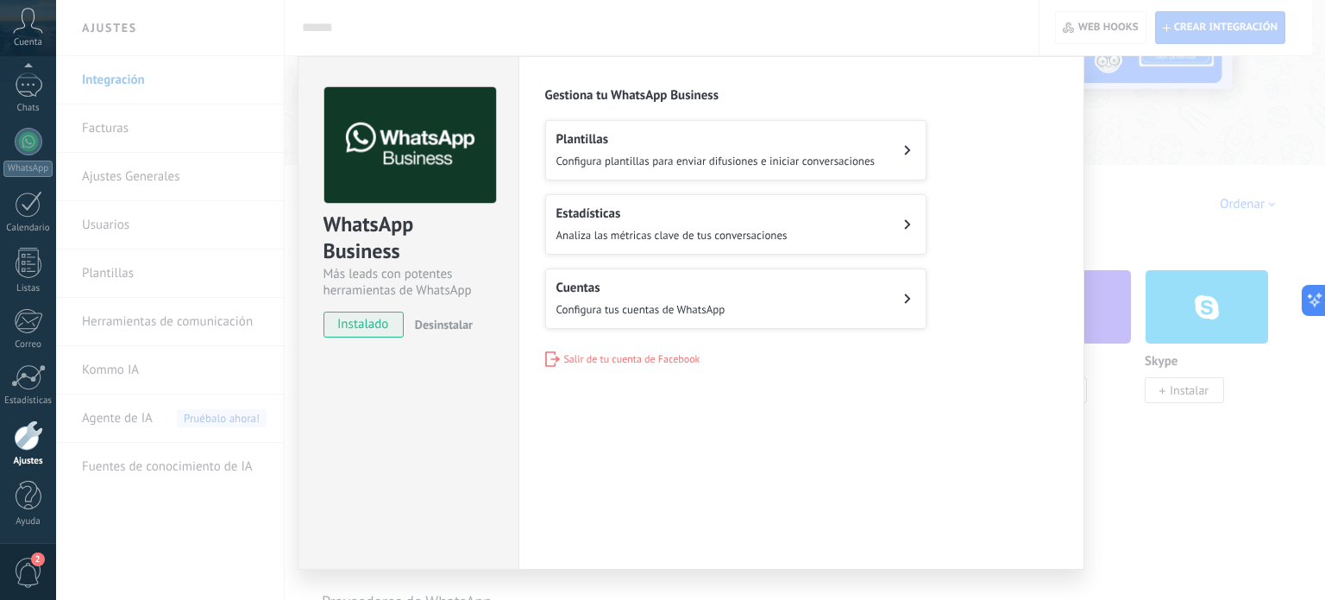
click at [713, 302] on span "Configura tus cuentas de WhatsApp" at bounding box center [641, 309] width 169 height 15
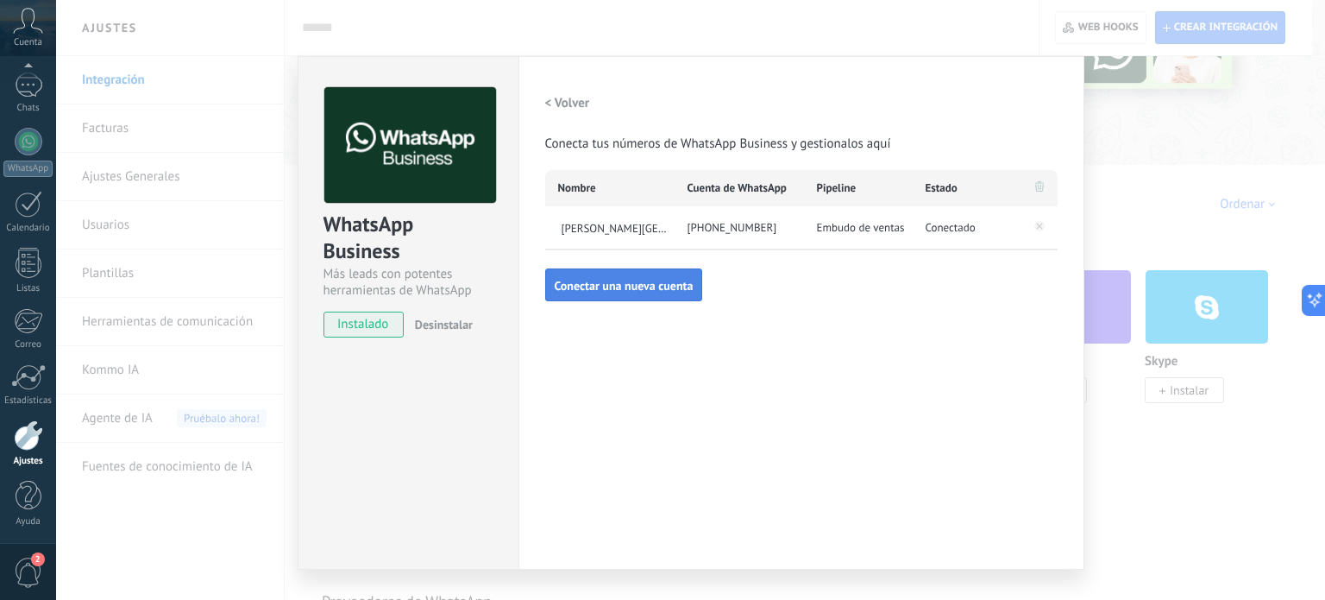
click at [643, 286] on span "Conectar una nueva cuenta" at bounding box center [624, 286] width 139 height 12
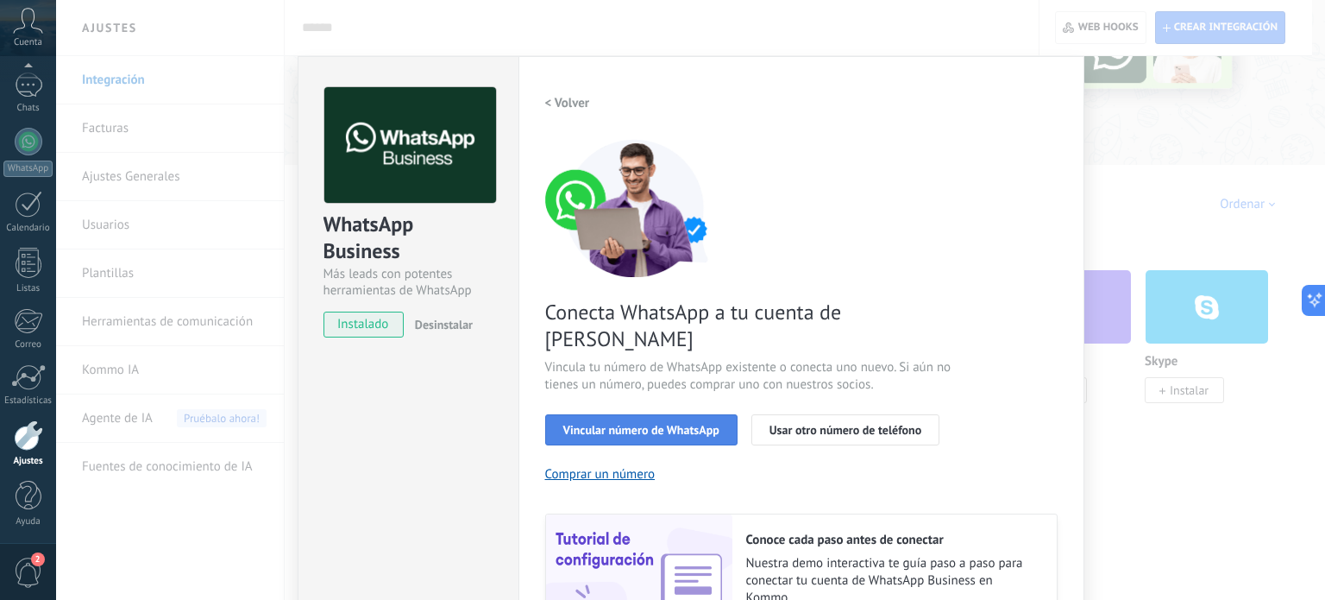
click at [686, 414] on button "Vincular número de WhatsApp" at bounding box center [641, 429] width 192 height 31
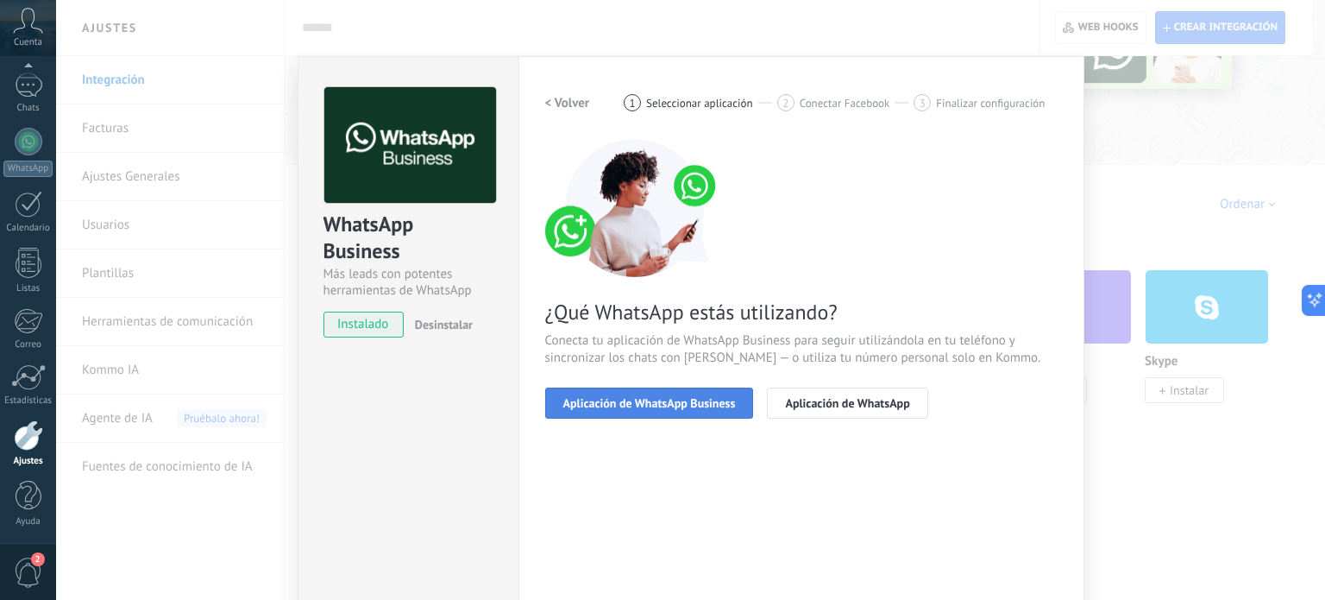
click at [634, 399] on span "Aplicación de WhatsApp Business" at bounding box center [649, 403] width 173 height 12
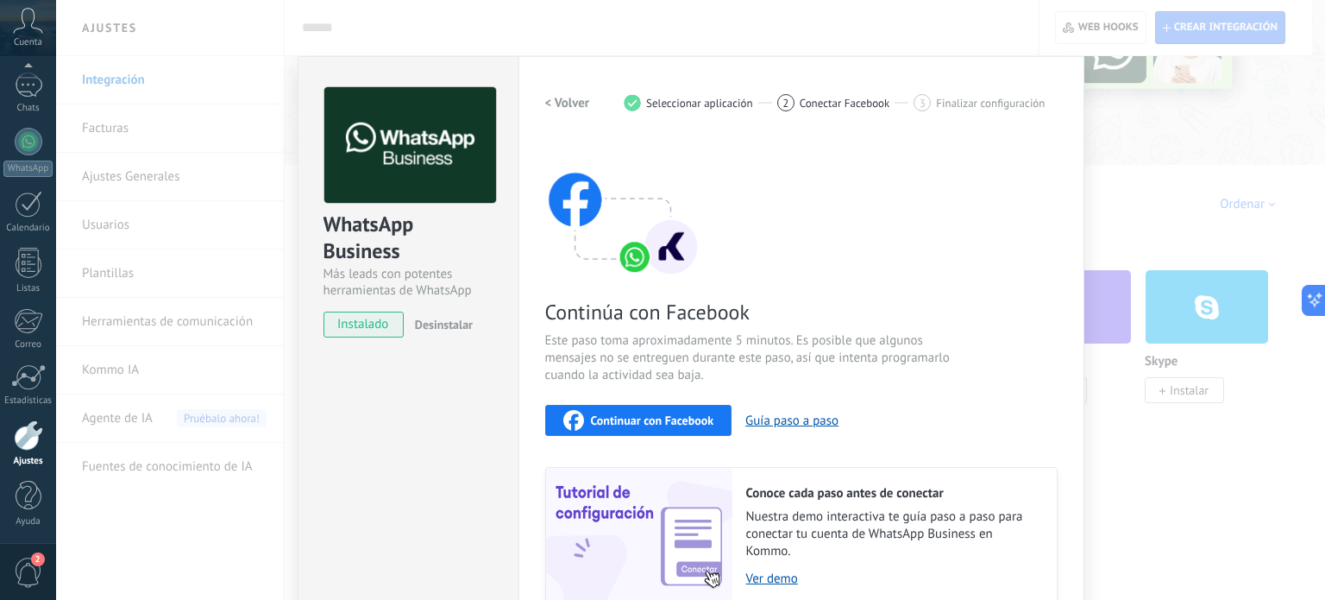
click at [645, 424] on span "Continuar con Facebook" at bounding box center [652, 420] width 123 height 12
click at [1178, 187] on div "WhatsApp Business Más leads con potentes herramientas de WhatsApp instalado Des…" at bounding box center [690, 300] width 1269 height 600
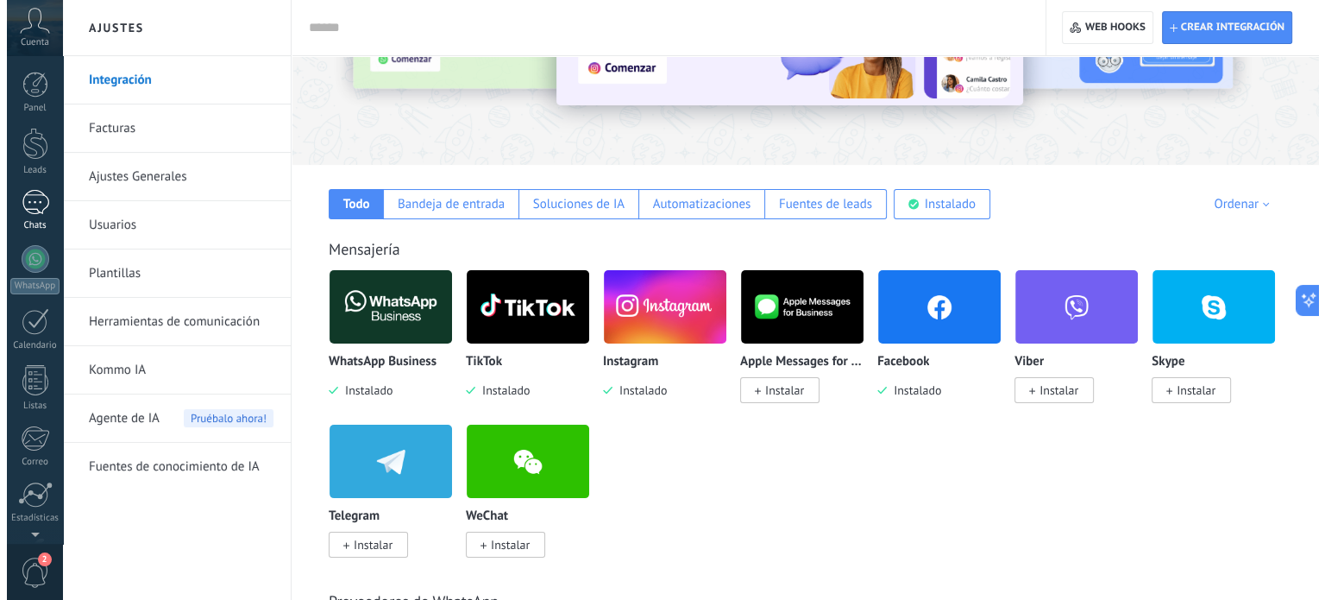
scroll to position [0, 0]
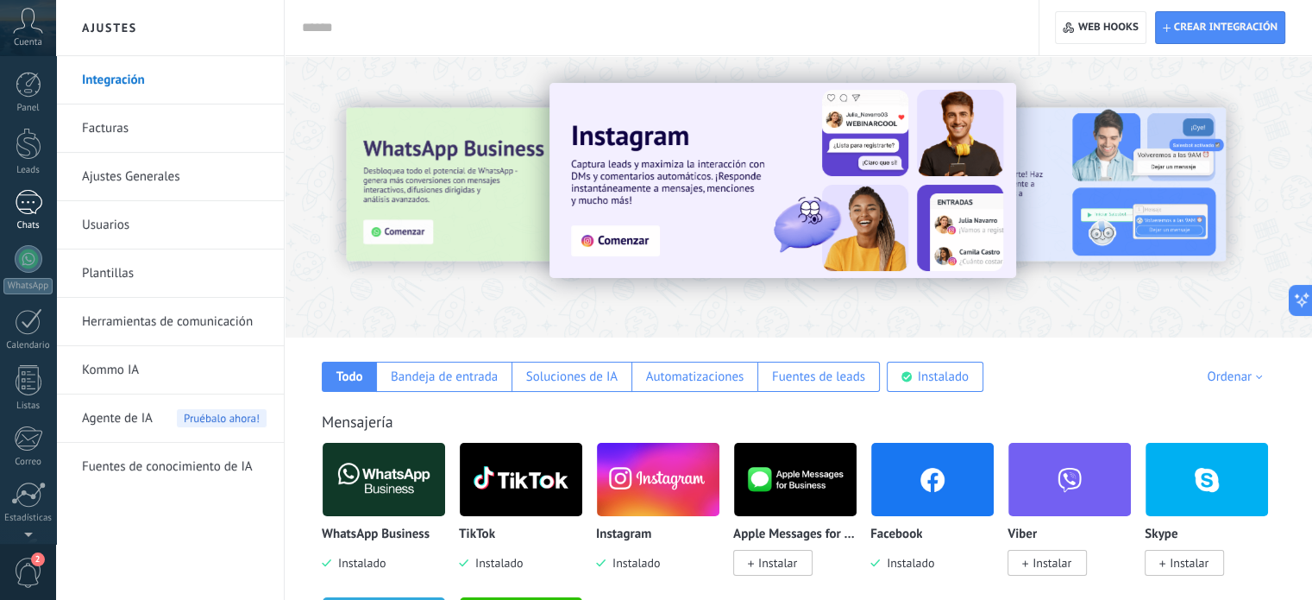
click at [28, 192] on div at bounding box center [29, 202] width 28 height 25
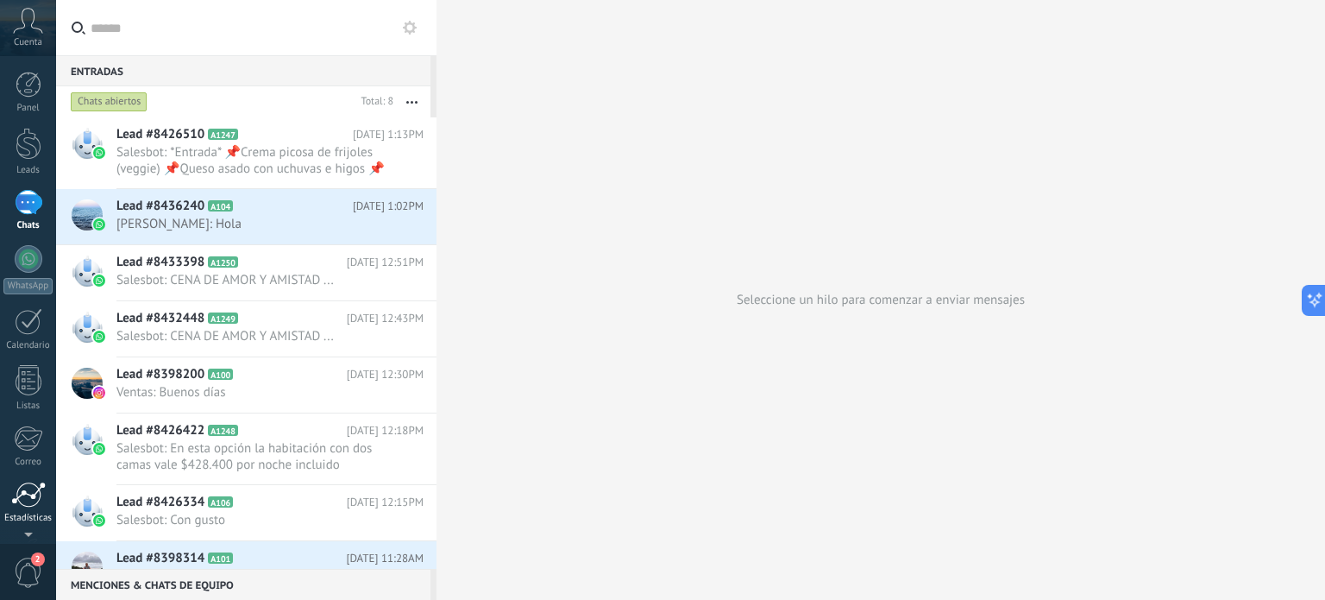
click at [23, 497] on div at bounding box center [28, 494] width 35 height 26
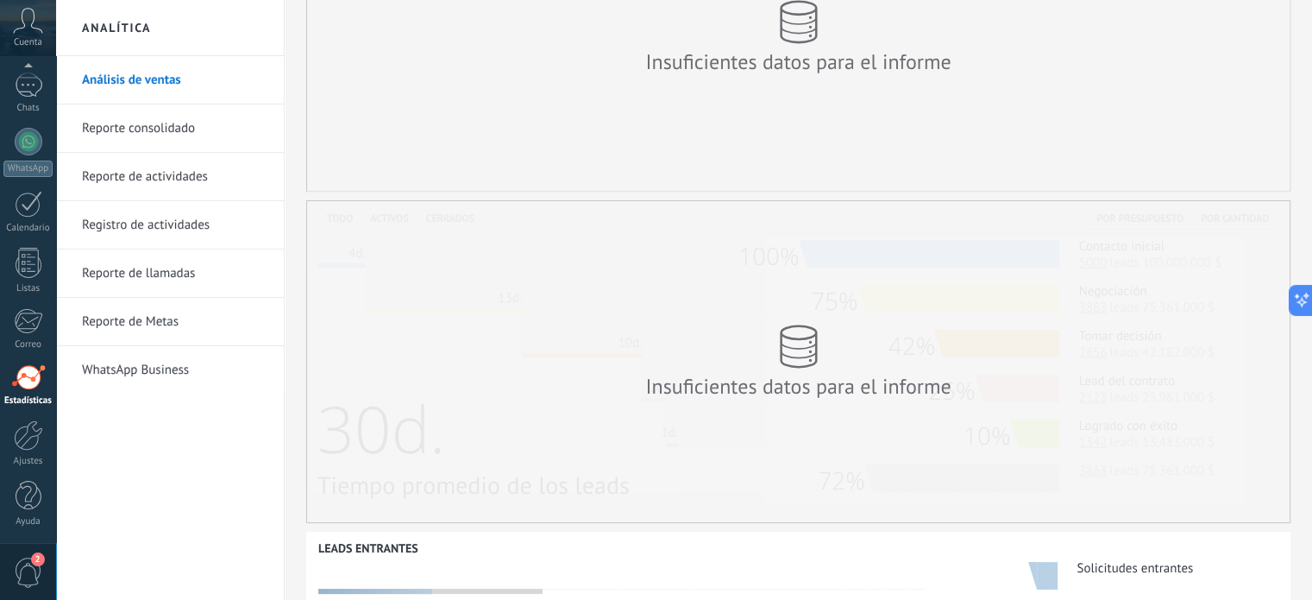
scroll to position [259, 0]
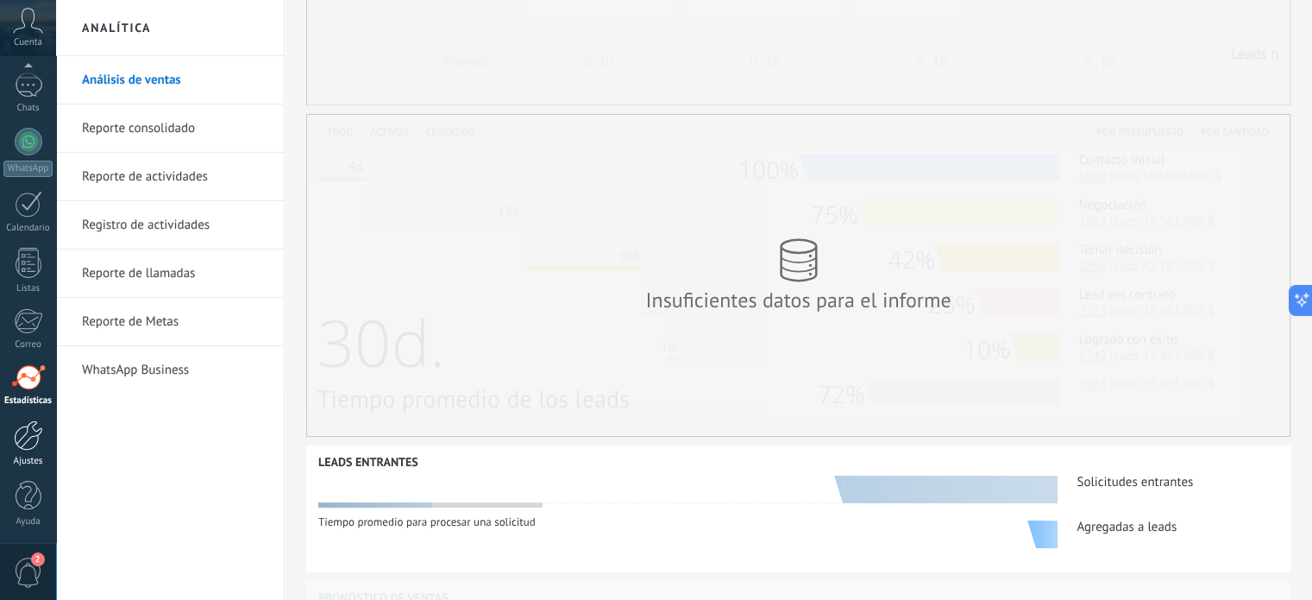
click at [32, 437] on div at bounding box center [28, 435] width 29 height 30
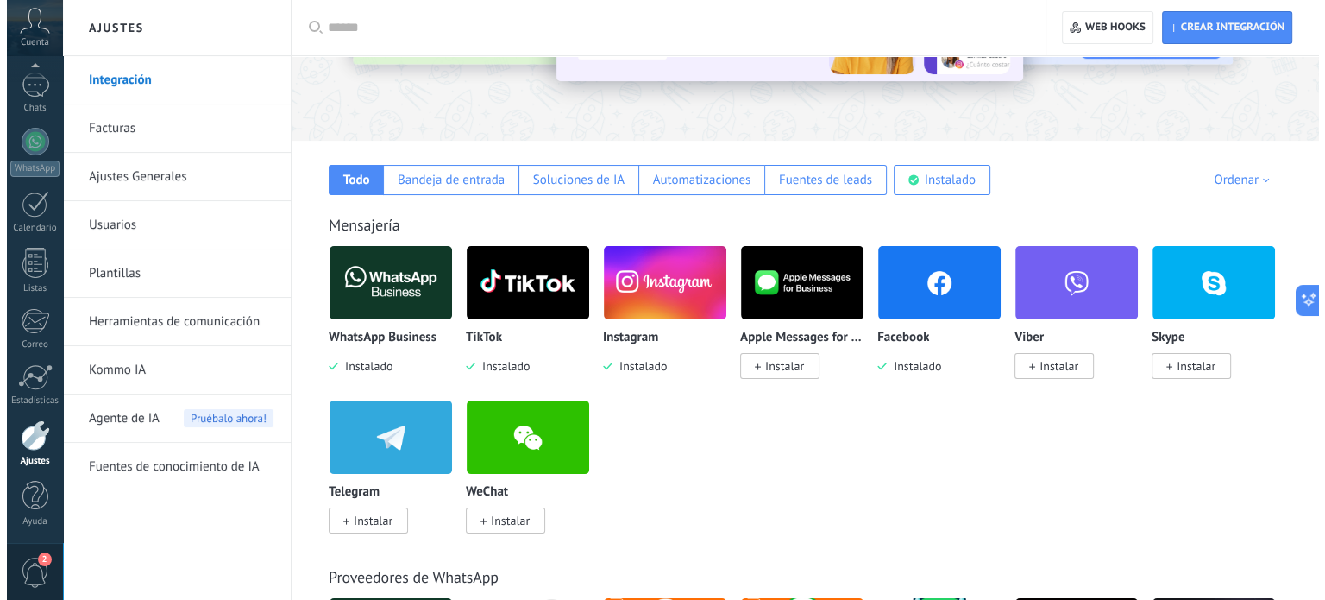
scroll to position [259, 0]
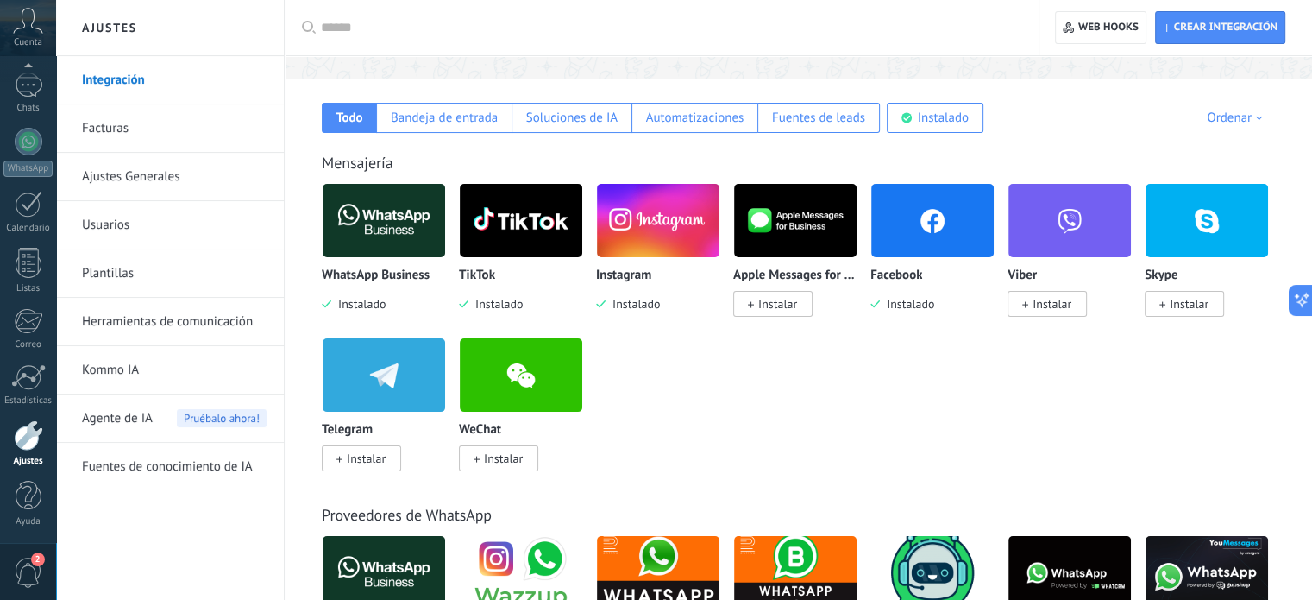
click at [913, 230] on img at bounding box center [932, 221] width 123 height 84
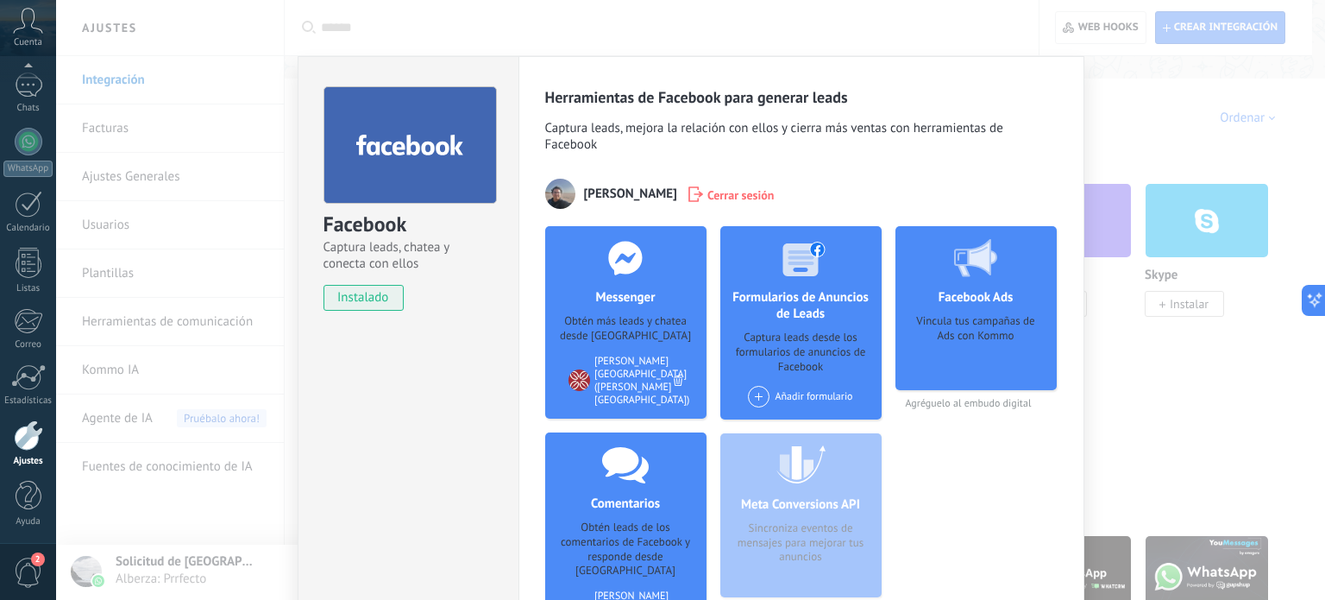
click at [366, 296] on span "instalado" at bounding box center [363, 298] width 79 height 26
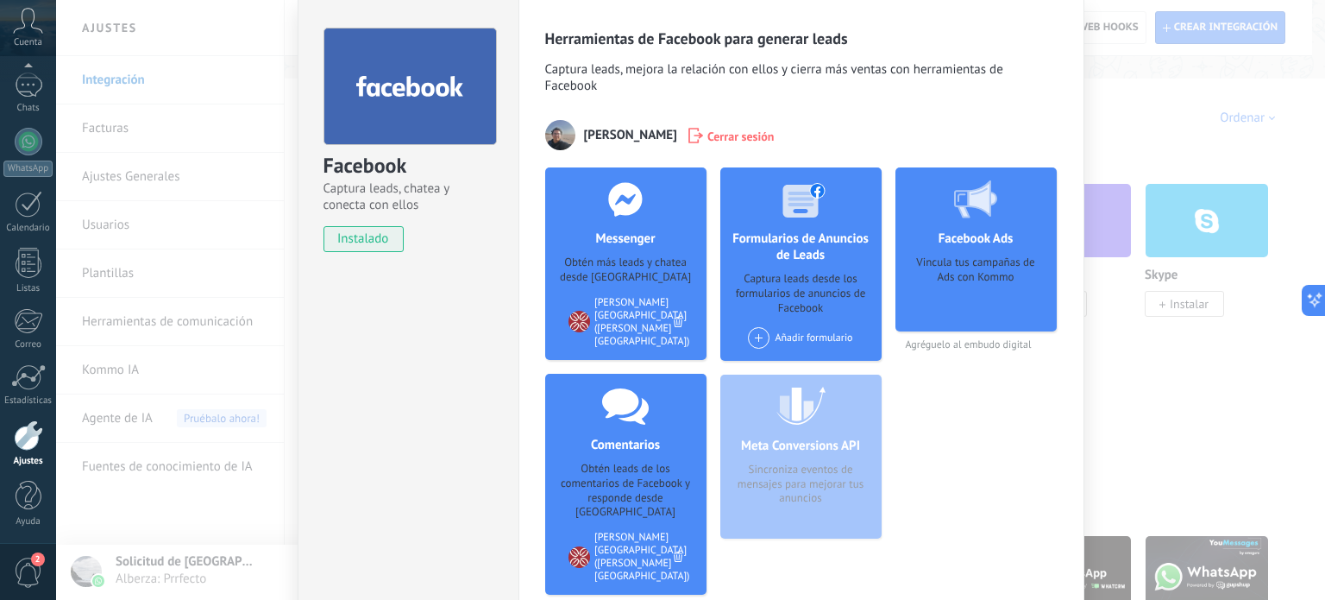
scroll to position [196, 0]
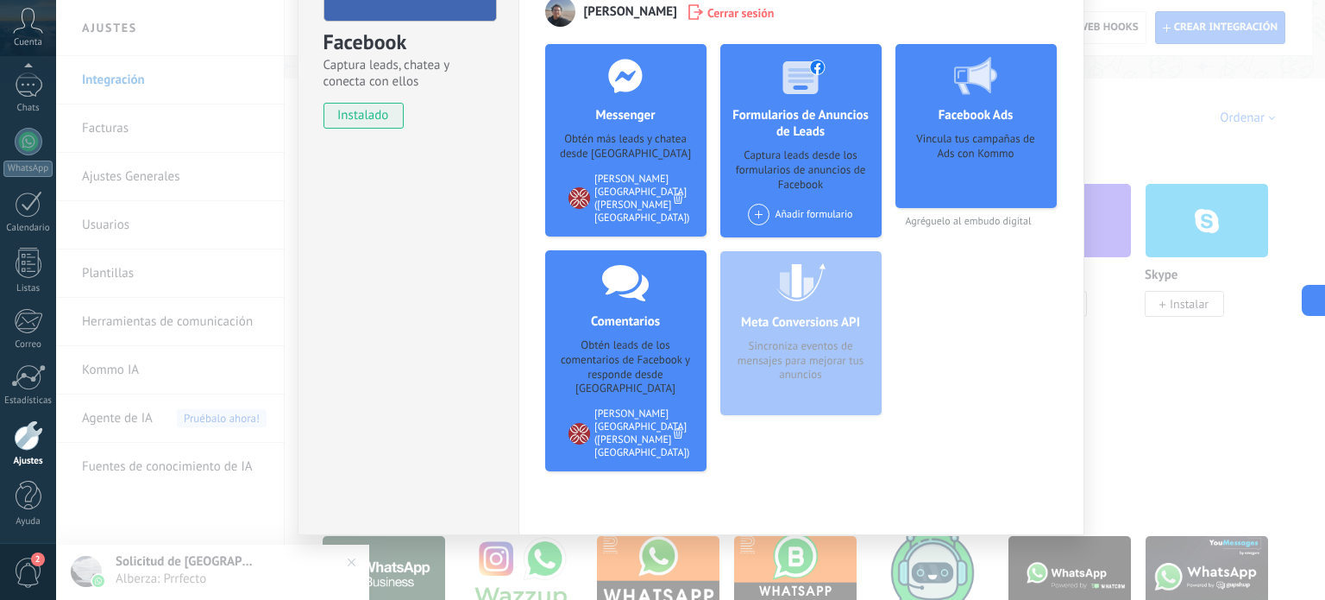
click at [1167, 412] on div "Facebook Captura leads, chatea y conecta con ellos instalado Desinstalar Herram…" at bounding box center [690, 300] width 1269 height 600
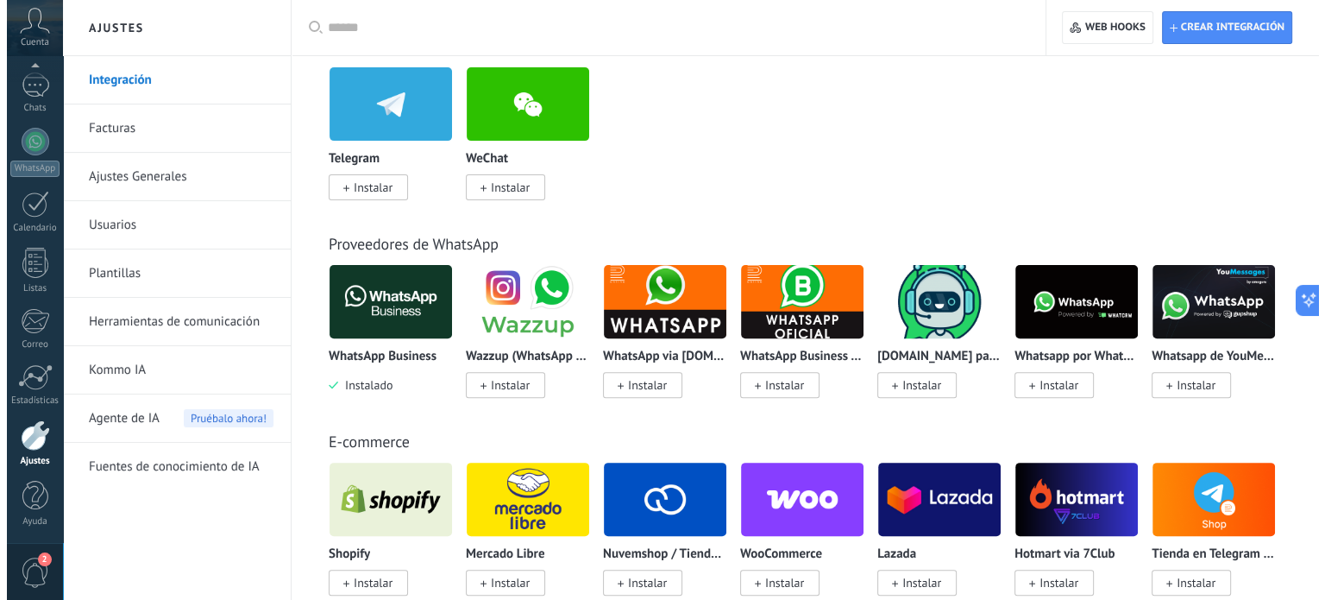
scroll to position [604, 0]
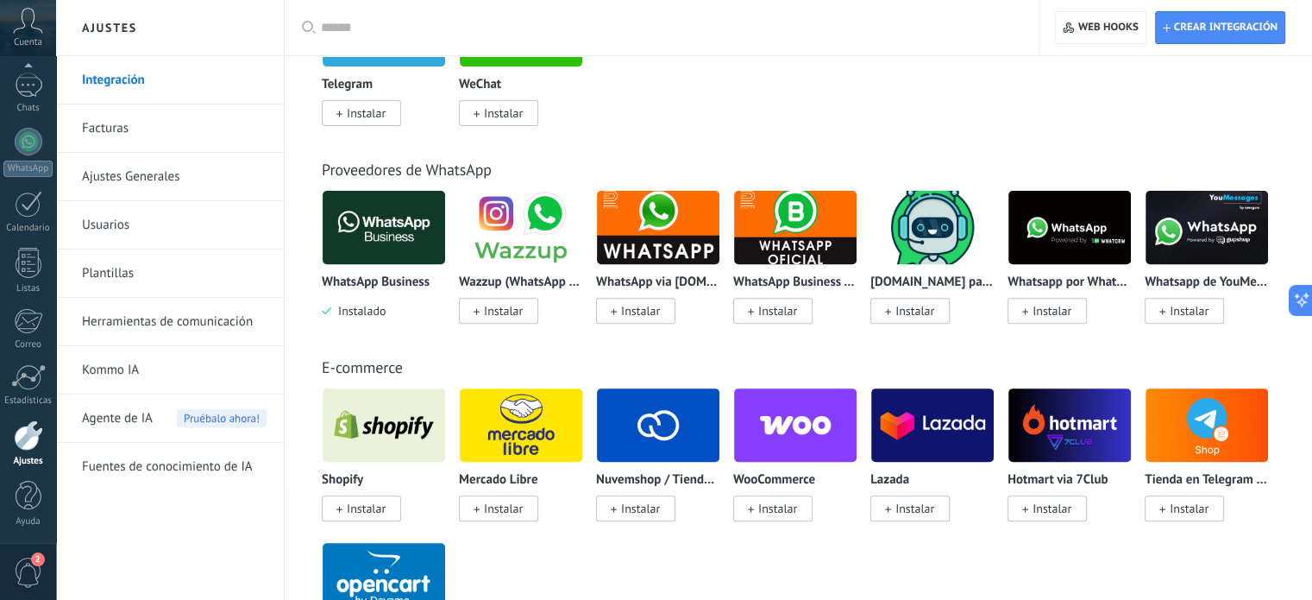
click at [500, 234] on img at bounding box center [521, 228] width 123 height 84
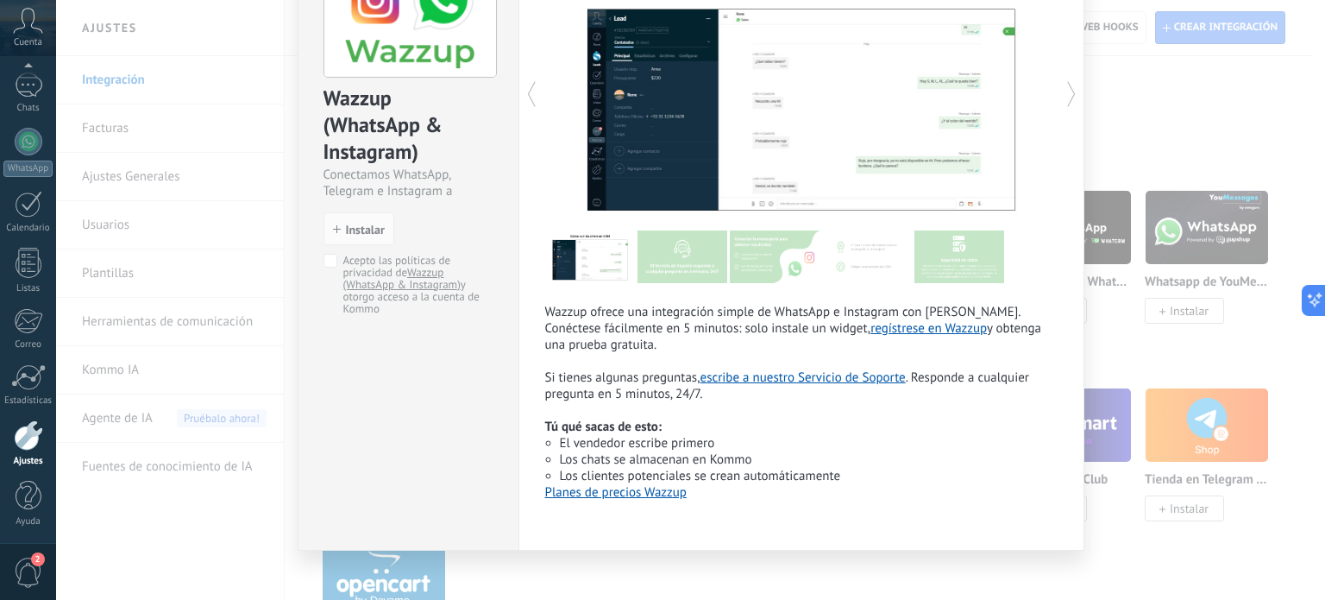
scroll to position [142, 0]
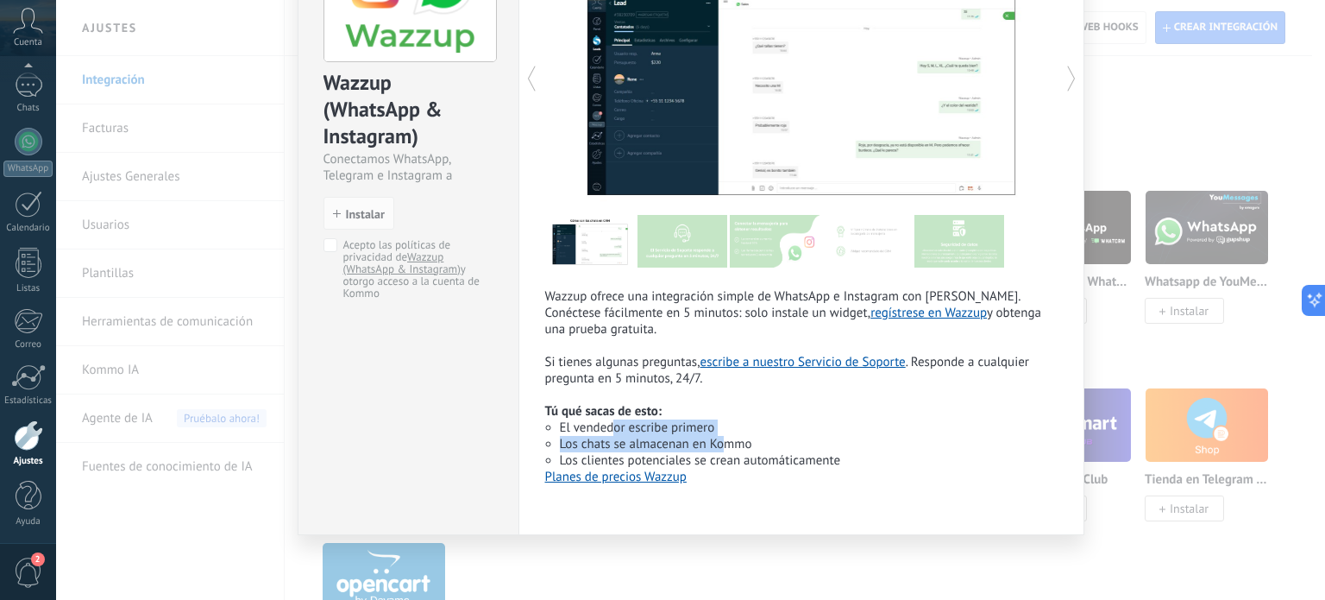
drag, startPoint x: 609, startPoint y: 431, endPoint x: 718, endPoint y: 437, distance: 108.9
click at [718, 437] on ul "El vendedor escribe primero Los chats se almacenan en Kommo Los clientes potenc…" at bounding box center [801, 443] width 513 height 49
click at [723, 447] on li "Los chats se almacenan en Kommo" at bounding box center [809, 444] width 498 height 16
click at [651, 475] on link "Planes de precios Wazzup" at bounding box center [616, 477] width 142 height 16
click at [475, 377] on div "Wazzup (WhatsApp & Instagram) Conectamos WhatsApp, Telegram e Instagram a Kommo…" at bounding box center [408, 225] width 221 height 620
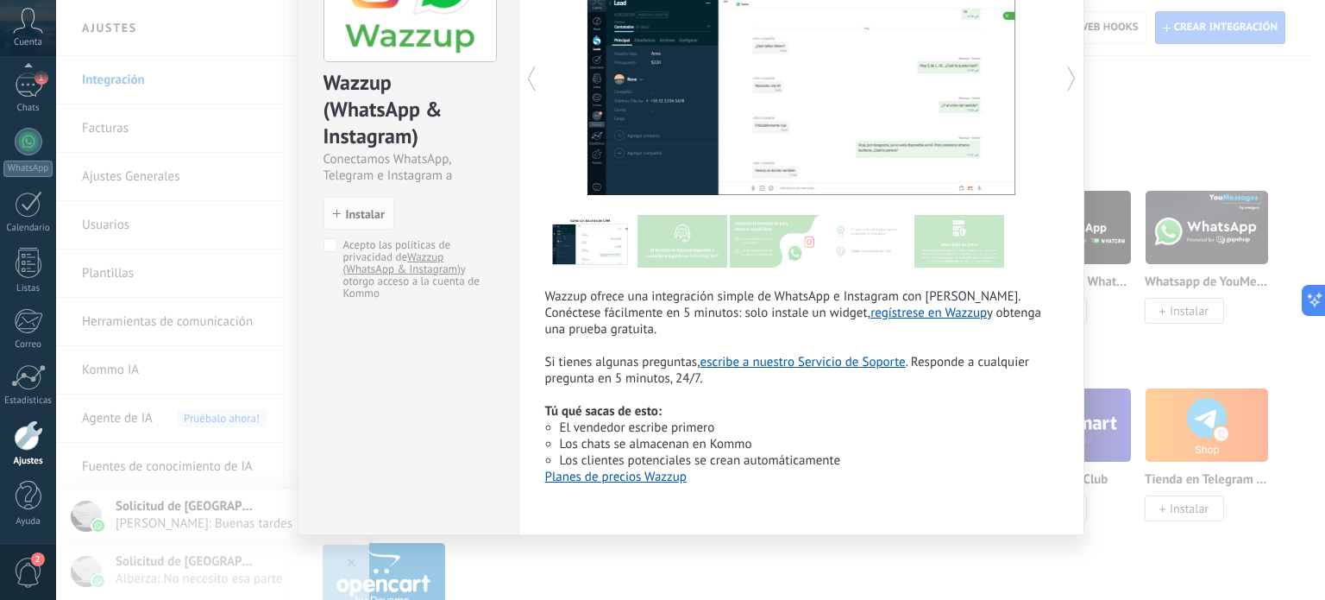
click at [1122, 357] on div "Wazzup (WhatsApp & Instagram) Conectamos WhatsApp, Telegram e Instagram a Kommo…" at bounding box center [690, 300] width 1269 height 600
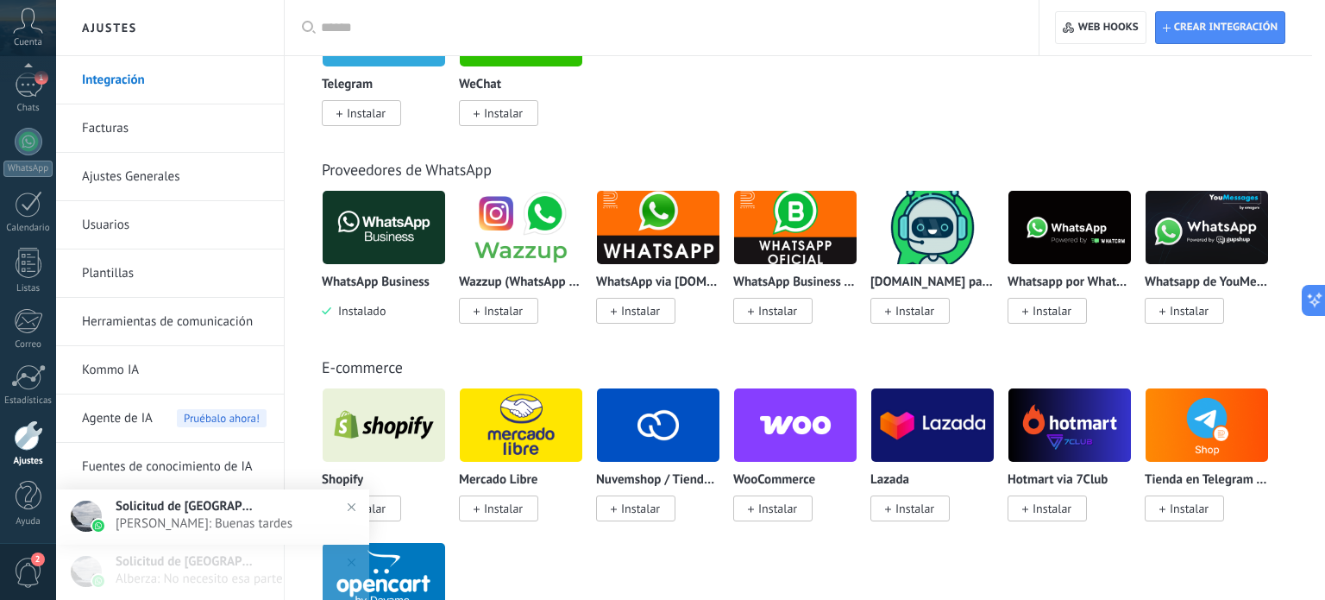
scroll to position [0, 0]
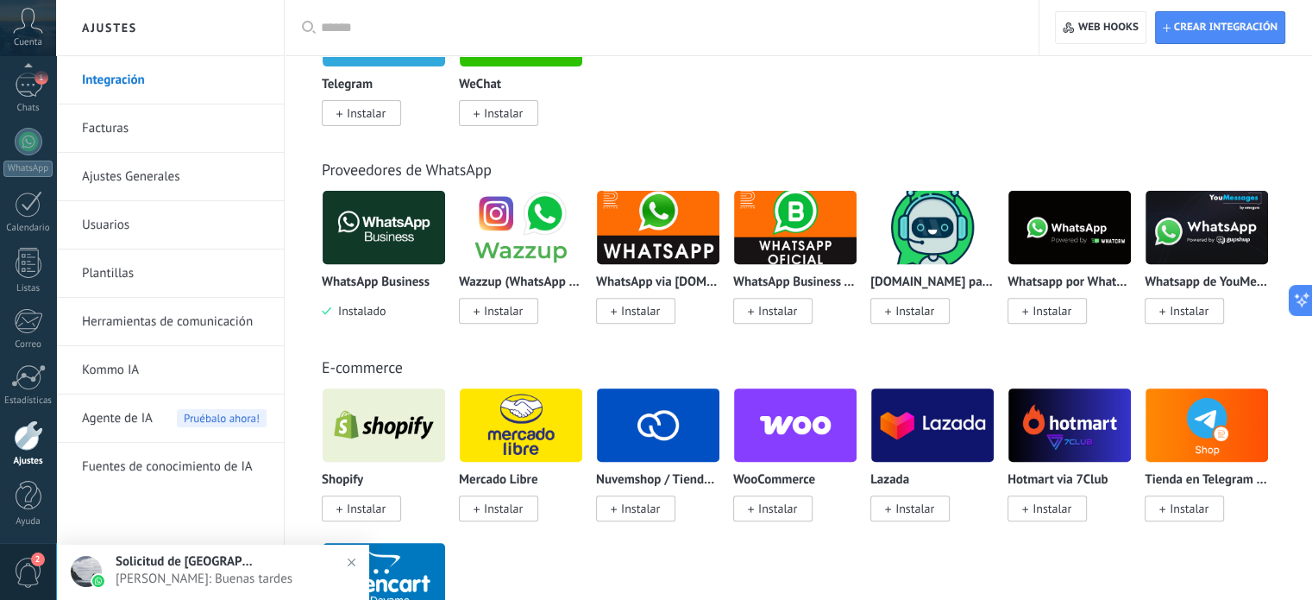
click at [1080, 226] on img at bounding box center [1070, 228] width 123 height 84
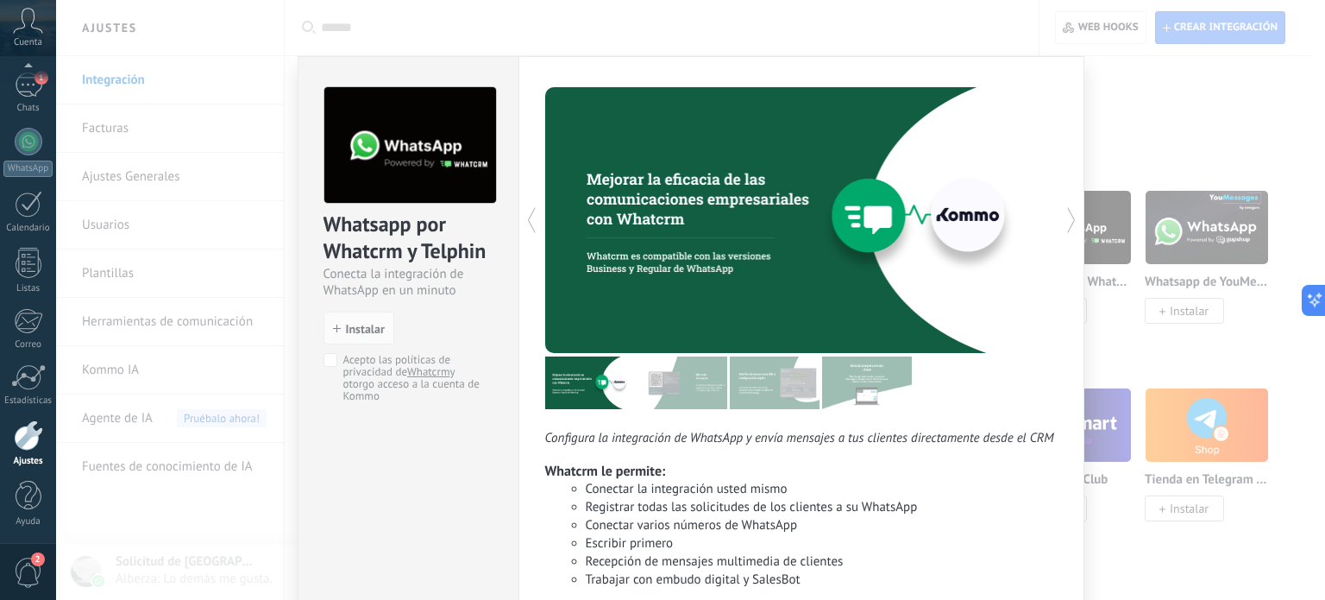
scroll to position [155, 0]
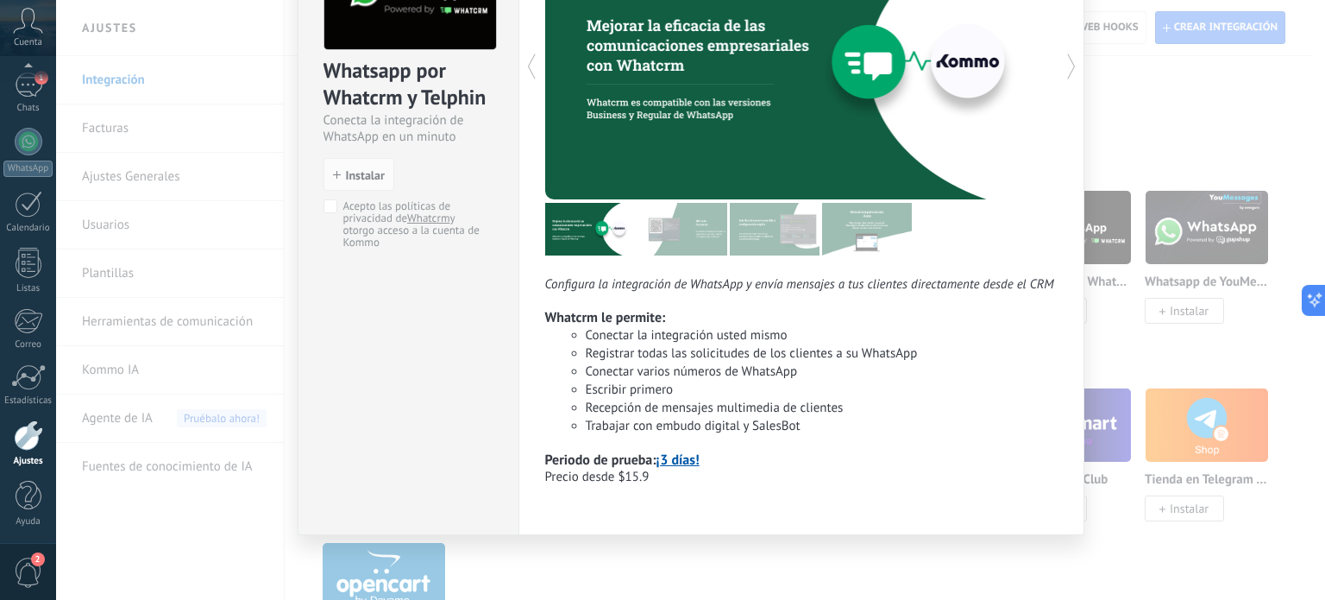
click at [1129, 341] on div "Whatsapp por Whatcrm y Telphin Conecta la integración de WhatsApp en un minuto …" at bounding box center [690, 300] width 1269 height 600
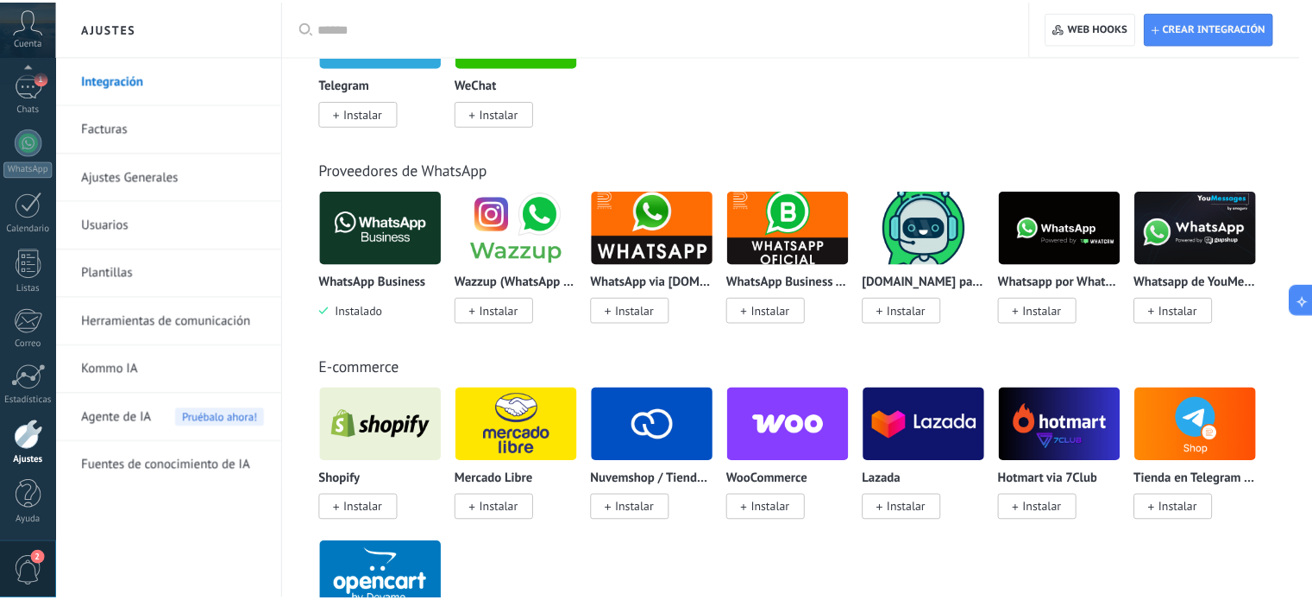
scroll to position [0, 0]
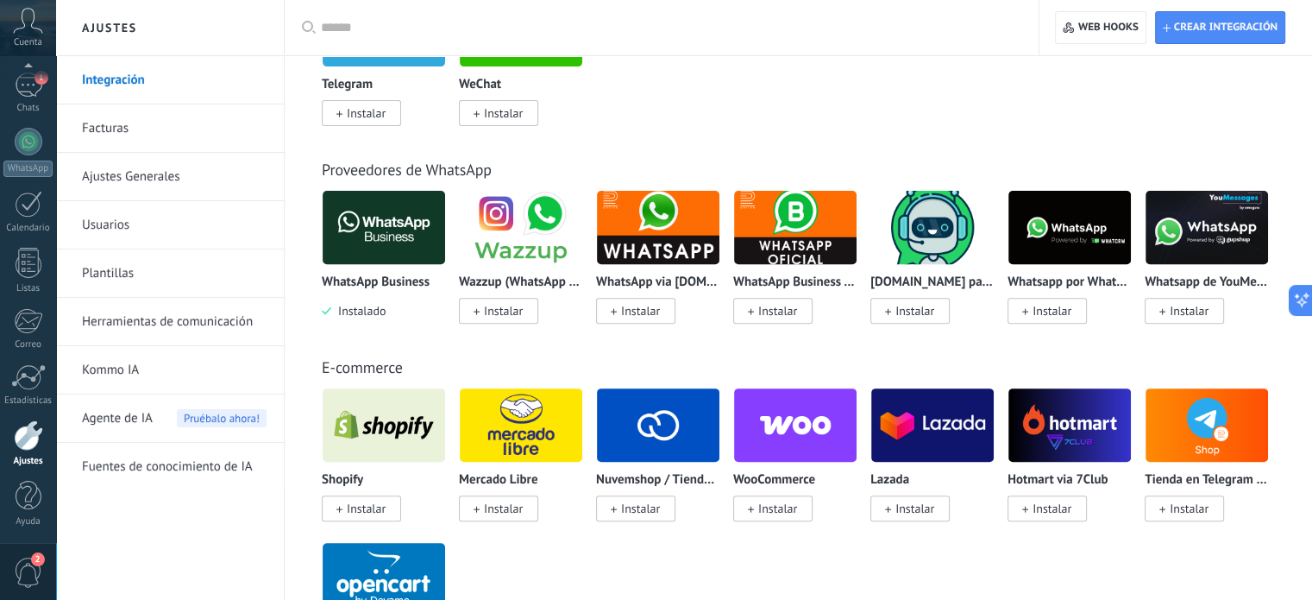
click at [1170, 263] on img at bounding box center [1207, 228] width 123 height 84
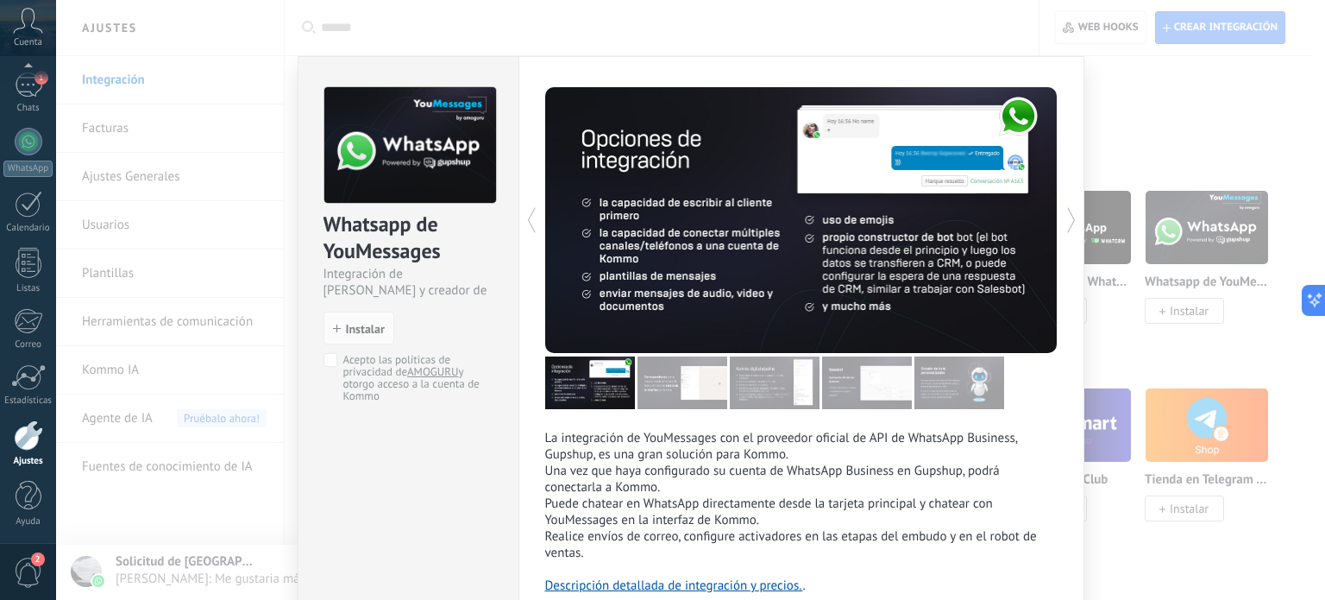
click at [431, 27] on div "Whatsapp de YouMessages Integración de Whatsapp y creador de bots install Insta…" at bounding box center [690, 300] width 1269 height 600
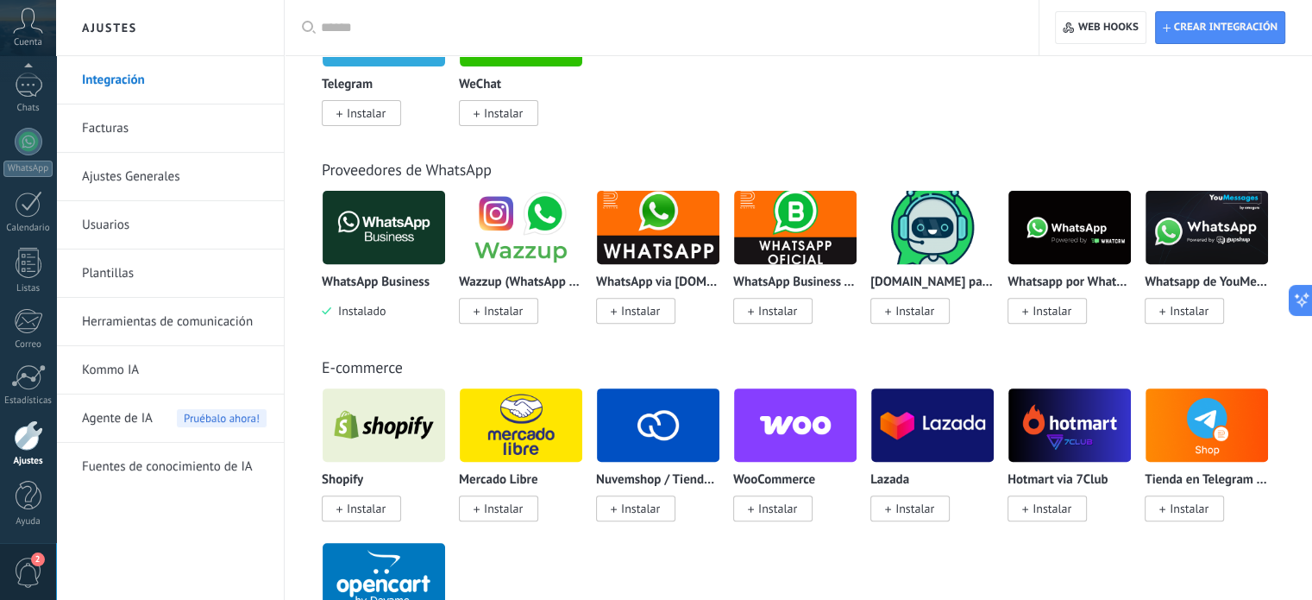
click at [23, 79] on div at bounding box center [28, 69] width 56 height 26
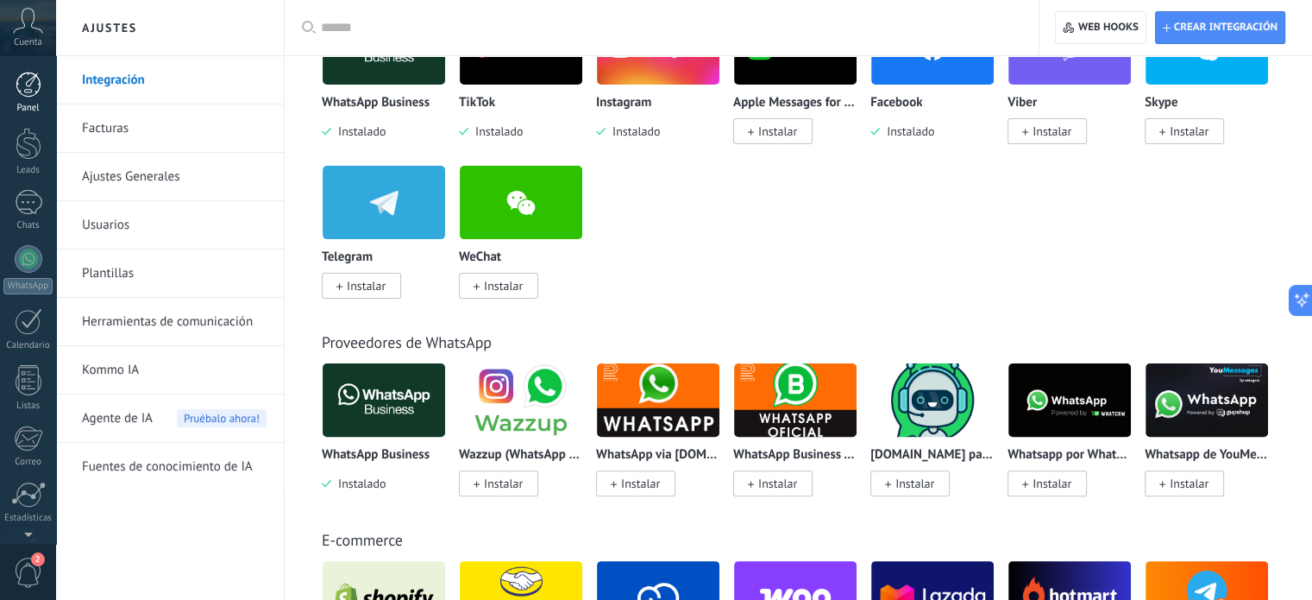
click at [22, 87] on div at bounding box center [29, 85] width 26 height 26
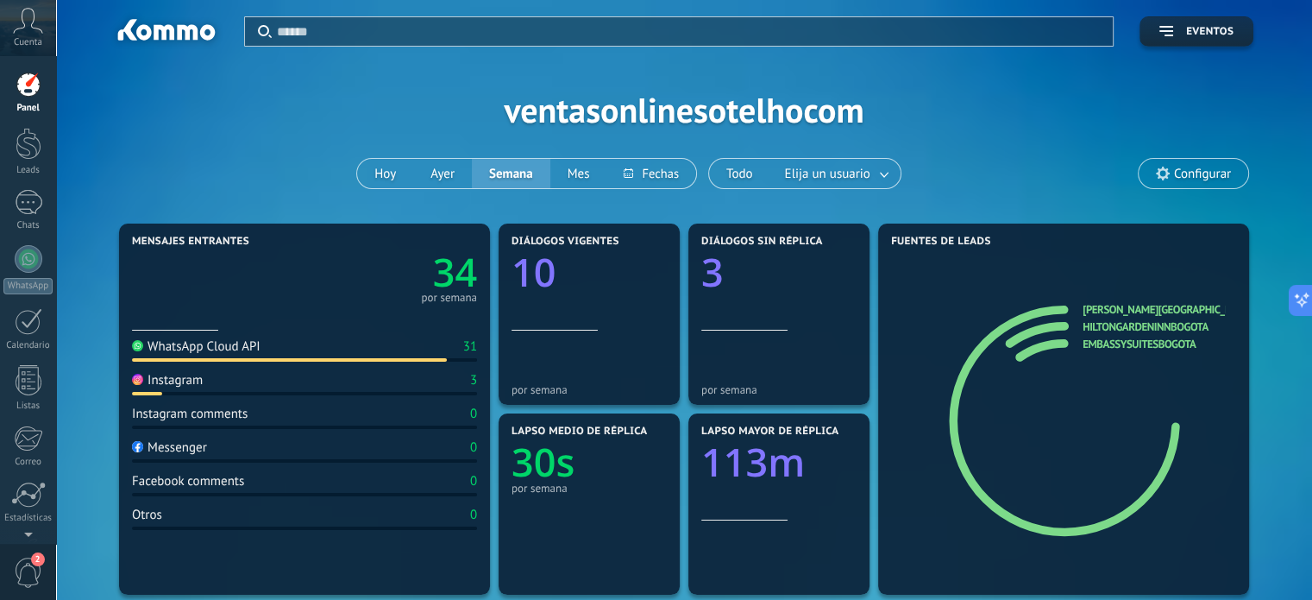
click at [215, 155] on div "Aplicar Eventos ventasonlinesotelhocom [DATE] [DATE] Semana Mes Todo Elija un u…" at bounding box center [684, 109] width 1204 height 219
click at [1116, 347] on link "embassysuitesbogota" at bounding box center [1139, 343] width 113 height 15
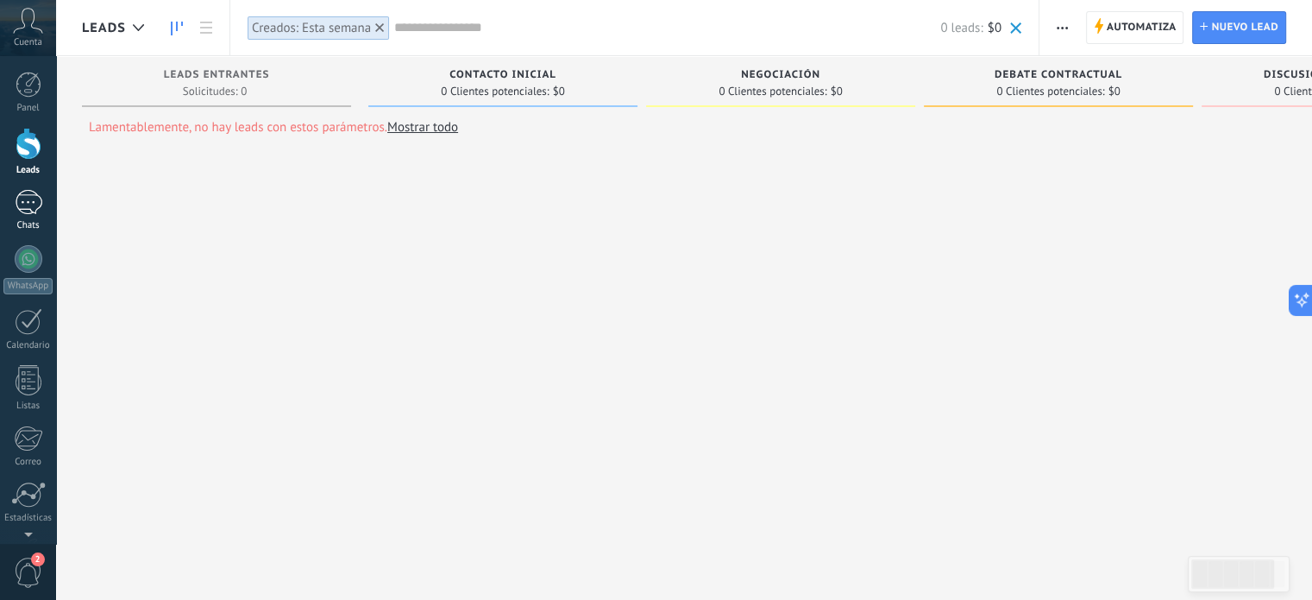
click at [23, 218] on link "1 Chats" at bounding box center [28, 210] width 56 height 41
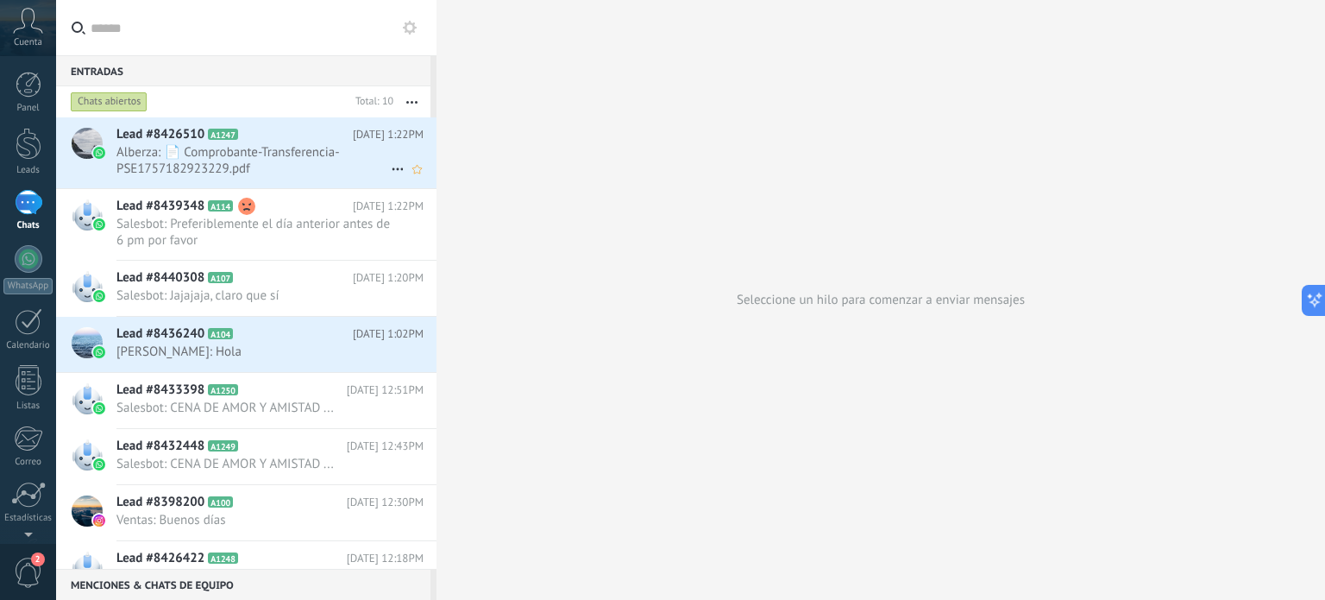
click at [273, 170] on span "Alberza: 📄 Comprobante-Transferencia-PSE1757182923229.pdf" at bounding box center [253, 160] width 274 height 33
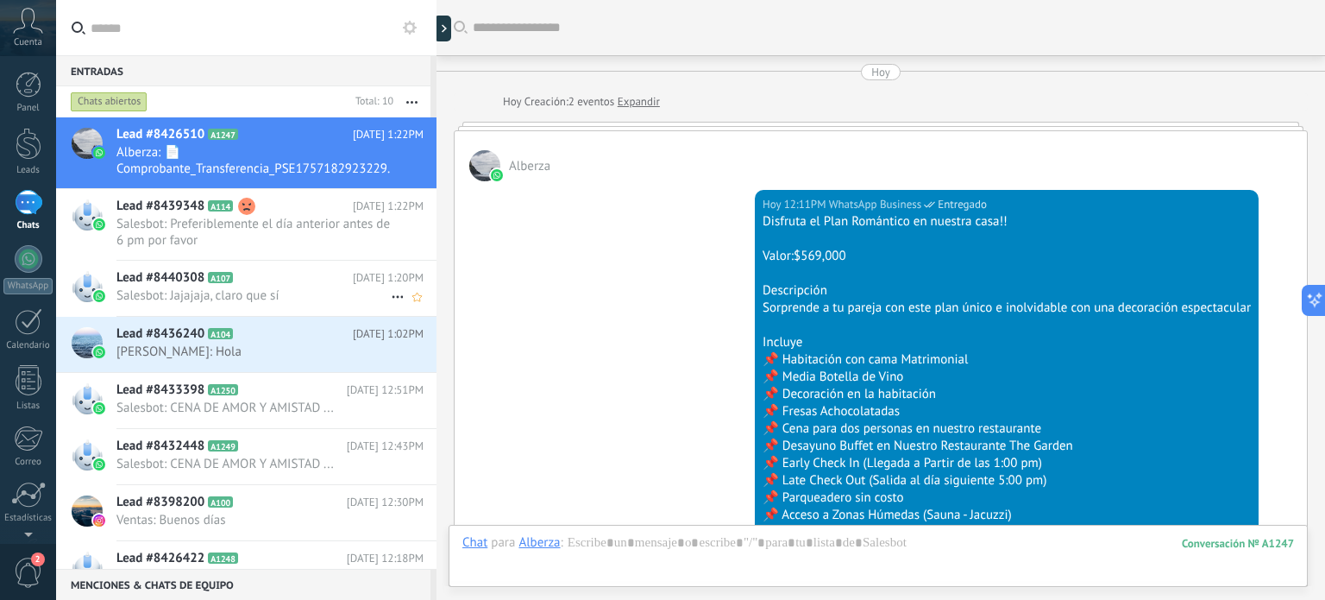
scroll to position [1682, 0]
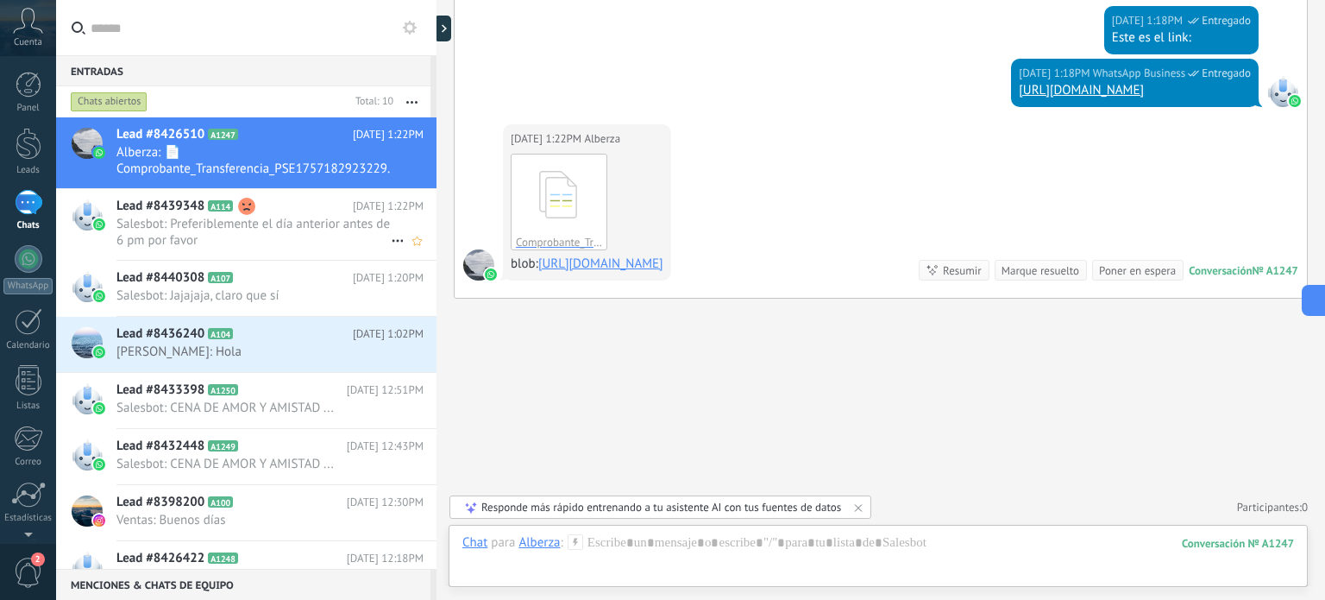
click at [226, 234] on span "Salesbot: Preferiblemente el día anterior antes de 6 pm por favor" at bounding box center [253, 232] width 274 height 33
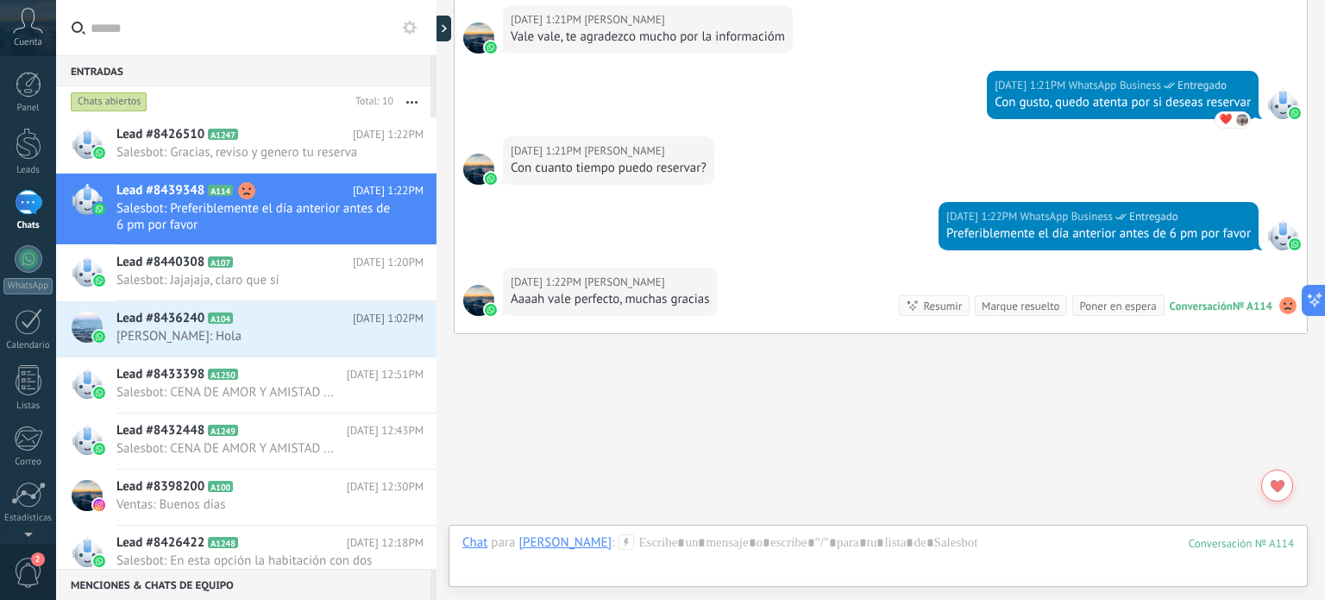
scroll to position [1231, 0]
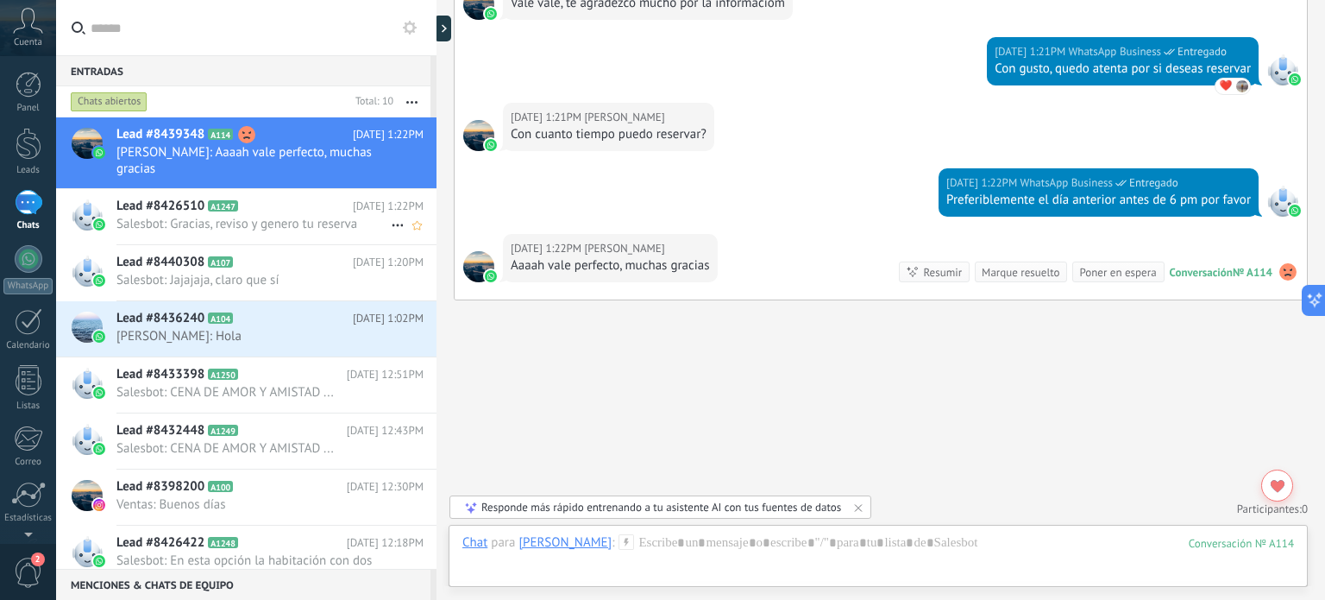
click at [147, 229] on span "Salesbot: Gracias, reviso y genero tu reserva" at bounding box center [253, 224] width 274 height 16
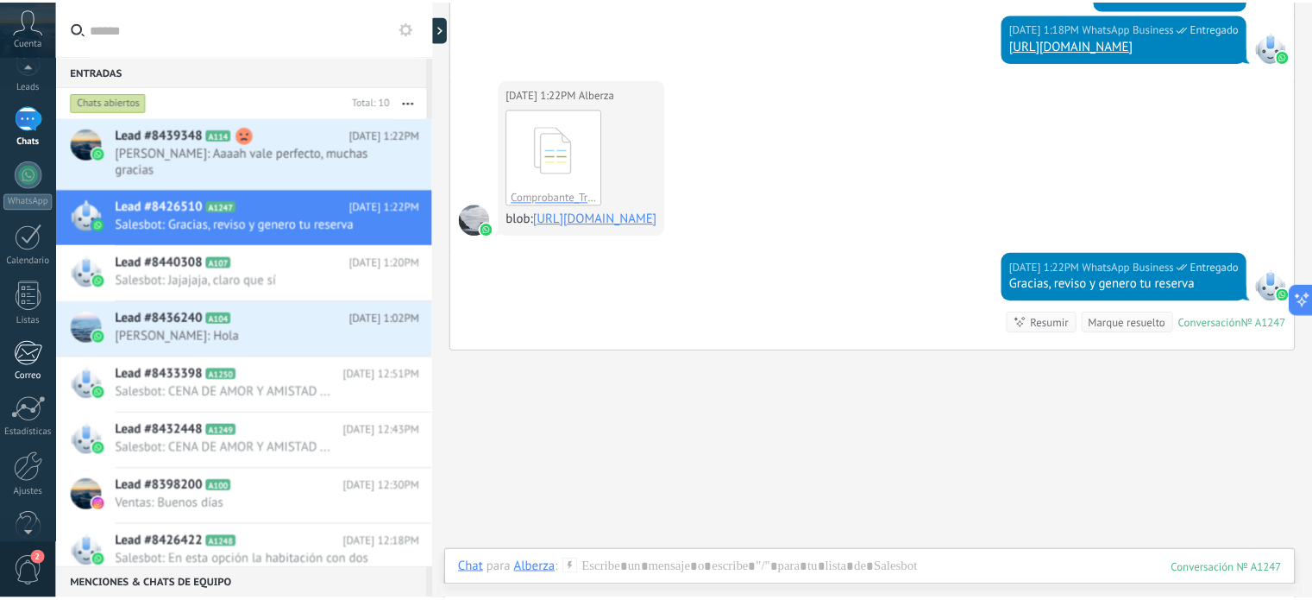
scroll to position [117, 0]
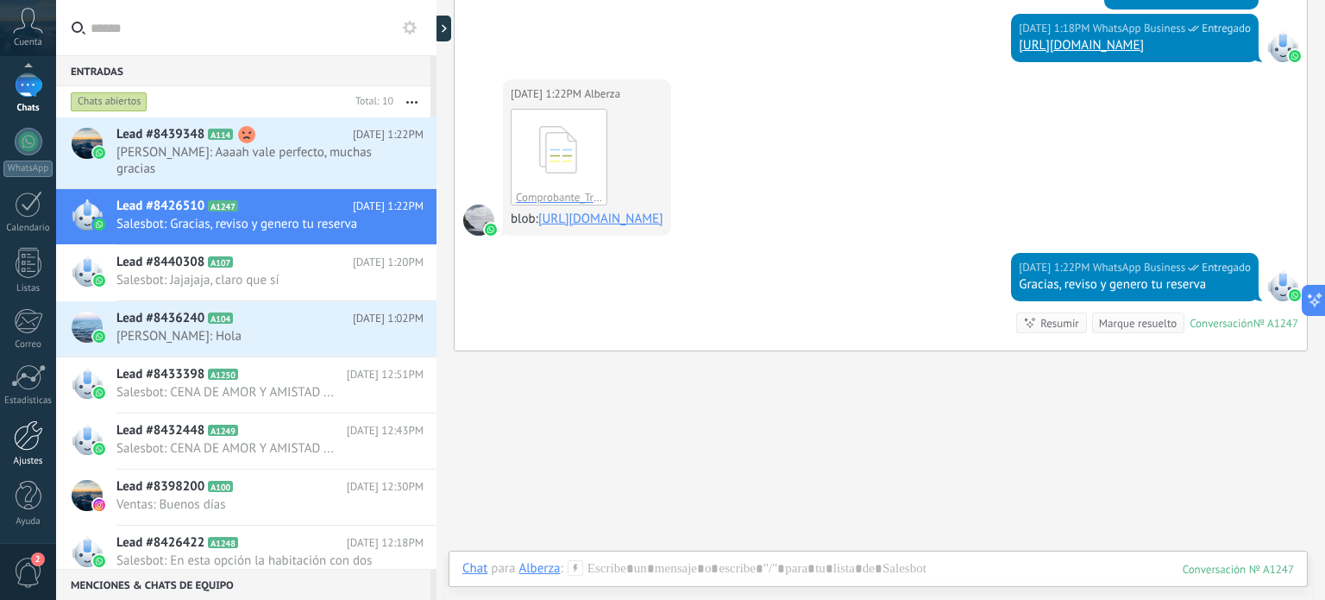
click at [24, 444] on div at bounding box center [28, 435] width 29 height 30
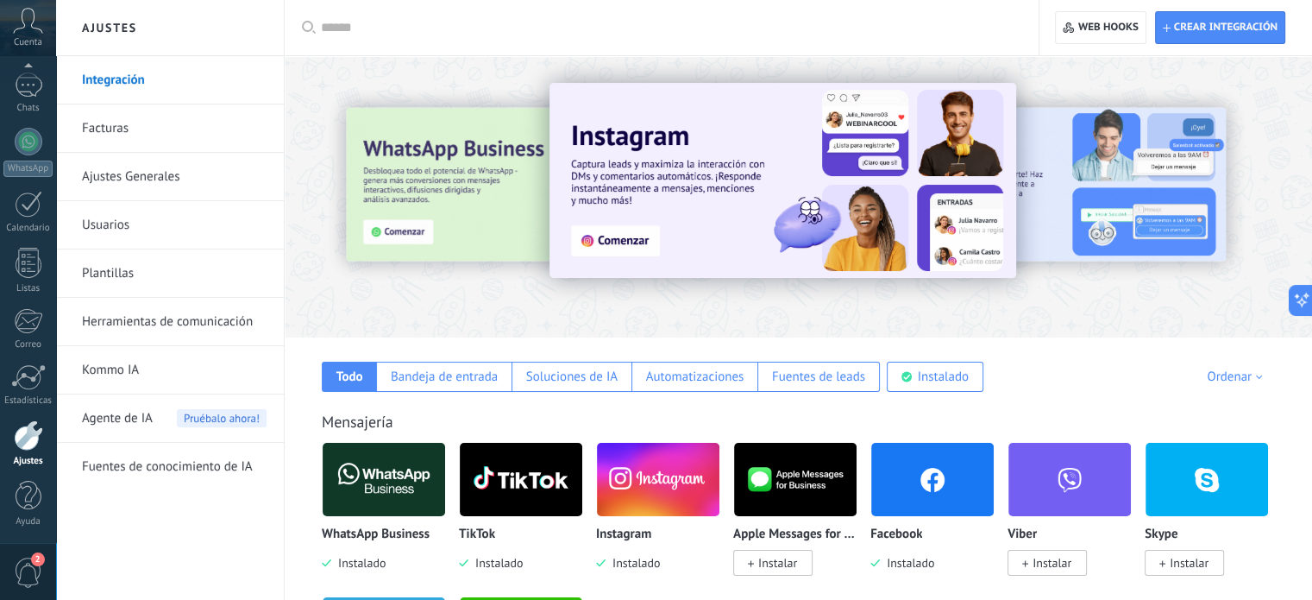
click at [112, 149] on link "Facturas" at bounding box center [174, 128] width 185 height 48
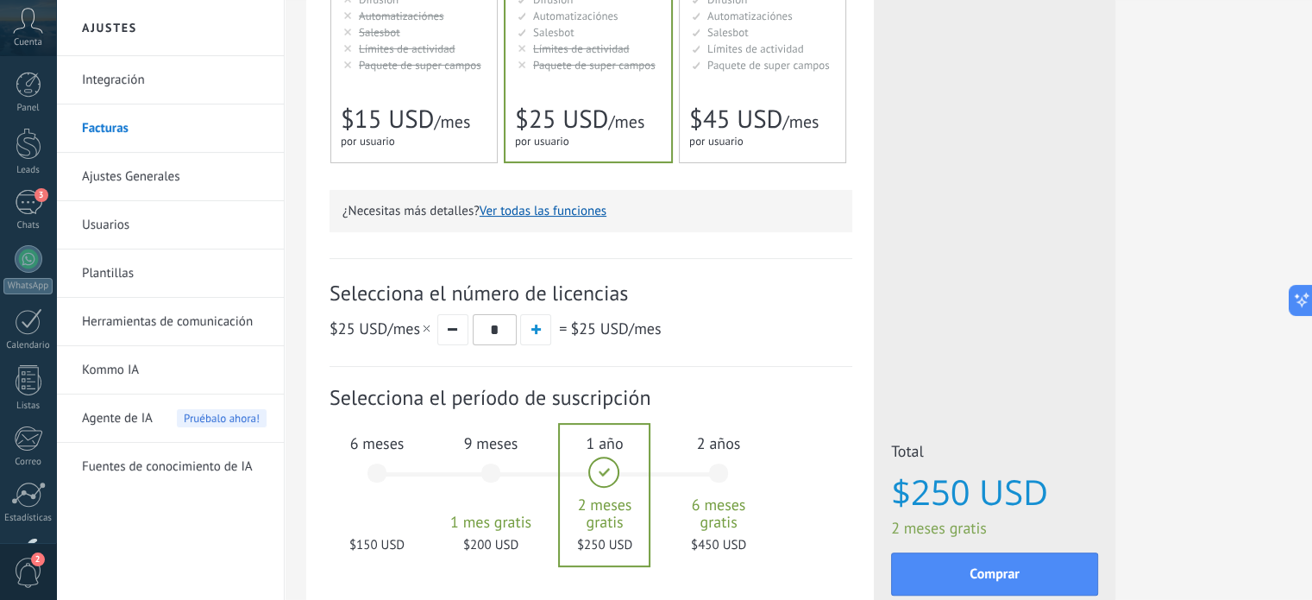
scroll to position [420, 0]
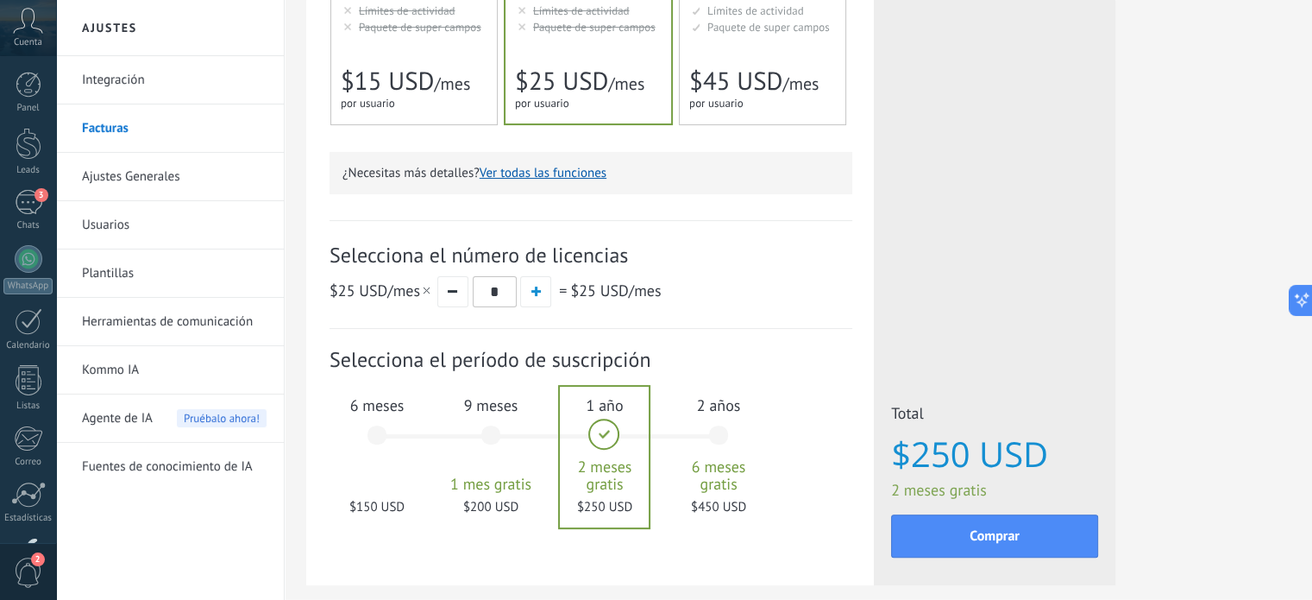
click at [410, 68] on span "$15 USD" at bounding box center [387, 81] width 93 height 33
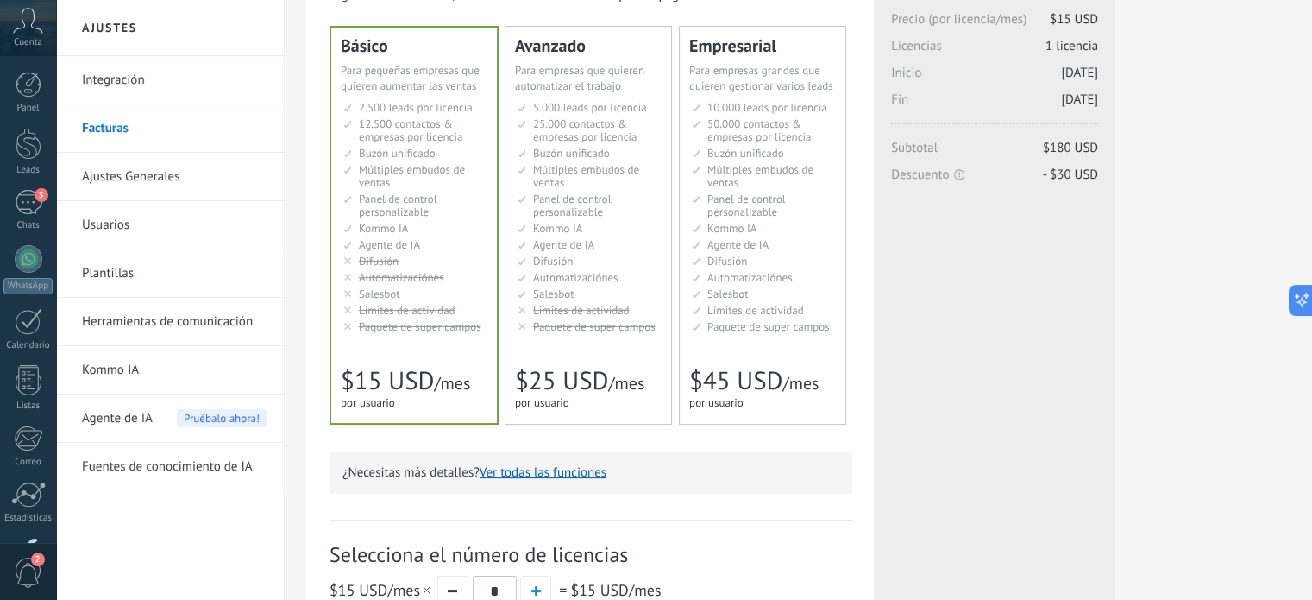
scroll to position [0, 0]
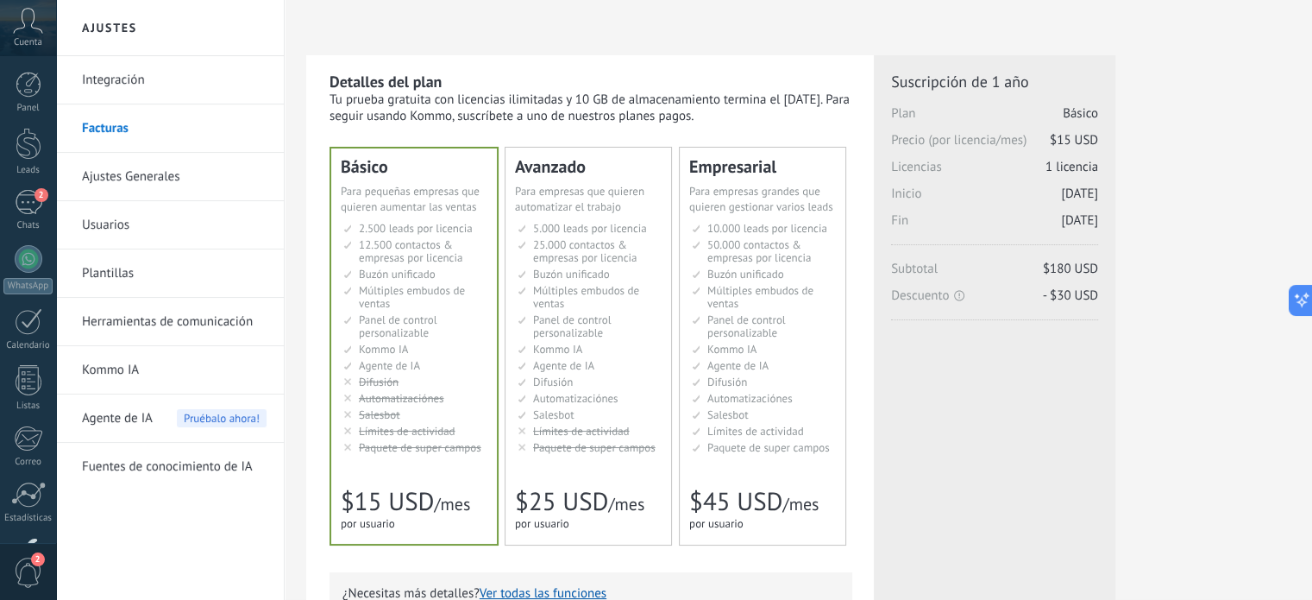
click at [544, 409] on span "Salesbot" at bounding box center [553, 414] width 41 height 15
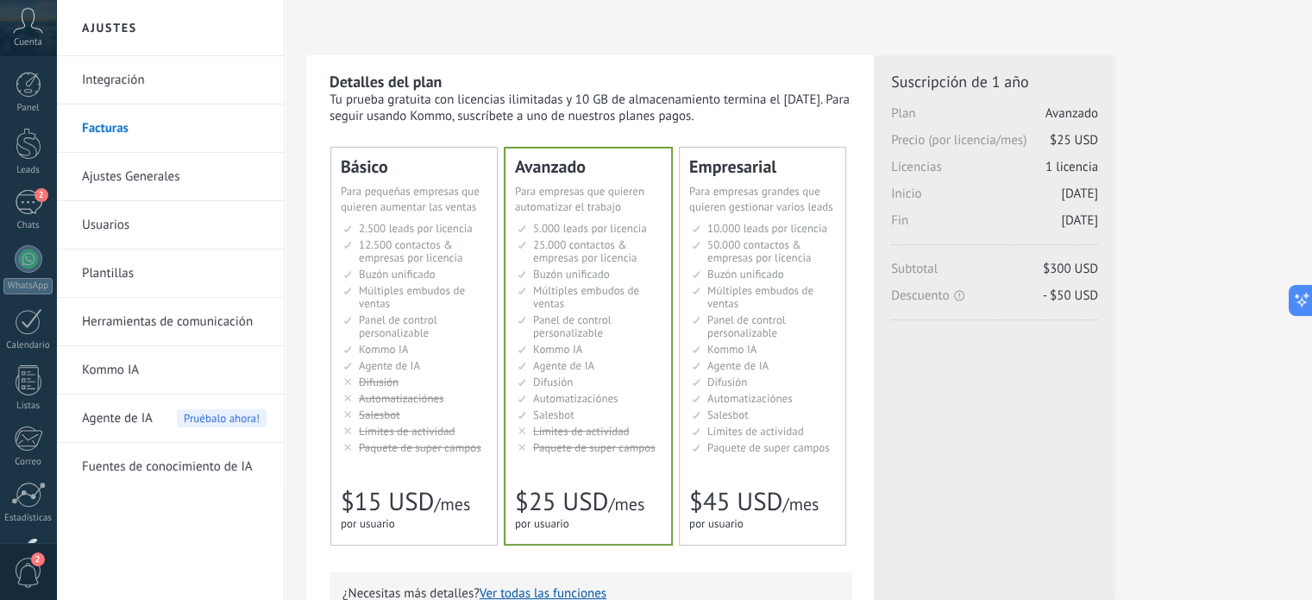
click at [429, 355] on li "Kommo AI Kommo AI Kommo IA Kommo AI Kommo IA Kommo AI Kommo AI" at bounding box center [415, 349] width 144 height 13
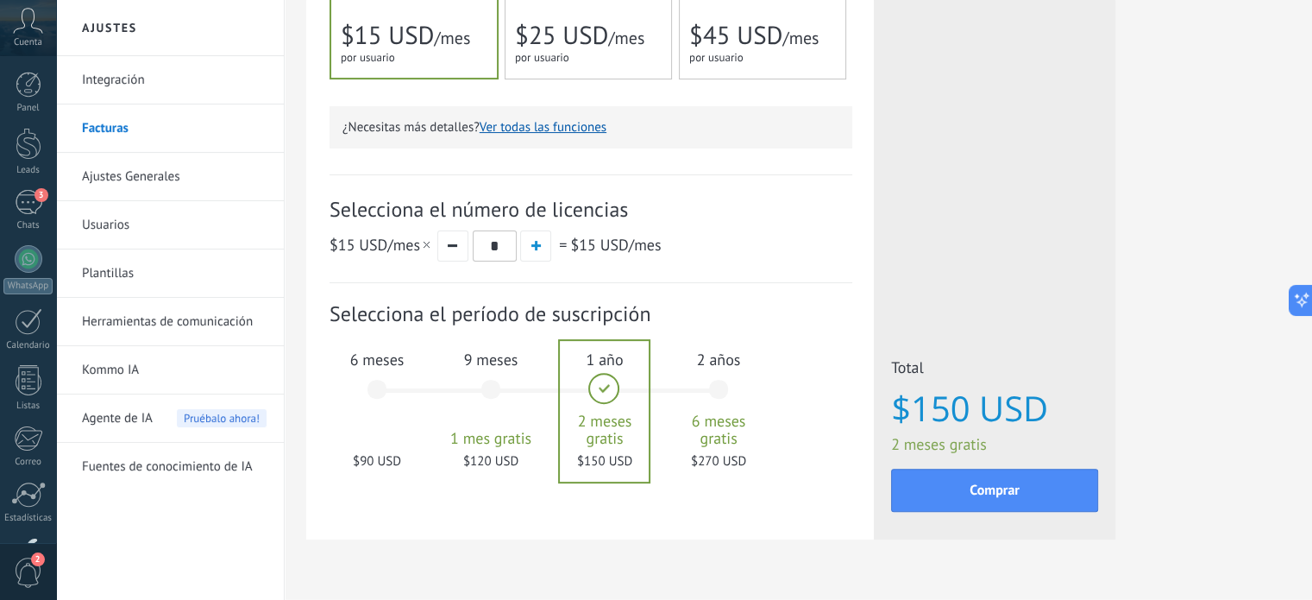
scroll to position [506, 0]
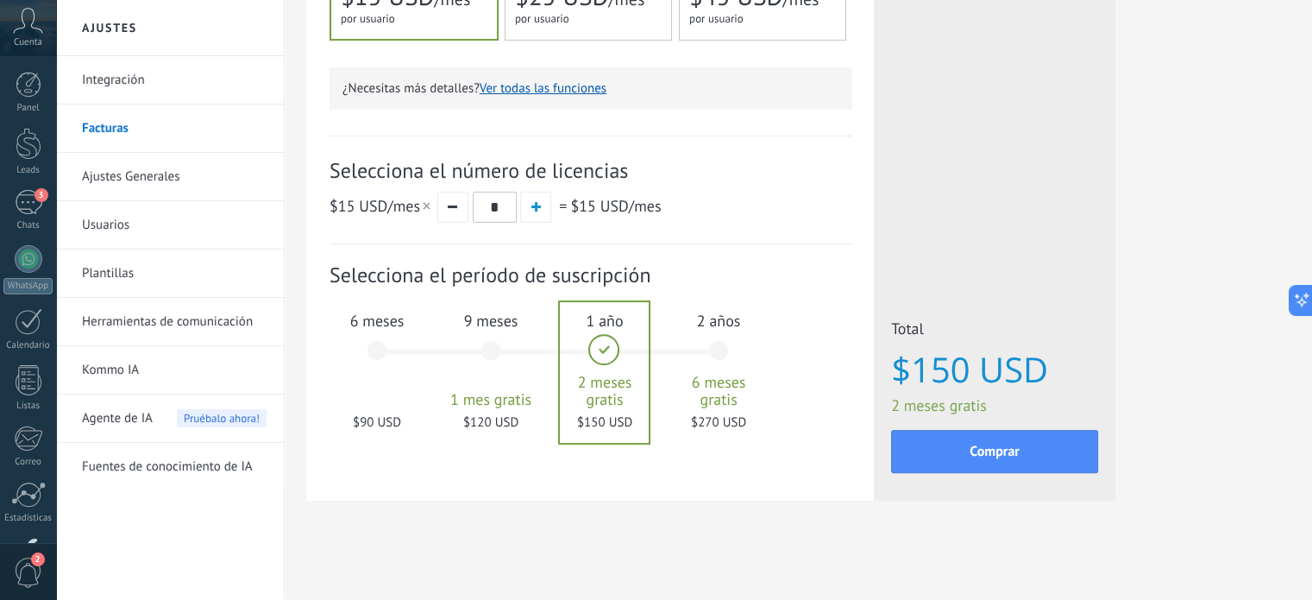
click at [389, 351] on div "6 meses $90 USD" at bounding box center [376, 359] width 93 height 122
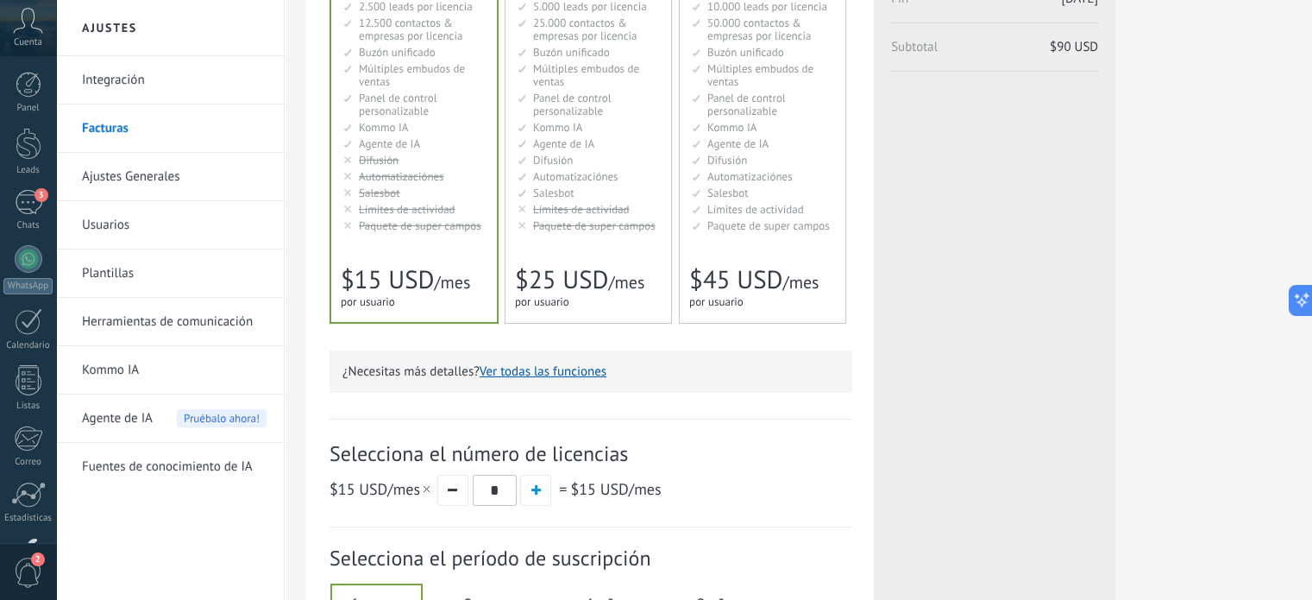
scroll to position [334, 0]
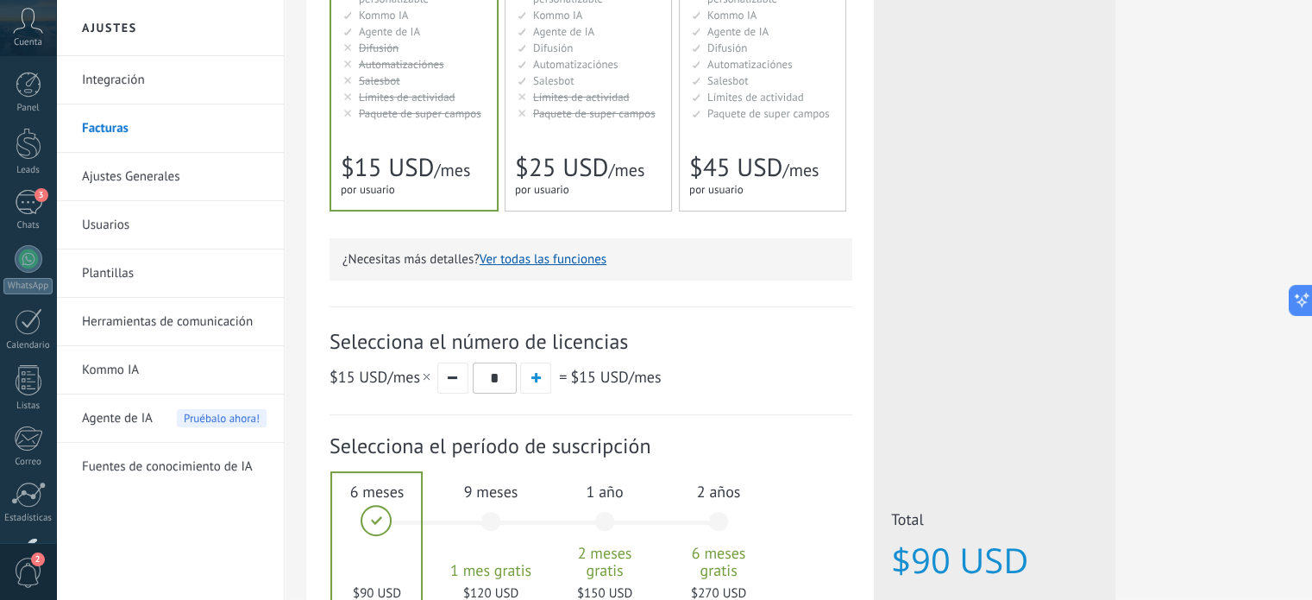
click at [604, 169] on span "$25 USD" at bounding box center [561, 167] width 93 height 33
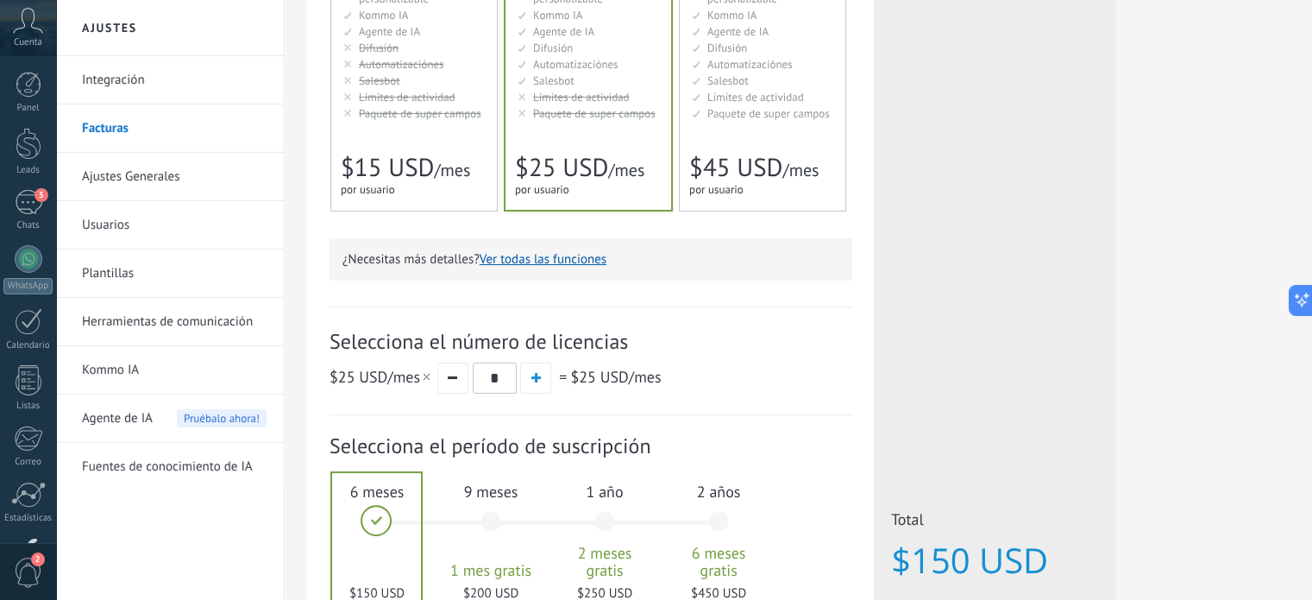
click at [712, 165] on span "$45 USD" at bounding box center [735, 167] width 93 height 33
click at [425, 180] on span "$15 USD" at bounding box center [387, 167] width 93 height 33
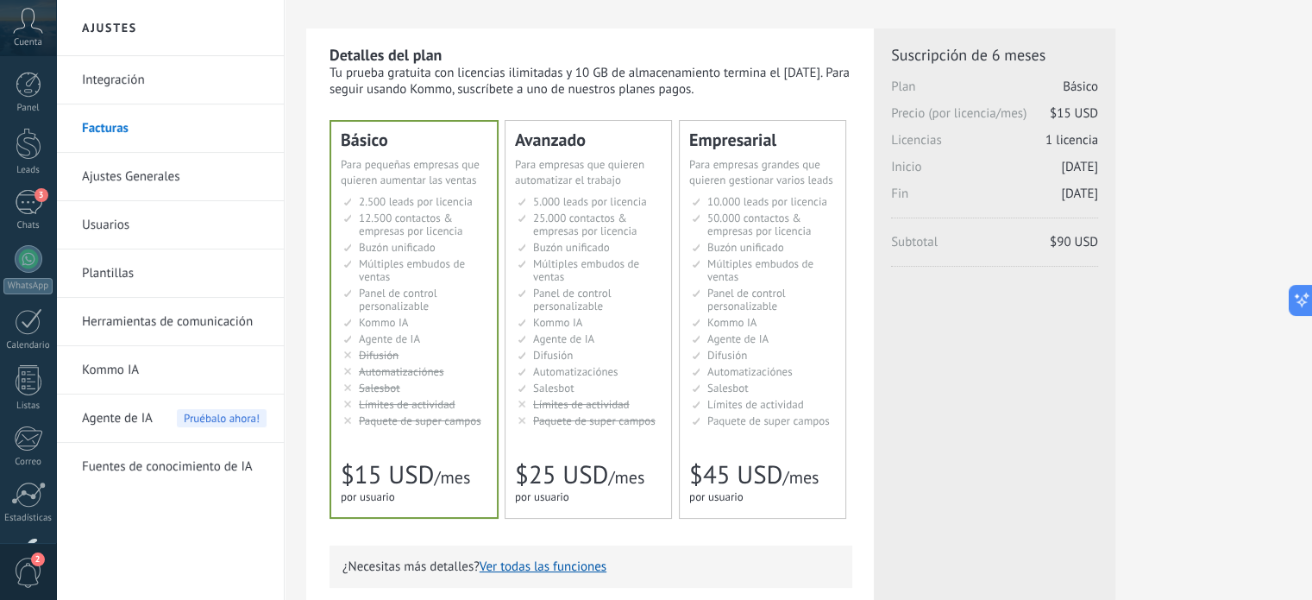
scroll to position [0, 0]
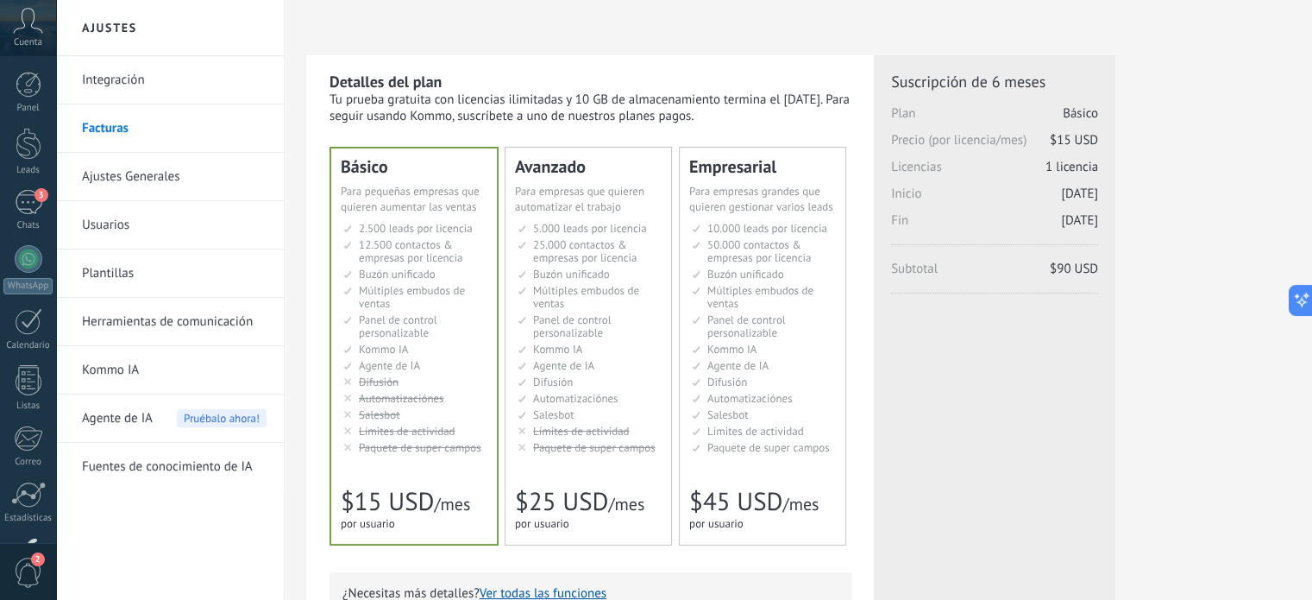
click at [629, 319] on li "Настраиваемый рабочий стол Customizable dashboard Panel de control personalizab…" at bounding box center [590, 326] width 144 height 26
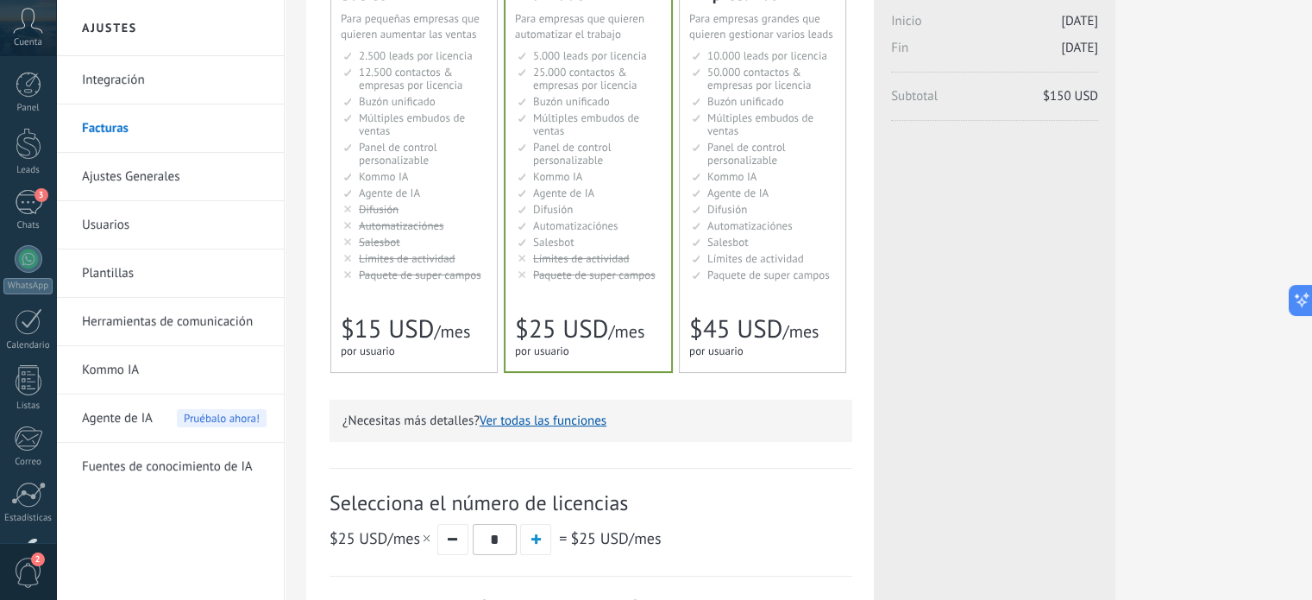
scroll to position [506, 0]
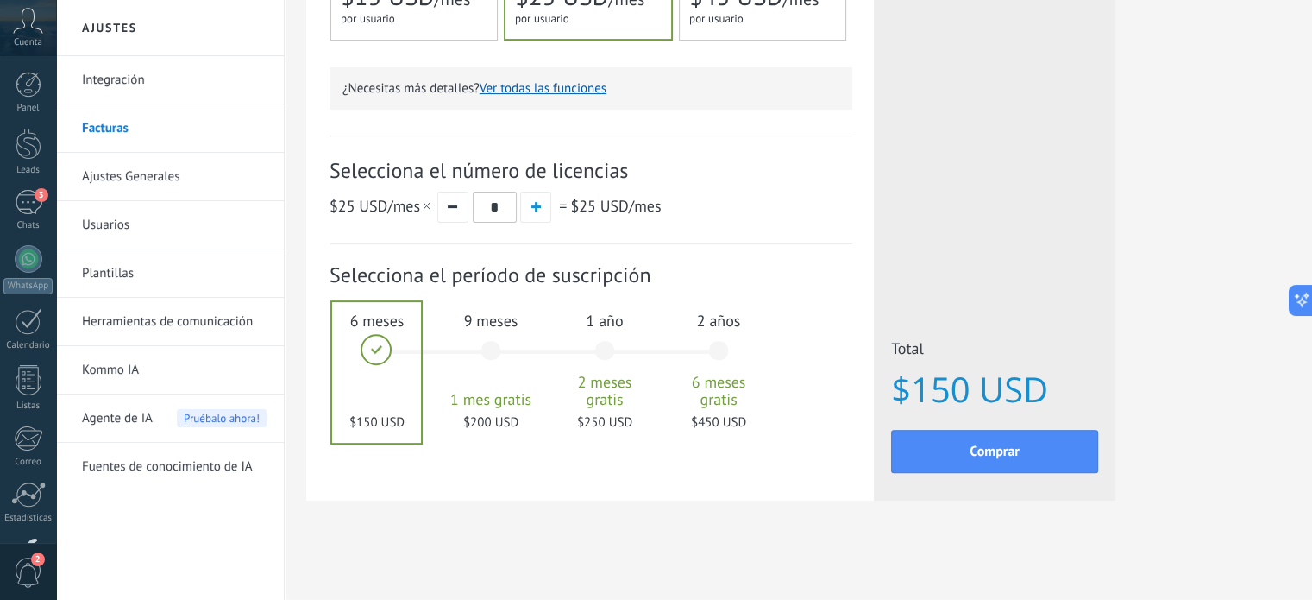
click at [395, 406] on div at bounding box center [376, 372] width 89 height 141
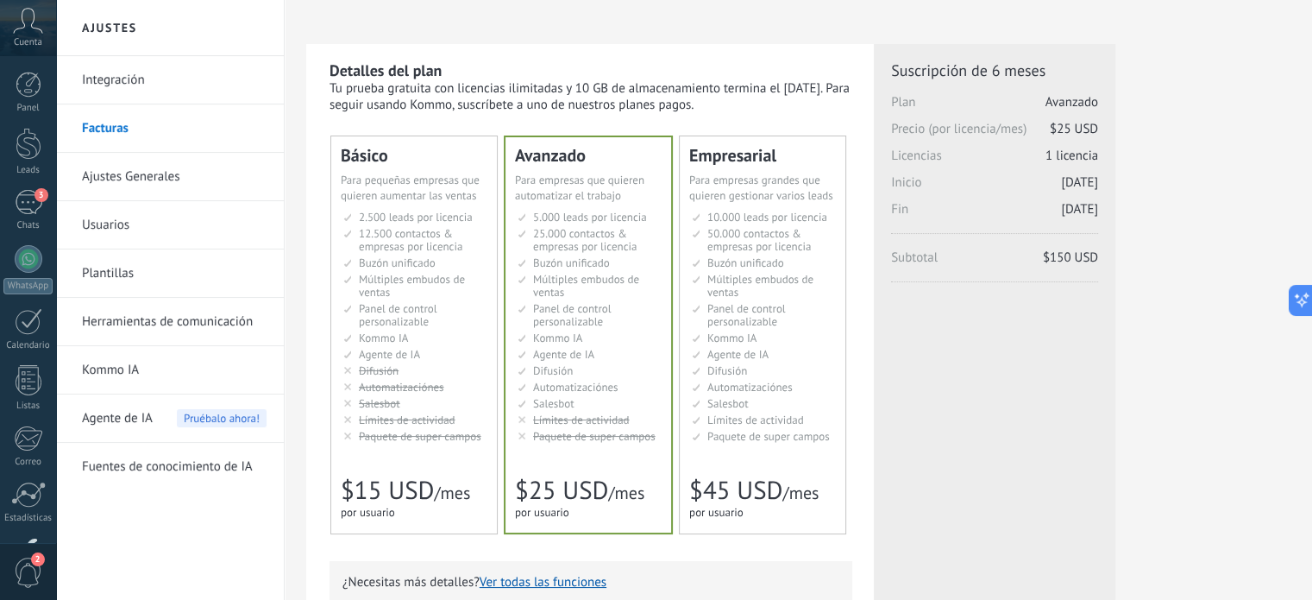
scroll to position [0, 0]
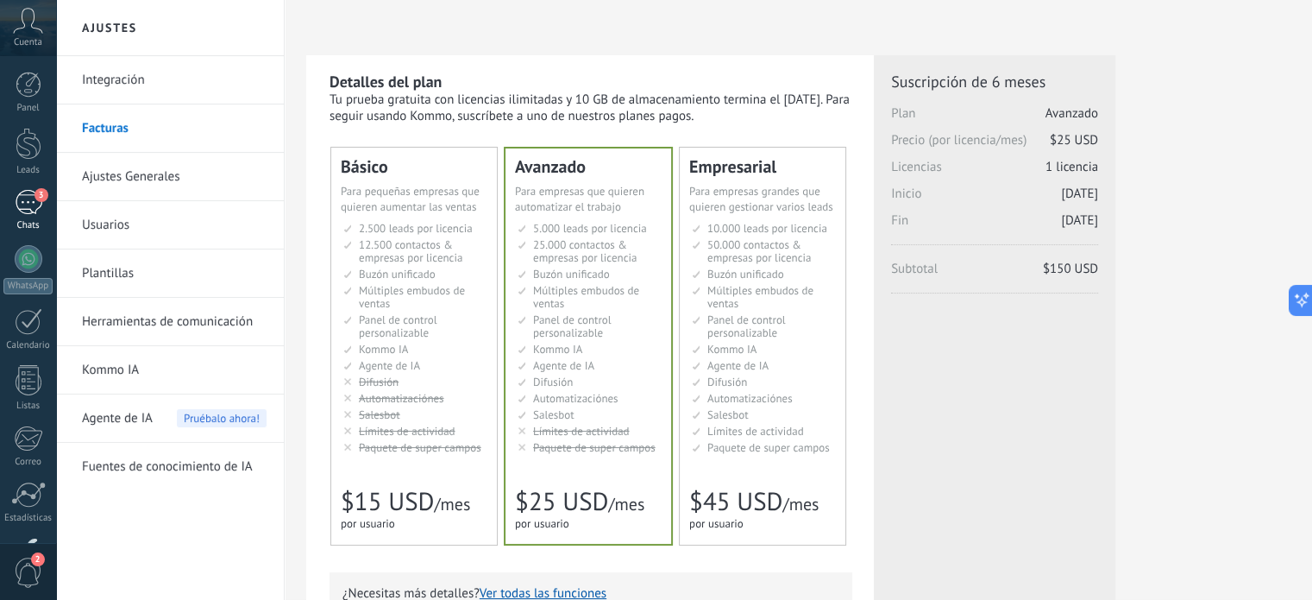
click at [32, 199] on div "Panel Leads 3 Chats WhatsApp Clientes" at bounding box center [28, 367] width 56 height 590
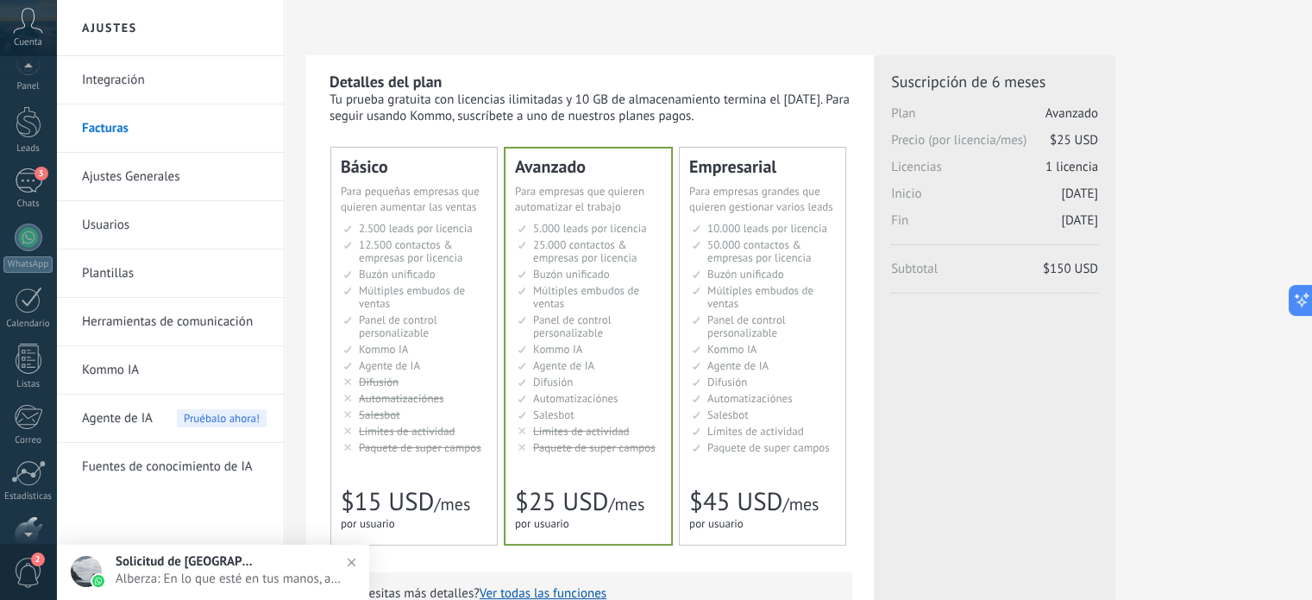
scroll to position [117, 0]
click at [35, 458] on div "Ajustes" at bounding box center [28, 461] width 50 height 11
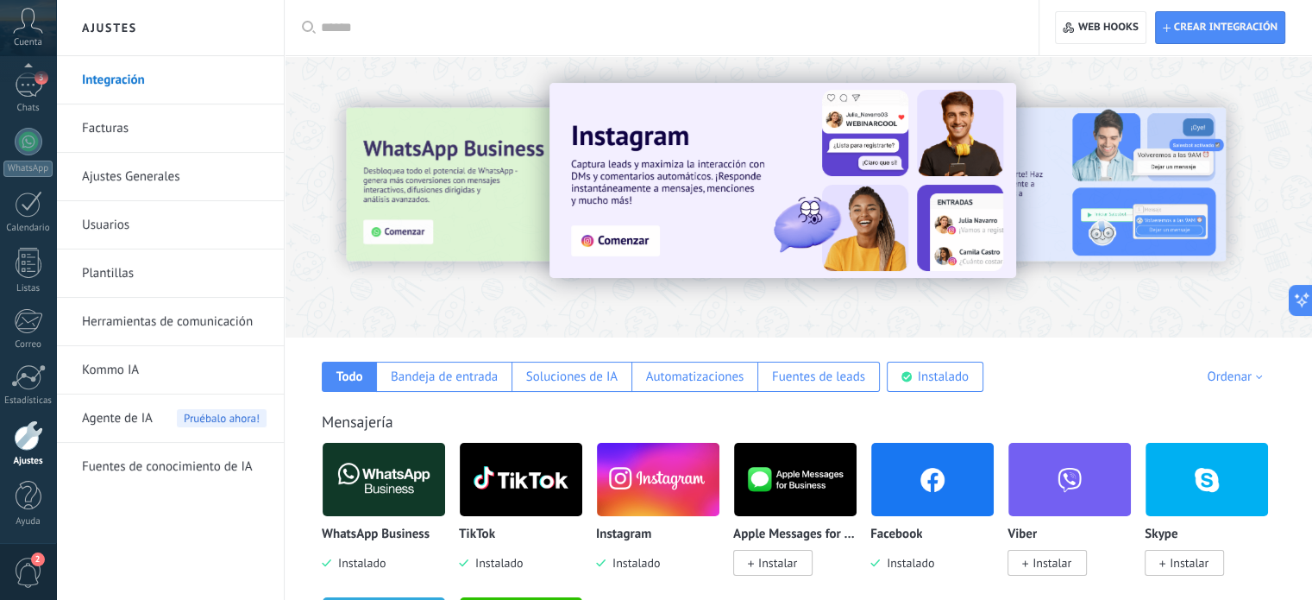
click at [380, 488] on img at bounding box center [384, 479] width 123 height 84
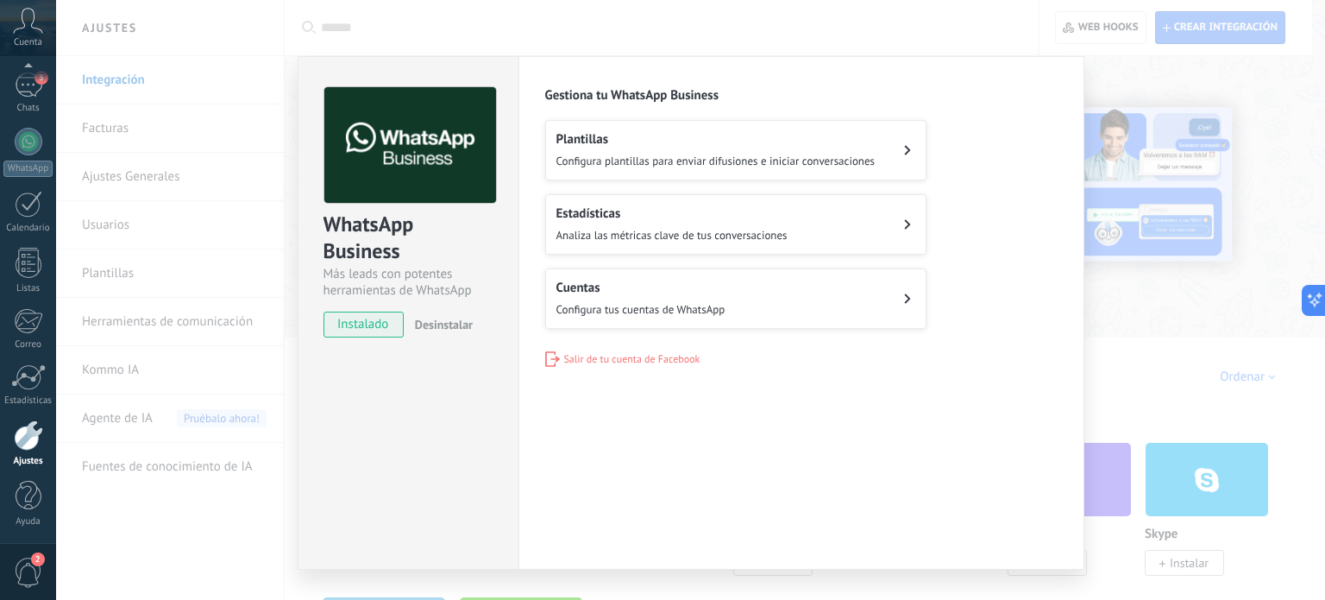
click at [714, 275] on button "Cuentas Configura tus cuentas de WhatsApp" at bounding box center [735, 298] width 381 height 60
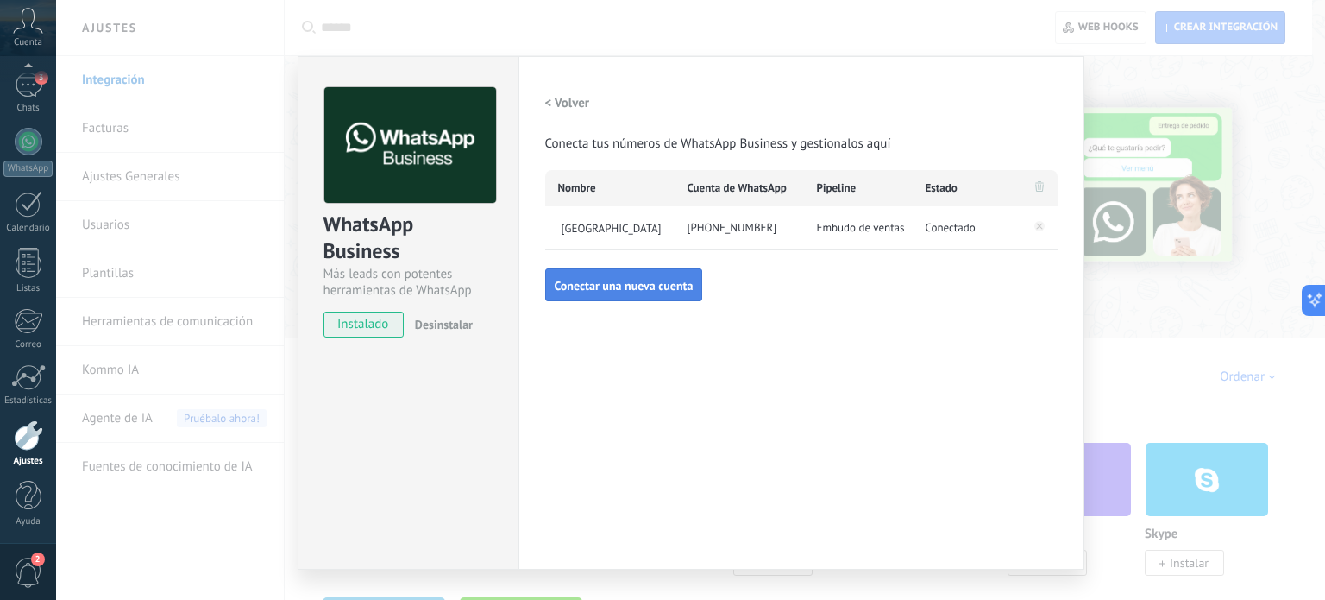
click at [610, 291] on span "Conectar una nueva cuenta" at bounding box center [624, 286] width 139 height 12
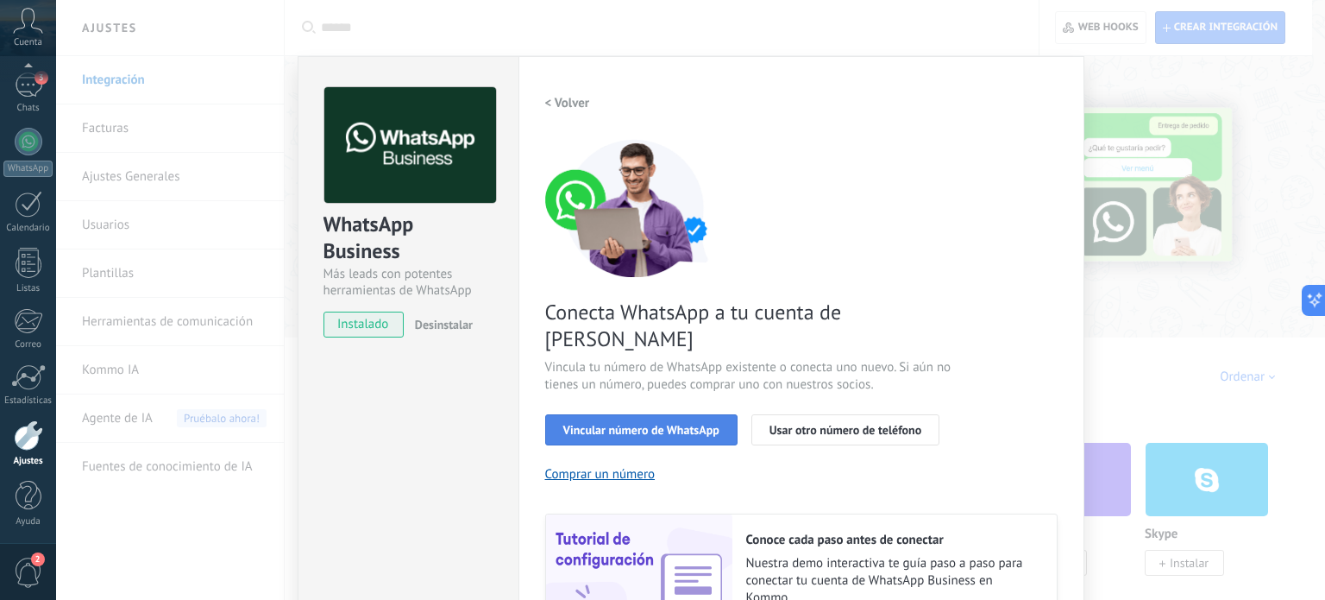
click at [677, 424] on span "Vincular número de WhatsApp" at bounding box center [641, 430] width 156 height 12
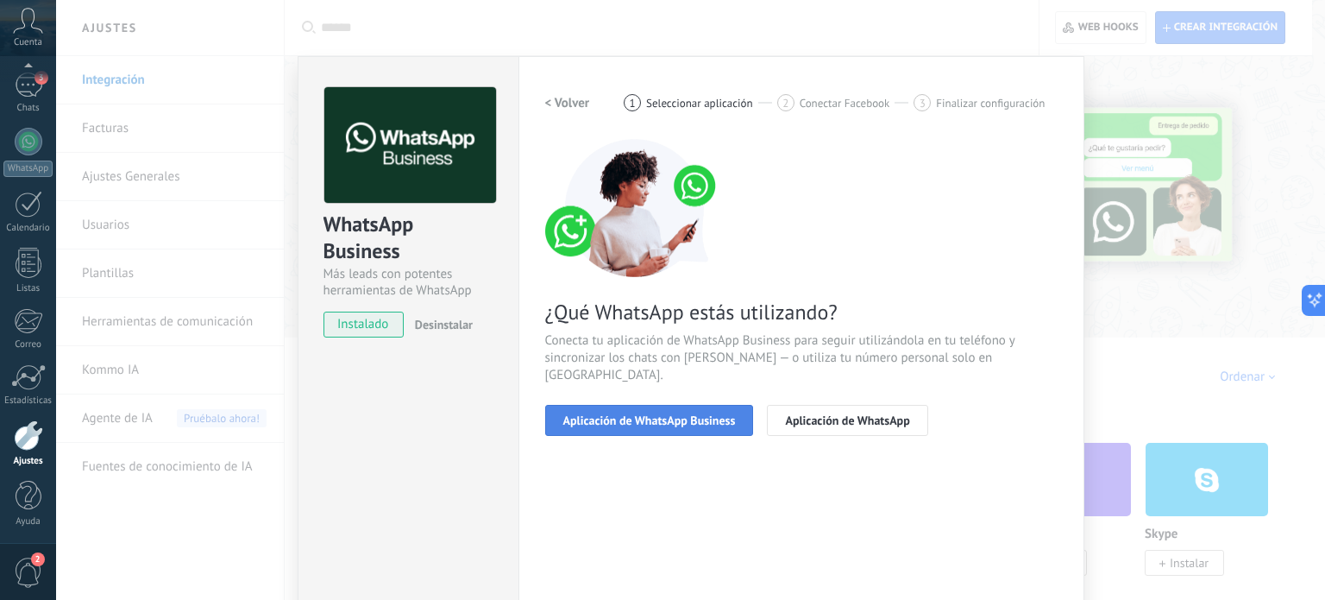
click at [592, 414] on span "Aplicación de WhatsApp Business" at bounding box center [649, 420] width 173 height 12
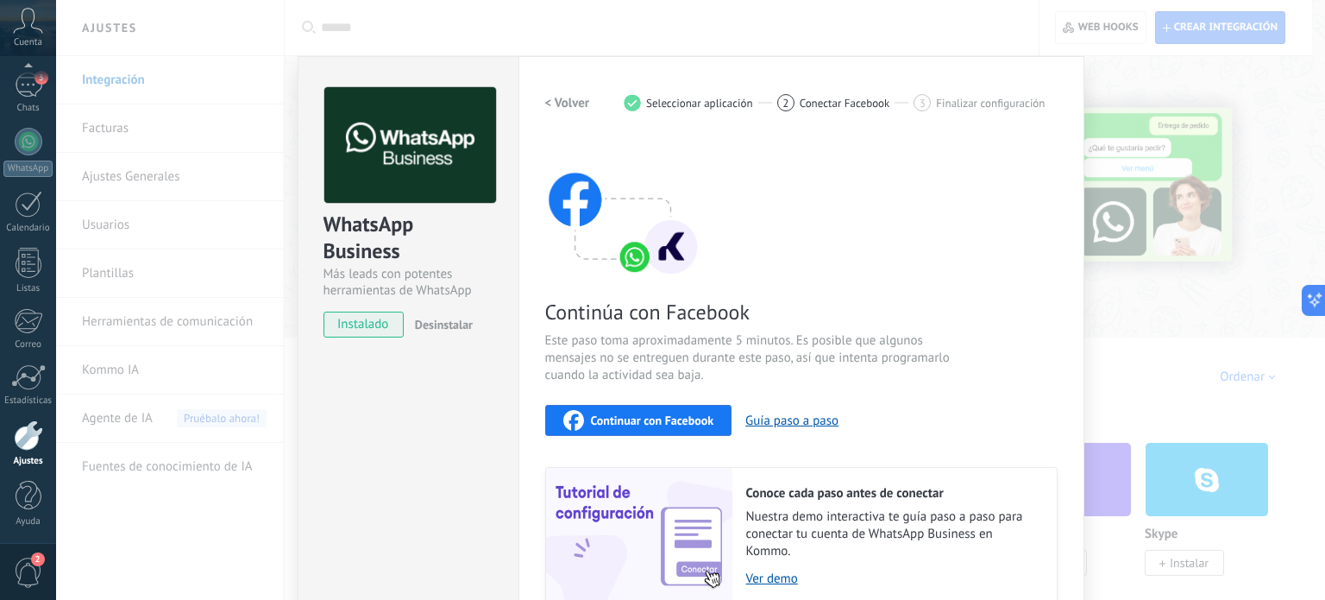
click at [657, 417] on span "Continuar con Facebook" at bounding box center [652, 420] width 123 height 12
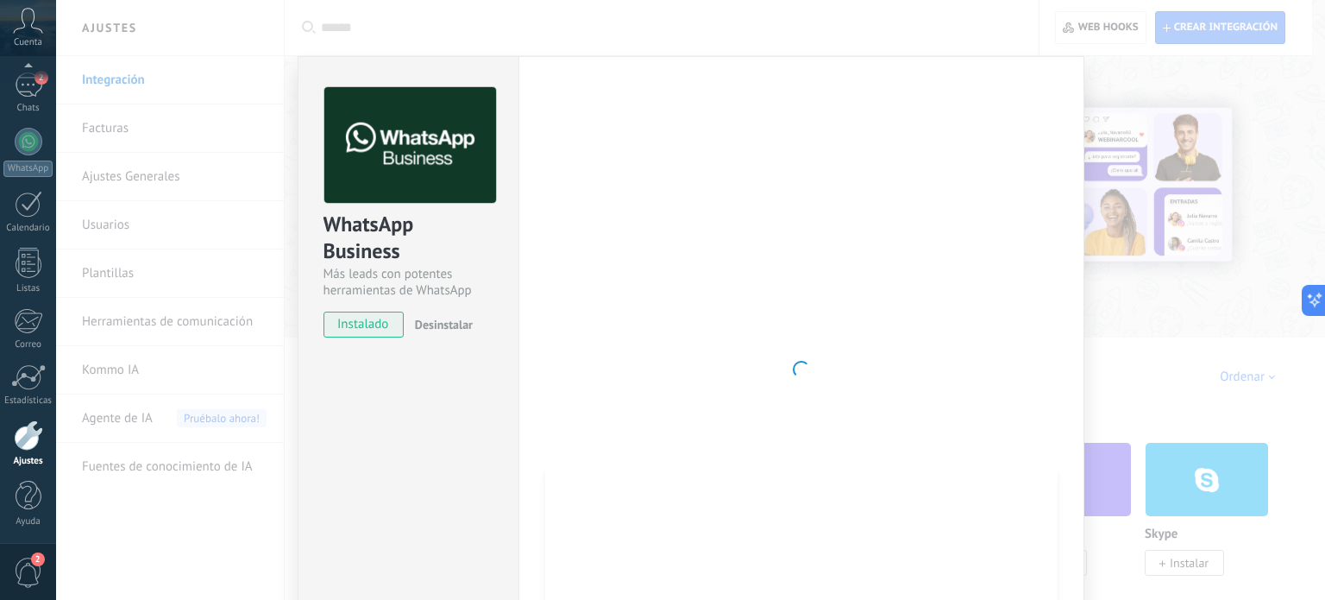
click at [1108, 80] on div "WhatsApp Business Más leads con potentes herramientas de WhatsApp instalado Des…" at bounding box center [690, 300] width 1269 height 600
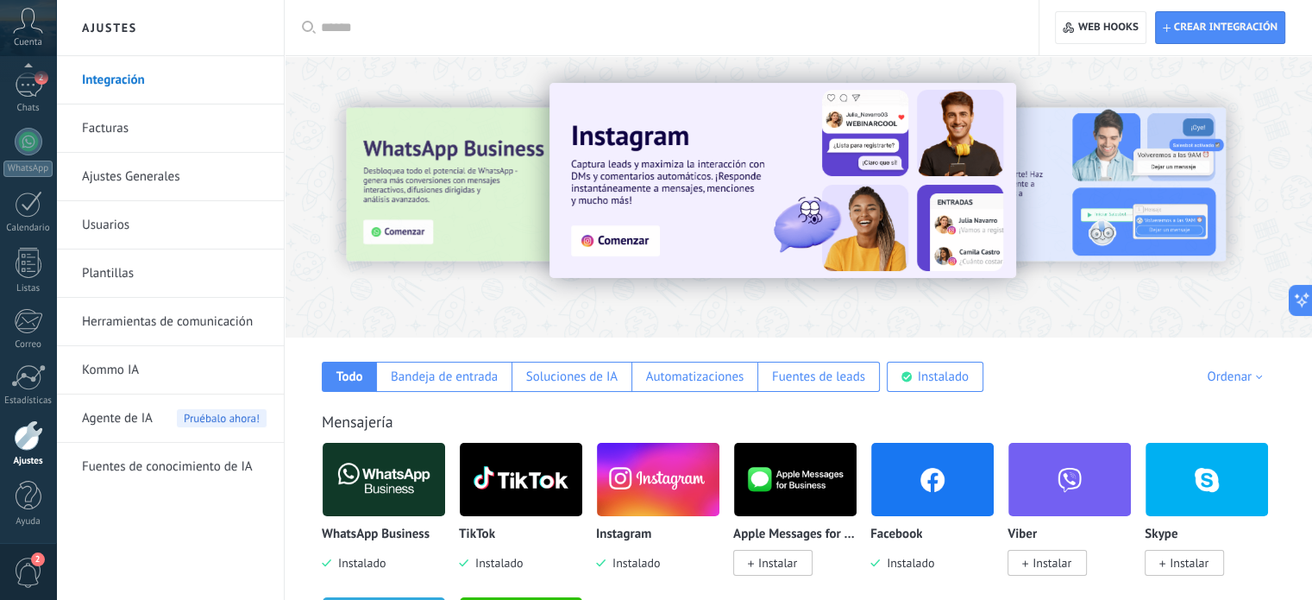
click at [391, 464] on img at bounding box center [384, 479] width 123 height 84
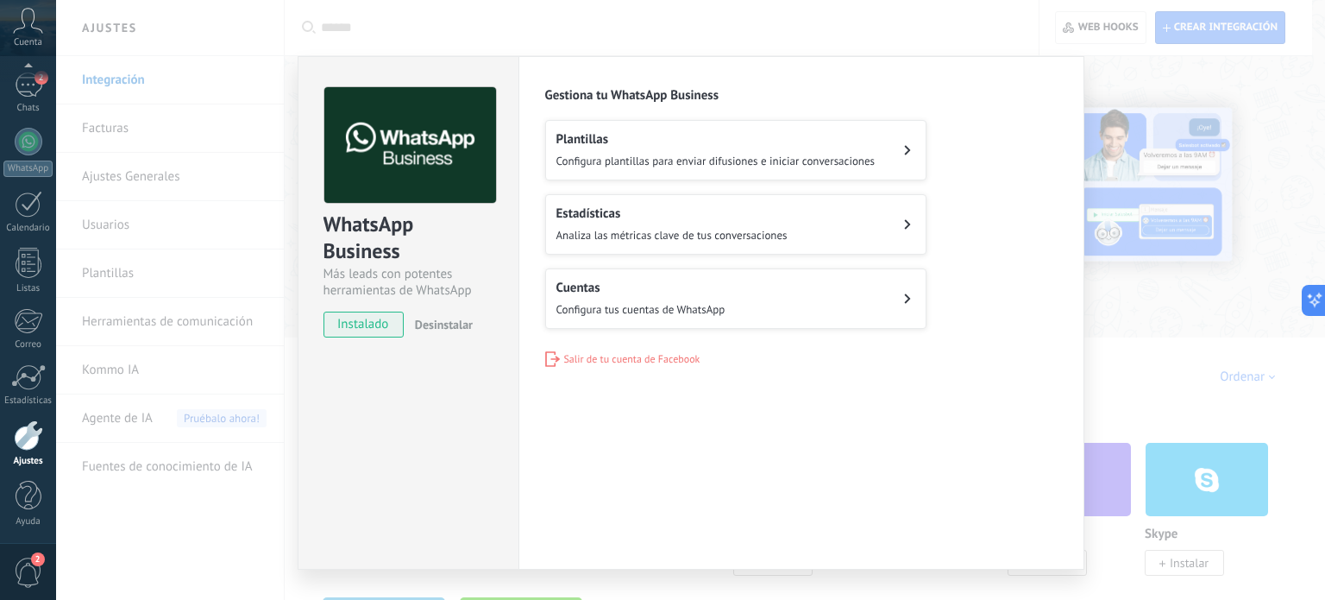
click at [626, 236] on span "Analiza las métricas clave de tus conversaciones" at bounding box center [672, 235] width 231 height 15
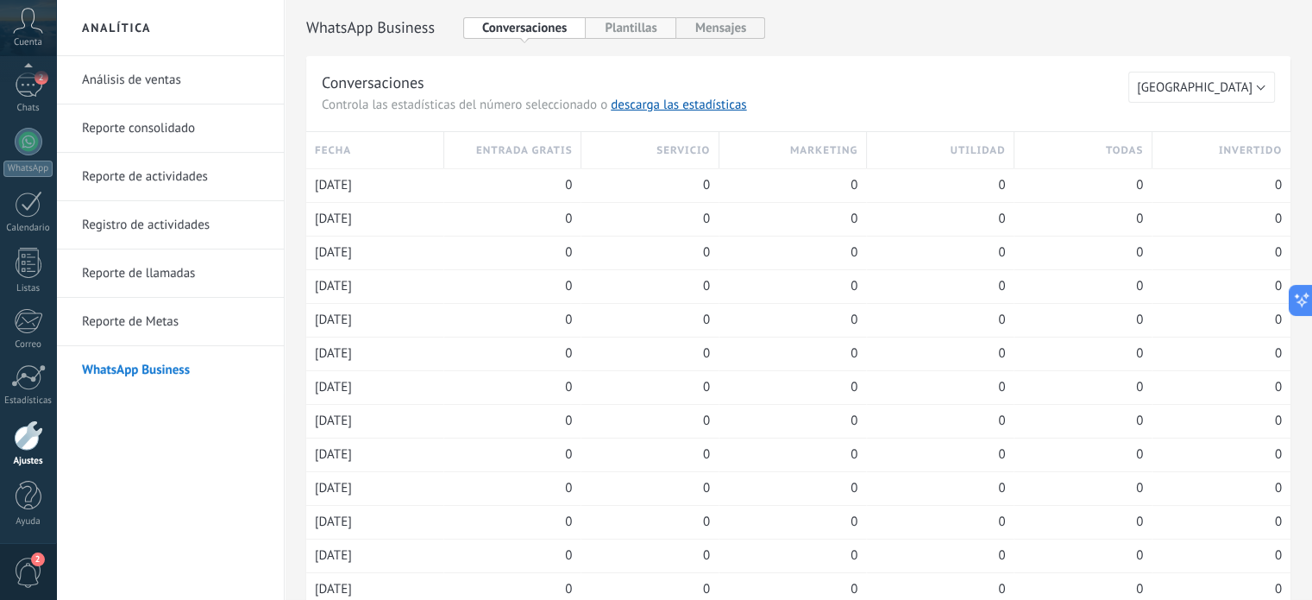
click at [623, 34] on button "Plantillas" at bounding box center [631, 28] width 90 height 22
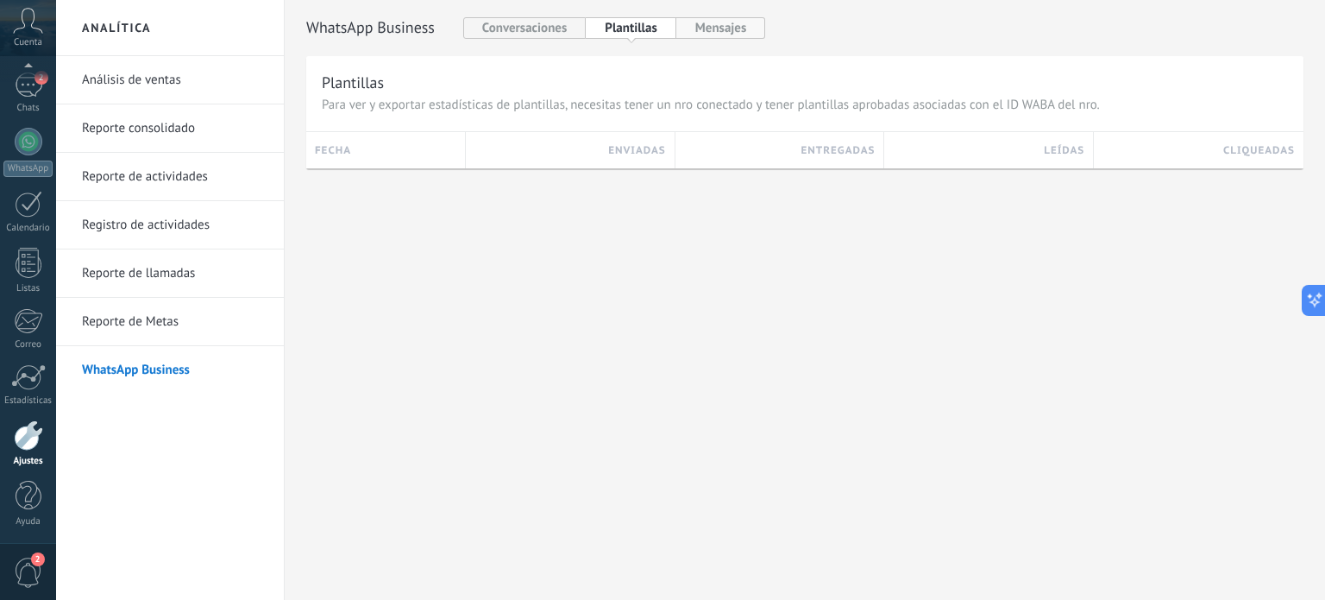
click at [751, 38] on button "Mensajes" at bounding box center [721, 28] width 90 height 22
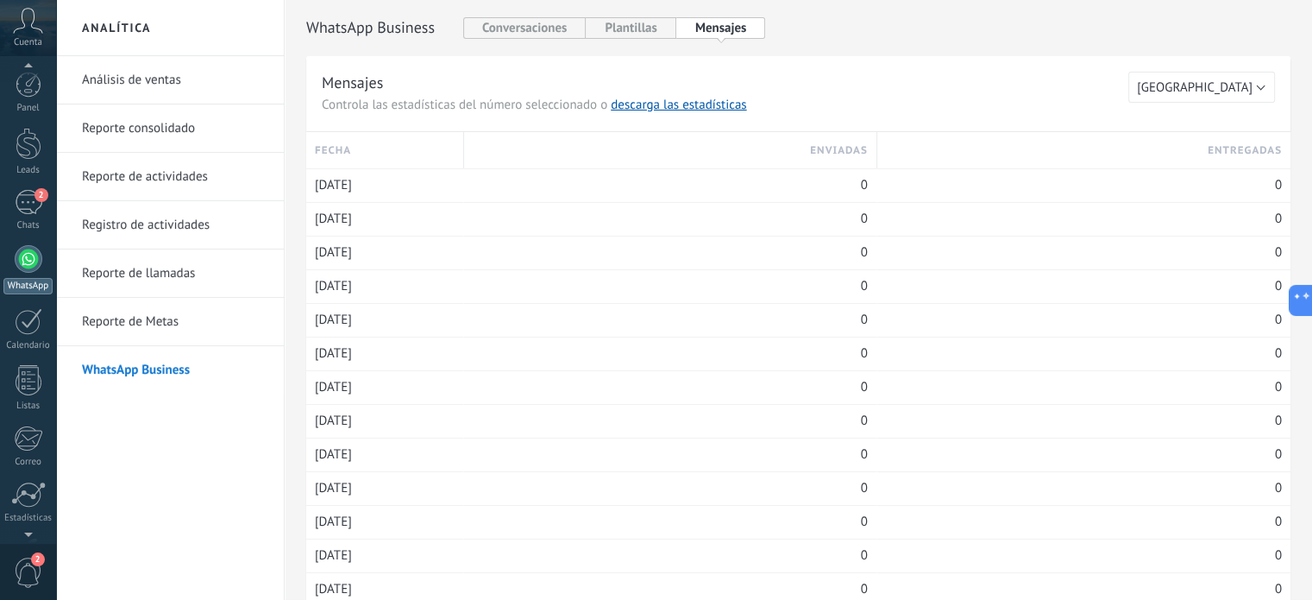
click at [24, 258] on div at bounding box center [29, 259] width 28 height 28
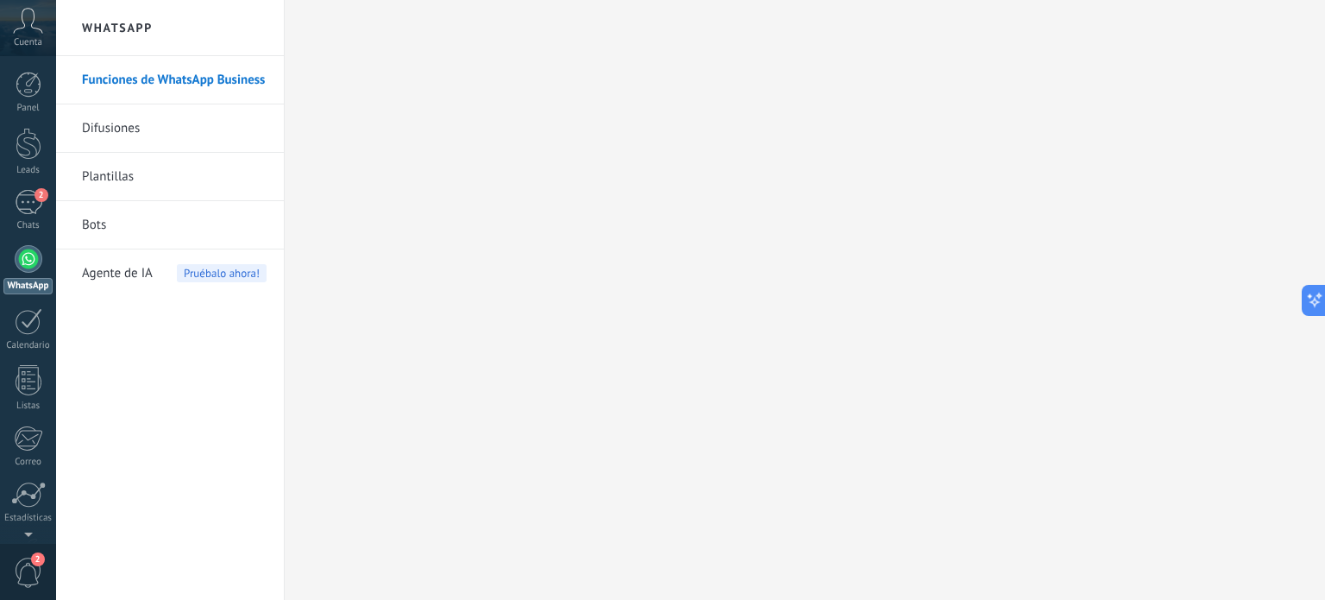
click at [116, 277] on span "Agente de IA" at bounding box center [117, 273] width 71 height 48
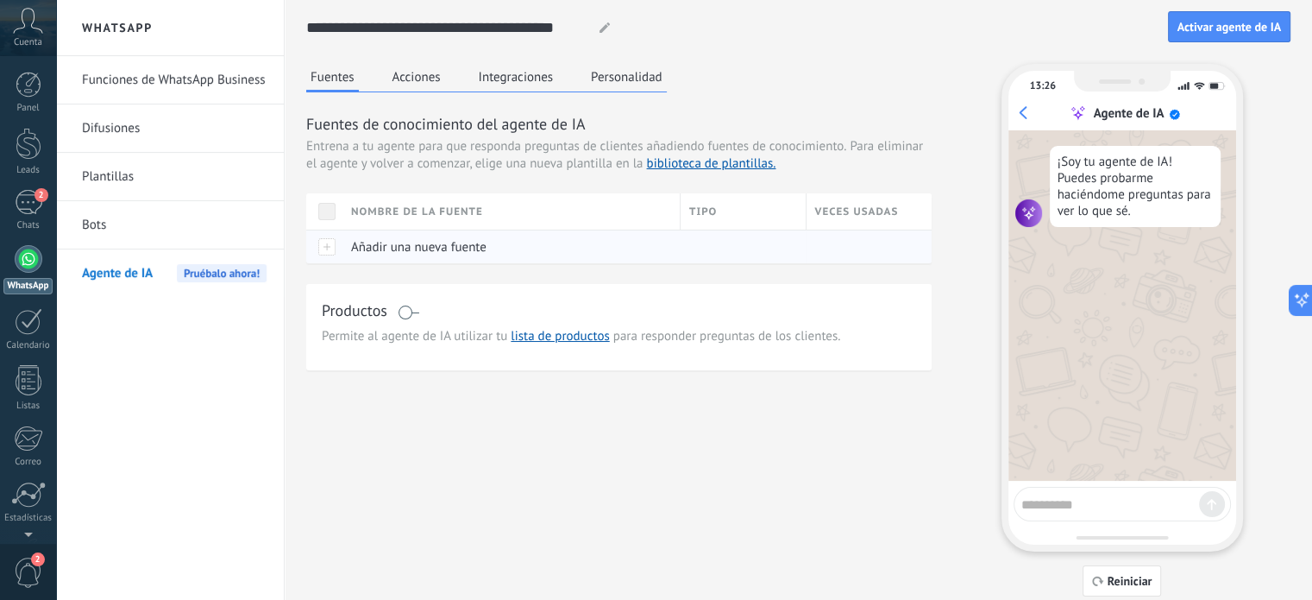
click at [420, 235] on div "Añadir una nueva fuente" at bounding box center [508, 246] width 330 height 33
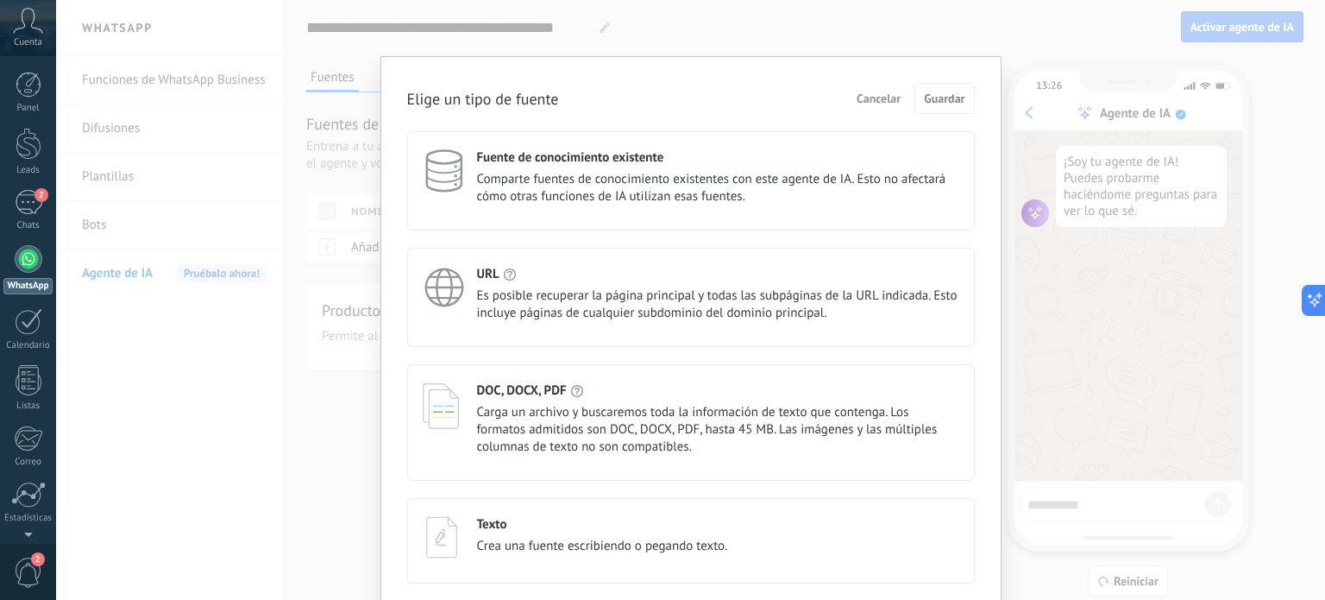
click at [878, 96] on span "Cancelar" at bounding box center [879, 98] width 44 height 12
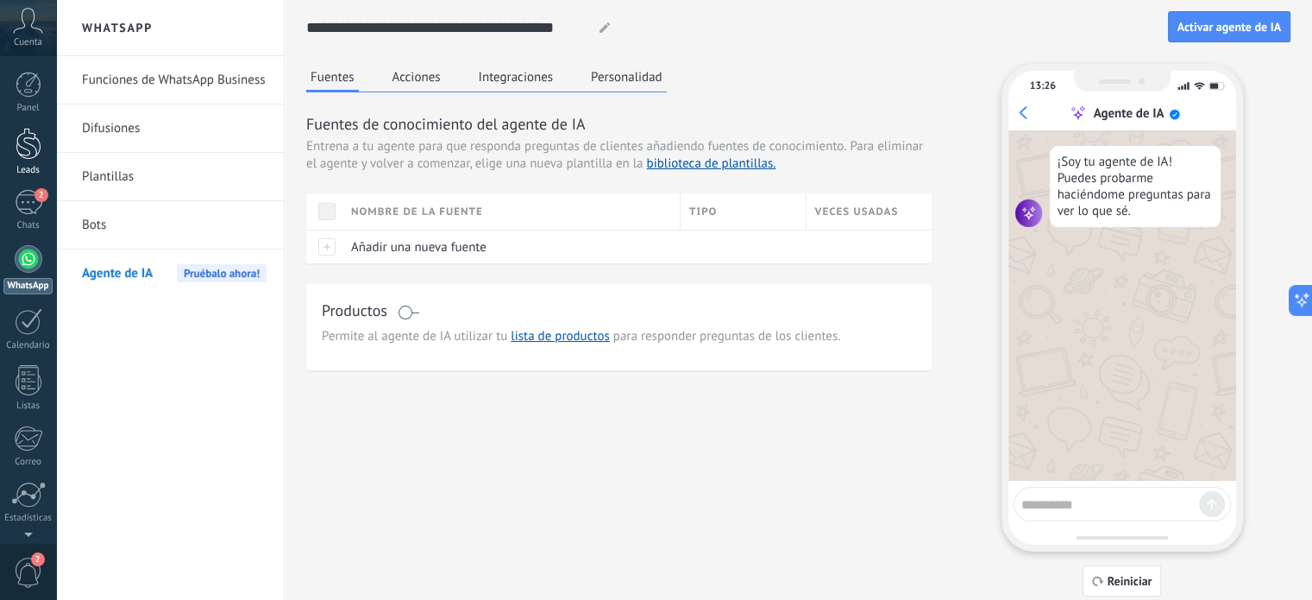
click at [37, 155] on div at bounding box center [29, 144] width 26 height 32
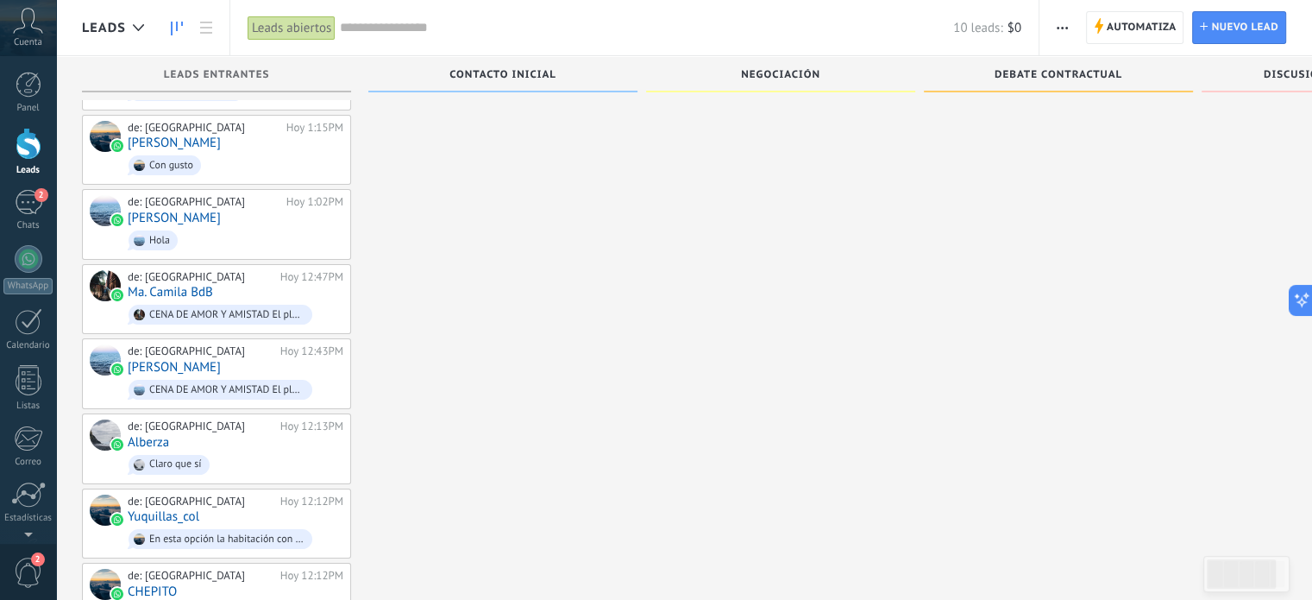
scroll to position [173, 0]
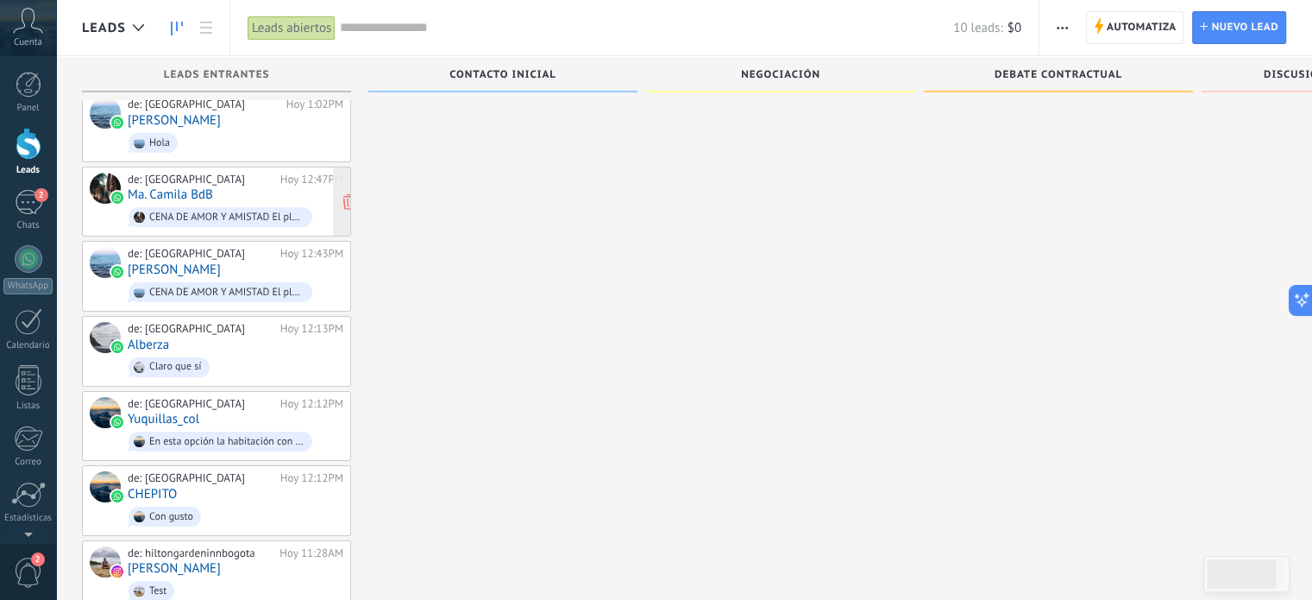
click at [231, 231] on div "de: [GEOGRAPHIC_DATA] Hoy 12:47PM Ma. Camila BdB CENA DE AMOR Y AMISTAD El plan…" at bounding box center [236, 202] width 216 height 59
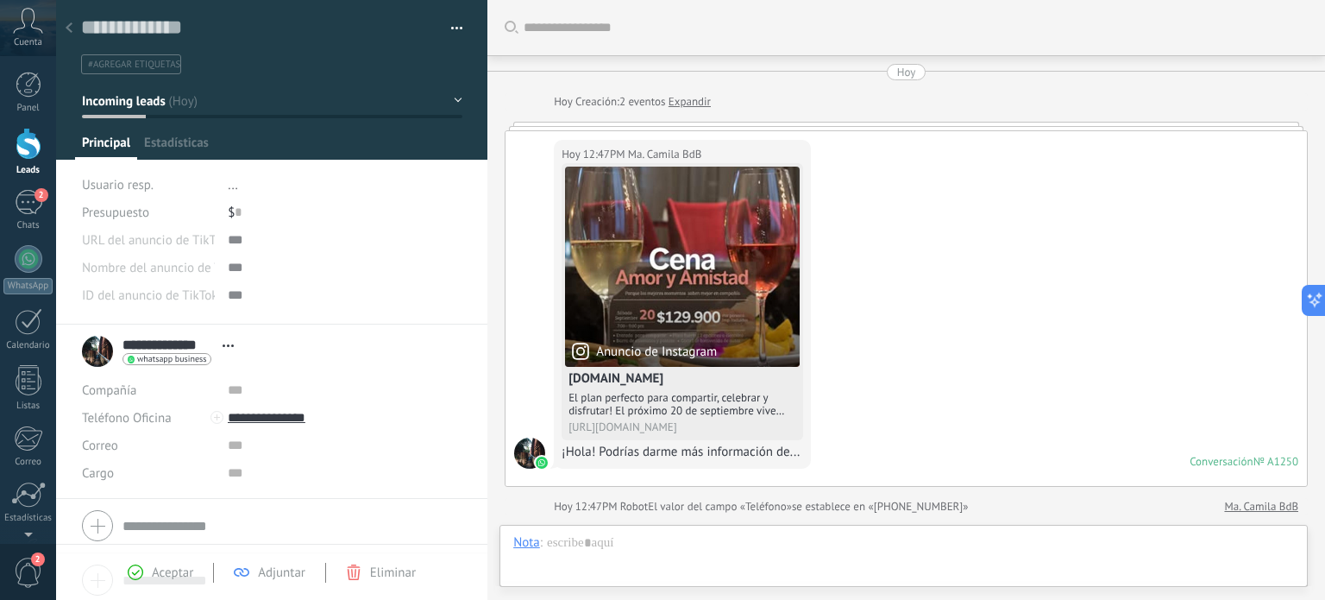
scroll to position [894, 0]
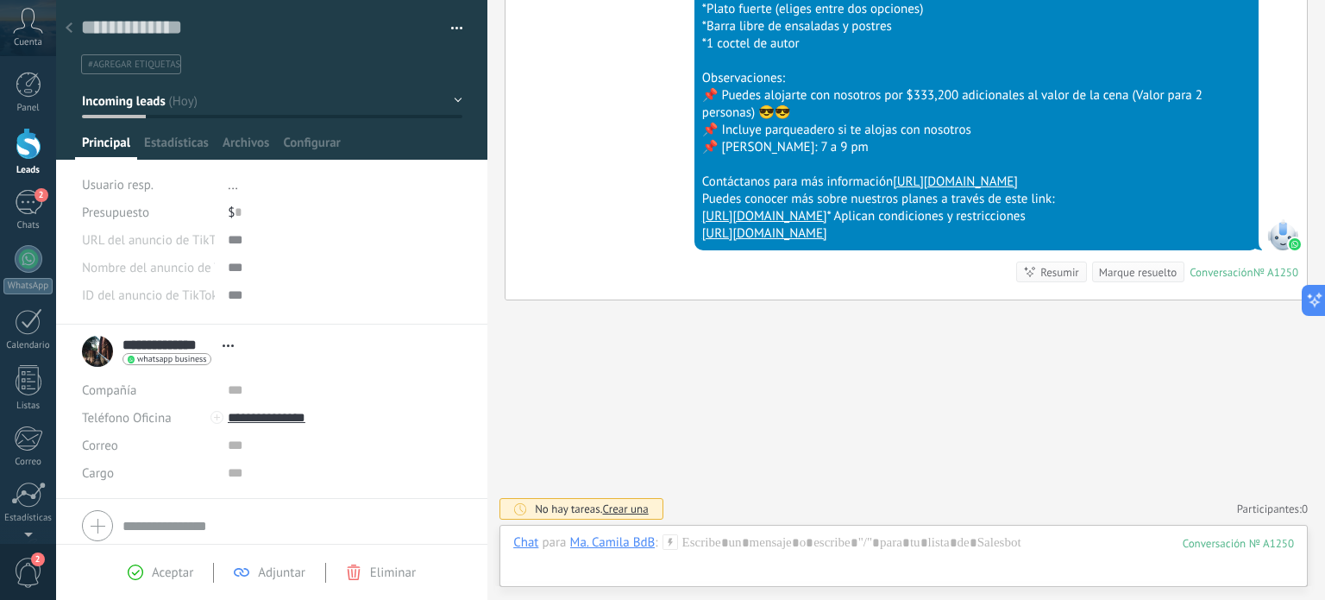
click at [69, 30] on use at bounding box center [69, 27] width 7 height 10
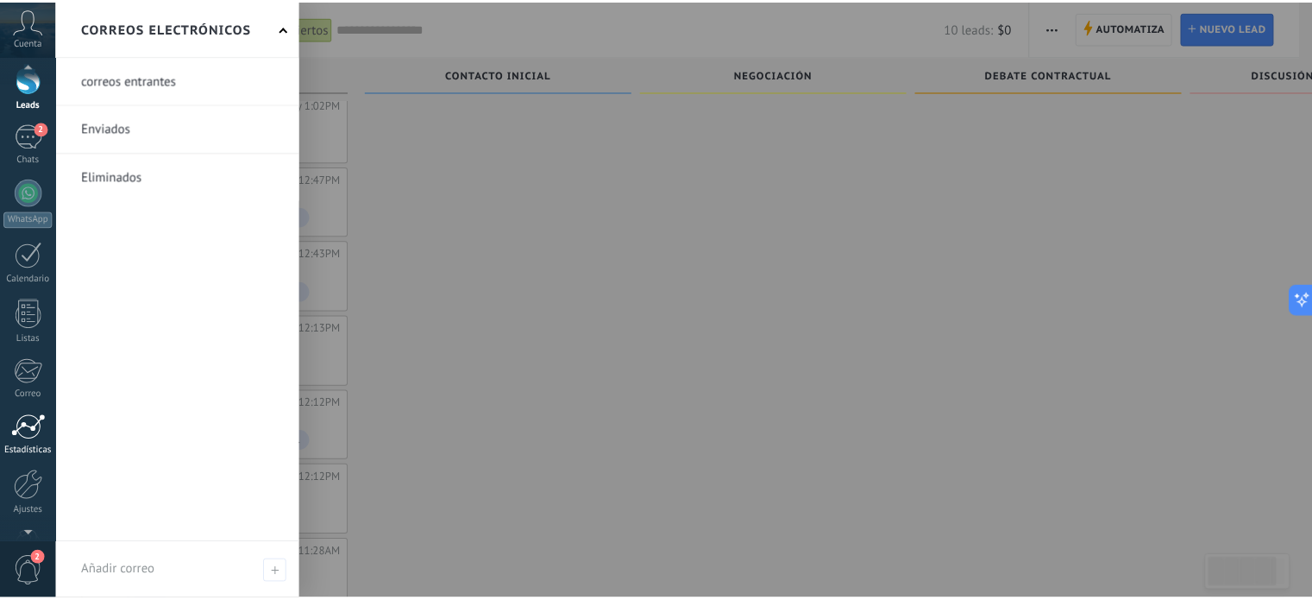
scroll to position [117, 0]
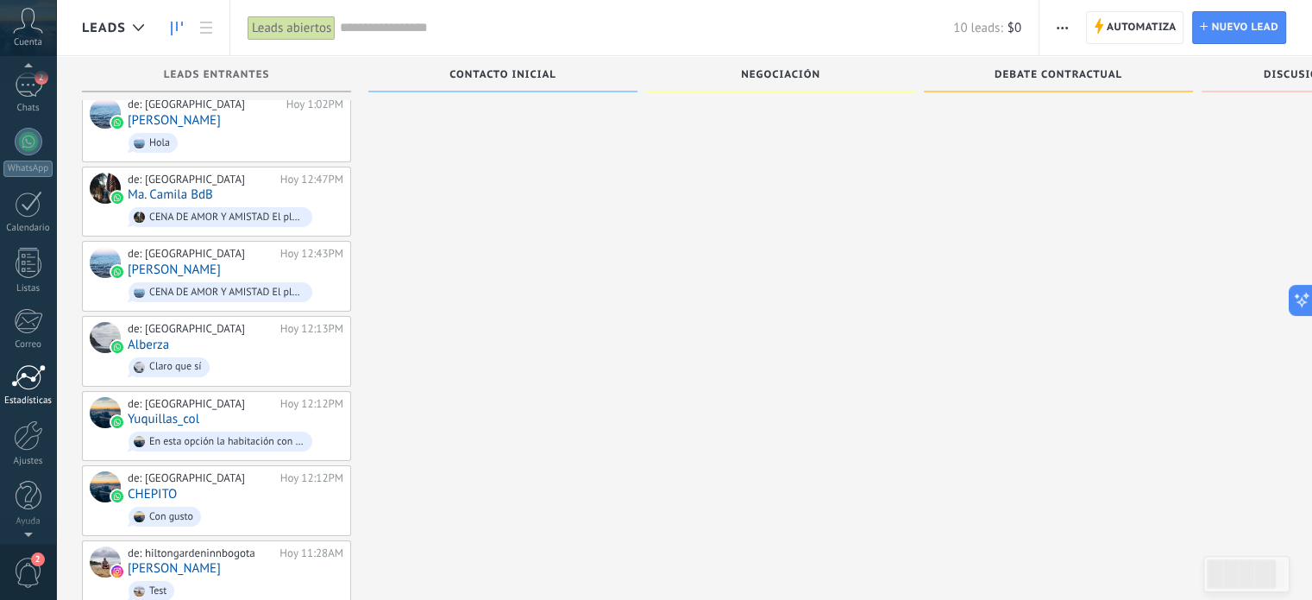
click at [12, 450] on link "Ajustes" at bounding box center [28, 443] width 56 height 47
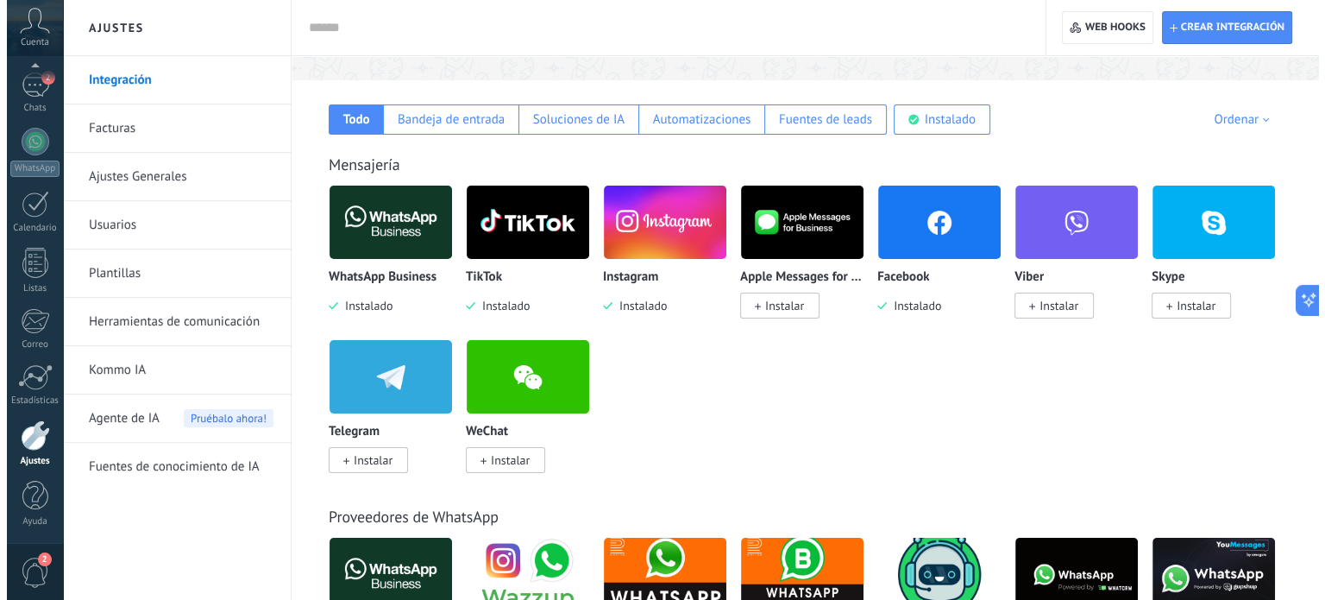
scroll to position [259, 0]
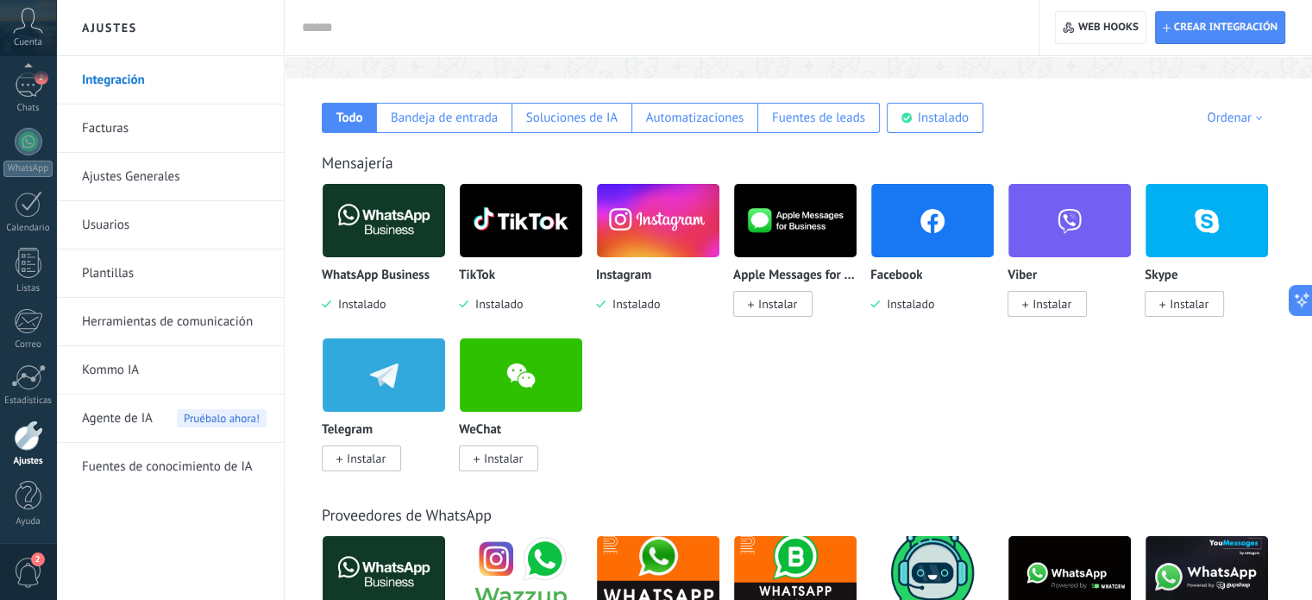
click at [389, 248] on img at bounding box center [384, 221] width 123 height 84
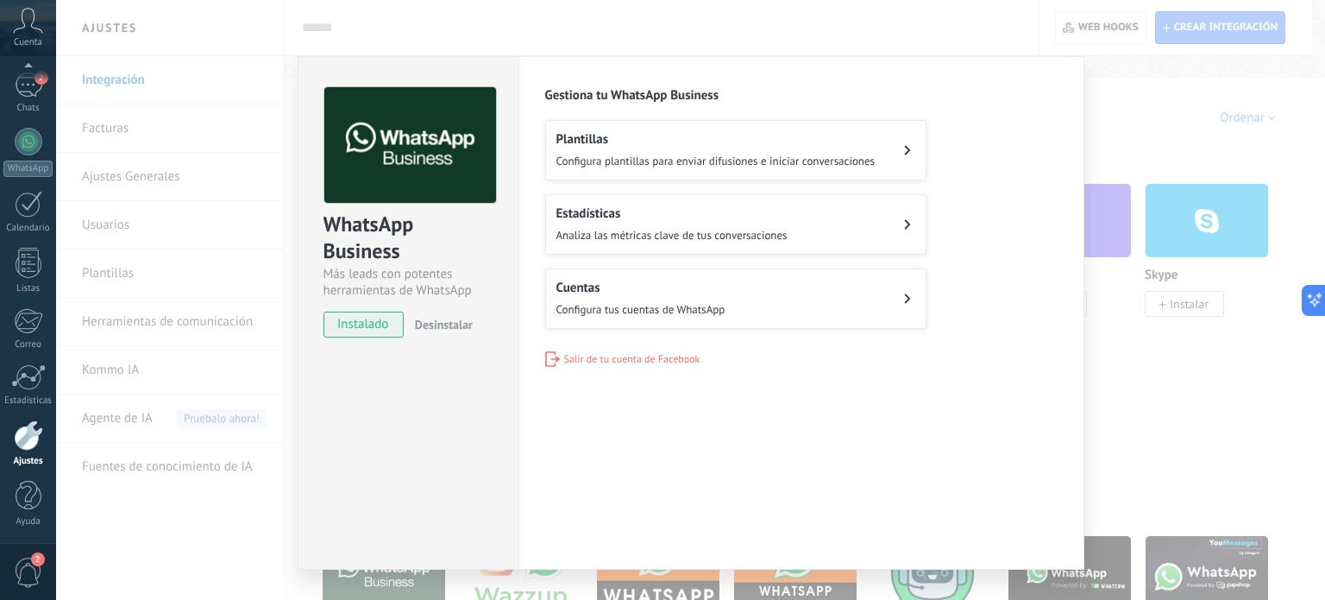
click at [611, 286] on h2 "Cuentas" at bounding box center [641, 288] width 169 height 16
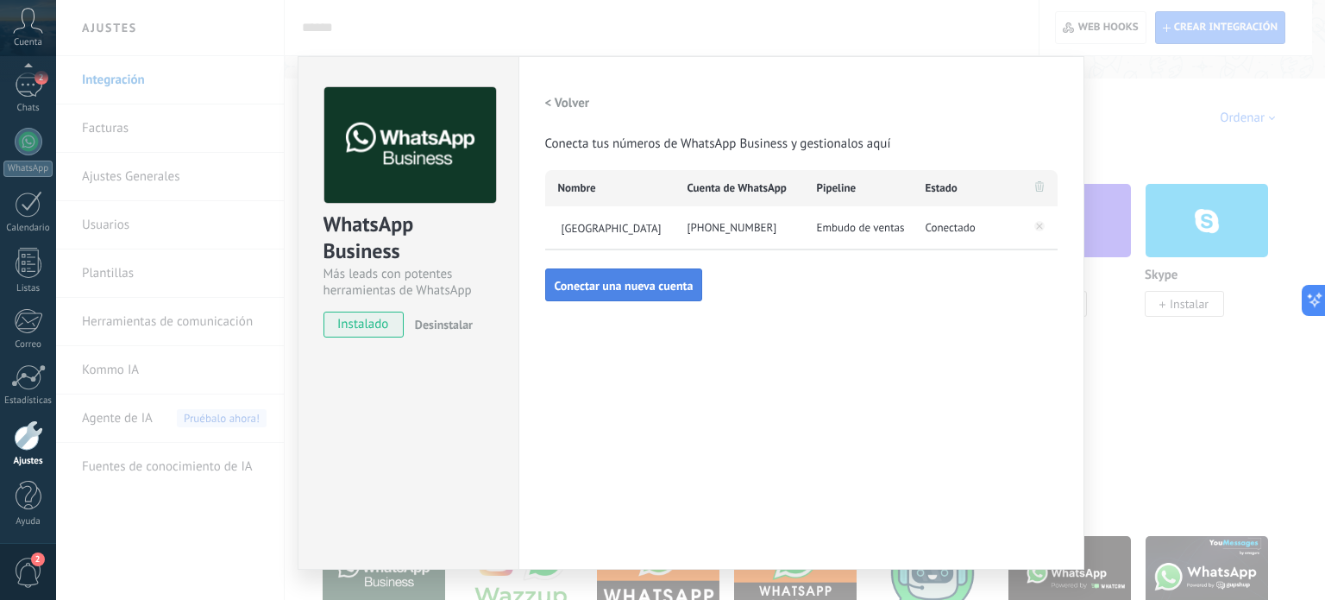
click at [624, 280] on span "Conectar una nueva cuenta" at bounding box center [624, 286] width 139 height 12
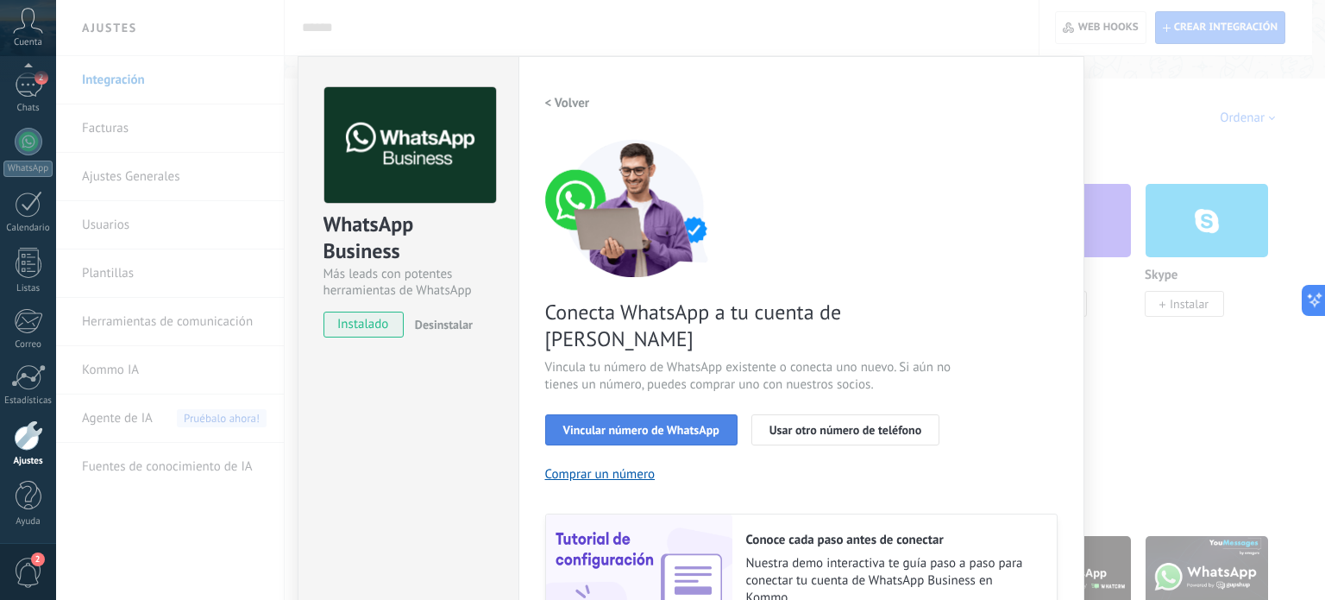
click at [630, 424] on span "Vincular número de WhatsApp" at bounding box center [641, 430] width 156 height 12
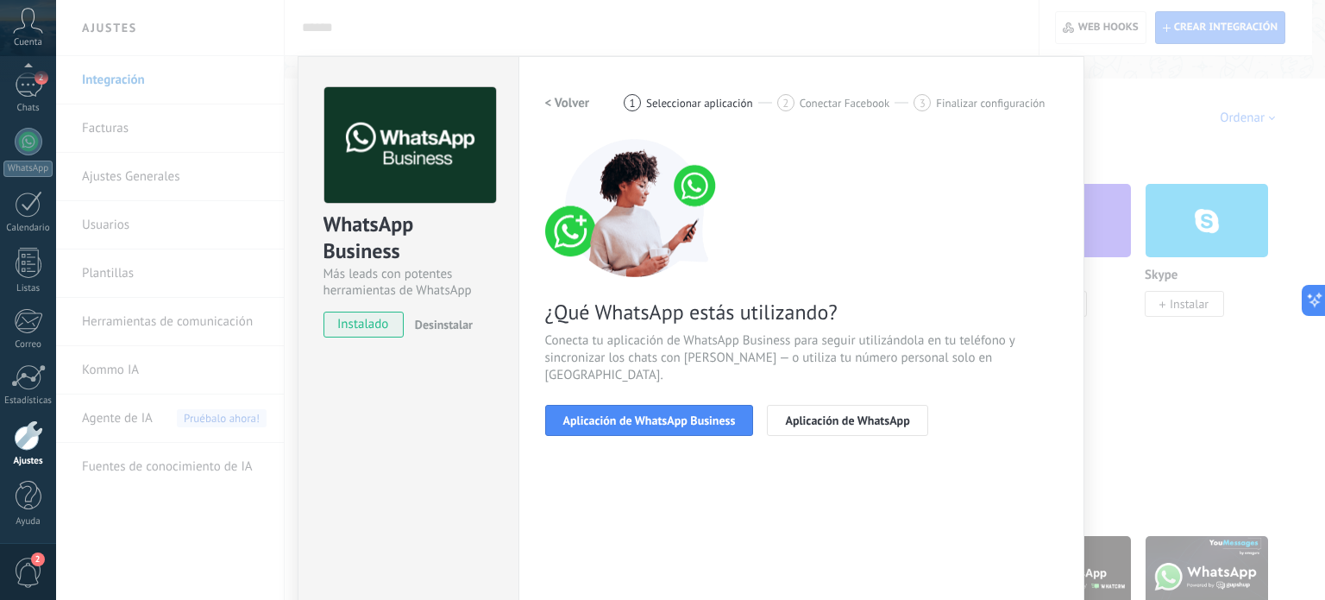
click at [630, 414] on span "Aplicación de WhatsApp Business" at bounding box center [649, 420] width 173 height 12
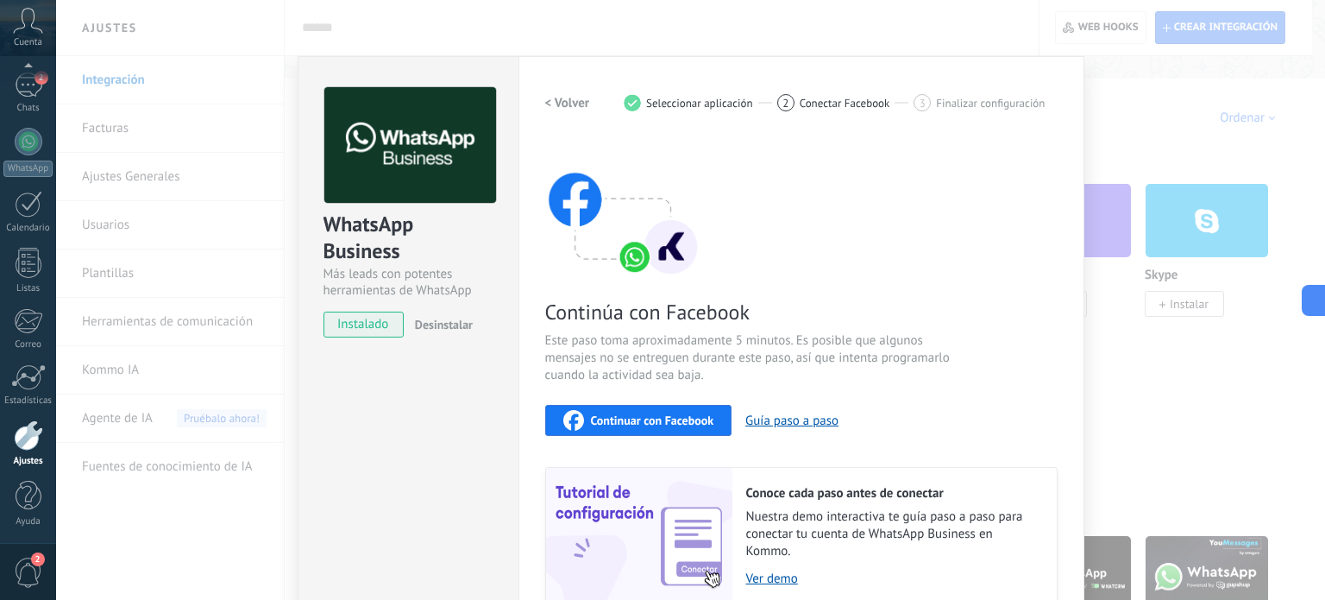
click at [623, 410] on div "Continuar con Facebook" at bounding box center [638, 420] width 151 height 21
